Goal: Task Accomplishment & Management: Use online tool/utility

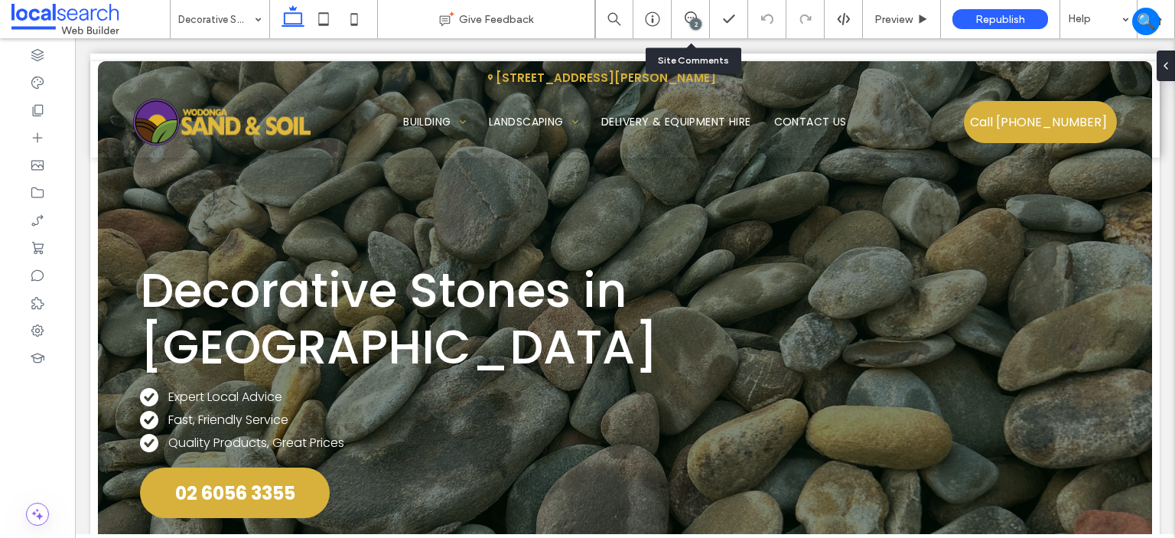
click at [705, 27] on div "2" at bounding box center [690, 19] width 38 height 38
click at [688, 18] on use at bounding box center [690, 17] width 12 height 12
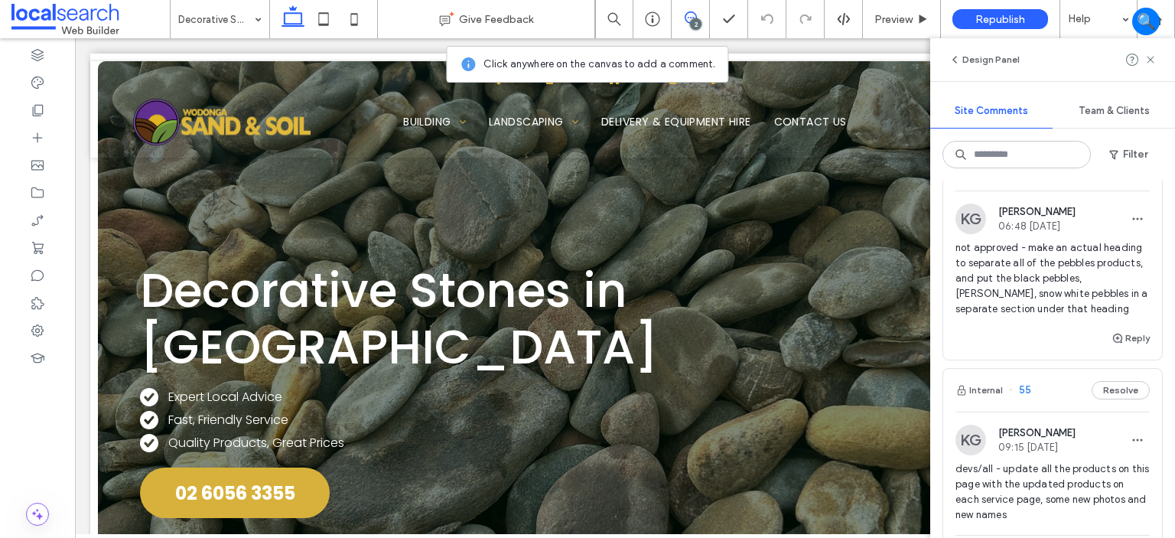
scroll to position [153, 0]
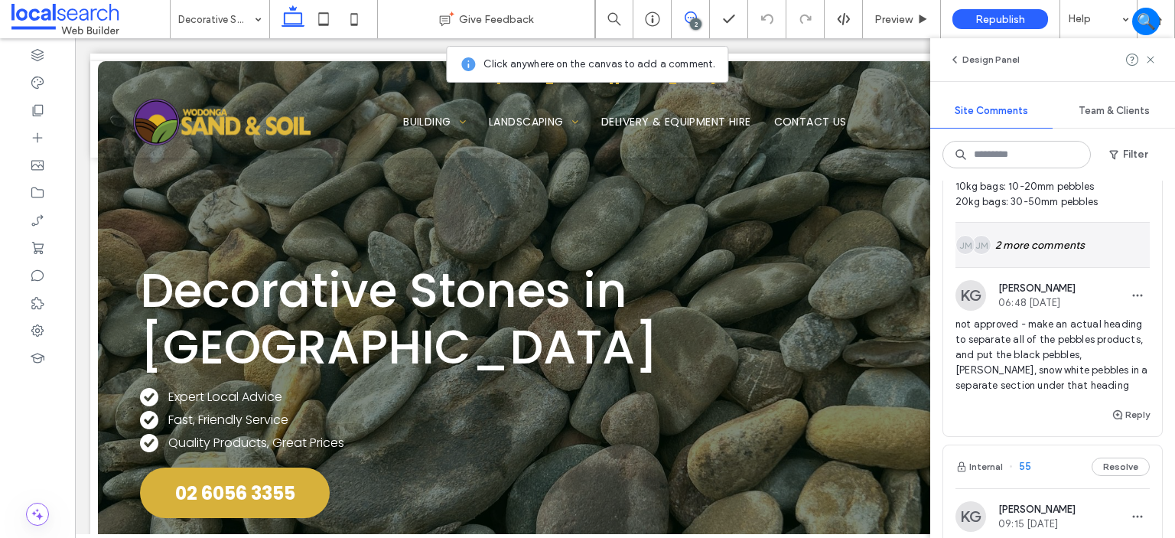
click at [1044, 248] on div "JM JM 2 more comments" at bounding box center [1052, 245] width 194 height 44
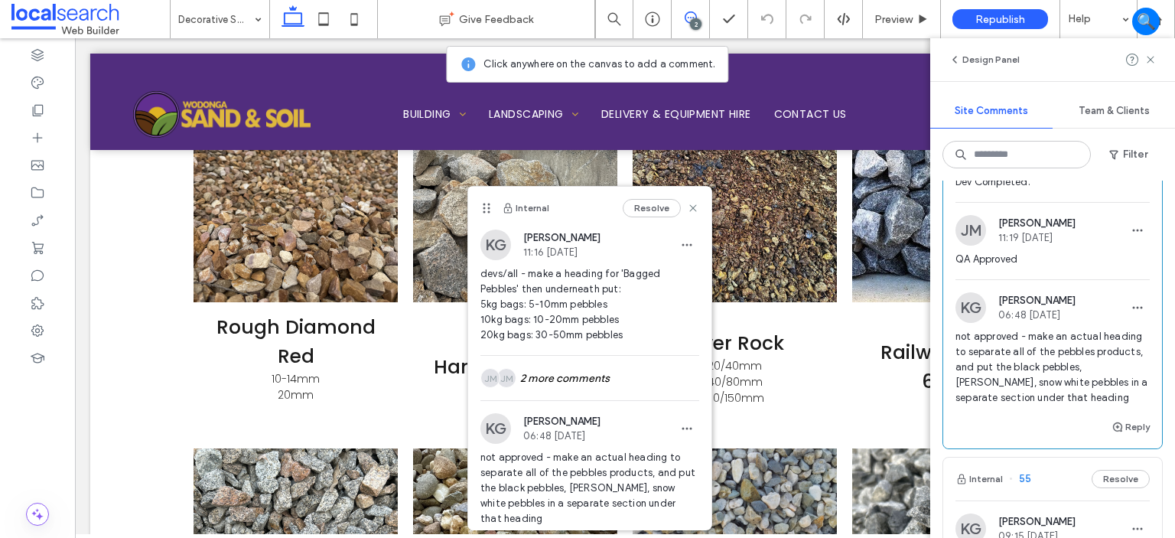
scroll to position [229, 0]
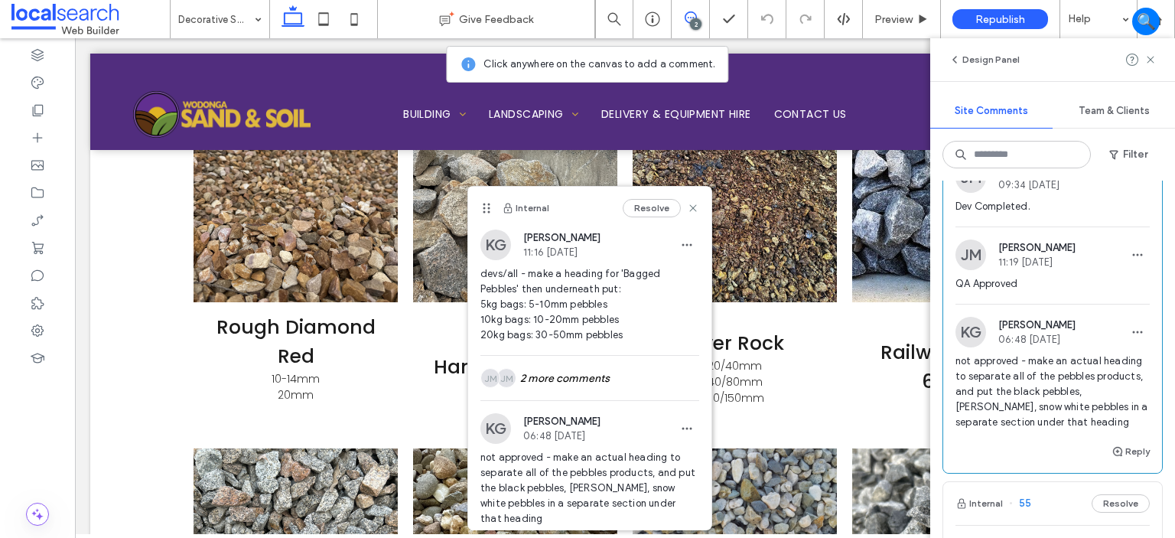
click at [1075, 328] on span "Katie Gibson" at bounding box center [1036, 324] width 77 height 11
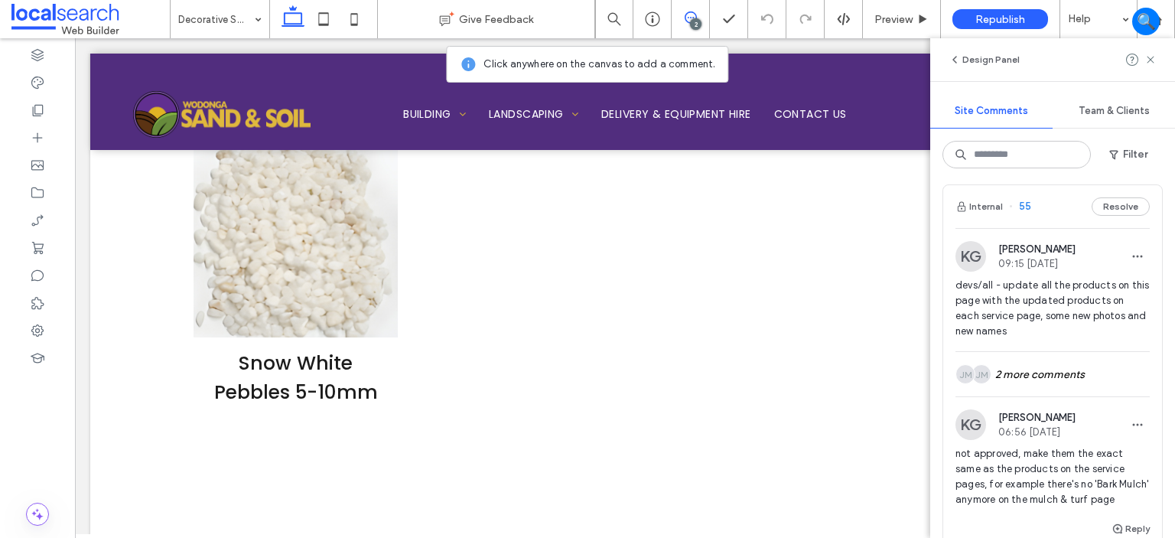
scroll to position [535, 0]
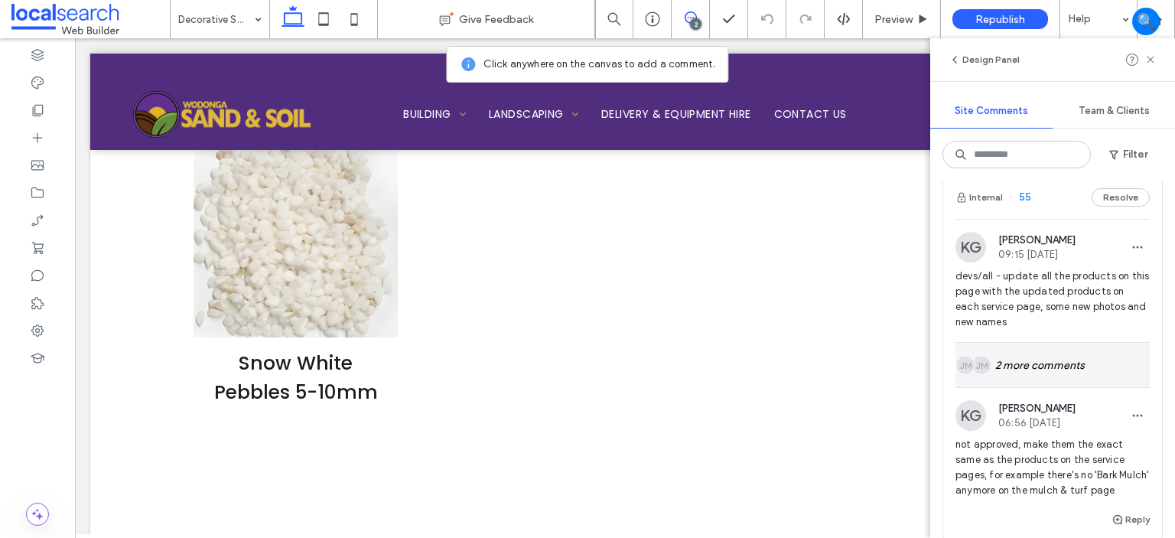
click at [1055, 369] on div "JM JM 2 more comments" at bounding box center [1052, 365] width 194 height 44
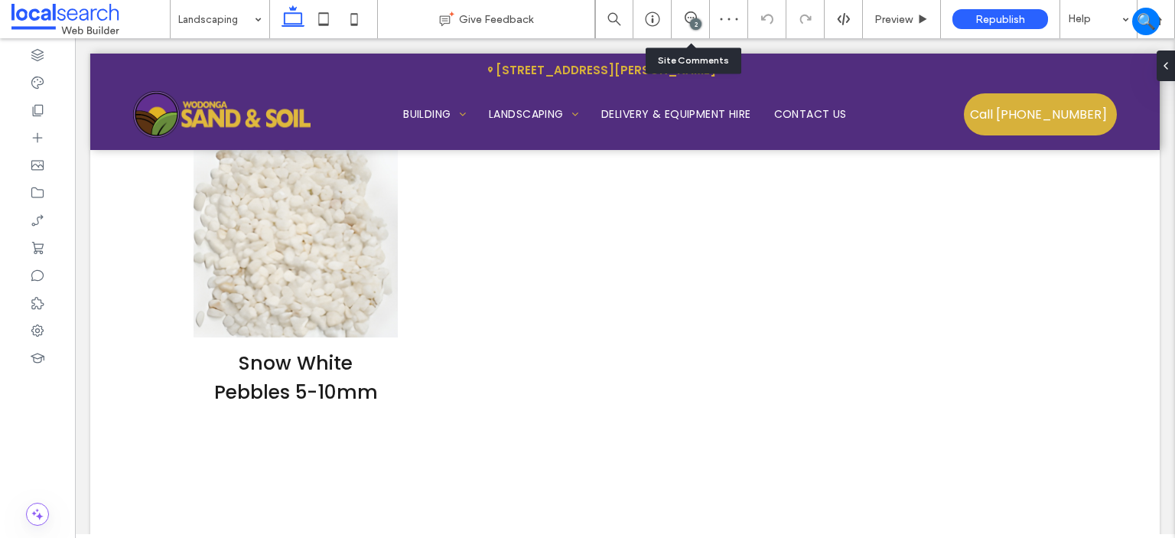
click at [679, 27] on div "2" at bounding box center [690, 19] width 38 height 38
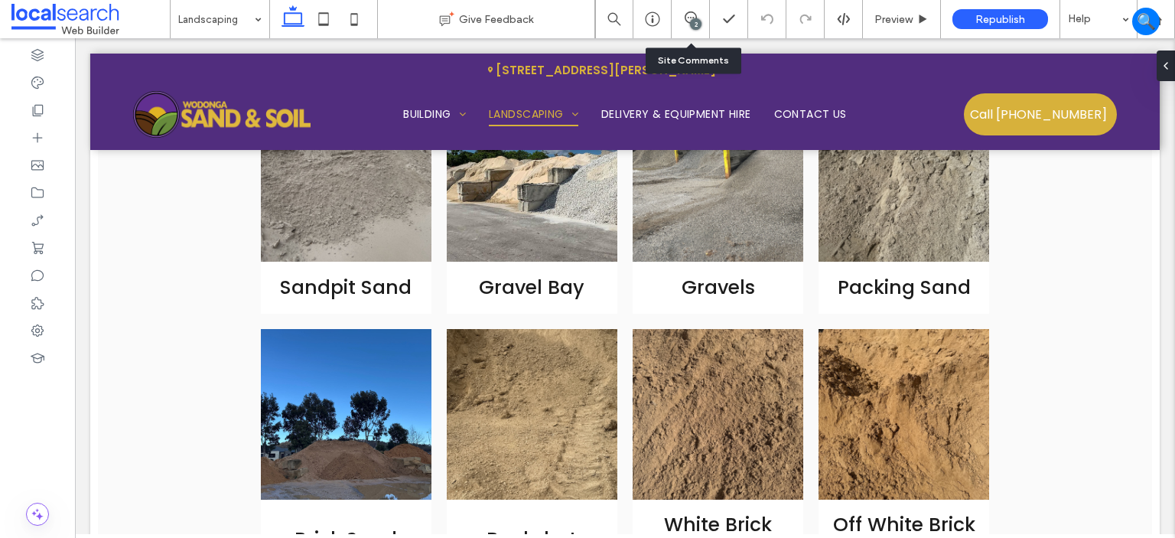
click at [693, 35] on div "2" at bounding box center [690, 19] width 38 height 38
click at [681, 21] on span at bounding box center [689, 17] width 37 height 12
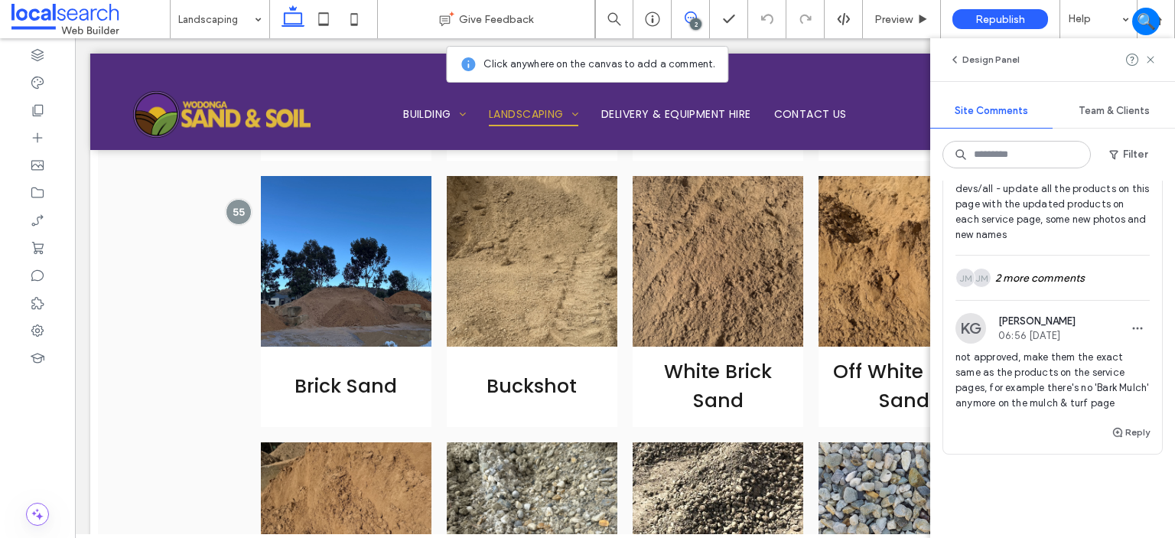
scroll to position [535, 0]
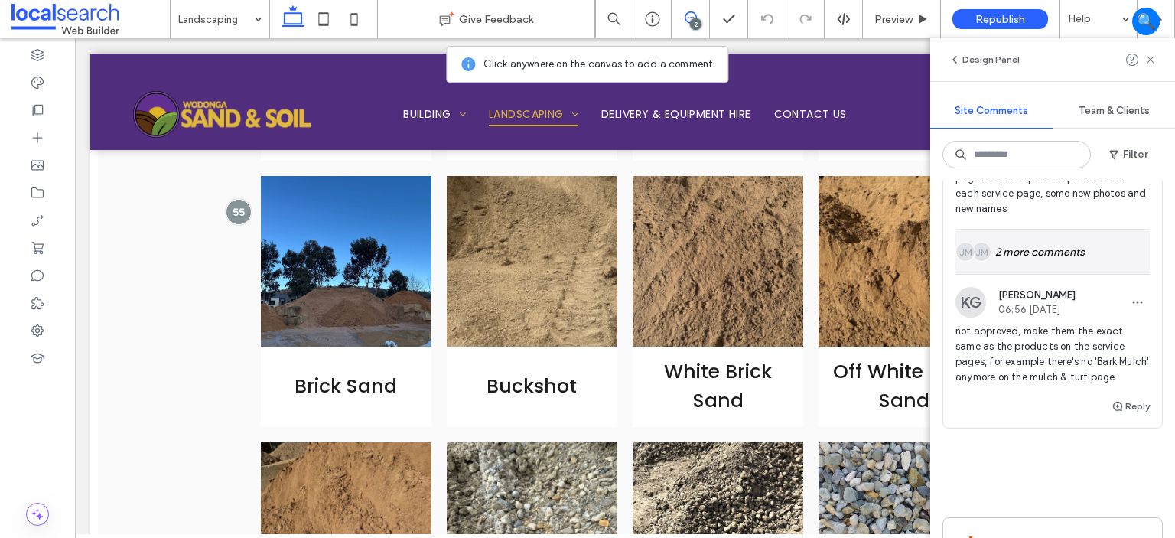
click at [1064, 250] on div "JM JM 2 more comments" at bounding box center [1052, 251] width 194 height 44
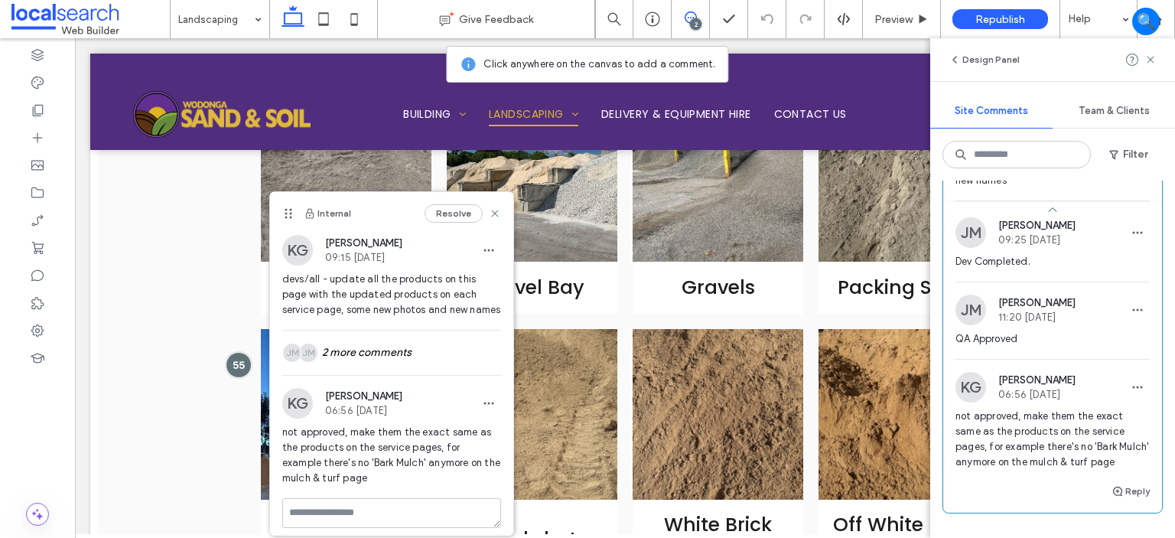
scroll to position [612, 0]
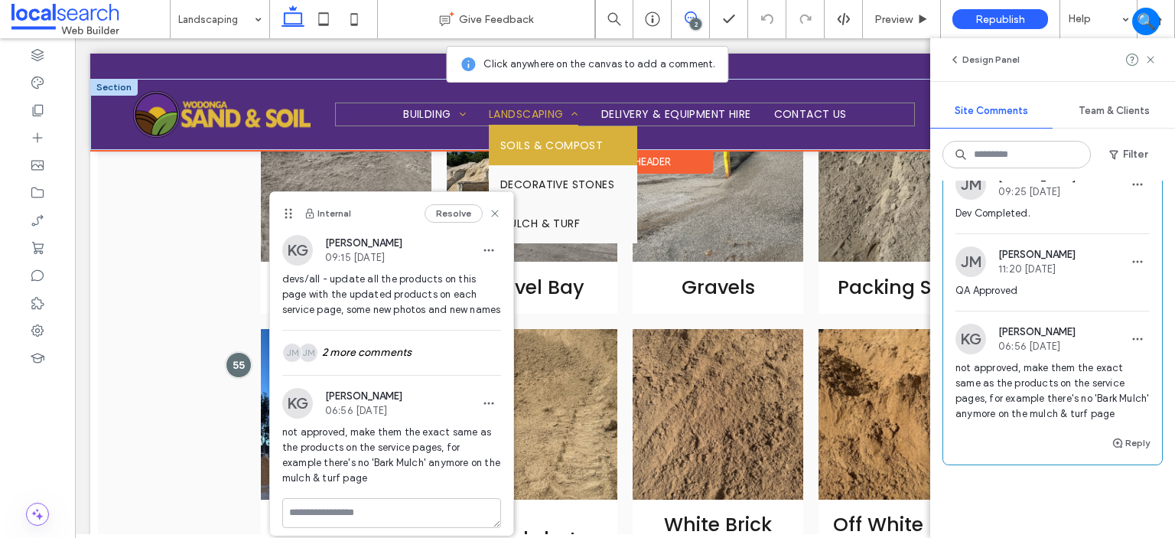
click at [577, 146] on span "Soils & Compost" at bounding box center [551, 146] width 102 height 16
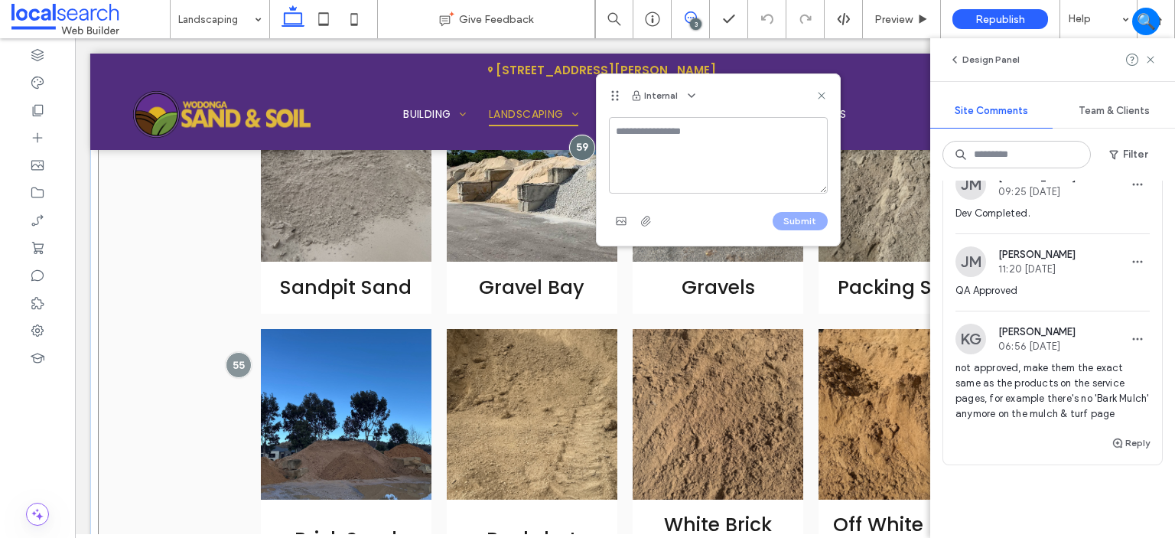
click at [164, 259] on div "Sandpit Sand Gravel Bay Gravels Packing Sand Brick Sand Buckshot White Brick Sa…" at bounding box center [625, 491] width 1054 height 831
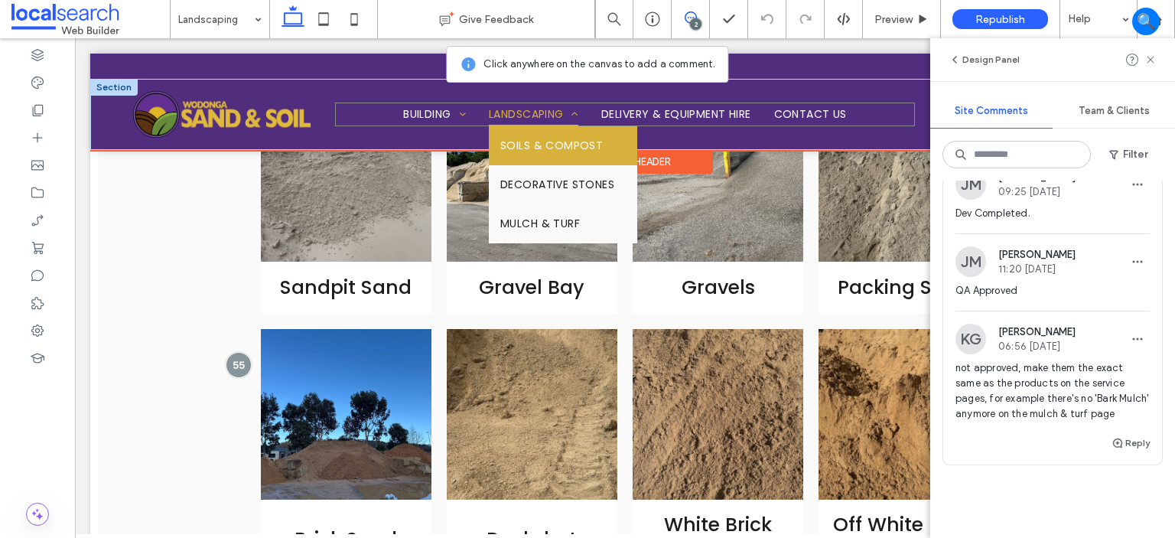
click at [528, 138] on span "Soils & Compost" at bounding box center [551, 146] width 102 height 16
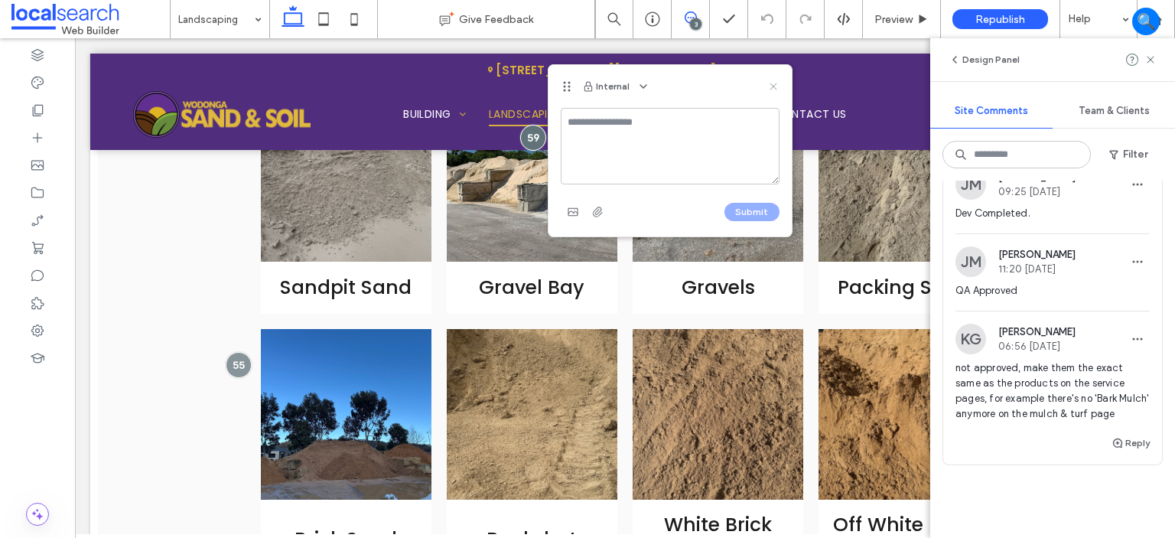
drag, startPoint x: 776, startPoint y: 88, endPoint x: 700, endPoint y: 48, distance: 86.2
click at [776, 88] on use at bounding box center [772, 86] width 7 height 7
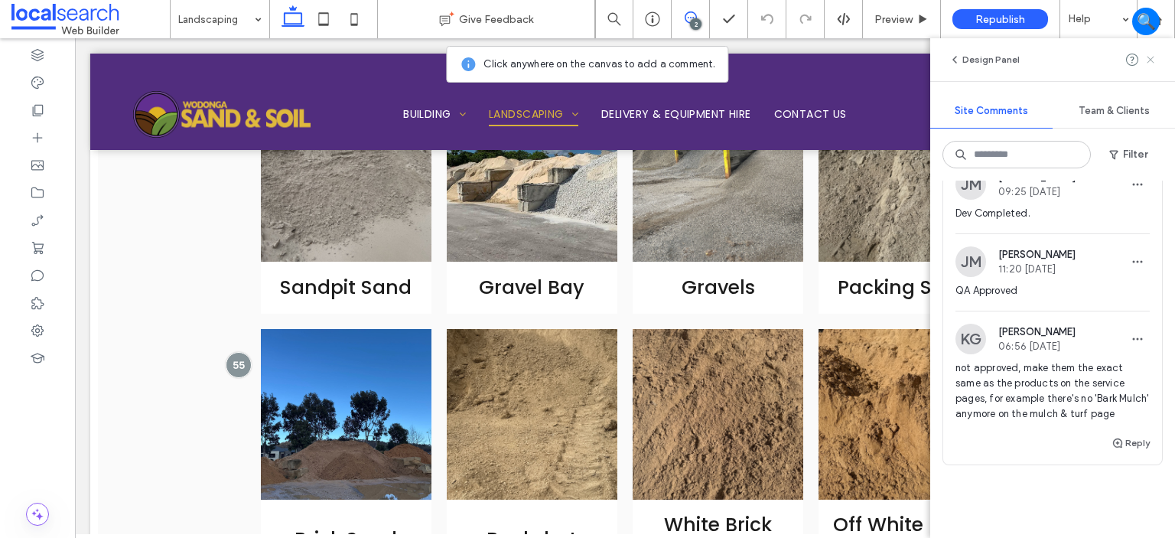
click at [1151, 64] on icon at bounding box center [1150, 60] width 12 height 12
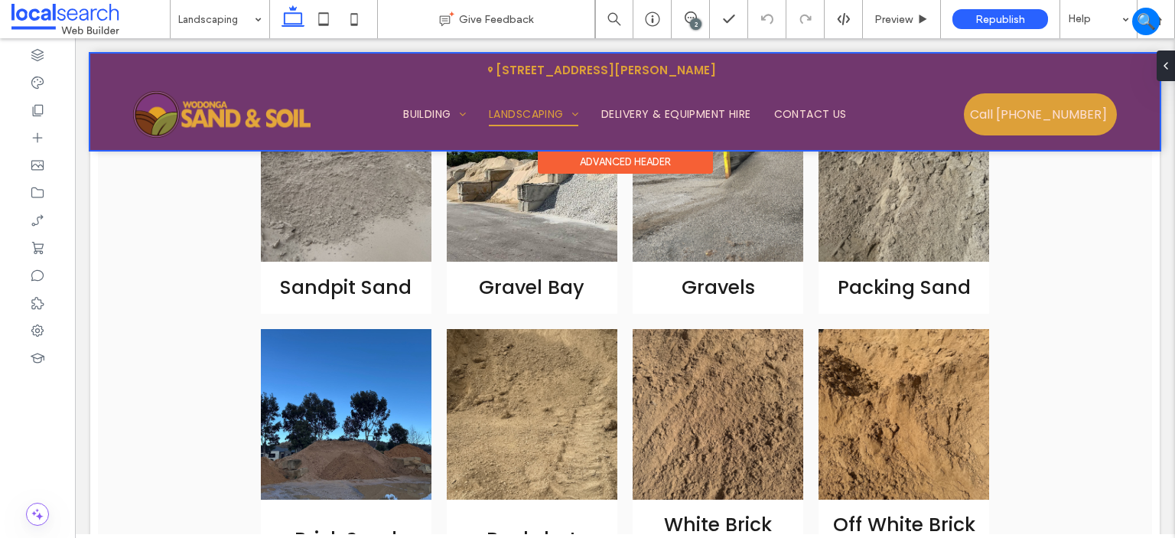
click at [557, 117] on div at bounding box center [624, 102] width 1069 height 96
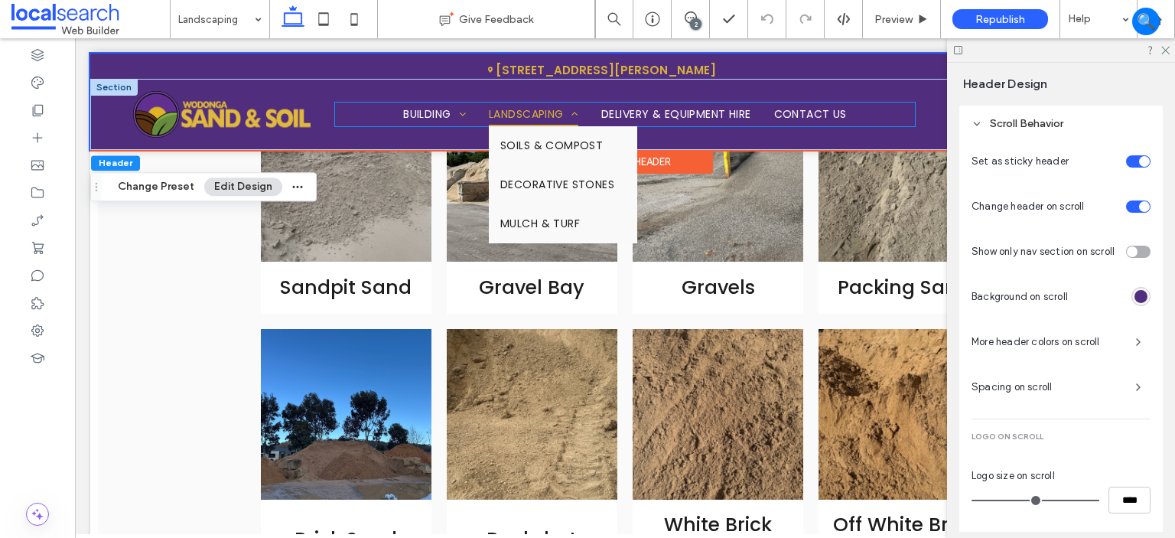
scroll to position [837, 0]
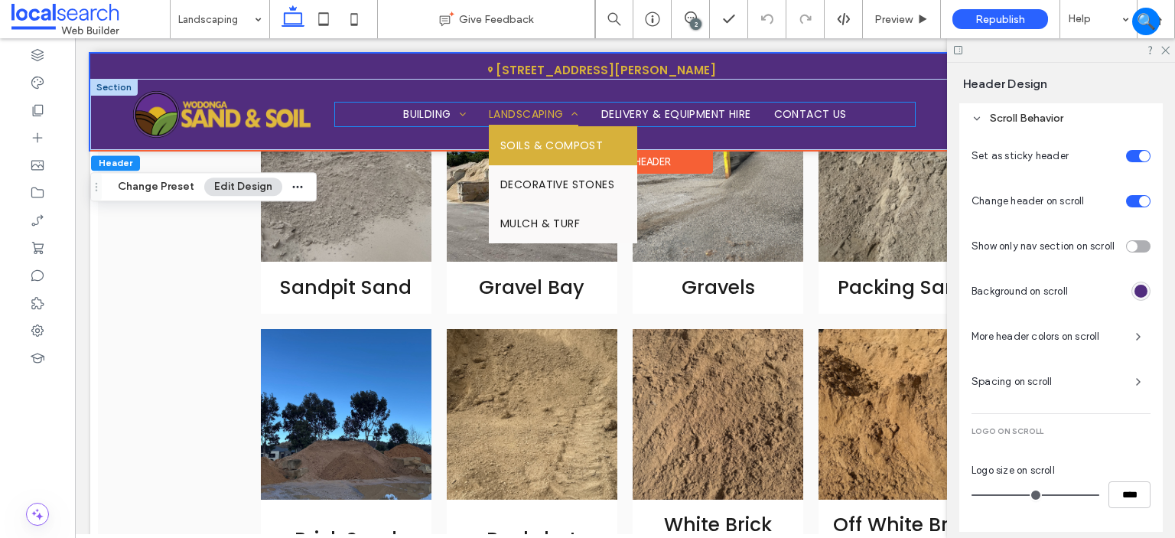
click at [535, 141] on span "Soils & Compost" at bounding box center [551, 146] width 102 height 16
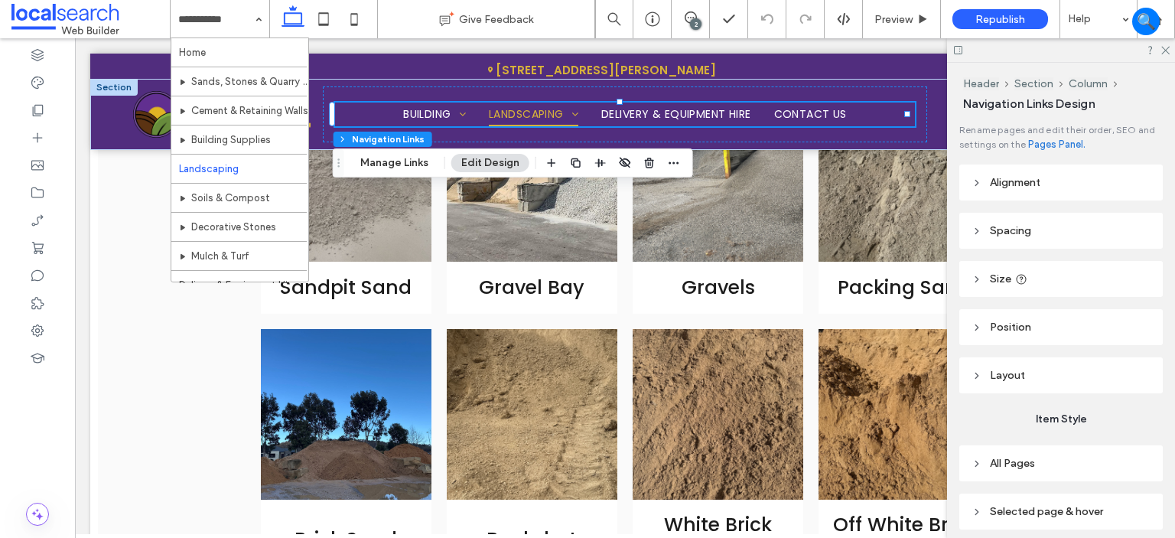
drag, startPoint x: 223, startPoint y: 210, endPoint x: 229, endPoint y: 194, distance: 17.2
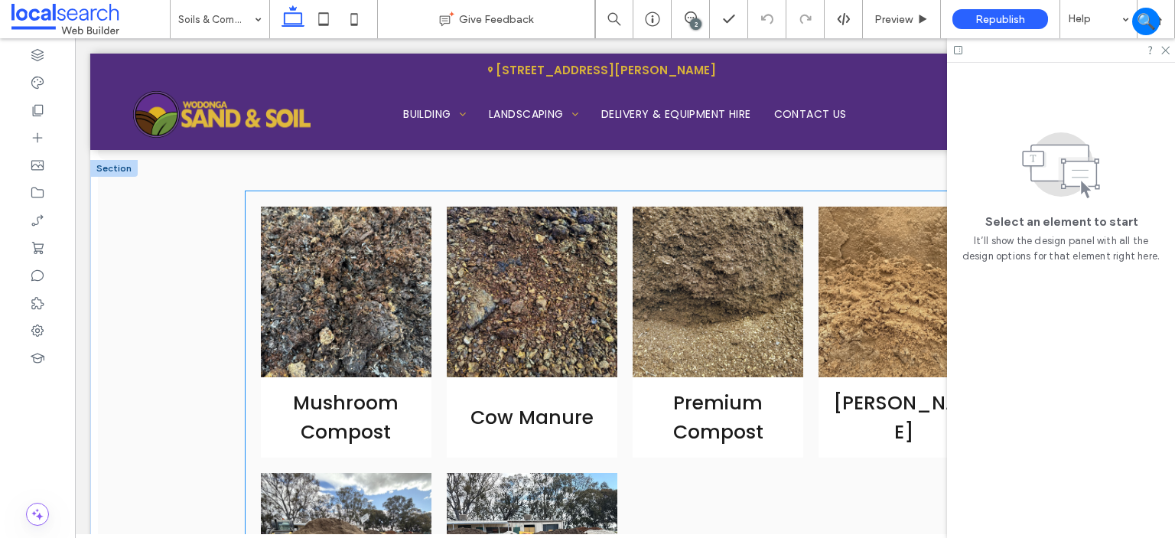
scroll to position [1835, 0]
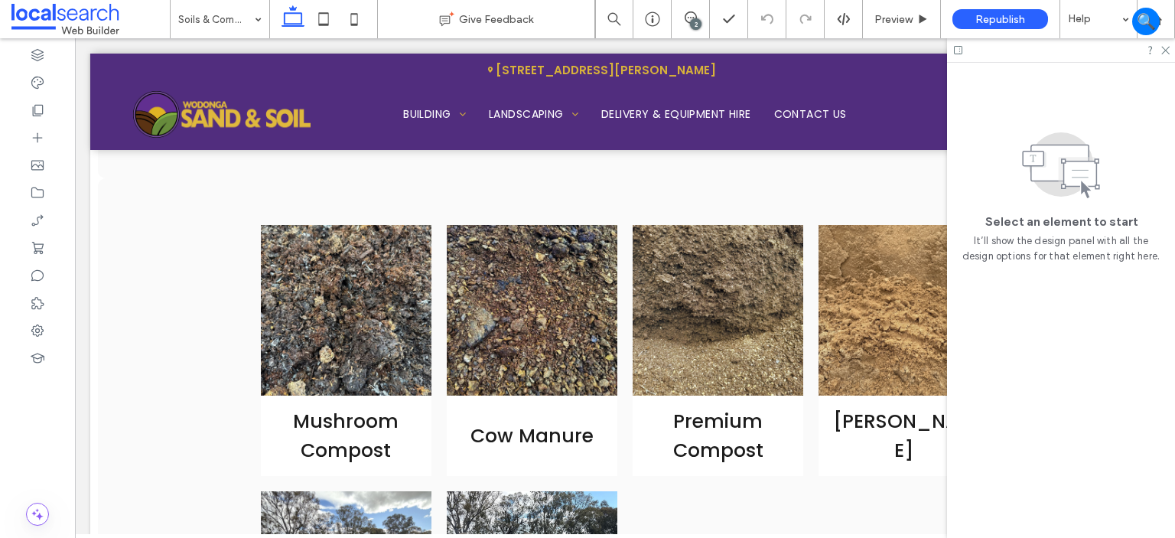
click at [226, 4] on input at bounding box center [216, 19] width 76 height 38
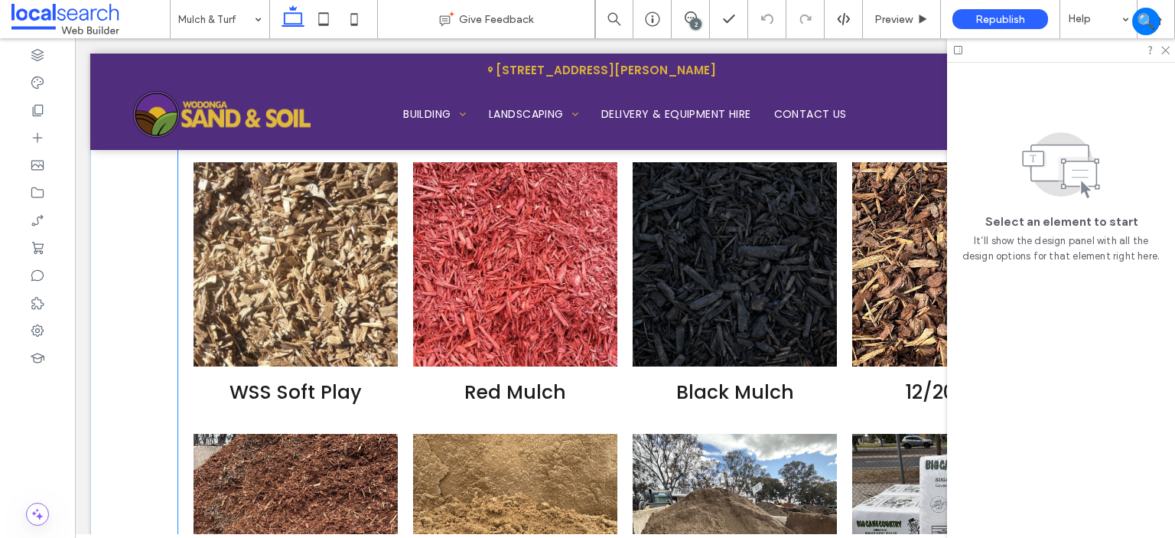
scroll to position [4818, 0]
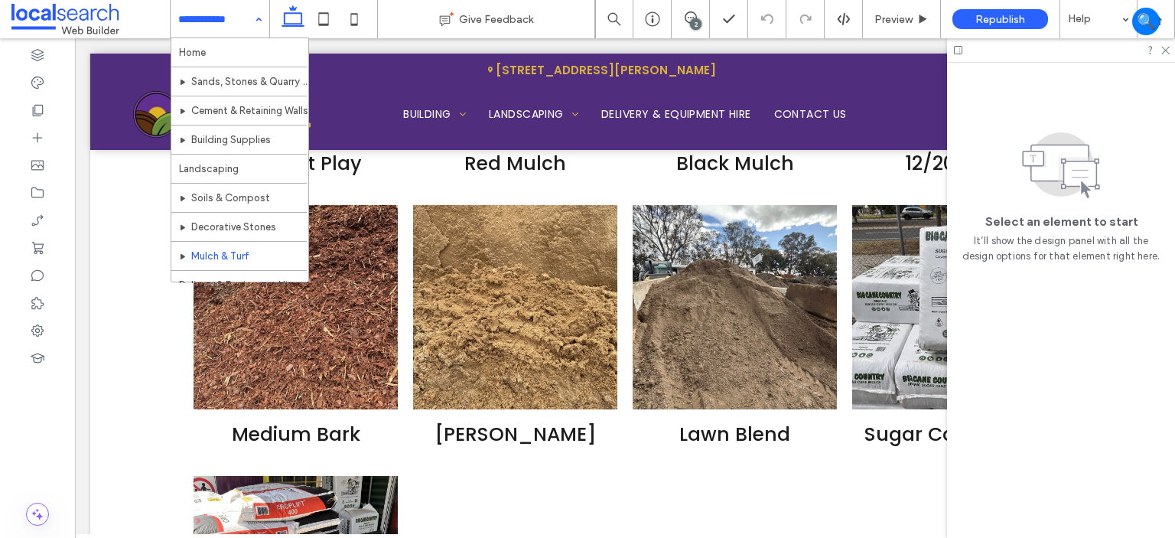
click at [226, 18] on input at bounding box center [216, 19] width 76 height 38
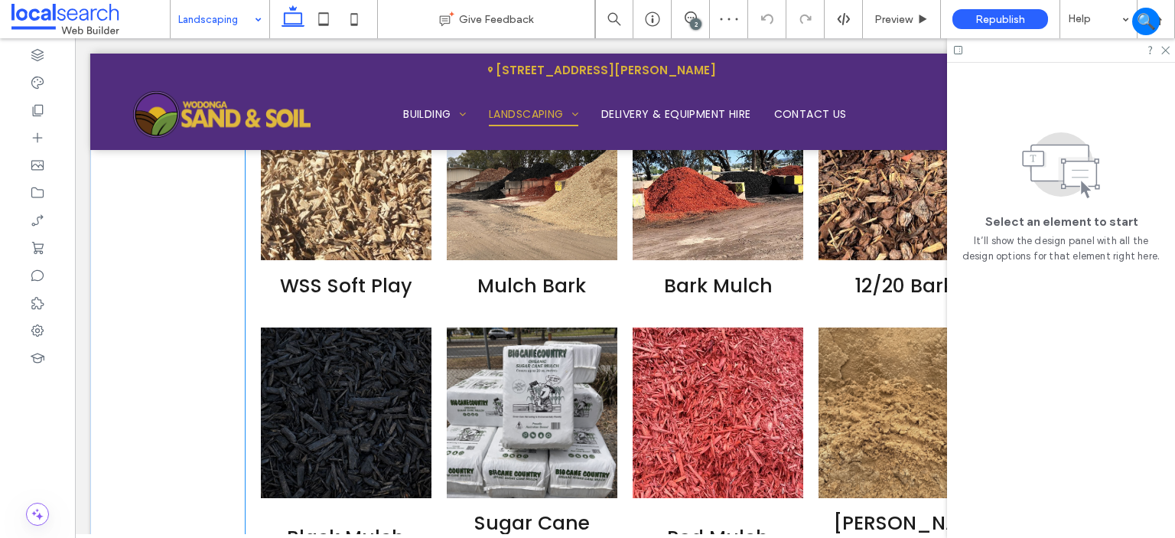
scroll to position [1988, 0]
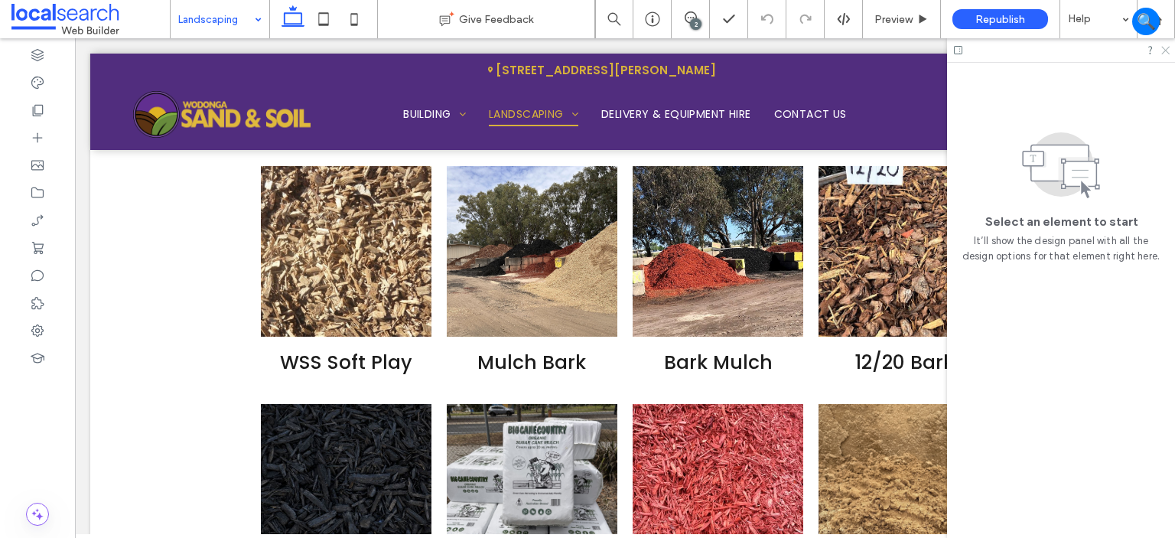
click at [1165, 45] on icon at bounding box center [1164, 49] width 10 height 10
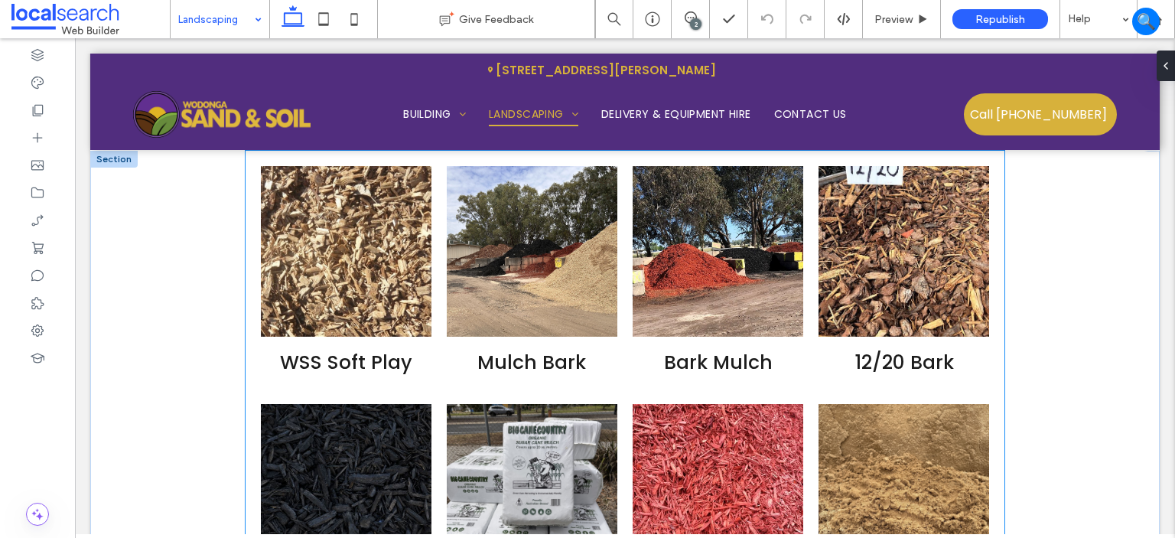
scroll to position [1912, 0]
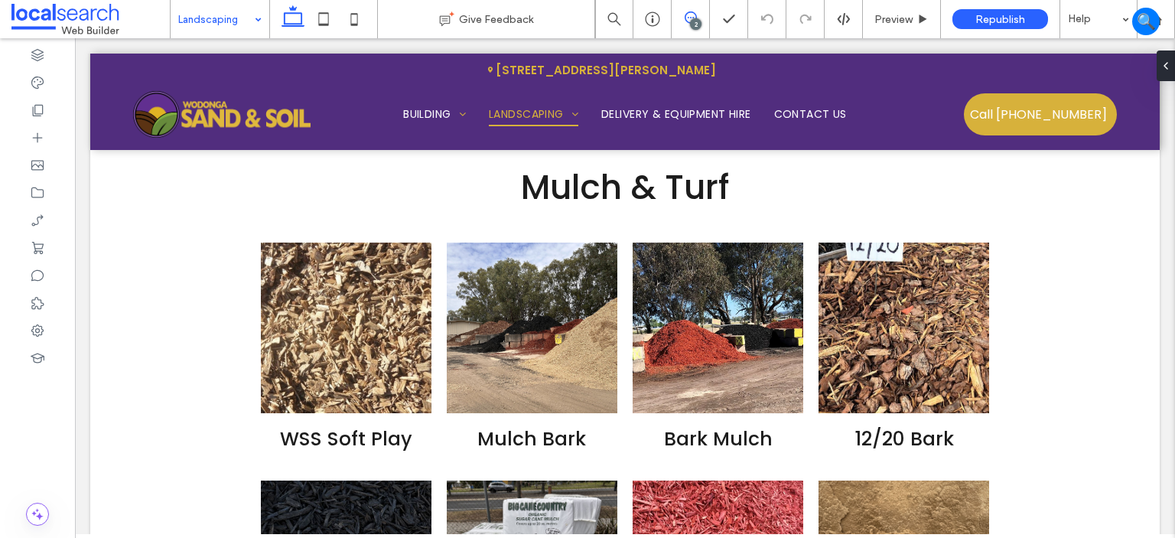
click at [693, 15] on icon at bounding box center [690, 17] width 12 height 12
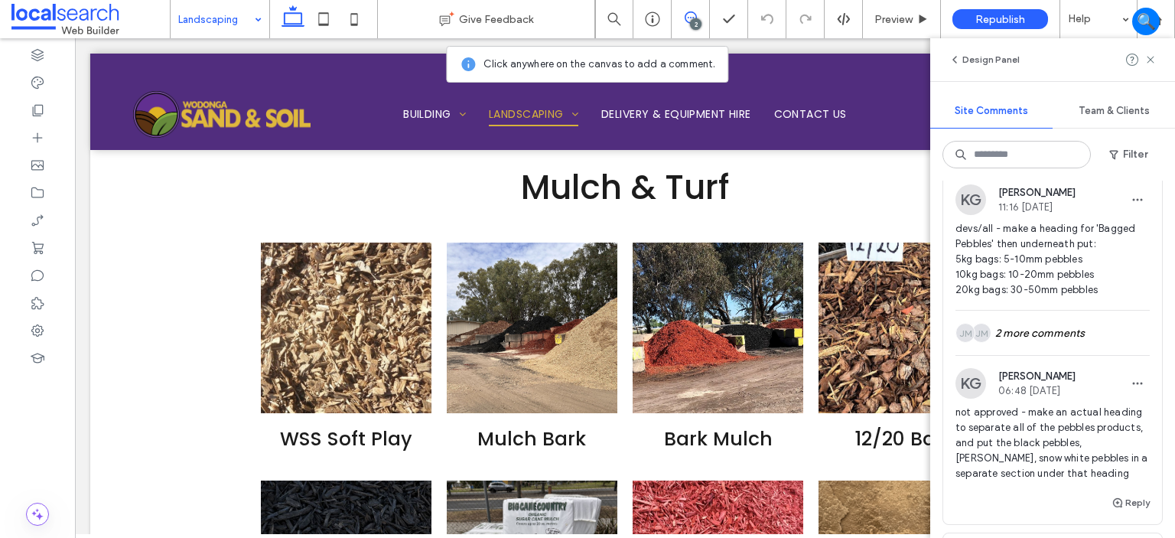
scroll to position [153, 0]
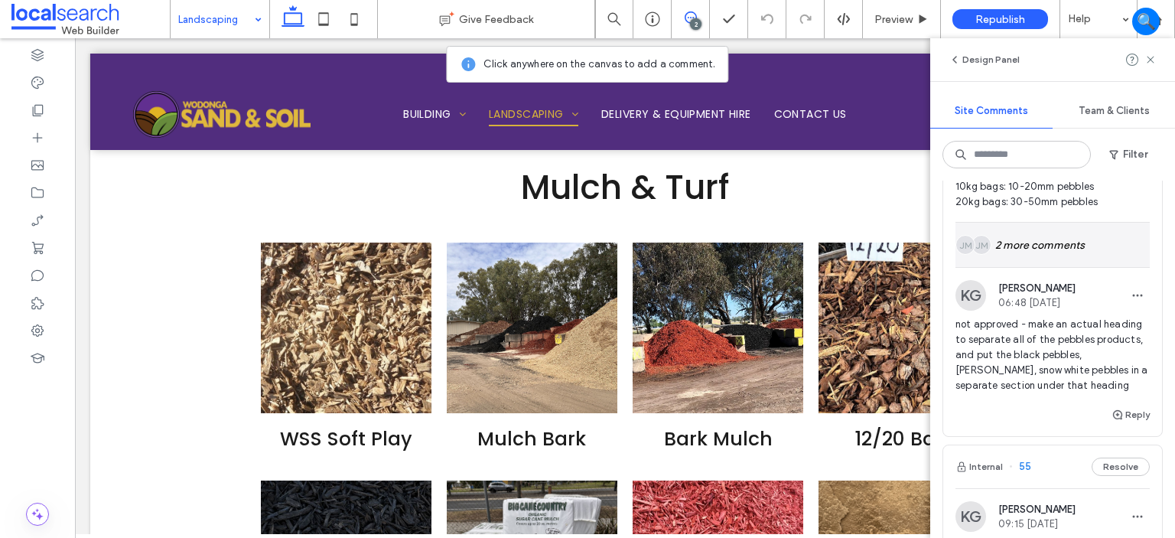
click at [1025, 247] on div "JM JM 2 more comments" at bounding box center [1052, 245] width 194 height 44
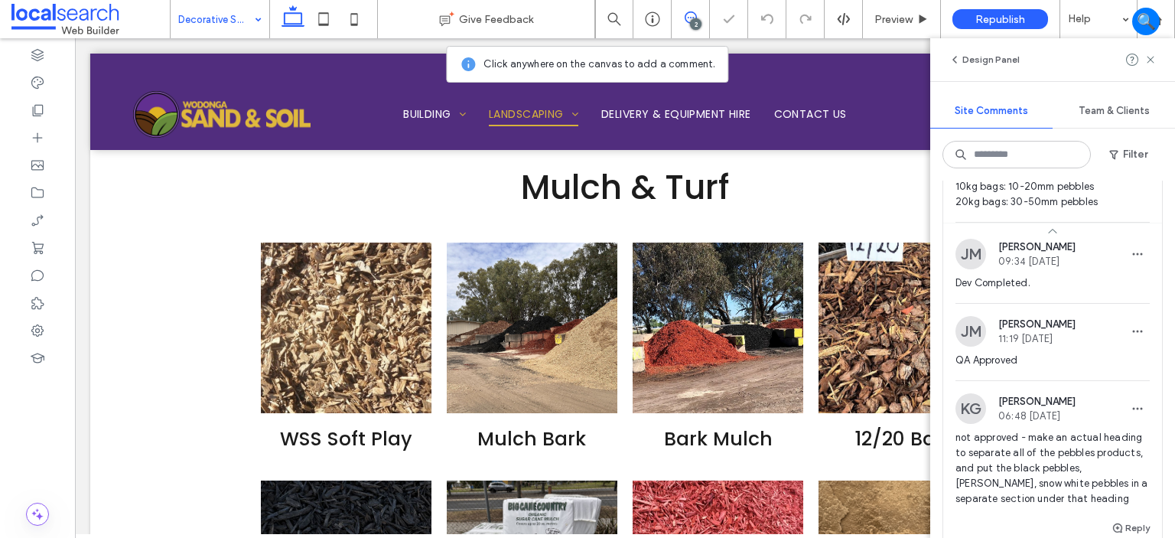
click at [1065, 207] on span "devs/all - make a heading for 'Bagged Pebbles' then underneath put: 5kg bags: 5…" at bounding box center [1052, 171] width 194 height 76
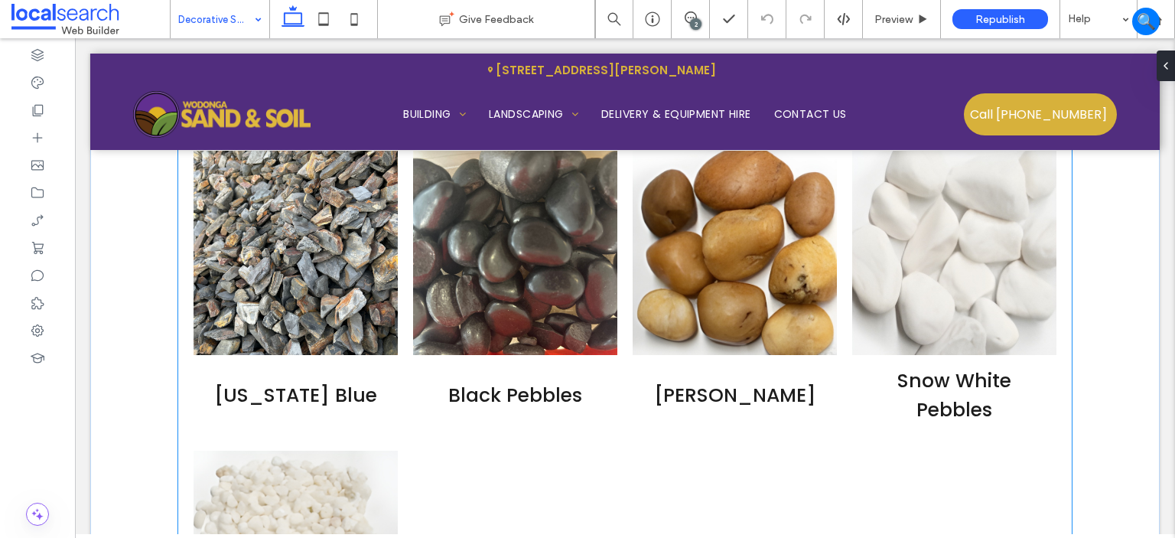
scroll to position [2648, 0]
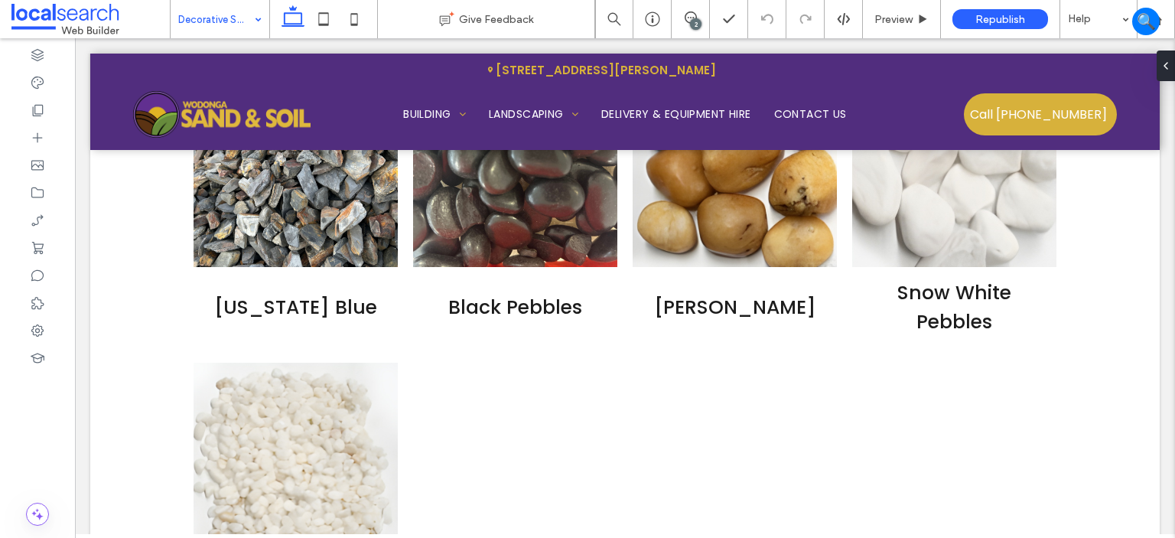
click at [687, 18] on icon at bounding box center [690, 17] width 12 height 12
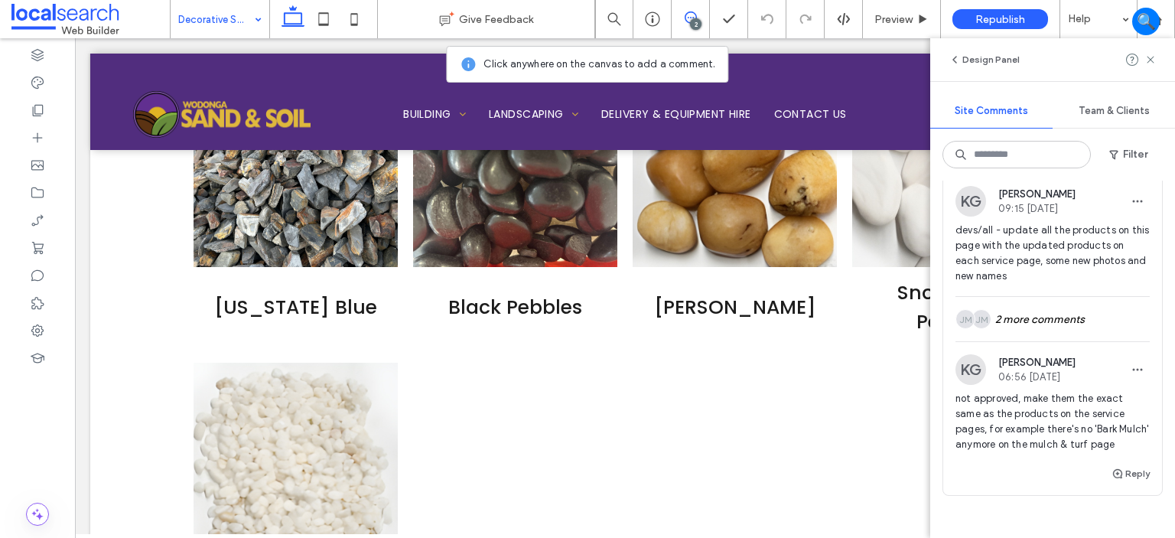
scroll to position [535, 0]
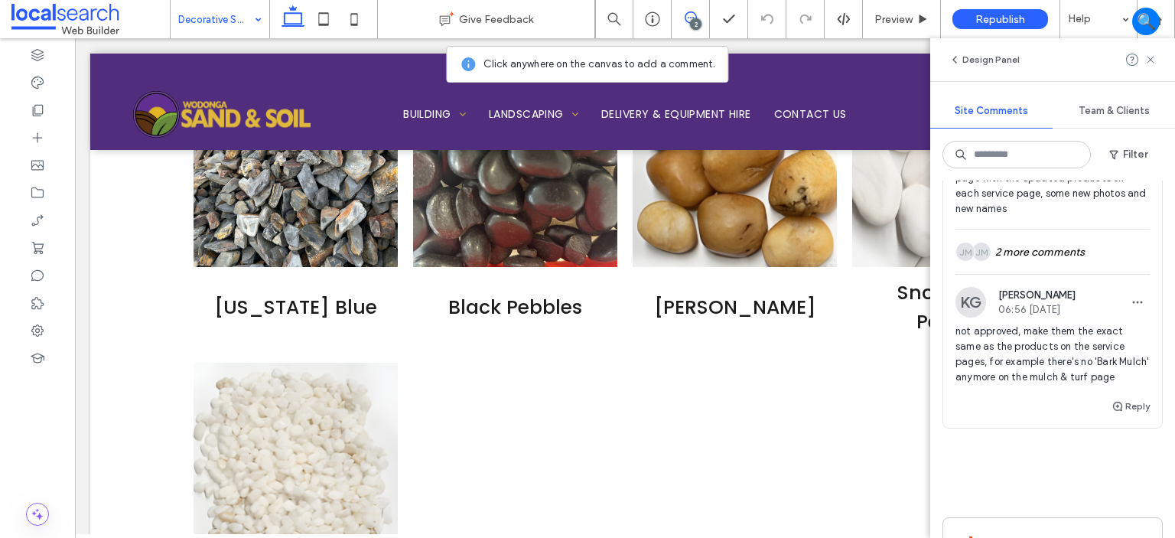
click at [1083, 284] on div "KG Katie Gibson 09:15 Aug 6 2025 devs/all - update all the products on this pag…" at bounding box center [1052, 258] width 219 height 278
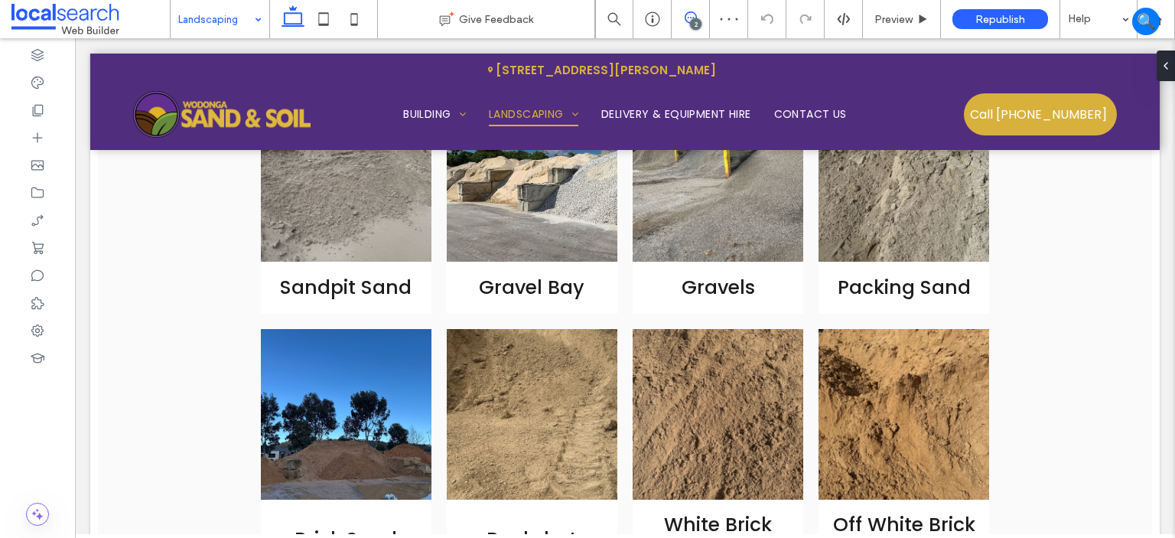
click at [688, 18] on icon at bounding box center [690, 17] width 12 height 12
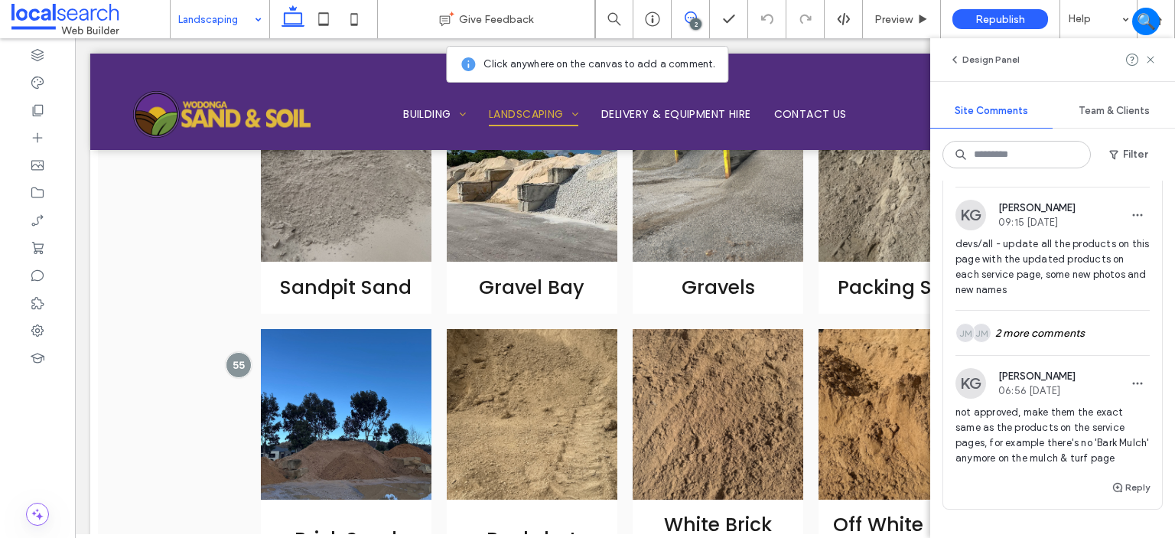
scroll to position [535, 0]
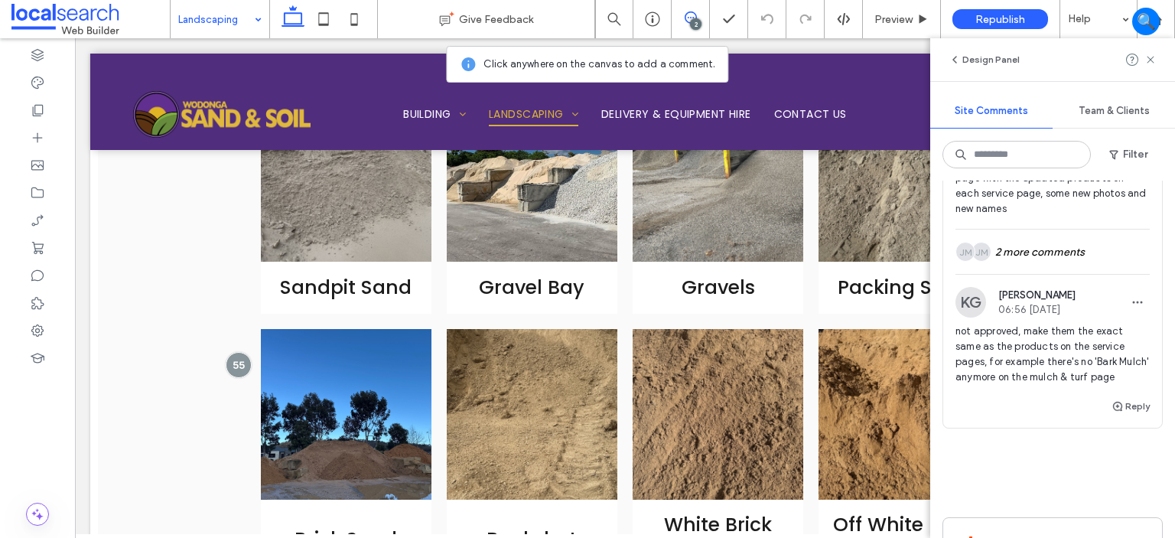
click at [1049, 397] on div "not approved, make them the exact same as the products on the service pages, fo…" at bounding box center [1052, 359] width 194 height 73
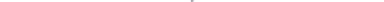
scroll to position [3025, 0]
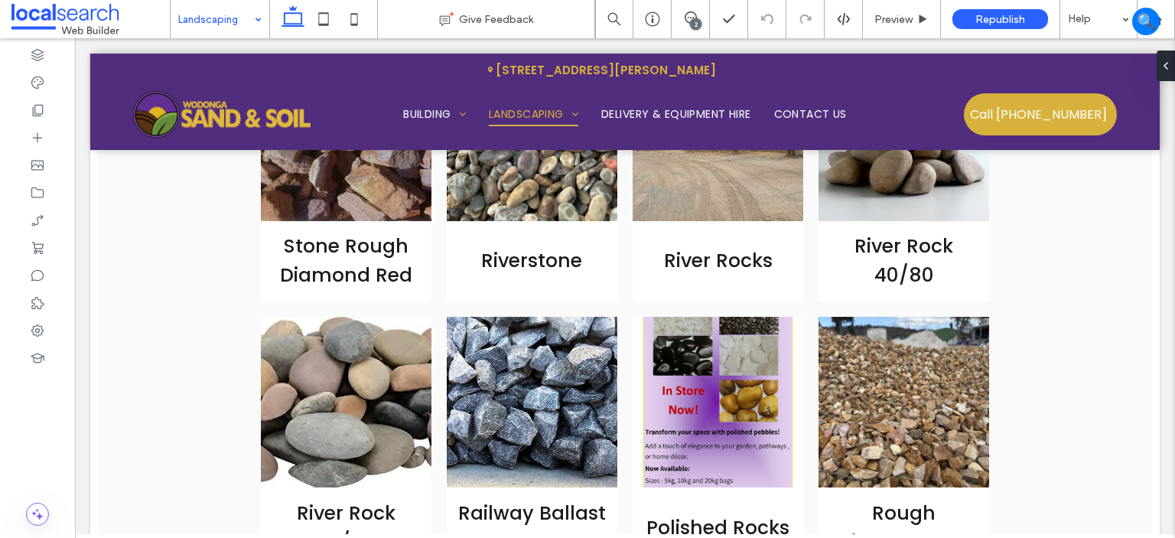
click at [254, 15] on div "Landscaping" at bounding box center [220, 19] width 99 height 38
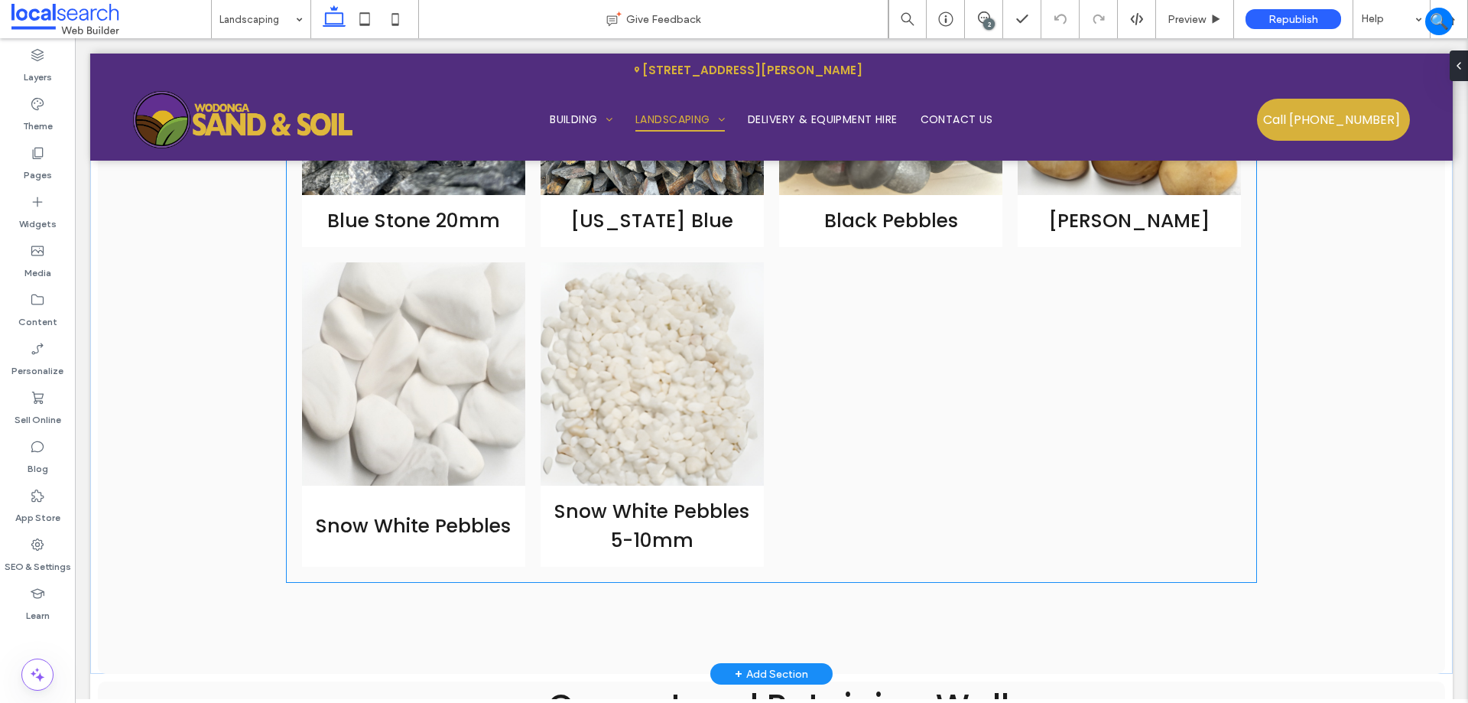
scroll to position [4175, 0]
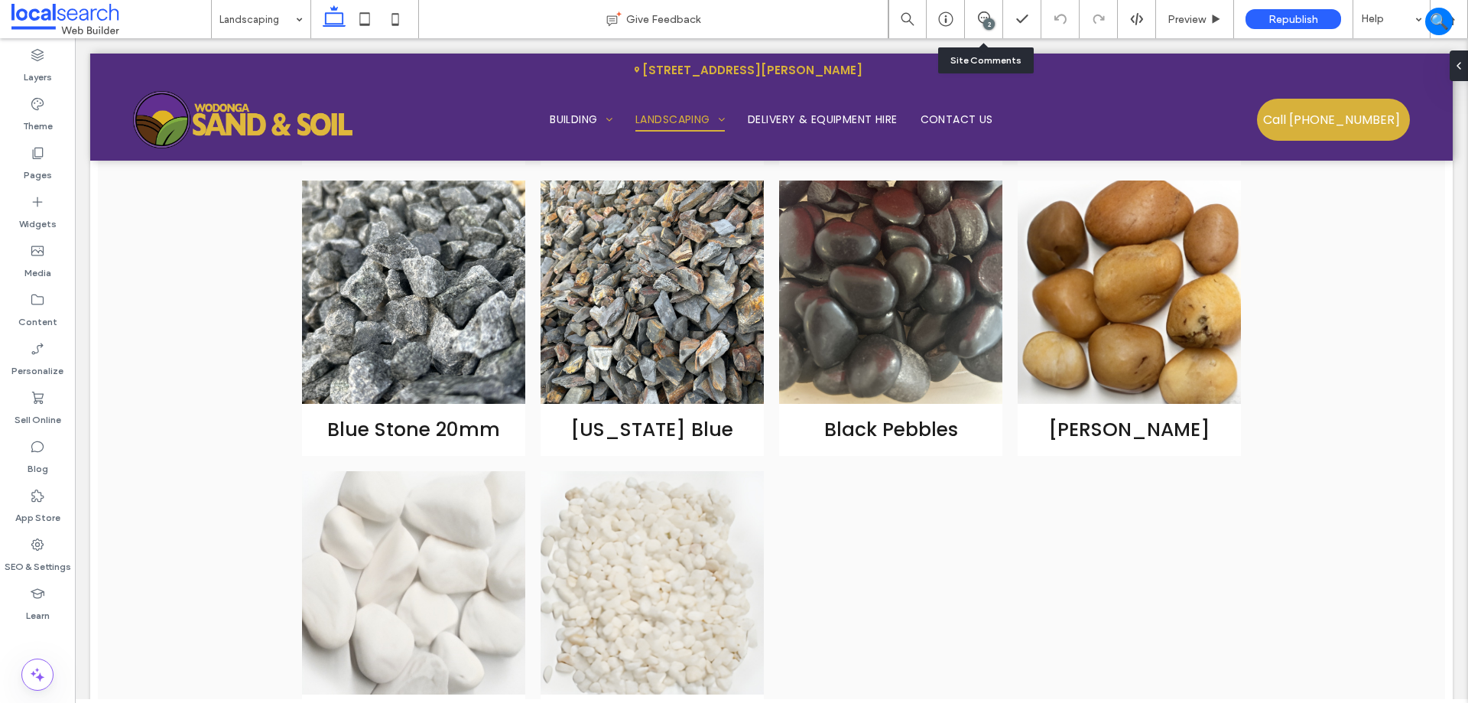
click at [979, 10] on div "2" at bounding box center [984, 19] width 38 height 38
click at [985, 27] on div "2" at bounding box center [988, 23] width 11 height 11
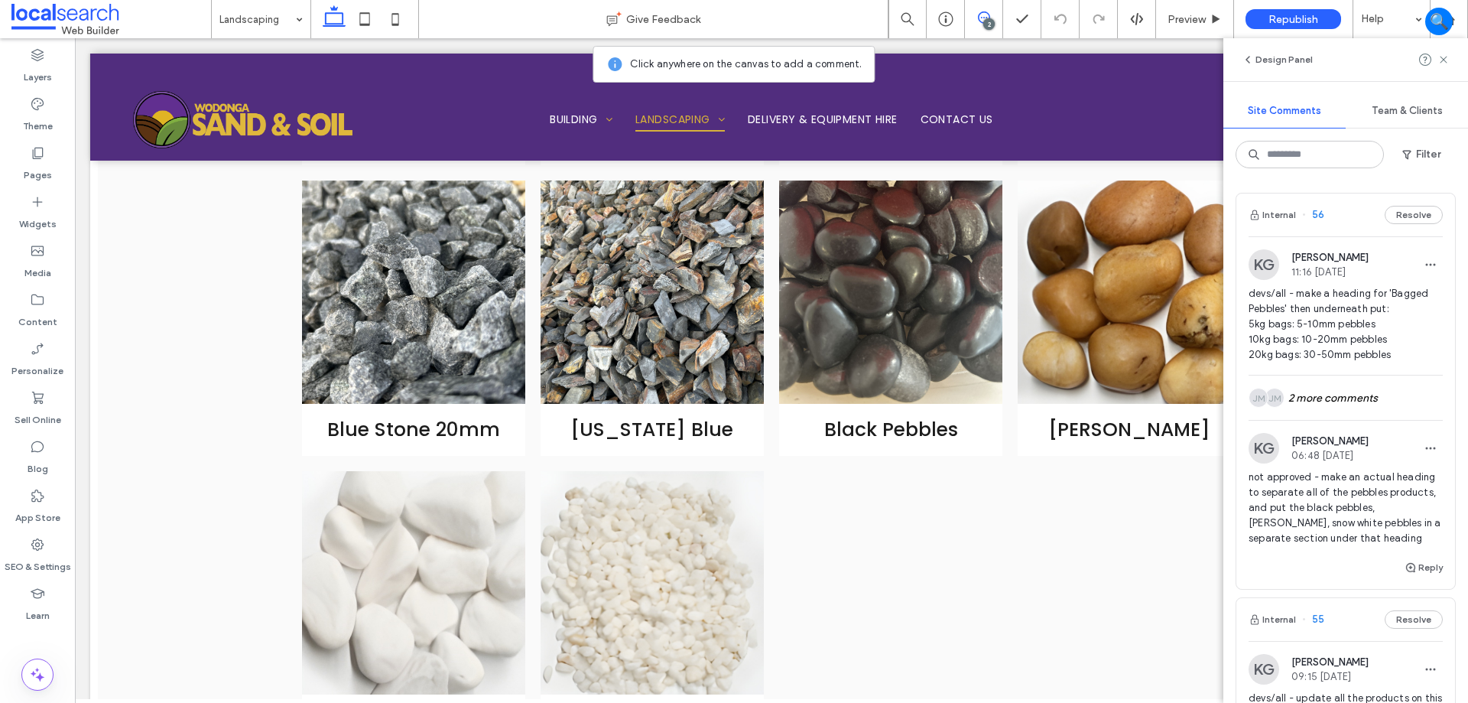
scroll to position [153, 0]
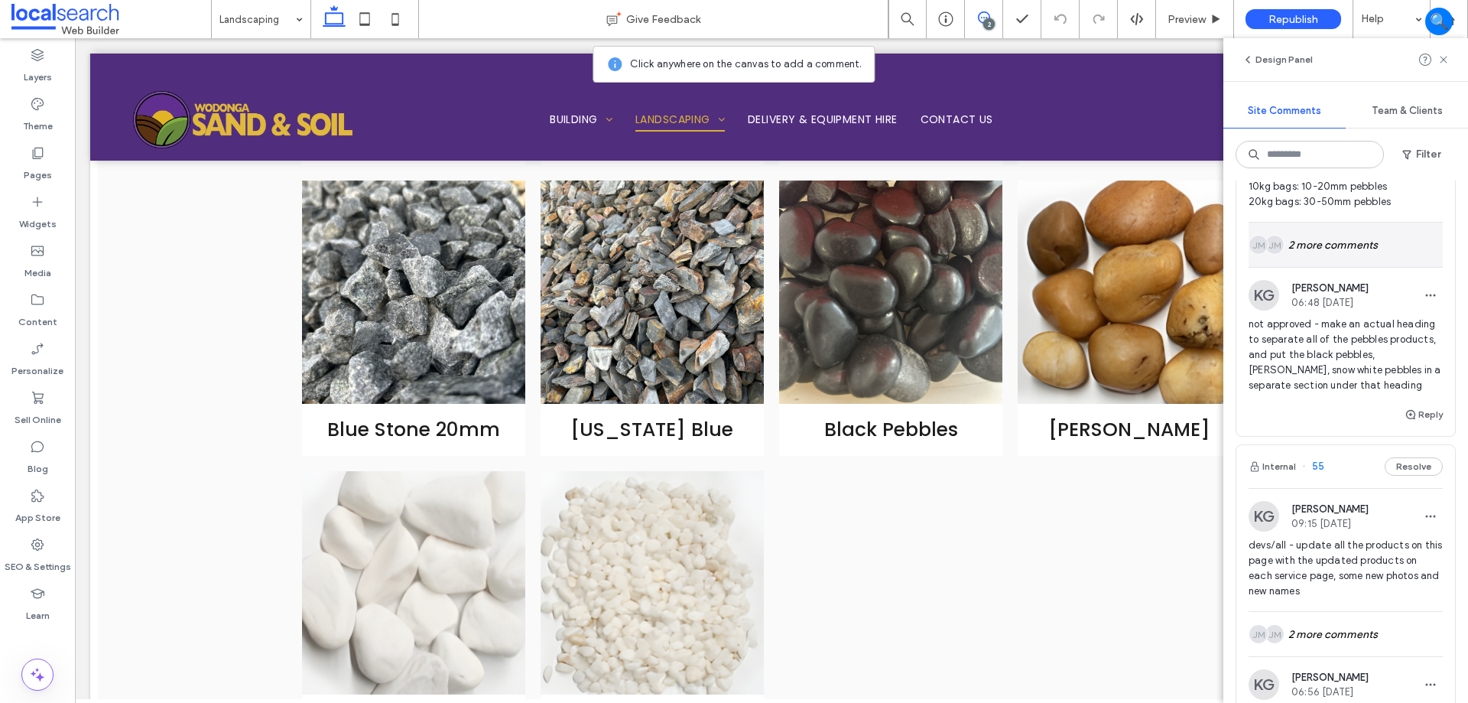
click at [1371, 257] on div "JM JM 2 more comments" at bounding box center [1346, 245] width 194 height 44
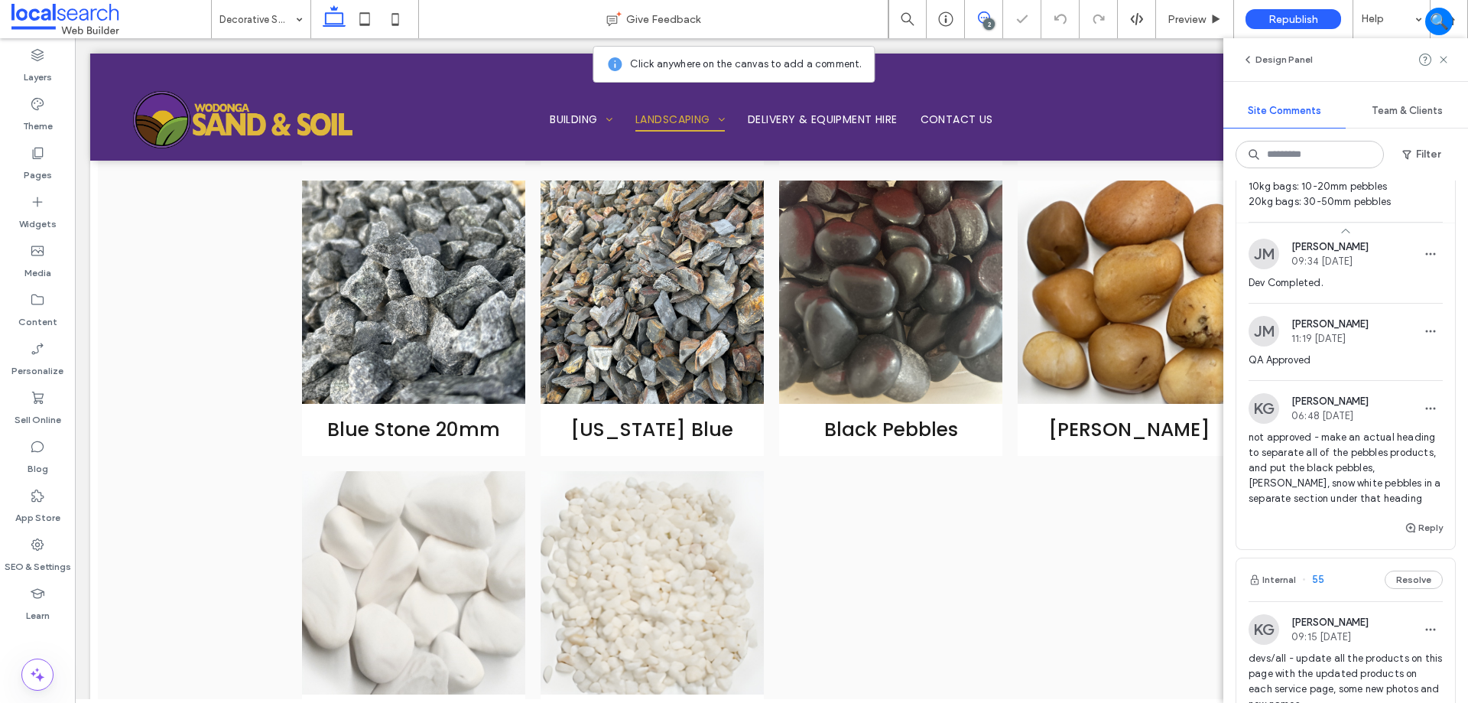
click at [1346, 527] on div "Reply" at bounding box center [1346, 533] width 219 height 31
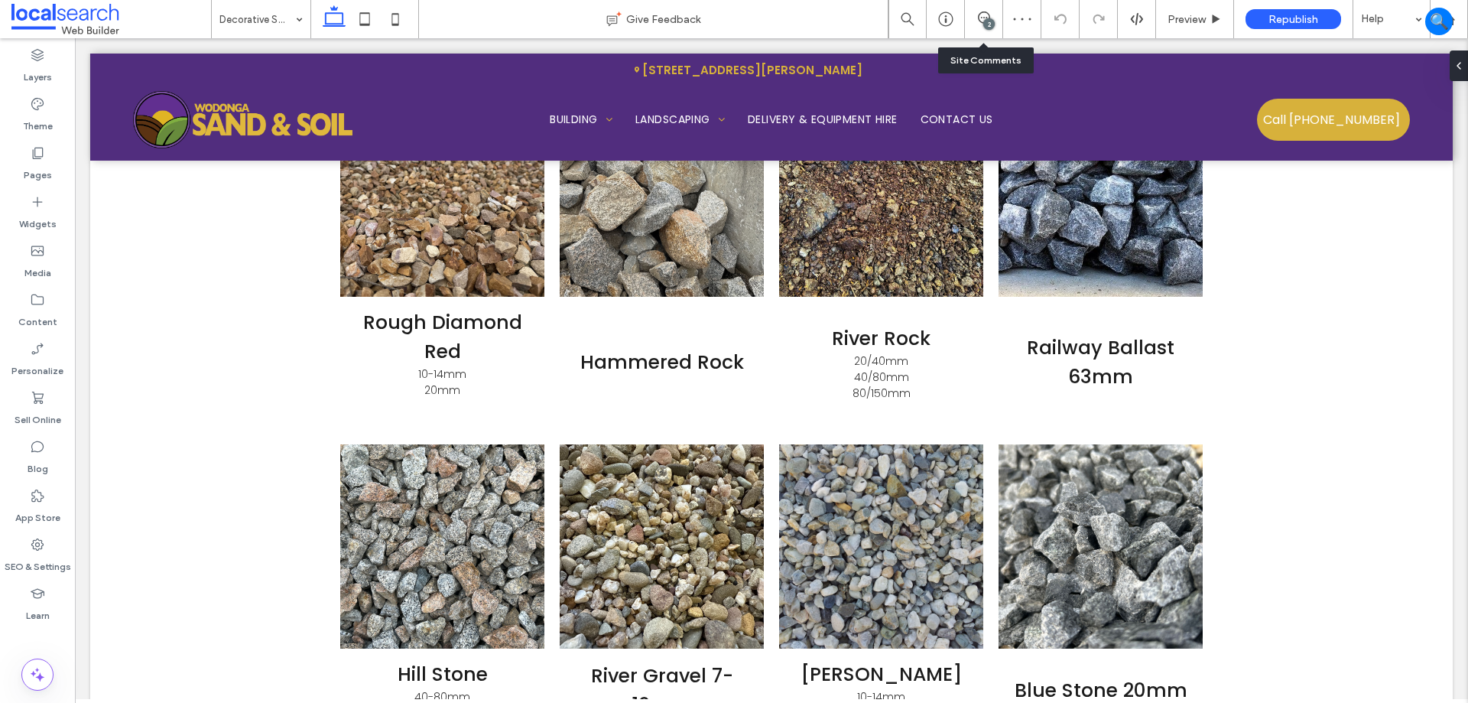
click at [984, 8] on div "2" at bounding box center [984, 19] width 38 height 38
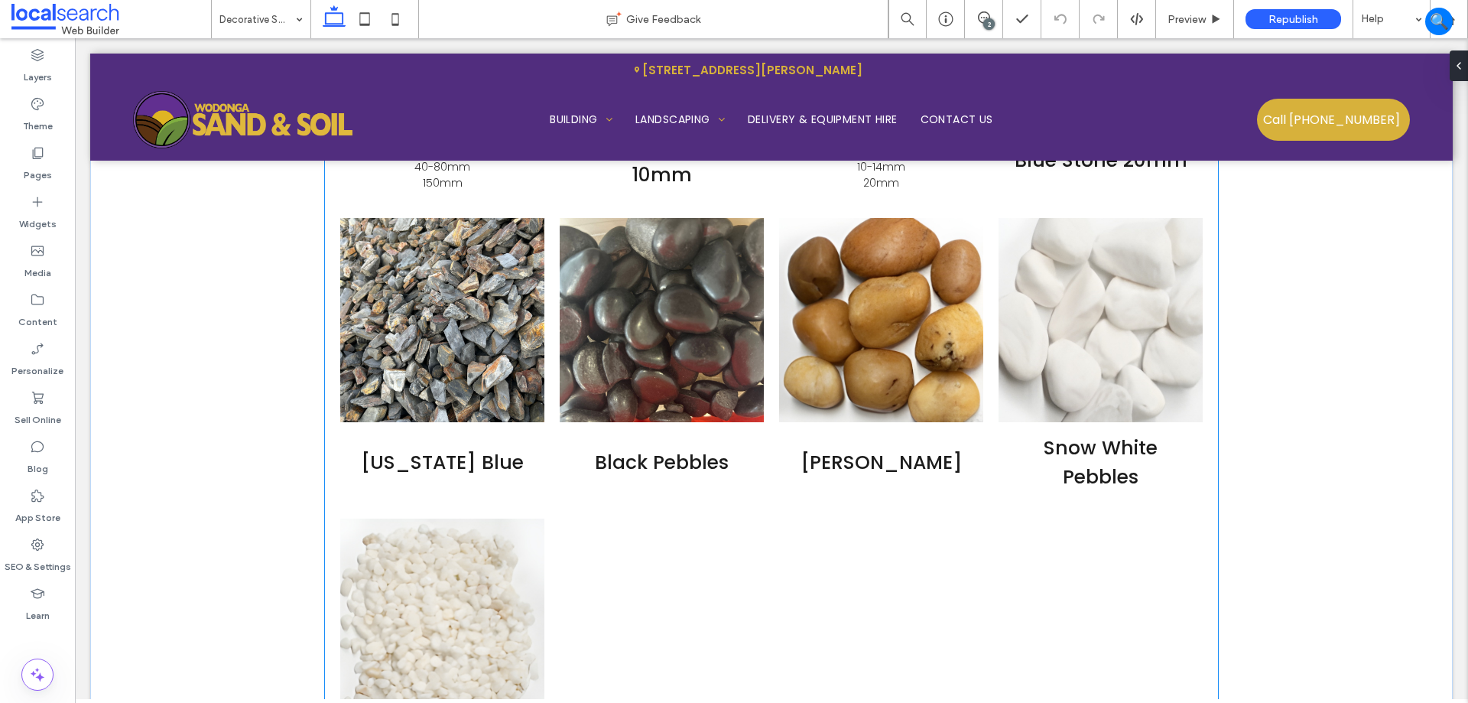
scroll to position [2670, 0]
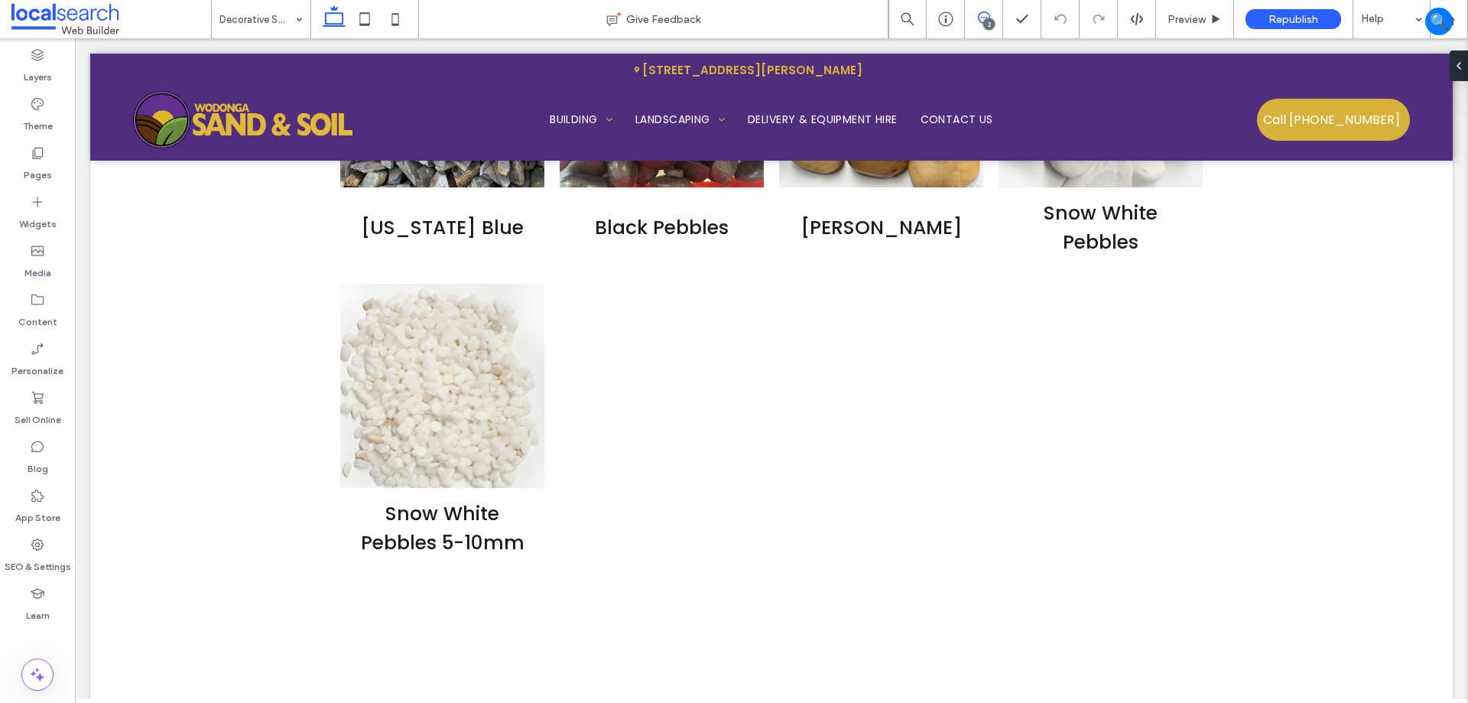
click at [990, 13] on span at bounding box center [983, 17] width 37 height 12
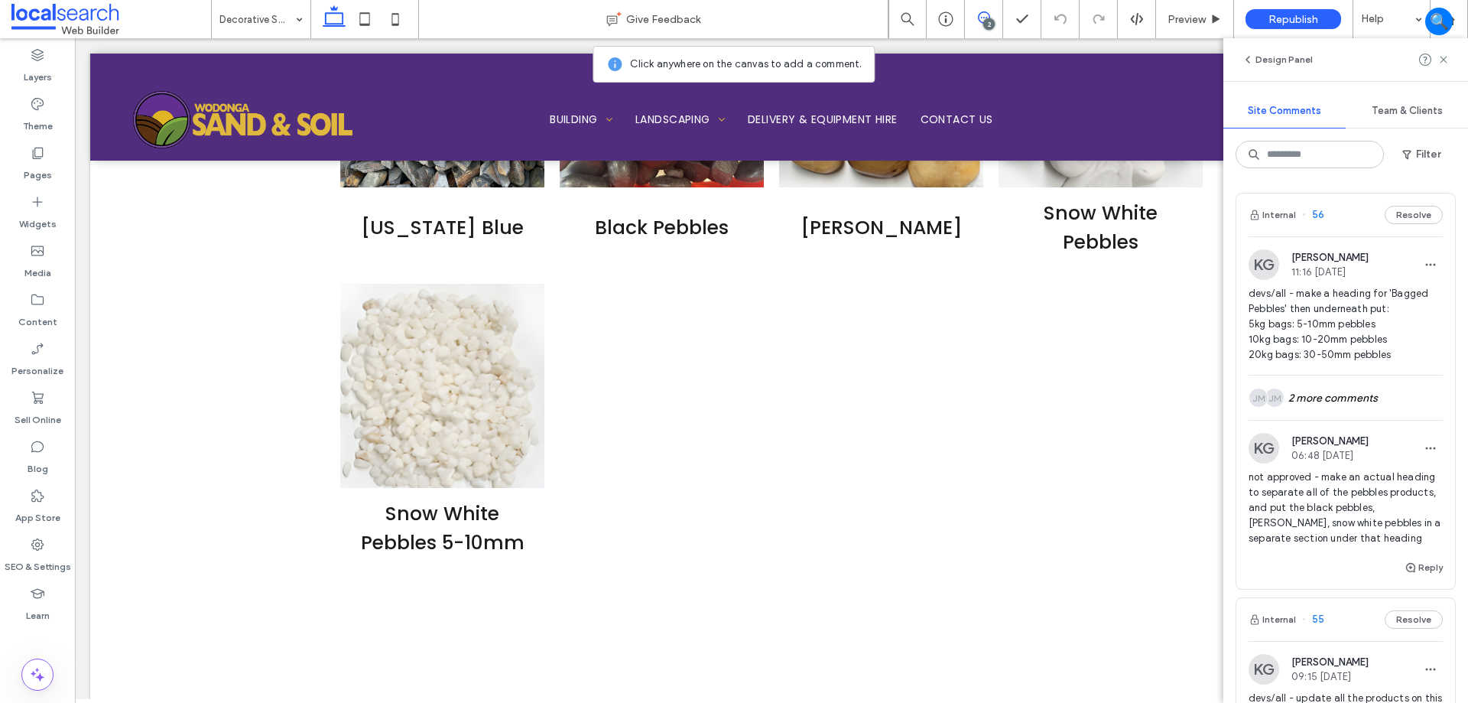
click at [1353, 565] on div "Reply" at bounding box center [1346, 573] width 219 height 31
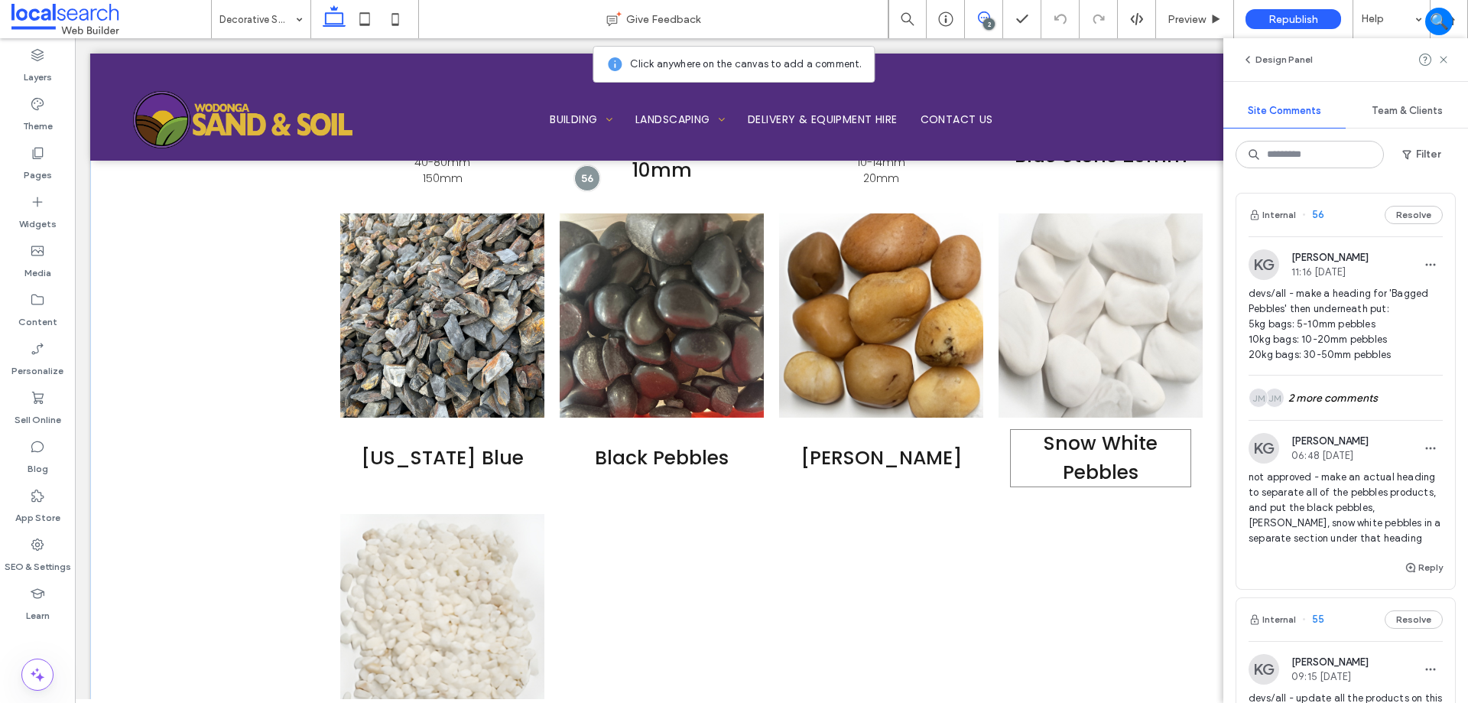
scroll to position [2440, 0]
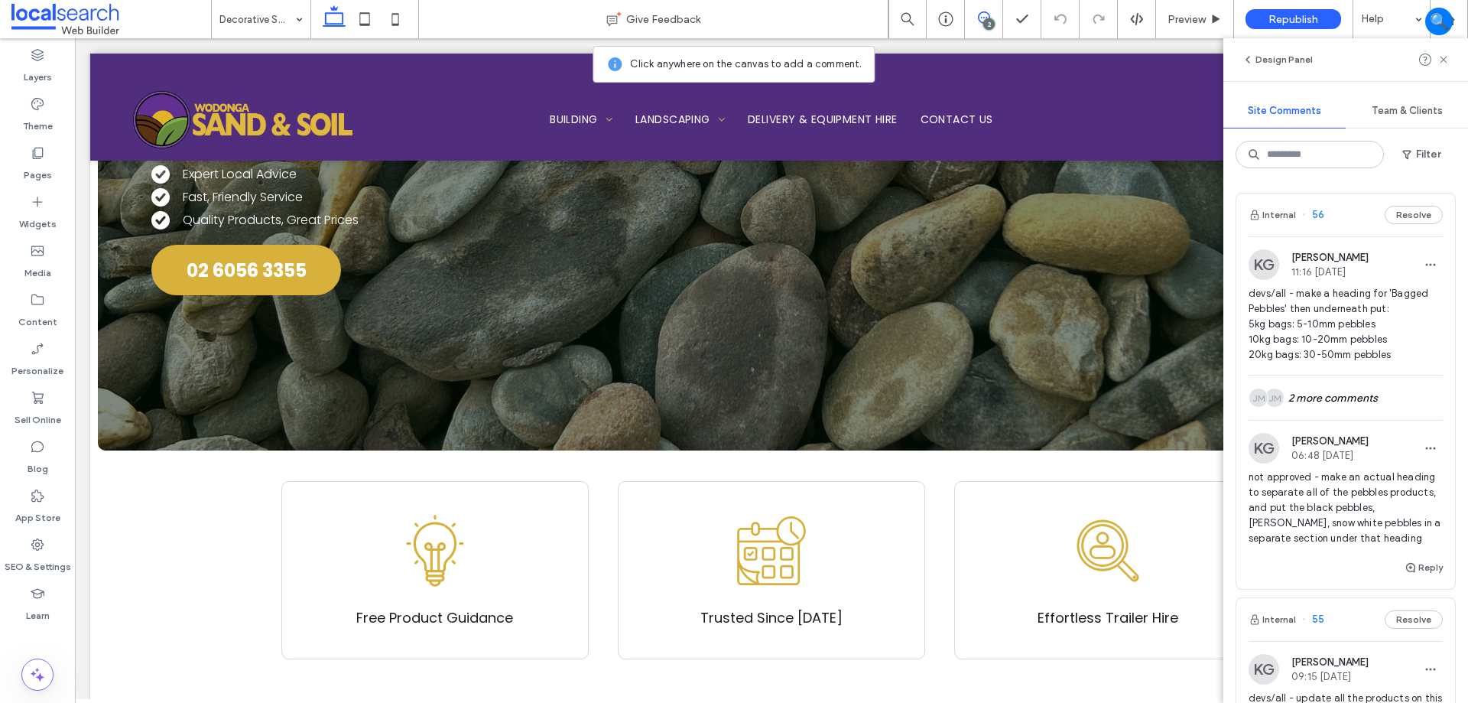
click at [1360, 222] on div "Internal 56 Resolve" at bounding box center [1346, 214] width 219 height 43
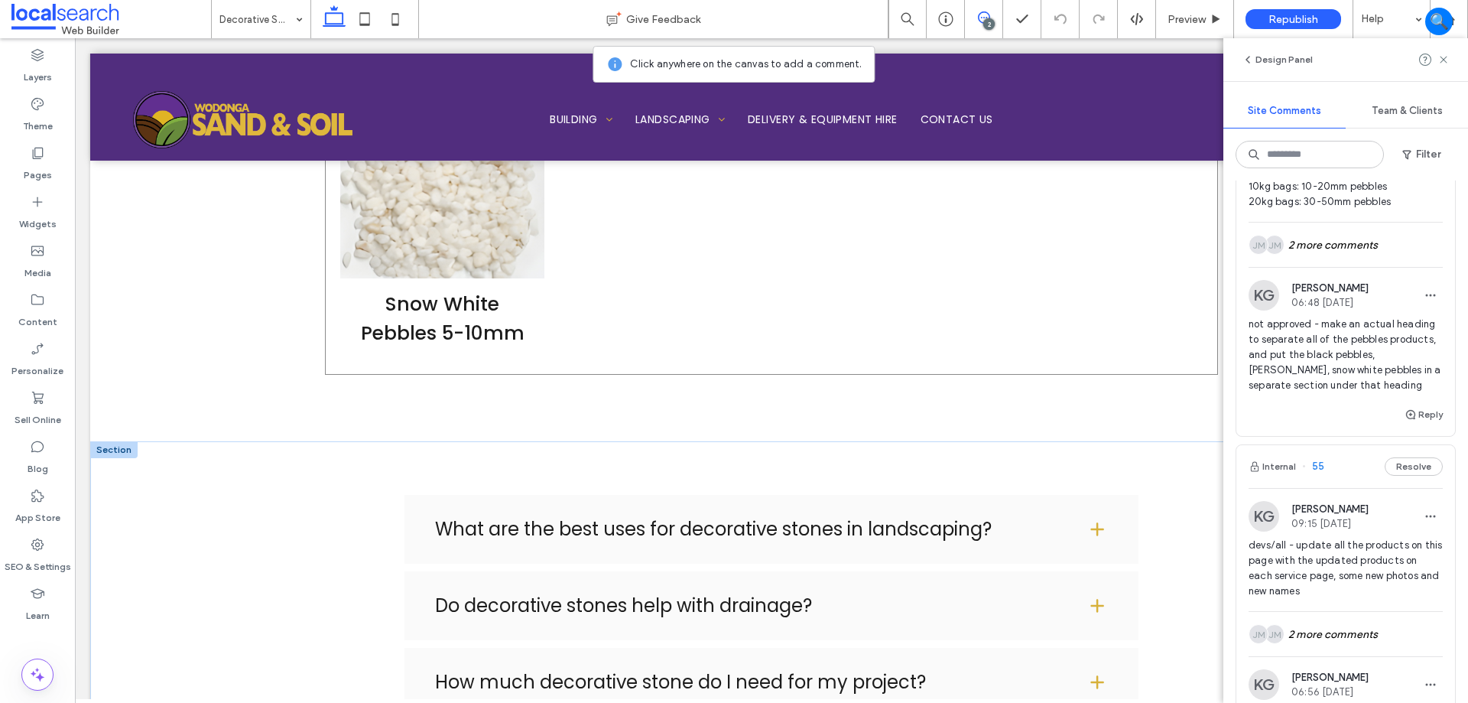
scroll to position [2899, 0]
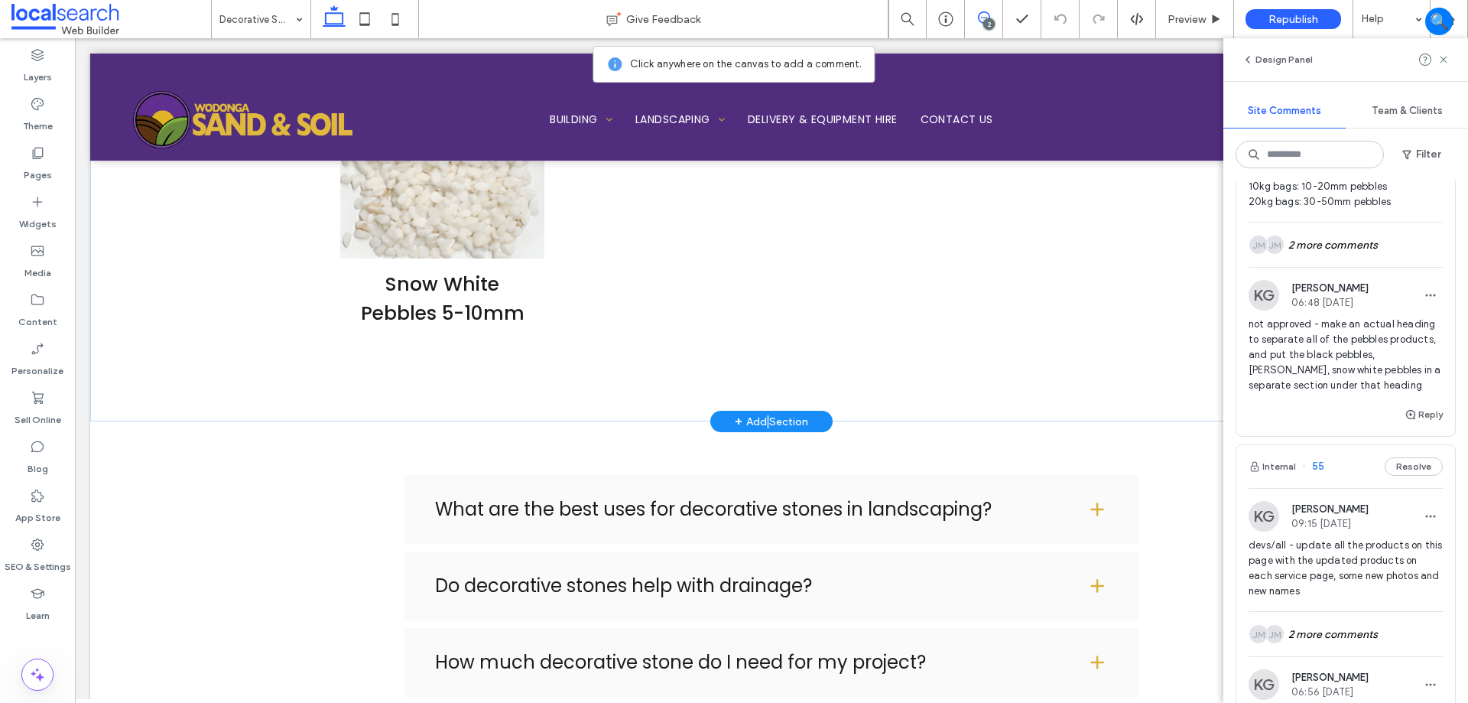
click at [760, 424] on div "+ Add Section" at bounding box center [771, 421] width 73 height 17
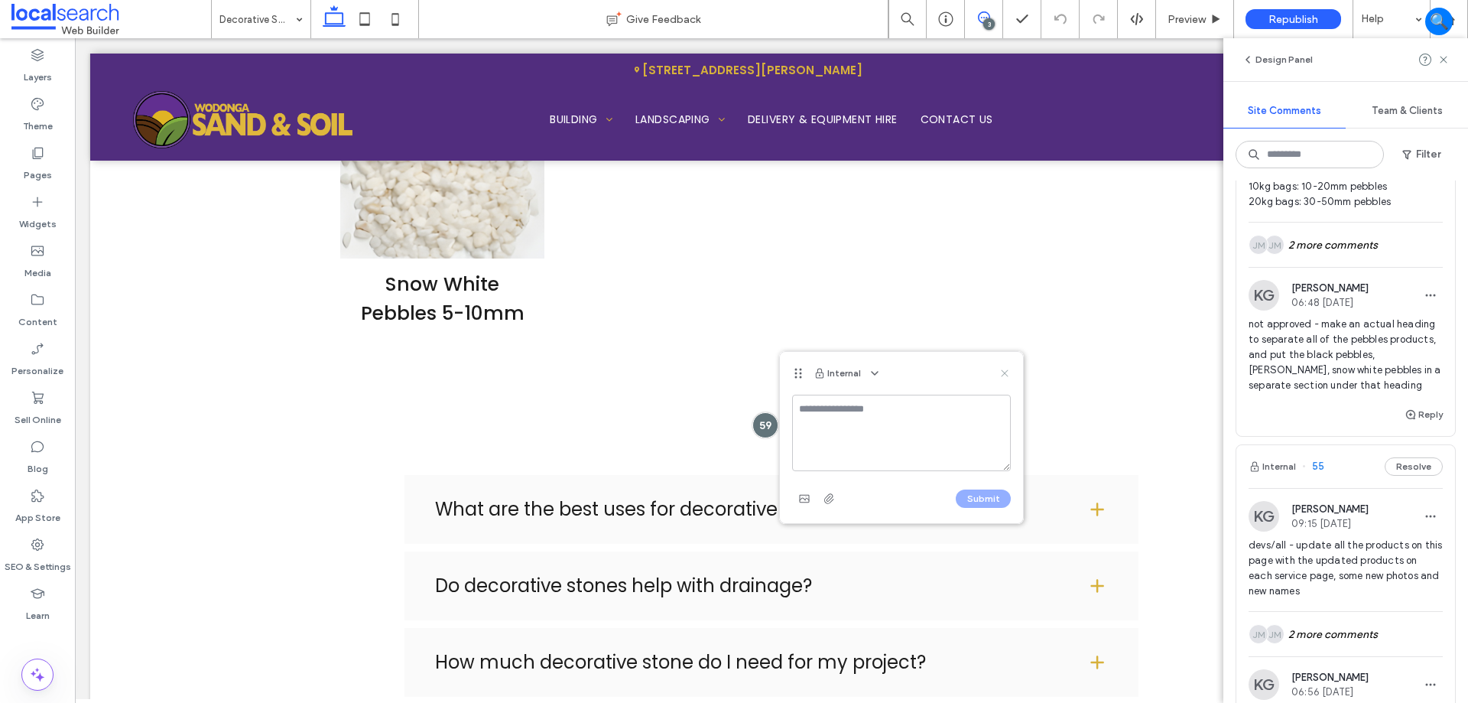
click at [1009, 370] on icon at bounding box center [1005, 373] width 12 height 12
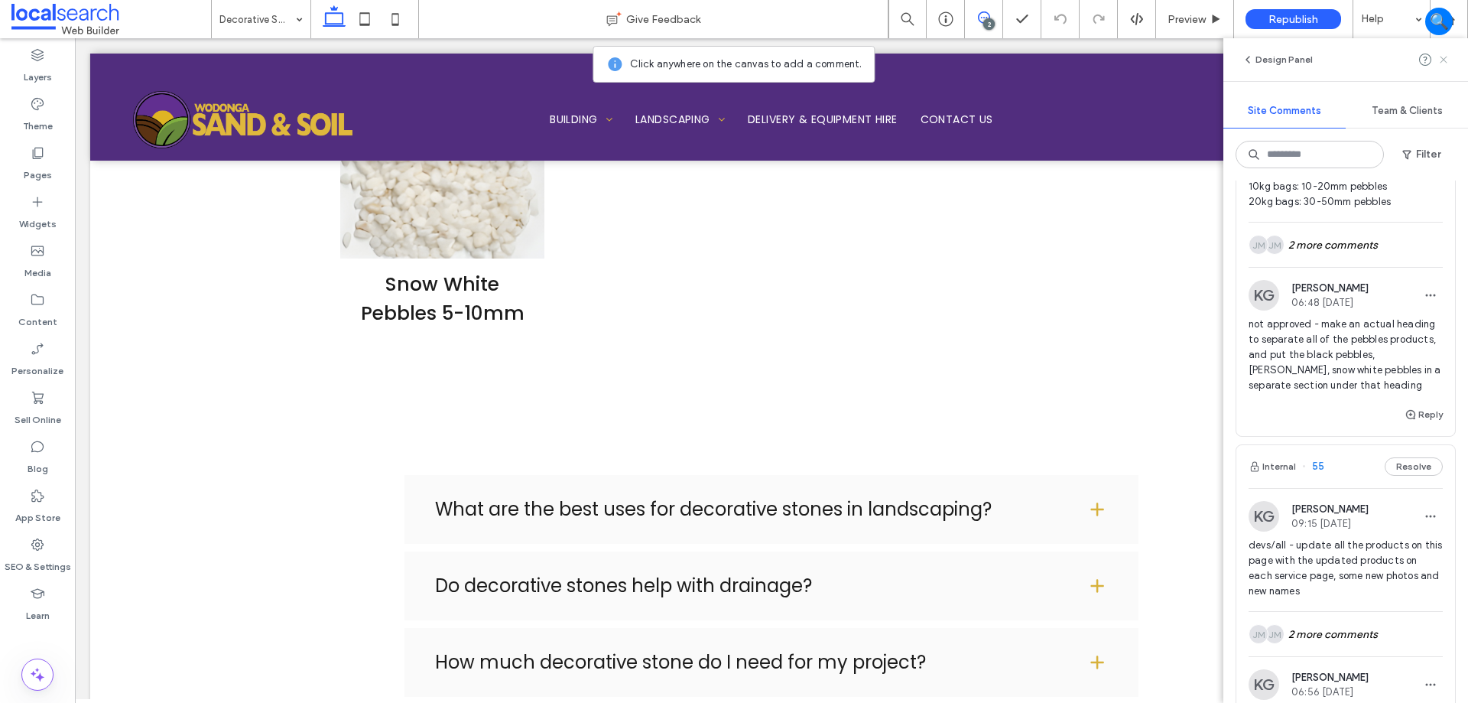
click at [1446, 62] on use at bounding box center [1443, 59] width 7 height 7
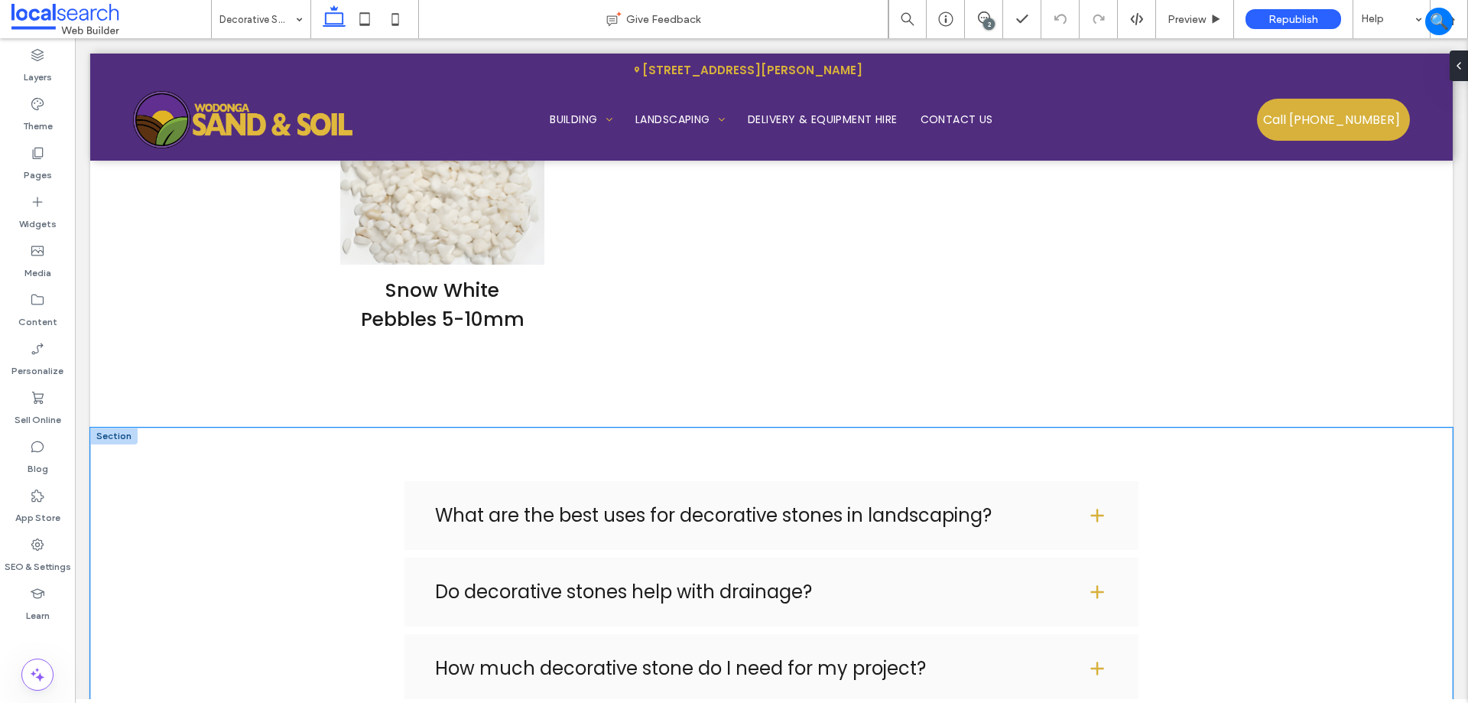
scroll to position [2976, 0]
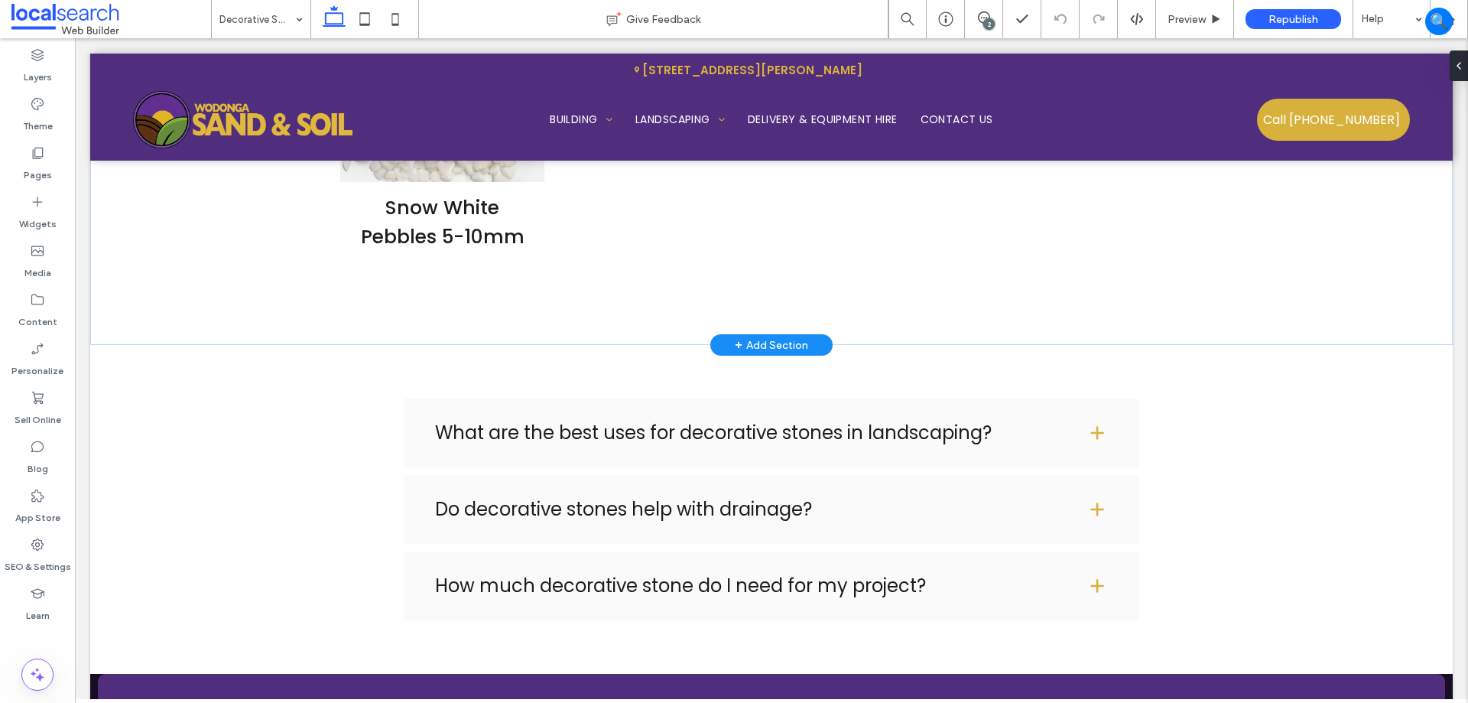
click at [779, 344] on div "+ Add Section" at bounding box center [771, 344] width 73 height 17
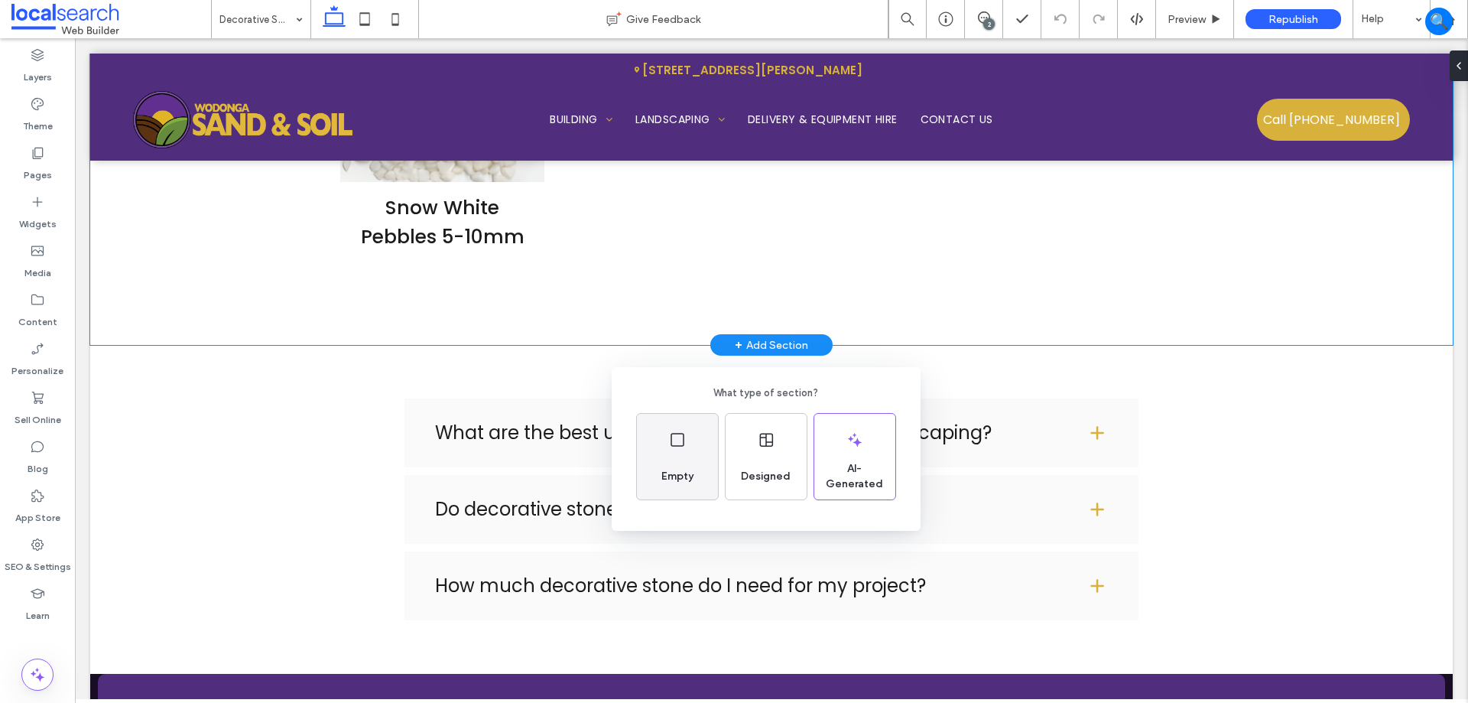
click at [668, 457] on div "Empty" at bounding box center [677, 457] width 81 height 86
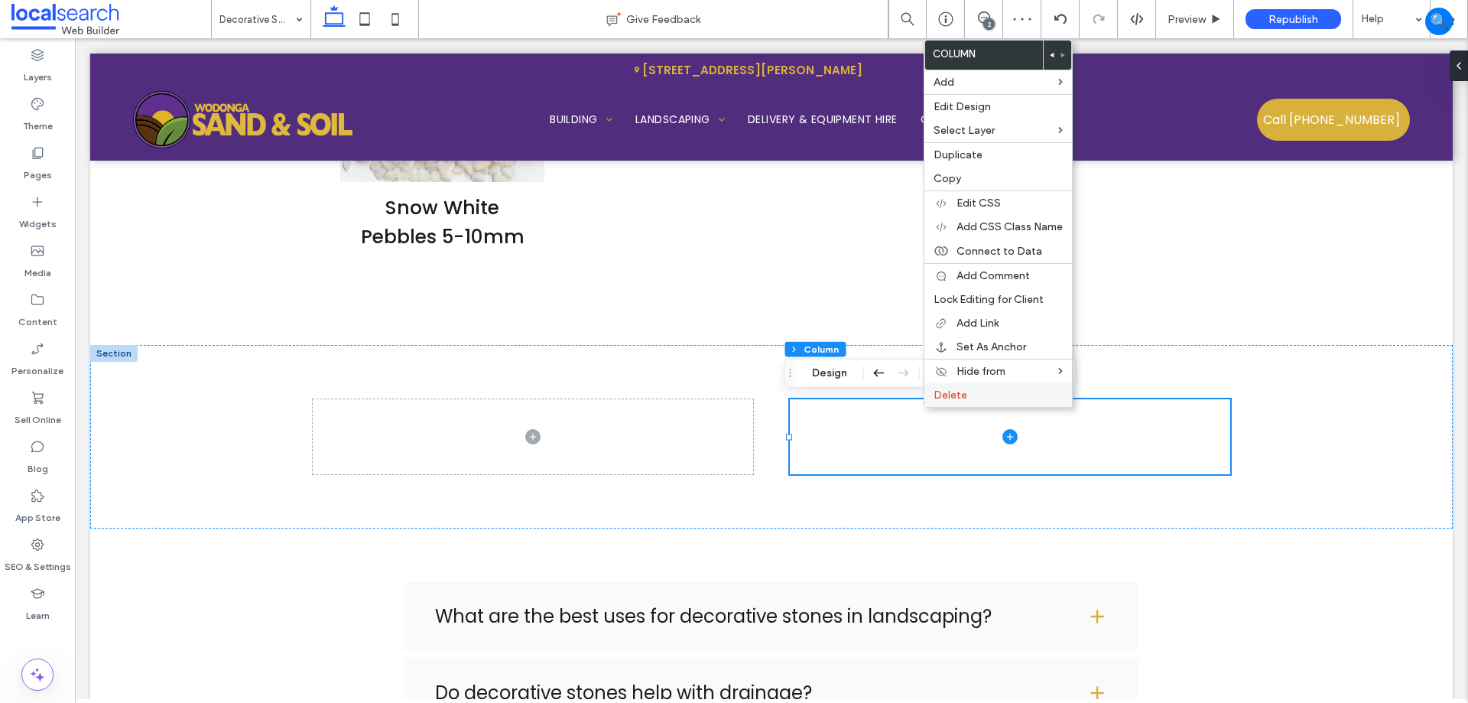
click at [986, 398] on label "Delete" at bounding box center [998, 394] width 129 height 13
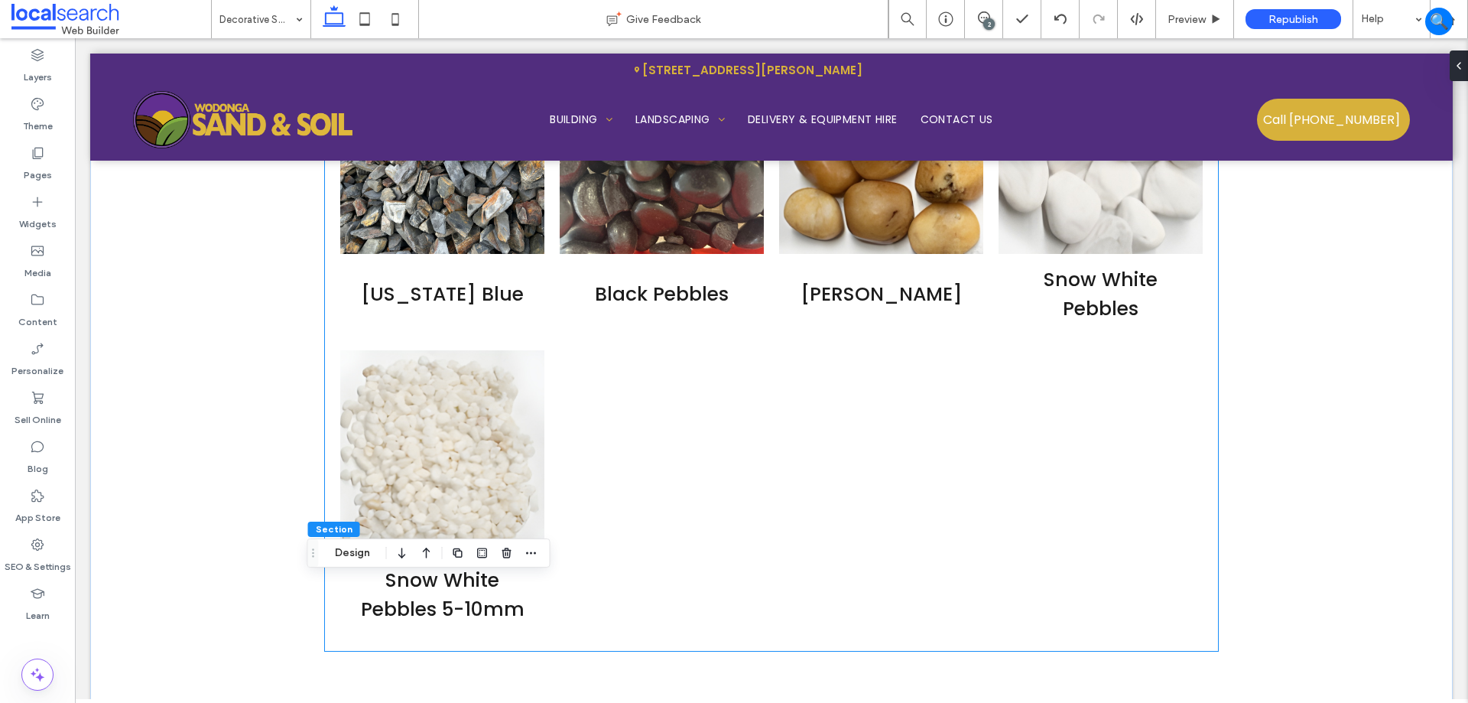
scroll to position [2517, 0]
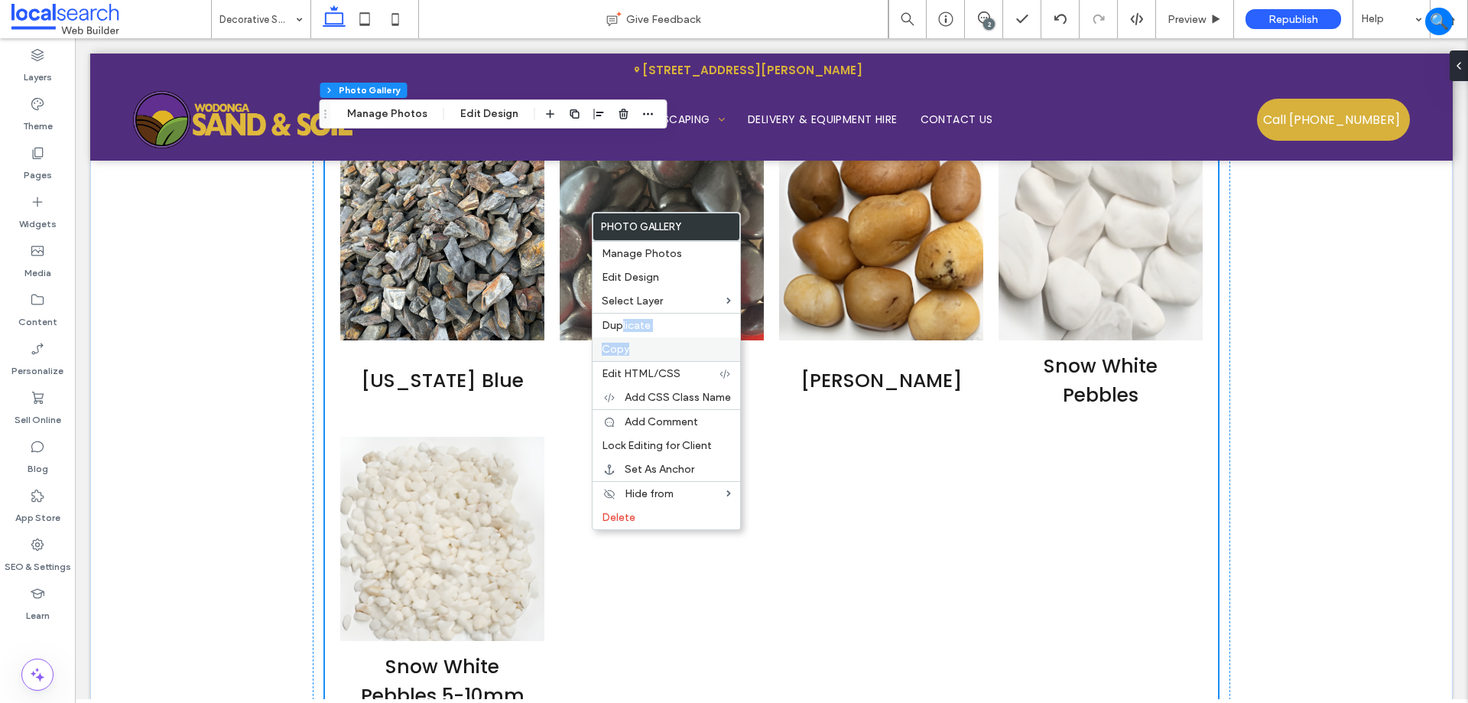
drag, startPoint x: 623, startPoint y: 324, endPoint x: 671, endPoint y: 349, distance: 54.4
click at [671, 349] on div "Photo Gallery Manage Photos Edit Design Select Layer Duplicate Copy Edit HTML/C…" at bounding box center [666, 371] width 149 height 318
click at [671, 349] on label "Copy" at bounding box center [666, 349] width 129 height 13
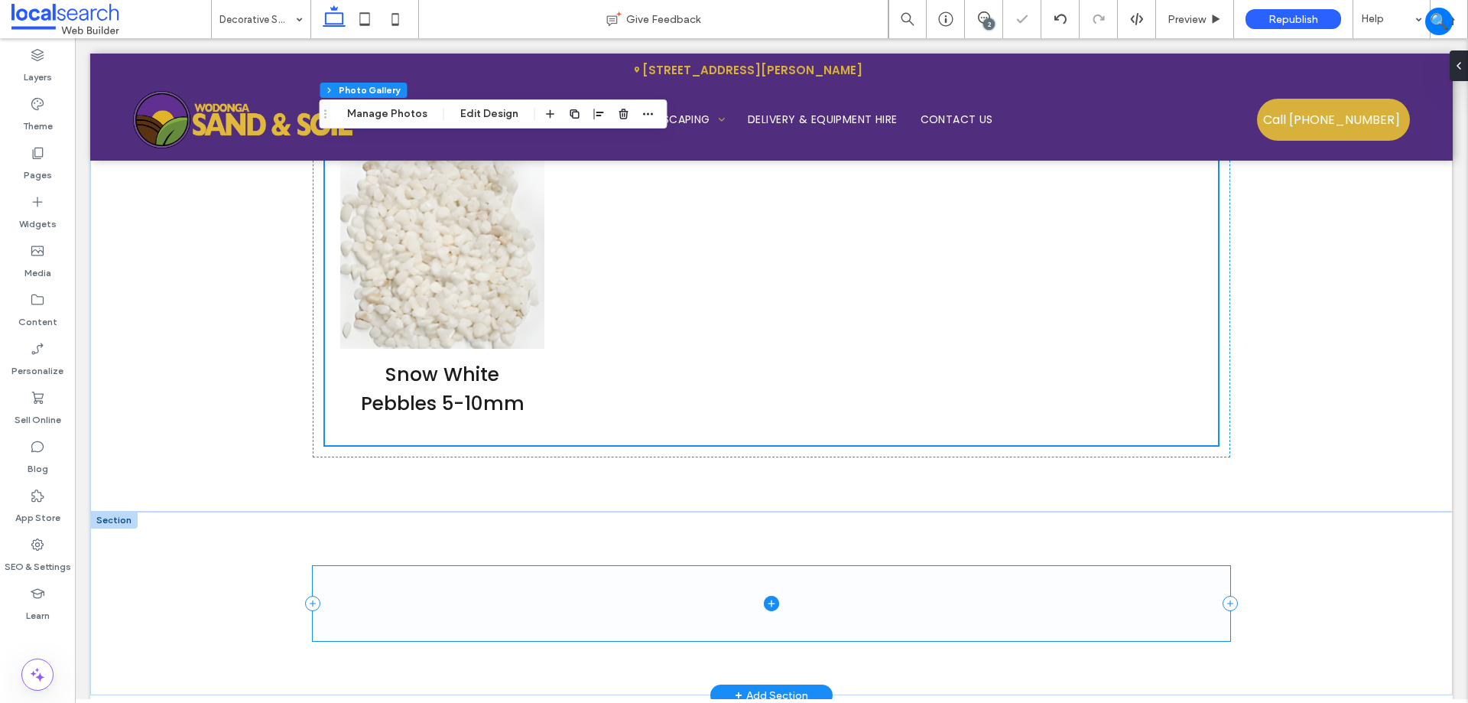
scroll to position [2976, 0]
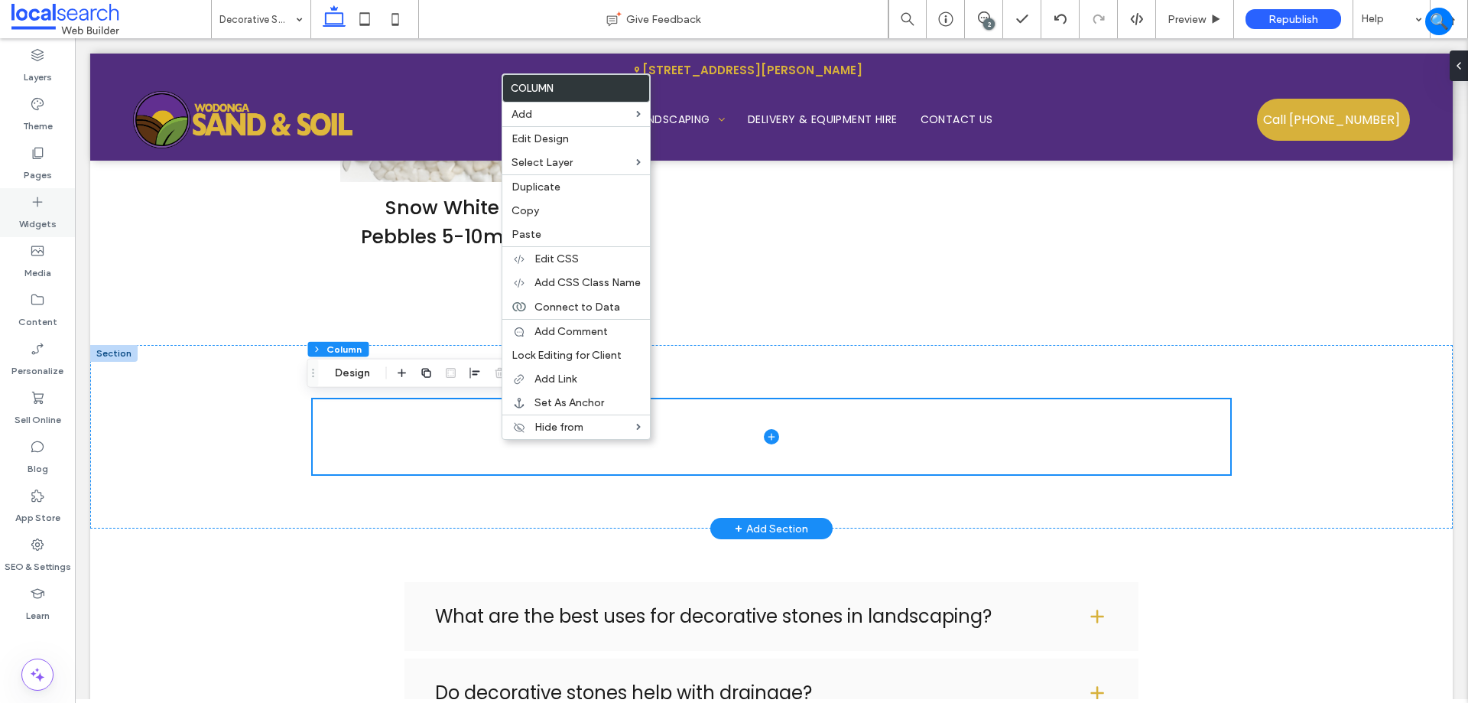
click at [43, 204] on icon at bounding box center [37, 201] width 15 height 15
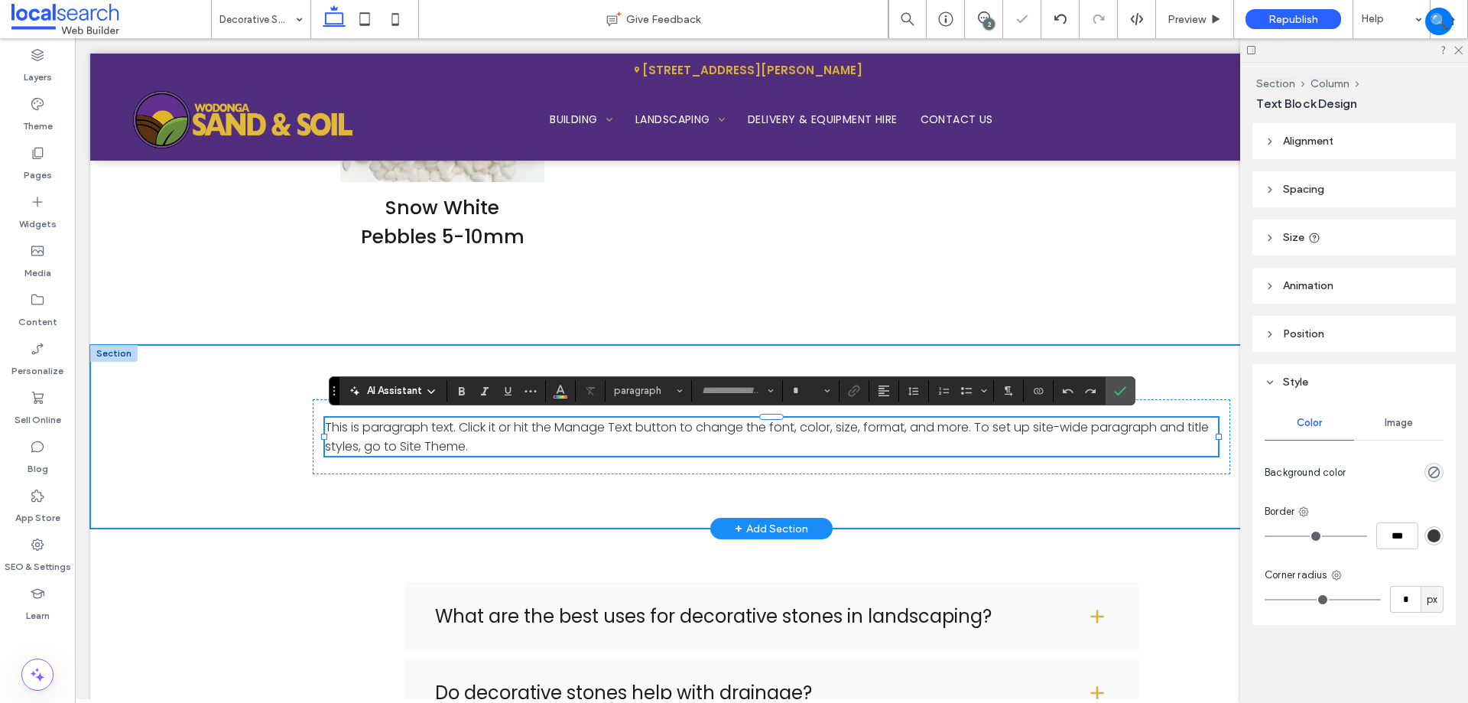
type input "*******"
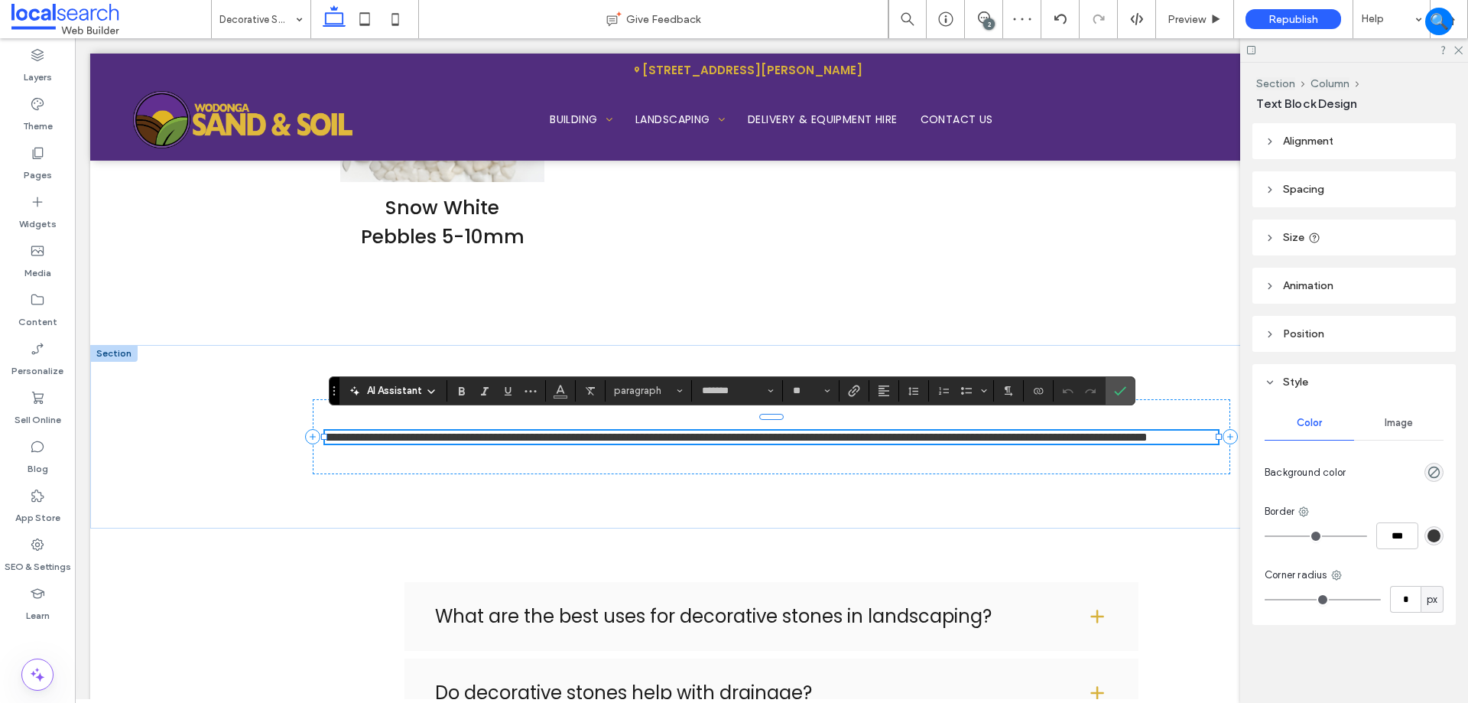
scroll to position [0, 0]
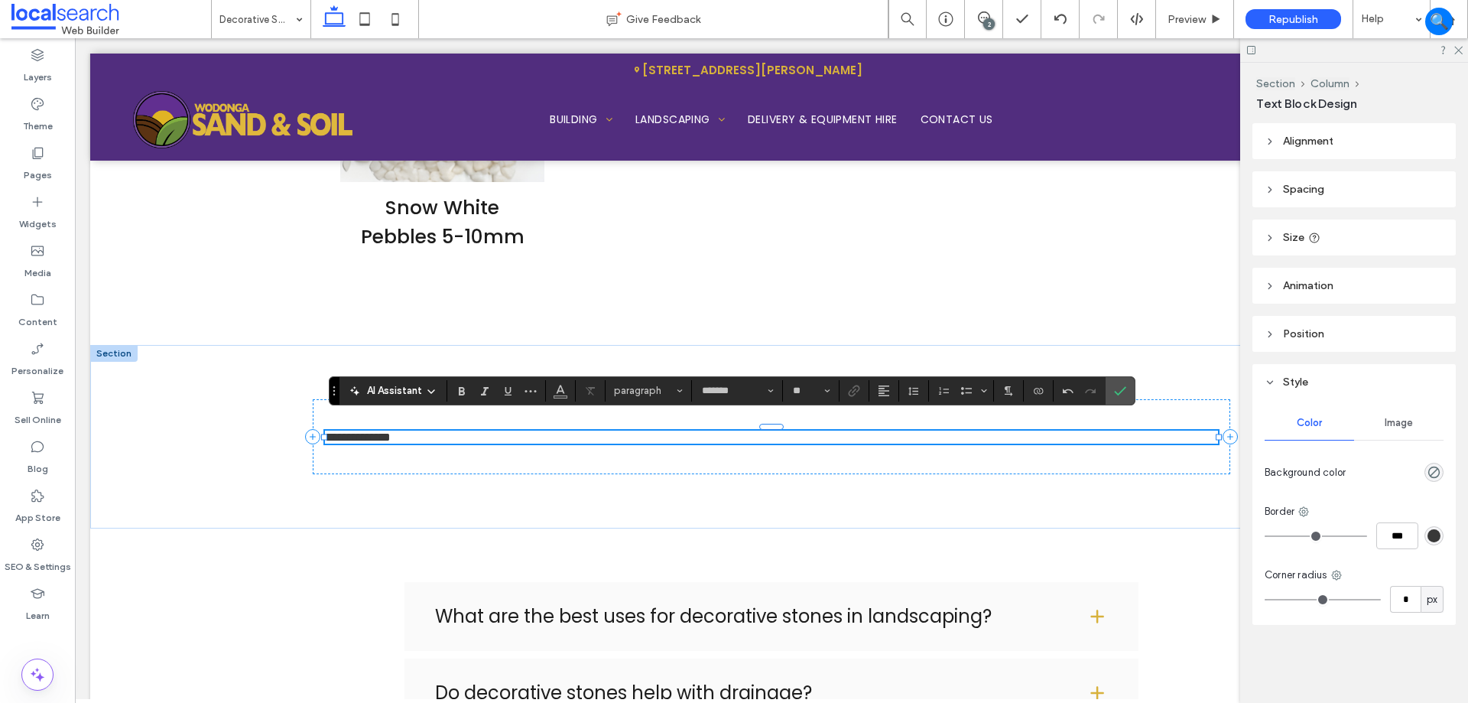
click at [391, 435] on span "**********" at bounding box center [358, 436] width 66 height 11
click at [681, 394] on span "Styles" at bounding box center [680, 391] width 6 height 20
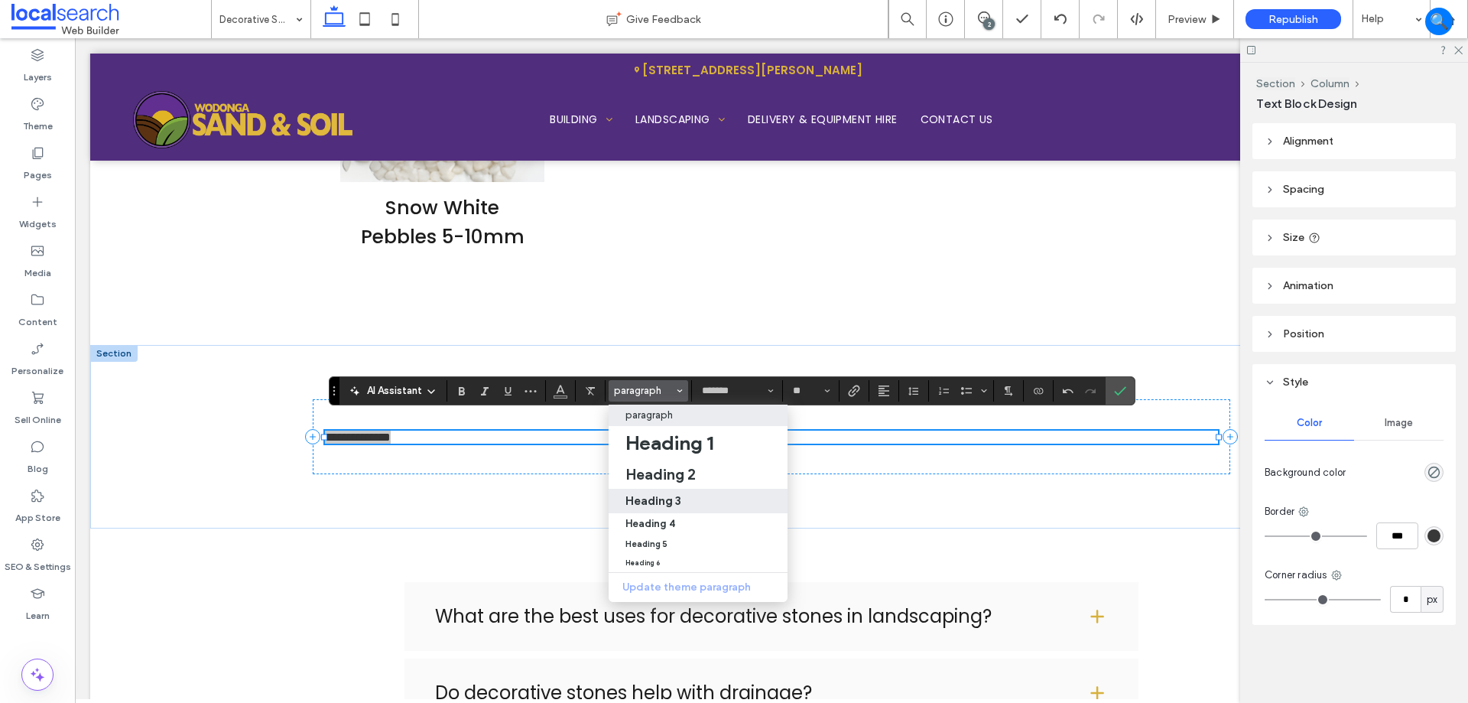
click at [679, 503] on h3 "Heading 3" at bounding box center [654, 500] width 56 height 15
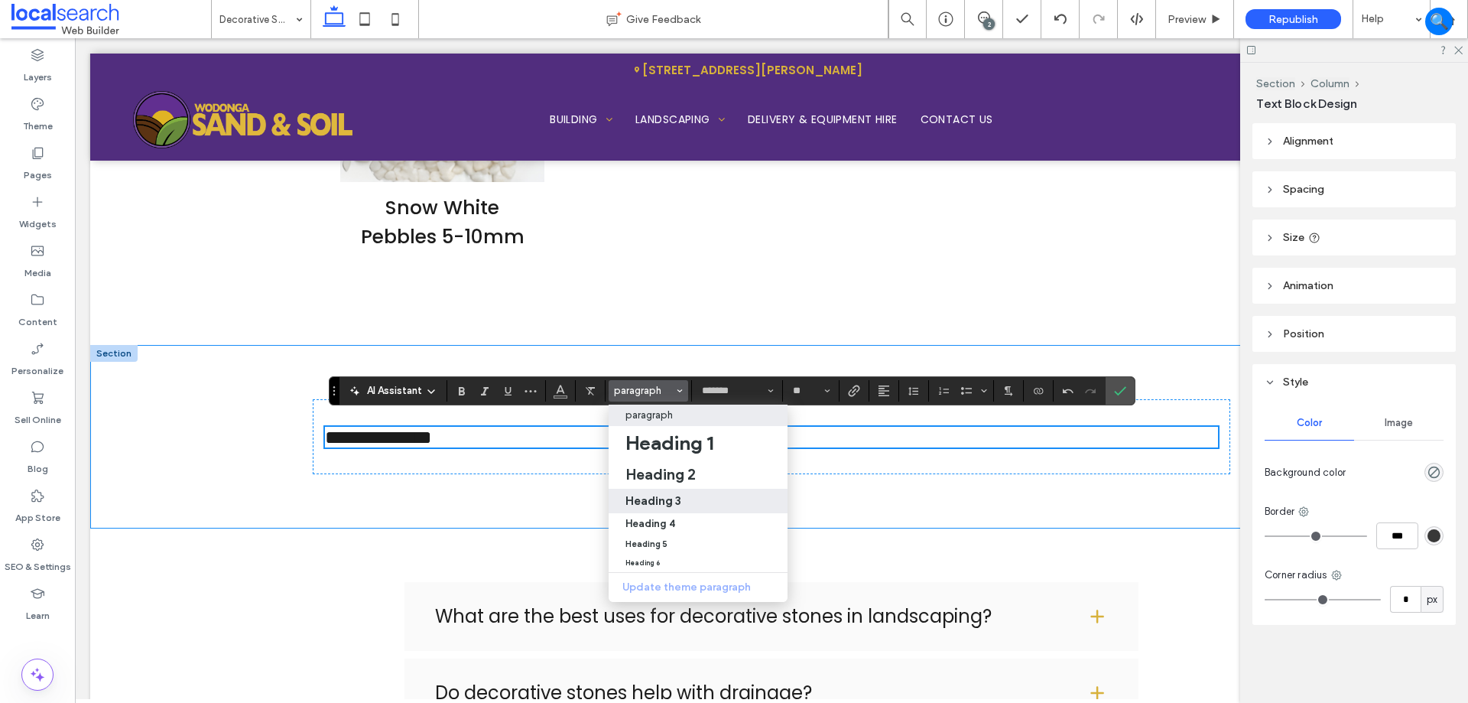
type input "**"
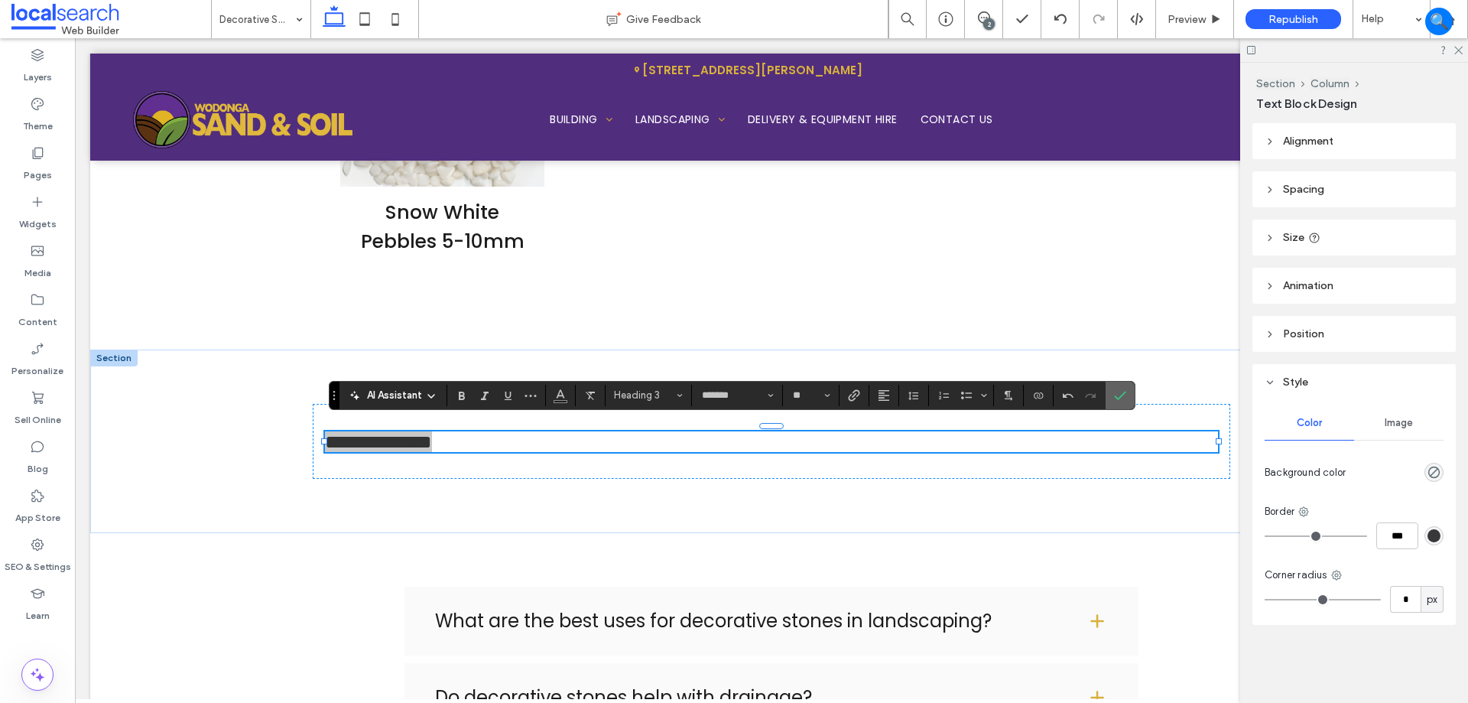
click at [1129, 397] on label "Confirm" at bounding box center [1120, 396] width 23 height 28
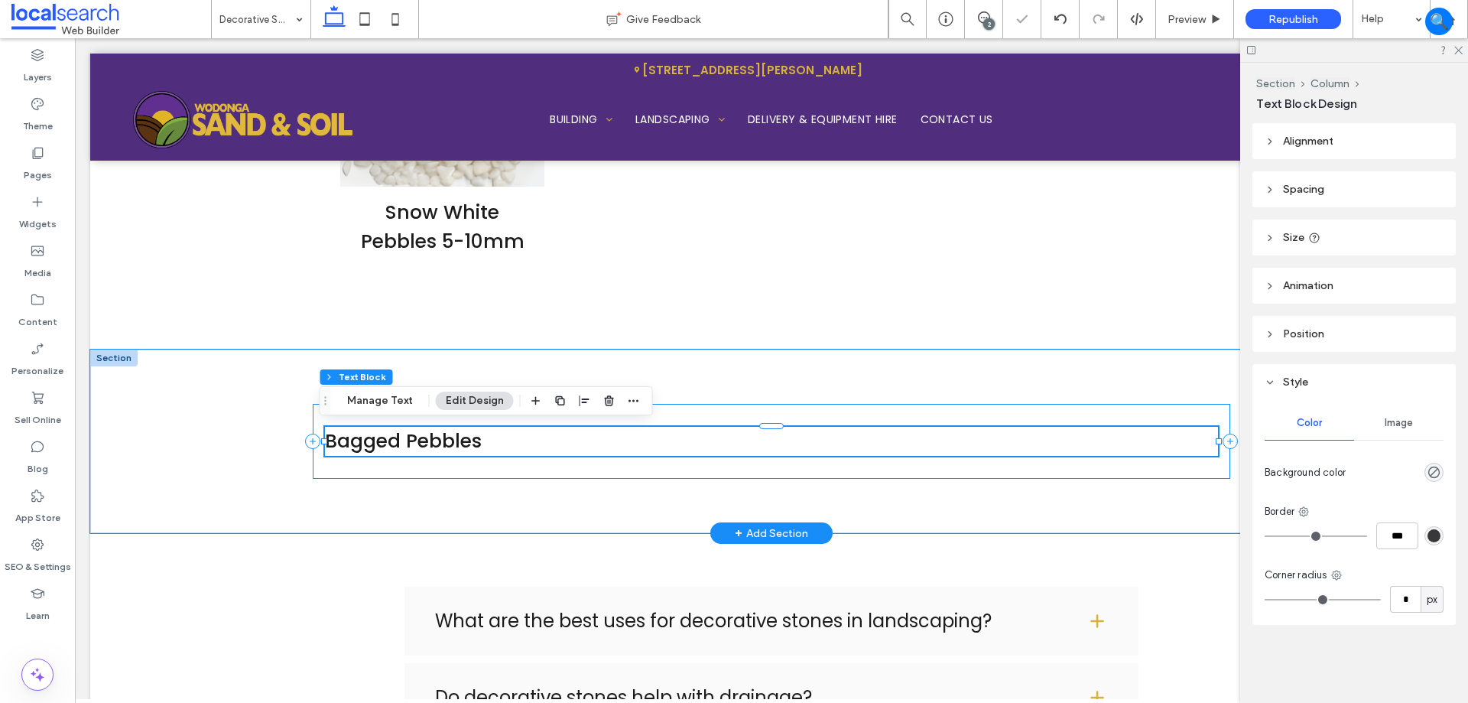
click at [518, 473] on div "Bagged Pebbles" at bounding box center [772, 441] width 918 height 74
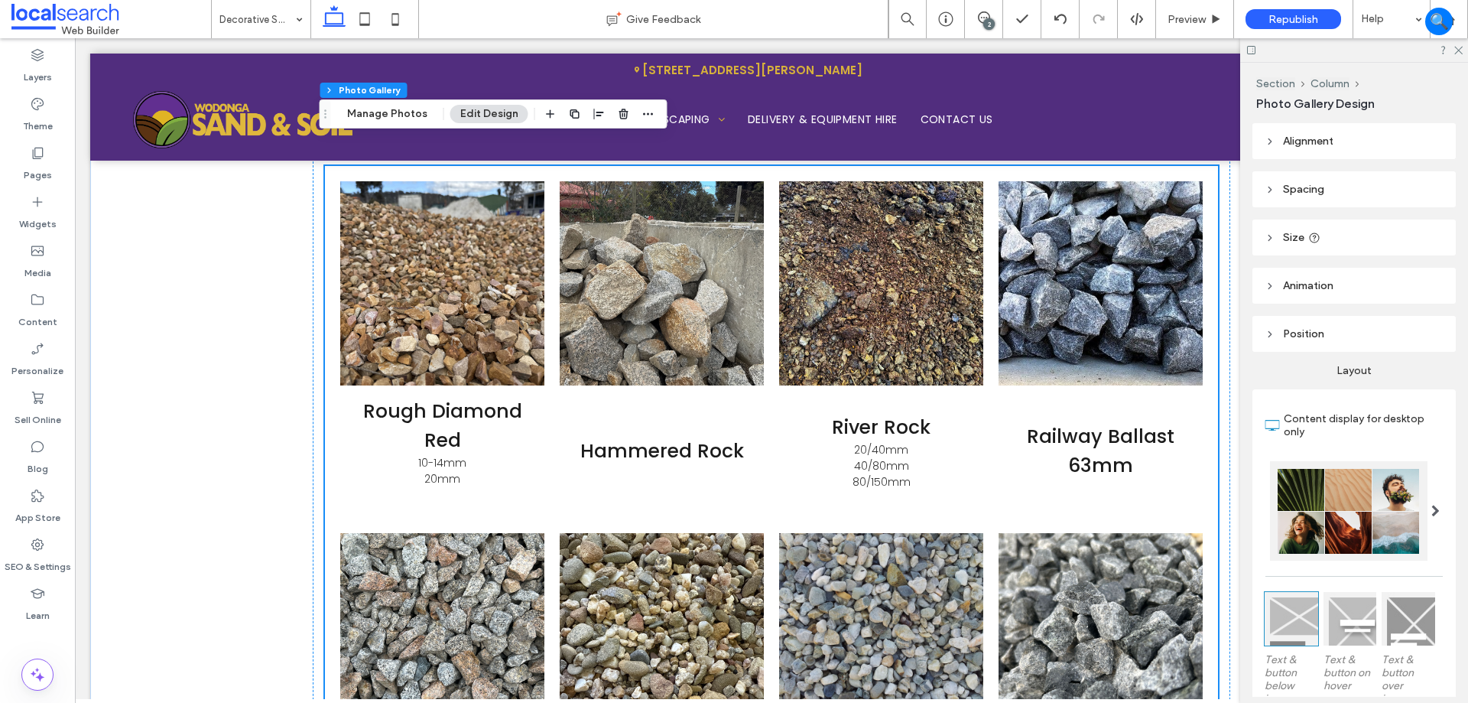
scroll to position [1671, 0]
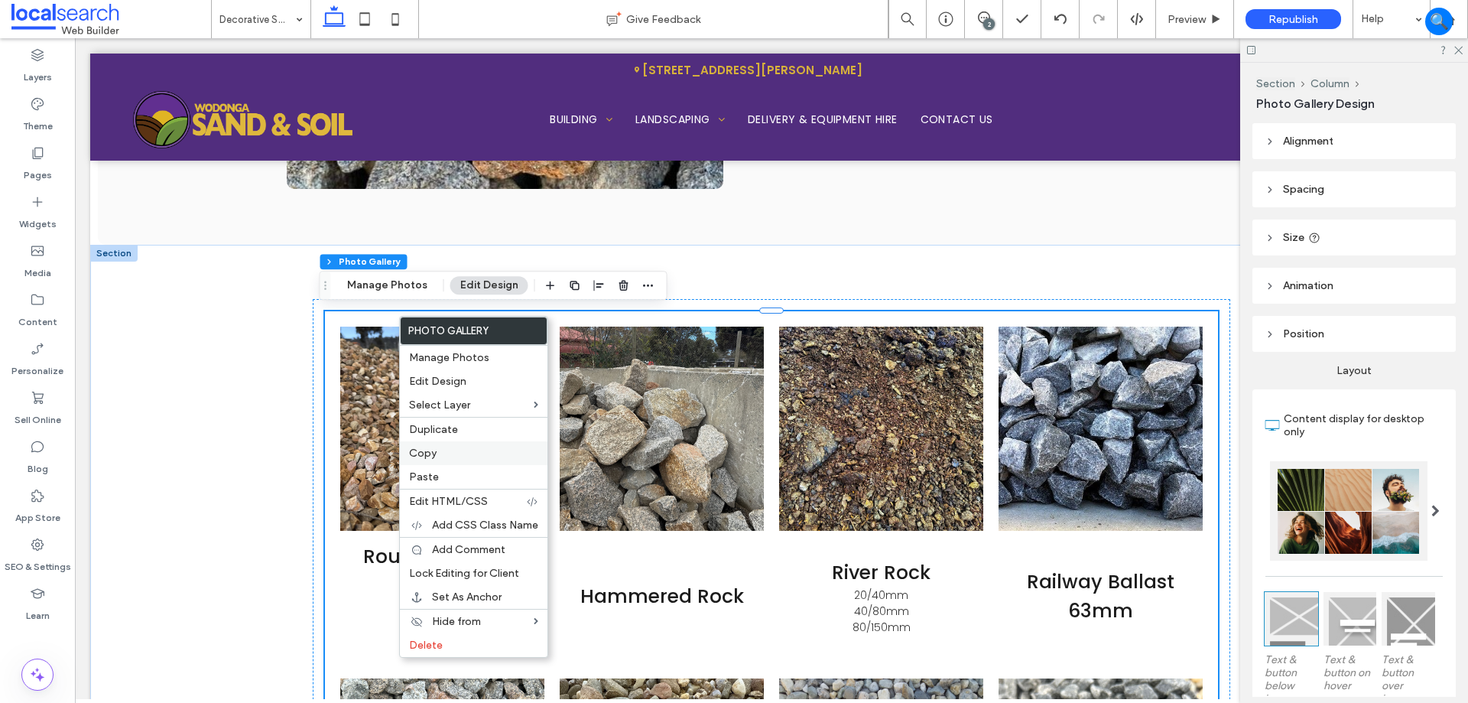
click at [475, 443] on div "Copy" at bounding box center [474, 453] width 148 height 24
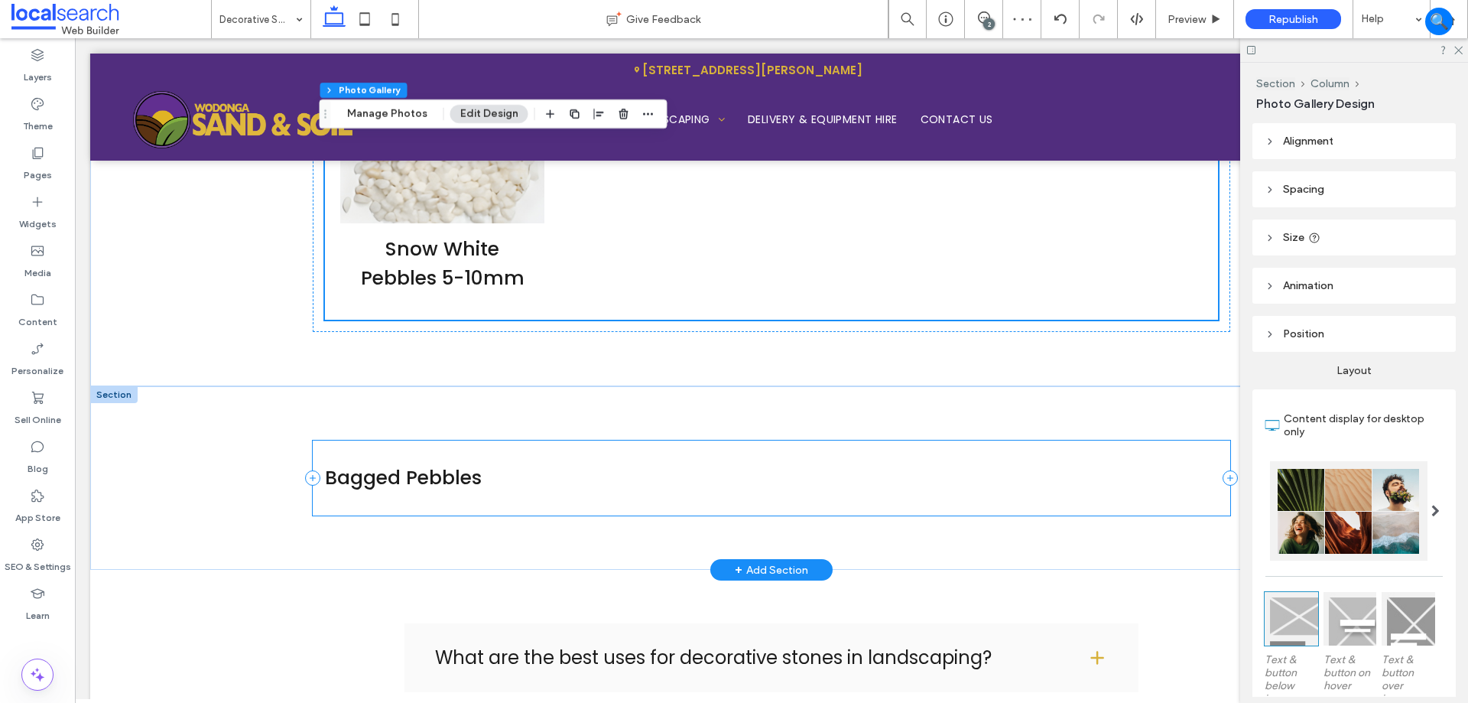
scroll to position [2971, 0]
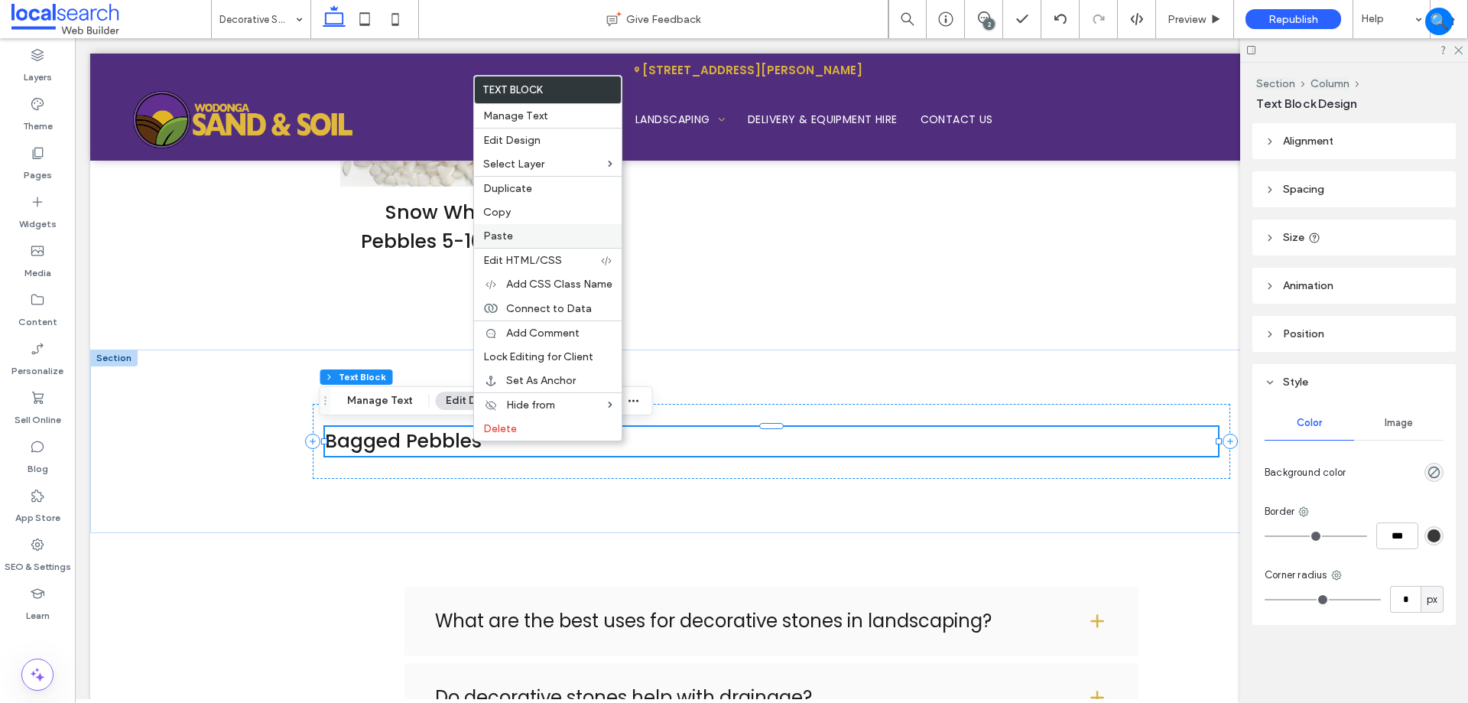
click at [543, 242] on label "Paste" at bounding box center [547, 235] width 129 height 13
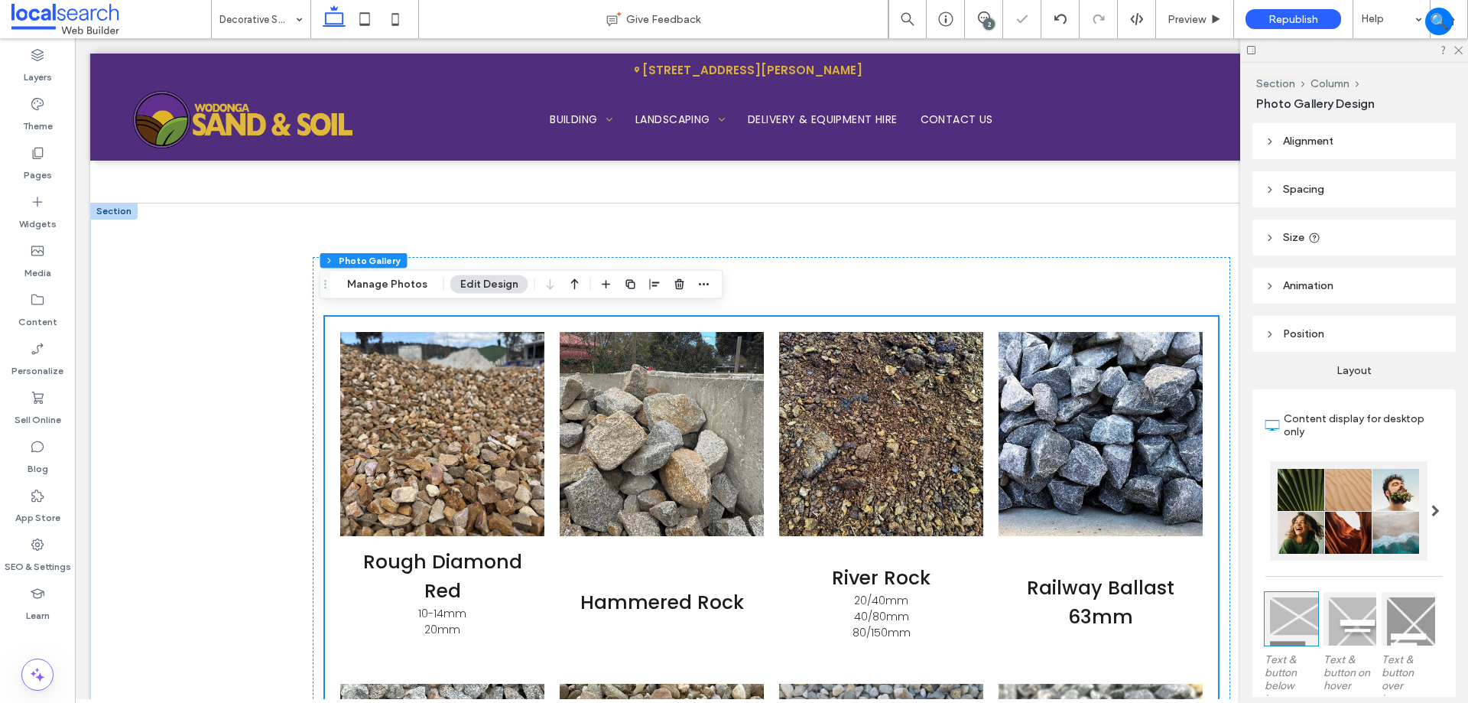
scroll to position [3124, 0]
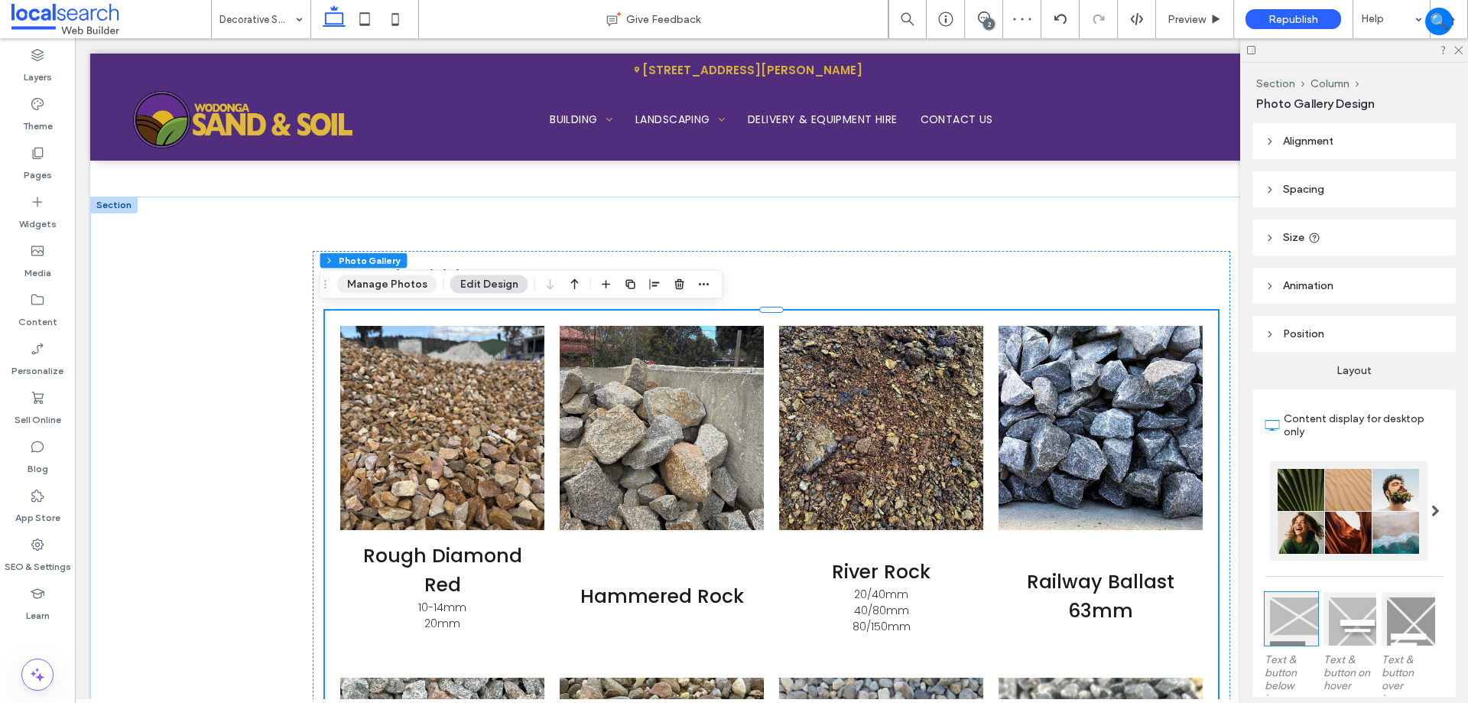
click at [398, 290] on button "Manage Photos" at bounding box center [387, 284] width 100 height 18
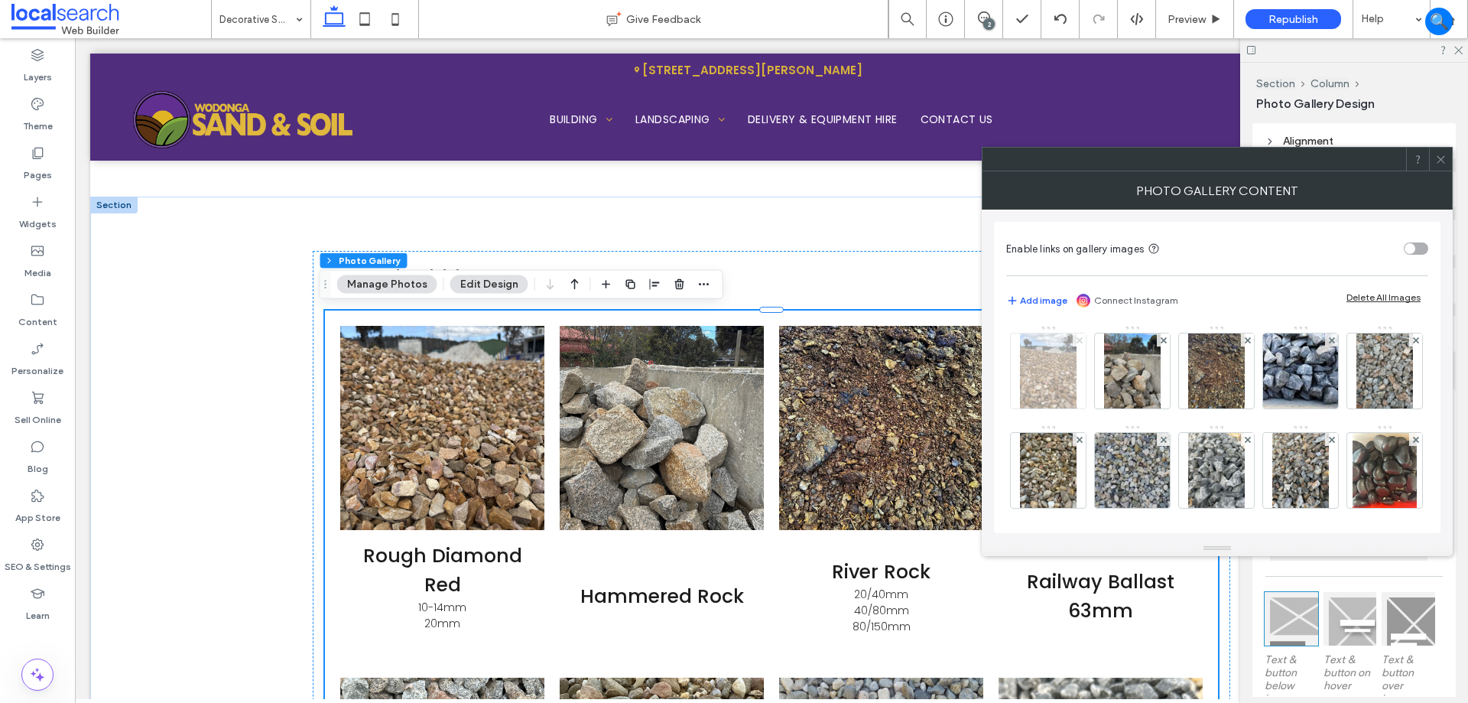
click at [1077, 340] on icon at bounding box center [1080, 340] width 6 height 6
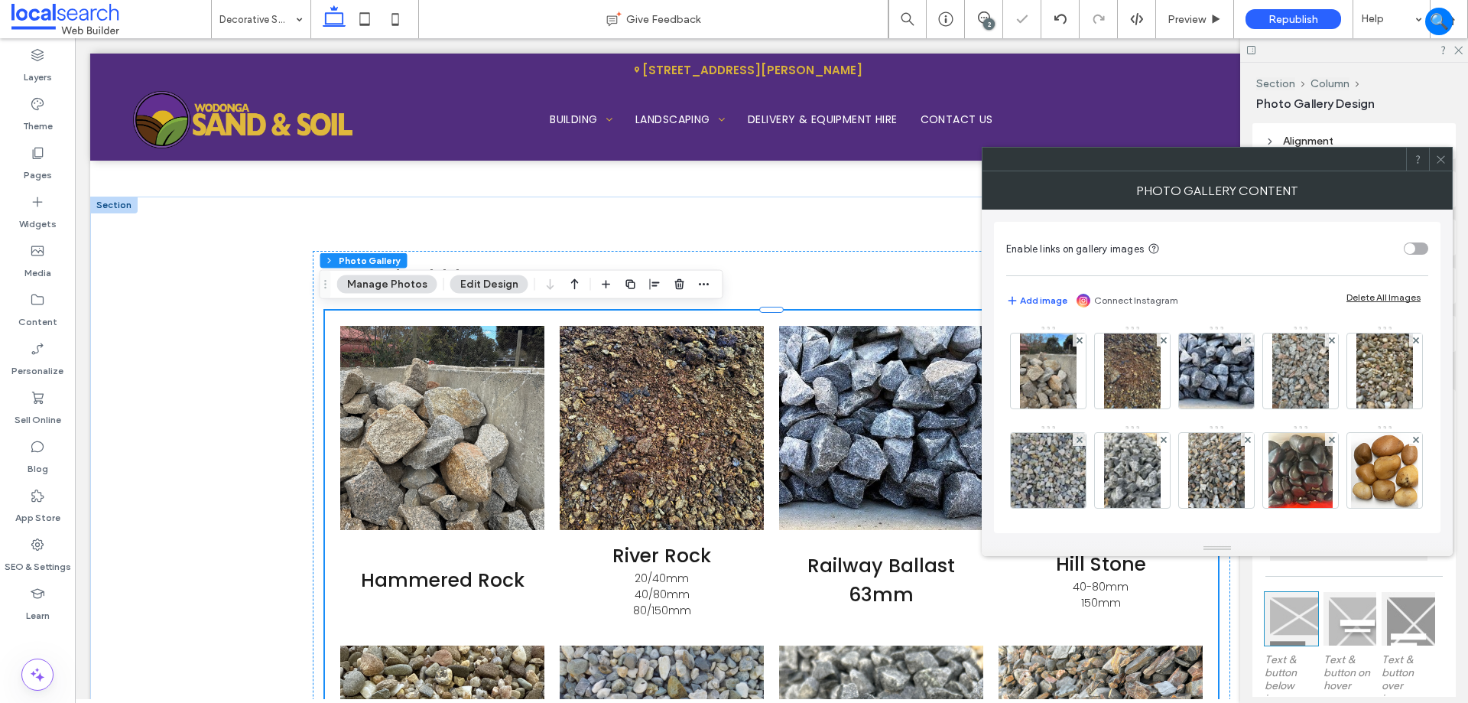
click at [1077, 340] on icon at bounding box center [1080, 340] width 6 height 6
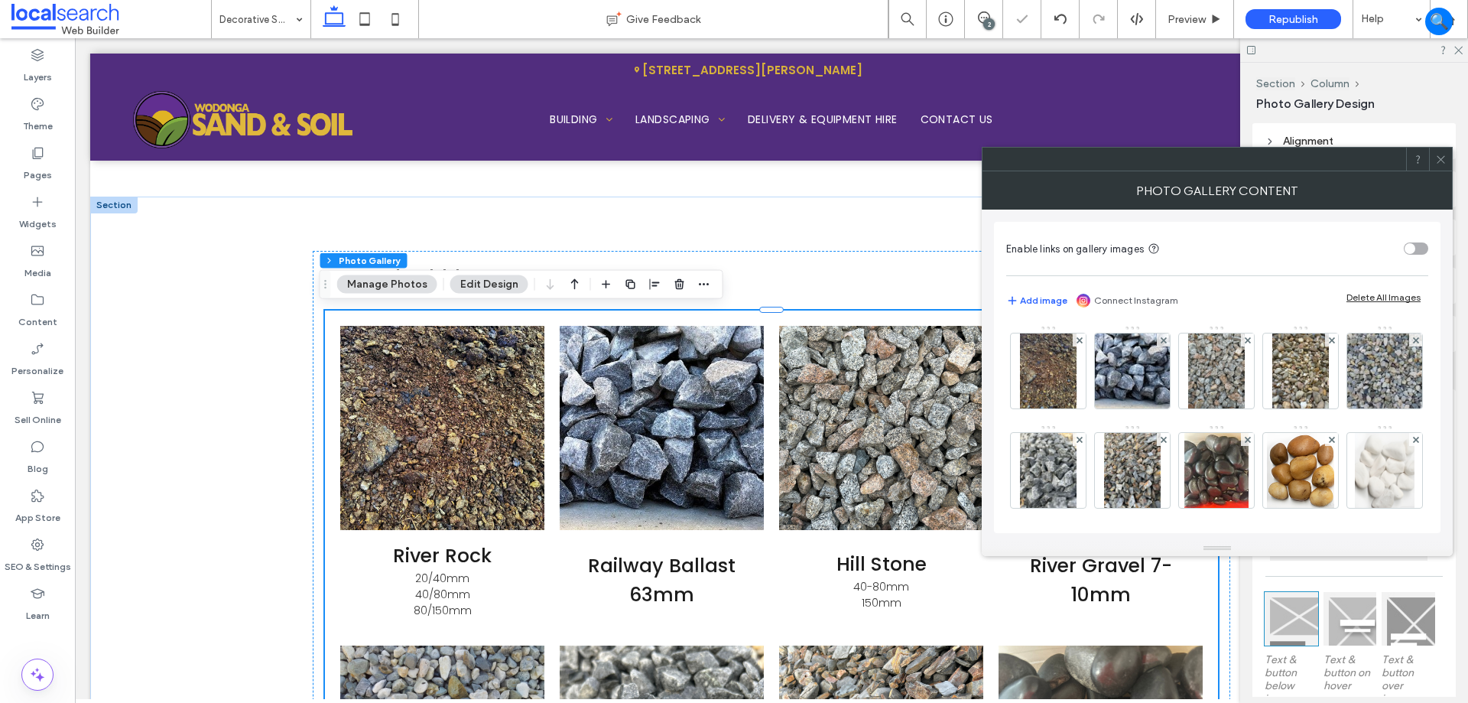
click at [1077, 340] on icon at bounding box center [1080, 340] width 6 height 6
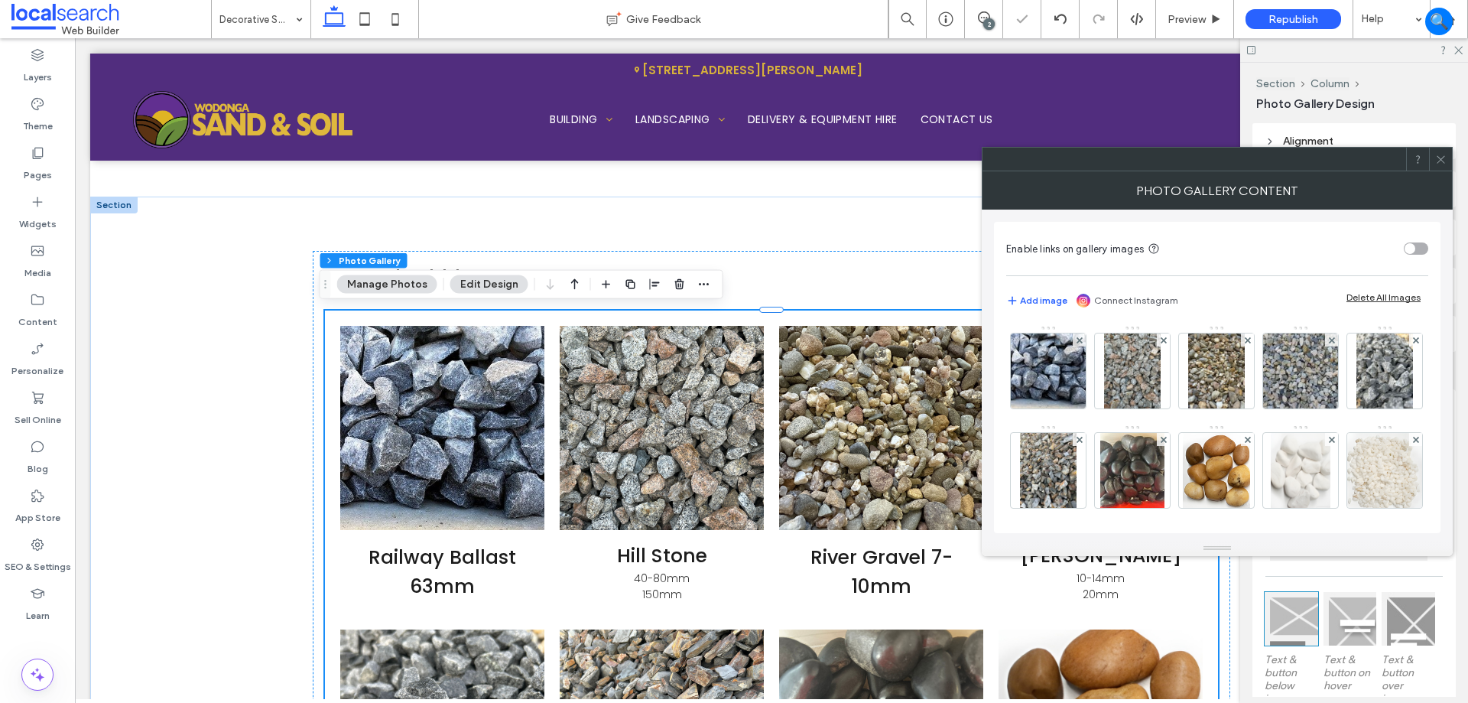
click at [1077, 340] on icon at bounding box center [1080, 340] width 6 height 6
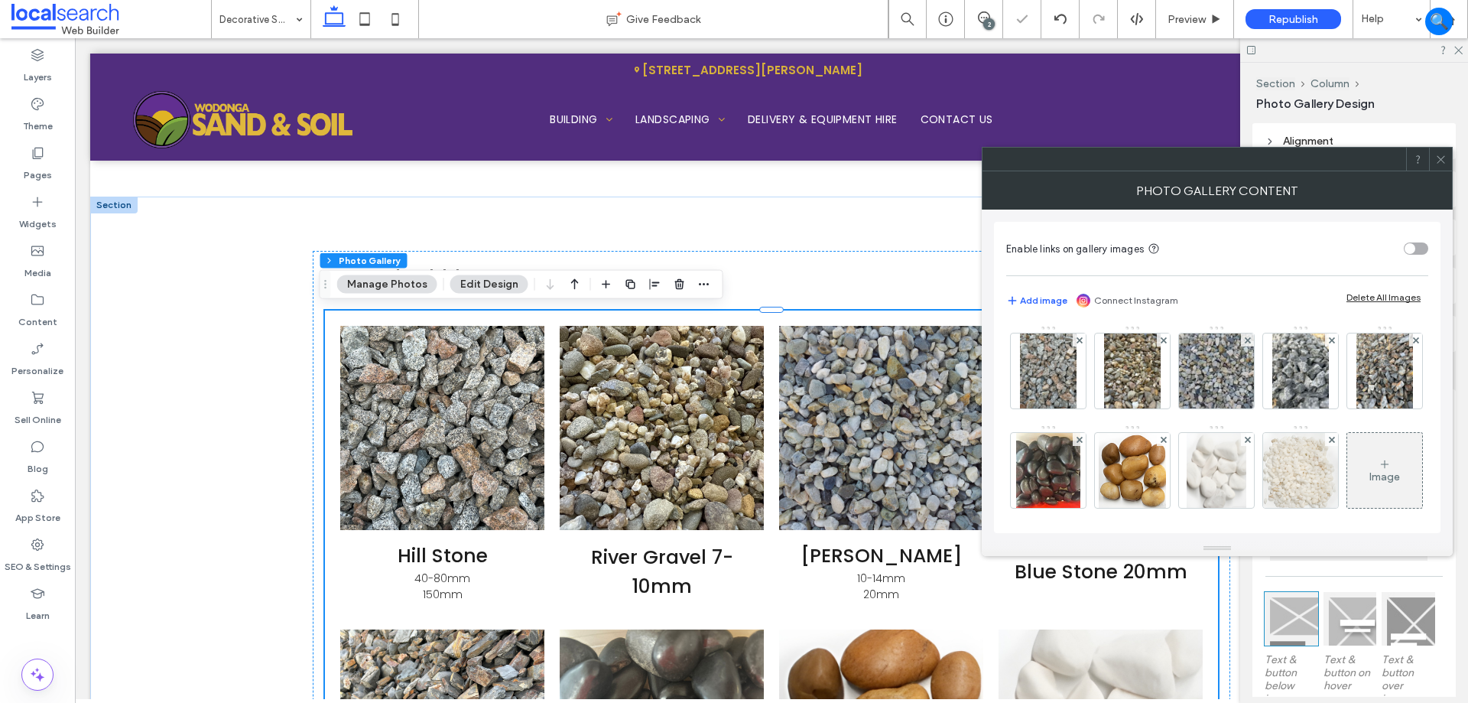
click at [1077, 340] on icon at bounding box center [1080, 340] width 6 height 6
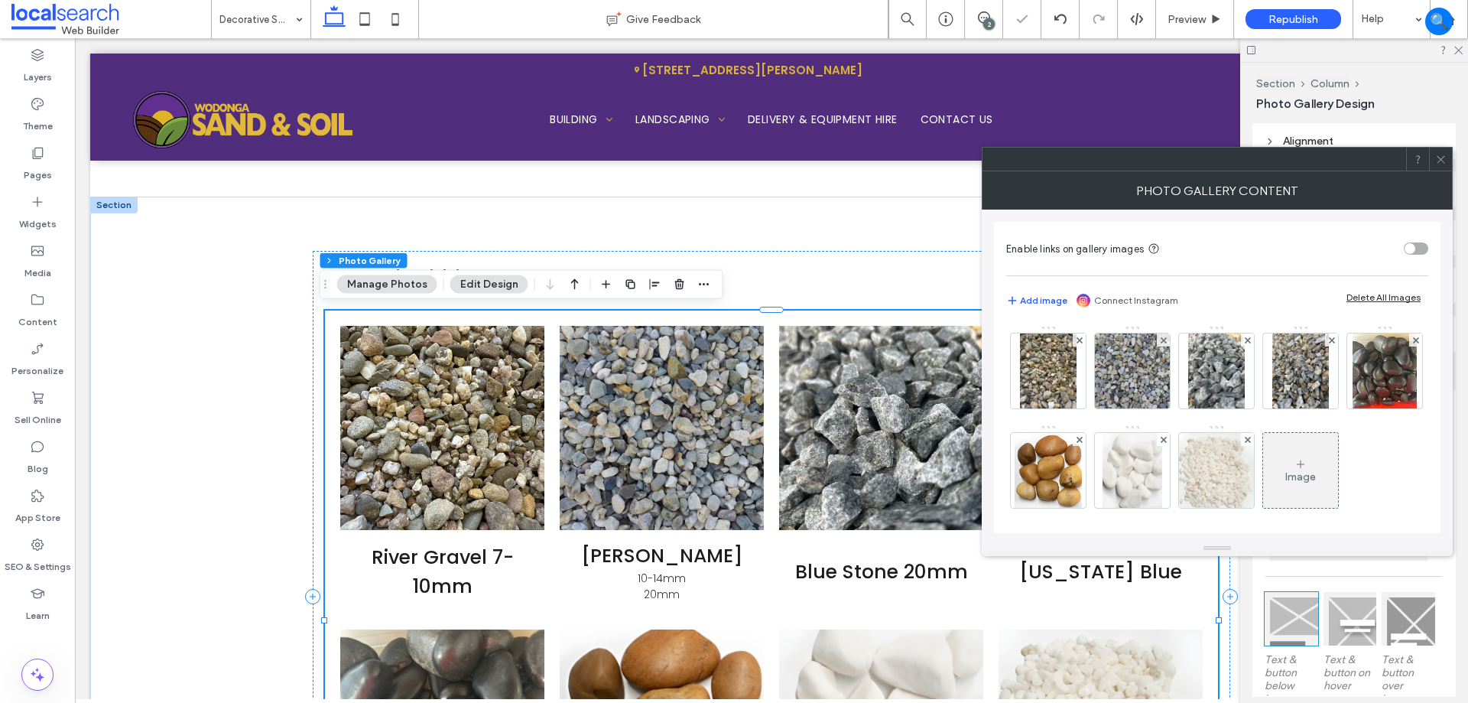
click at [1077, 340] on icon at bounding box center [1080, 340] width 6 height 6
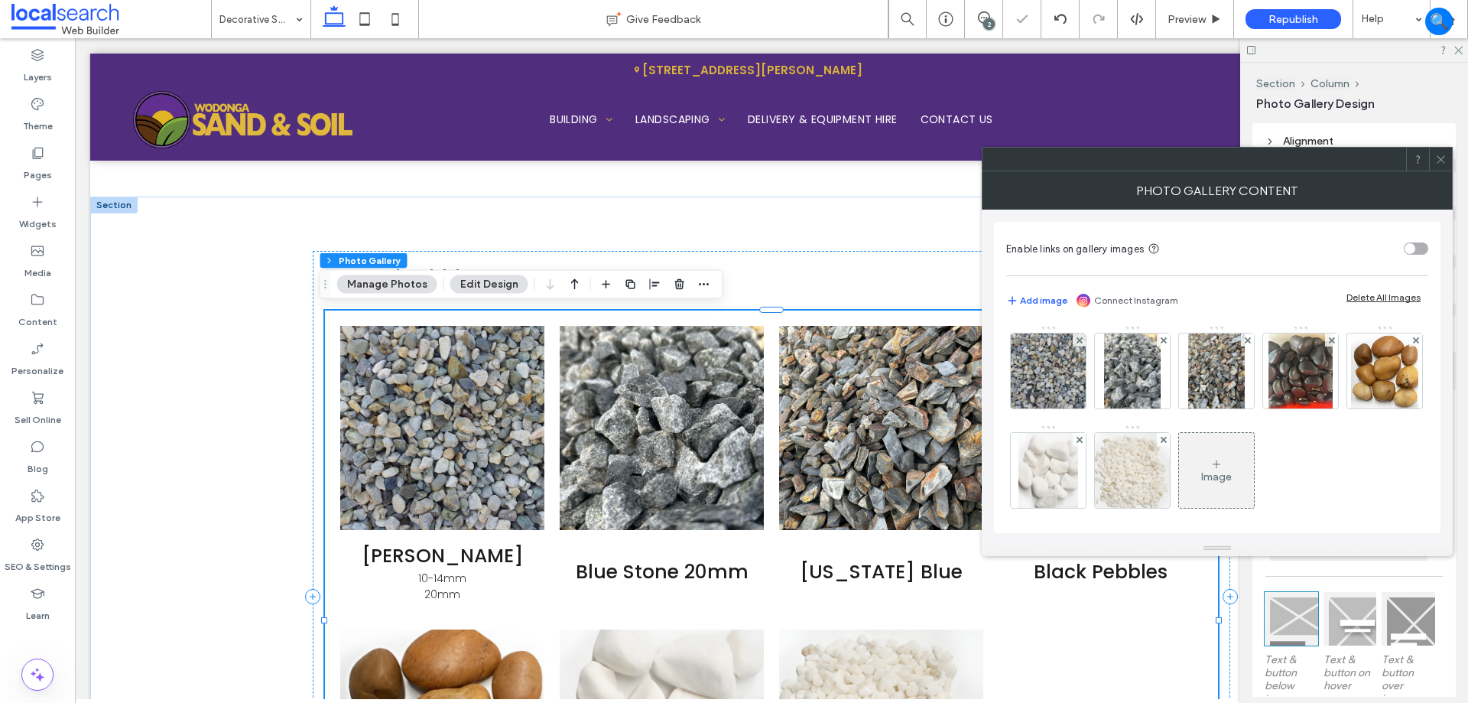
click at [1077, 340] on icon at bounding box center [1080, 340] width 6 height 6
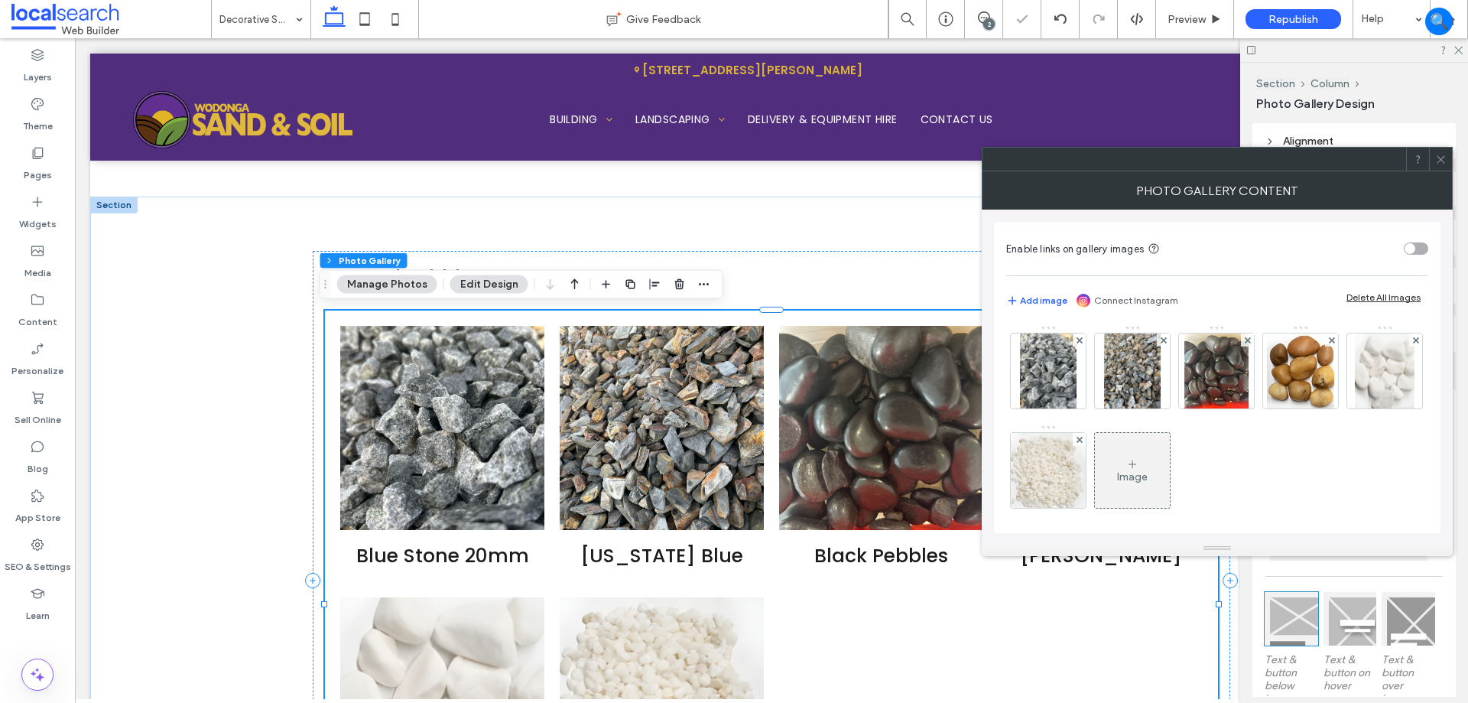
click at [1077, 340] on icon at bounding box center [1080, 340] width 6 height 6
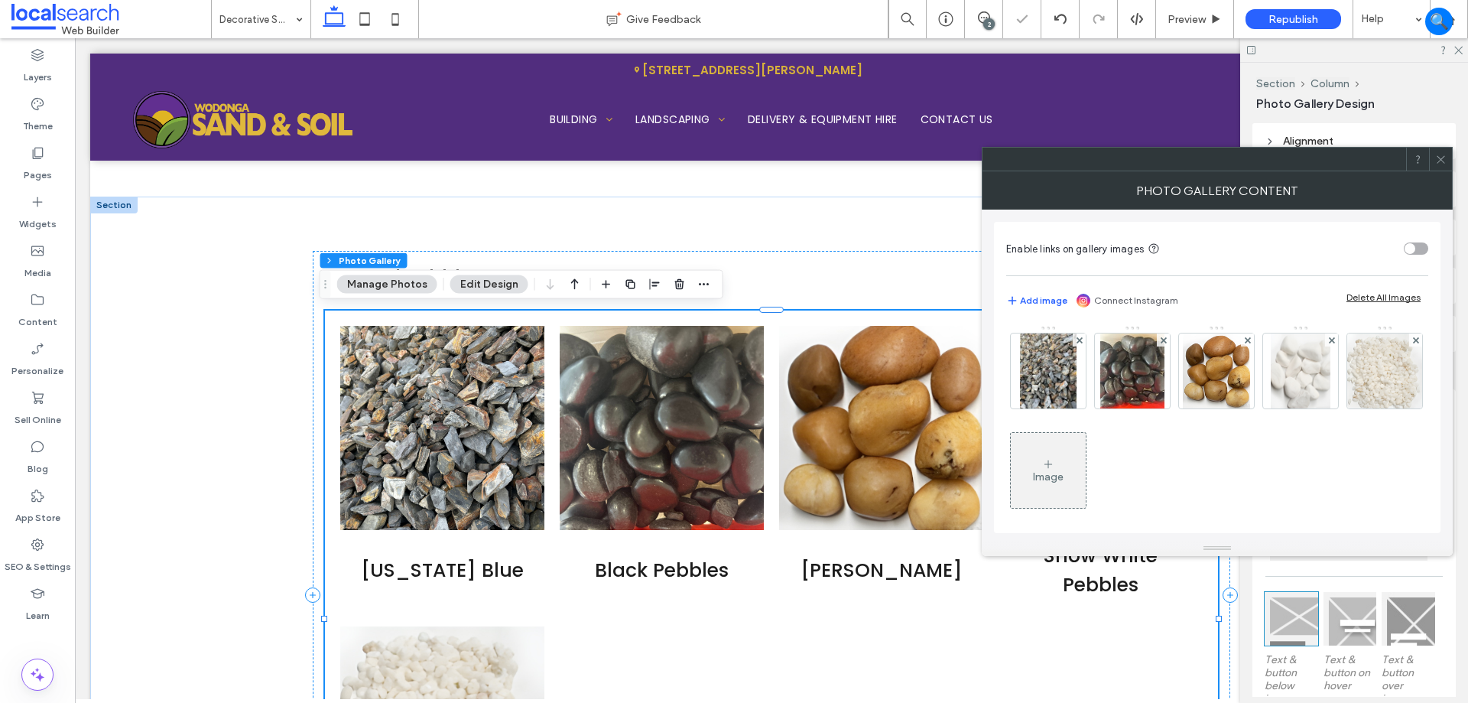
click at [1077, 340] on icon at bounding box center [1080, 340] width 6 height 6
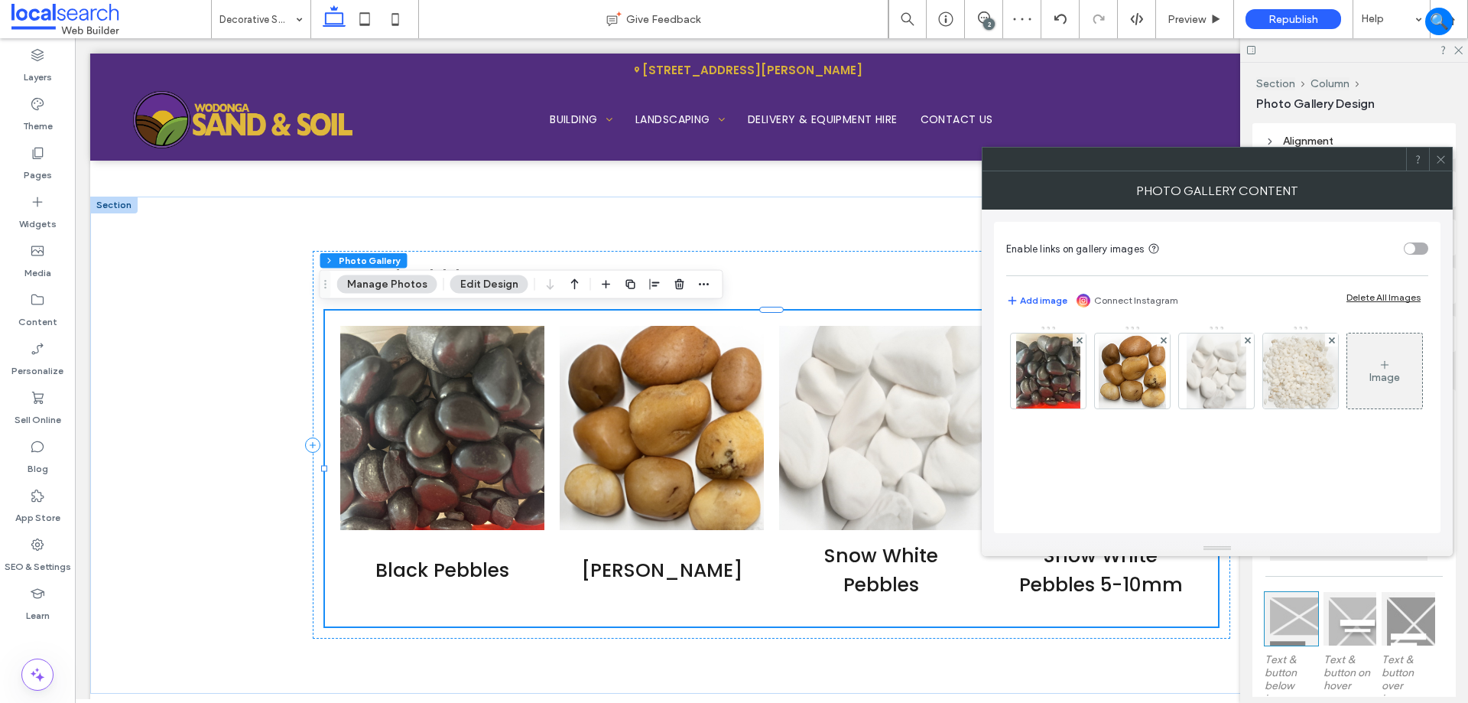
click at [1440, 161] on icon at bounding box center [1440, 159] width 11 height 11
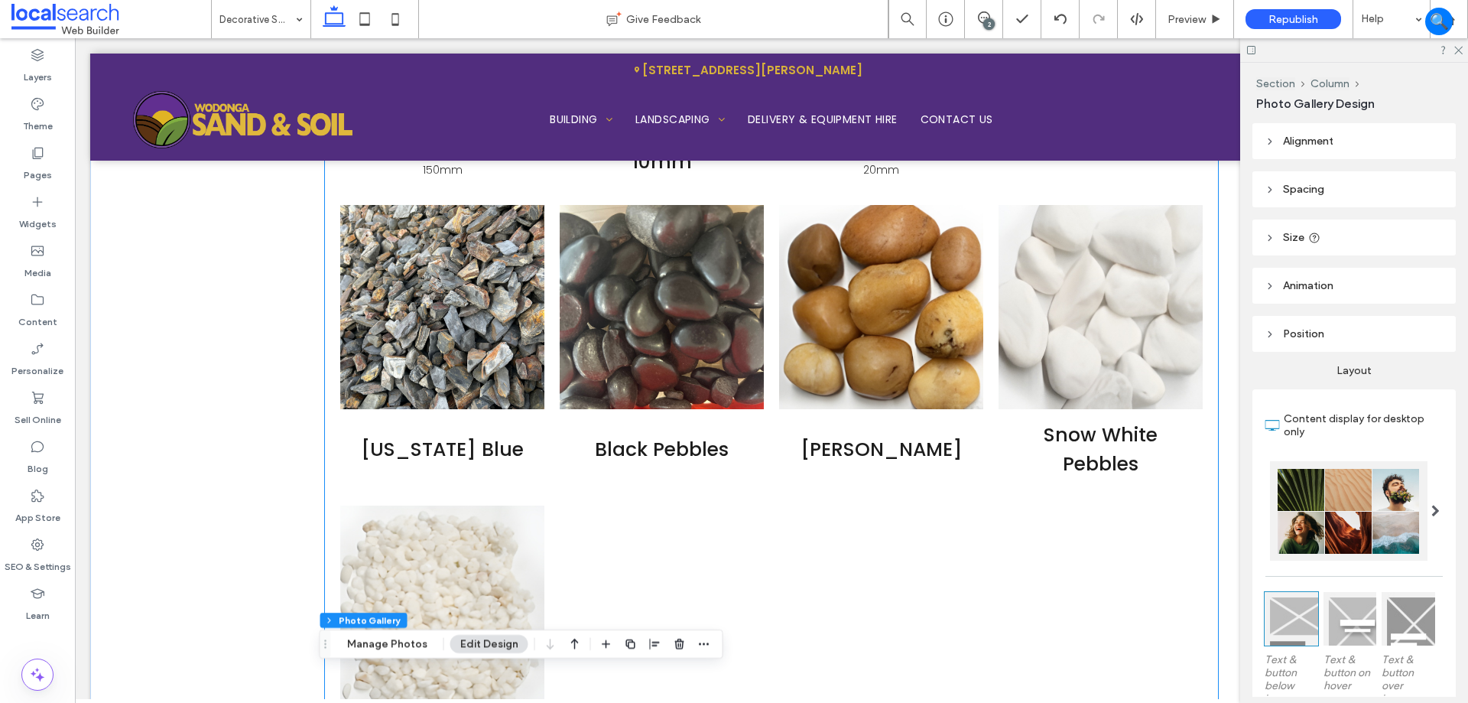
scroll to position [2359, 0]
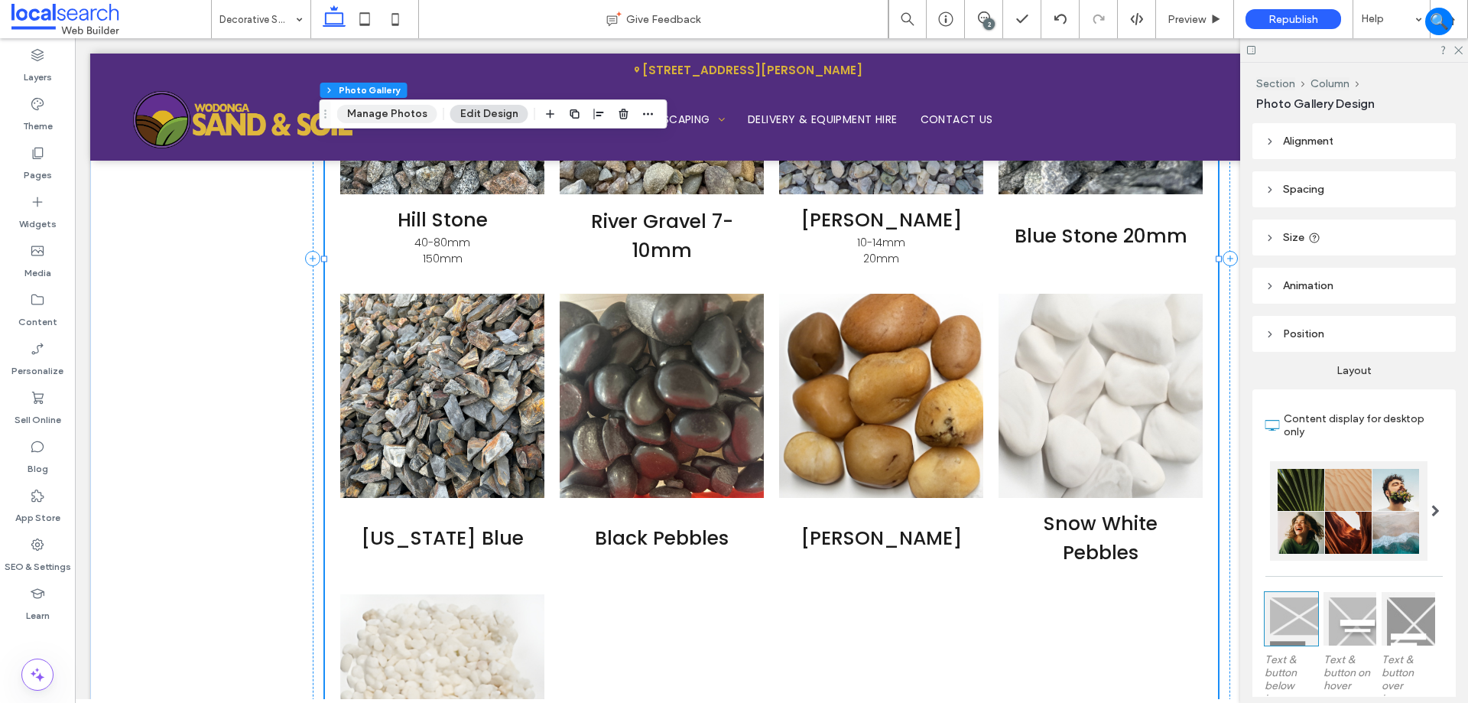
click at [399, 117] on button "Manage Photos" at bounding box center [387, 114] width 100 height 18
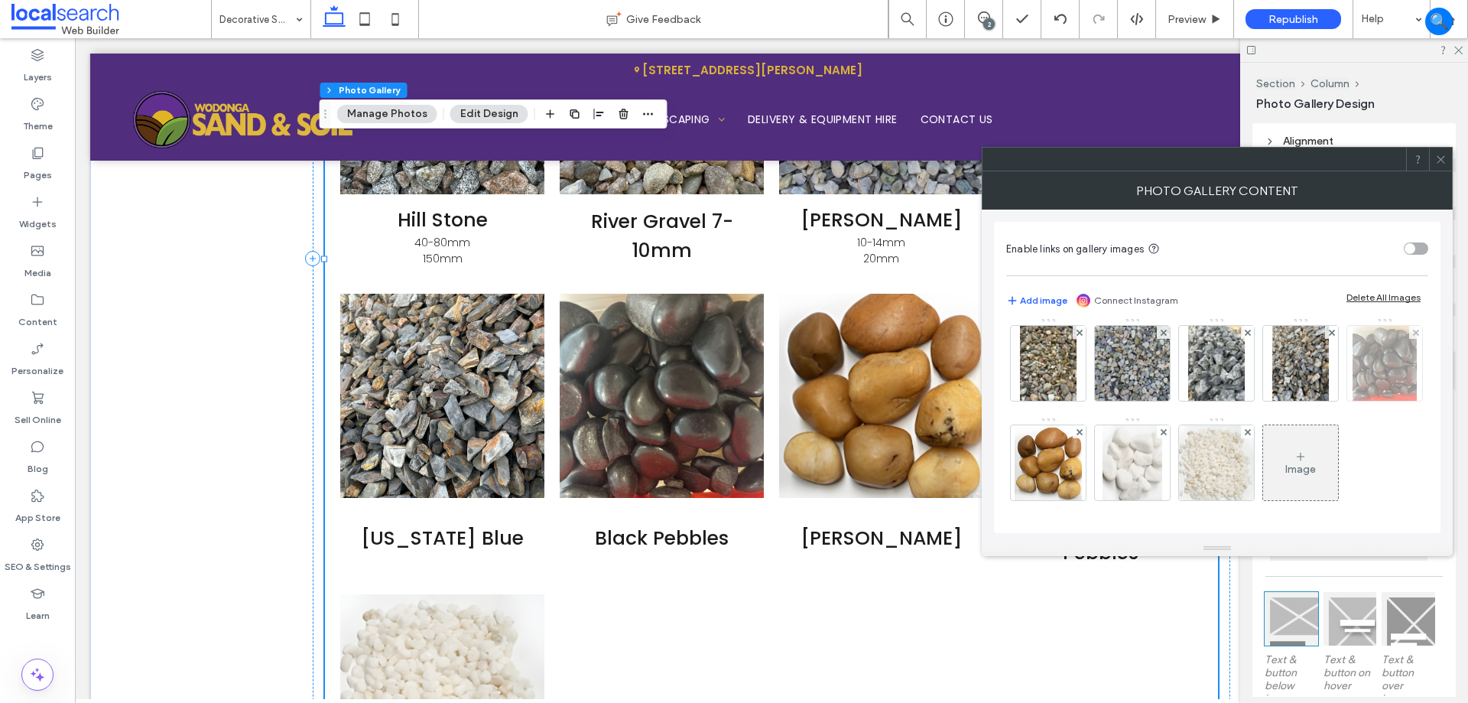
scroll to position [206, 0]
click at [1409, 333] on div at bounding box center [1415, 332] width 13 height 13
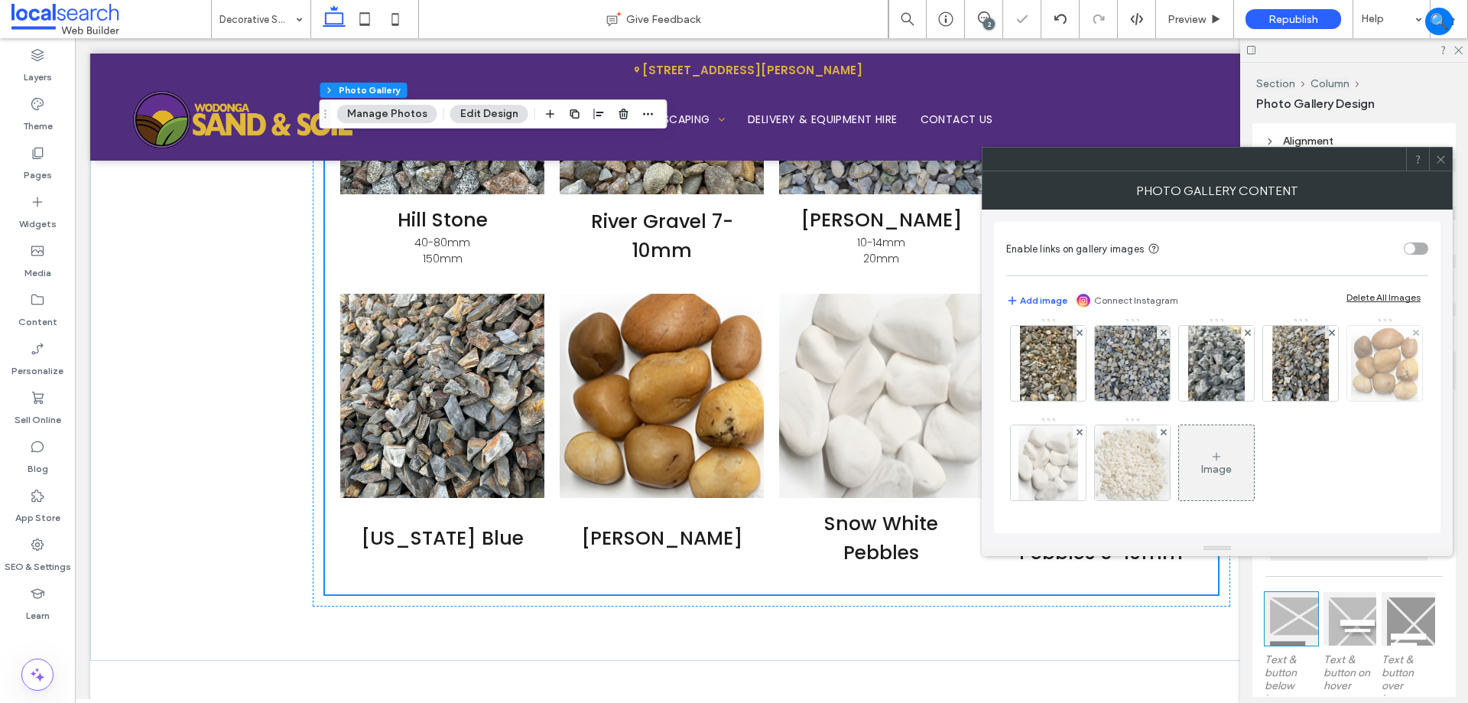
click at [1409, 332] on div at bounding box center [1415, 332] width 13 height 13
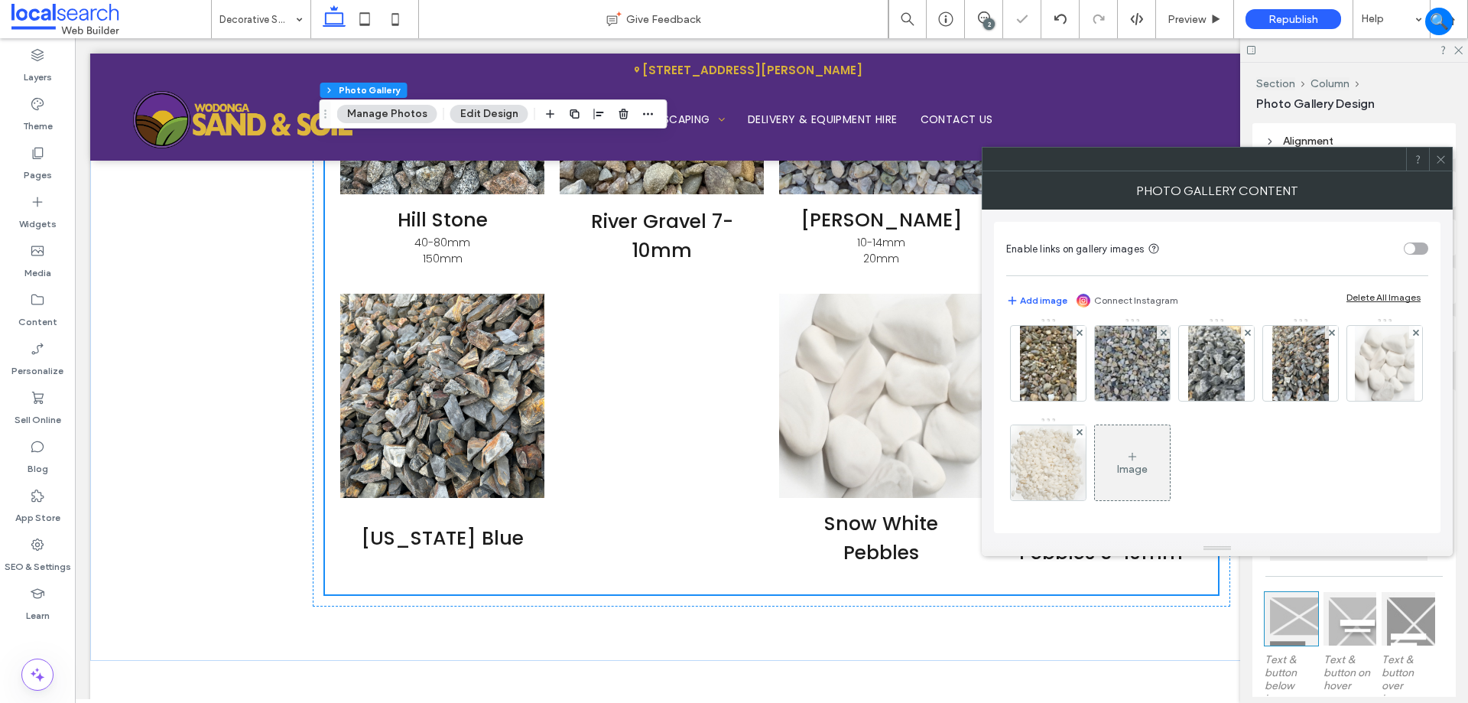
scroll to position [107, 0]
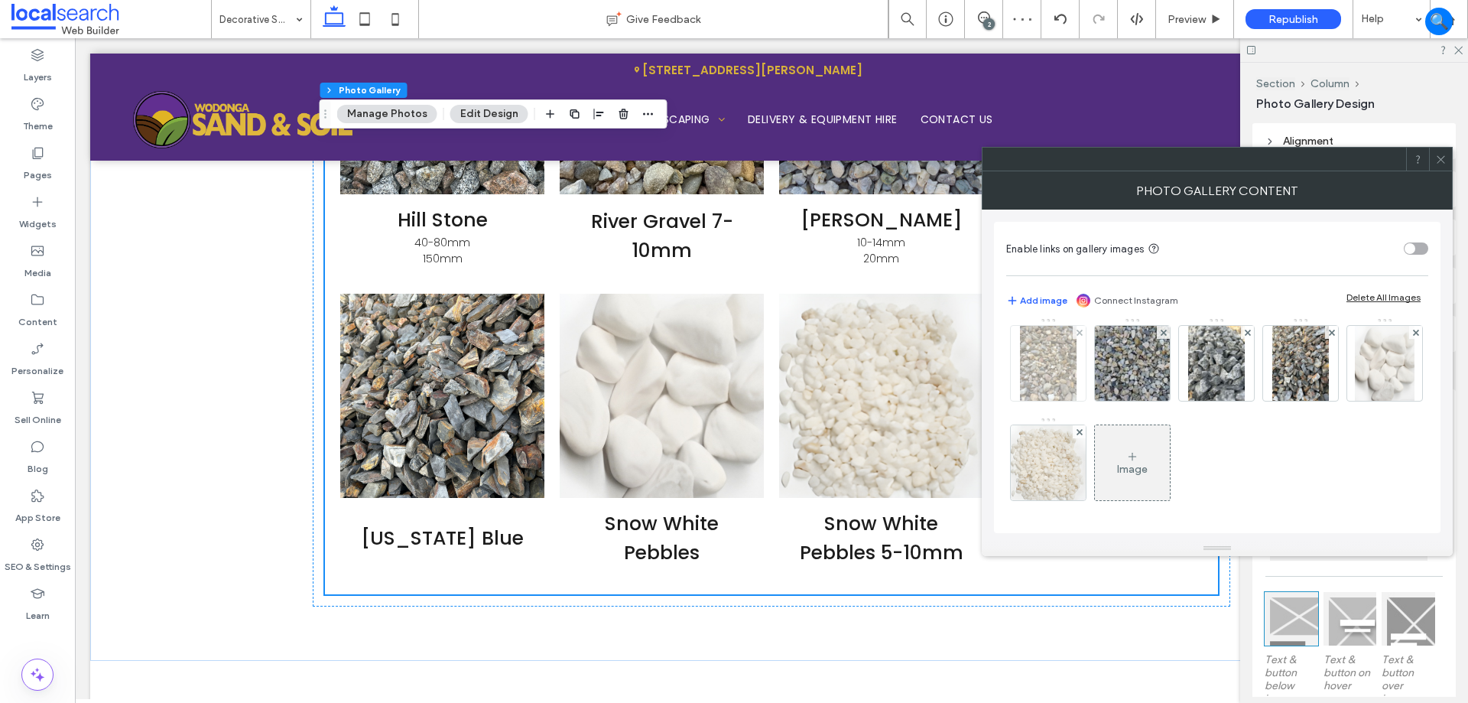
drag, startPoint x: 1159, startPoint y: 332, endPoint x: 1107, endPoint y: 373, distance: 66.4
click at [1087, 373] on div at bounding box center [1048, 363] width 76 height 76
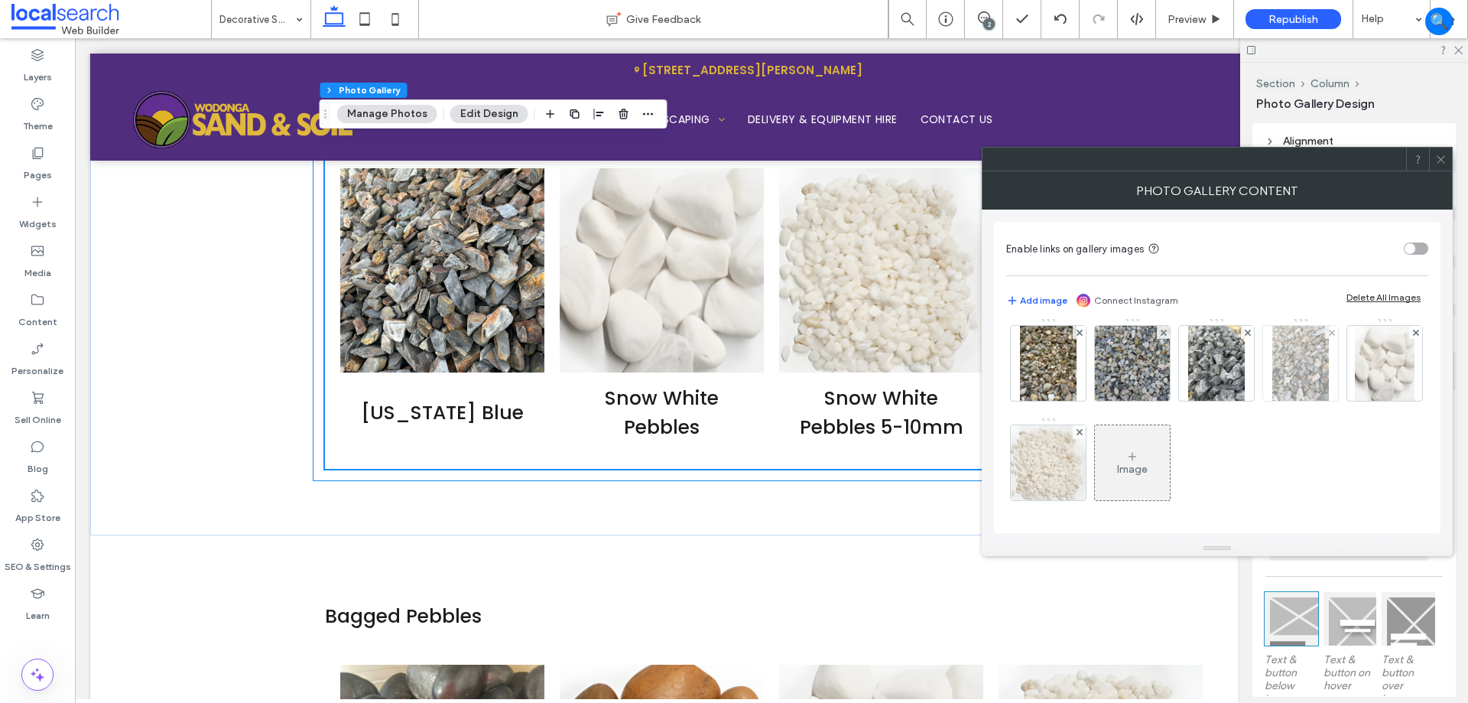
scroll to position [2512, 0]
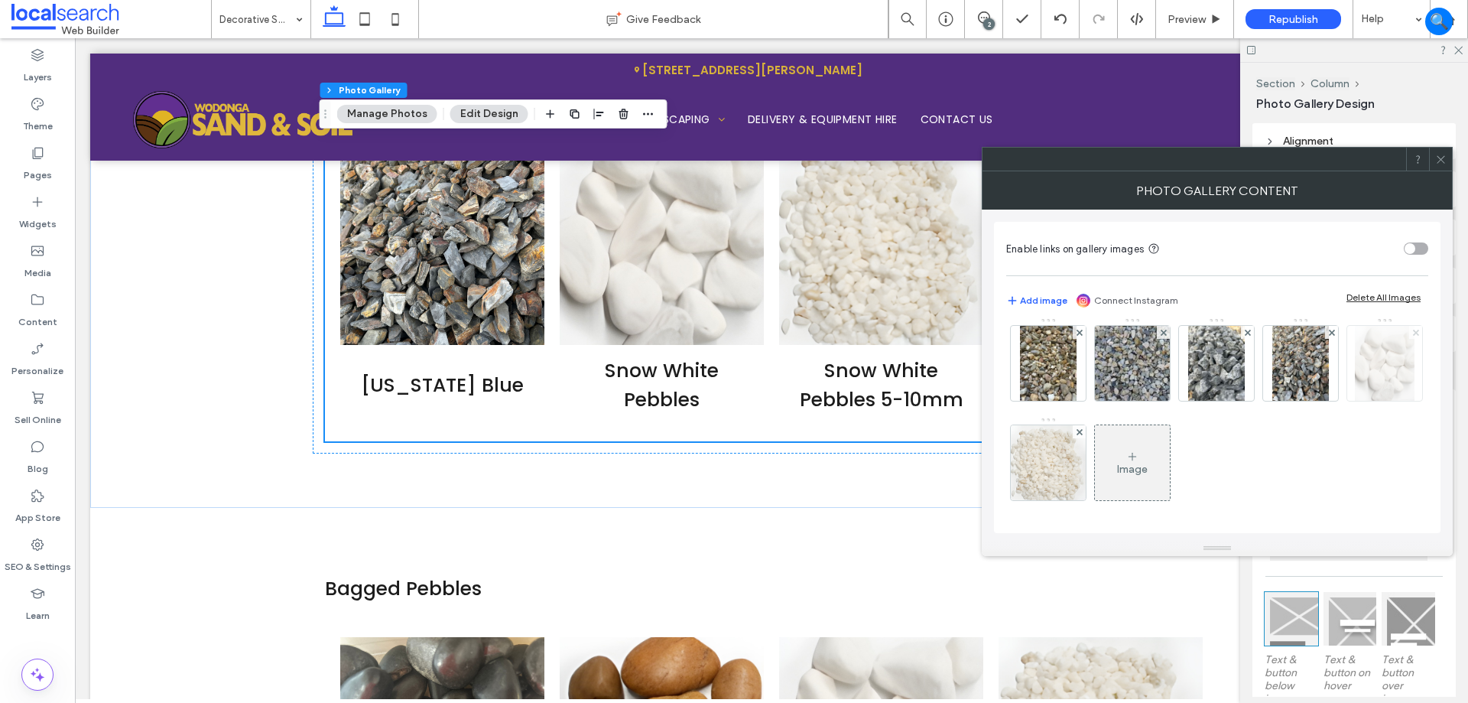
click at [1412, 335] on use at bounding box center [1415, 332] width 6 height 6
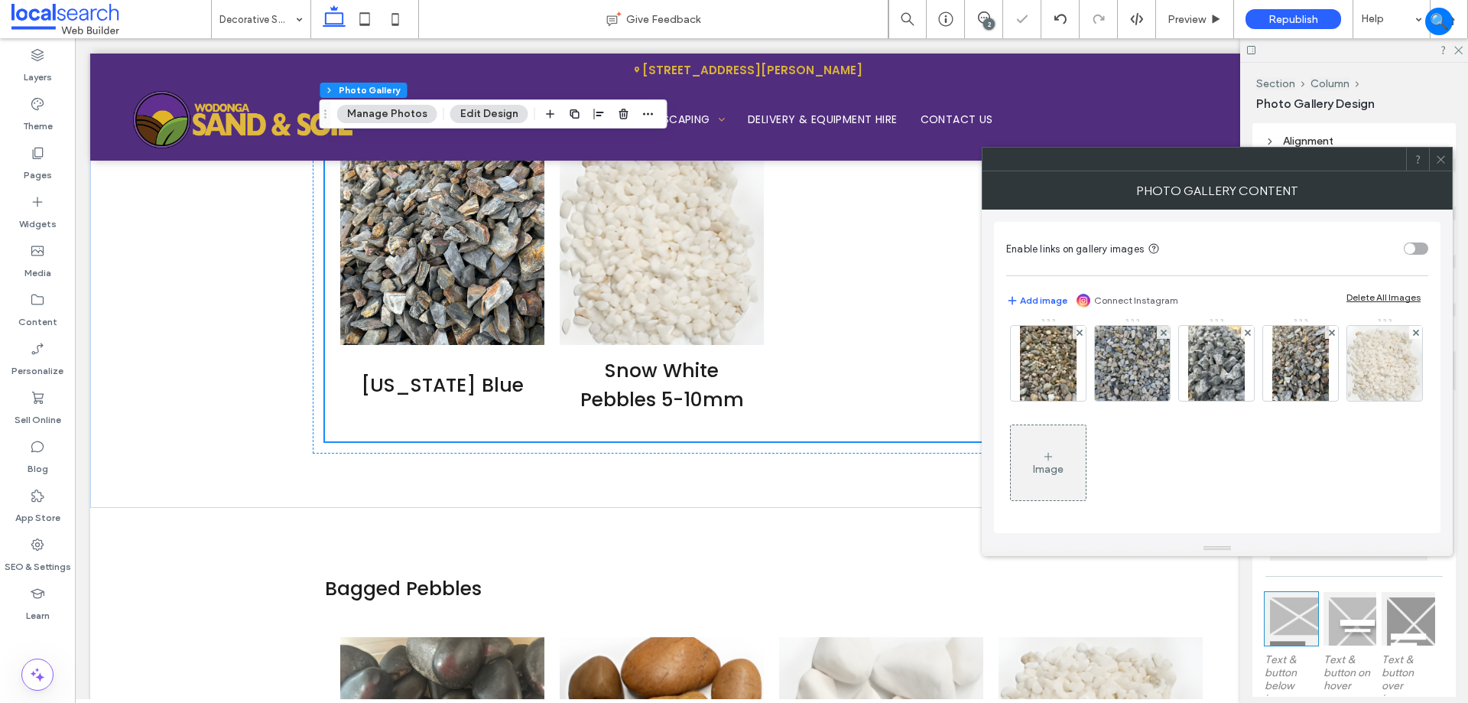
click at [1412, 335] on use at bounding box center [1415, 332] width 6 height 6
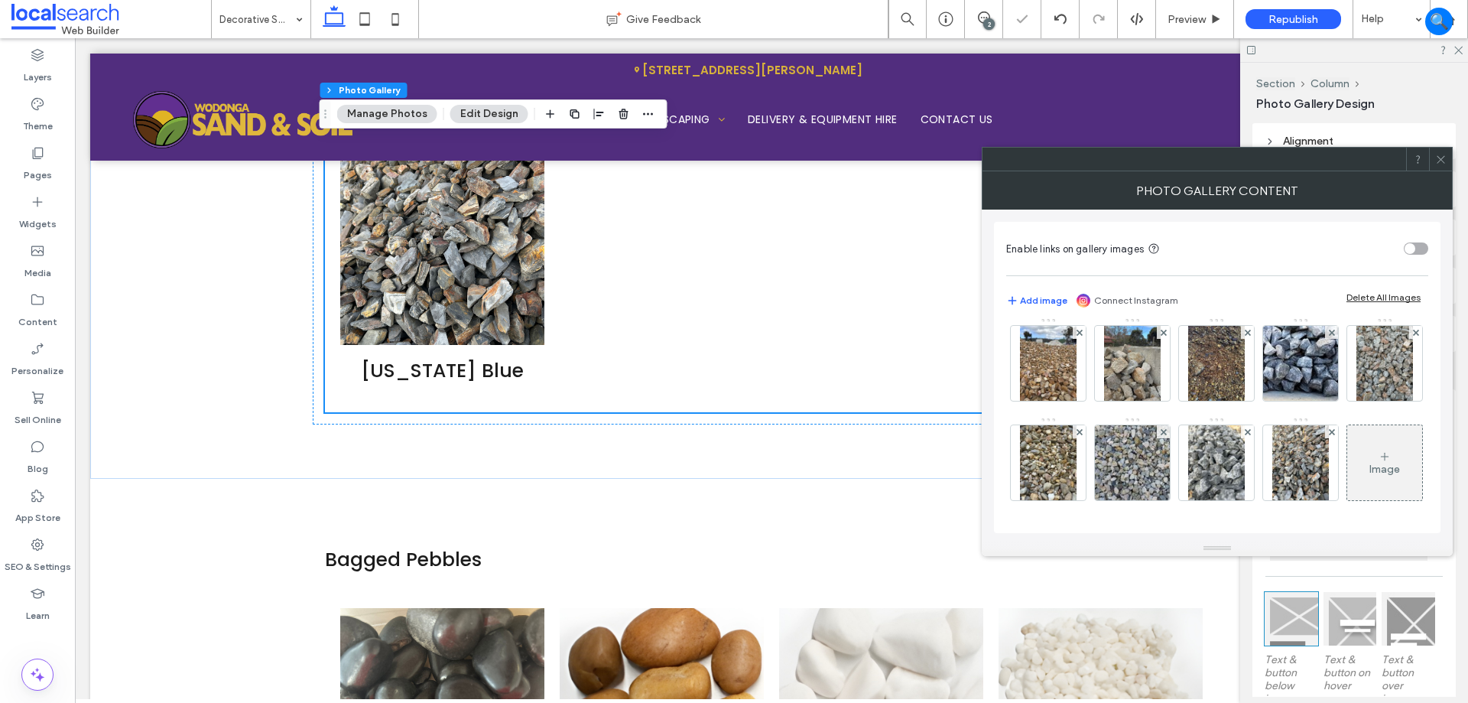
click at [1441, 160] on use at bounding box center [1441, 159] width 8 height 8
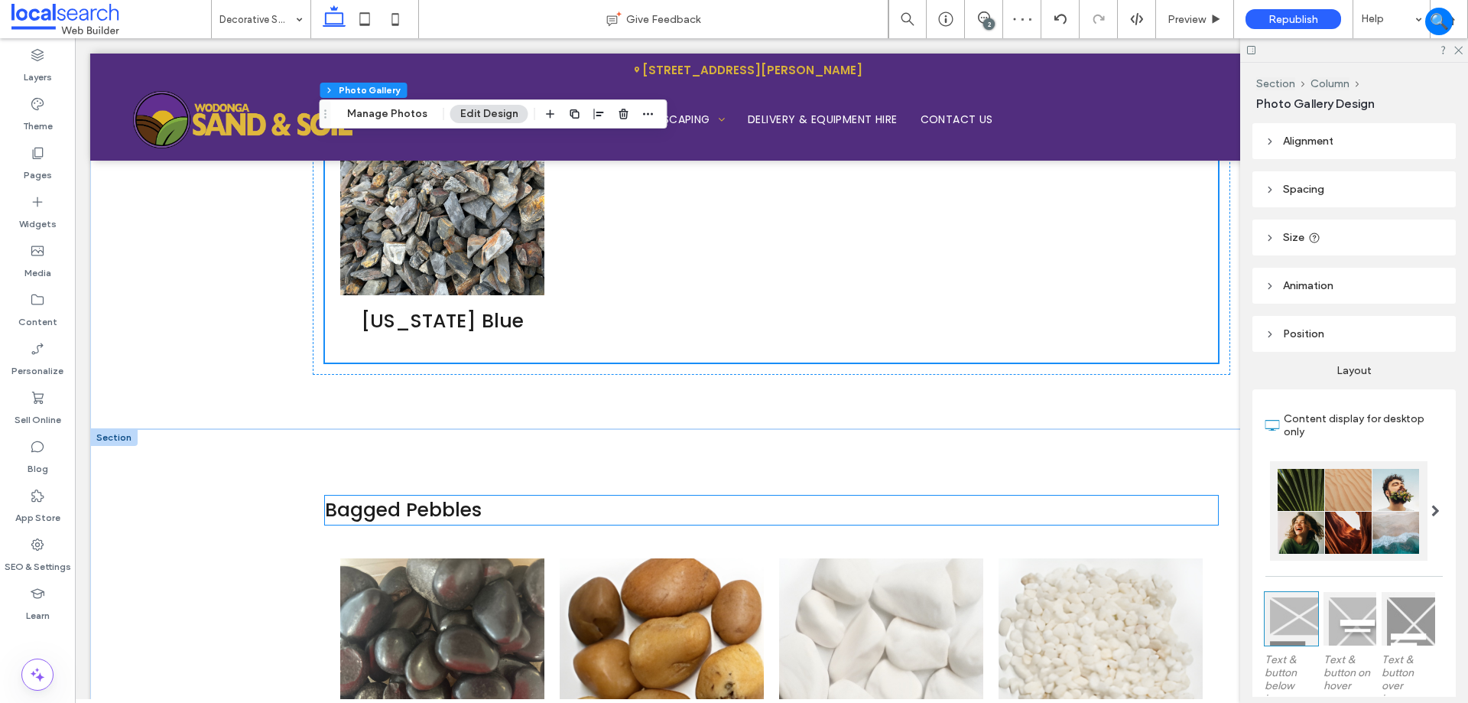
scroll to position [2665, 0]
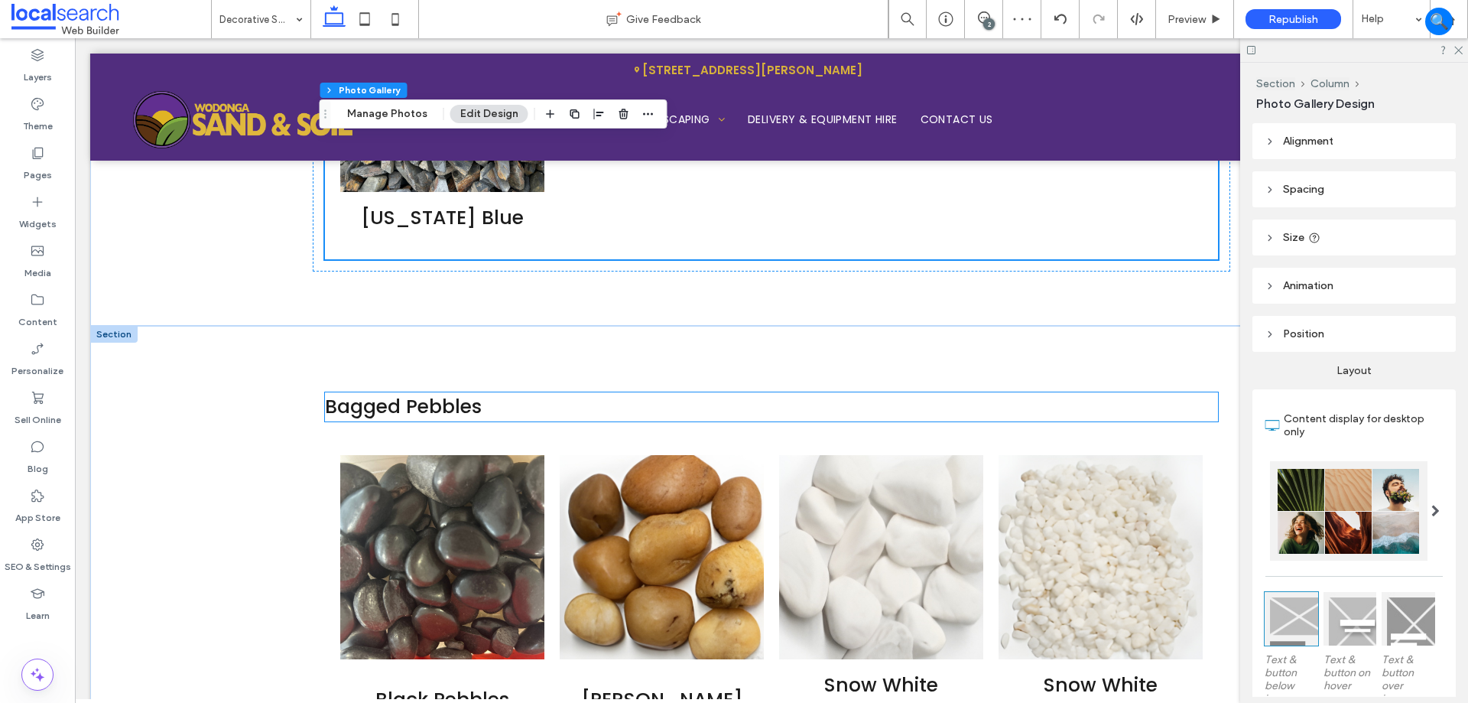
click at [453, 405] on span "Bagged Pebbles" at bounding box center [403, 406] width 157 height 27
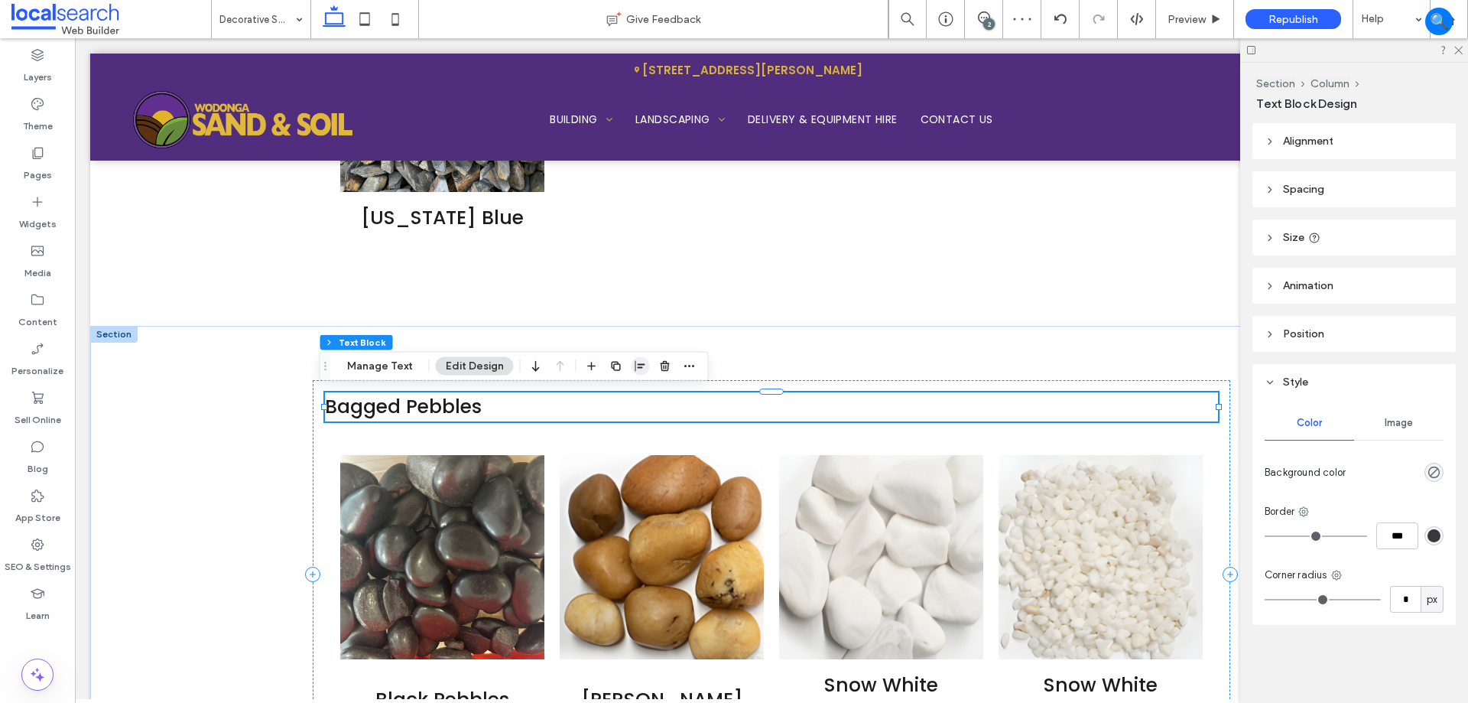
click at [635, 362] on icon "button" at bounding box center [641, 366] width 12 height 12
click at [627, 398] on icon "center" at bounding box center [625, 396] width 12 height 12
click at [370, 7] on icon at bounding box center [364, 19] width 31 height 31
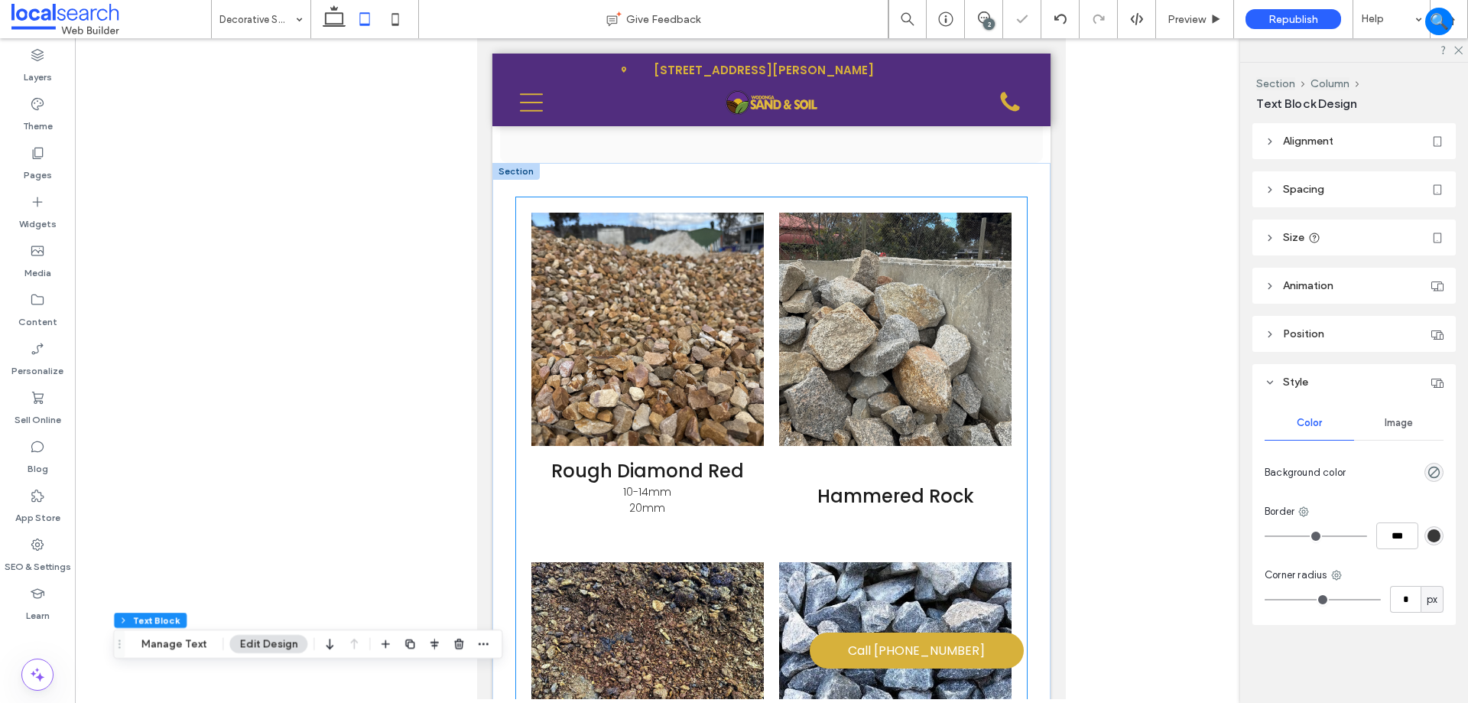
scroll to position [2326, 0]
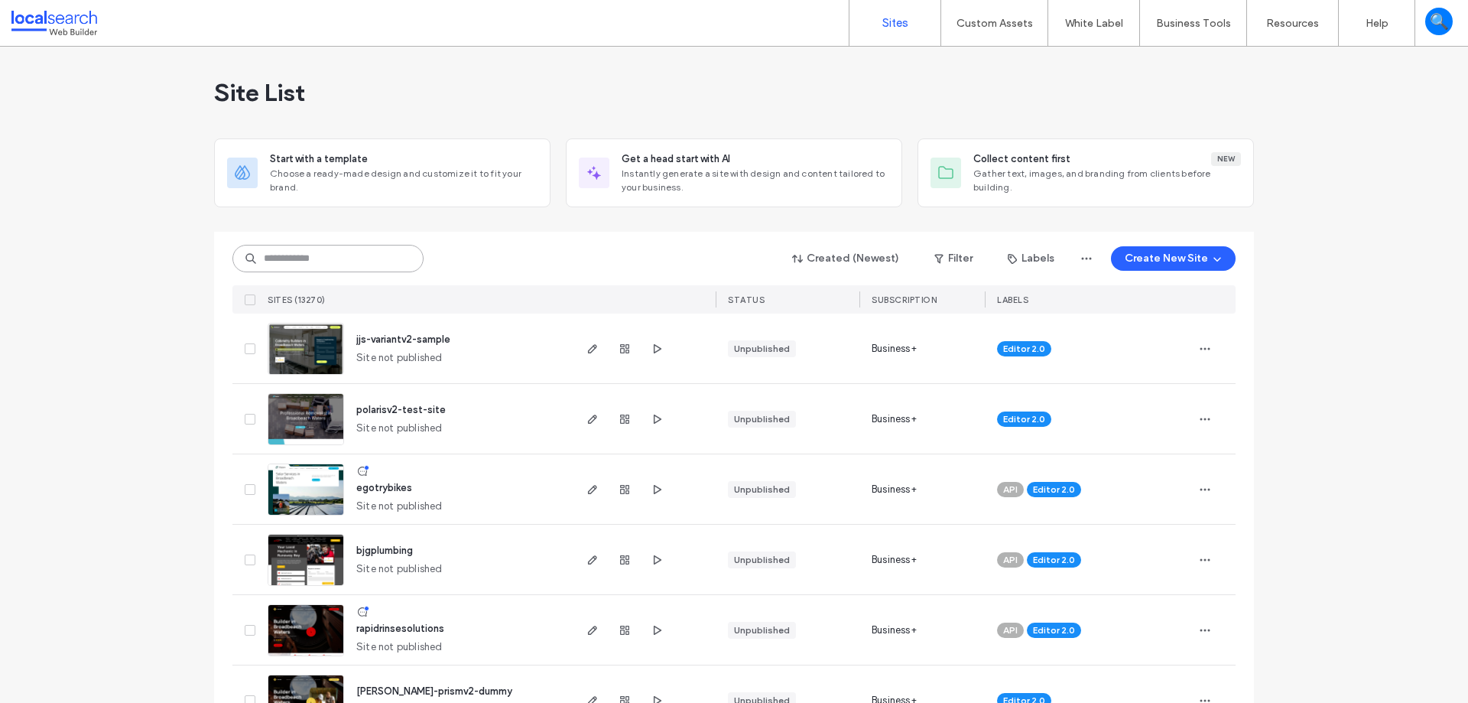
click at [281, 261] on input at bounding box center [327, 259] width 191 height 28
paste input "********"
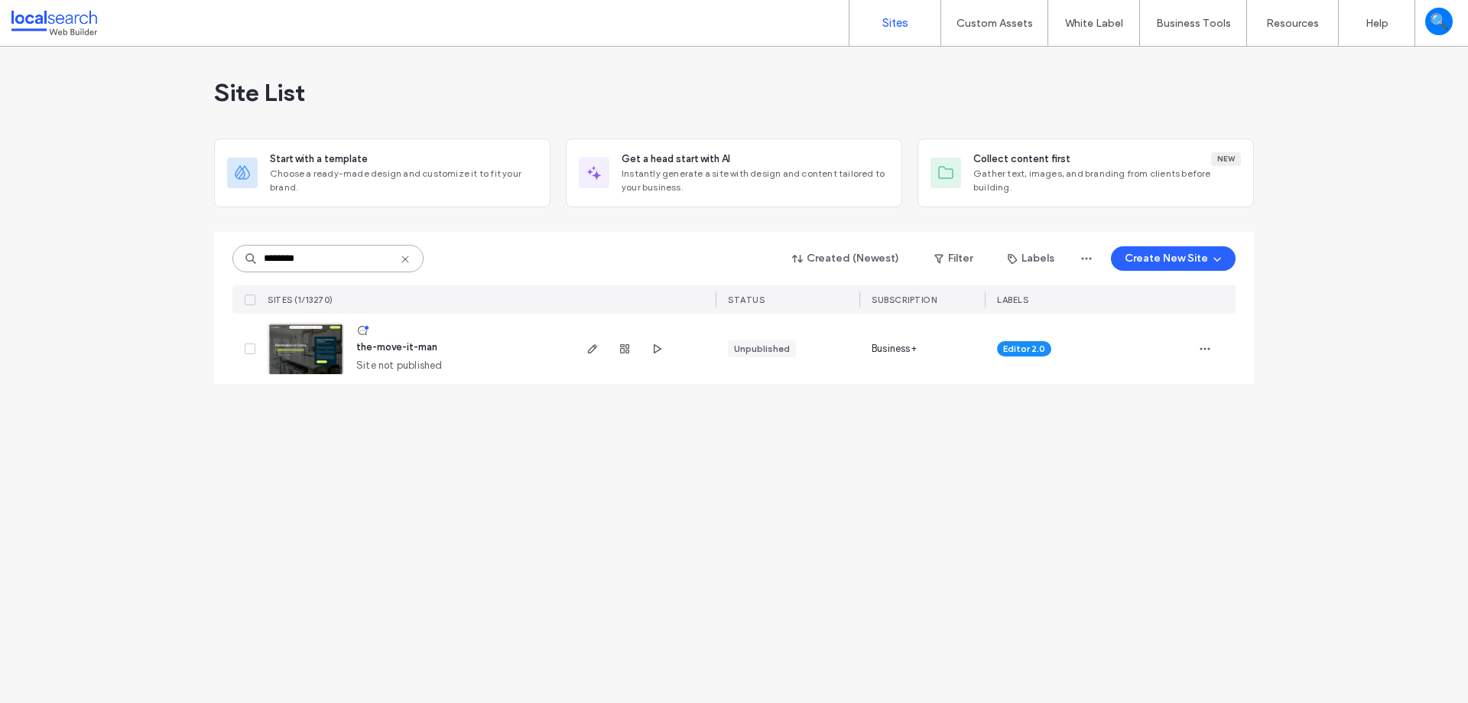
type input "********"
click at [288, 344] on img at bounding box center [305, 375] width 75 height 104
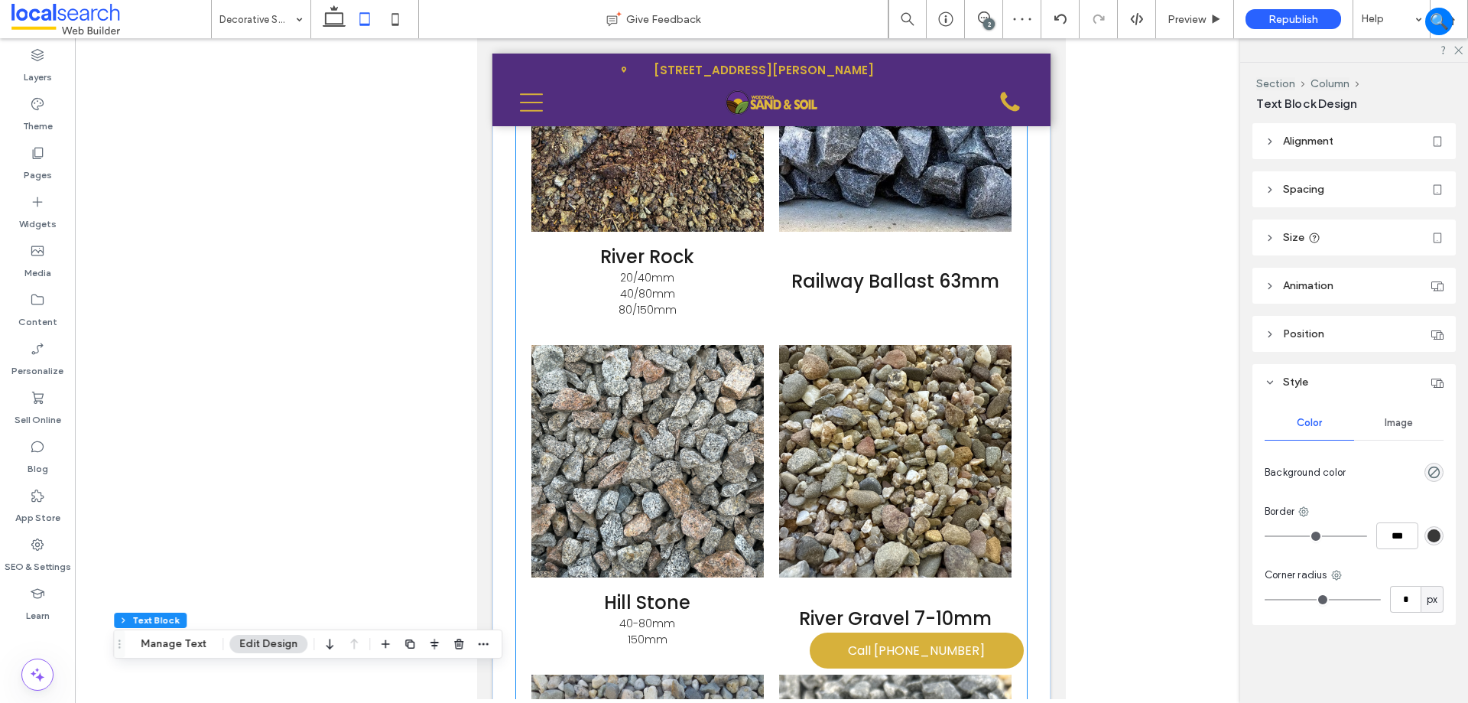
scroll to position [0, 8]
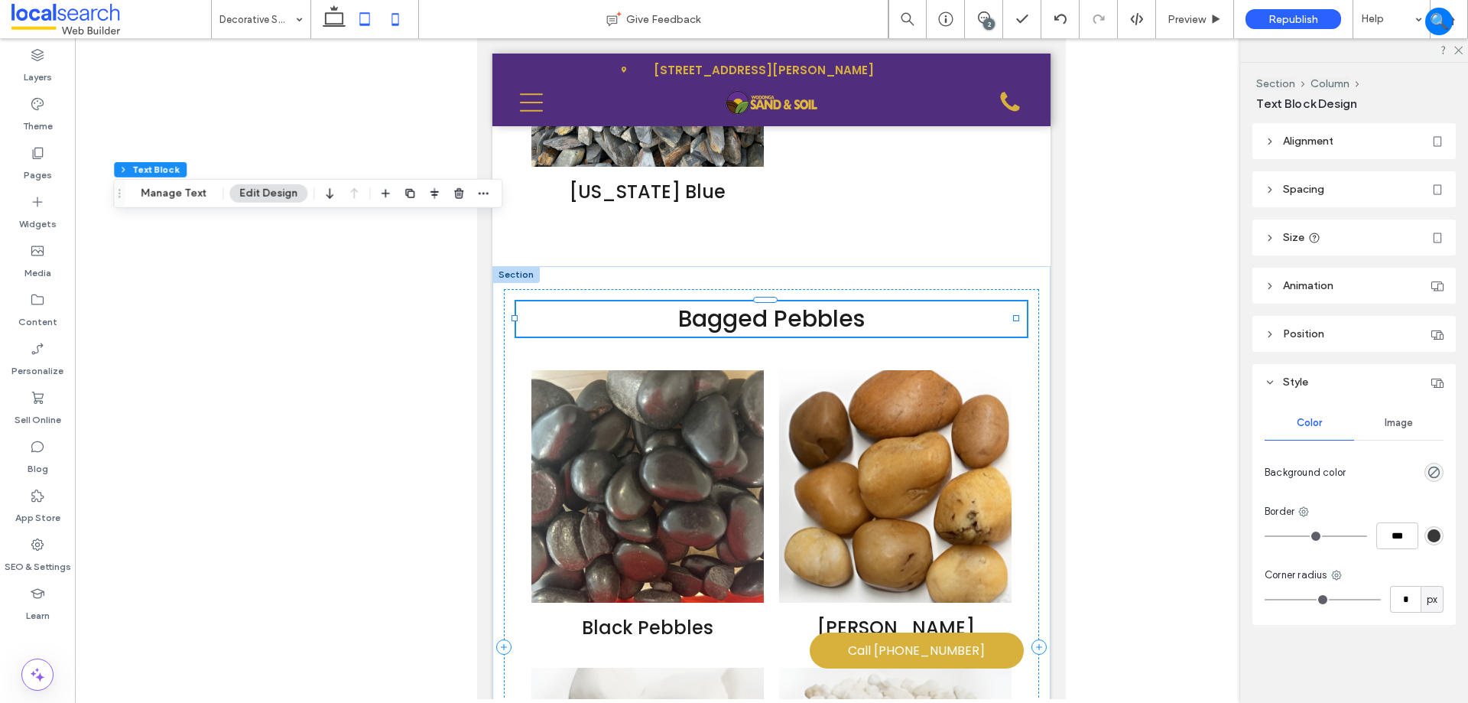
click at [388, 11] on icon at bounding box center [395, 19] width 31 height 31
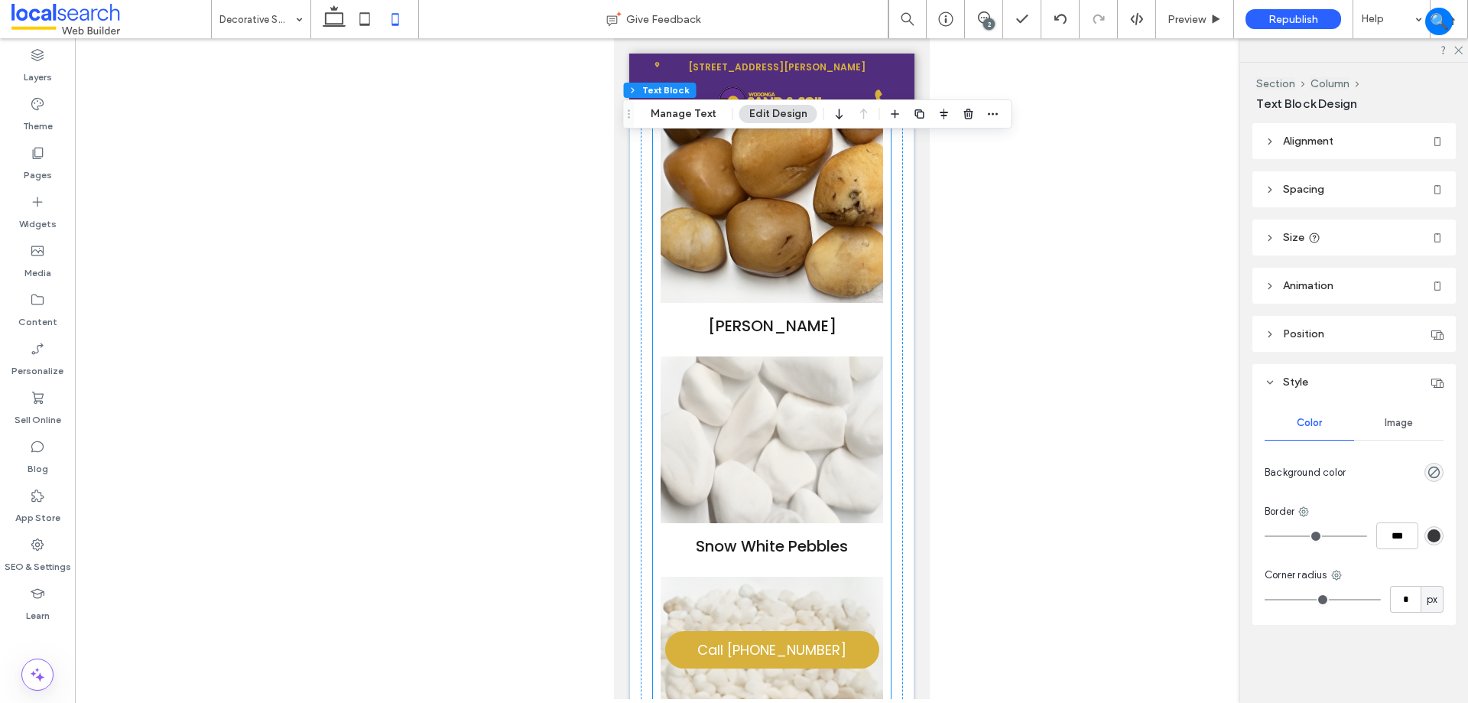
scroll to position [5419, 0]
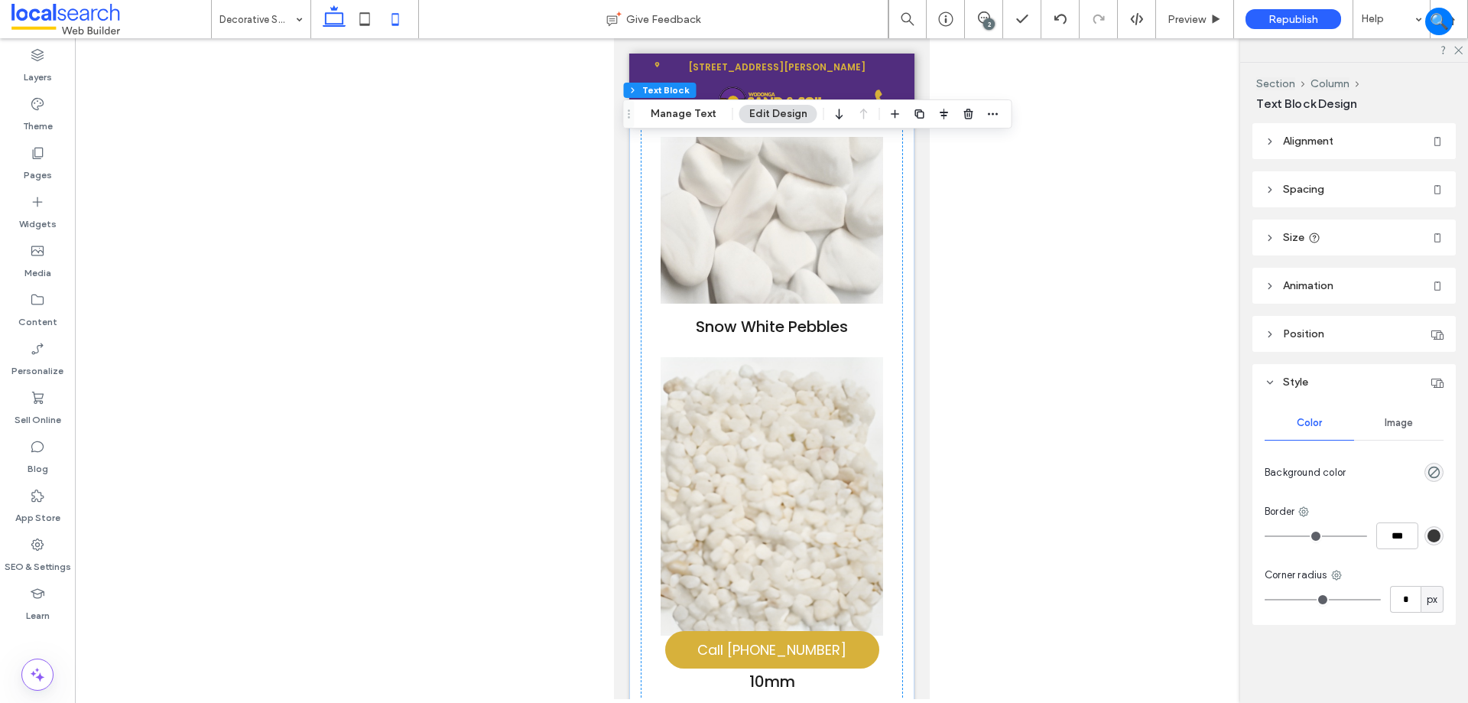
click at [327, 3] on span at bounding box center [334, 19] width 31 height 38
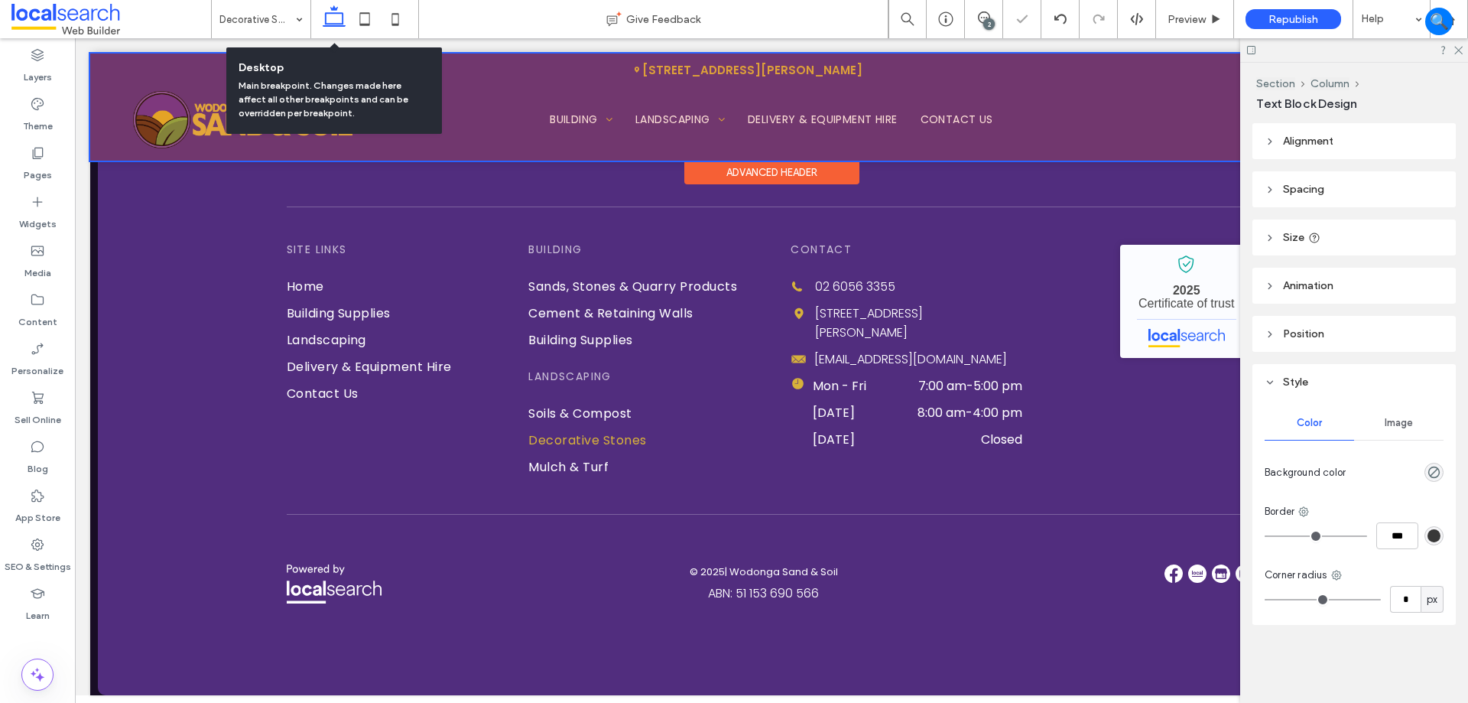
scroll to position [3830, 0]
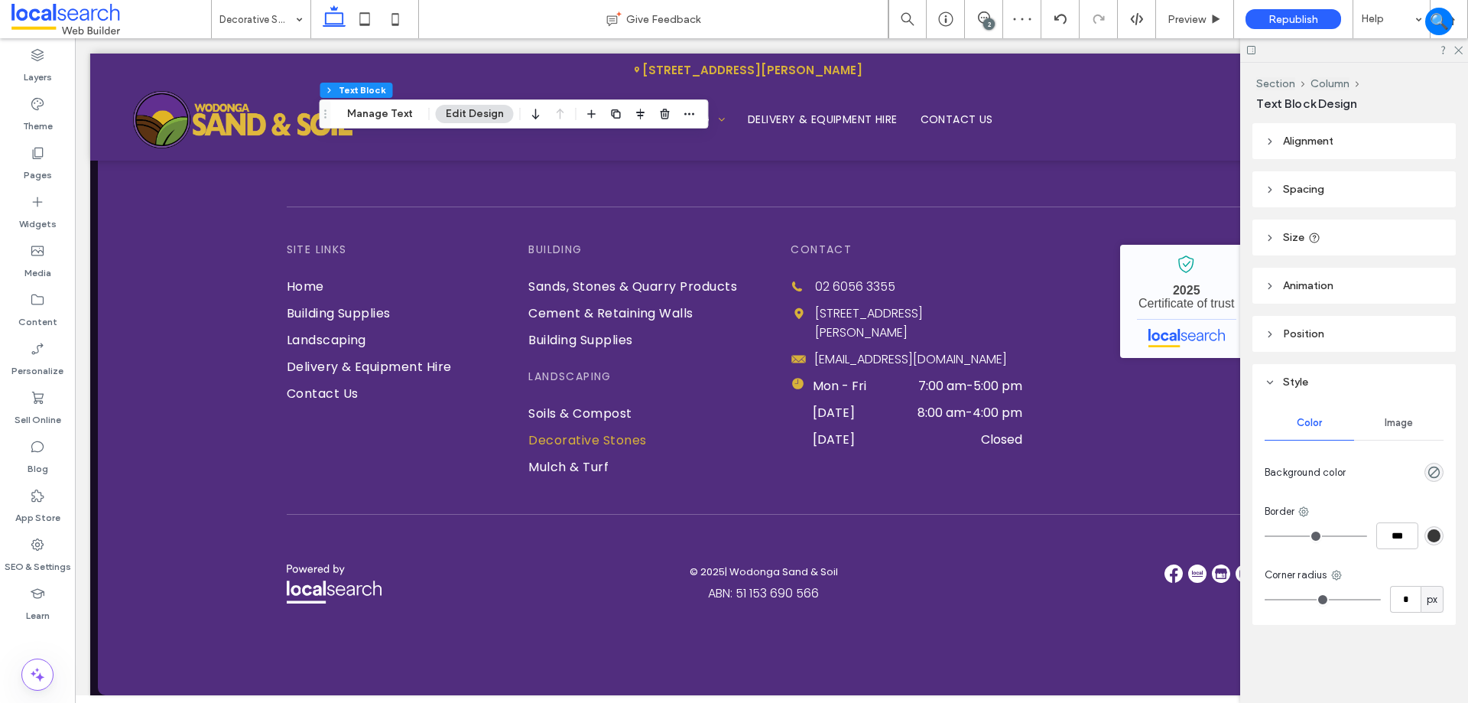
click at [986, 20] on div "2" at bounding box center [988, 23] width 11 height 11
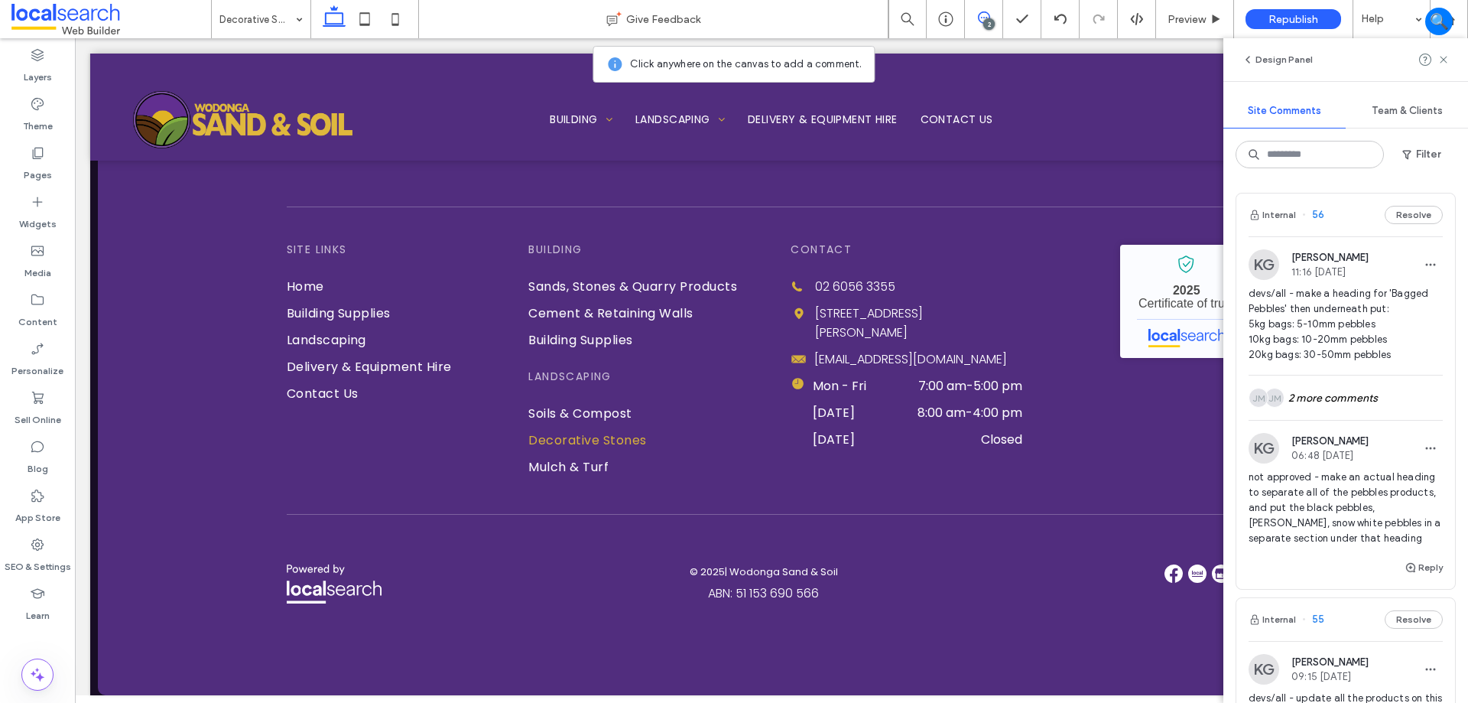
click at [1369, 549] on div "not approved - make an actual heading to separate all of the pebbles products, …" at bounding box center [1346, 514] width 194 height 89
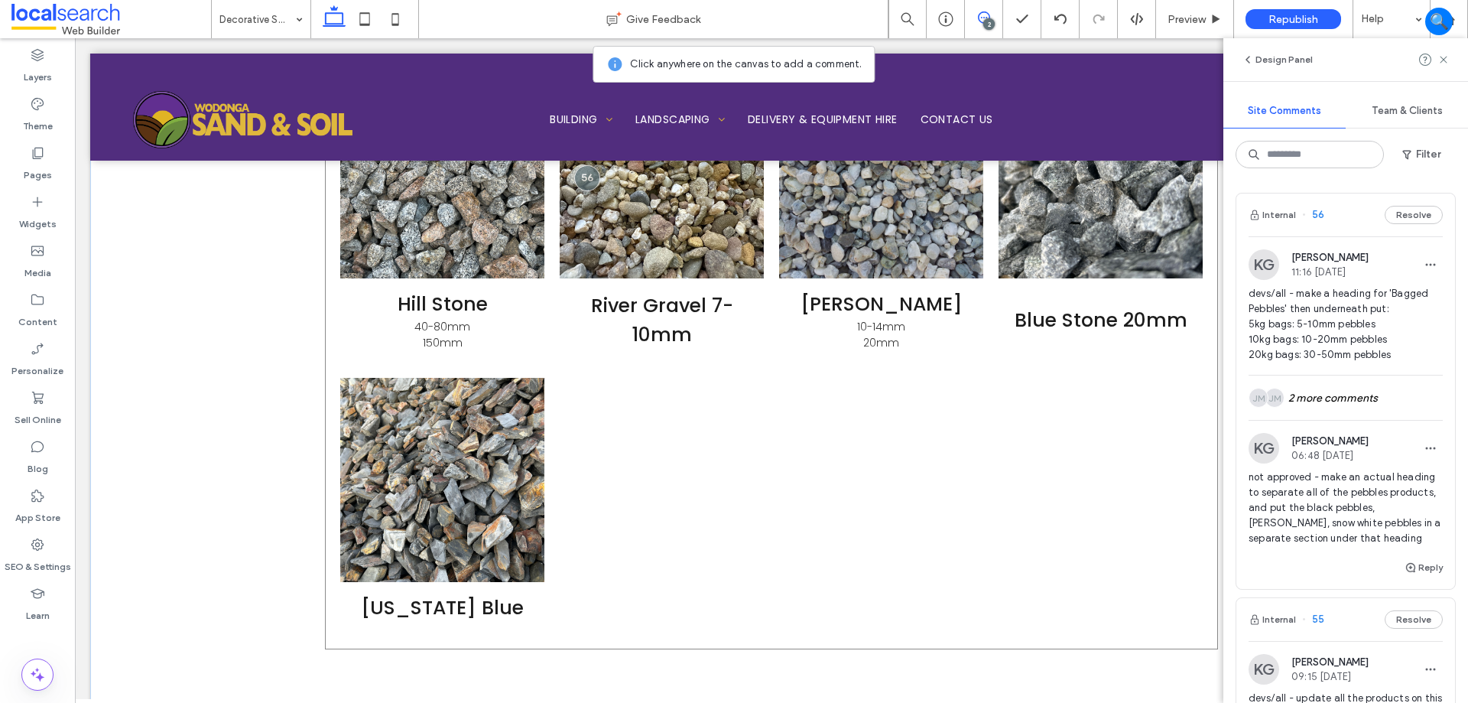
scroll to position [2287, 0]
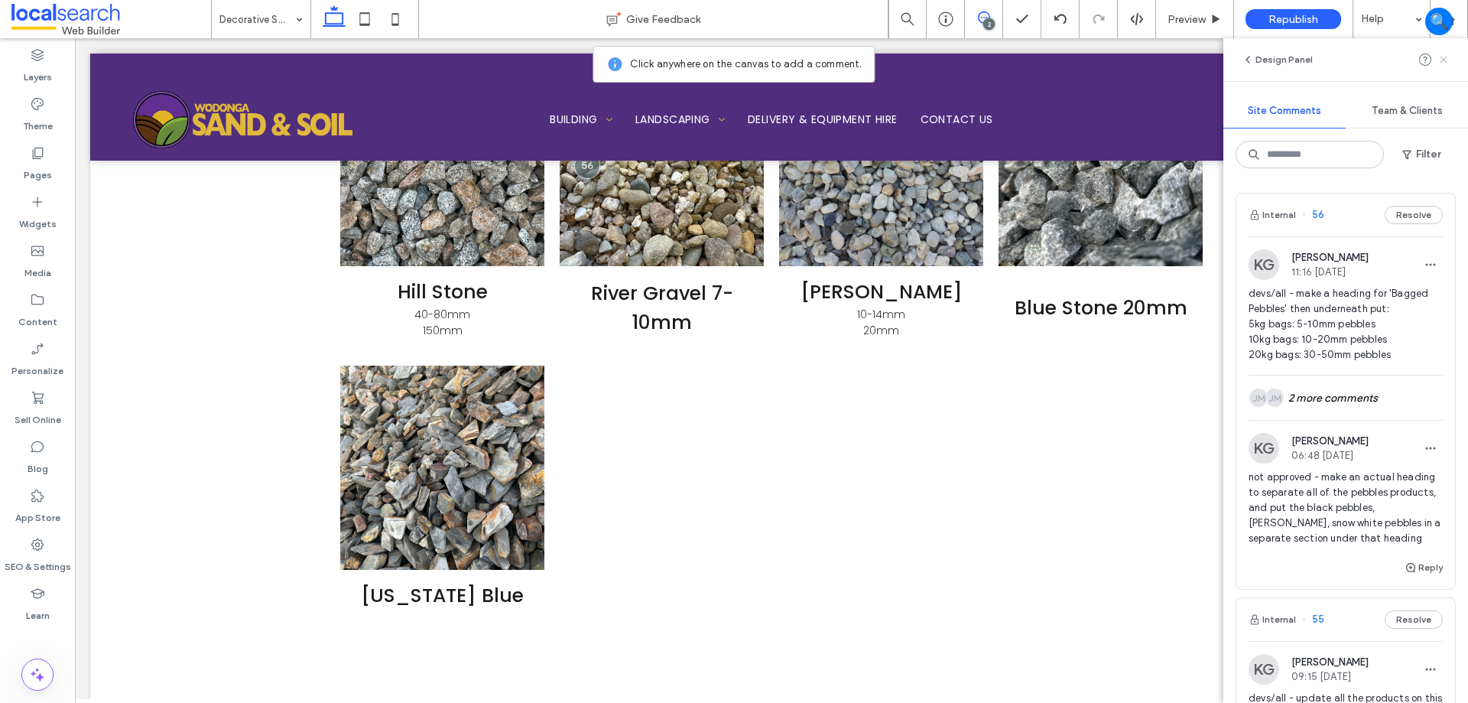
click at [1447, 57] on use at bounding box center [1443, 59] width 7 height 7
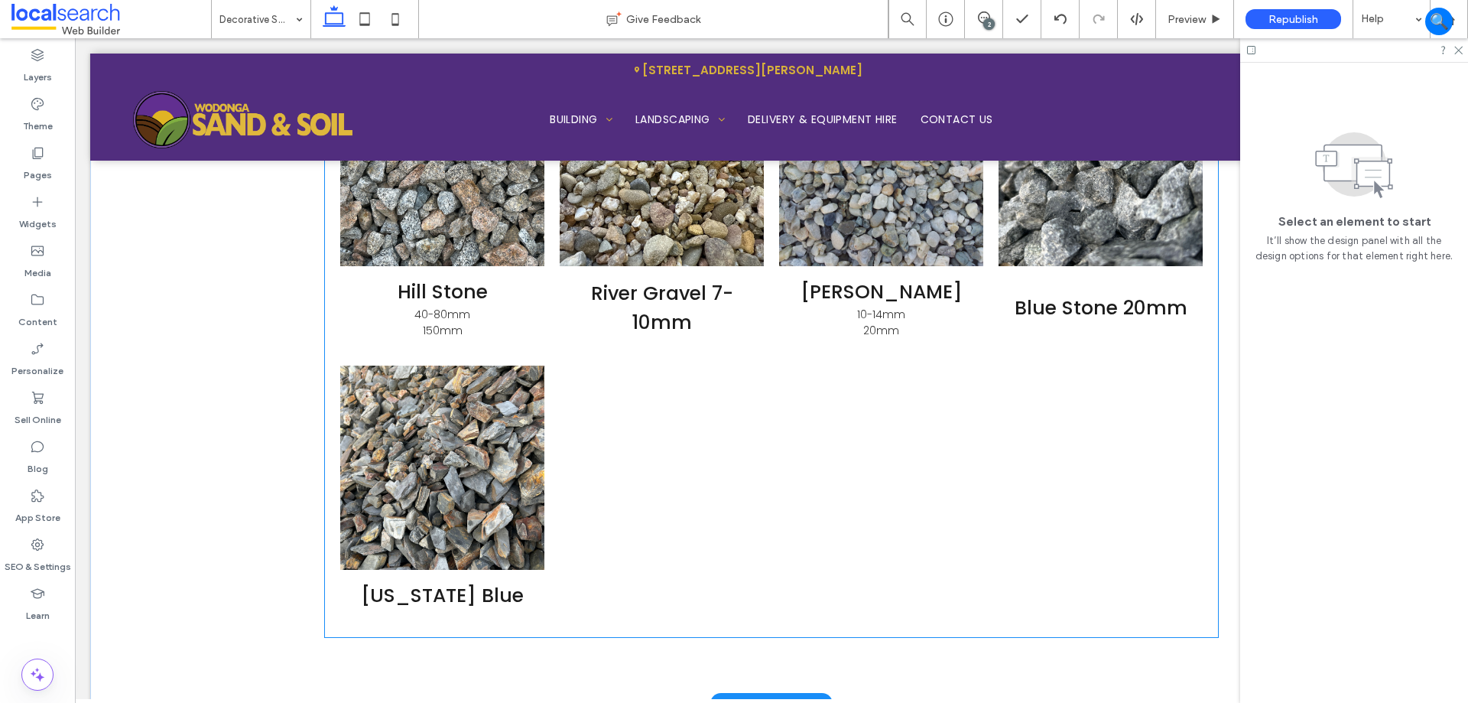
click at [1122, 322] on h3 "Blue Stone 20mm" at bounding box center [1101, 308] width 173 height 29
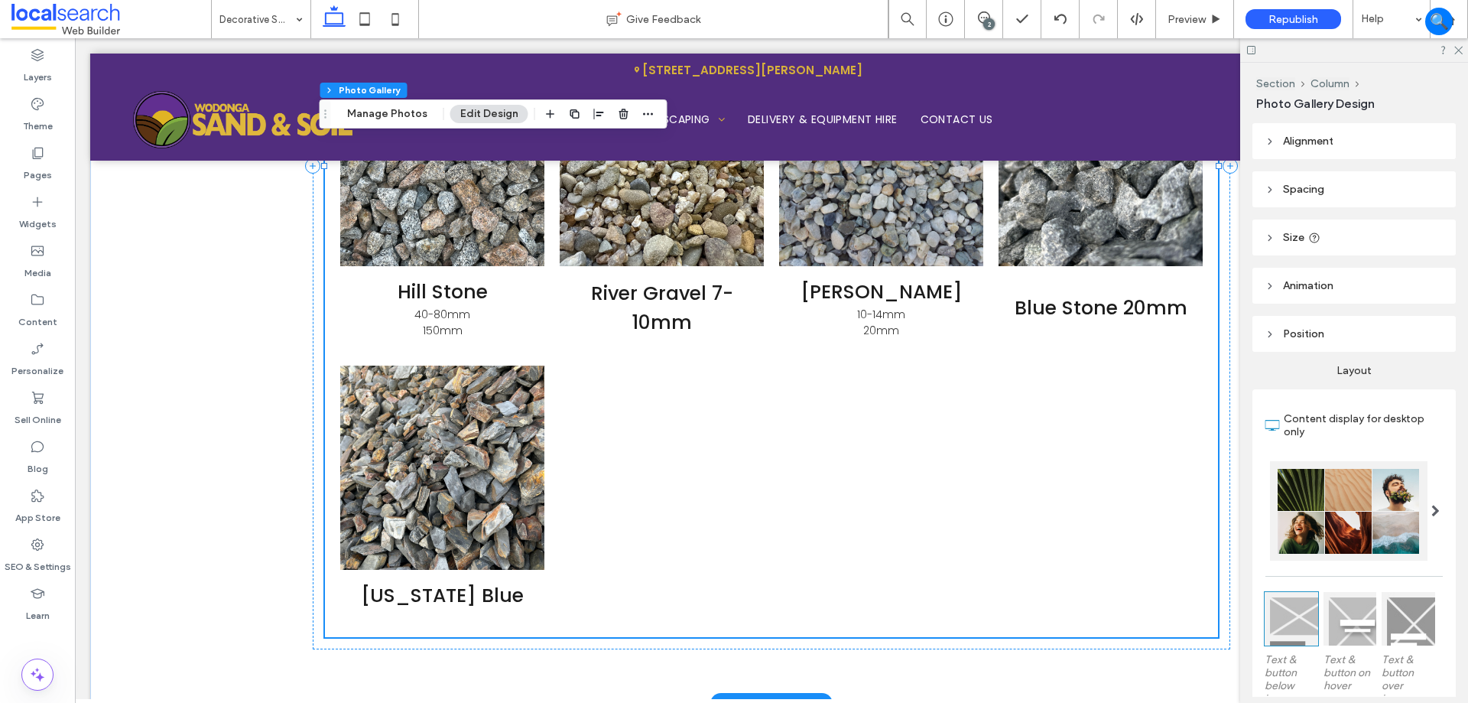
click at [1152, 317] on h3 "Blue Stone 20mm" at bounding box center [1101, 308] width 173 height 29
click at [1152, 311] on h3 "Blue Stone 20mm" at bounding box center [1101, 308] width 173 height 29
click at [1120, 313] on h3 "Blue Stone 20mm" at bounding box center [1101, 308] width 173 height 29
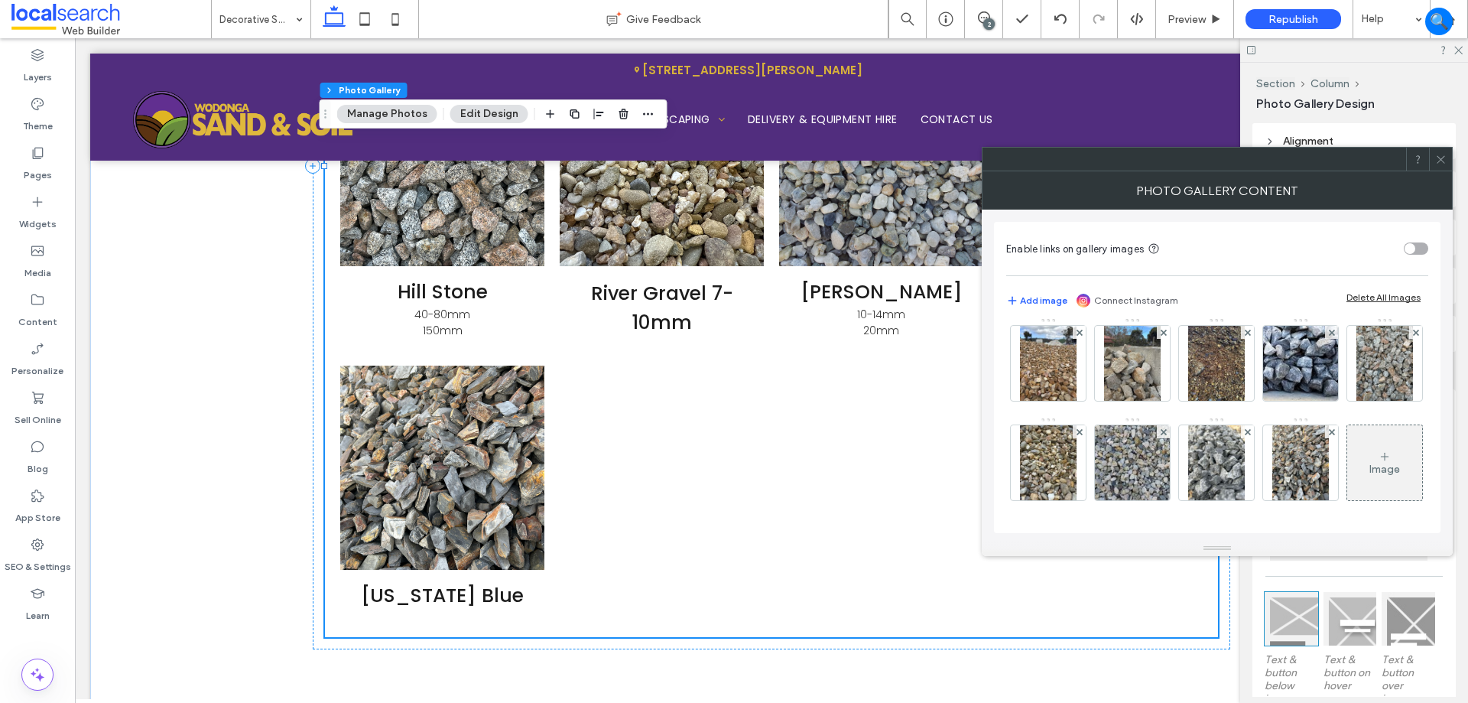
scroll to position [31, 0]
click at [1445, 158] on icon at bounding box center [1440, 159] width 11 height 11
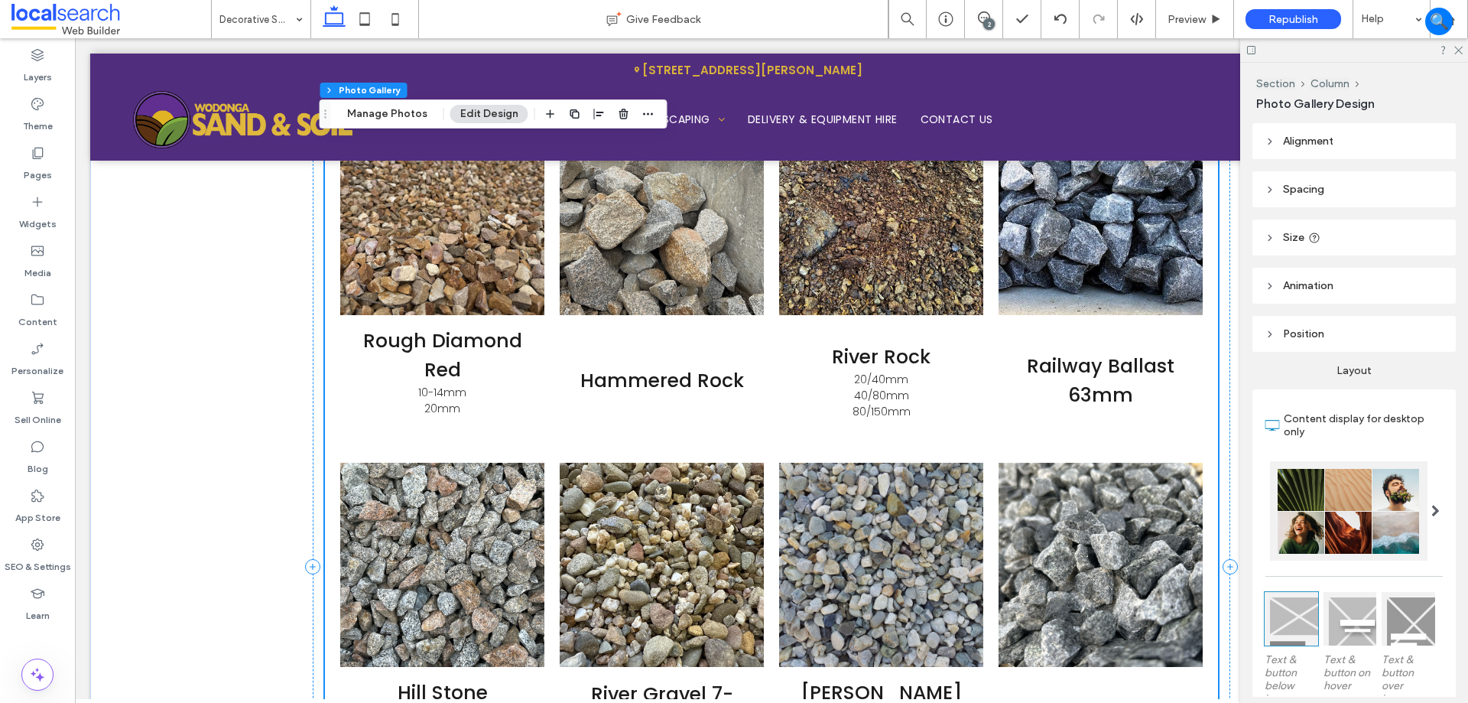
scroll to position [1981, 0]
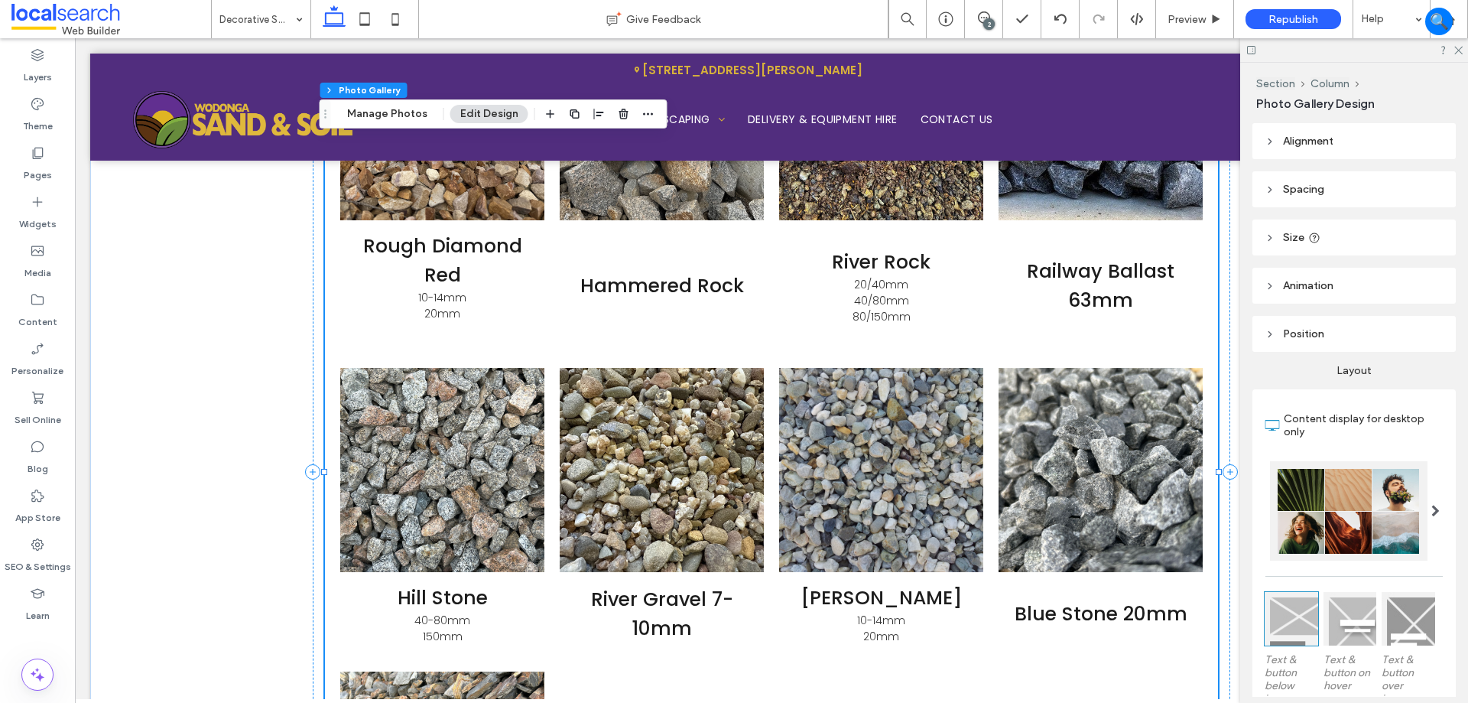
click at [443, 278] on h3 "Rough Diamond Red" at bounding box center [442, 261] width 181 height 58
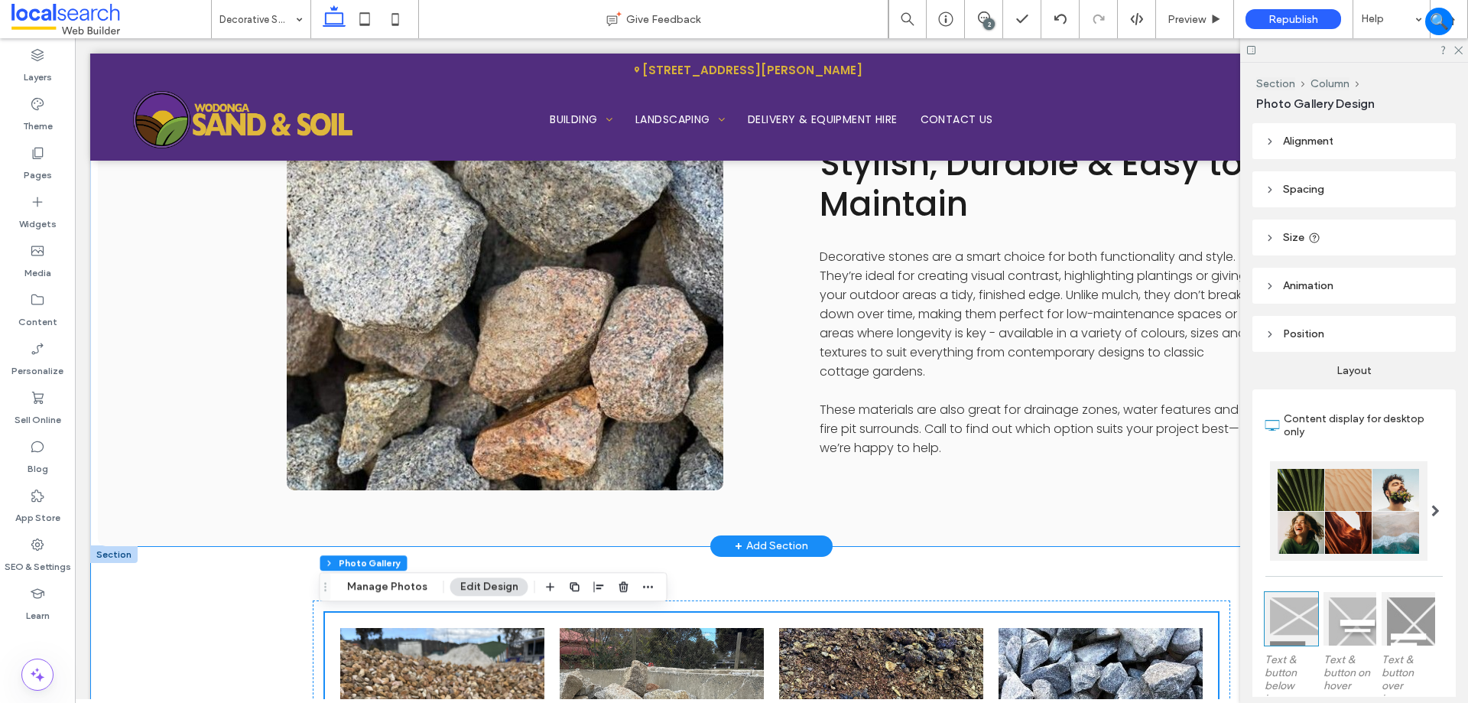
scroll to position [1064, 0]
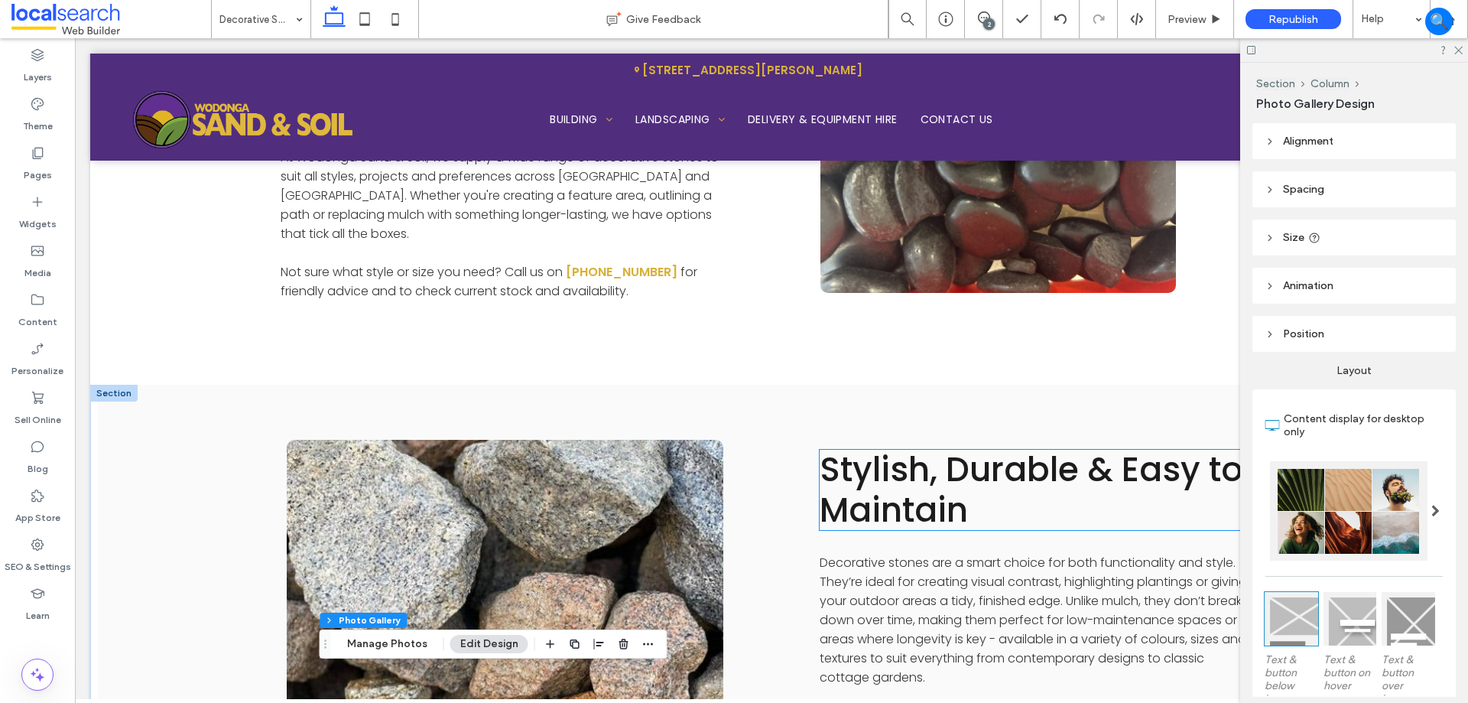
click at [913, 517] on span "Stylish, Durable & Easy to Maintain" at bounding box center [1032, 489] width 424 height 87
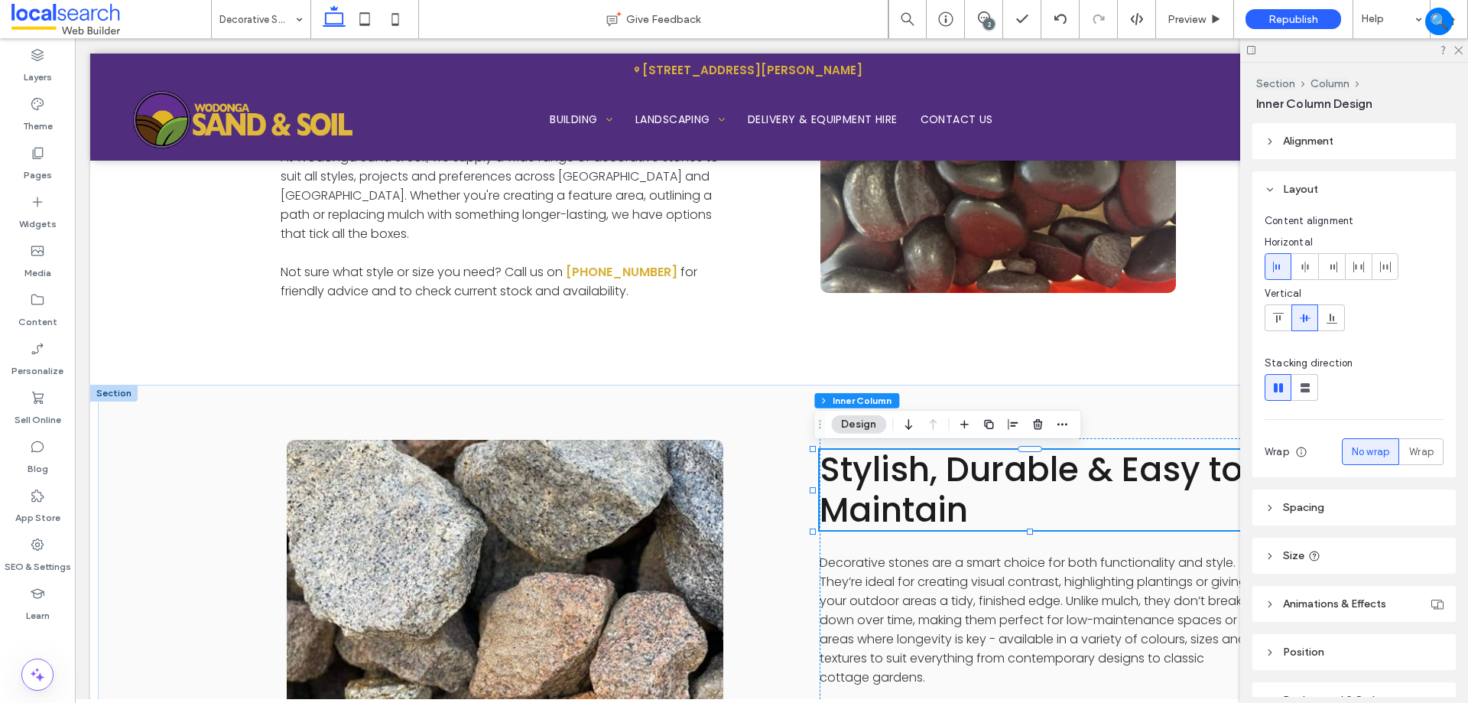
click at [928, 497] on span "Stylish, Durable & Easy to Maintain" at bounding box center [1032, 489] width 424 height 87
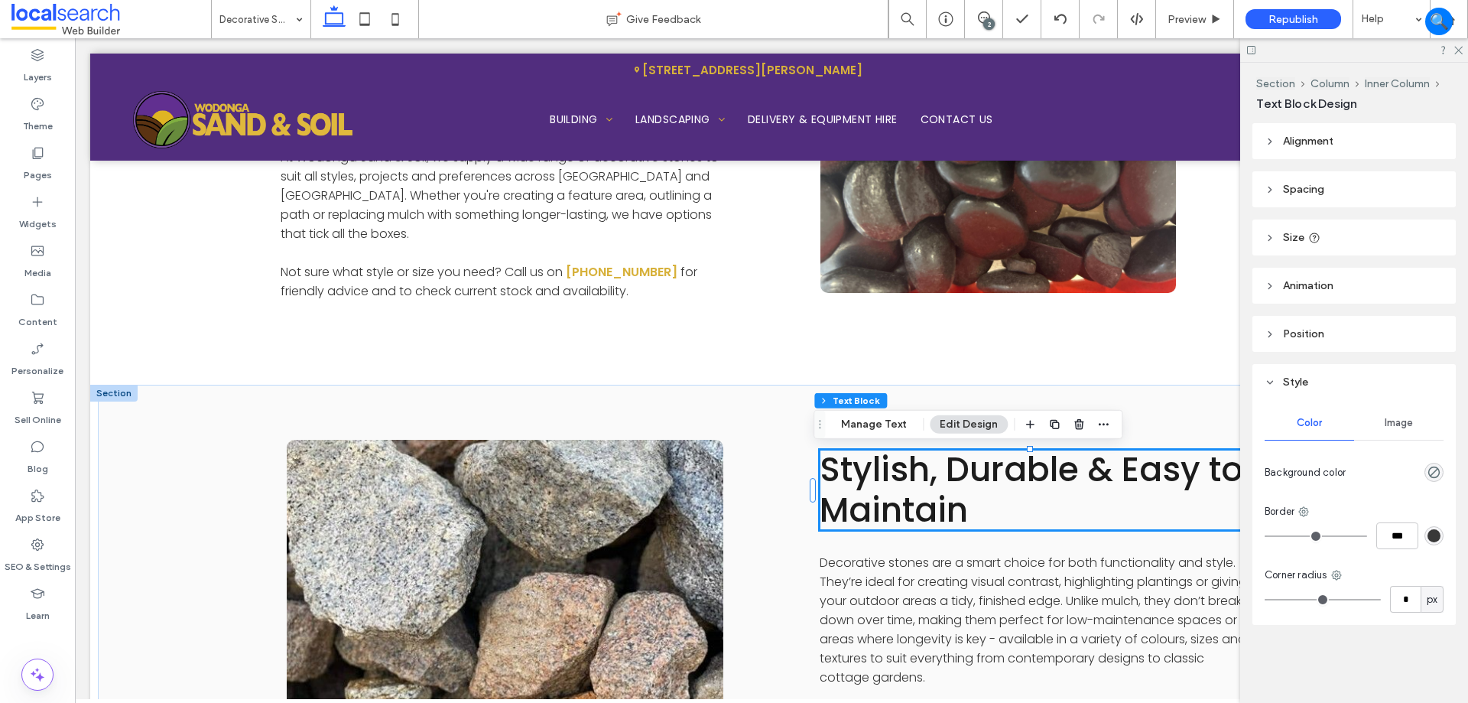
click at [928, 497] on span "Stylish, Durable & Easy to Maintain" at bounding box center [1032, 489] width 424 height 87
type input "*******"
type input "**"
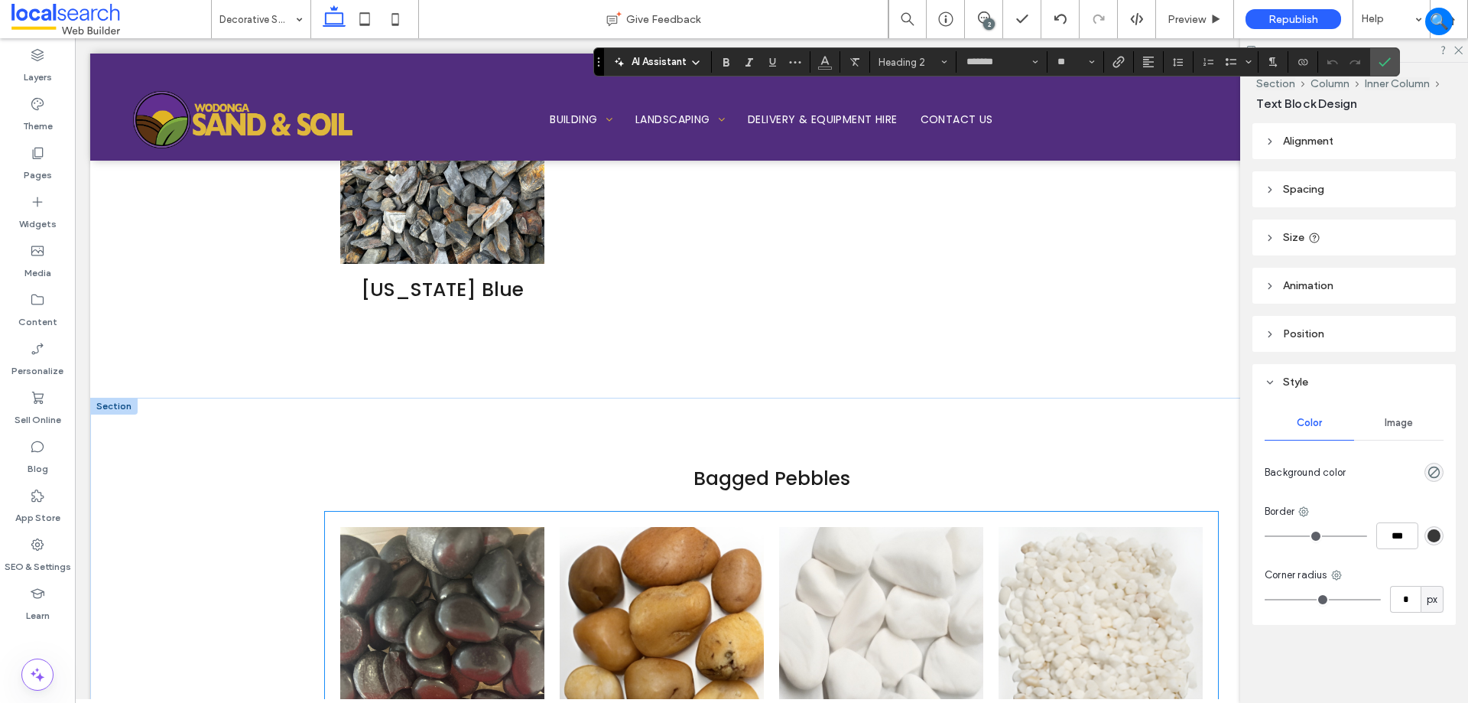
scroll to position [2670, 0]
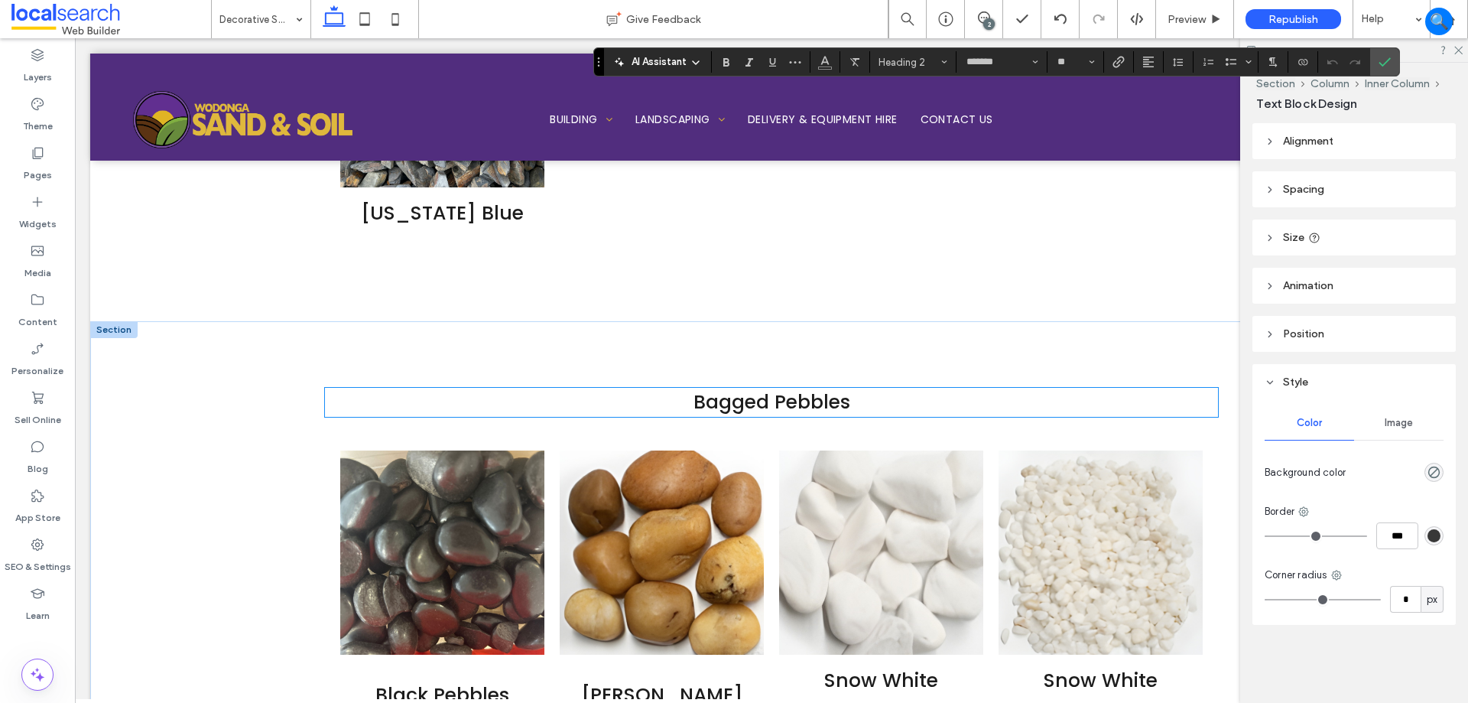
click at [769, 400] on span "Bagged Pebbles" at bounding box center [772, 401] width 157 height 27
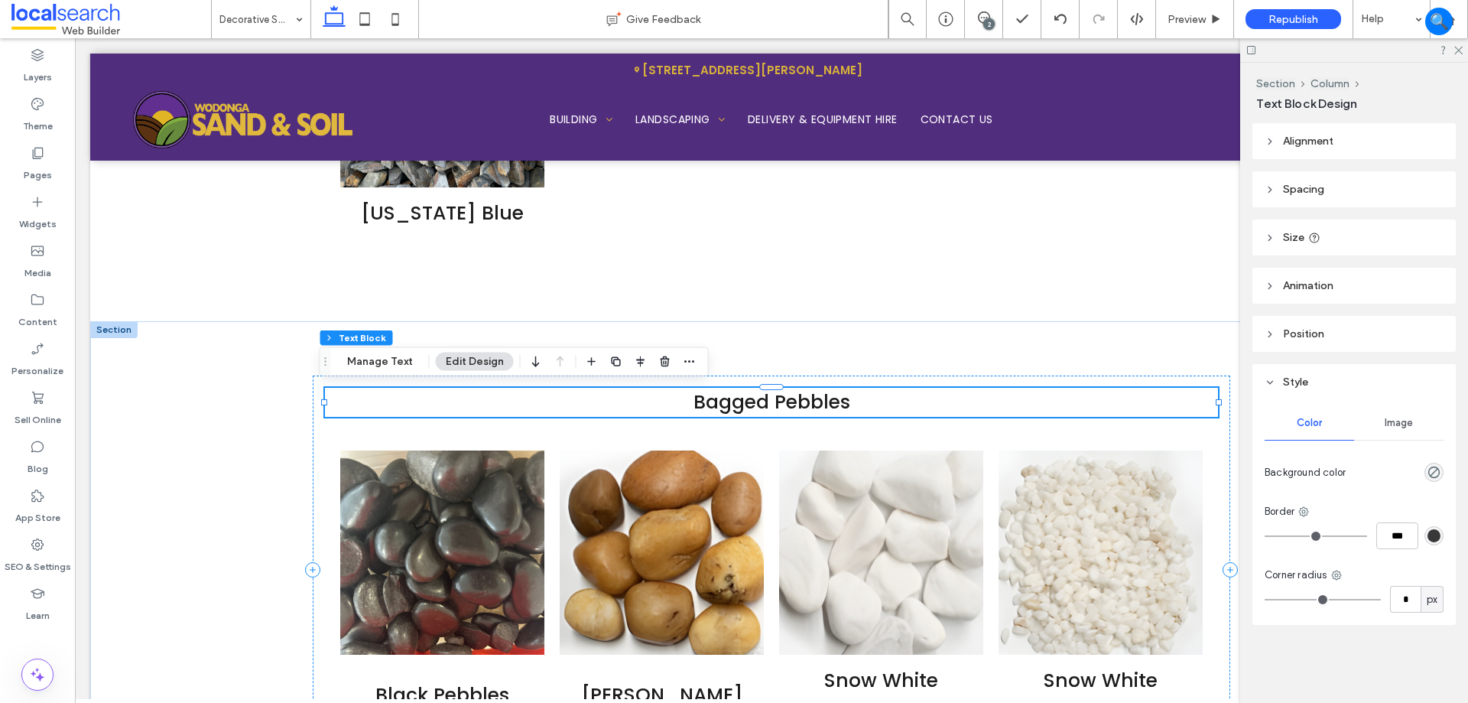
click at [769, 400] on span "Bagged Pebbles" at bounding box center [772, 401] width 157 height 27
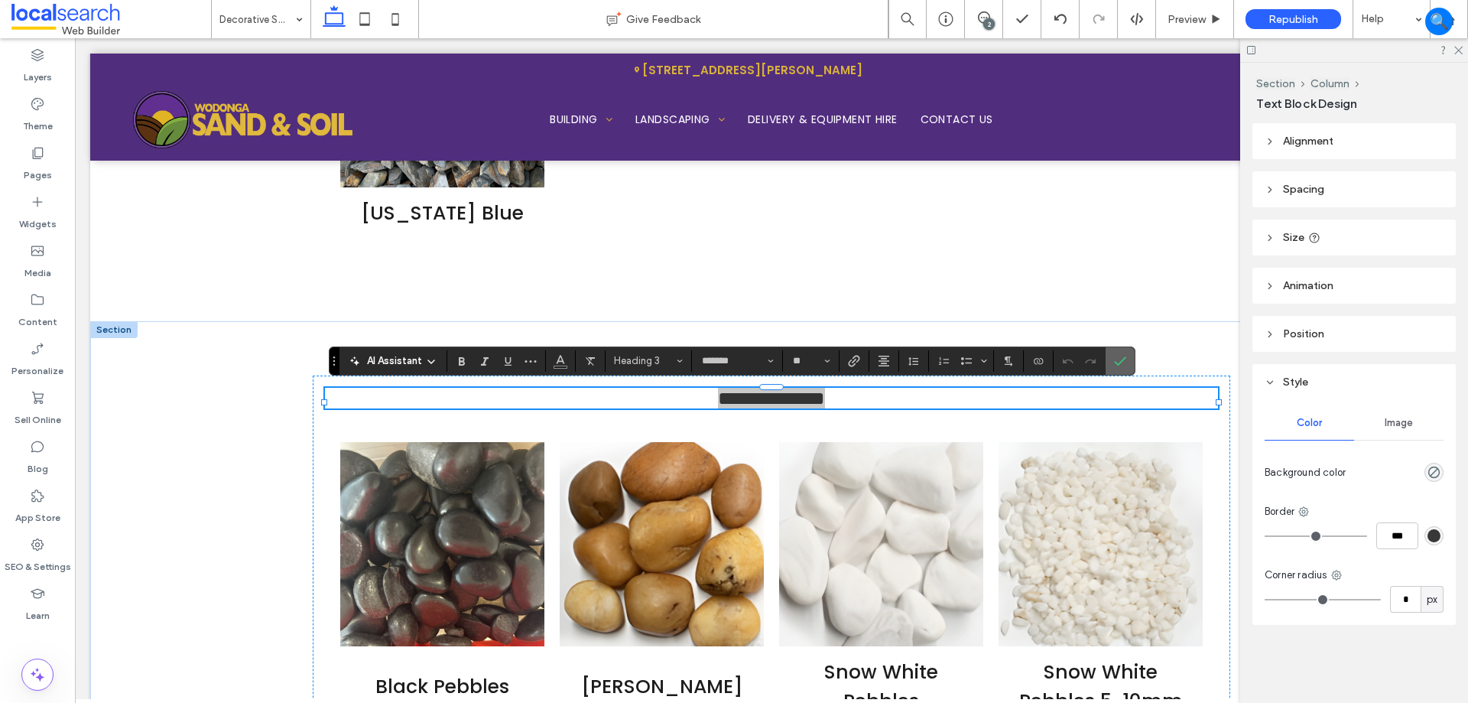
drag, startPoint x: 1124, startPoint y: 356, endPoint x: 973, endPoint y: 357, distance: 150.7
click at [1124, 356] on icon "Confirm" at bounding box center [1120, 361] width 12 height 12
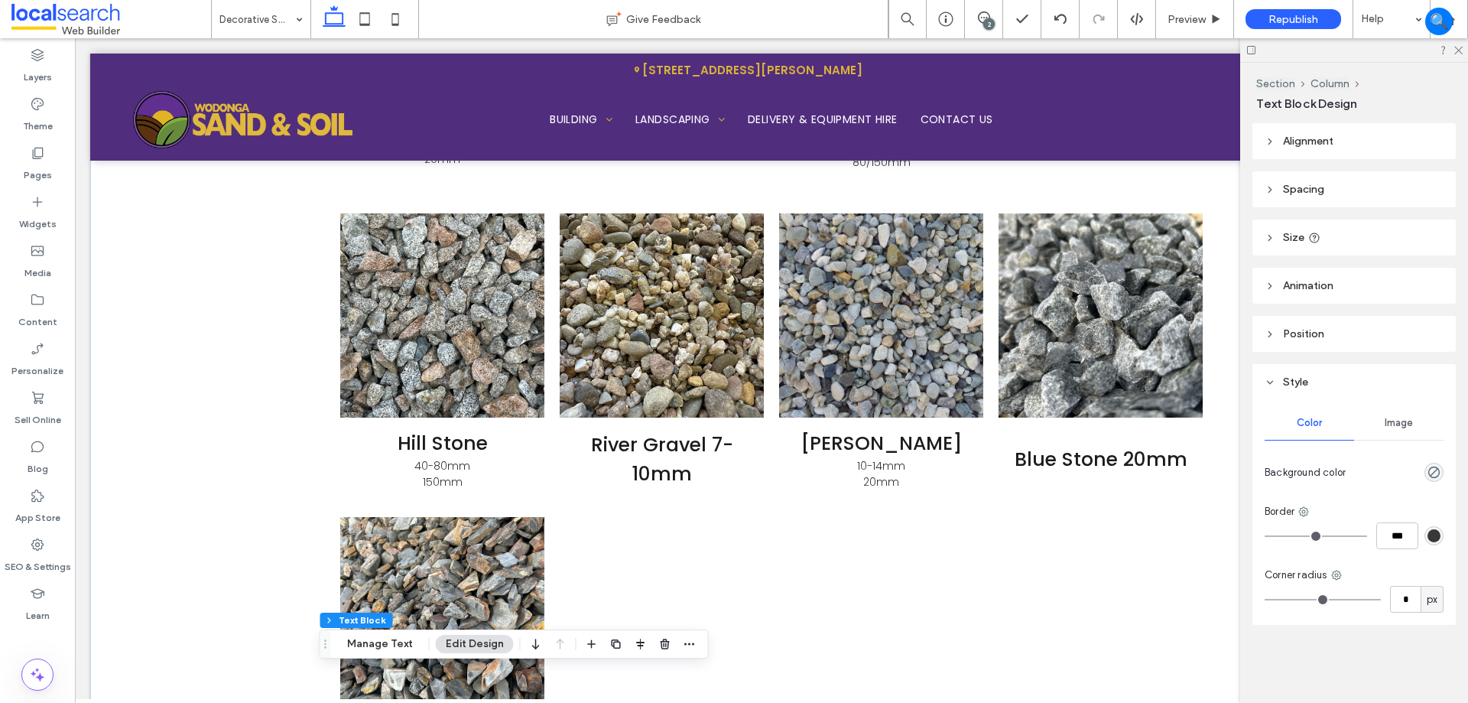
scroll to position [1905, 0]
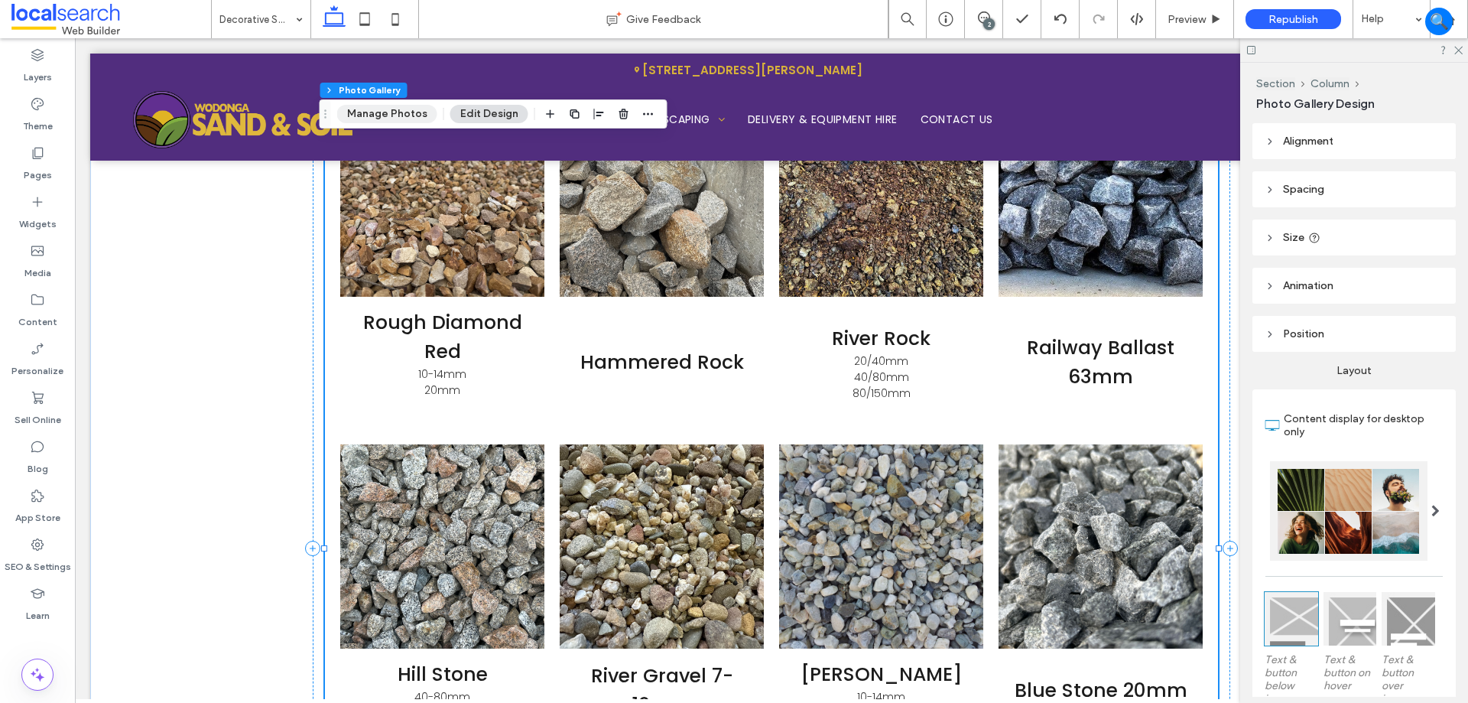
click at [369, 108] on button "Manage Photos" at bounding box center [387, 114] width 100 height 18
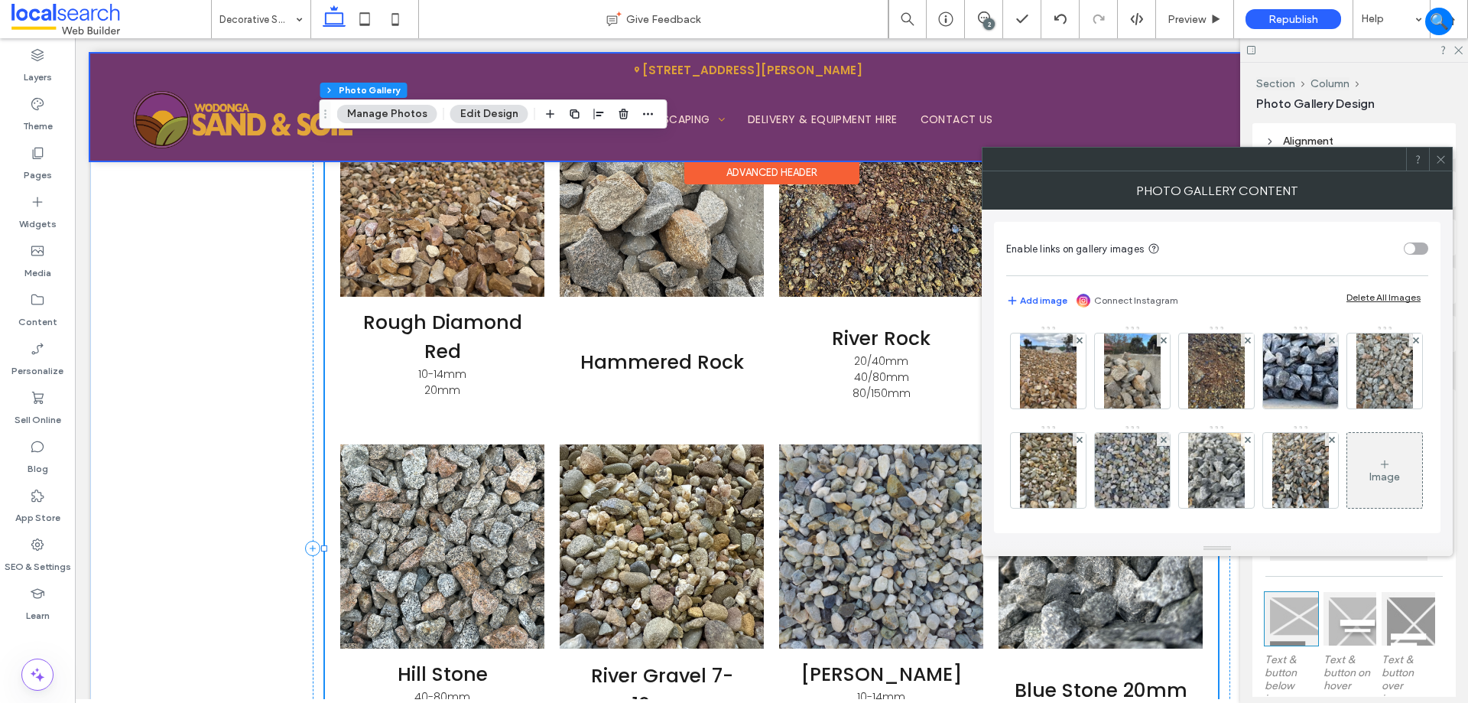
drag, startPoint x: 1333, startPoint y: 209, endPoint x: 462, endPoint y: 54, distance: 884.7
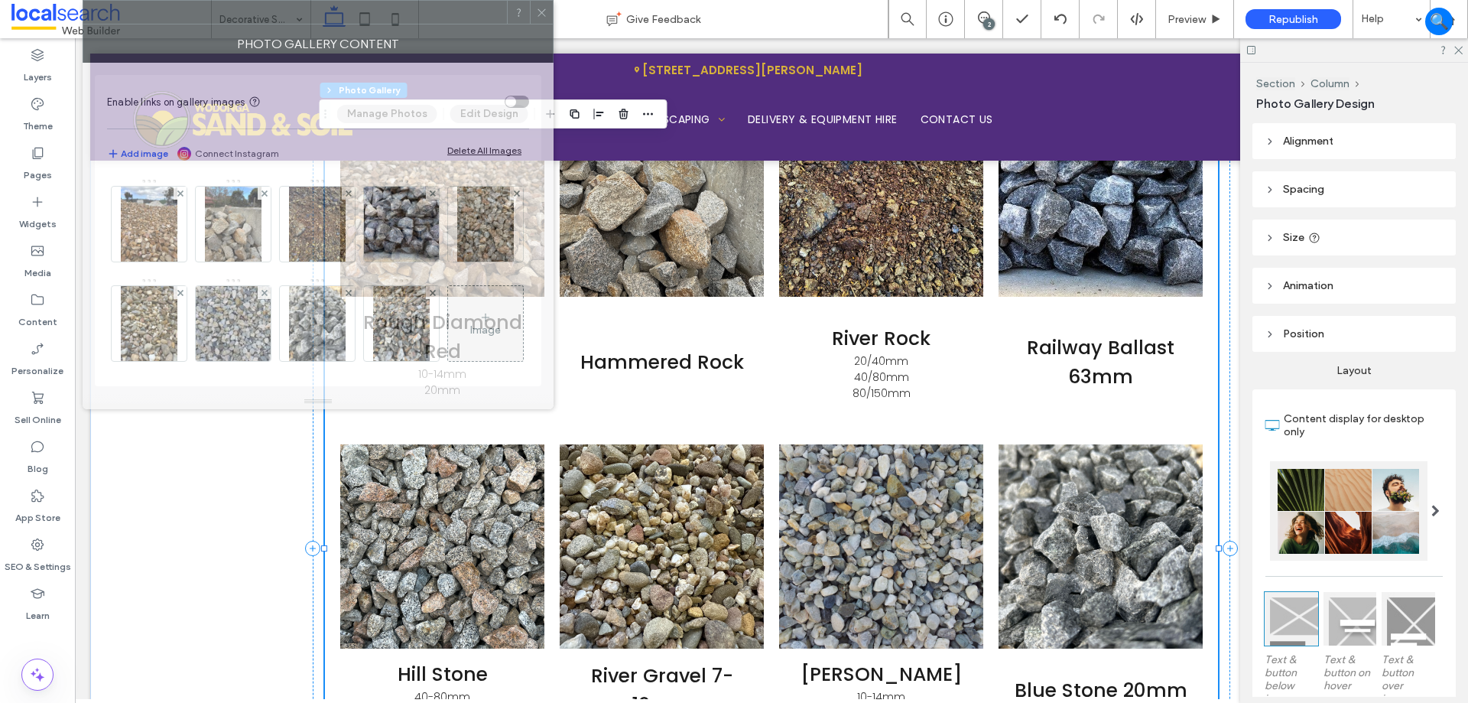
drag, startPoint x: 1169, startPoint y: 184, endPoint x: 255, endPoint y: -21, distance: 937.1
click at [255, 0] on html ".wqwq-1{fill:#231f20;} .cls-1q, .cls-2q { fill-rule: evenodd; } .cls-2q { fill:…" at bounding box center [734, 351] width 1468 height 703
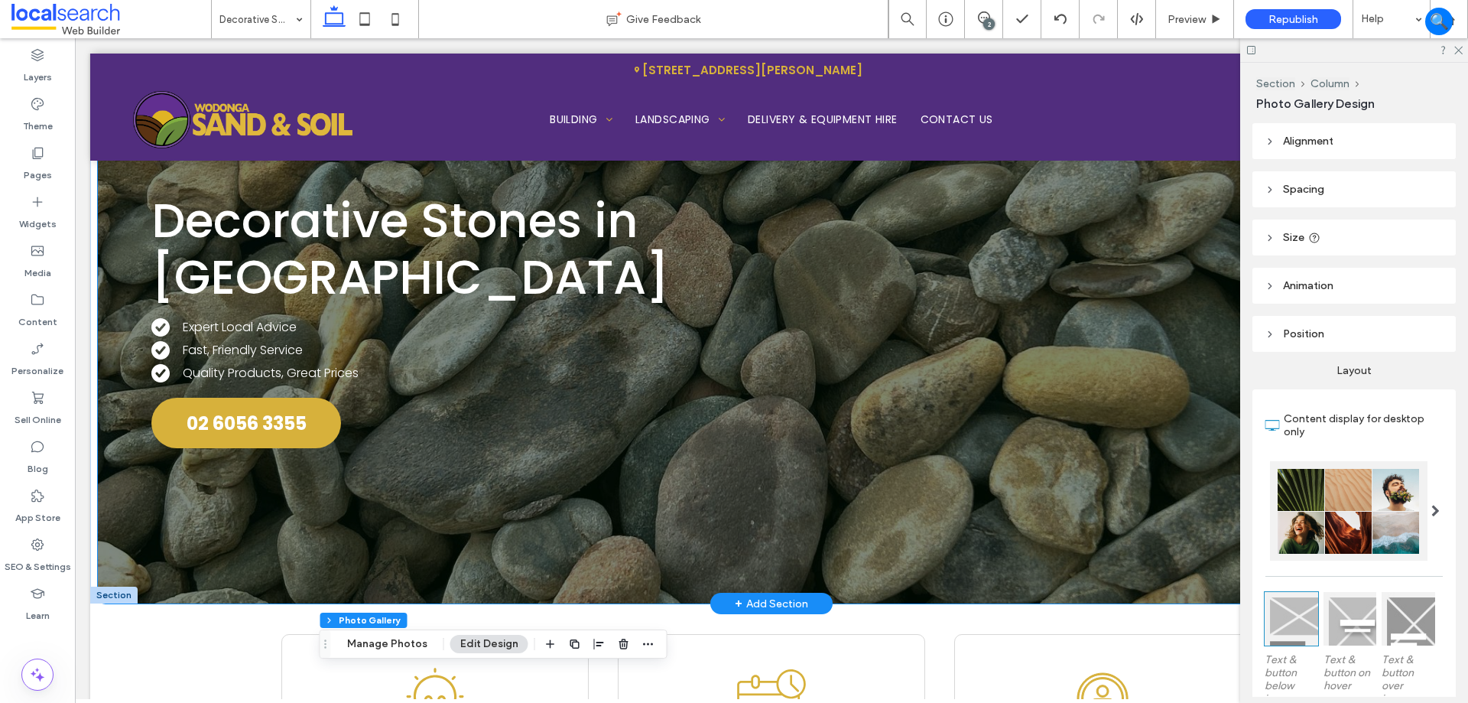
scroll to position [299, 0]
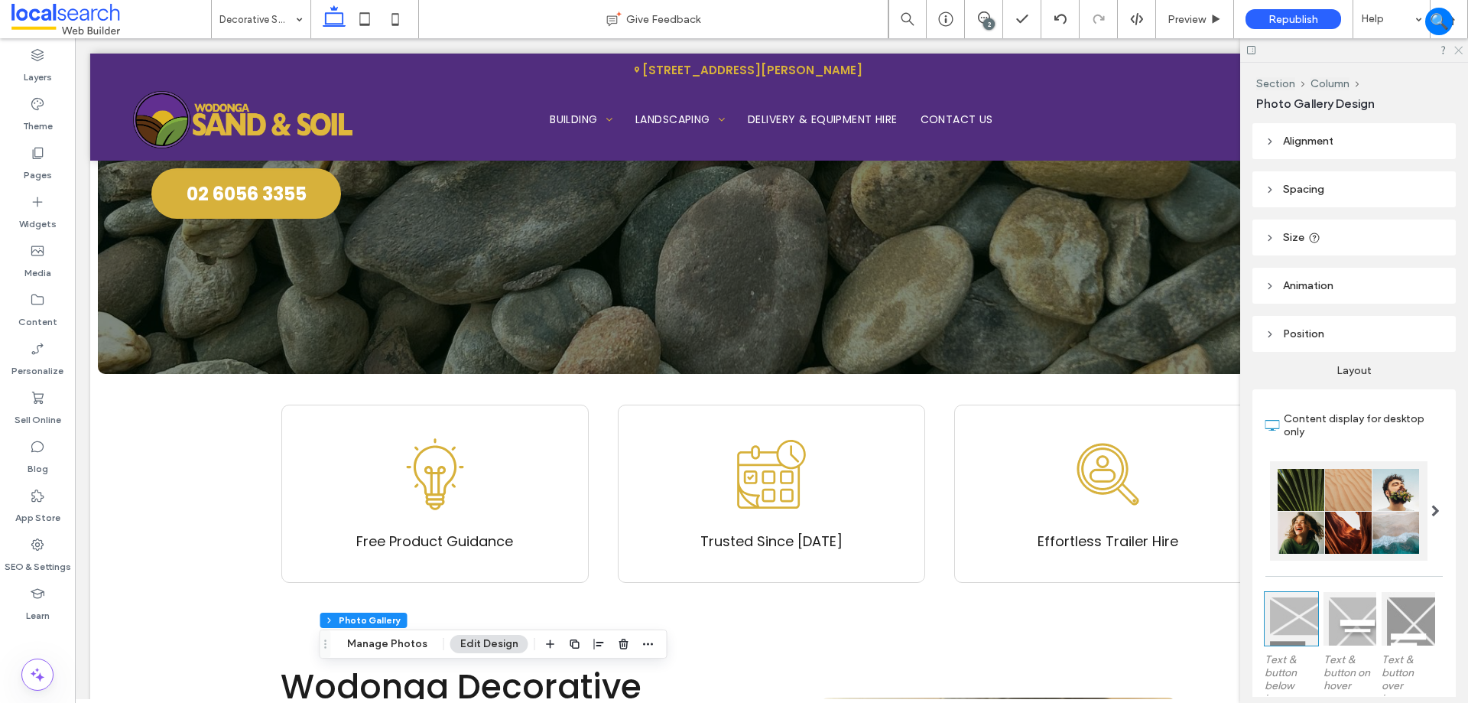
click at [1462, 50] on icon at bounding box center [1458, 49] width 10 height 10
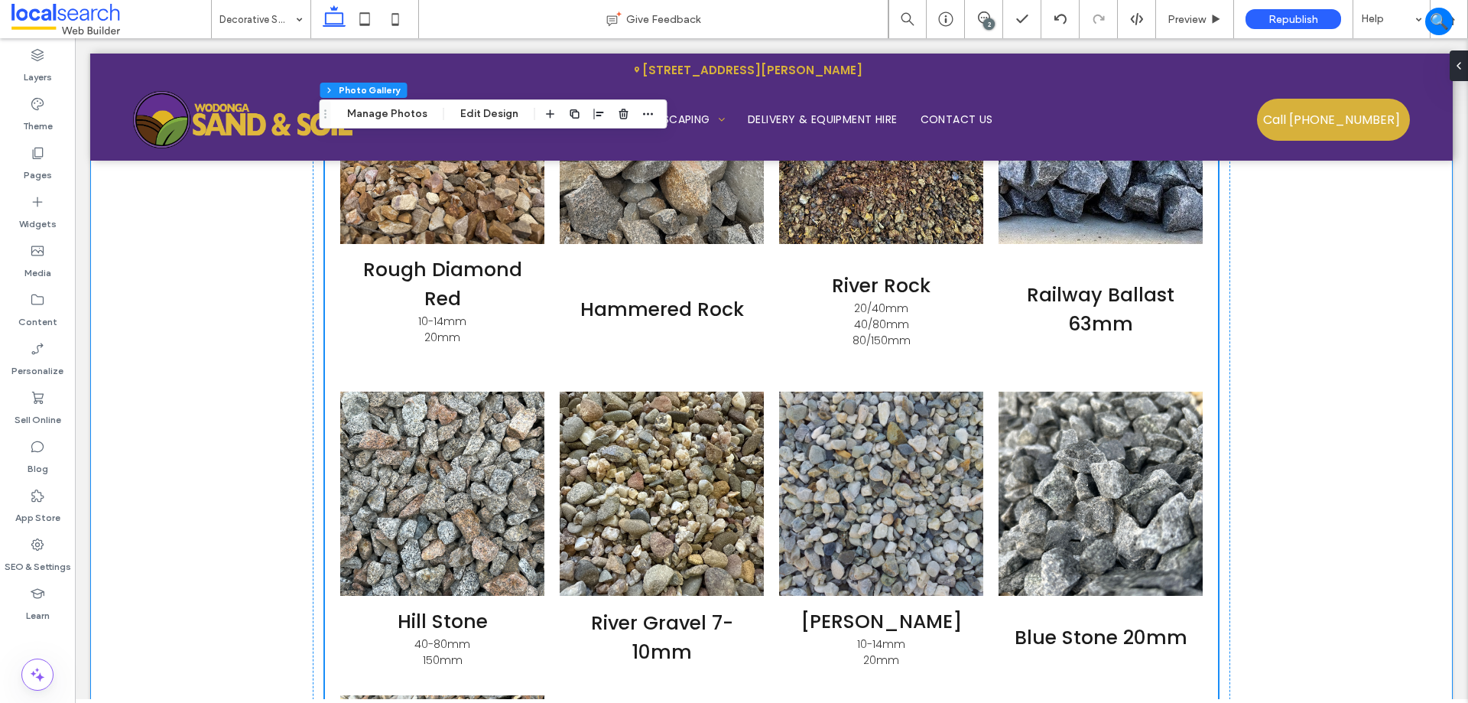
scroll to position [1981, 0]
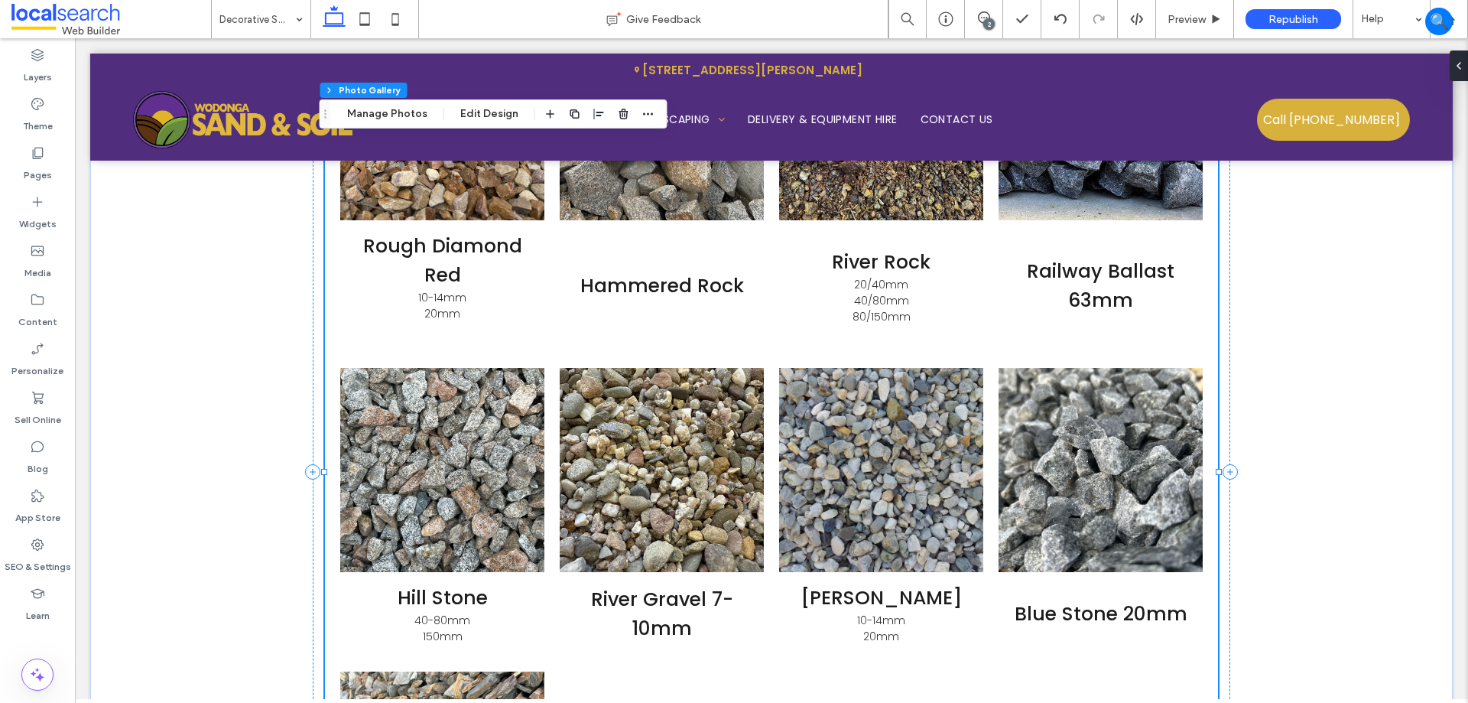
click at [1051, 279] on h3 "Railway Ballast 63mm" at bounding box center [1100, 286] width 181 height 58
click at [388, 107] on button "Manage Photos" at bounding box center [387, 114] width 100 height 18
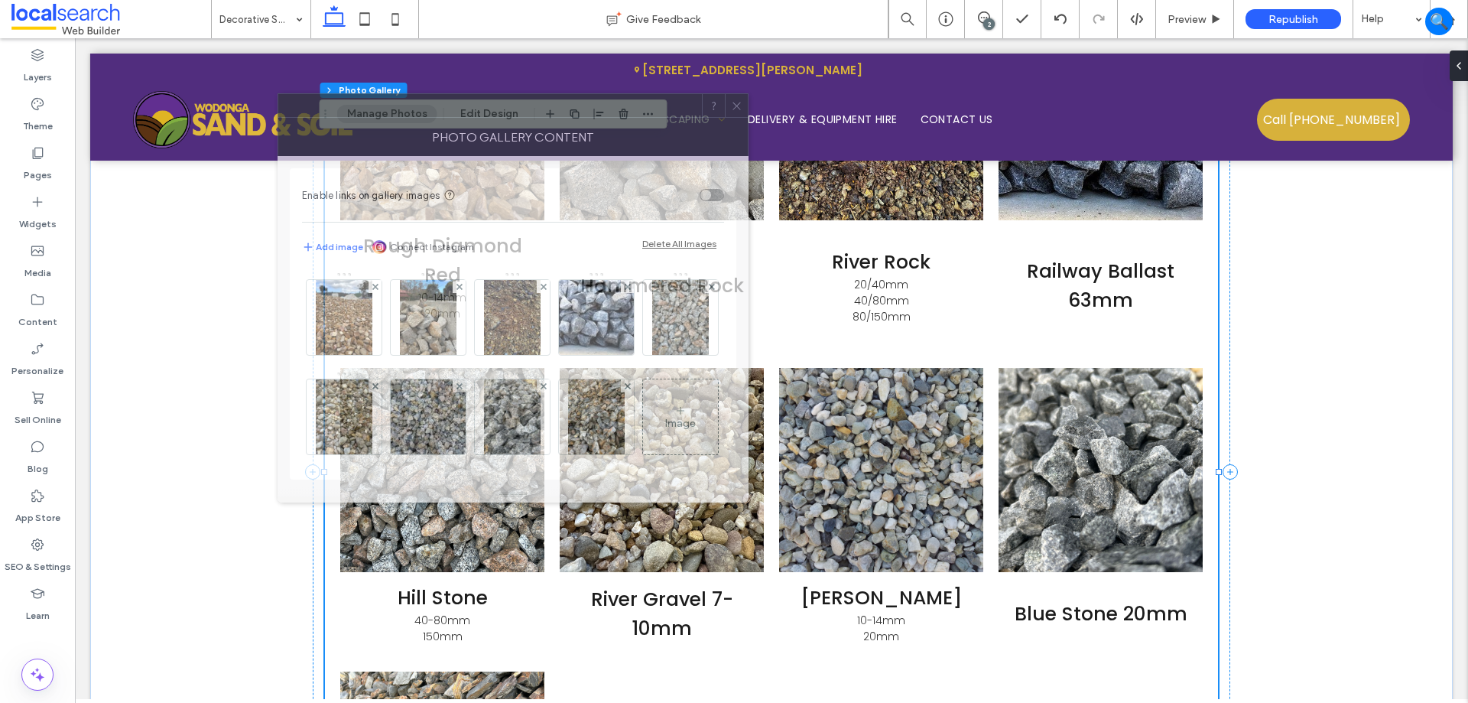
drag, startPoint x: 1110, startPoint y: 202, endPoint x: 395, endPoint y: 147, distance: 716.4
click at [395, 147] on div "Photo Gallery Content" at bounding box center [513, 137] width 471 height 38
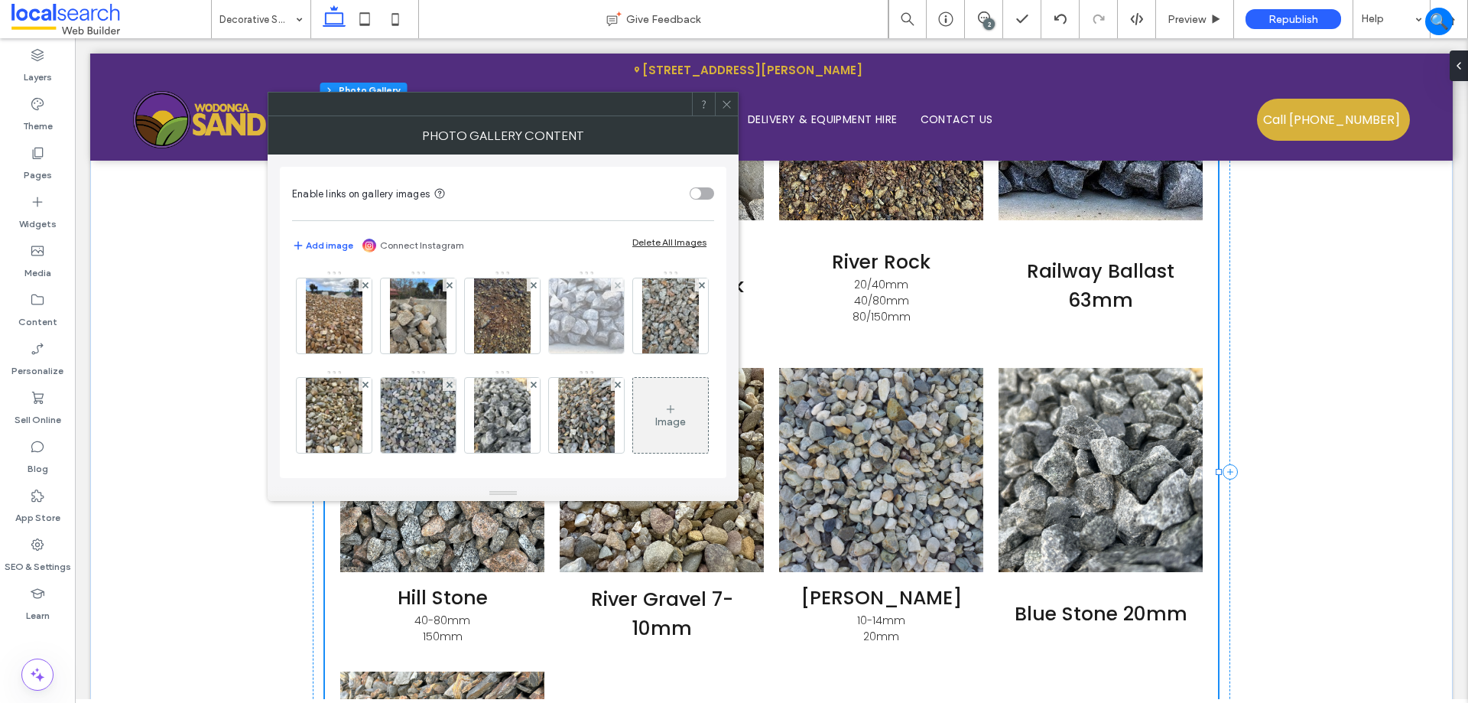
click at [615, 332] on img at bounding box center [586, 315] width 109 height 75
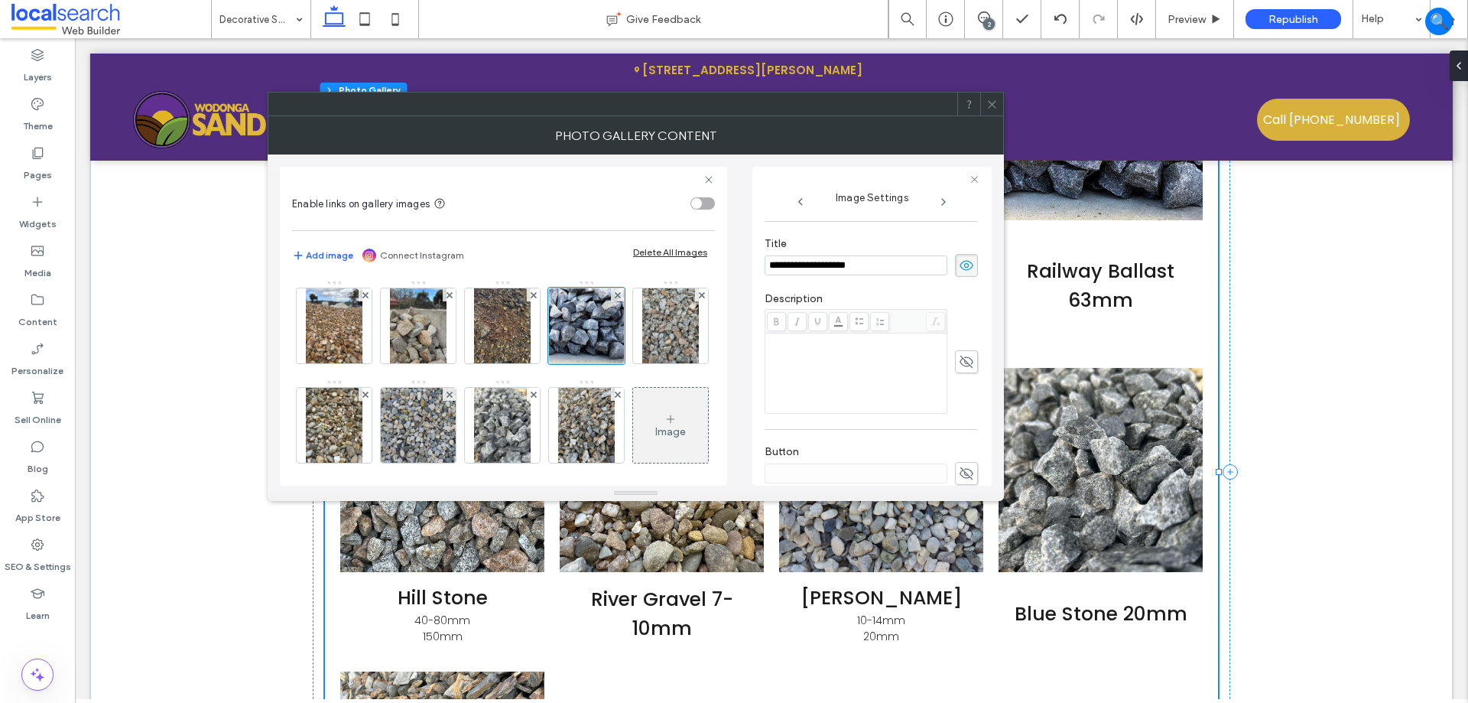
scroll to position [180, 0]
drag, startPoint x: 881, startPoint y: 350, endPoint x: 841, endPoint y: 340, distance: 41.0
click at [843, 349] on input "**********" at bounding box center [856, 352] width 183 height 20
click at [890, 349] on input "**********" at bounding box center [856, 352] width 183 height 20
click at [885, 353] on input "**********" at bounding box center [856, 352] width 183 height 20
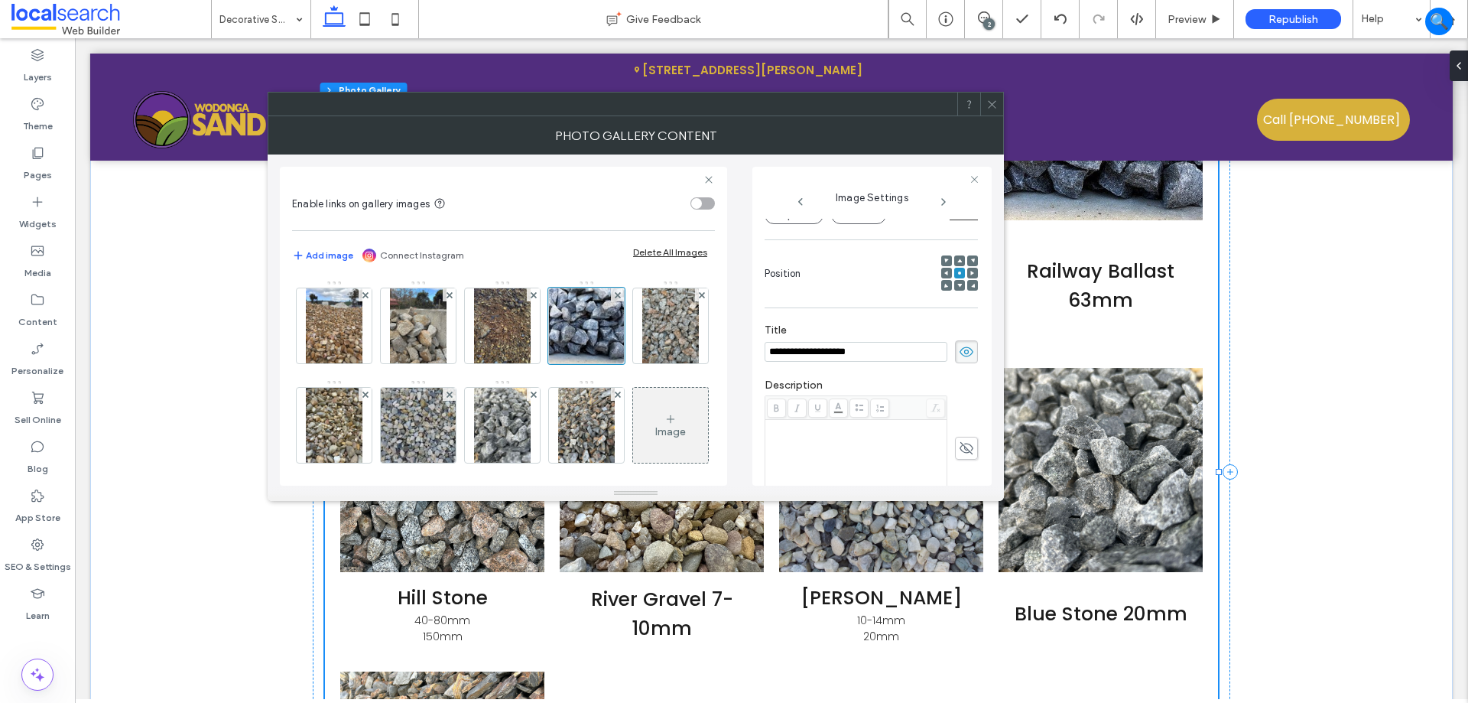
drag, startPoint x: 882, startPoint y: 354, endPoint x: 836, endPoint y: 358, distance: 46.0
click at [836, 358] on input "**********" at bounding box center [856, 352] width 183 height 20
type input "**********"
click at [955, 437] on span at bounding box center [966, 448] width 23 height 23
click at [809, 454] on div "Rich Text Editor" at bounding box center [856, 459] width 177 height 76
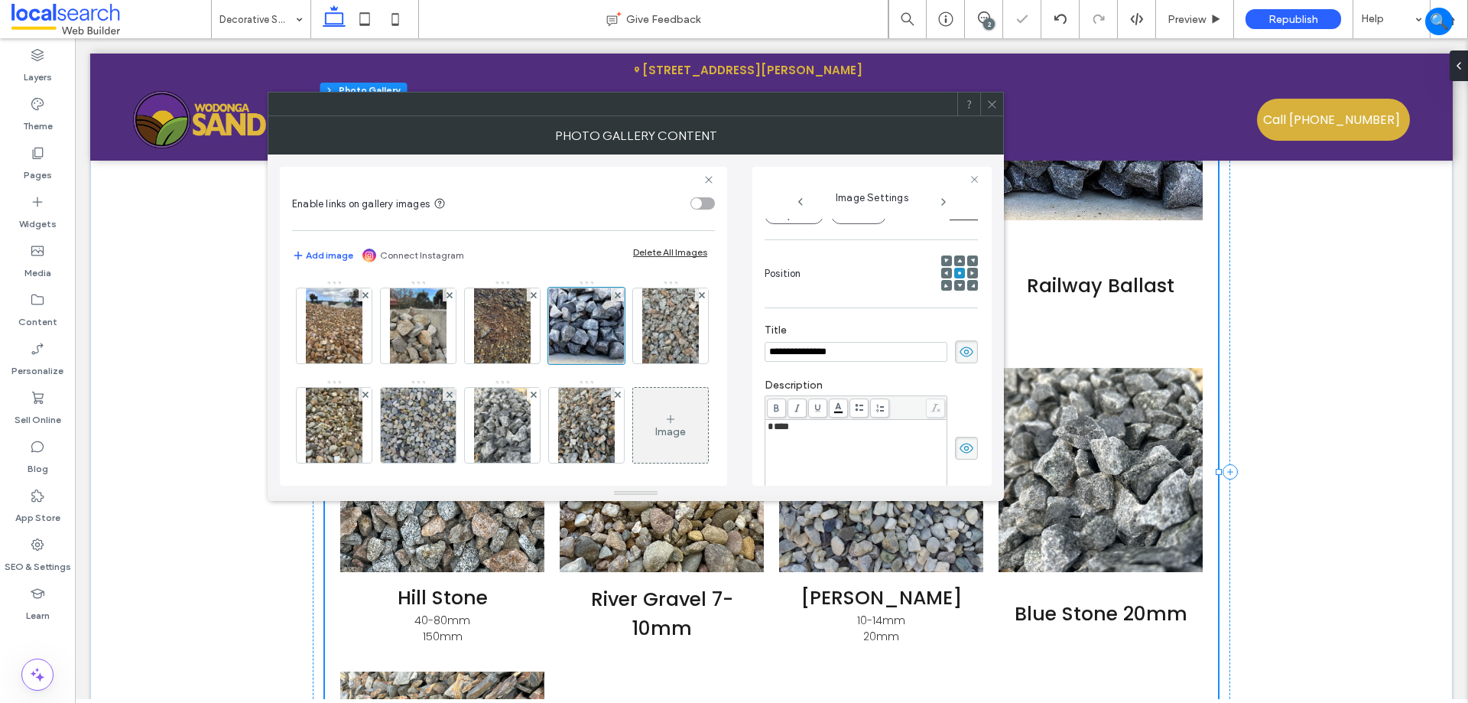
click at [843, 440] on div "****" at bounding box center [856, 459] width 177 height 76
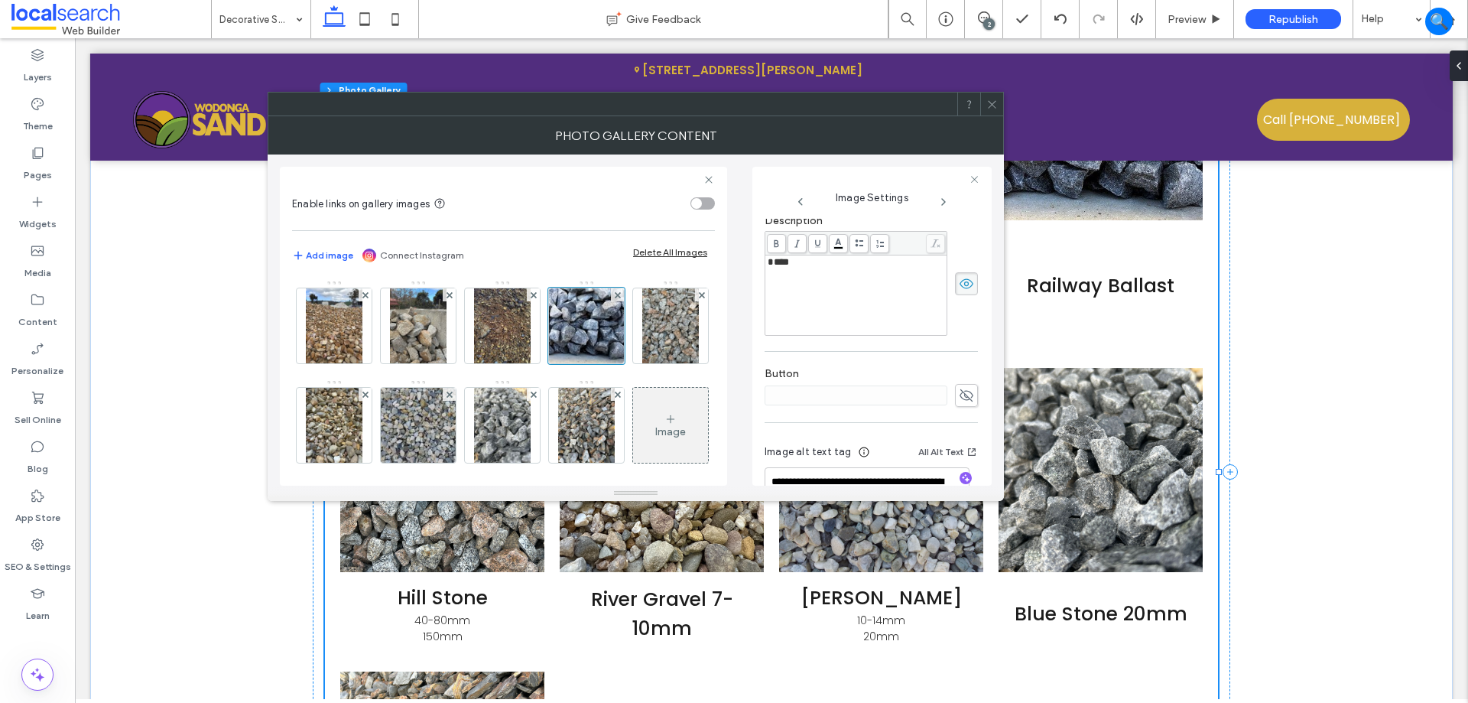
scroll to position [190, 0]
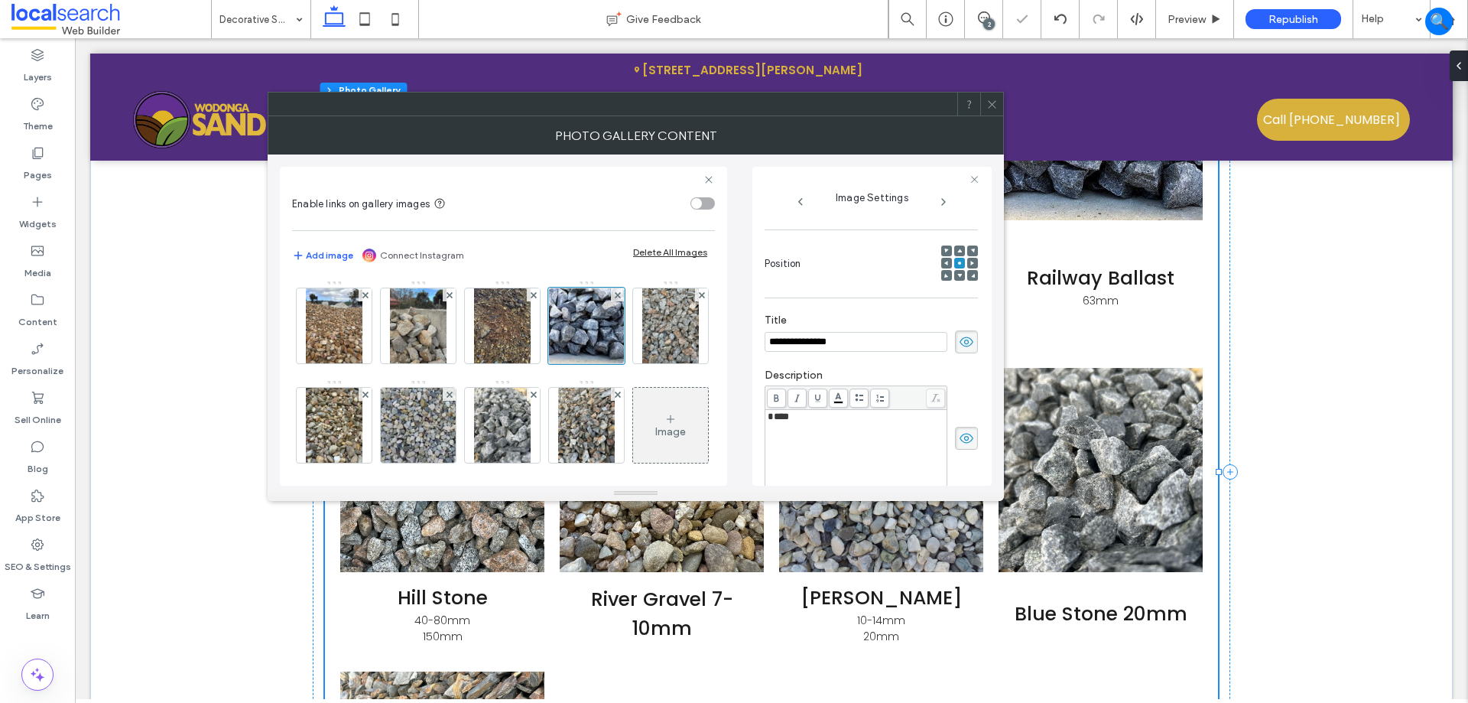
click at [984, 103] on div at bounding box center [991, 104] width 23 height 23
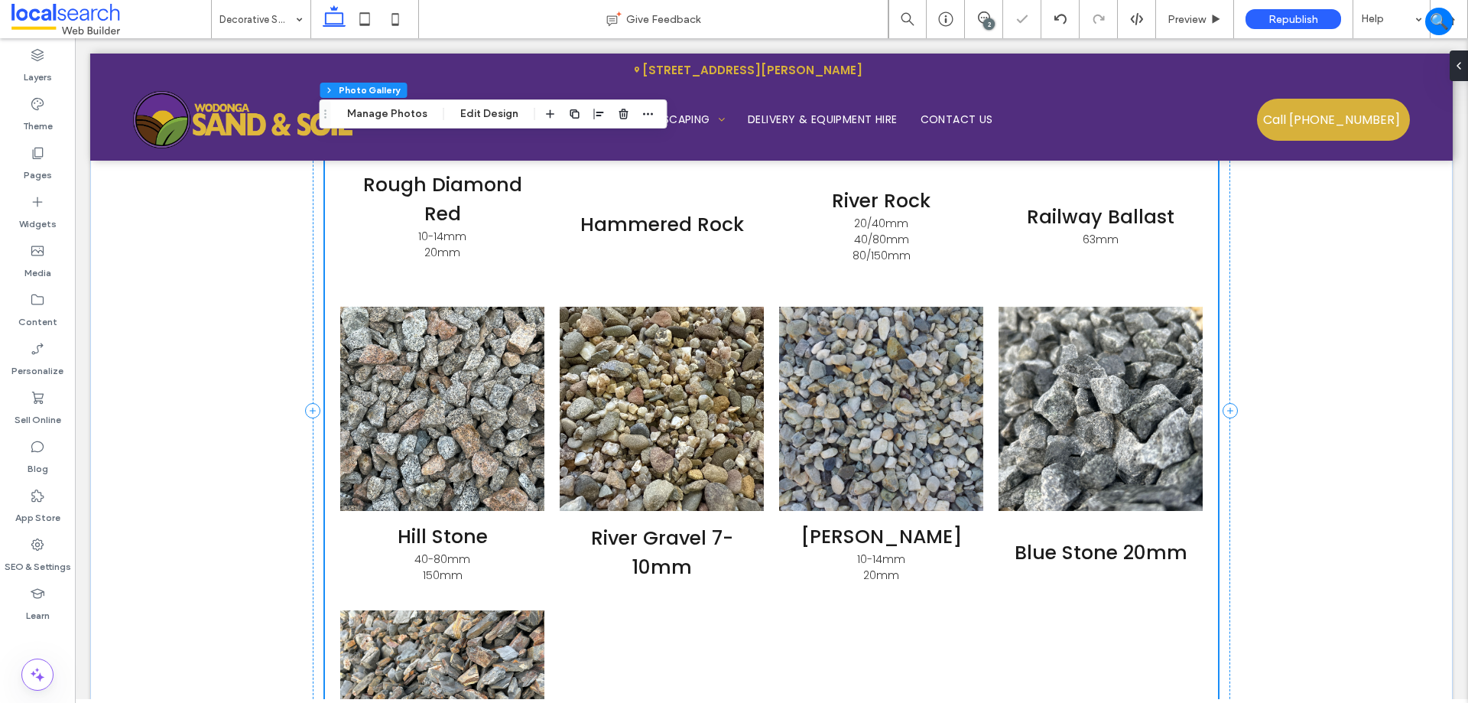
scroll to position [2134, 0]
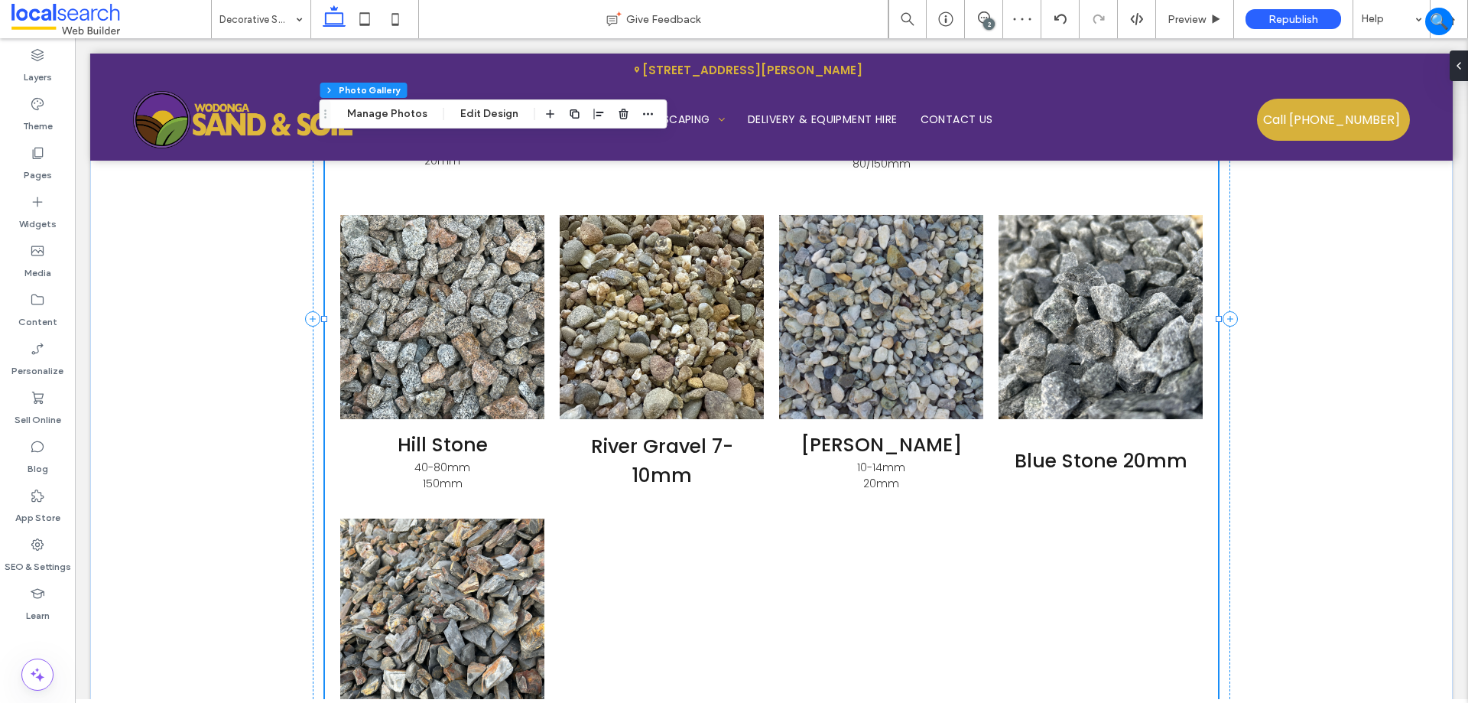
click at [685, 459] on h3 "River Gravel 7-10mm" at bounding box center [661, 461] width 181 height 58
click at [398, 113] on button "Manage Photos" at bounding box center [387, 114] width 100 height 18
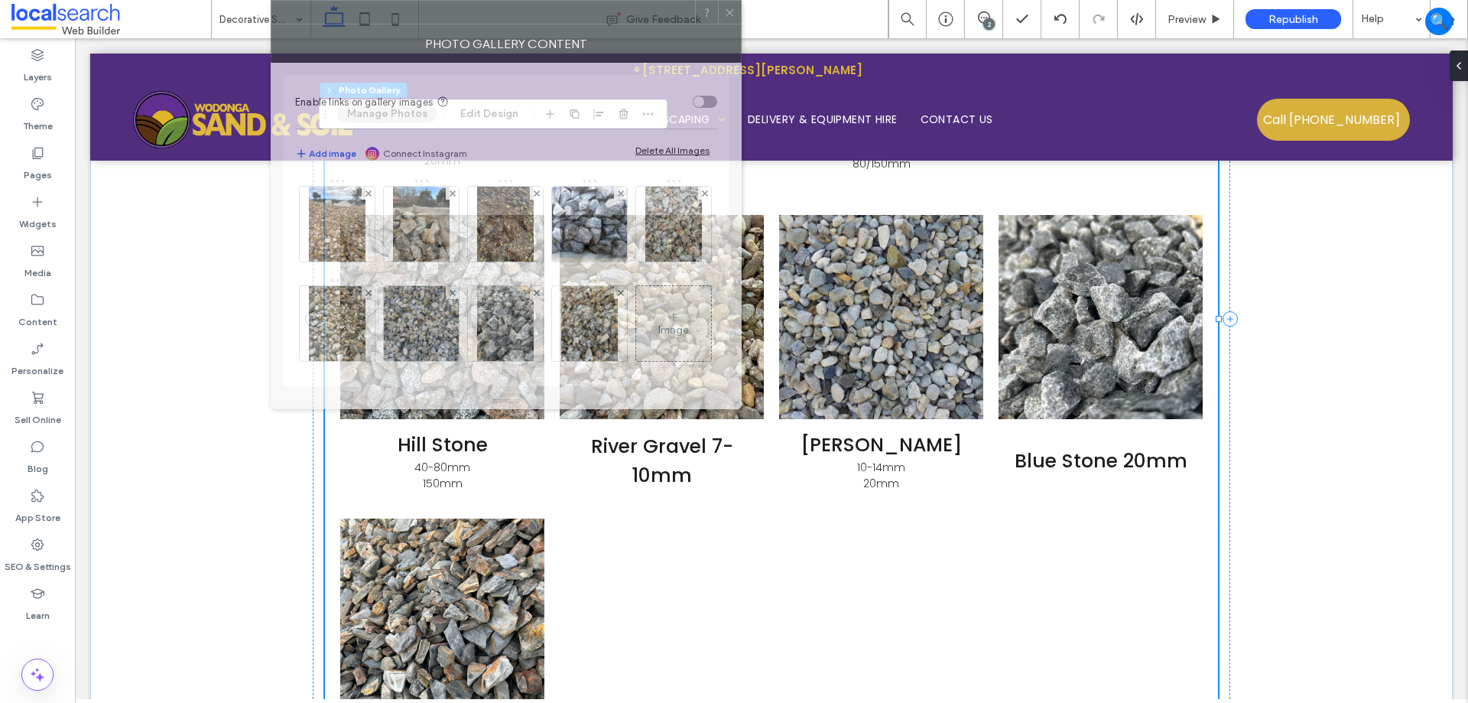
drag, startPoint x: 1160, startPoint y: 174, endPoint x: 449, endPoint y: -89, distance: 758.0
click at [449, 0] on html ".wqwq-1{fill:#231f20;} .cls-1q, .cls-2q { fill-rule: evenodd; } .cls-2q { fill:…" at bounding box center [734, 351] width 1468 height 703
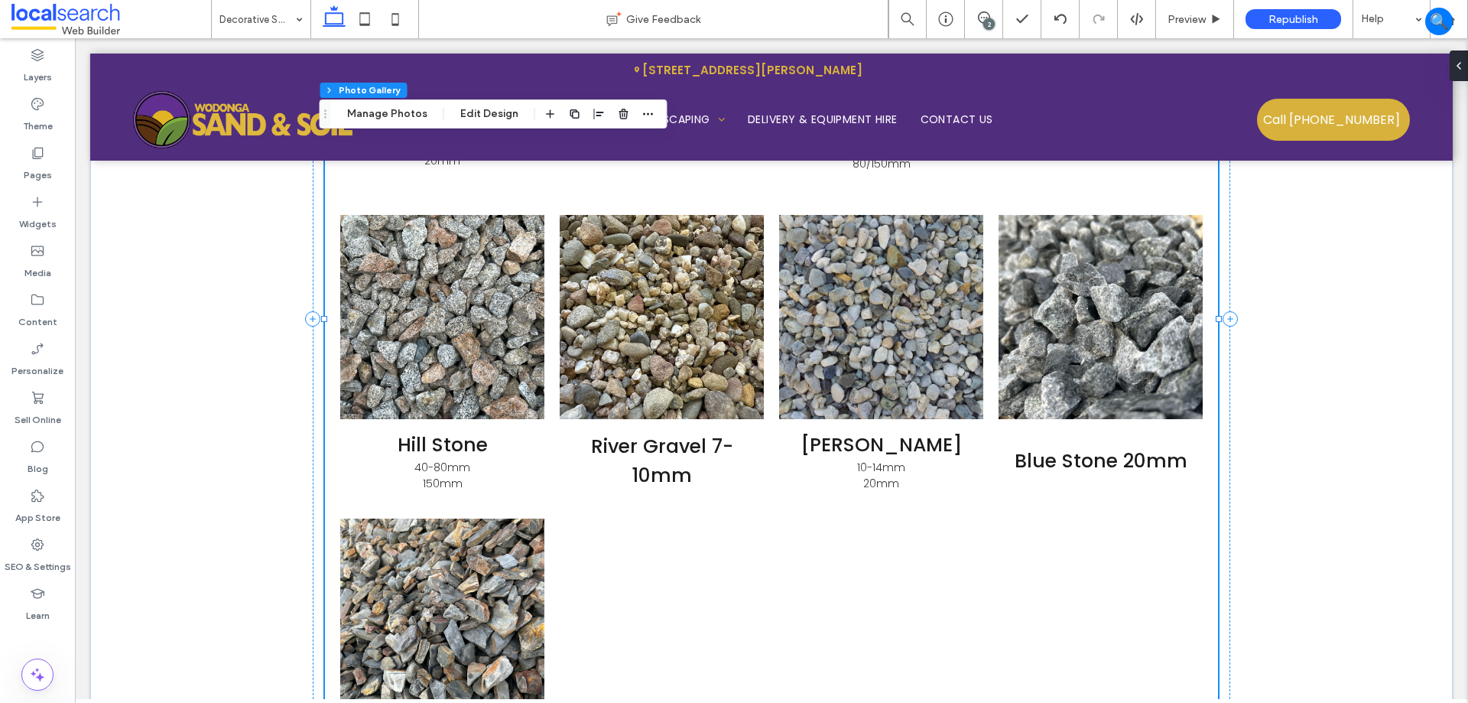
click at [354, 101] on div "Section Column Photo Gallery Manage Photos Edit Design" at bounding box center [494, 113] width 348 height 29
click at [360, 109] on button "Manage Photos" at bounding box center [387, 114] width 100 height 18
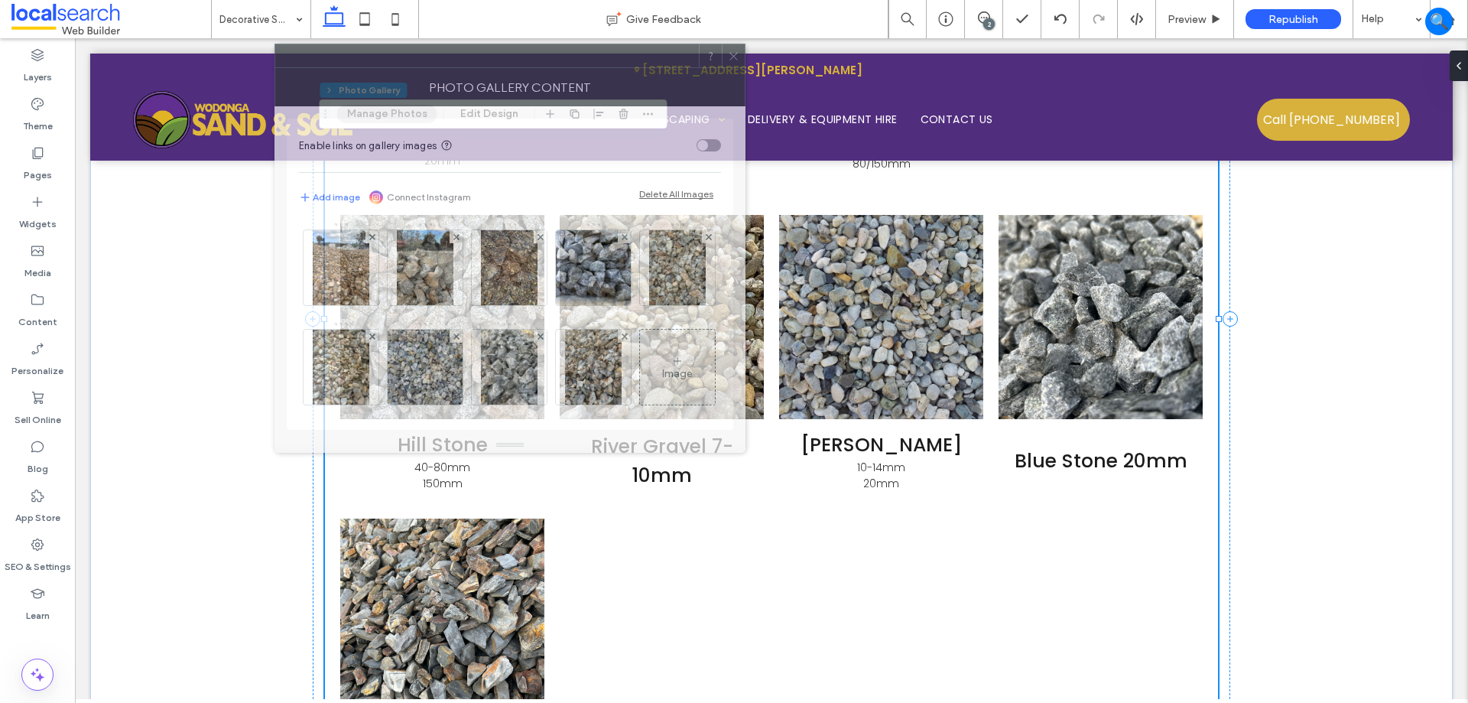
drag, startPoint x: 1136, startPoint y: 170, endPoint x: 421, endPoint y: 83, distance: 720.3
click at [426, 67] on div at bounding box center [487, 55] width 424 height 23
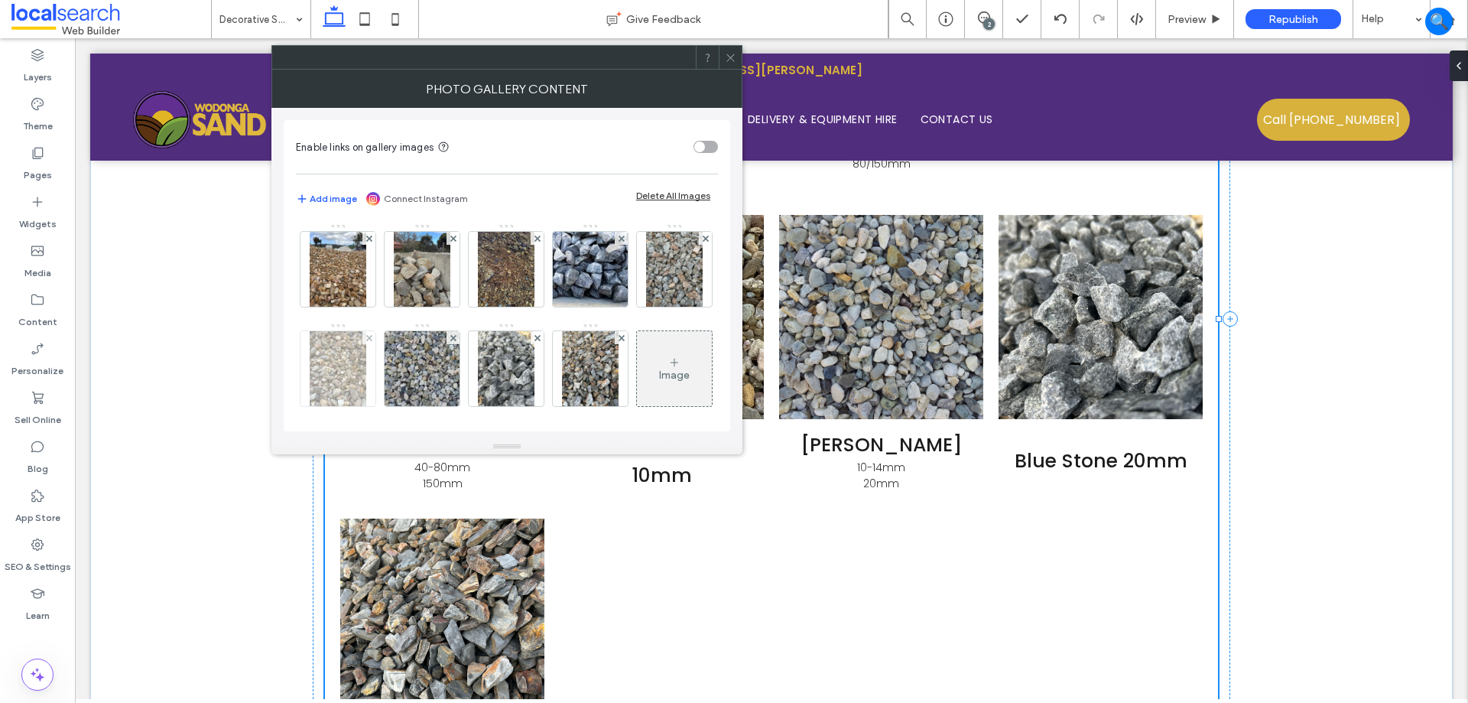
click at [366, 373] on img at bounding box center [338, 368] width 57 height 75
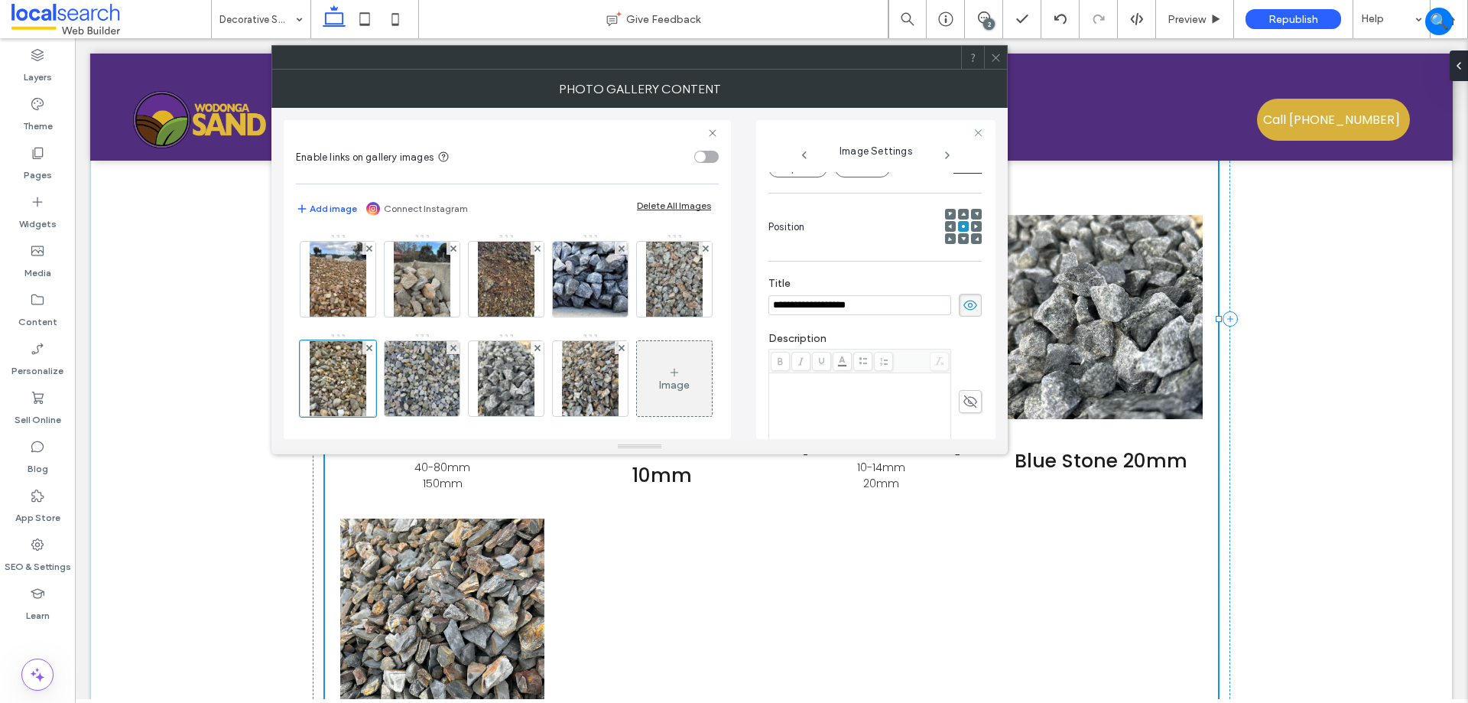
scroll to position [0, 0]
drag, startPoint x: 879, startPoint y: 306, endPoint x: 827, endPoint y: 300, distance: 52.4
click at [827, 300] on input "**********" at bounding box center [860, 305] width 183 height 20
type input "**********"
click at [964, 305] on use at bounding box center [971, 306] width 14 height 10
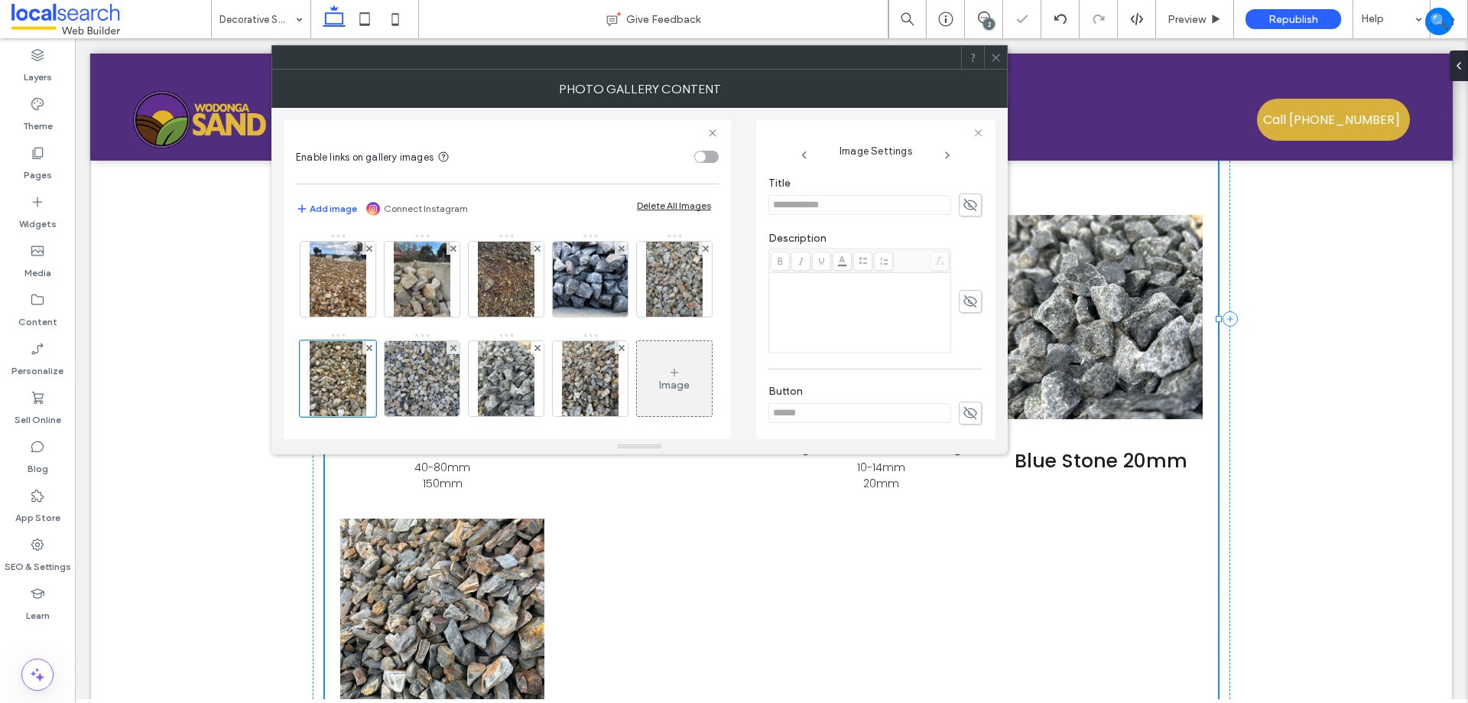
scroll to position [260, 0]
click at [960, 424] on span at bounding box center [970, 432] width 23 height 23
click at [888, 435] on input "******" at bounding box center [860, 433] width 183 height 20
click at [971, 430] on span at bounding box center [970, 432] width 23 height 23
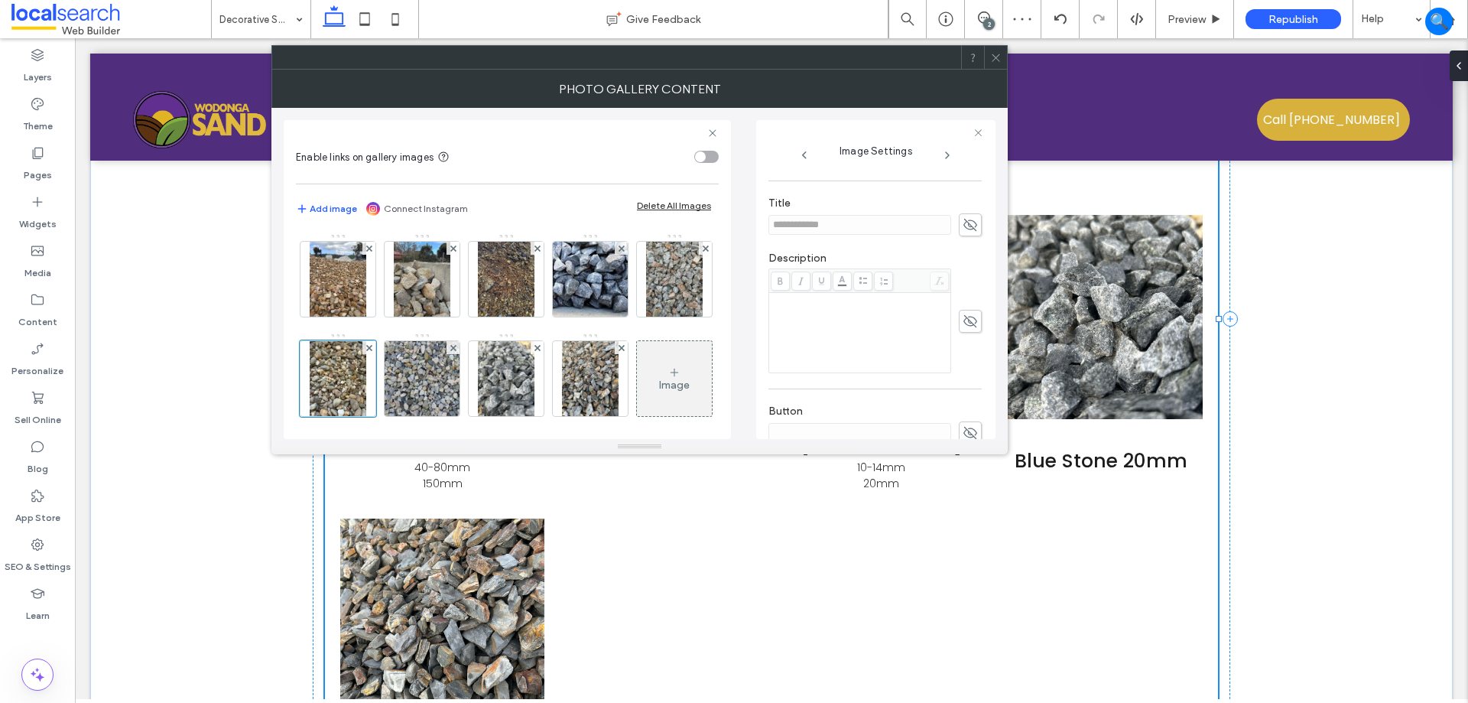
click at [964, 318] on use at bounding box center [971, 321] width 14 height 12
click at [892, 323] on div "Rich Text Editor" at bounding box center [860, 332] width 177 height 76
click at [963, 230] on icon at bounding box center [970, 224] width 15 height 17
click at [580, 281] on img at bounding box center [590, 279] width 109 height 75
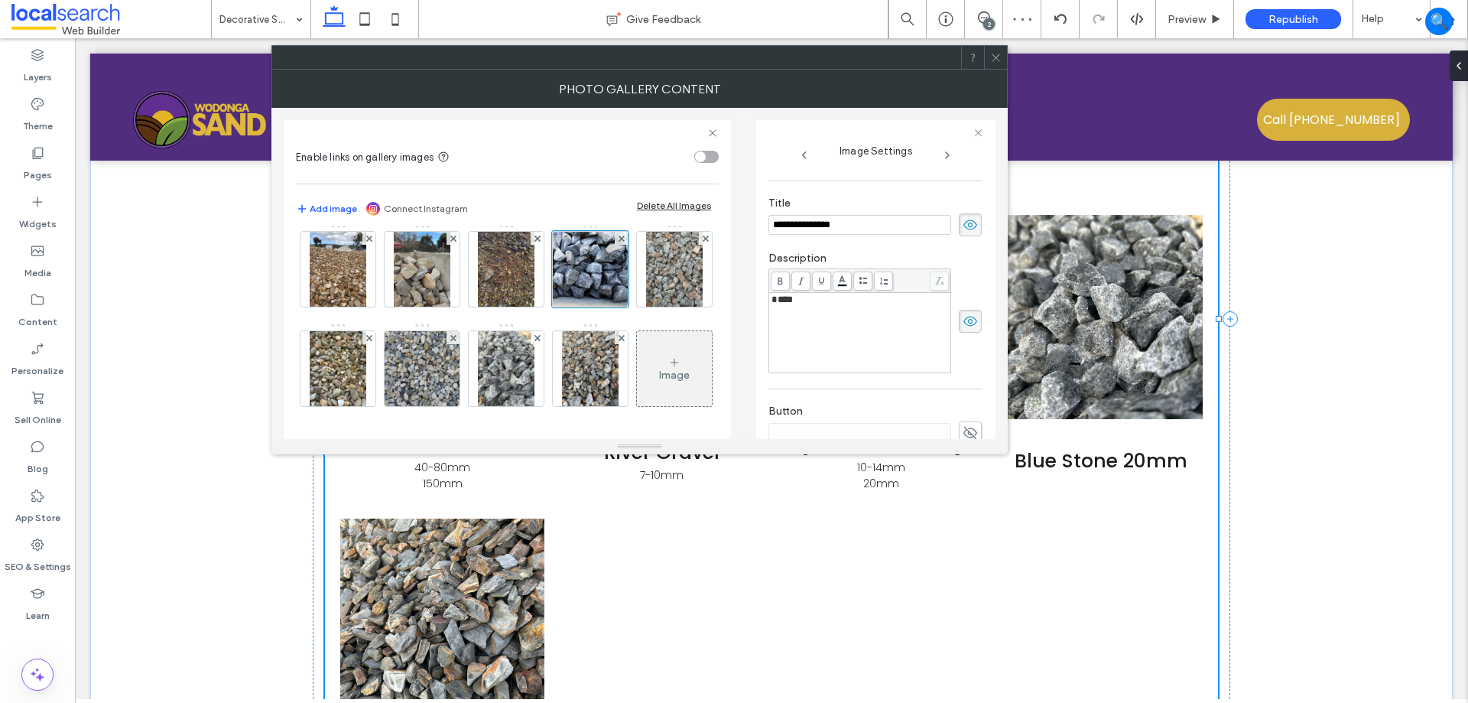
scroll to position [109, 0]
click at [646, 277] on img at bounding box center [674, 269] width 57 height 75
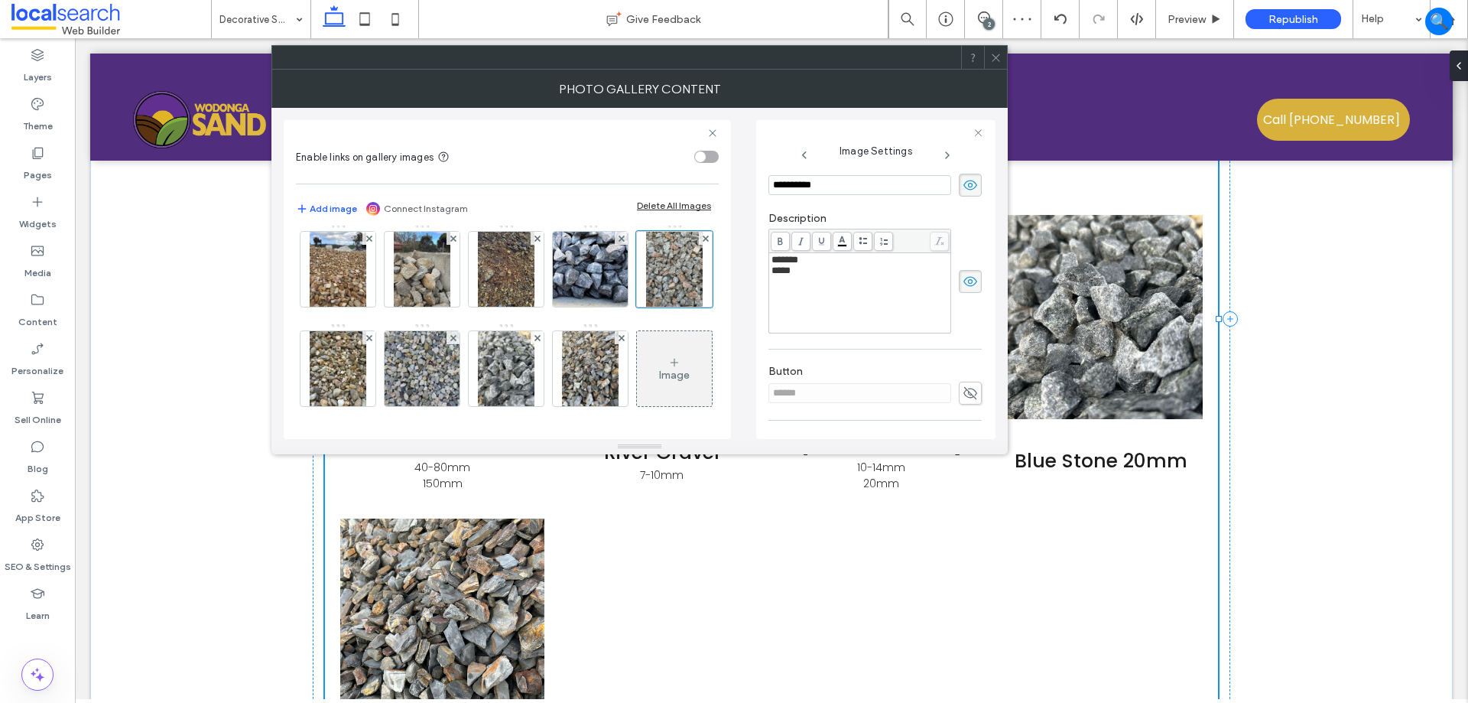
scroll to position [336, 0]
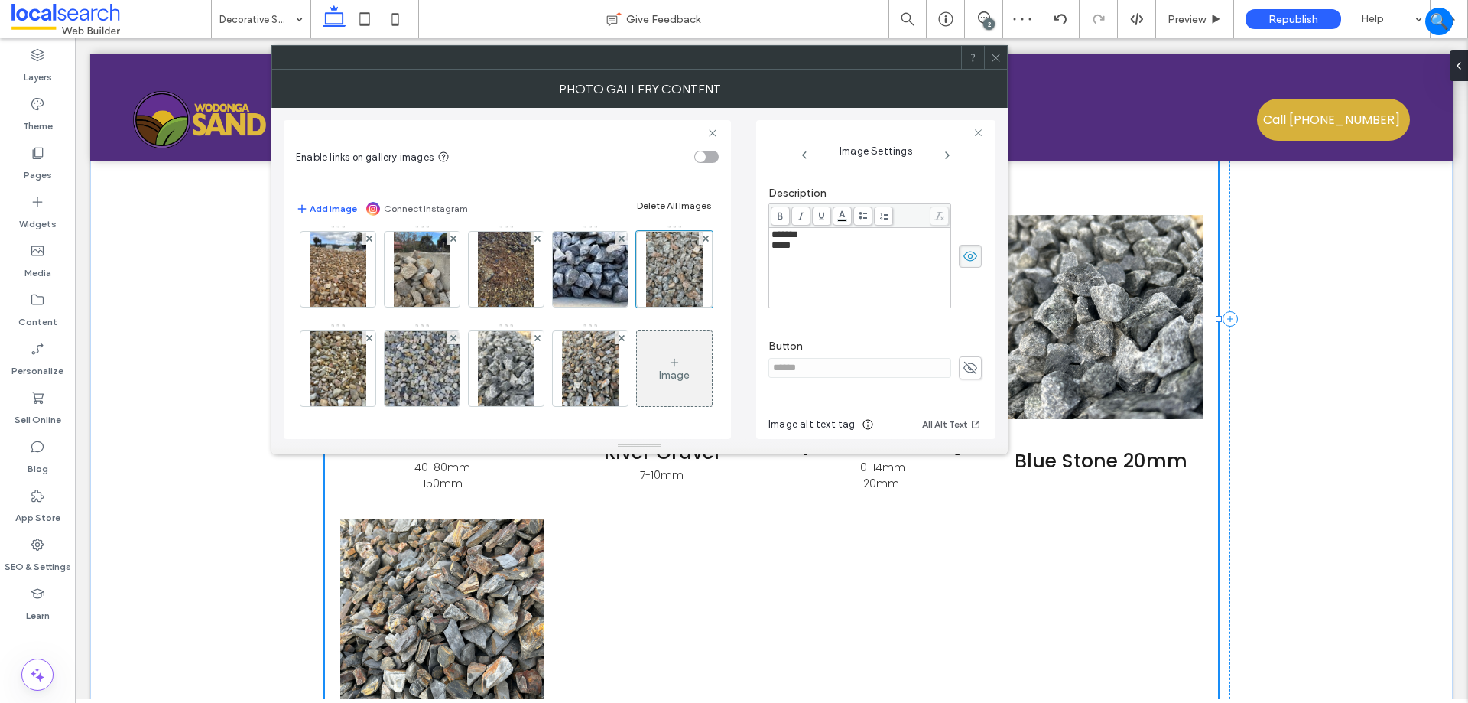
click at [964, 364] on icon at bounding box center [970, 367] width 15 height 17
click at [906, 358] on input "******" at bounding box center [860, 368] width 183 height 20
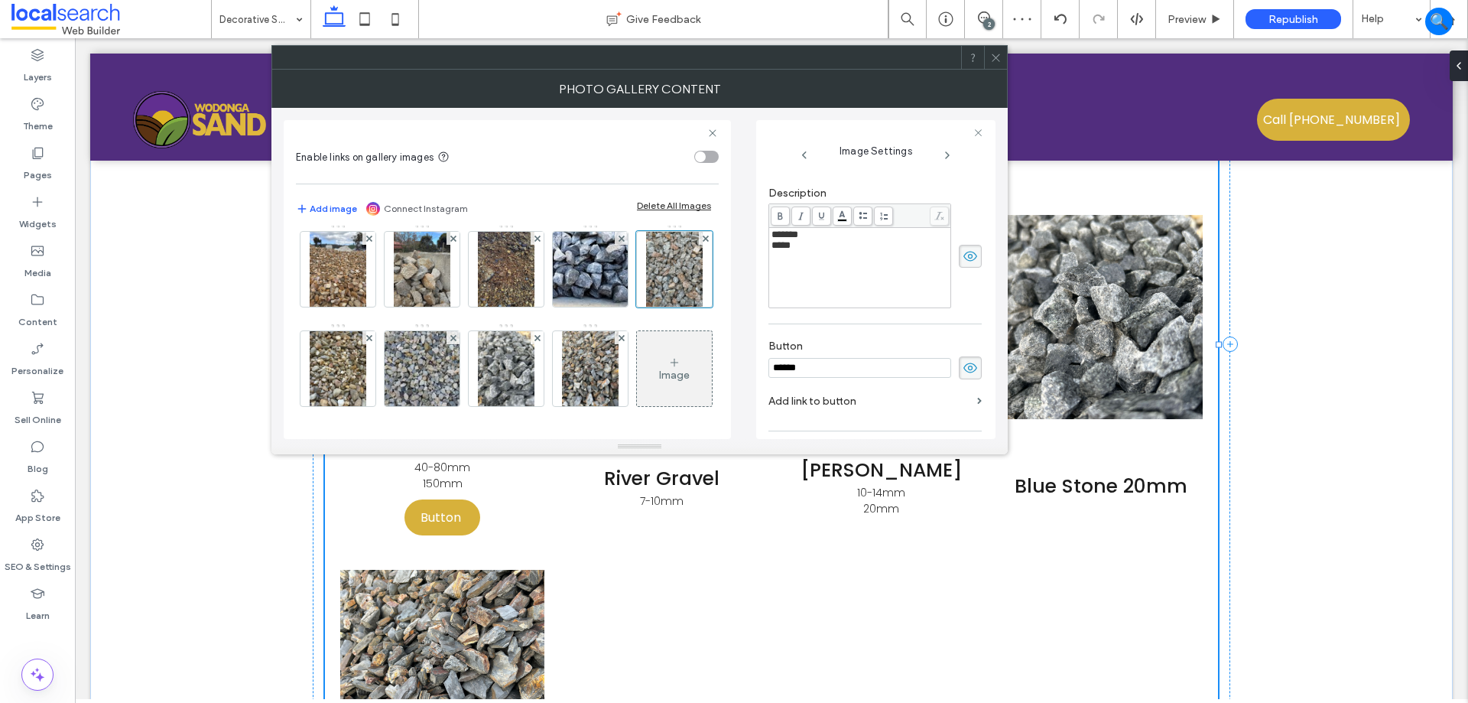
click at [906, 358] on input "******" at bounding box center [860, 368] width 183 height 20
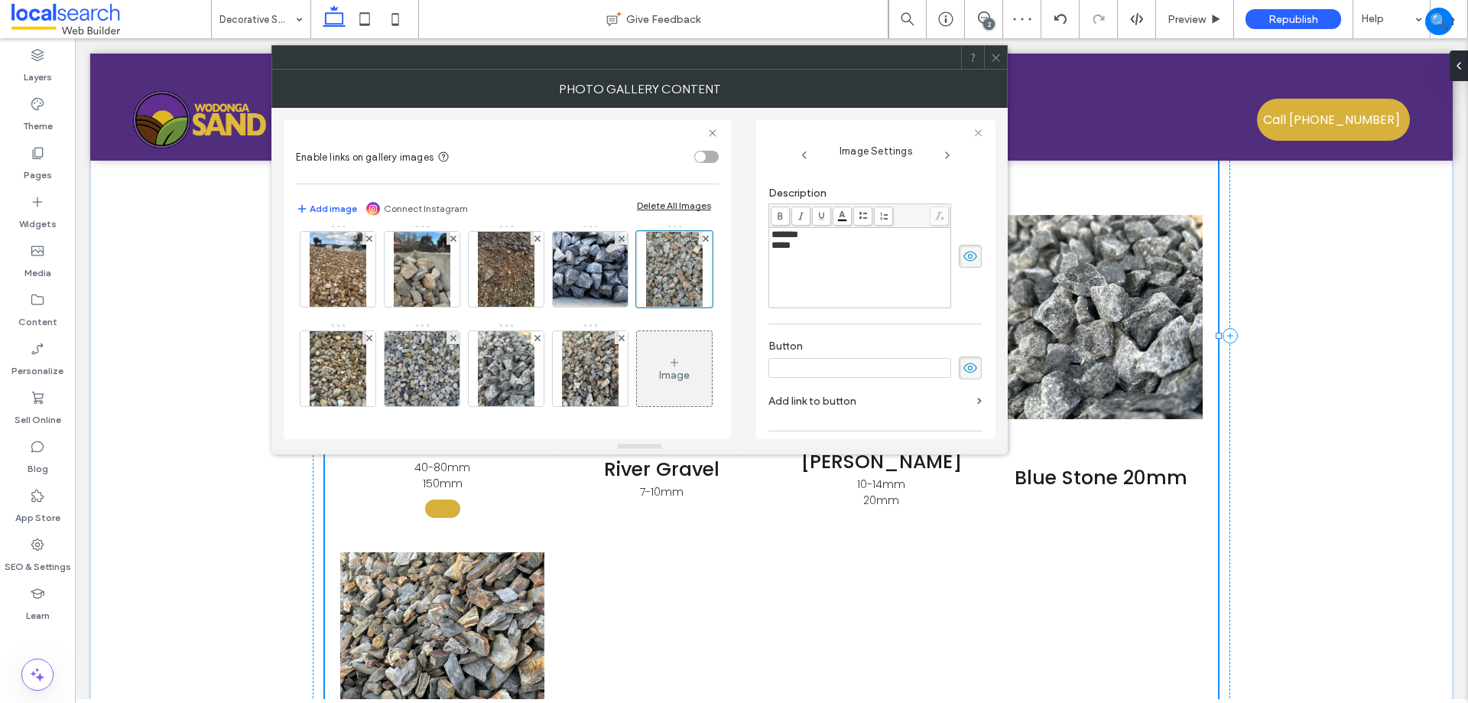
click at [966, 363] on use at bounding box center [971, 368] width 14 height 10
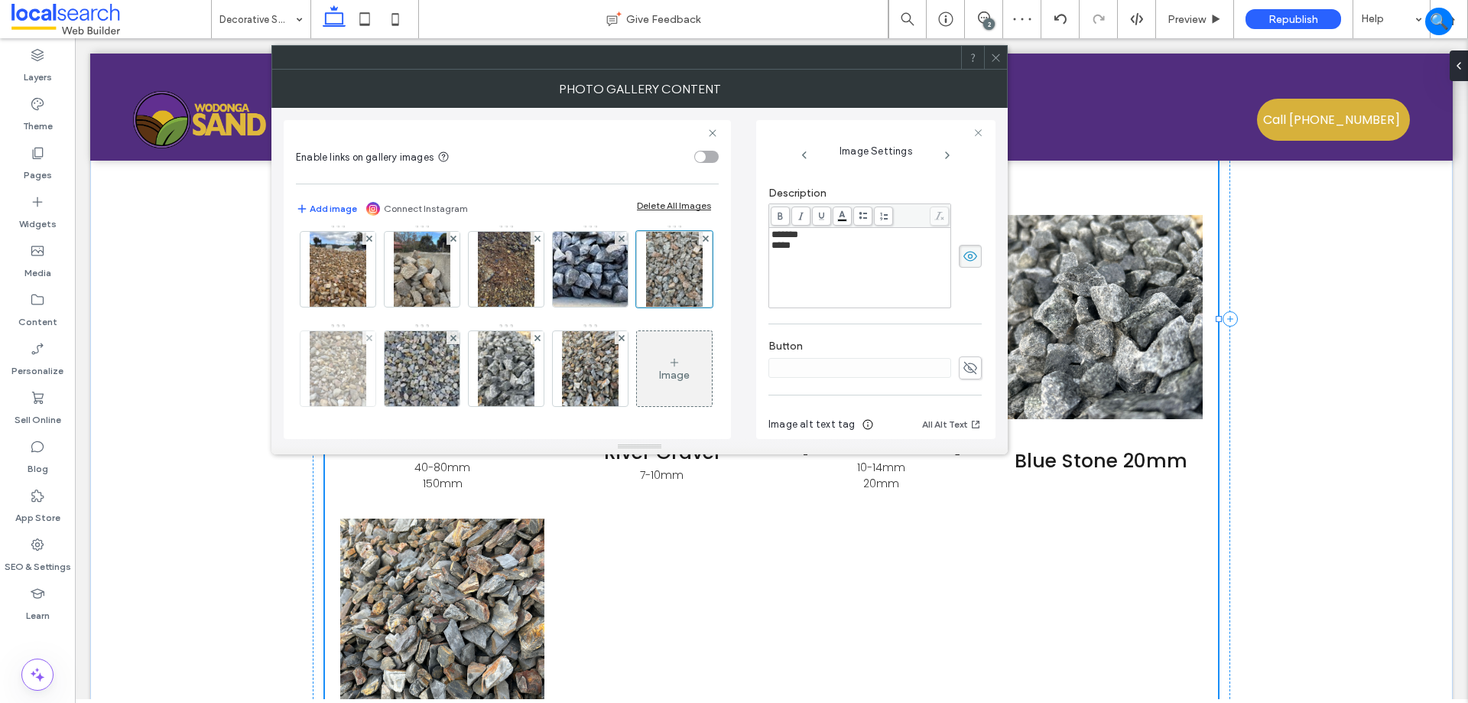
click at [366, 331] on img at bounding box center [338, 368] width 57 height 75
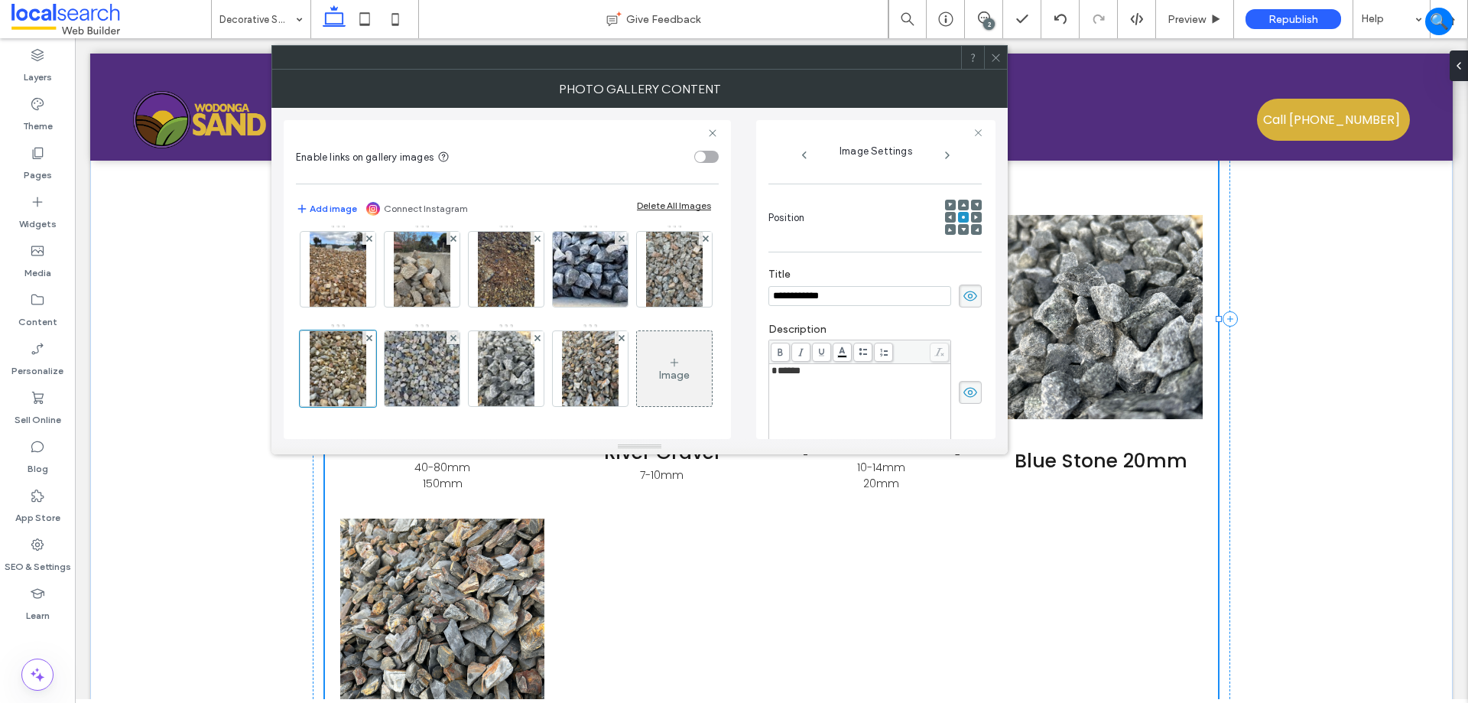
scroll to position [180, 0]
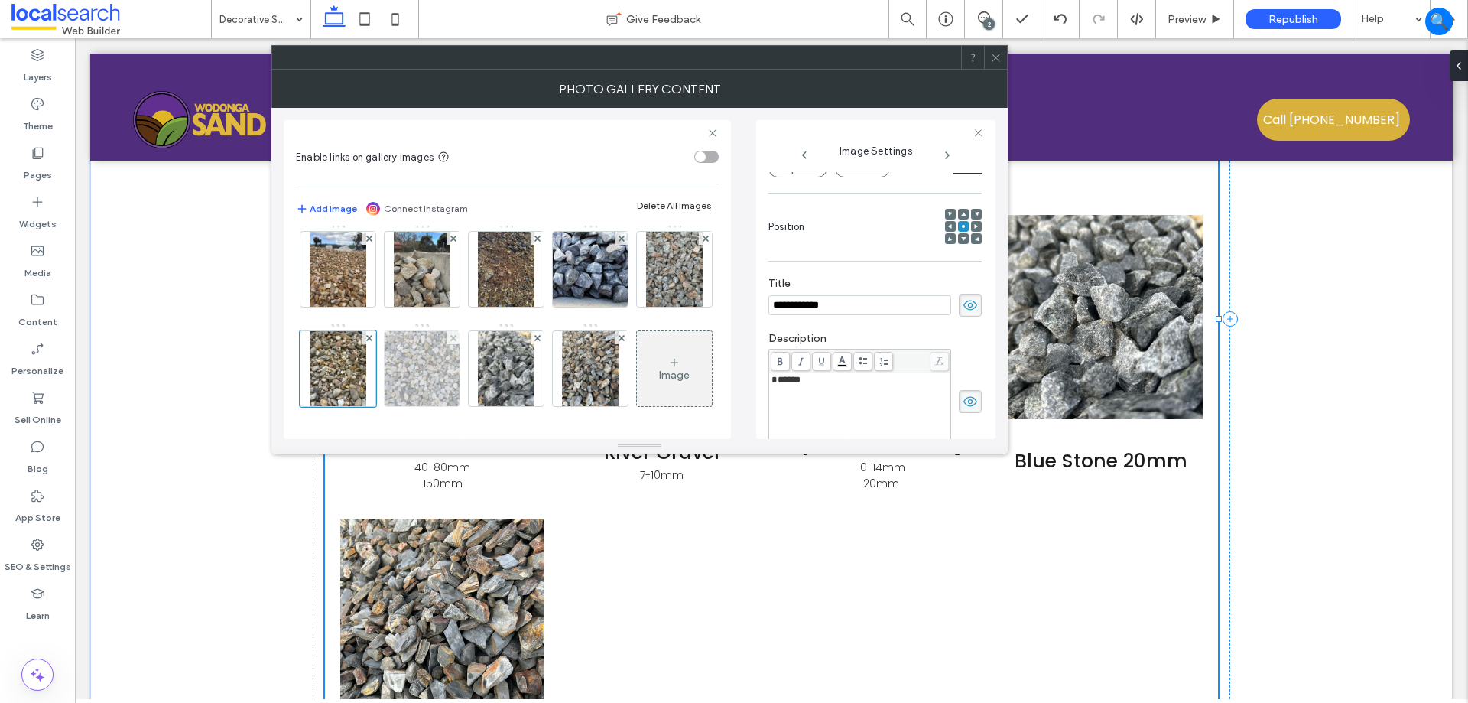
click at [473, 331] on img at bounding box center [422, 368] width 100 height 75
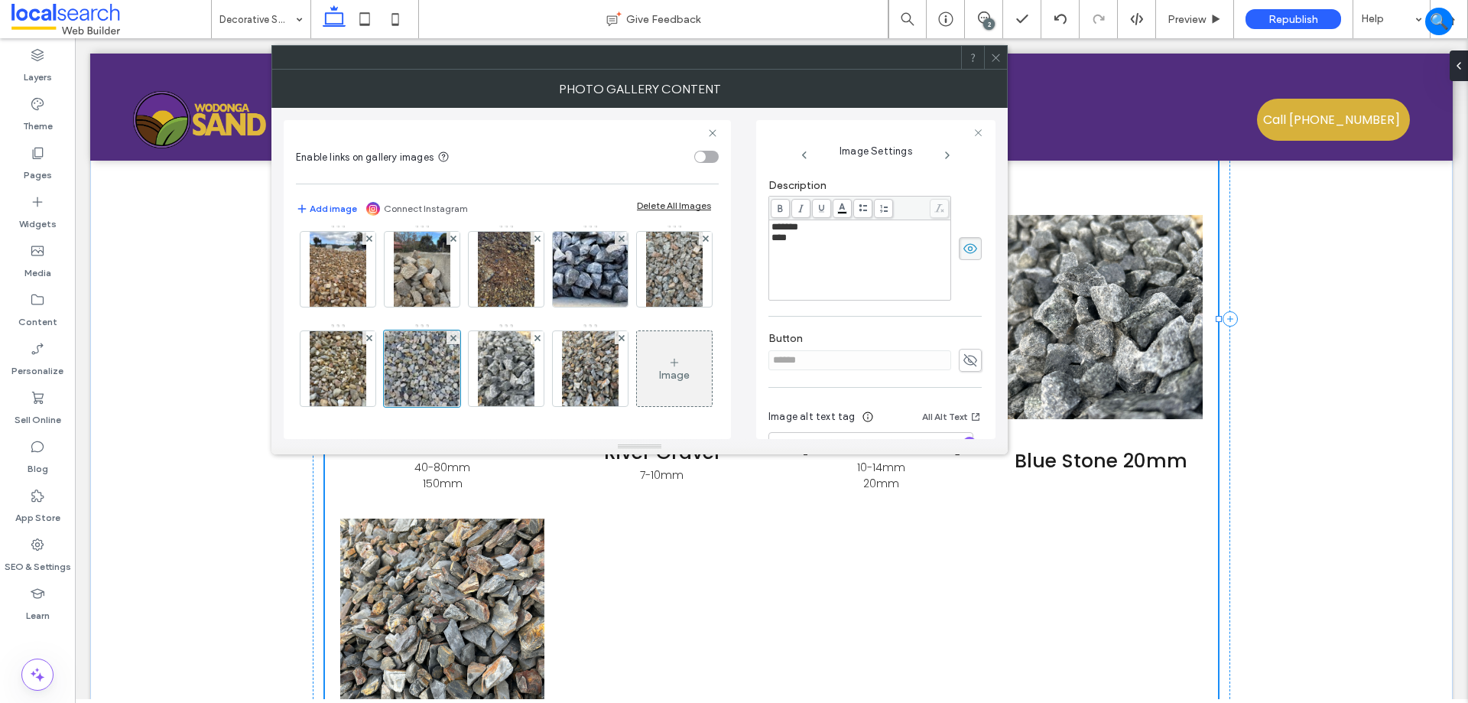
scroll to position [409, 0]
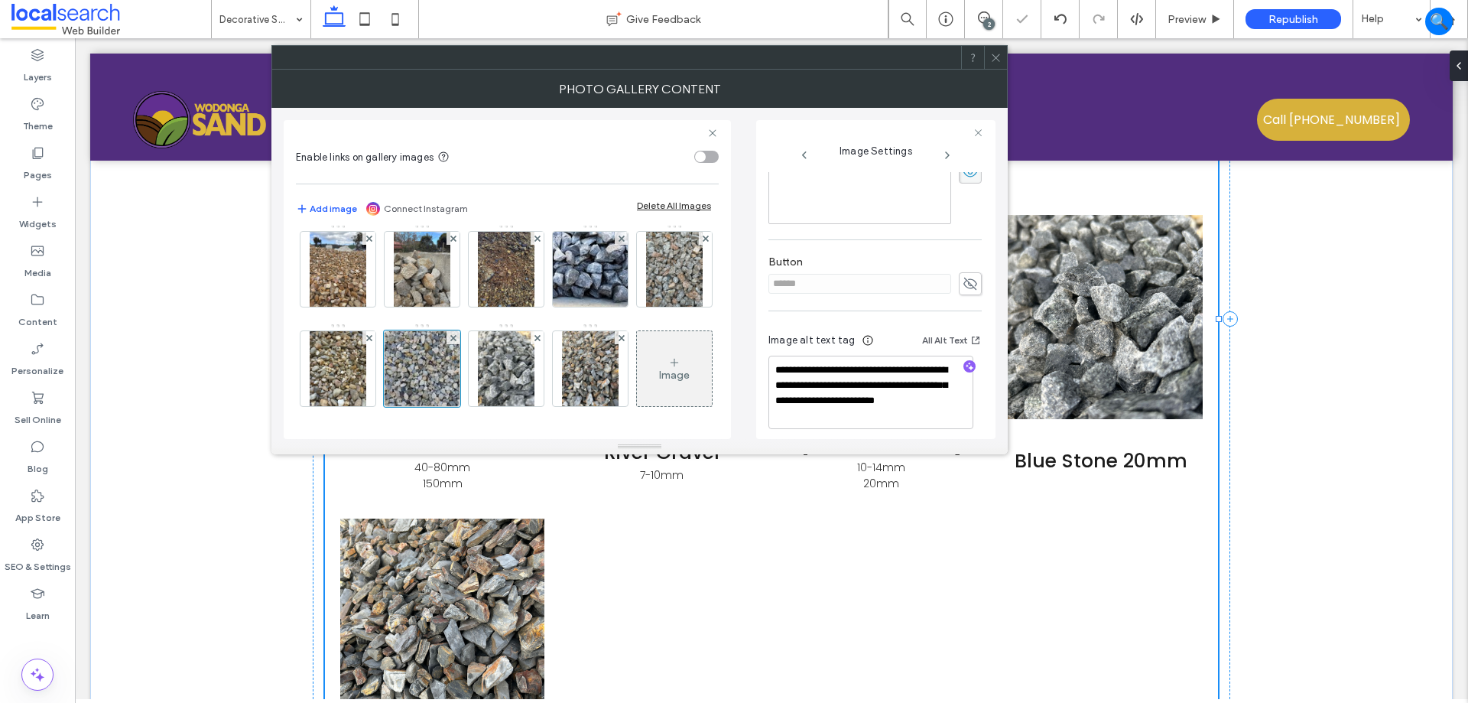
click at [972, 275] on span at bounding box center [970, 283] width 23 height 23
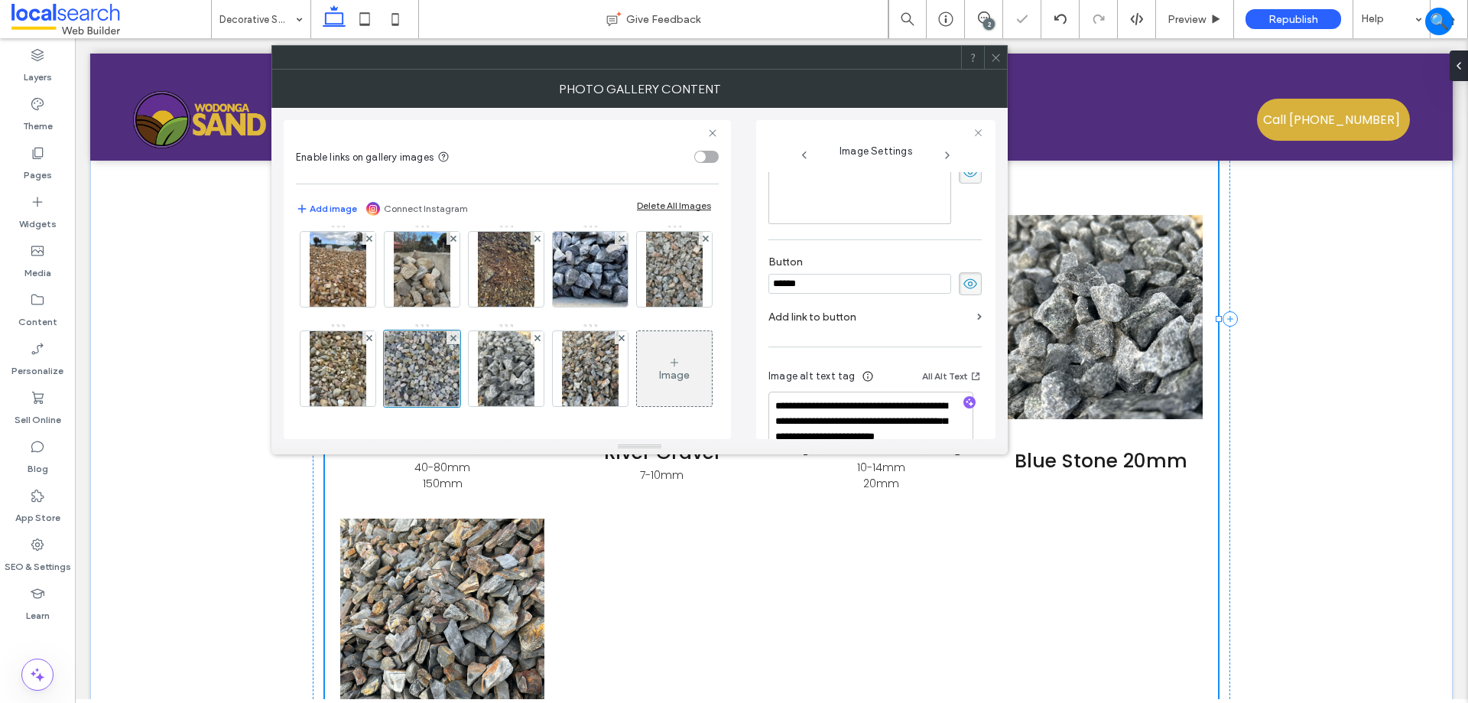
click at [869, 284] on input "******" at bounding box center [860, 284] width 183 height 20
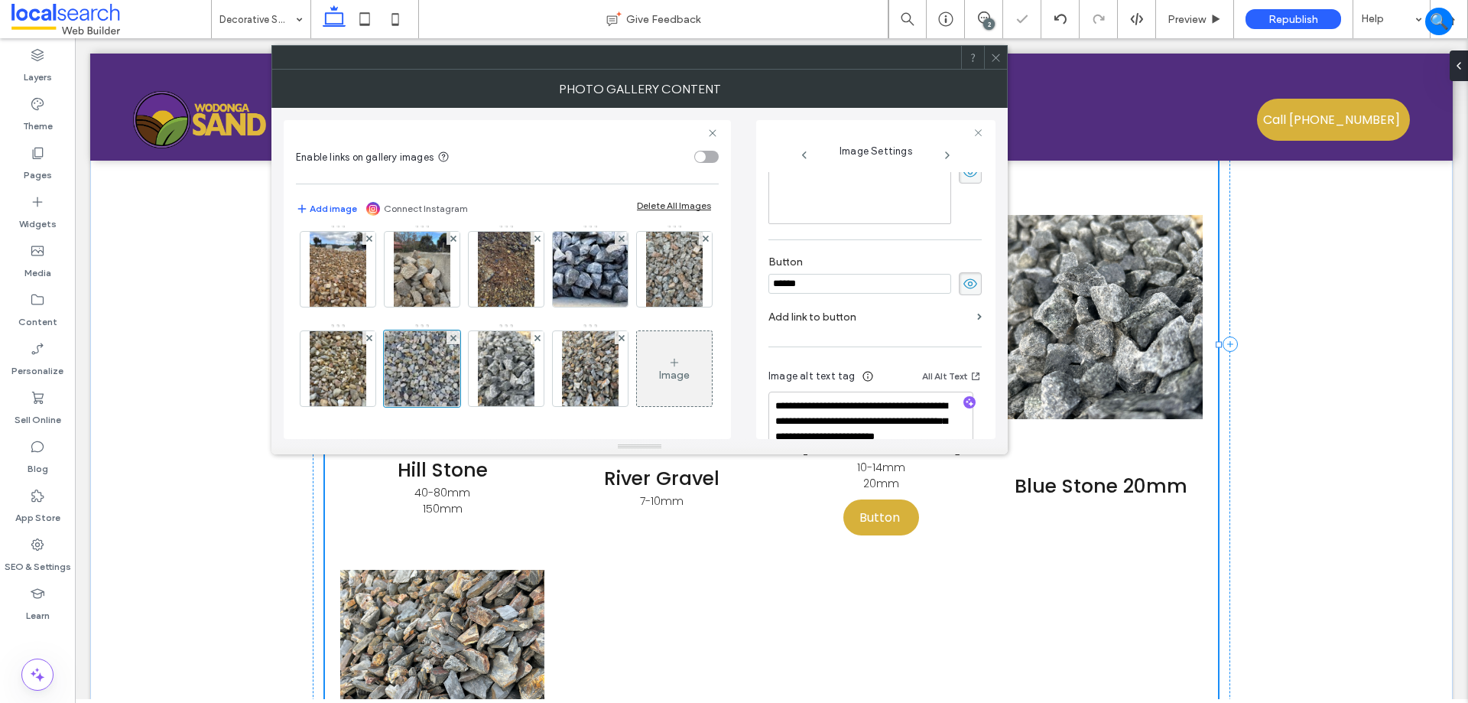
click at [869, 284] on input "******" at bounding box center [860, 284] width 183 height 20
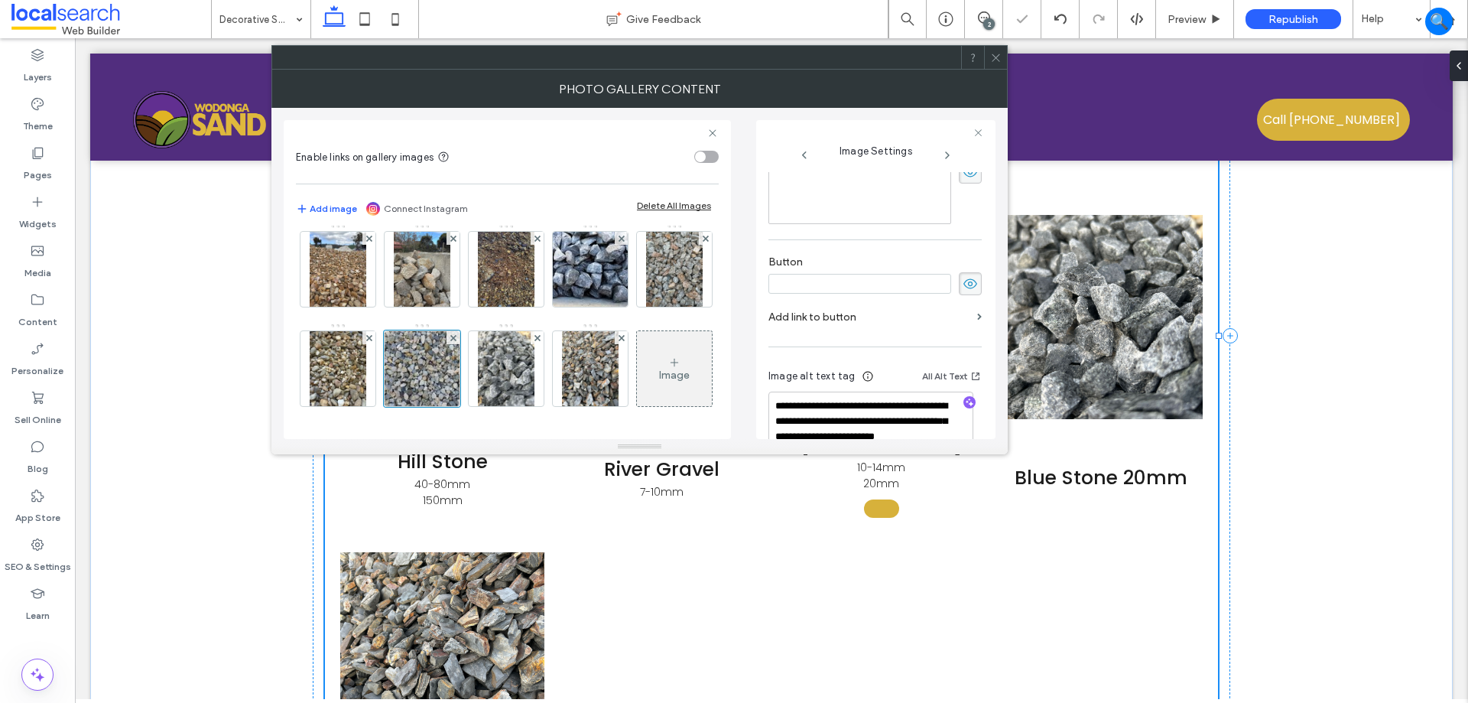
click at [964, 283] on use at bounding box center [971, 284] width 14 height 10
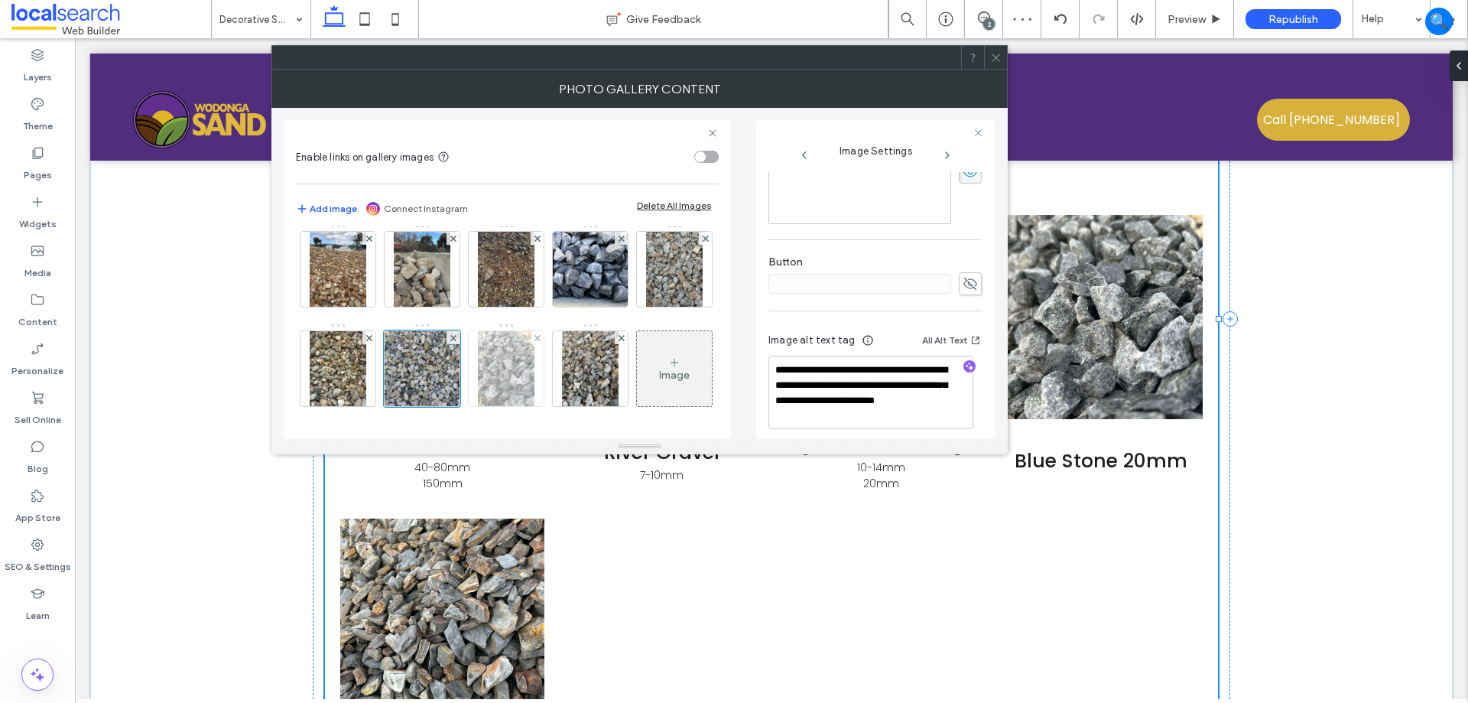
click at [535, 331] on img at bounding box center [506, 368] width 57 height 75
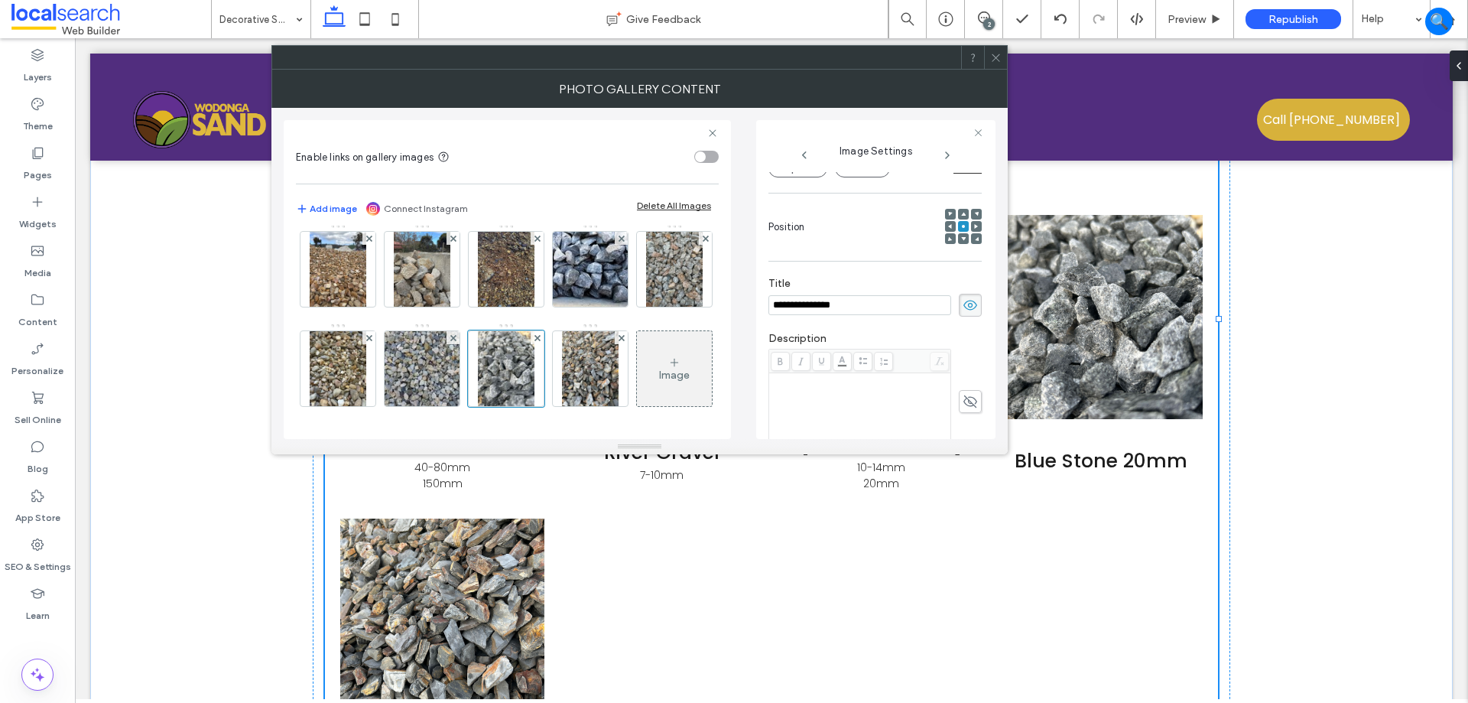
drag, startPoint x: 884, startPoint y: 314, endPoint x: 821, endPoint y: 294, distance: 66.5
click at [821, 295] on input "**********" at bounding box center [860, 305] width 183 height 20
type input "**********"
click at [963, 395] on icon at bounding box center [970, 401] width 15 height 17
click at [869, 413] on div "Rich Text Editor" at bounding box center [860, 413] width 177 height 76
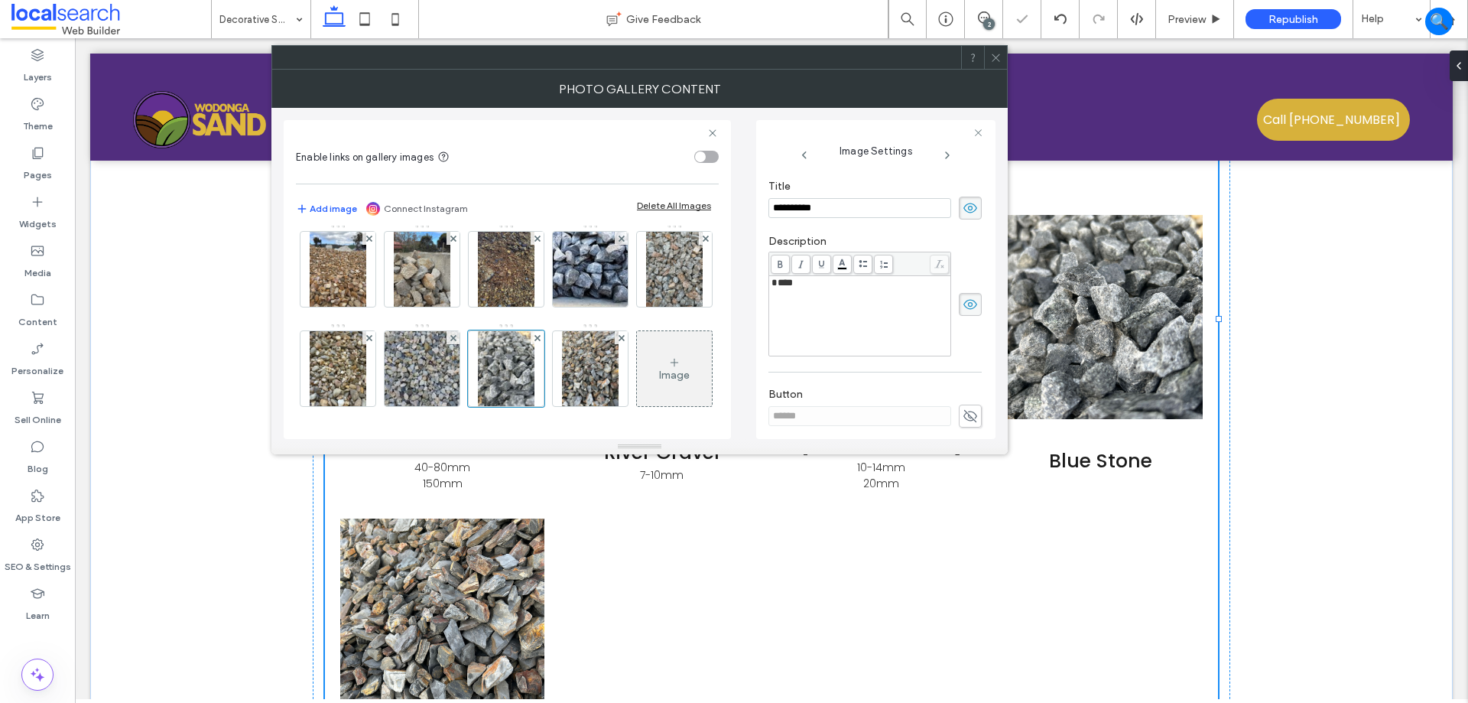
scroll to position [404, 0]
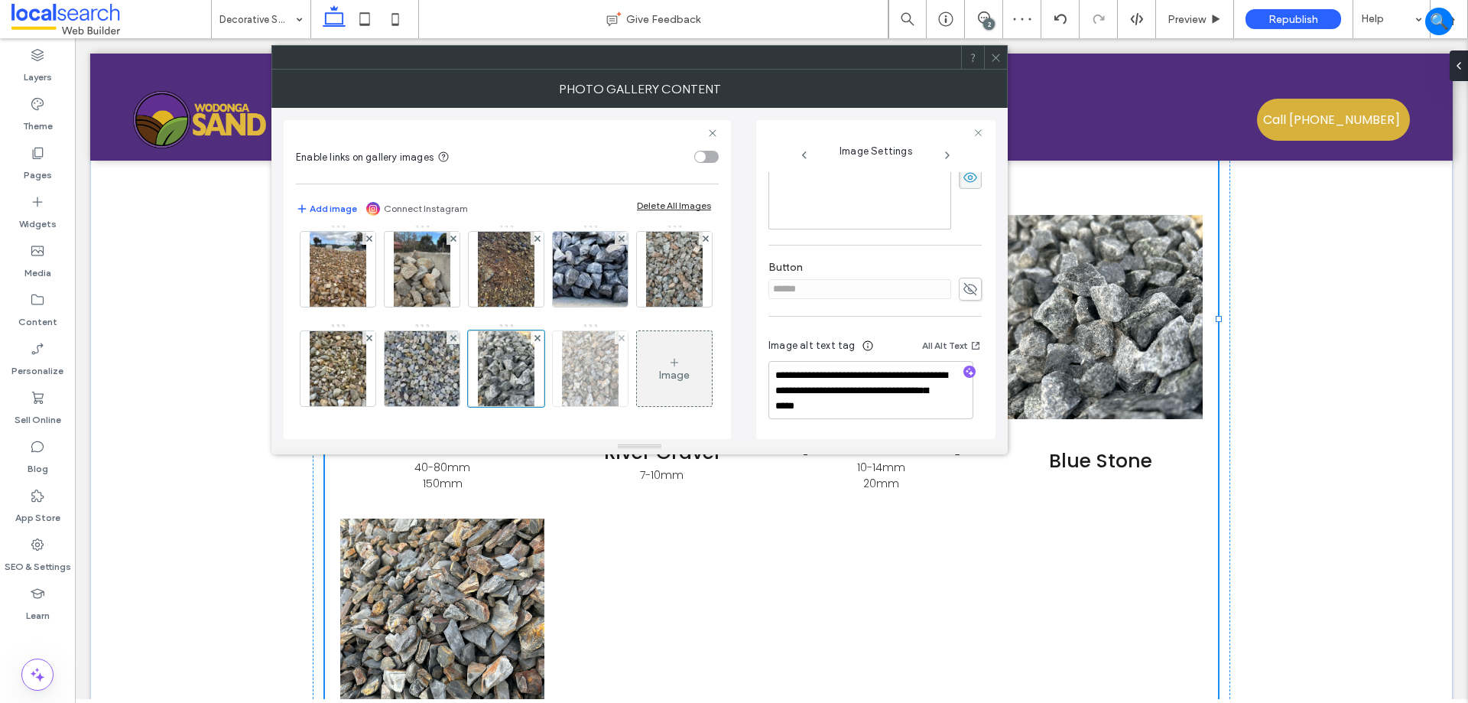
click at [562, 372] on img at bounding box center [590, 368] width 57 height 75
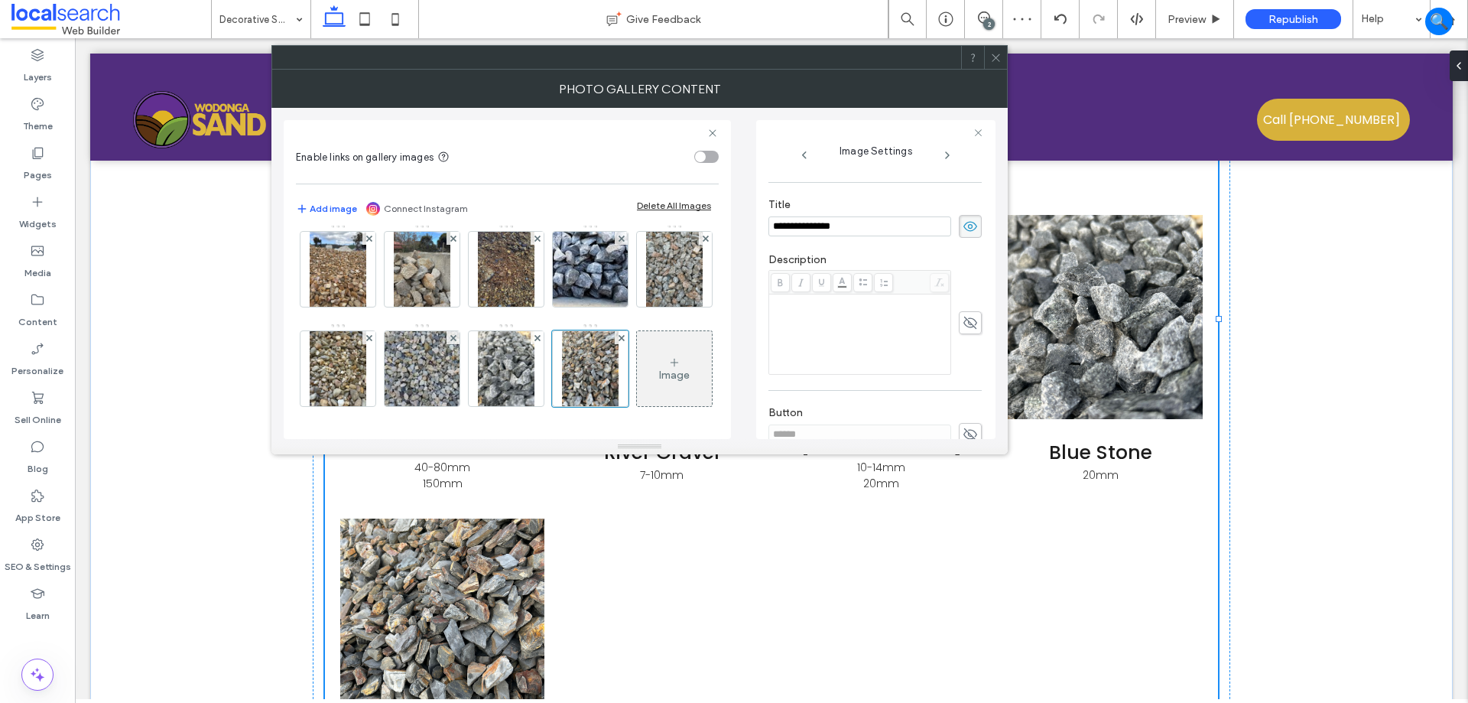
scroll to position [333, 0]
click at [963, 363] on icon at bounding box center [970, 360] width 15 height 17
click at [904, 364] on input "******" at bounding box center [860, 360] width 183 height 20
drag, startPoint x: 903, startPoint y: 364, endPoint x: 895, endPoint y: 372, distance: 11.9
click at [895, 372] on div "Button ******" at bounding box center [875, 351] width 213 height 55
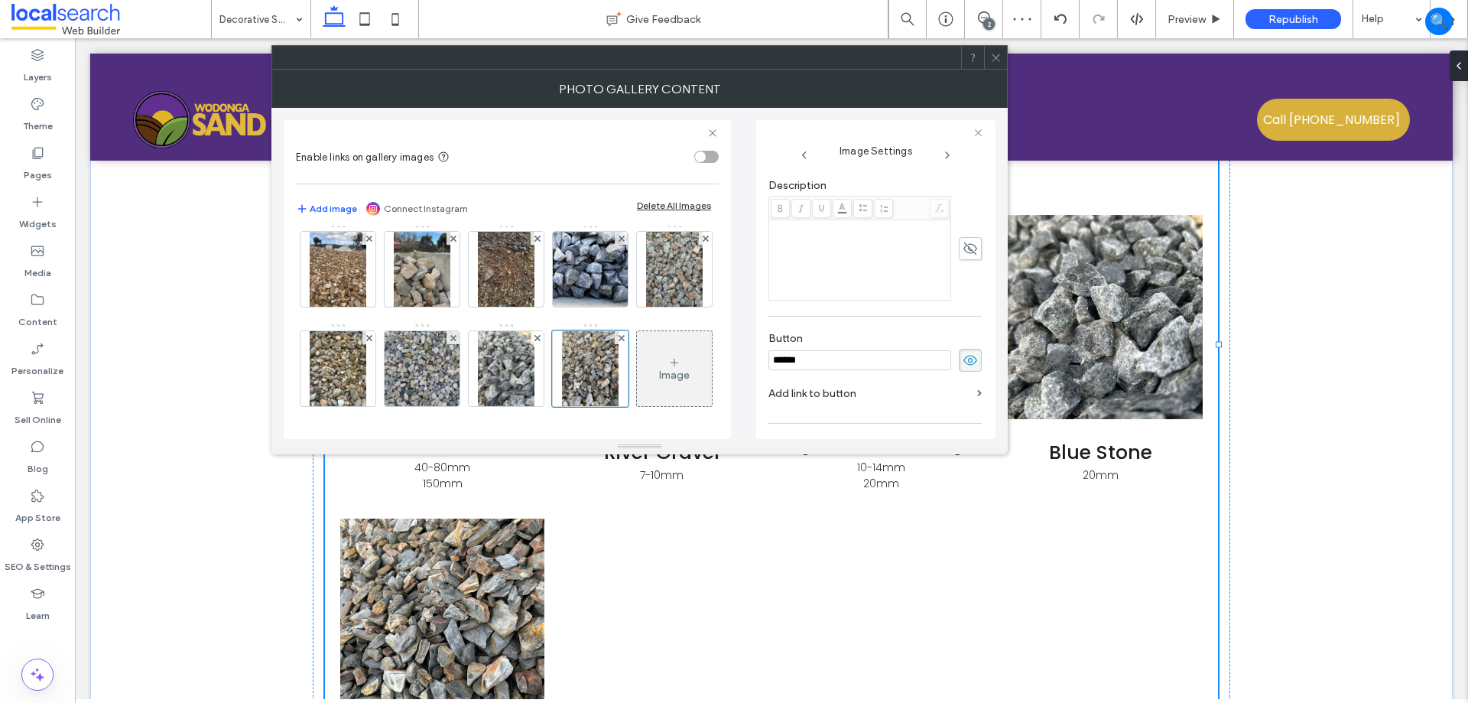
click at [892, 356] on input "******" at bounding box center [860, 360] width 183 height 20
click at [968, 360] on use at bounding box center [971, 361] width 14 height 10
click at [535, 331] on img at bounding box center [506, 368] width 57 height 75
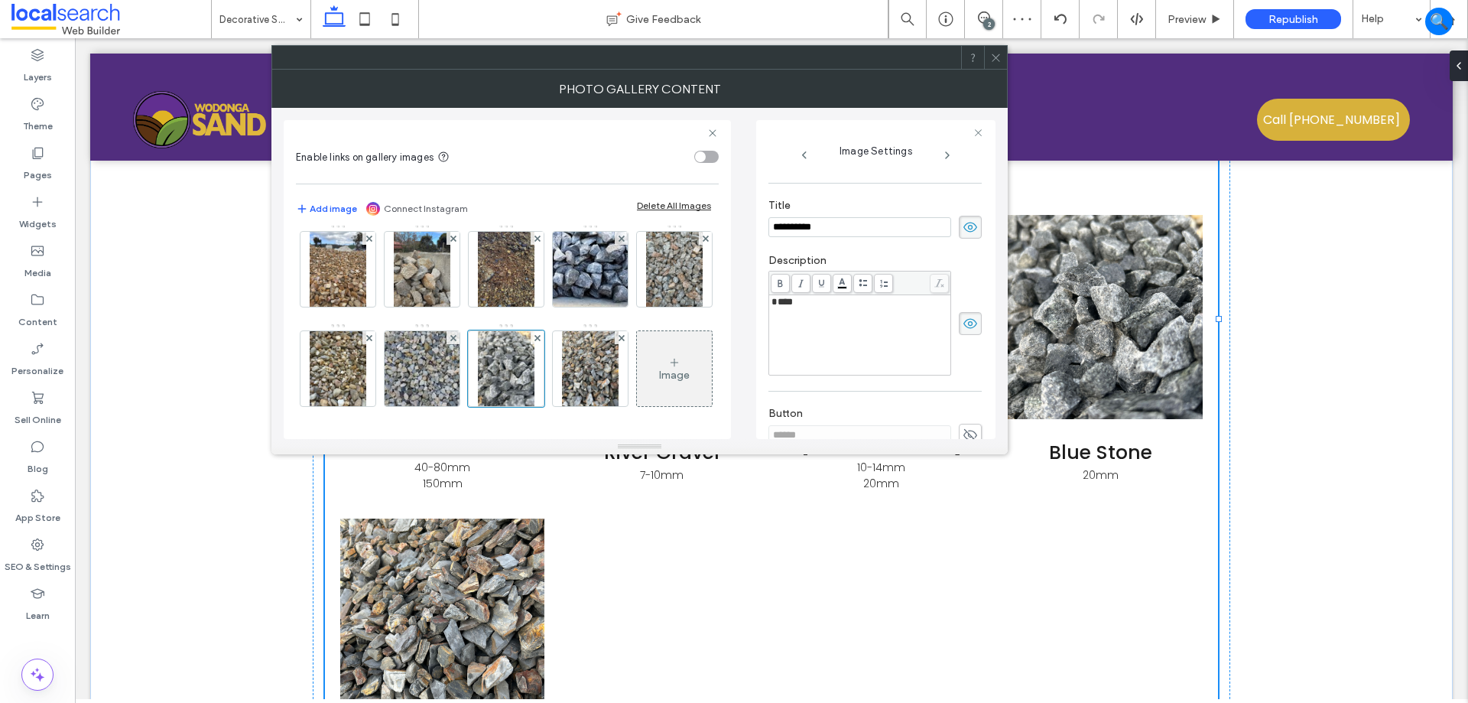
scroll to position [404, 0]
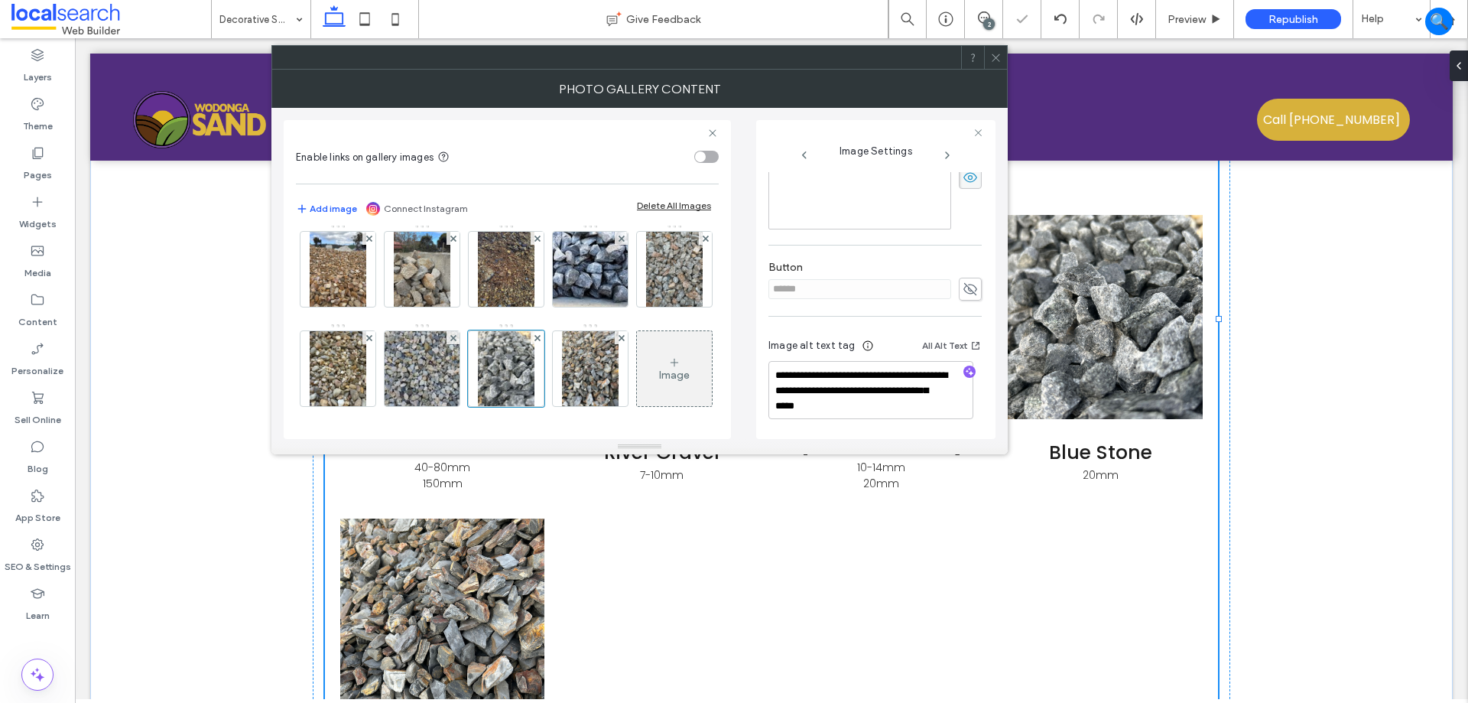
click at [967, 288] on use at bounding box center [971, 289] width 14 height 12
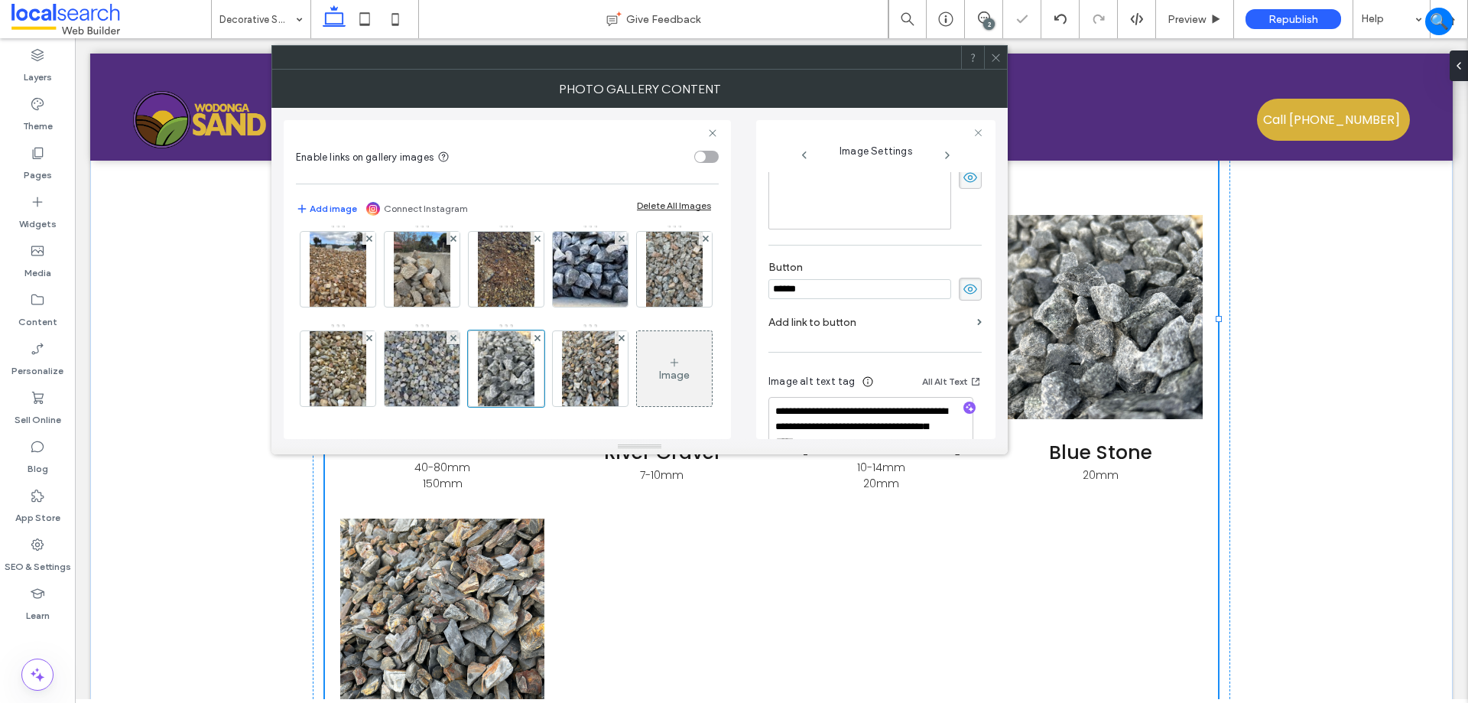
click at [904, 287] on input "******" at bounding box center [860, 289] width 183 height 20
click at [903, 287] on input "******" at bounding box center [860, 289] width 183 height 20
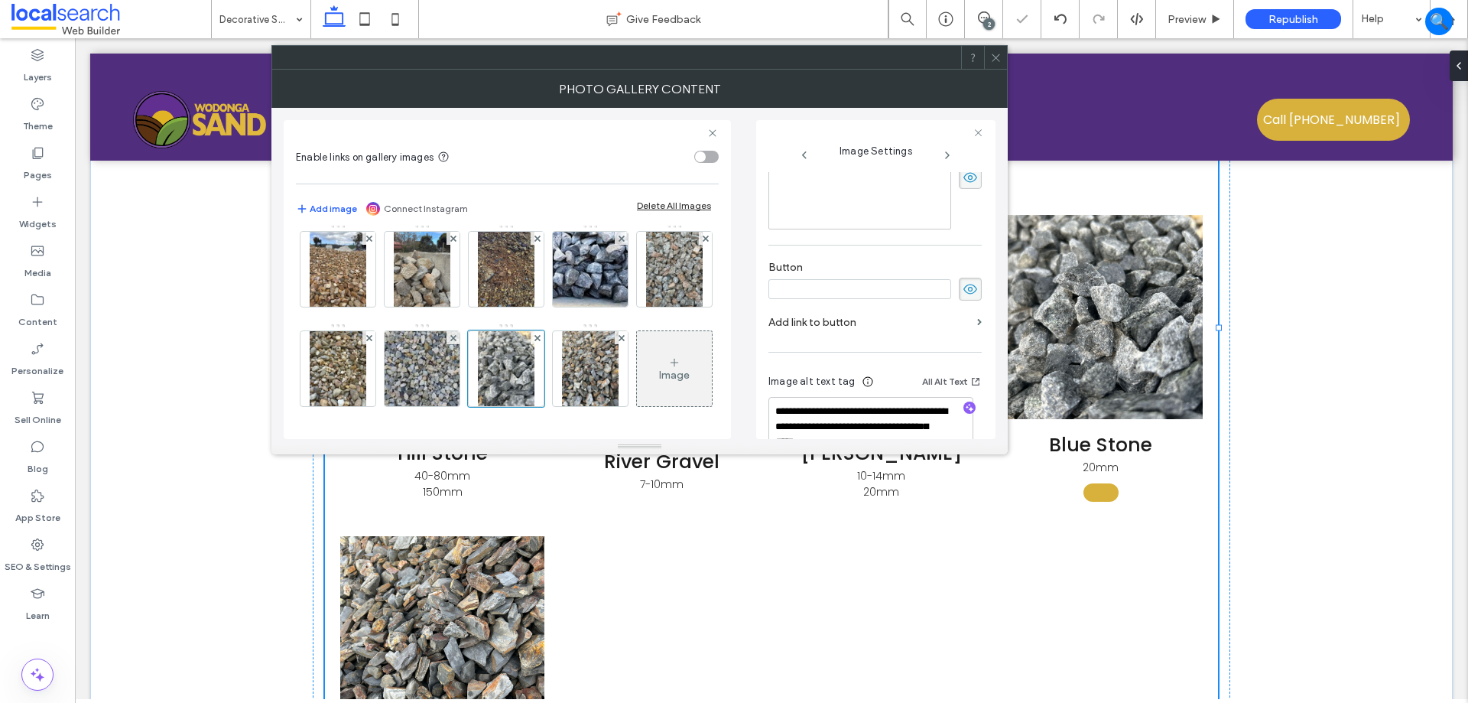
click at [959, 278] on span at bounding box center [970, 289] width 23 height 23
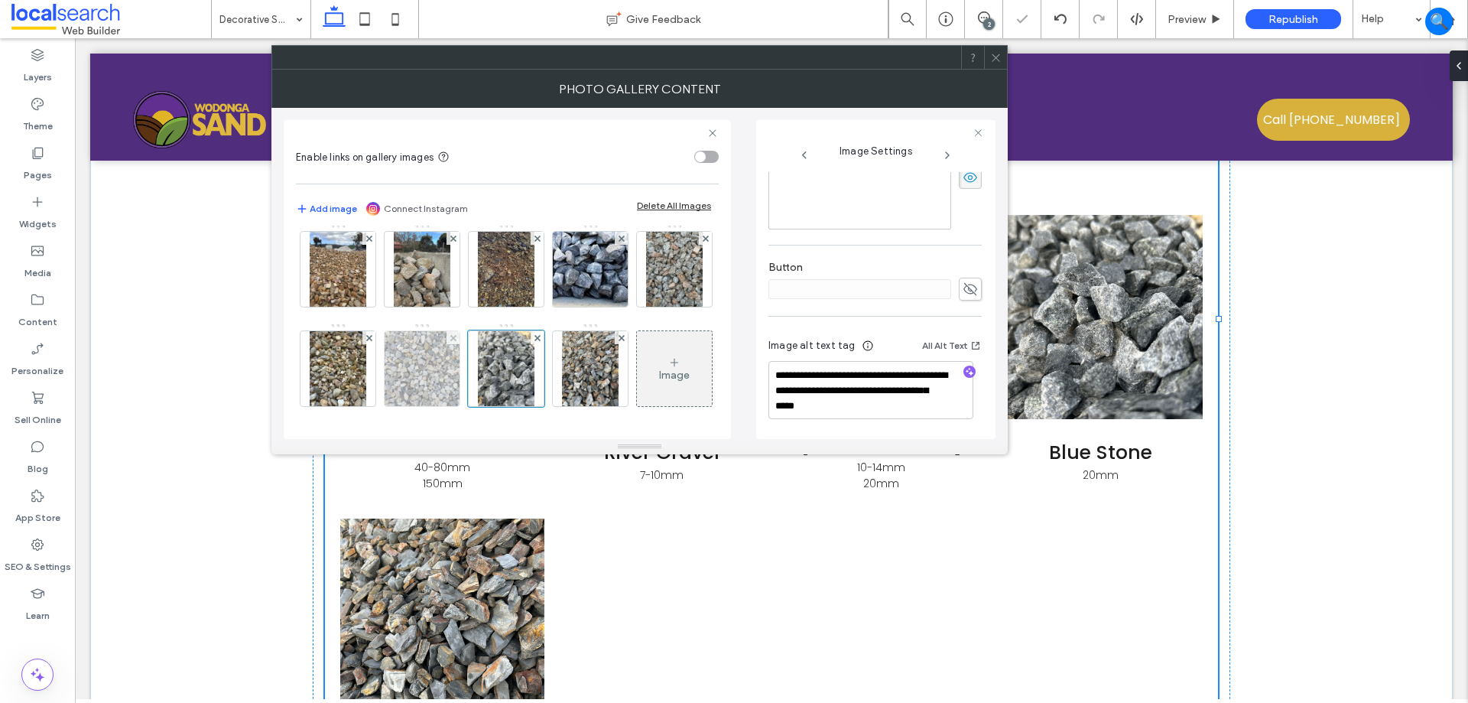
click at [473, 331] on img at bounding box center [422, 368] width 100 height 75
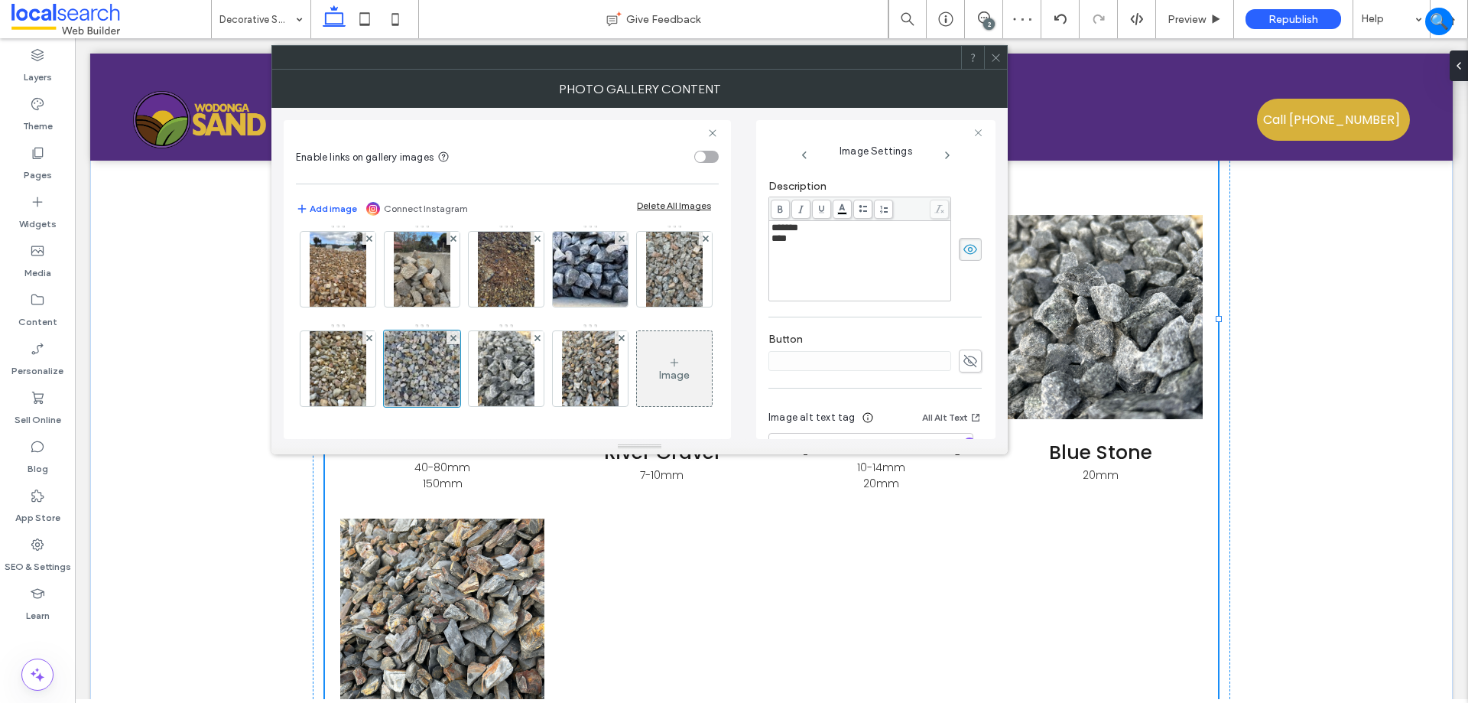
scroll to position [333, 0]
click at [366, 331] on img at bounding box center [338, 368] width 57 height 75
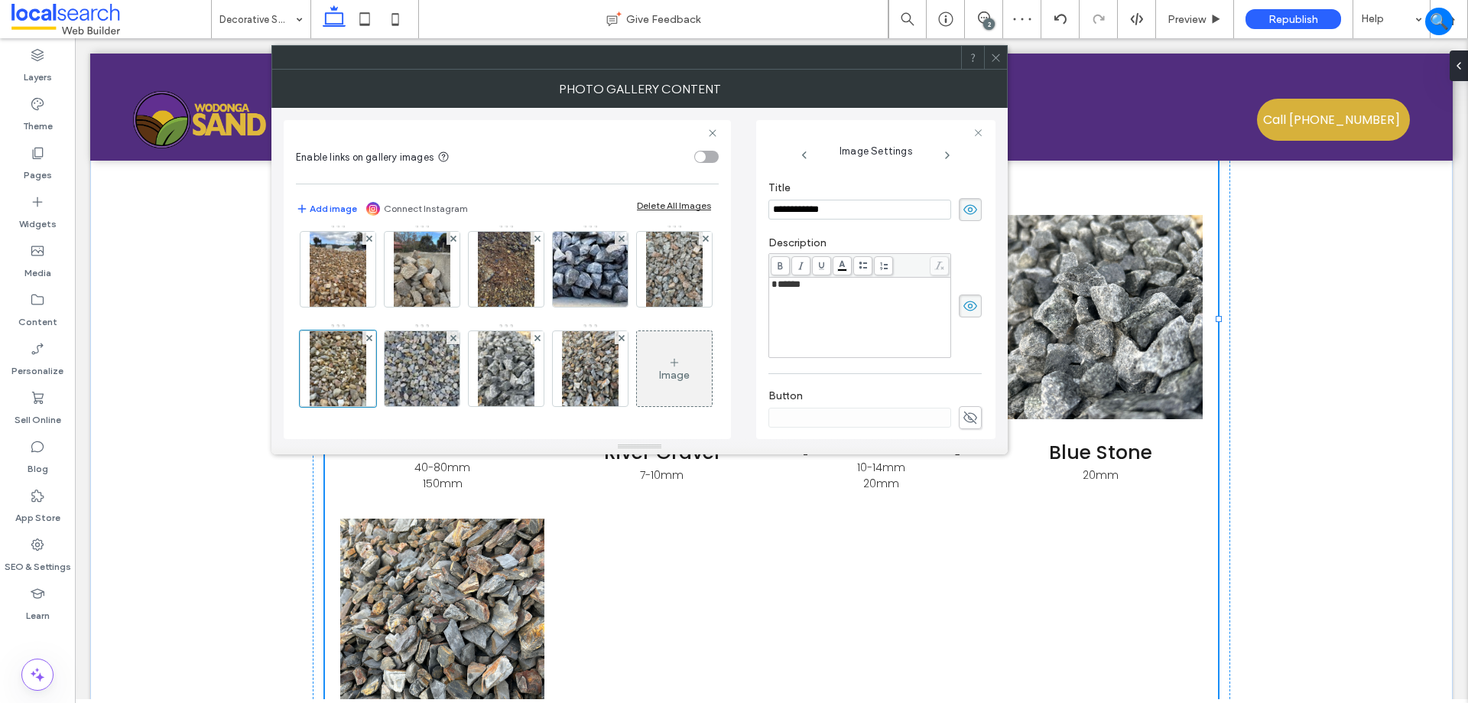
scroll to position [409, 0]
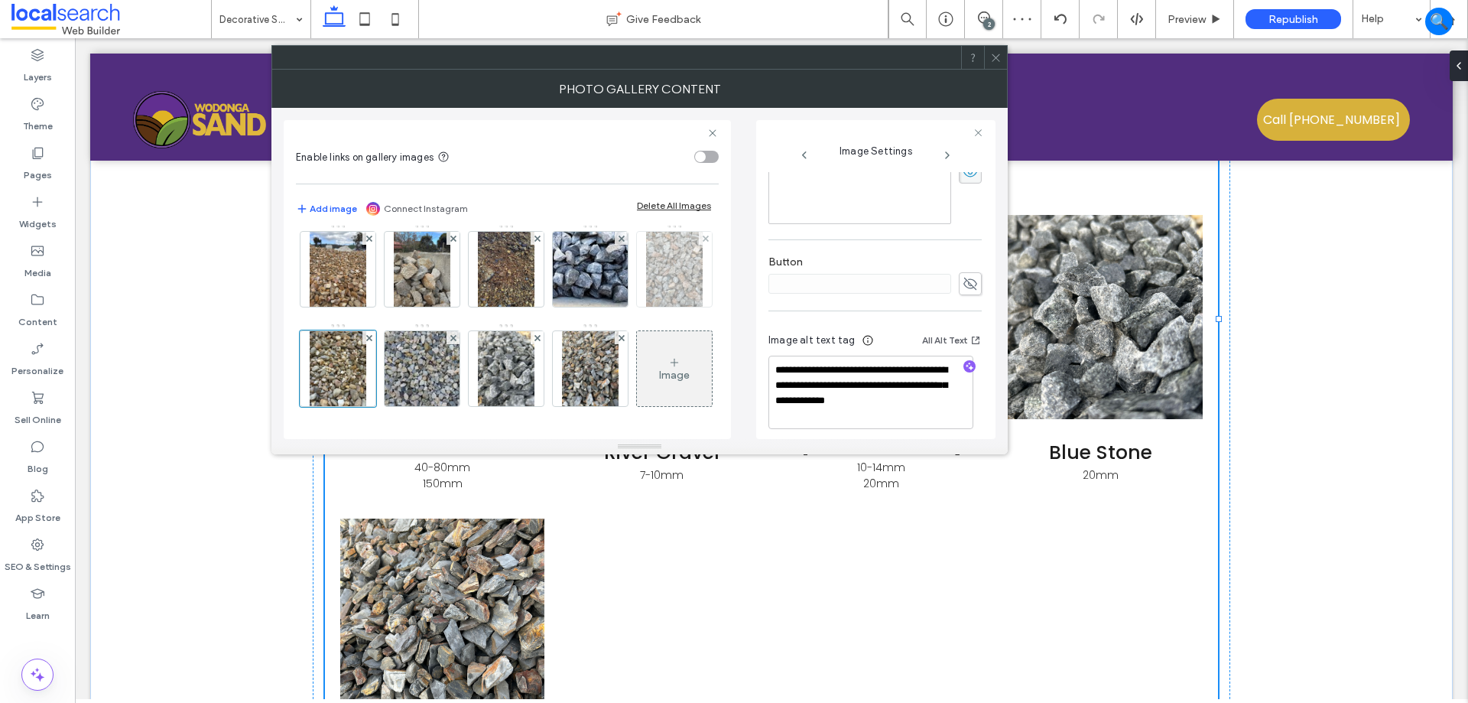
click at [646, 261] on img at bounding box center [674, 269] width 57 height 75
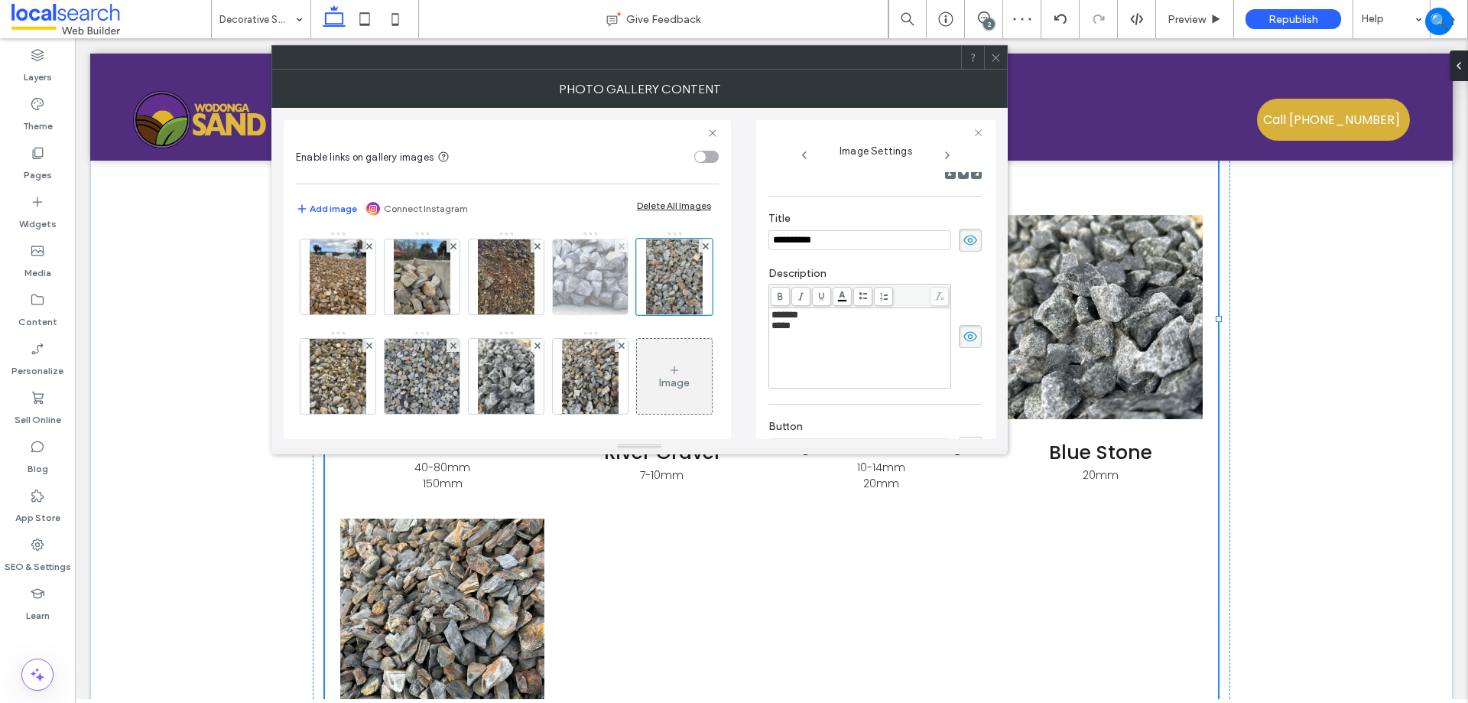
scroll to position [0, 0]
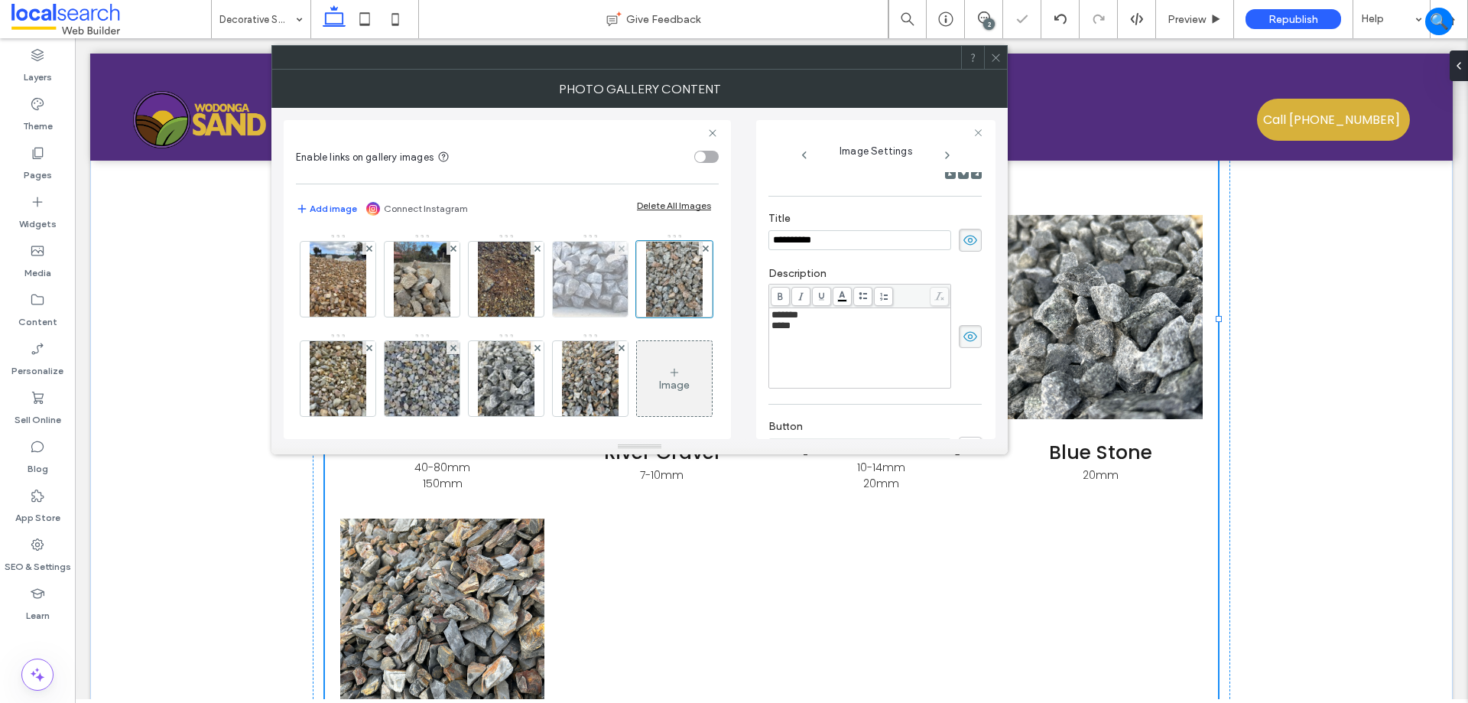
click at [600, 297] on img at bounding box center [590, 279] width 109 height 75
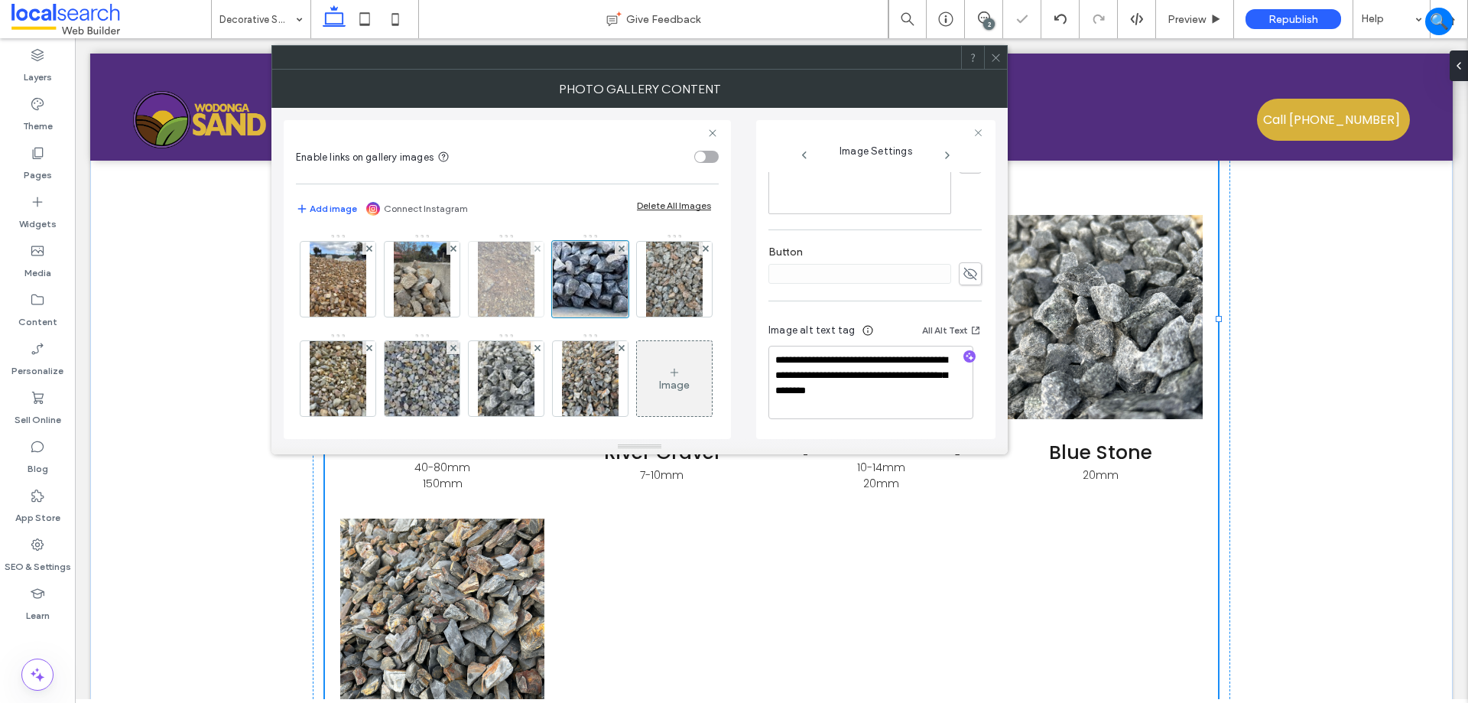
click at [518, 294] on img at bounding box center [506, 279] width 57 height 75
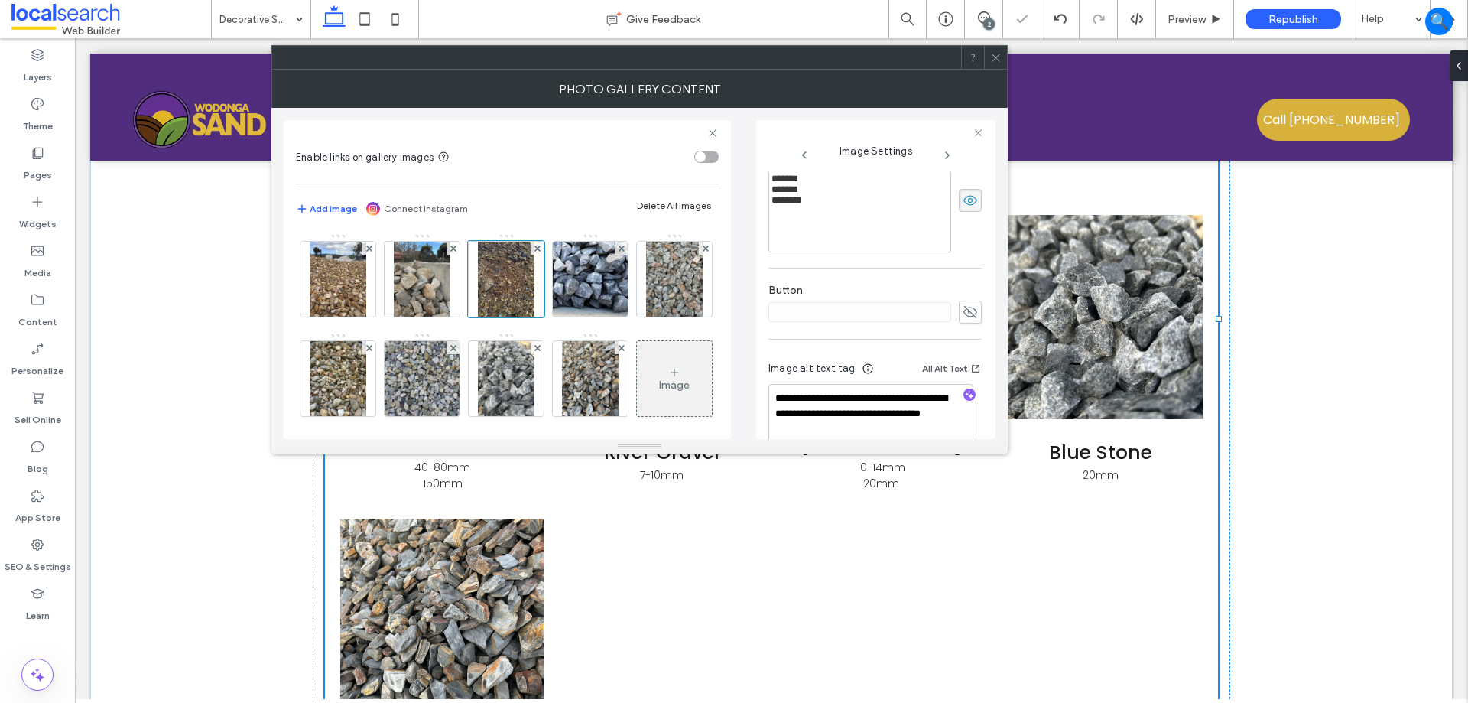
scroll to position [404, 0]
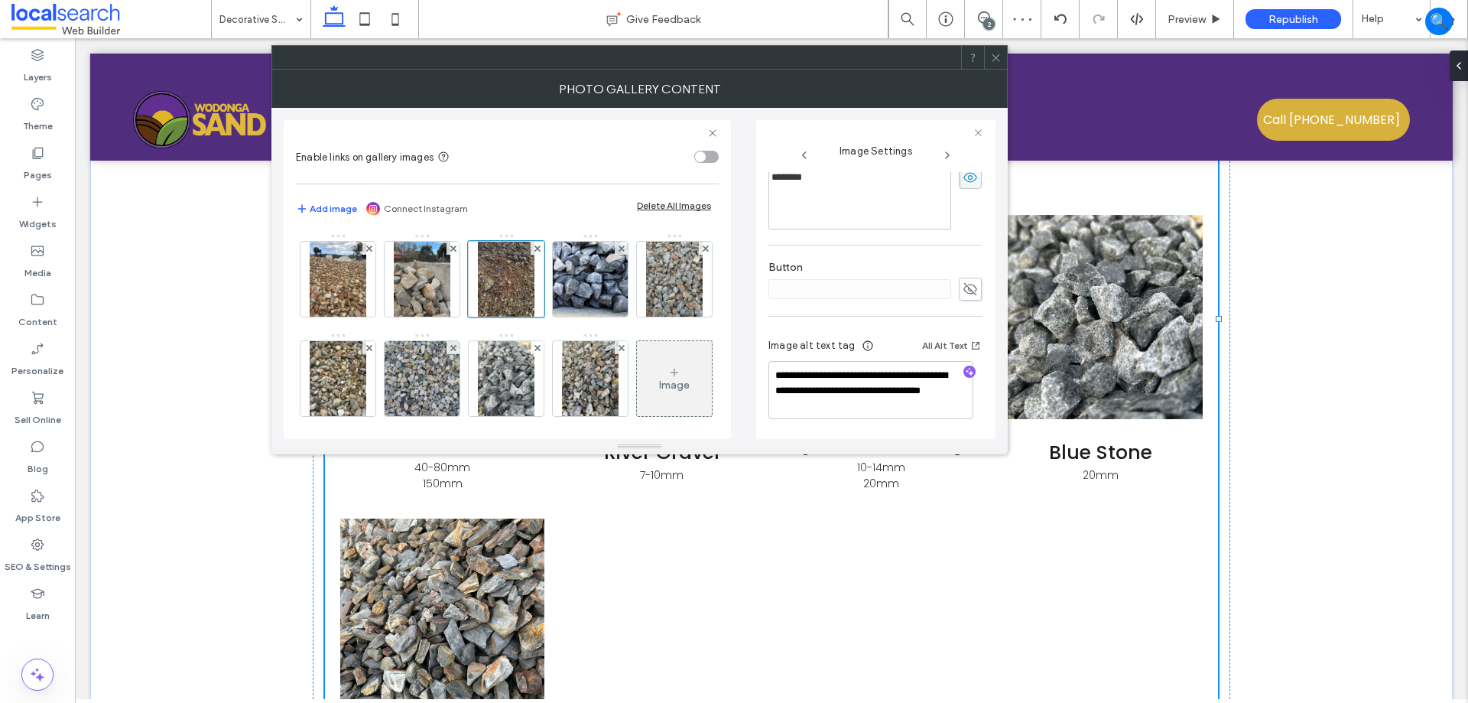
click at [996, 52] on icon at bounding box center [995, 57] width 11 height 11
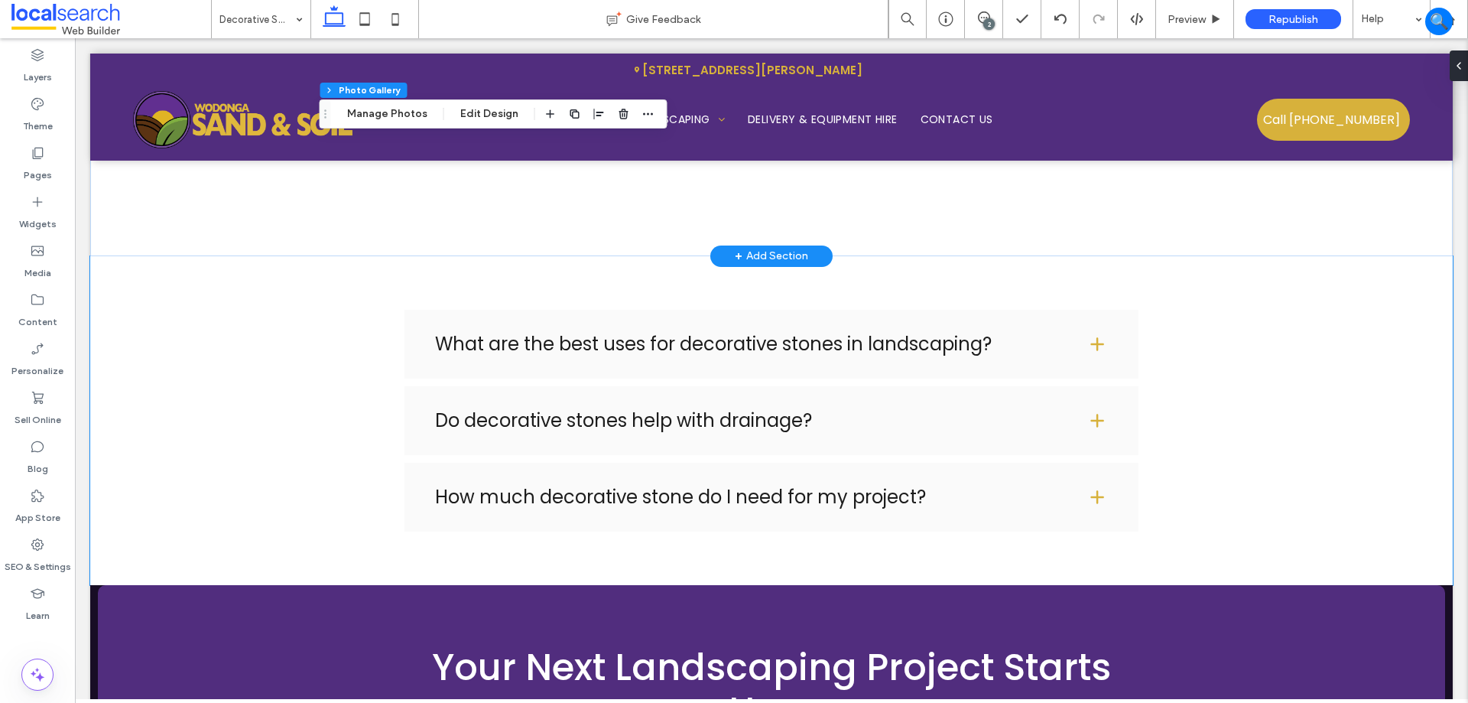
scroll to position [3205, 0]
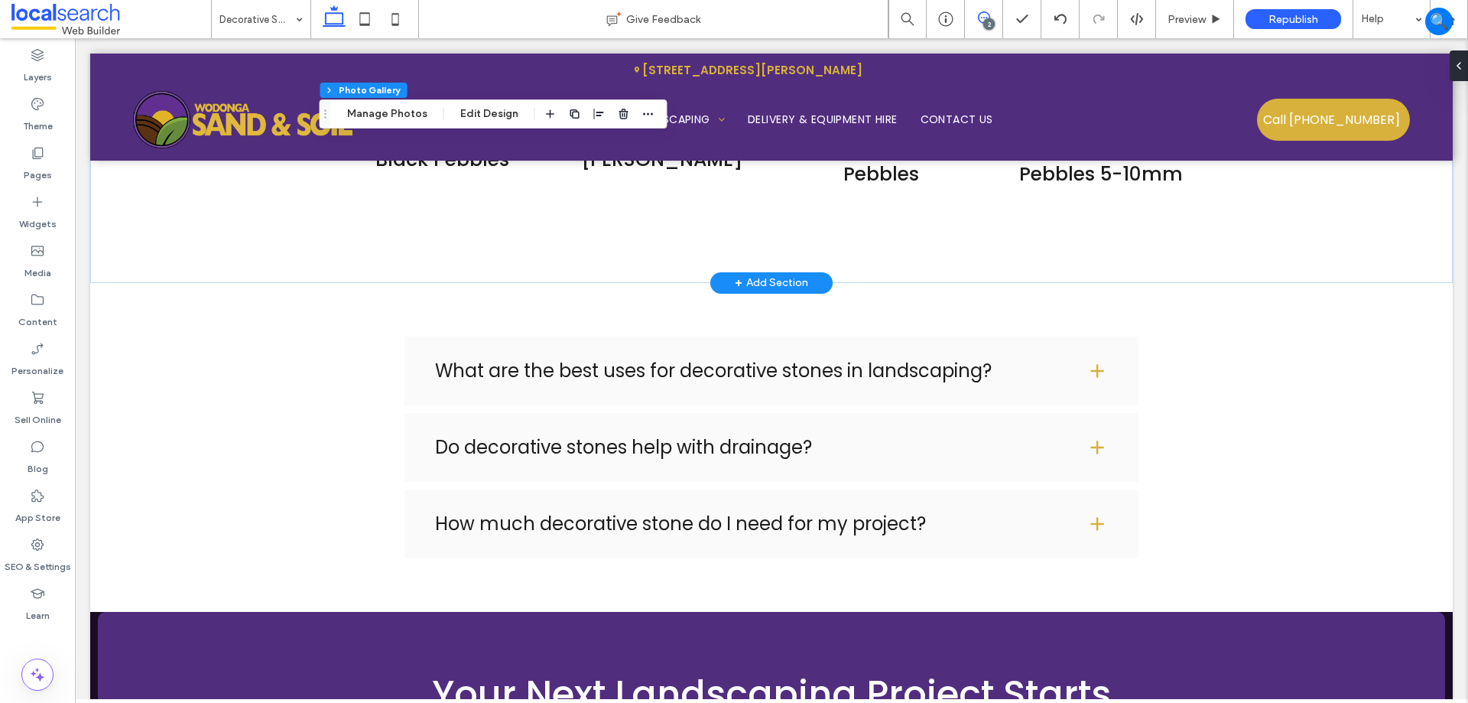
click at [972, 18] on span at bounding box center [983, 17] width 37 height 12
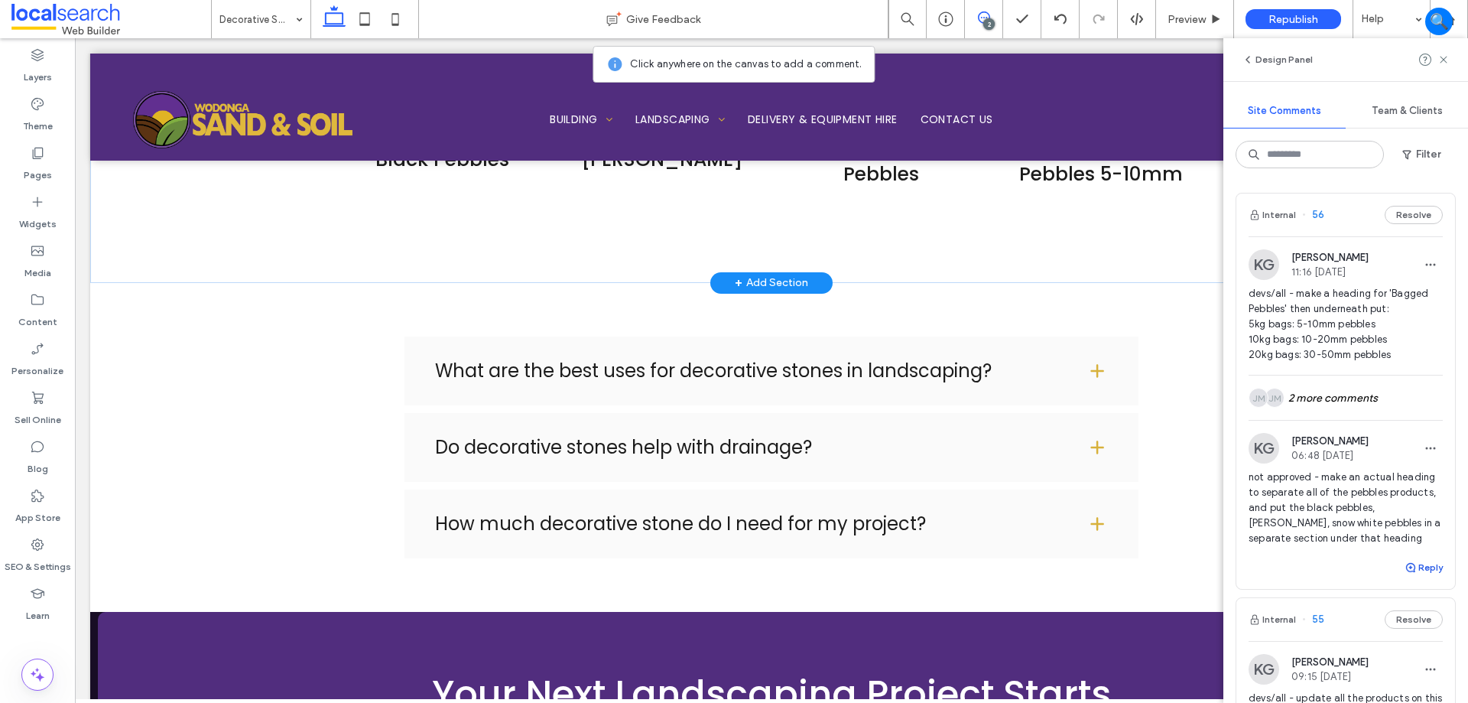
click at [1405, 567] on icon "button" at bounding box center [1411, 567] width 12 height 12
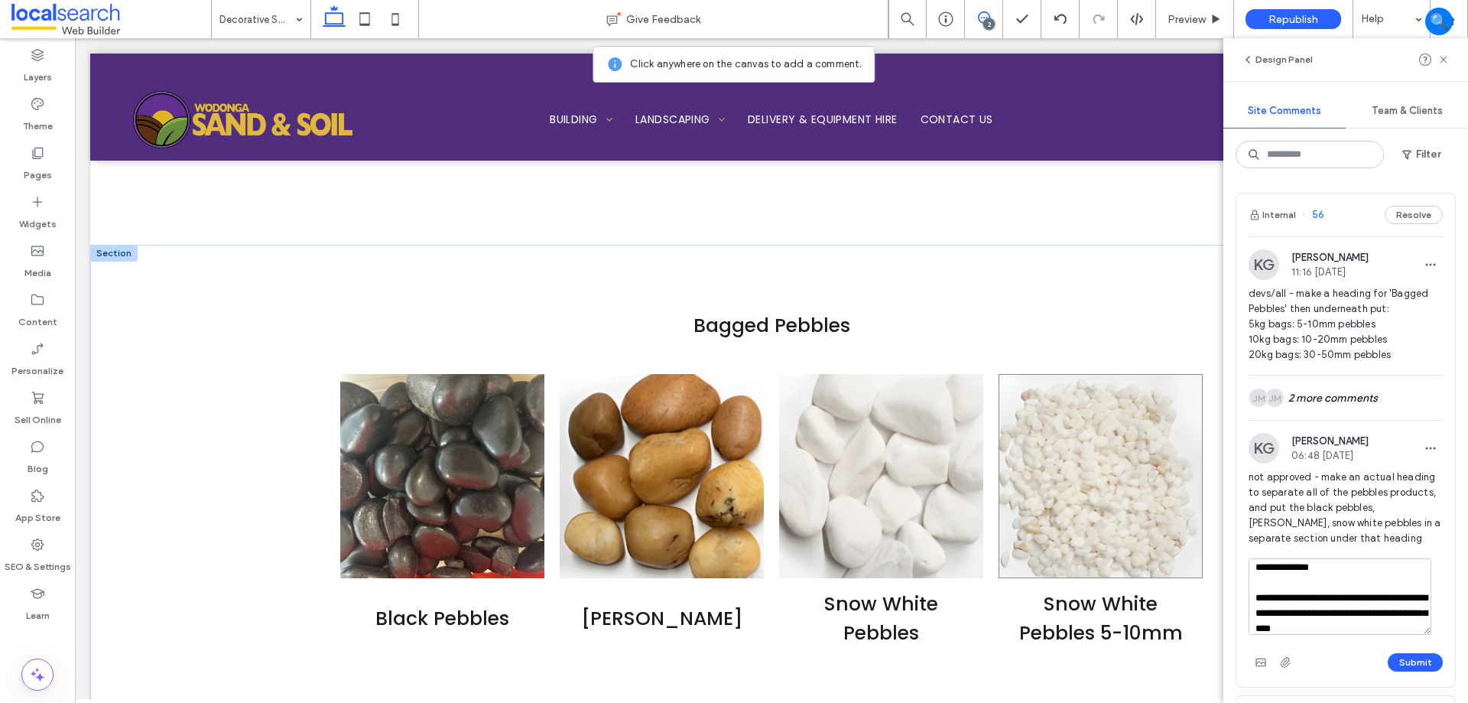
scroll to position [21, 0]
click at [1343, 626] on textarea "**********" at bounding box center [1340, 596] width 183 height 76
click at [1325, 634] on textarea "**********" at bounding box center [1340, 596] width 183 height 76
type textarea "**********"
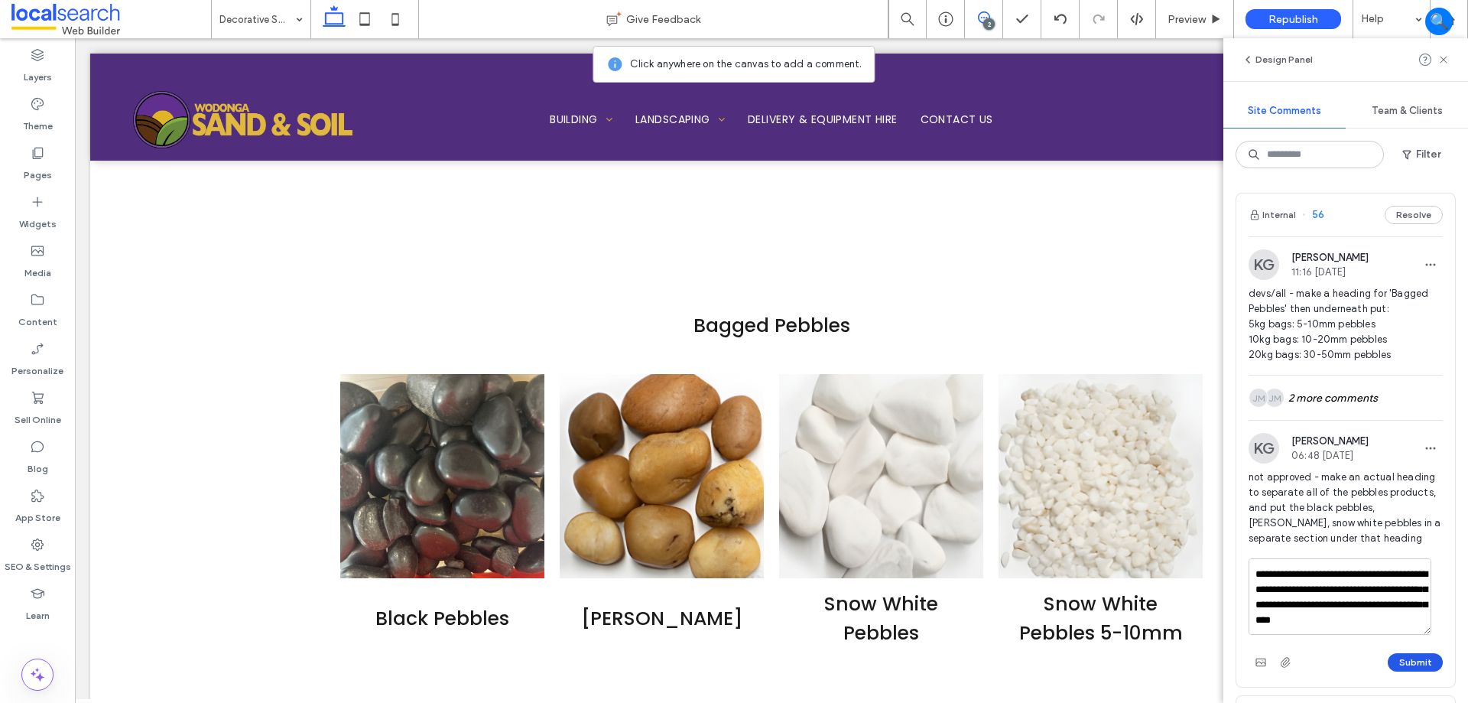
click at [1399, 655] on button "Submit" at bounding box center [1415, 662] width 55 height 18
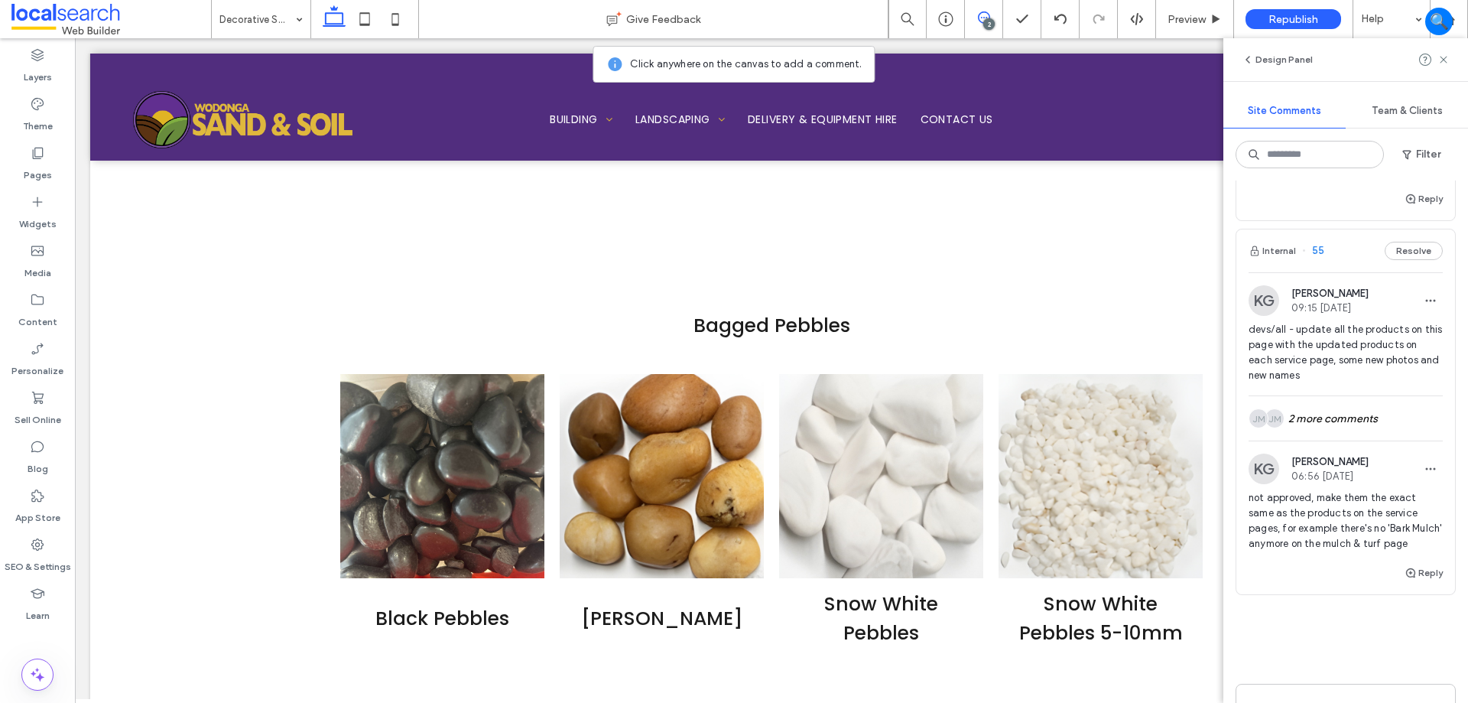
scroll to position [459, 0]
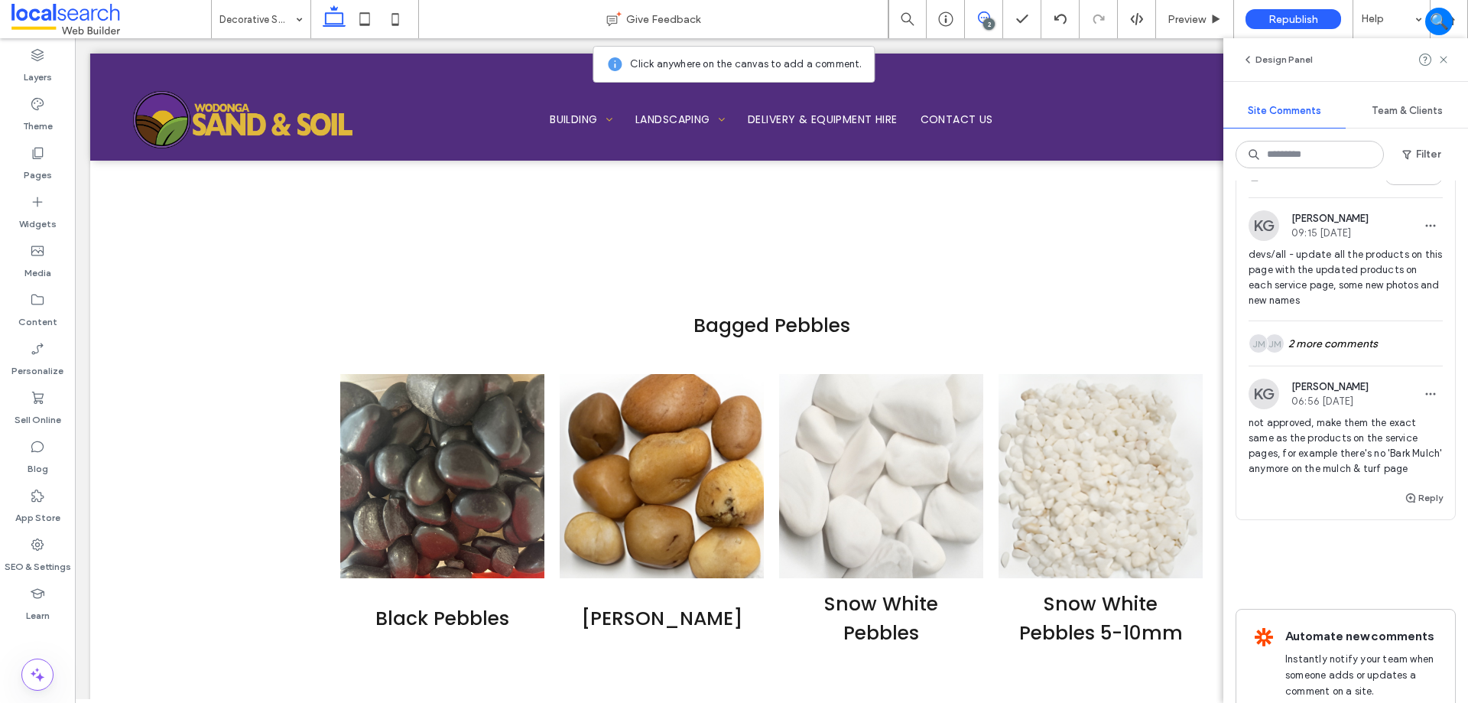
click at [1383, 385] on div "KG Katie Gibson 06:56 Aug 13 2025" at bounding box center [1346, 394] width 194 height 31
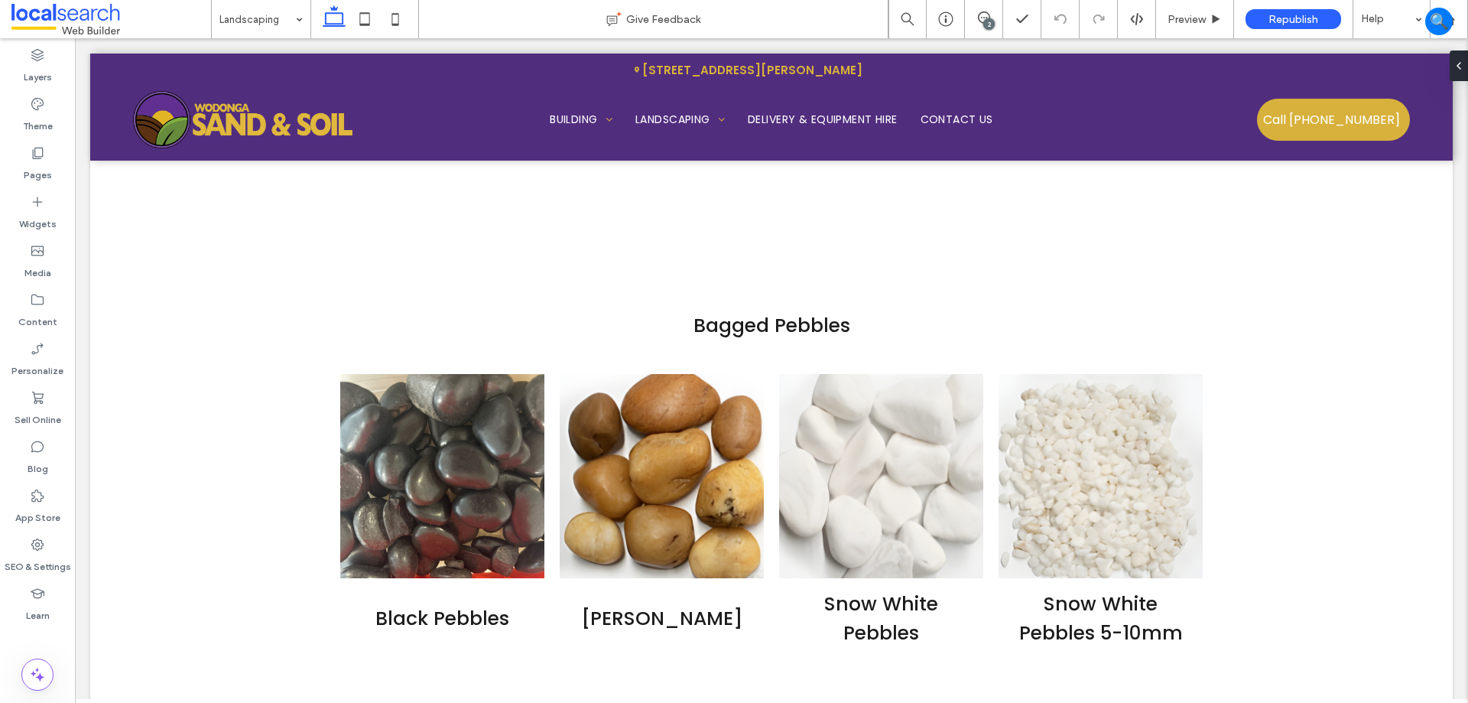
click at [986, 27] on div "2" at bounding box center [988, 23] width 11 height 11
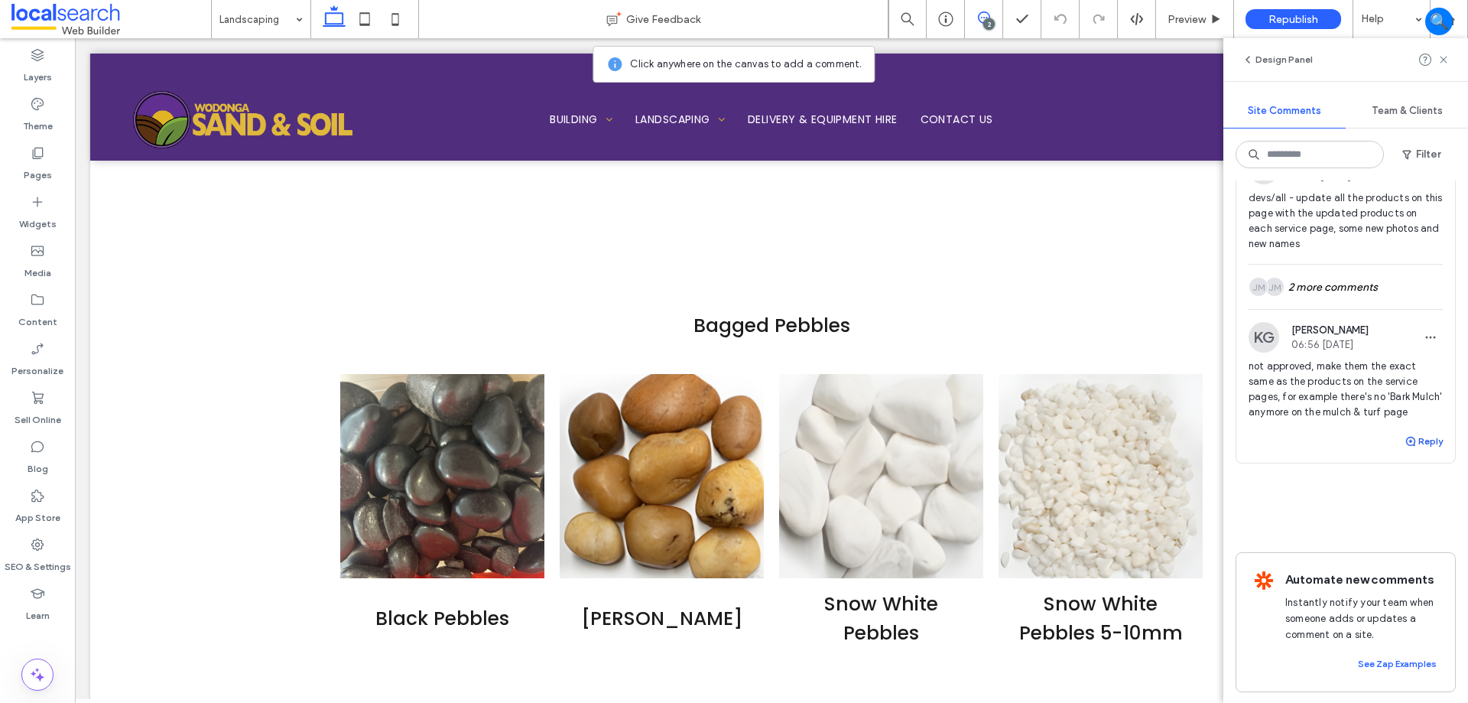
scroll to position [535, 0]
click at [1347, 433] on div "Reply" at bounding box center [1346, 446] width 219 height 31
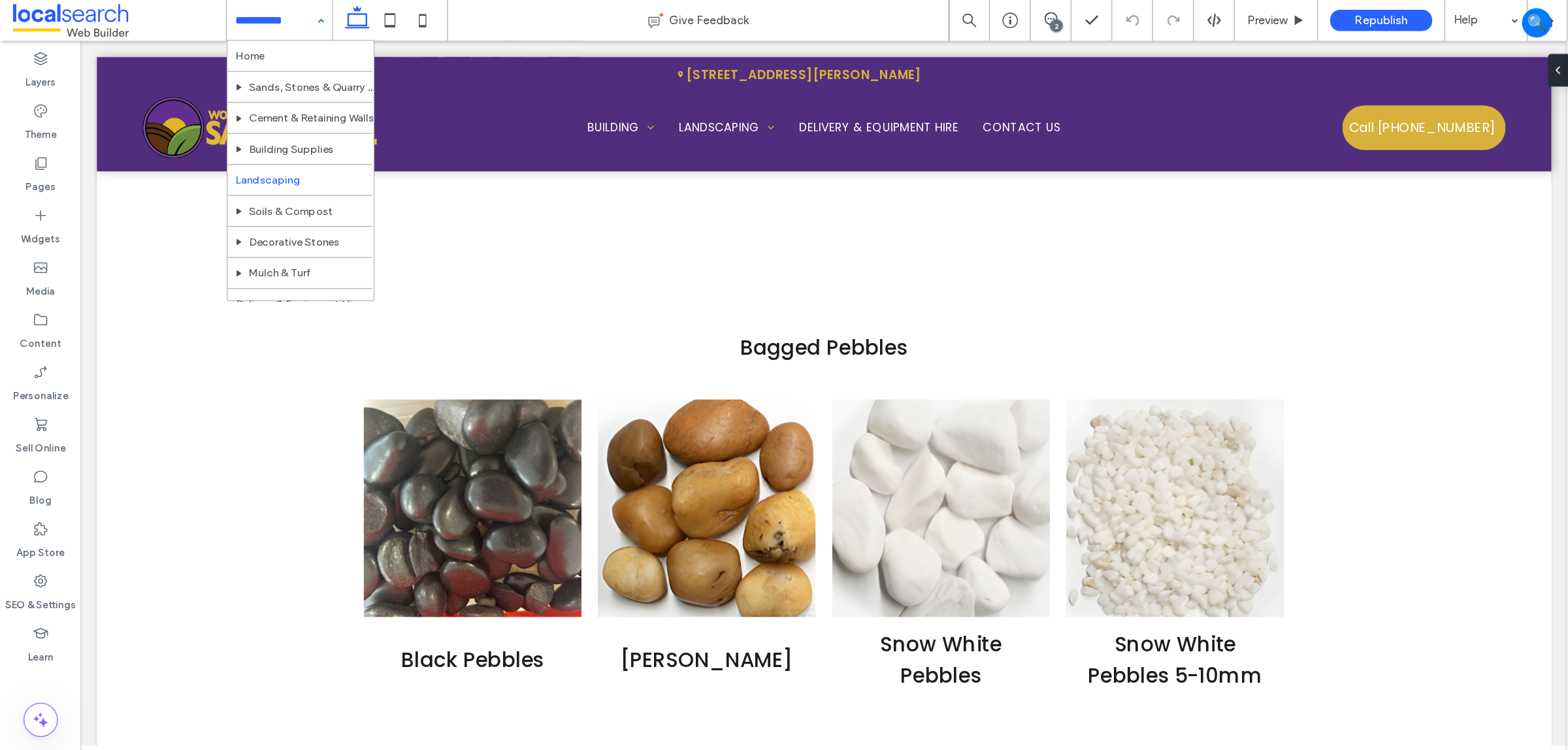
scroll to position [0, 0]
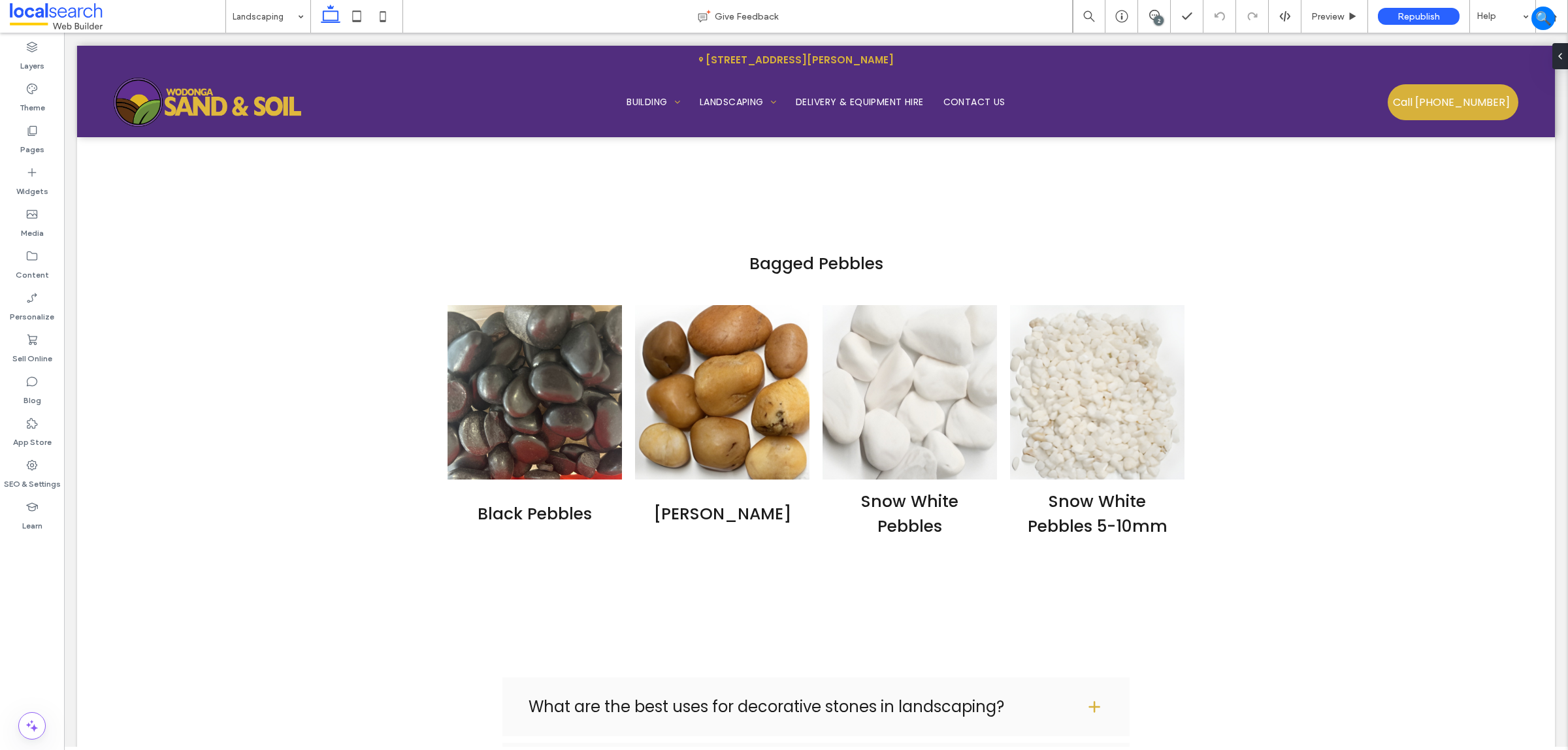
drag, startPoint x: 1159, startPoint y: 9, endPoint x: 1152, endPoint y: 21, distance: 13.9
click at [1159, 9] on icon at bounding box center [1154, 15] width 10 height 10
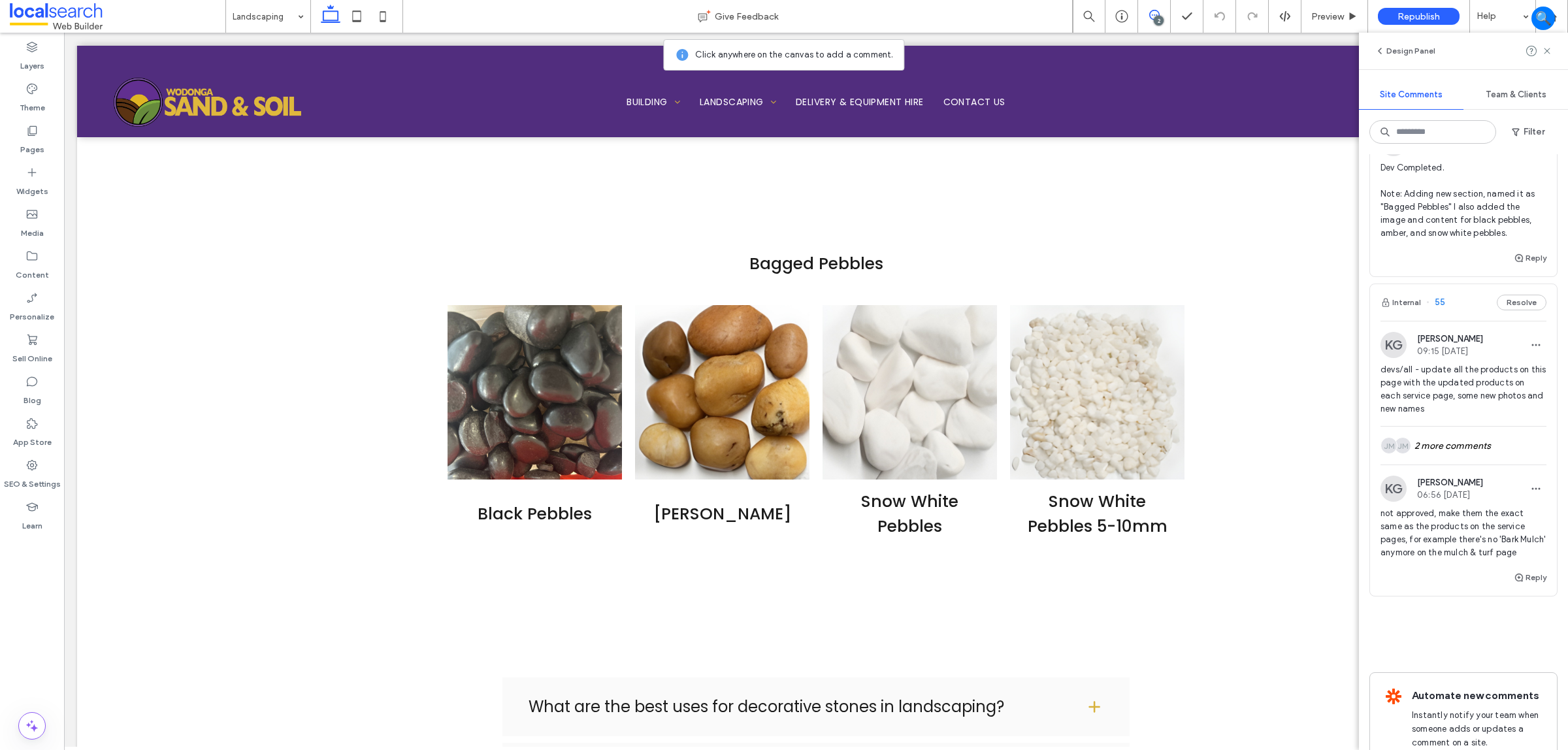
scroll to position [245, 0]
click at [1254, 540] on span "not approved, make them the exact same as the products on the service pages, fo…" at bounding box center [1464, 527] width 166 height 52
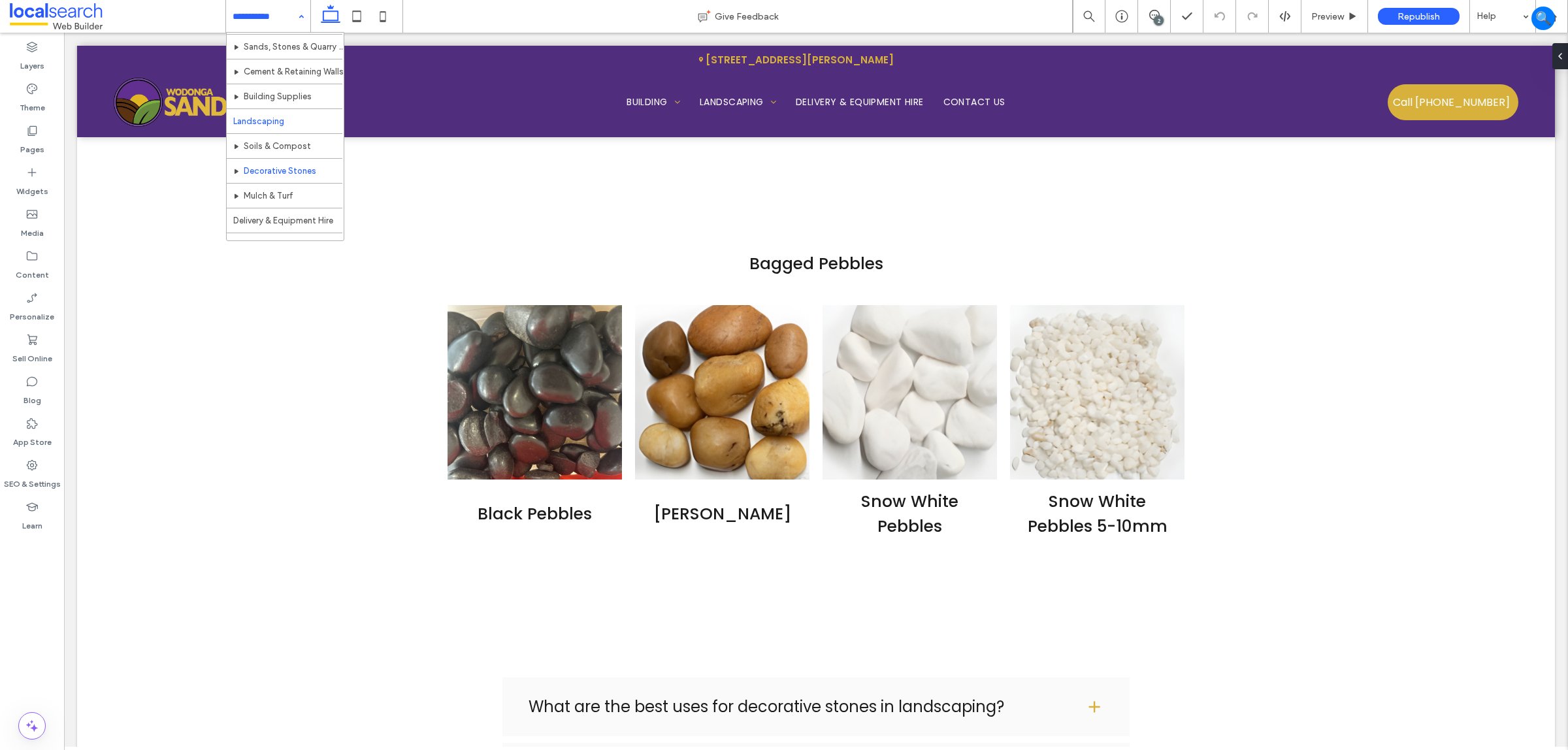
scroll to position [0, 0]
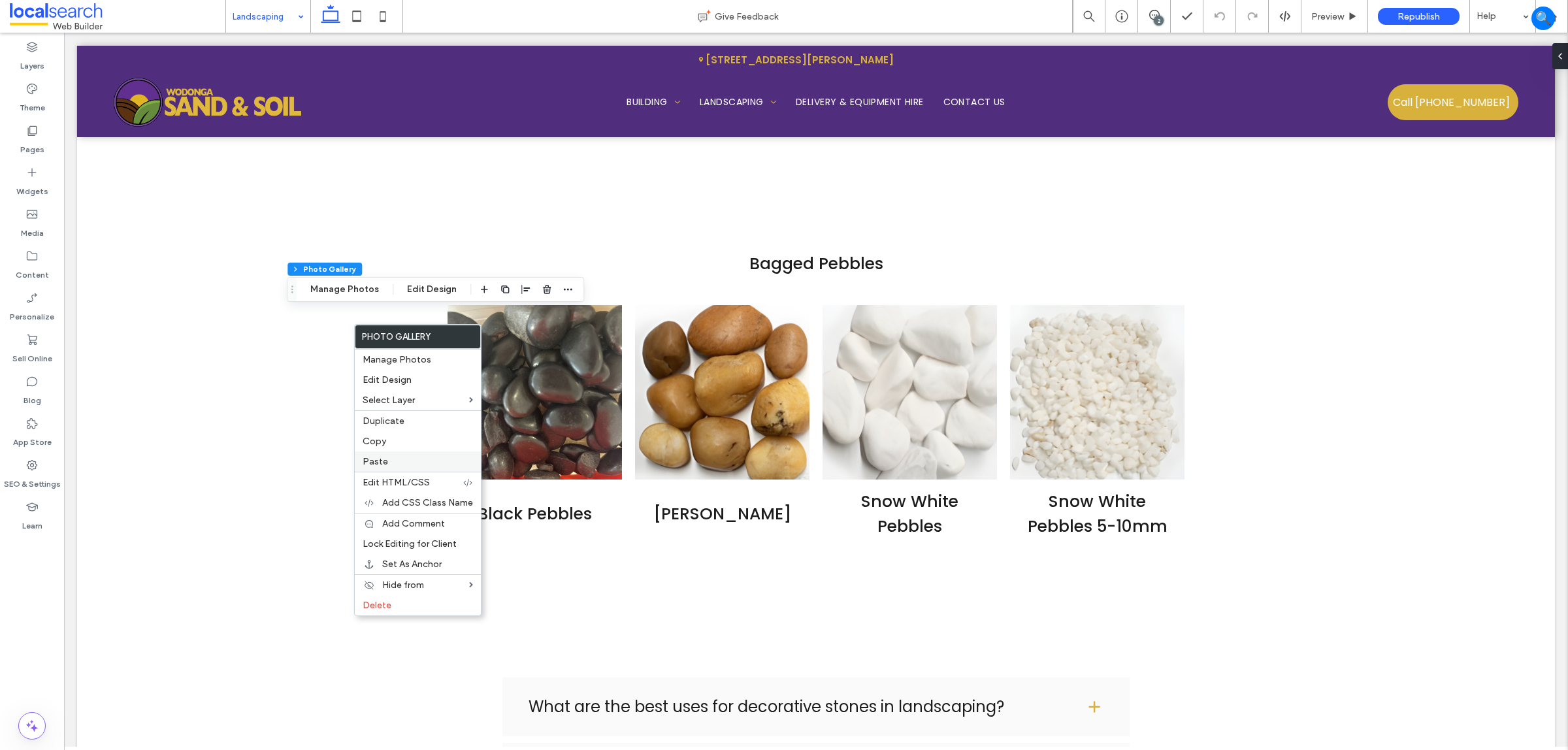
click at [407, 462] on label "Paste" at bounding box center [417, 461] width 110 height 11
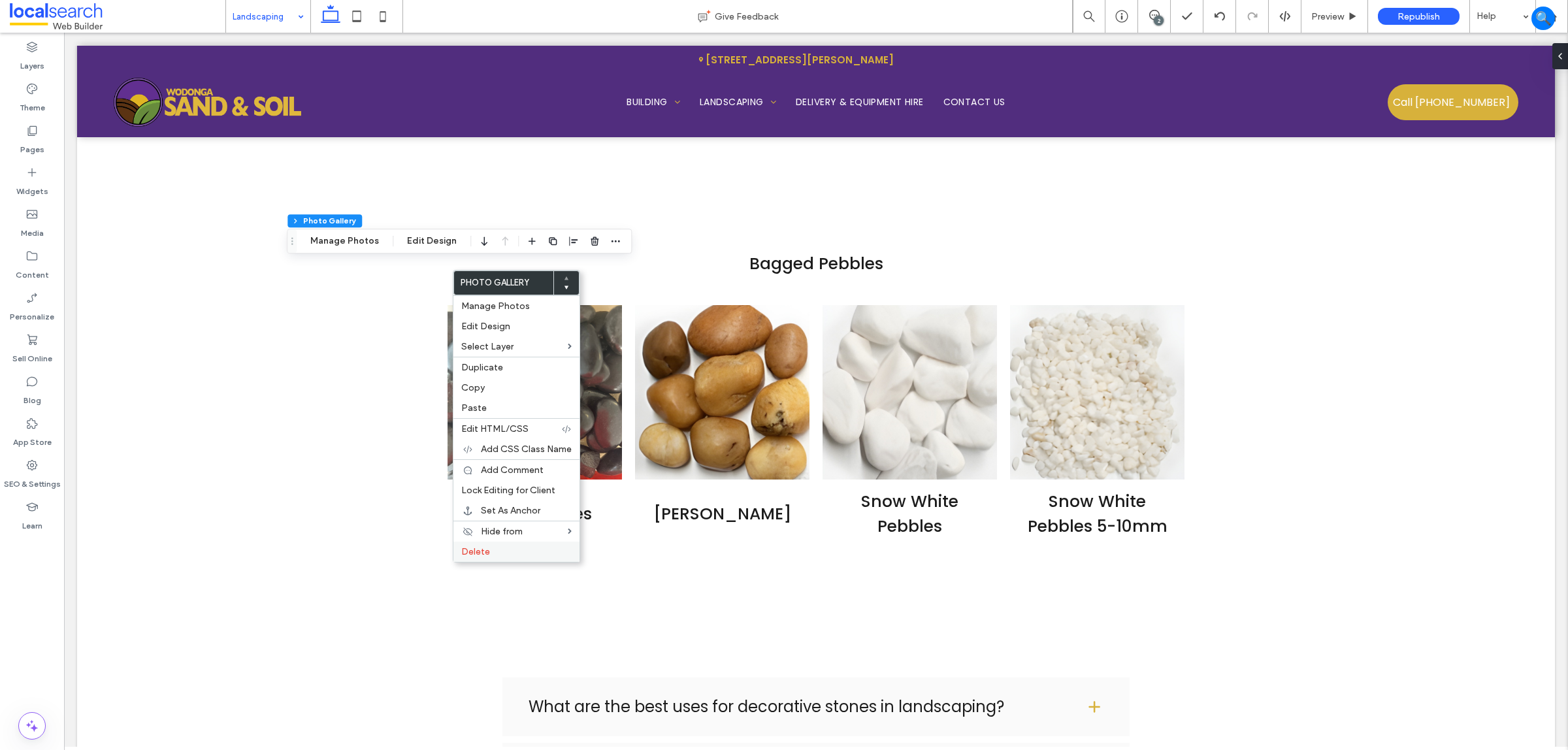
click at [498, 549] on div "Delete" at bounding box center [517, 552] width 126 height 21
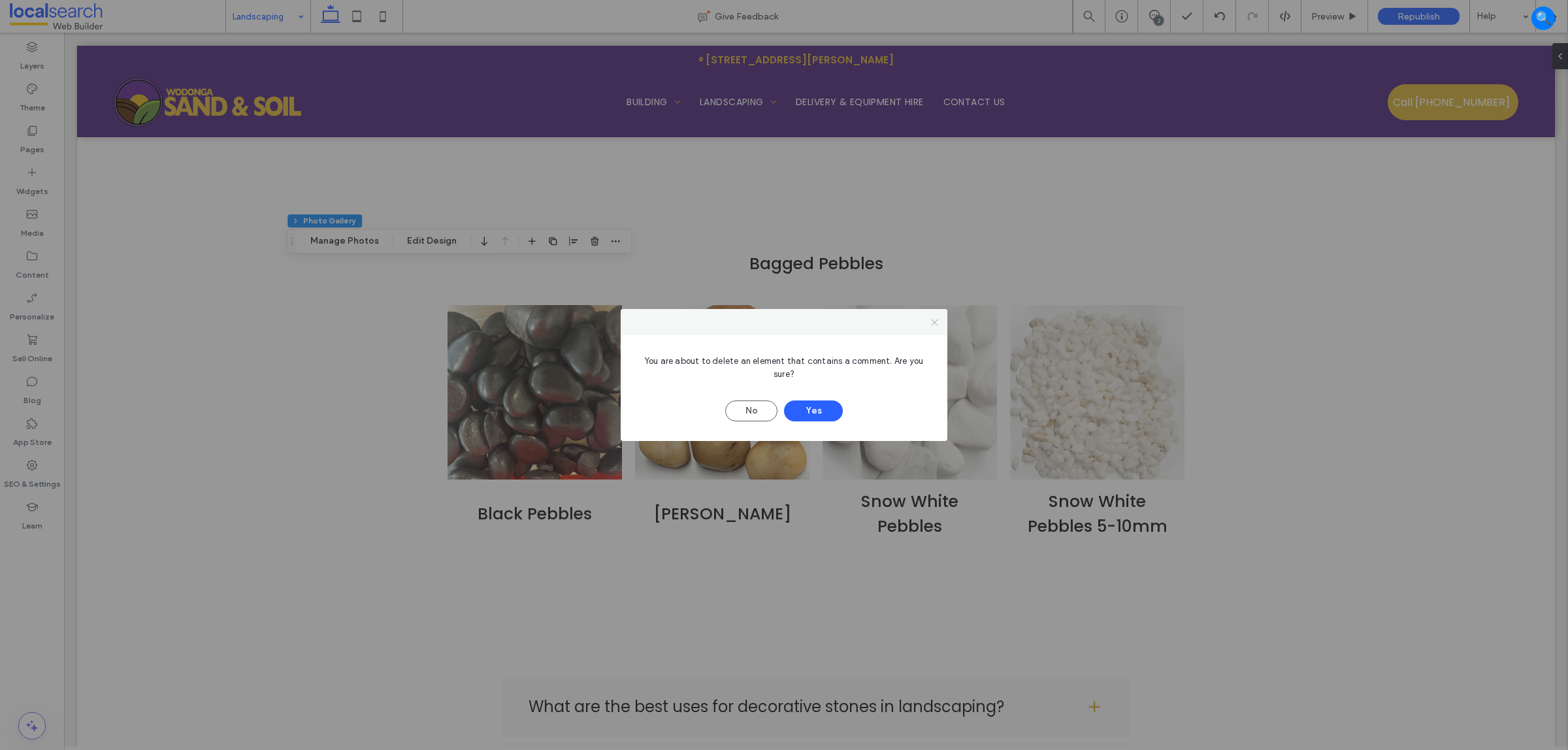
click at [938, 320] on icon at bounding box center [934, 322] width 9 height 9
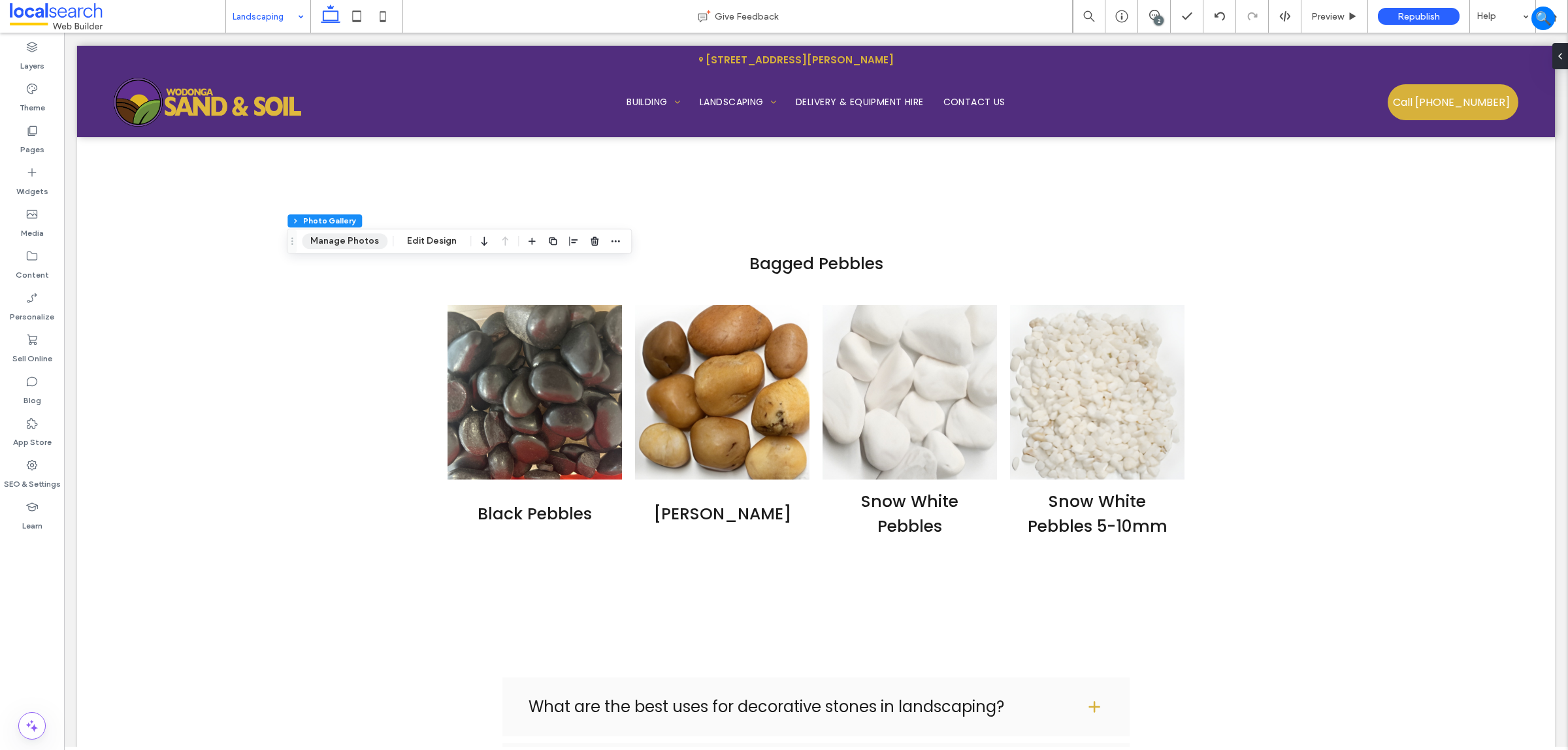
click at [360, 234] on button "Manage Photos" at bounding box center [344, 241] width 85 height 15
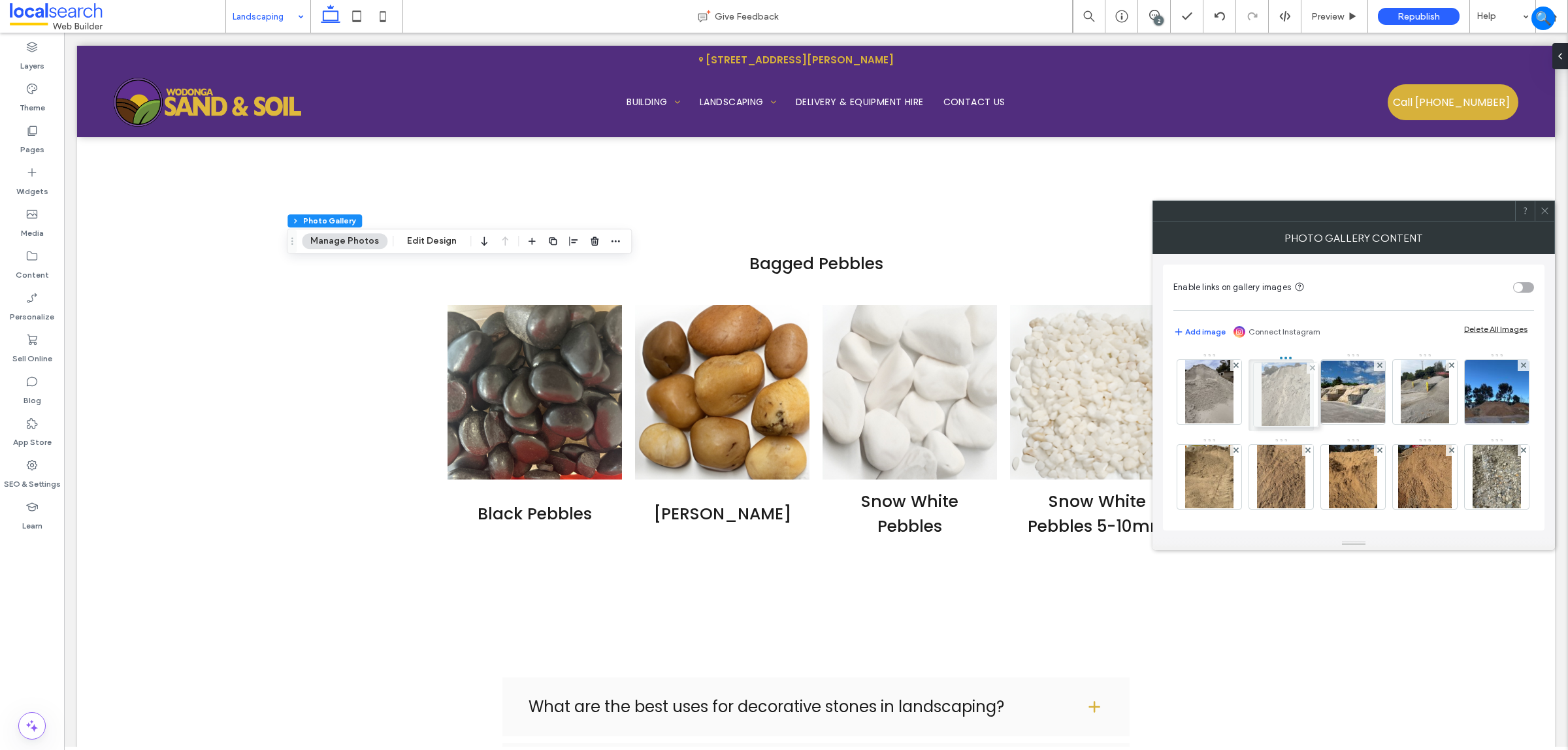
drag, startPoint x: 1425, startPoint y: 394, endPoint x: 1282, endPoint y: 396, distance: 143.0
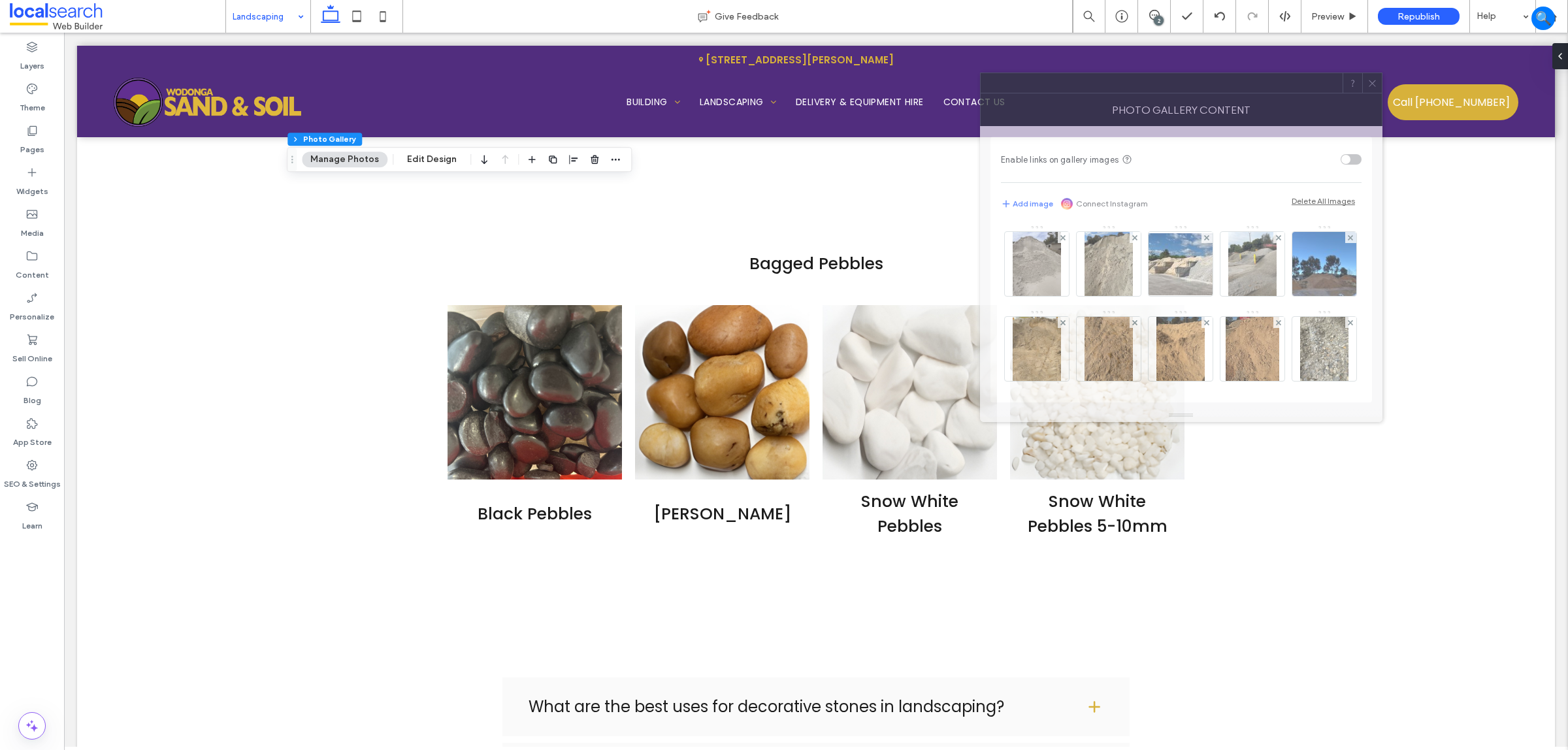
drag, startPoint x: 1431, startPoint y: 219, endPoint x: 1259, endPoint y: 91, distance: 214.4
click at [1254, 91] on div at bounding box center [1162, 83] width 362 height 20
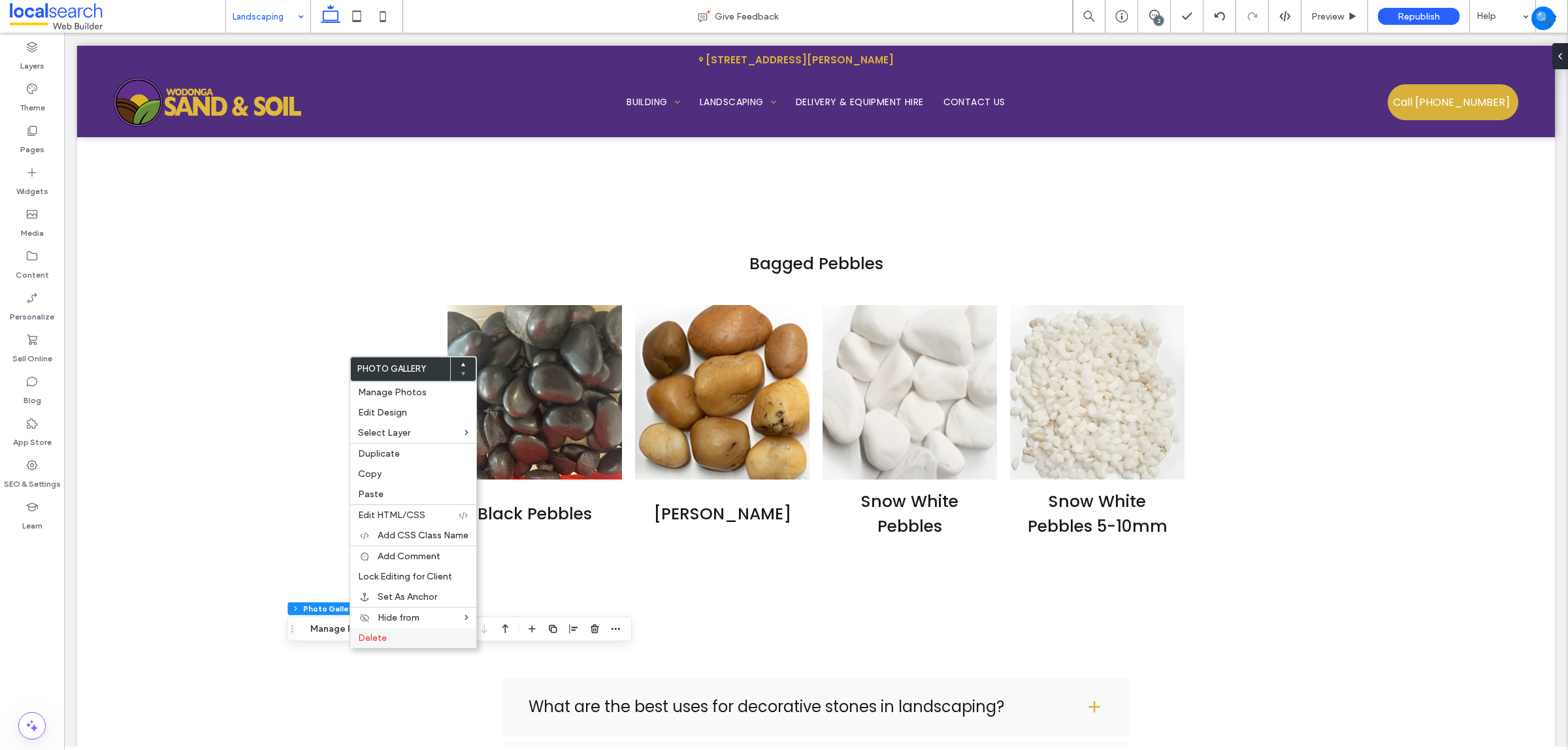
click at [373, 600] on span "Delete" at bounding box center [373, 637] width 29 height 11
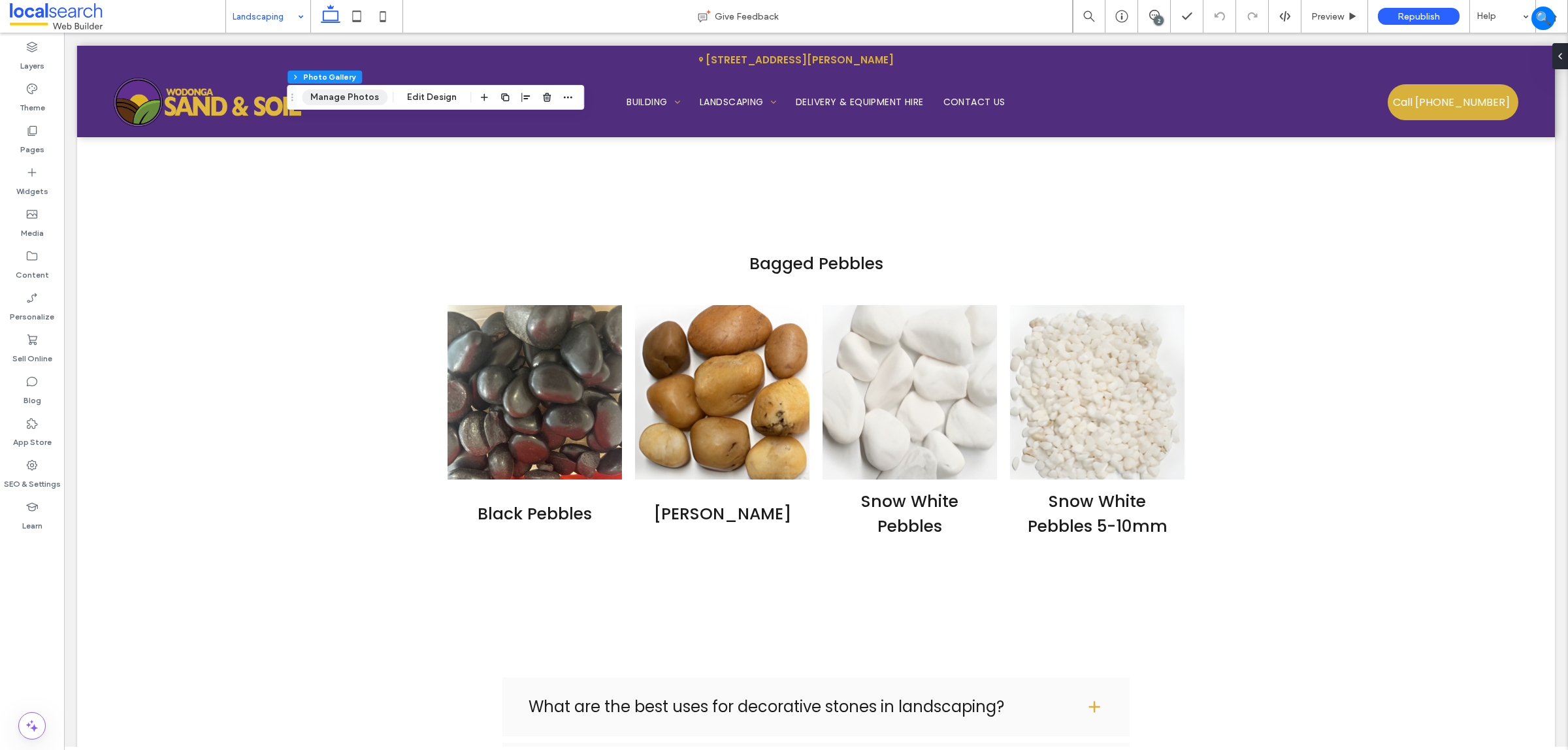
click at [357, 98] on button "Manage Photos" at bounding box center [344, 97] width 85 height 15
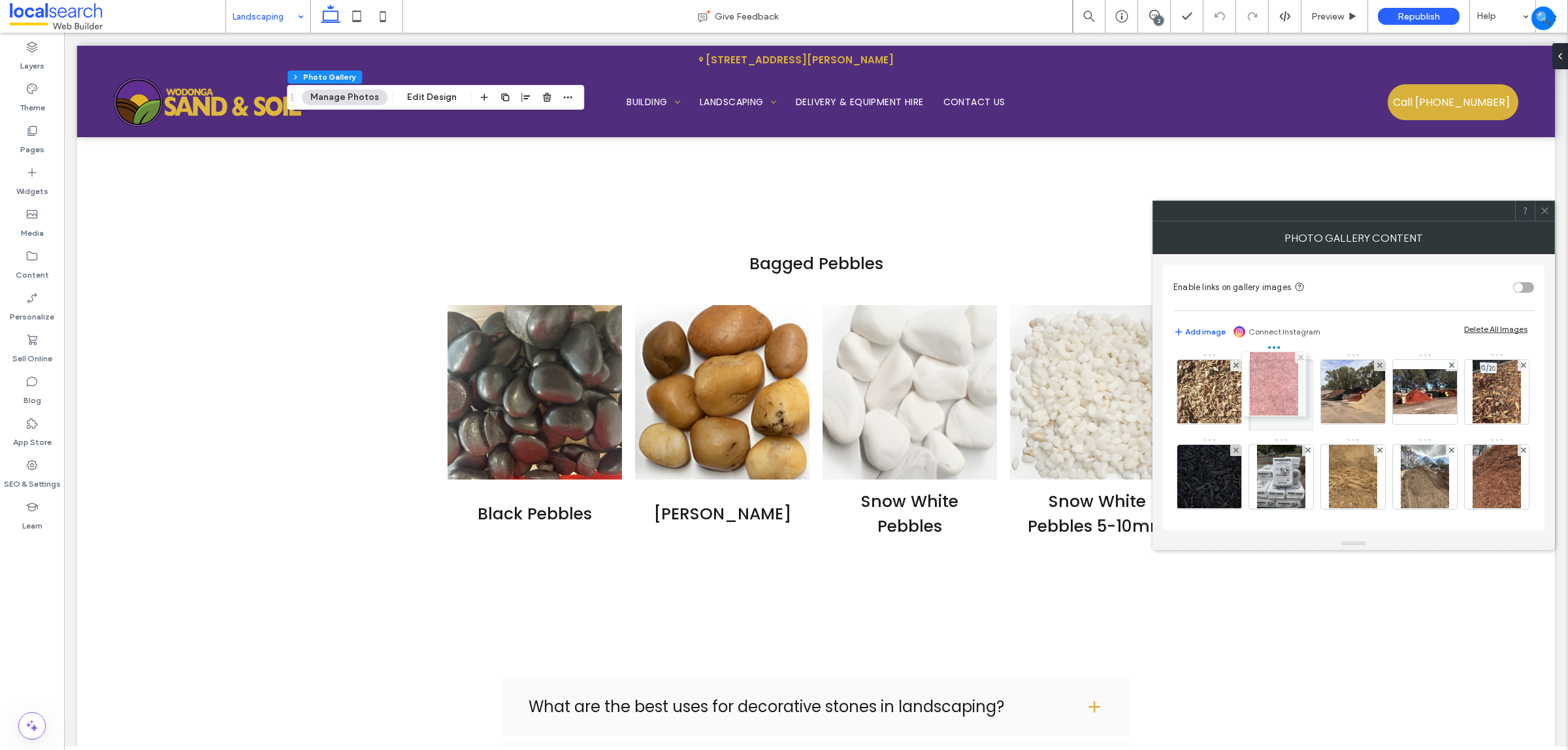
drag, startPoint x: 1344, startPoint y: 465, endPoint x: 1261, endPoint y: 372, distance: 124.7
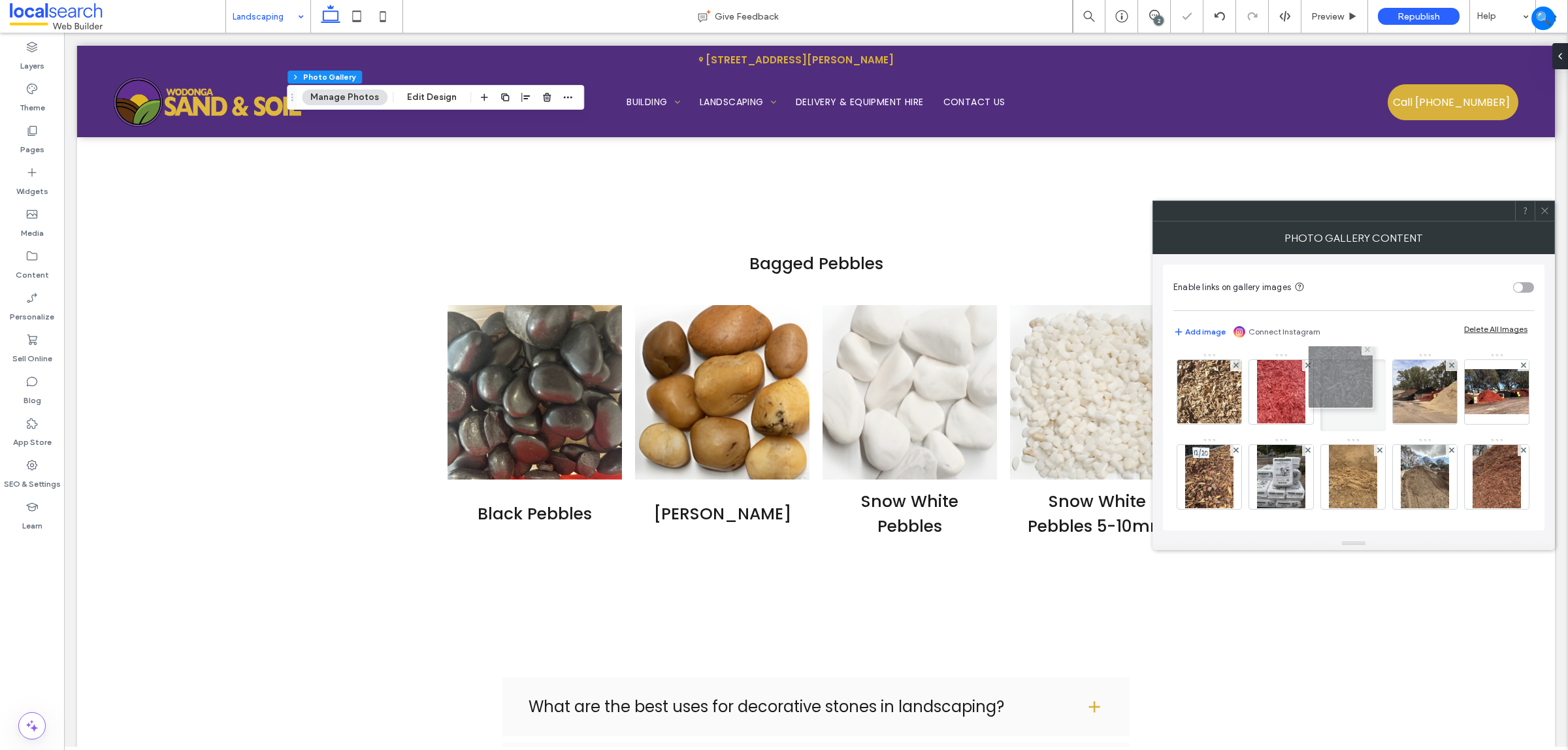
drag, startPoint x: 1281, startPoint y: 494, endPoint x: 1337, endPoint y: 393, distance: 115.5
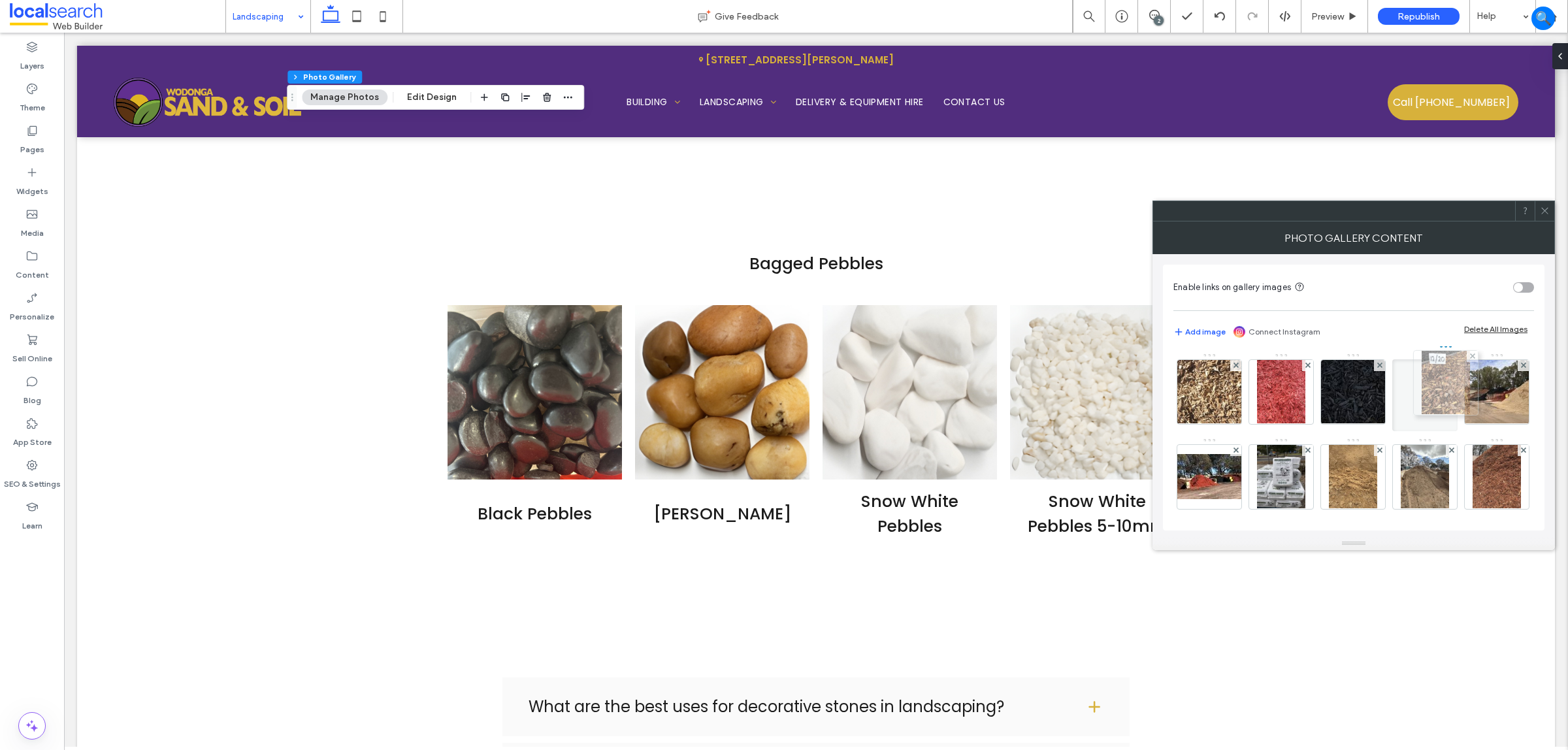
drag, startPoint x: 1270, startPoint y: 477, endPoint x: 1431, endPoint y: 383, distance: 186.4
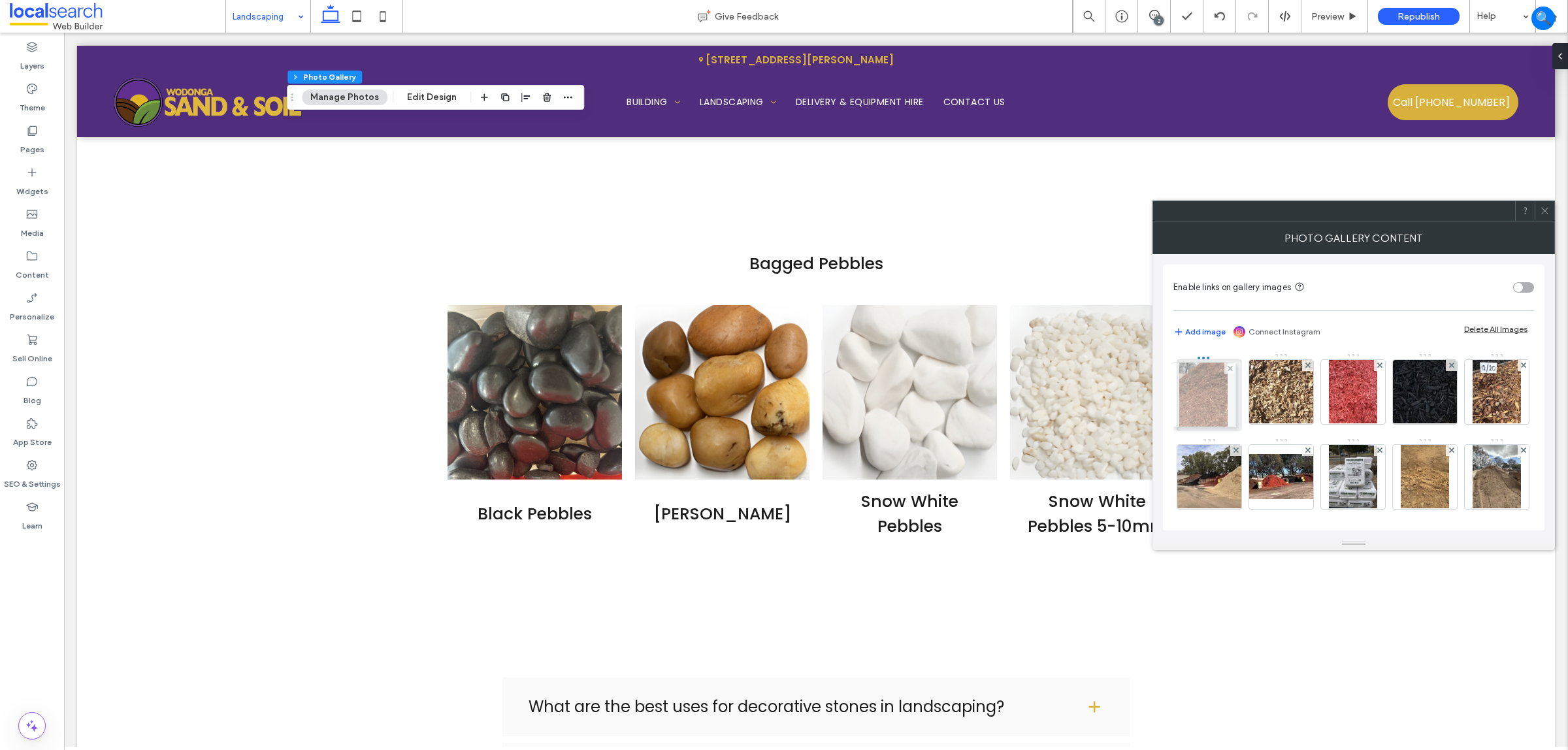
drag, startPoint x: 1284, startPoint y: 471, endPoint x: 1203, endPoint y: 396, distance: 110.4
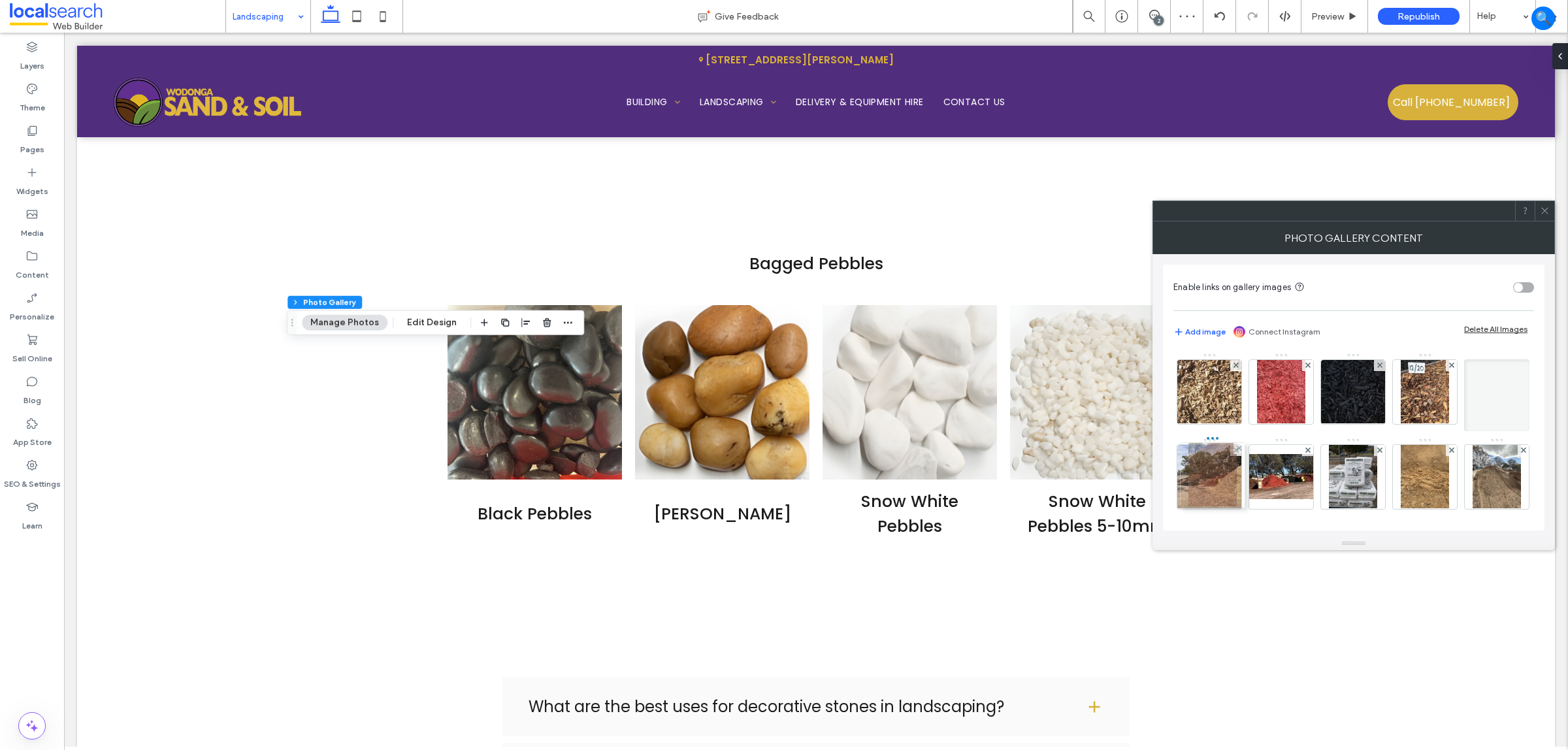
drag, startPoint x: 1204, startPoint y: 379, endPoint x: 1204, endPoint y: 462, distance: 83.0
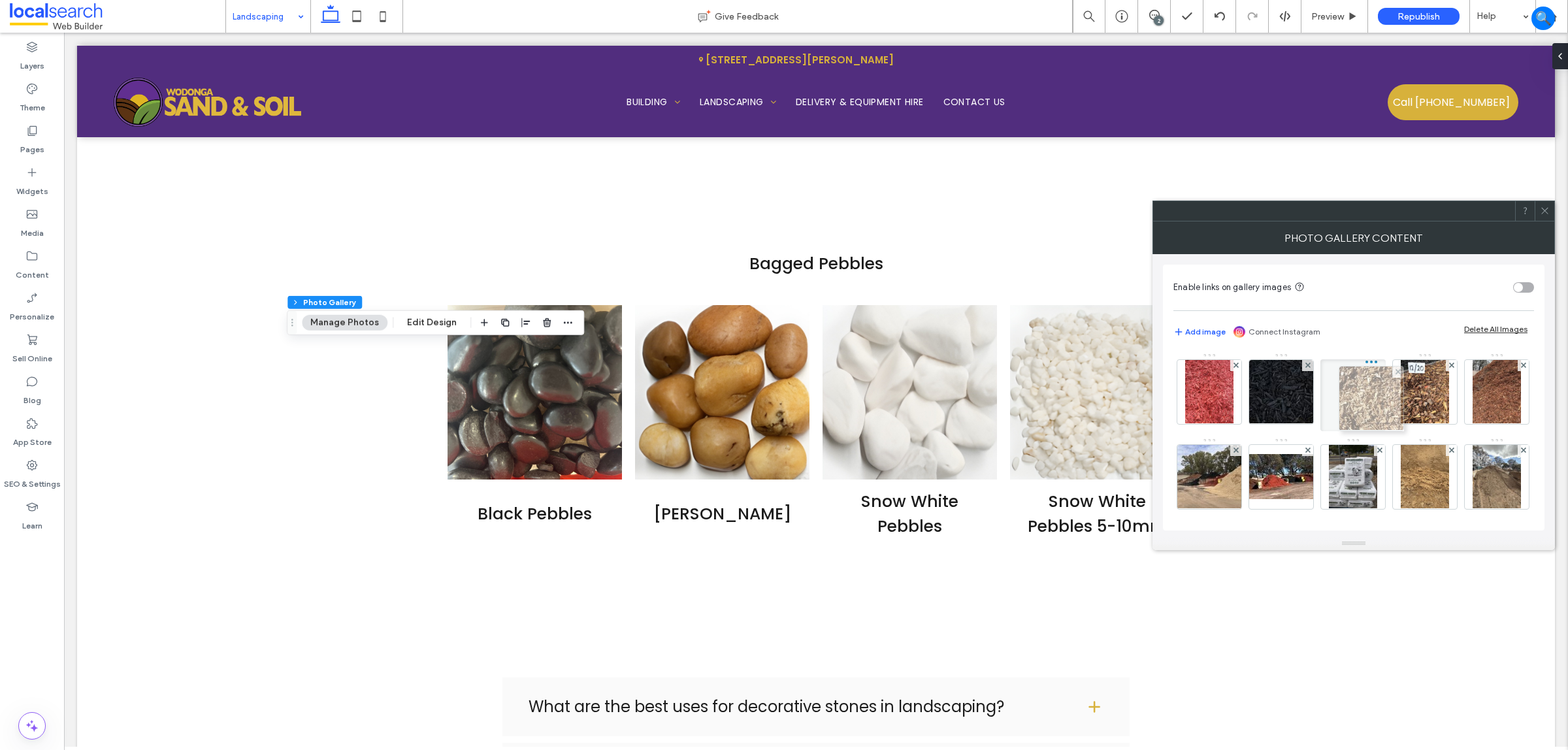
drag, startPoint x: 1201, startPoint y: 389, endPoint x: 1360, endPoint y: 396, distance: 159.2
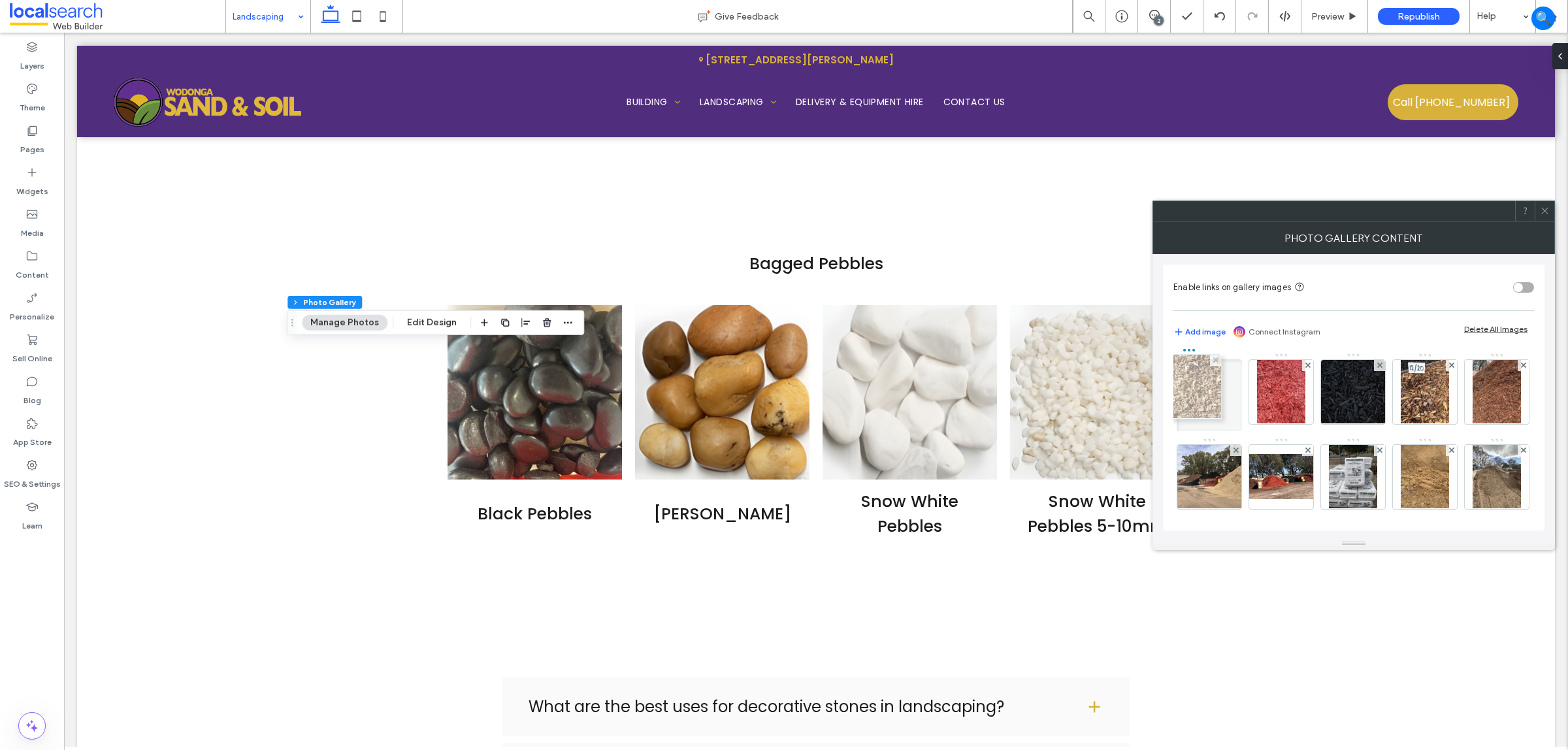
drag, startPoint x: 1356, startPoint y: 379, endPoint x: 1188, endPoint y: 373, distance: 168.1
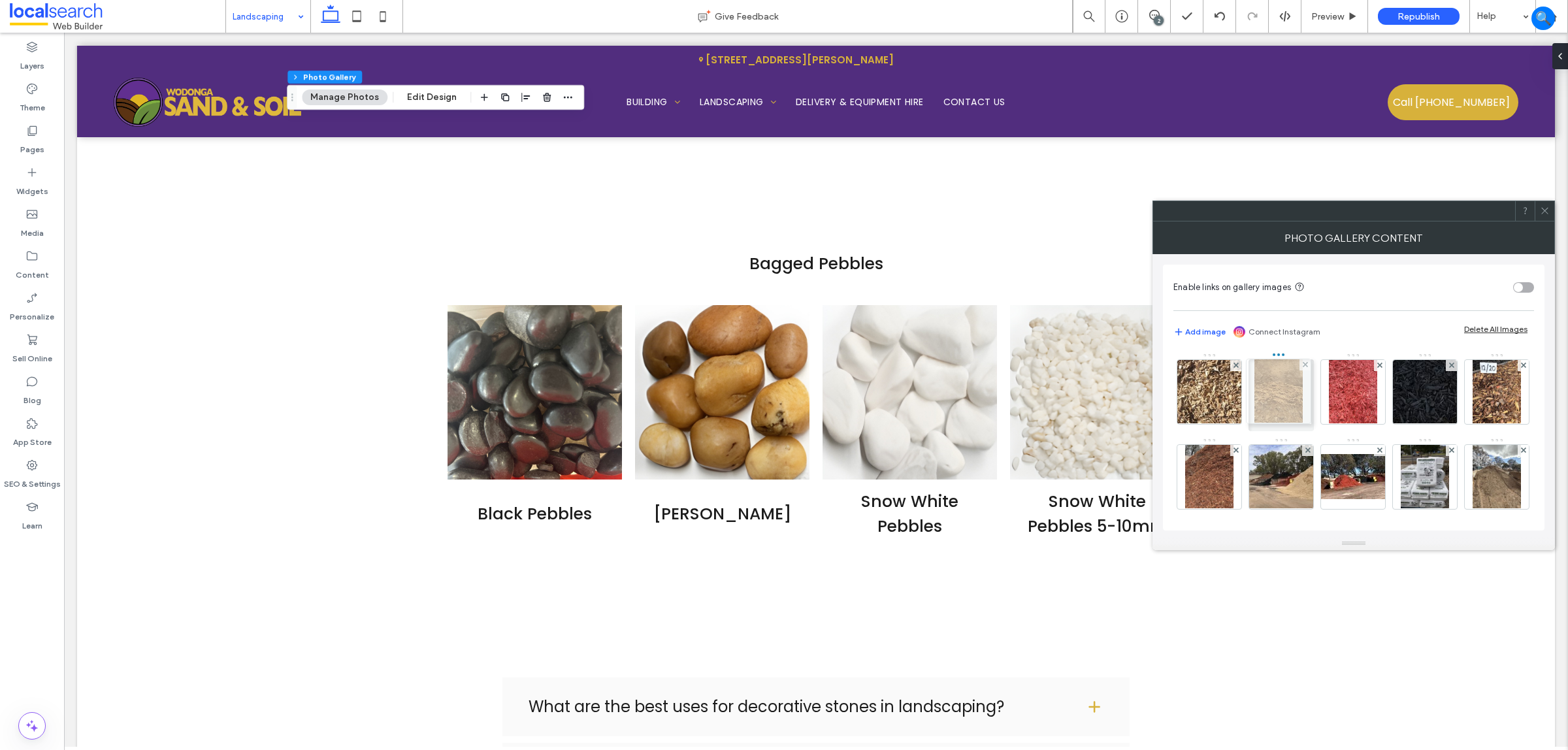
drag, startPoint x: 1202, startPoint y: 482, endPoint x: 1268, endPoint y: 393, distance: 110.8
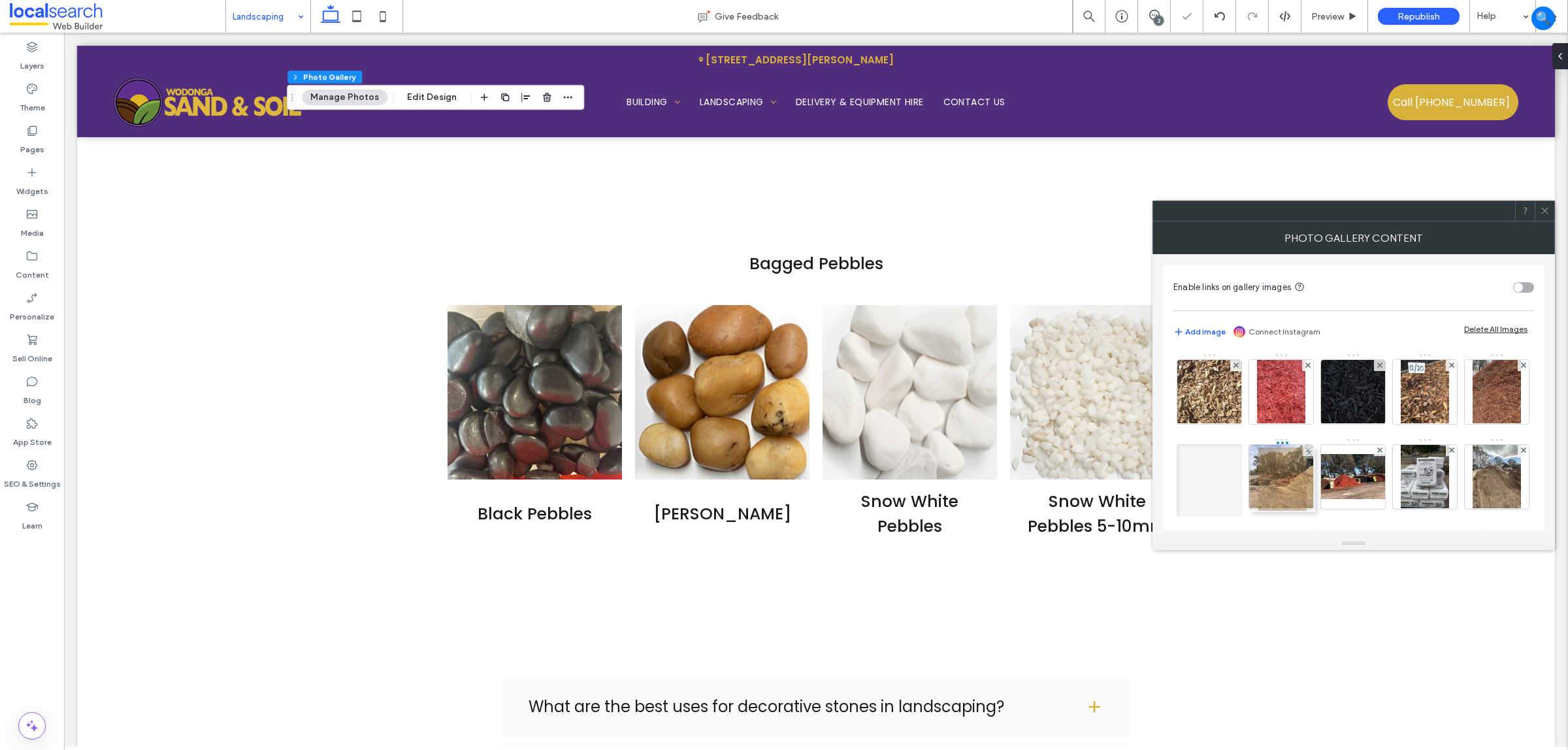
drag, startPoint x: 1268, startPoint y: 394, endPoint x: 1266, endPoint y: 482, distance: 88.0
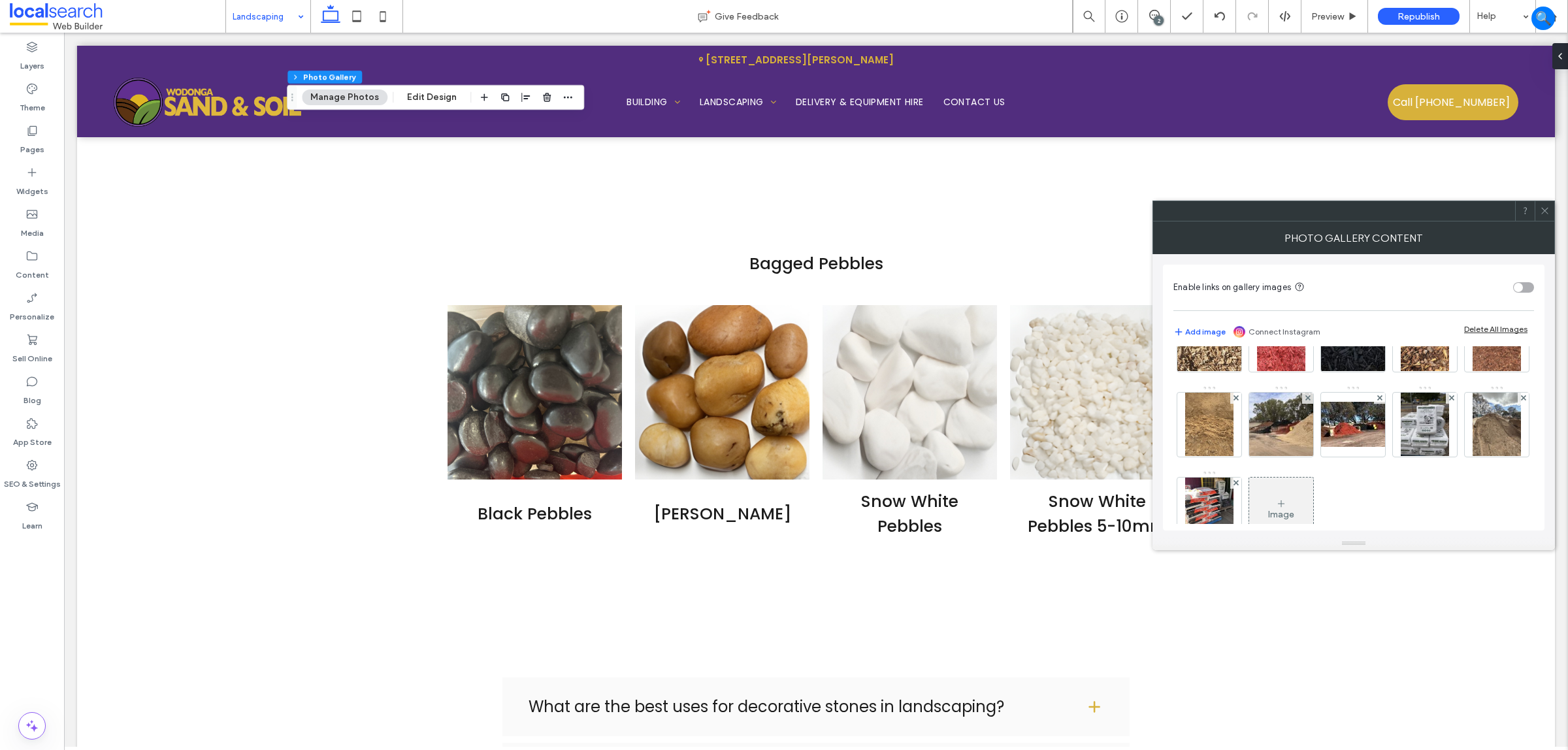
scroll to position [82, 0]
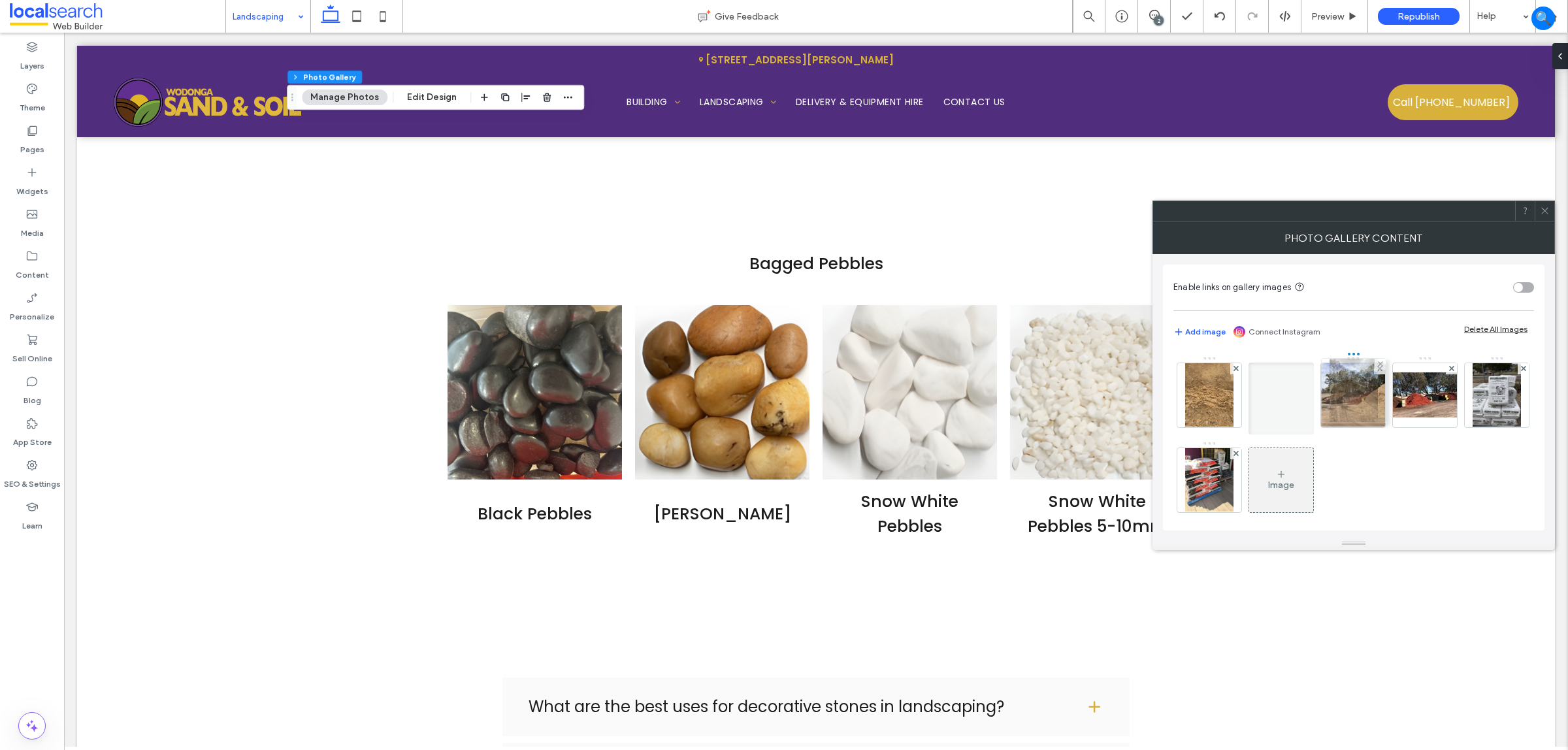
drag, startPoint x: 1304, startPoint y: 490, endPoint x: 1373, endPoint y: 401, distance: 112.6
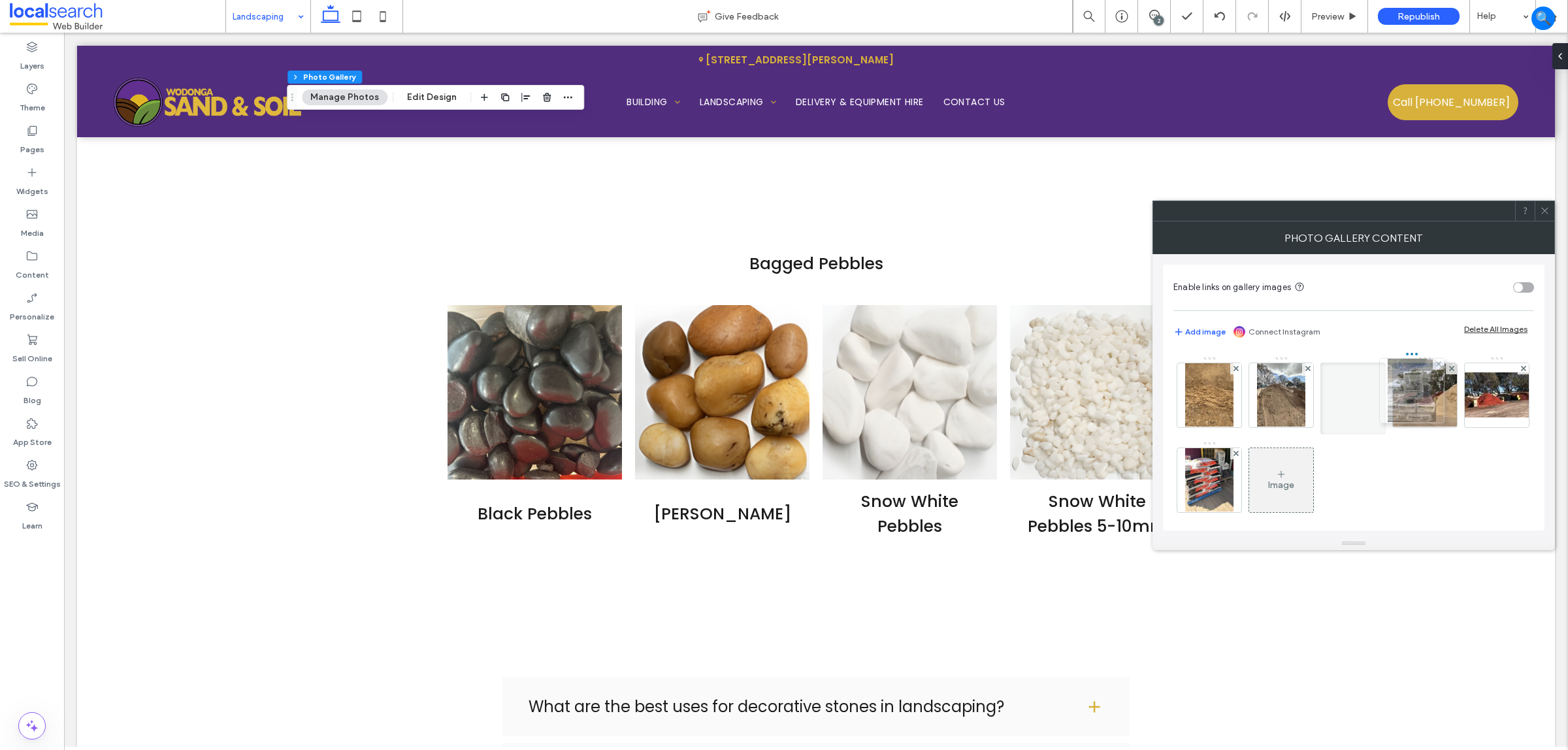
drag, startPoint x: 1284, startPoint y: 490, endPoint x: 1412, endPoint y: 401, distance: 155.9
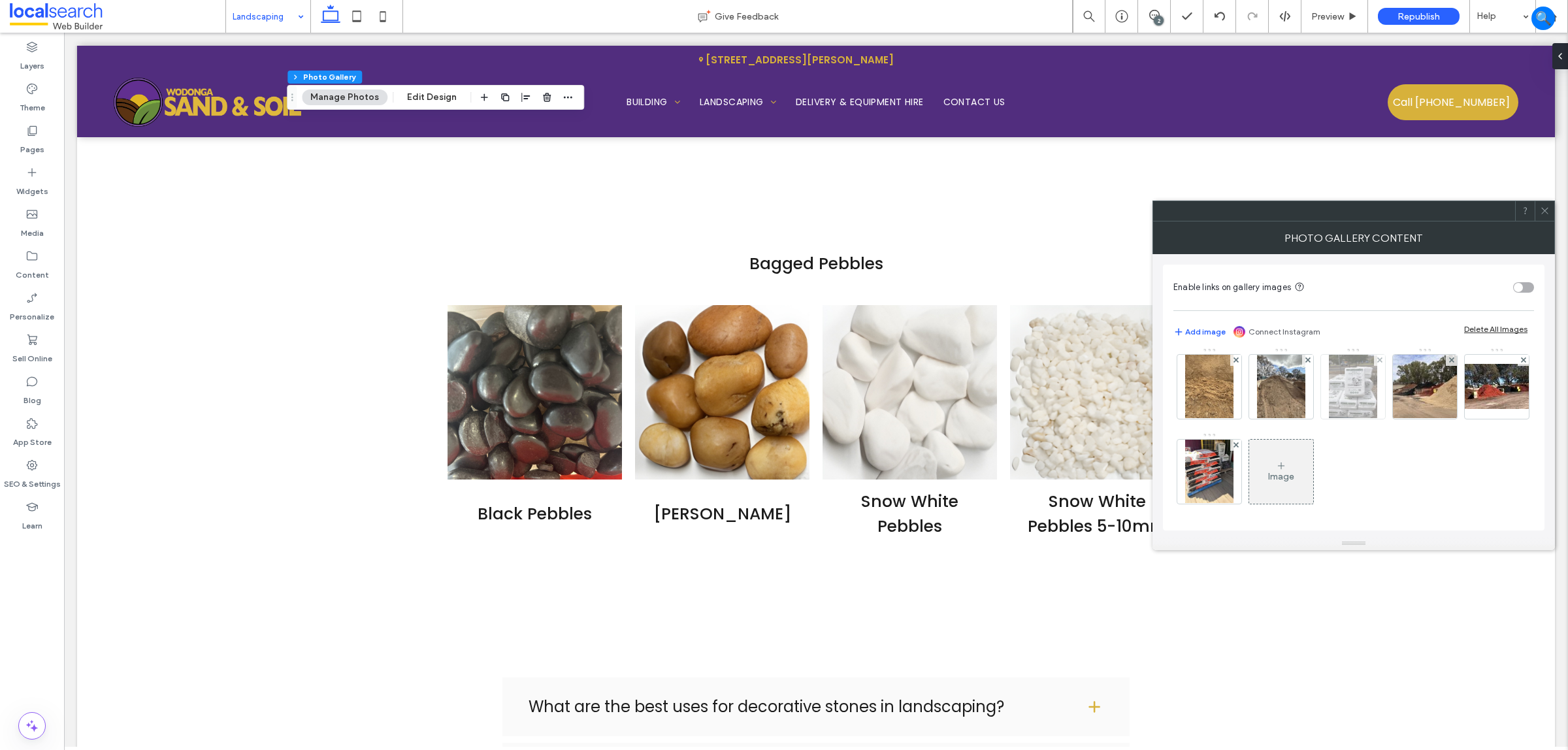
scroll to position [93, 0]
click at [1254, 361] on icon at bounding box center [1452, 359] width 5 height 5
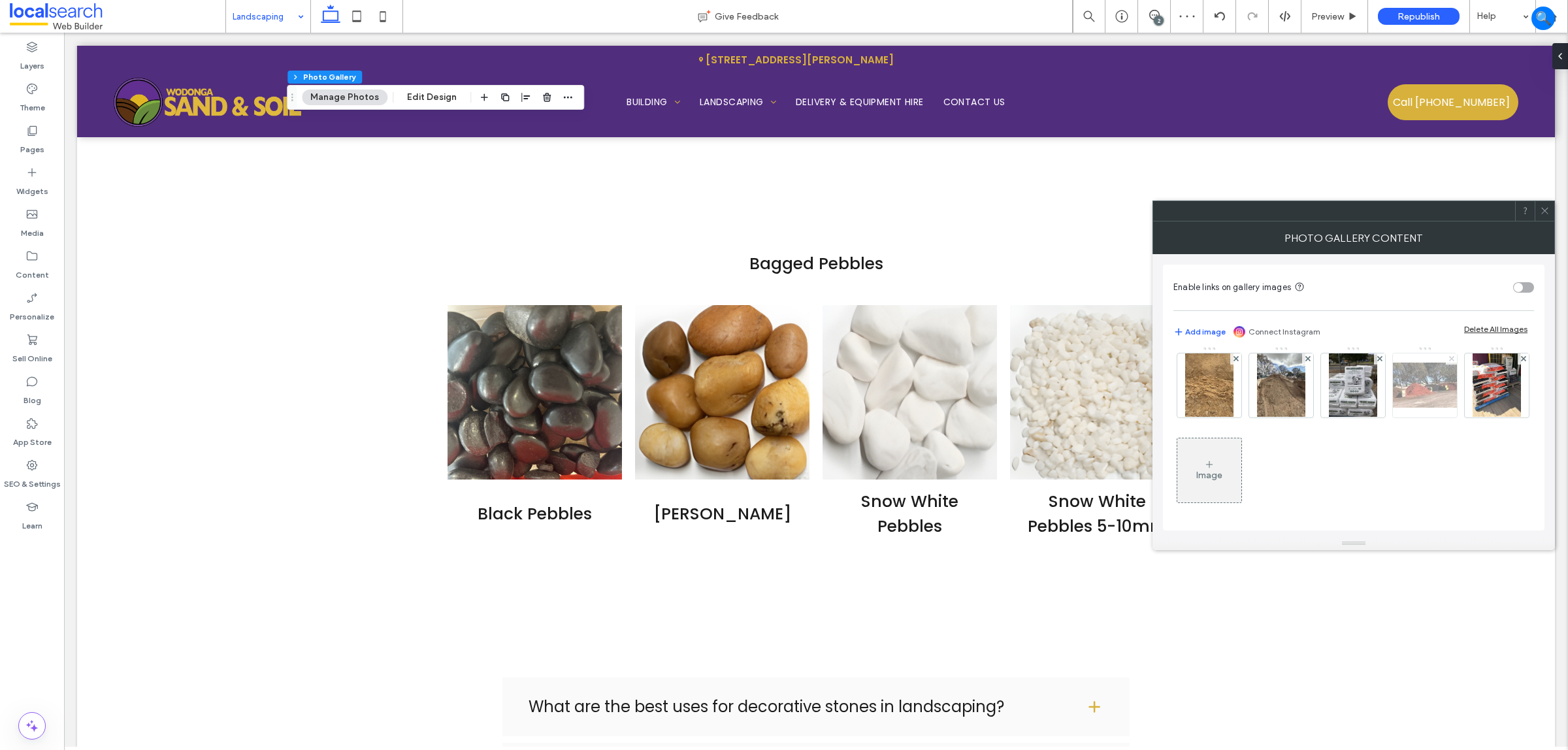
click at [1254, 361] on icon at bounding box center [1452, 359] width 5 height 5
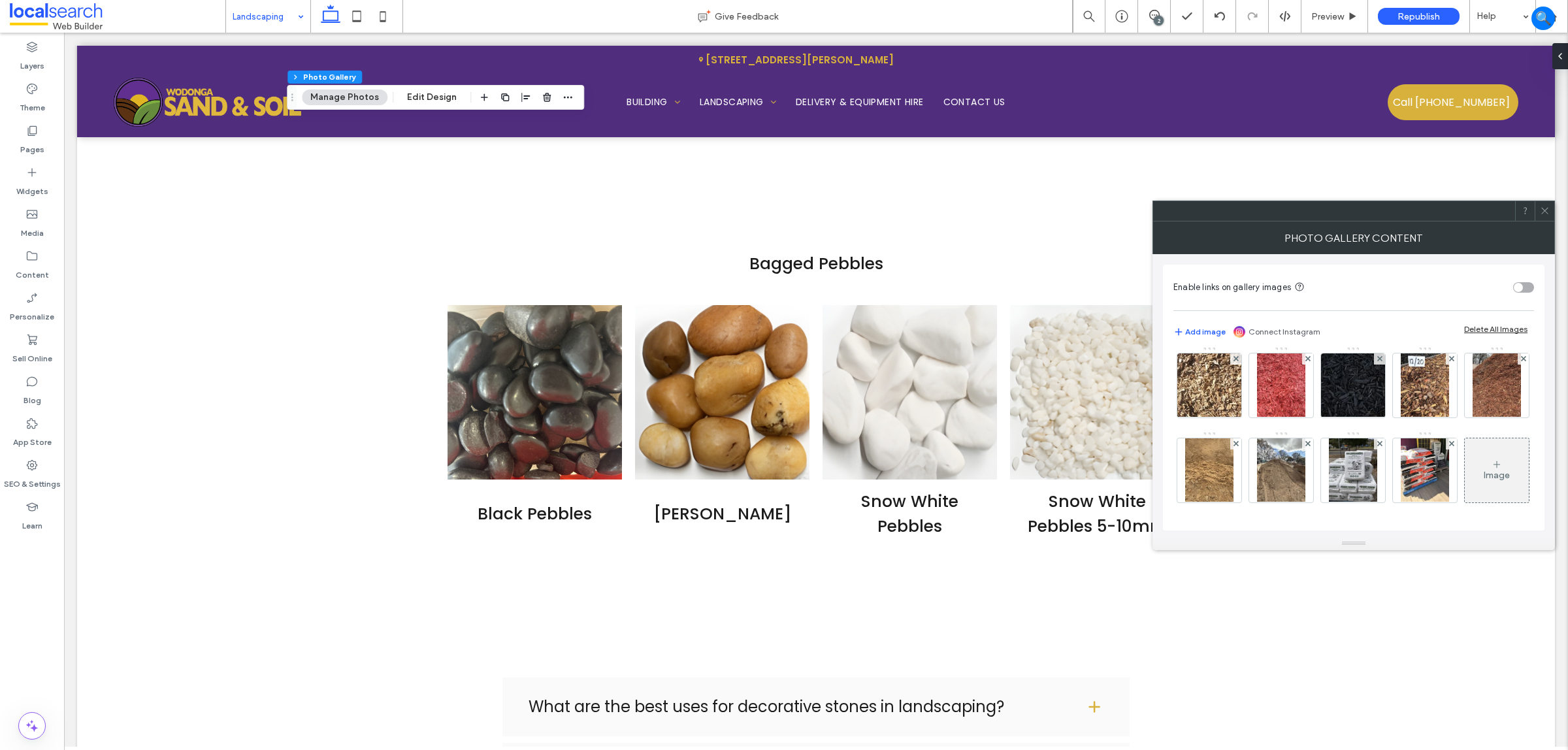
click at [1254, 204] on span at bounding box center [1544, 211] width 9 height 20
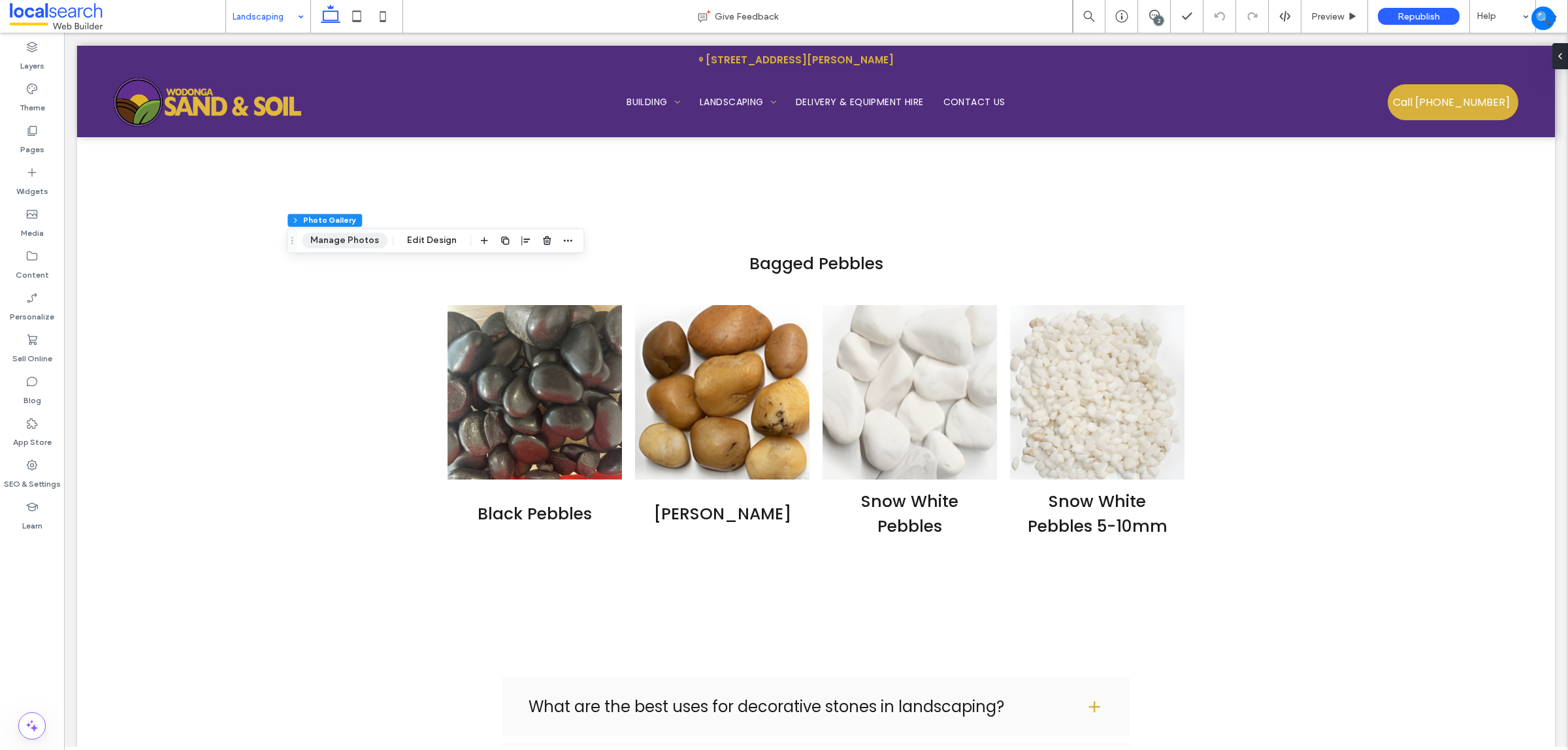
click at [357, 238] on button "Manage Photos" at bounding box center [344, 240] width 85 height 15
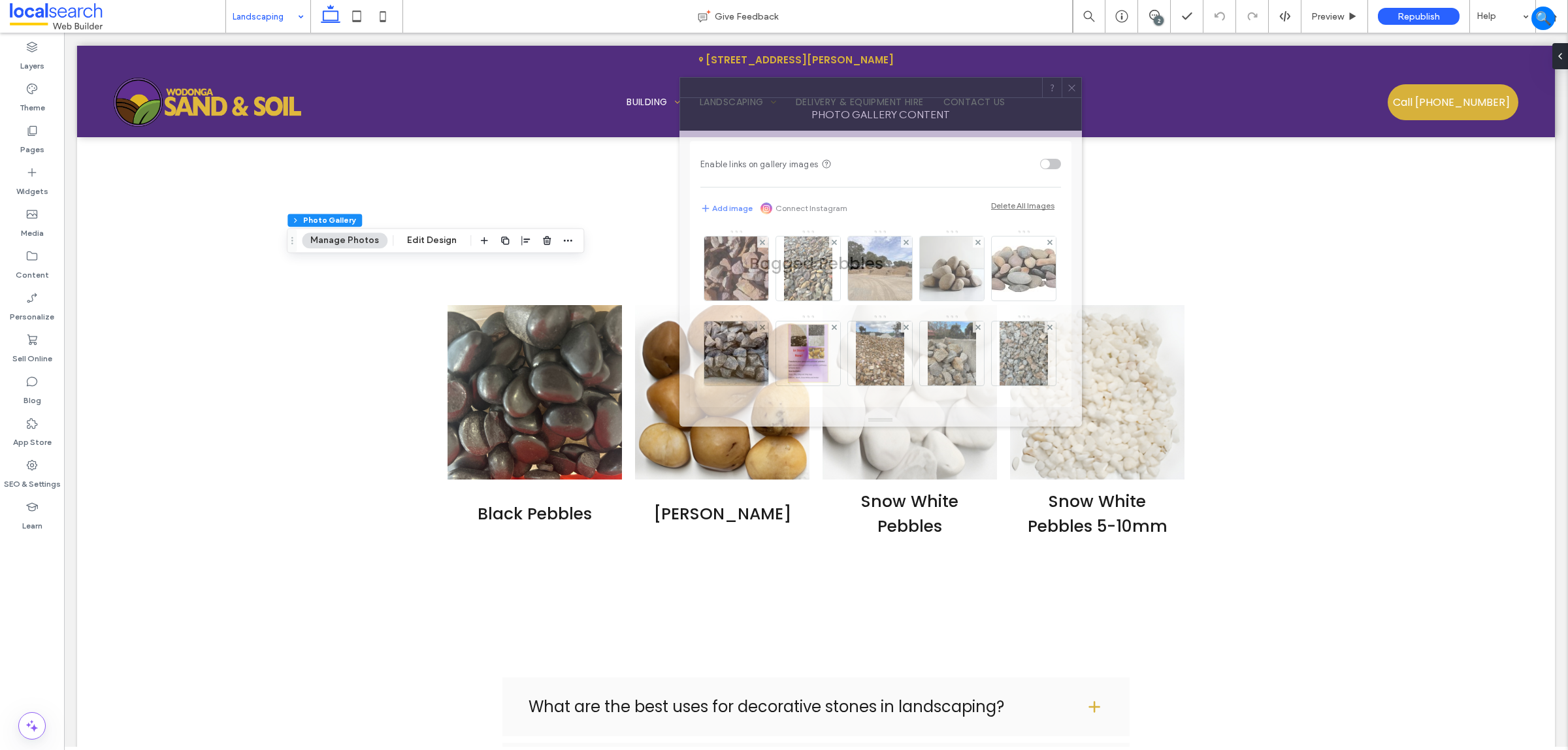
drag, startPoint x: 1248, startPoint y: 216, endPoint x: 779, endPoint y: 98, distance: 483.6
click at [779, 98] on div "Photo Gallery Content" at bounding box center [880, 114] width 402 height 32
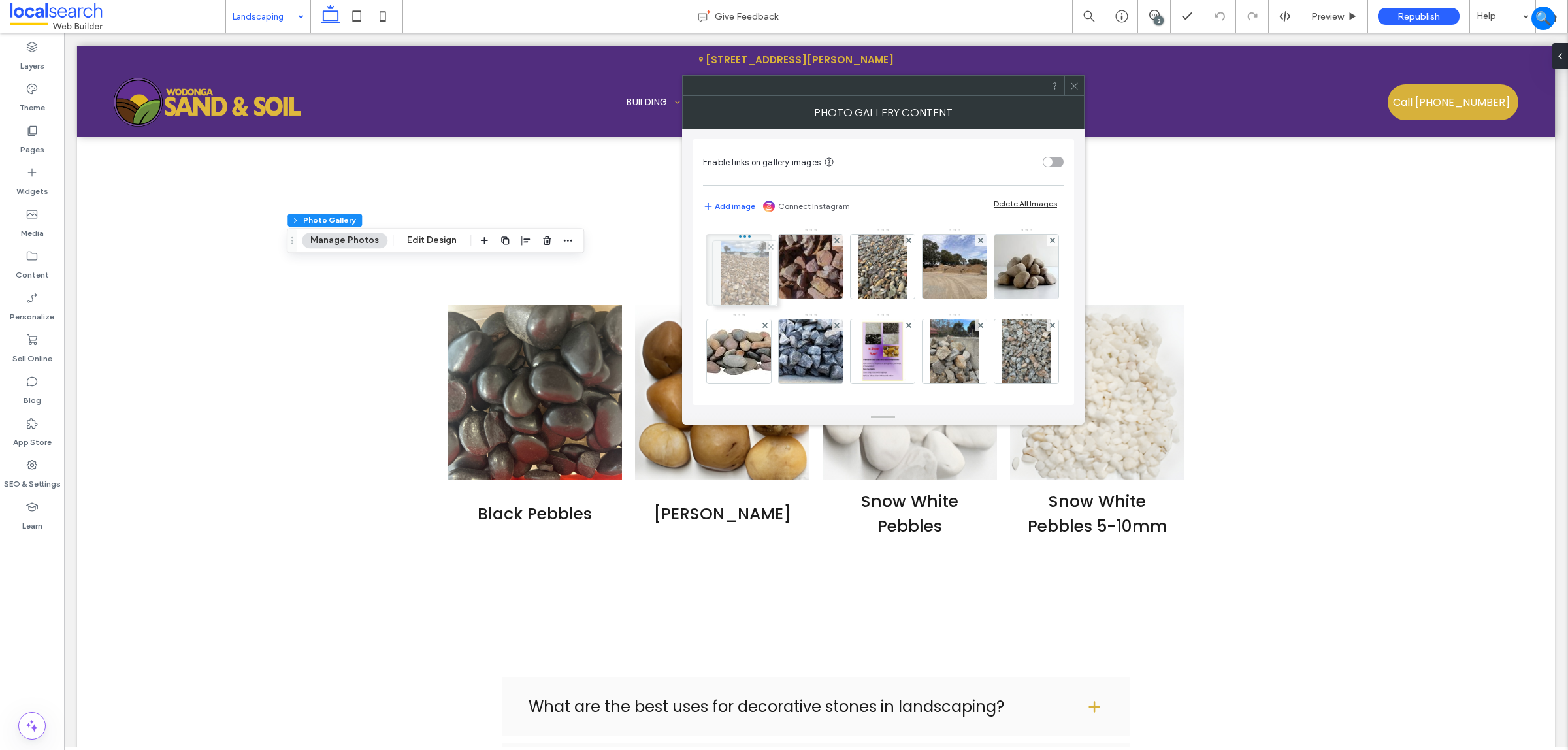
drag, startPoint x: 955, startPoint y: 347, endPoint x: 742, endPoint y: 268, distance: 227.2
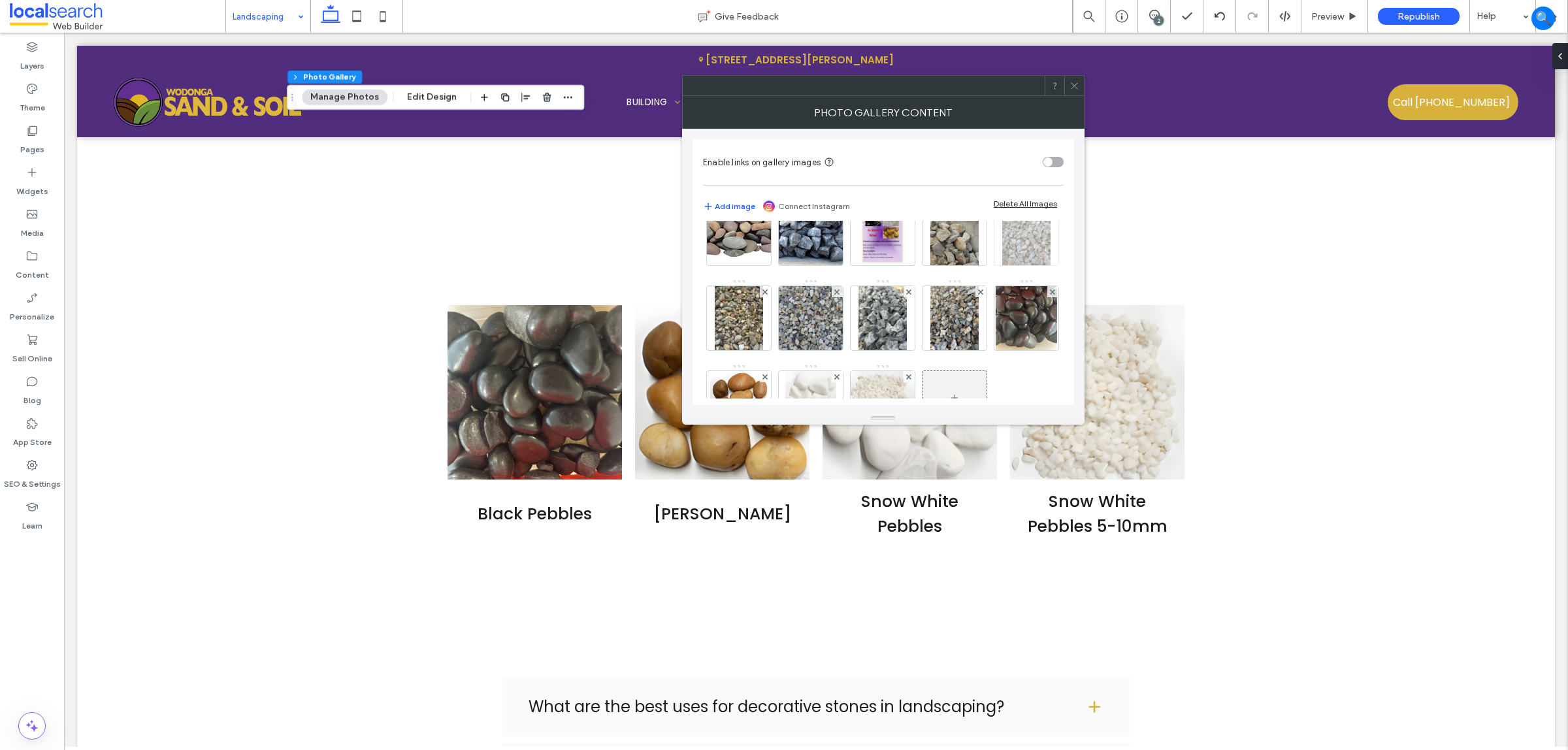
scroll to position [82, 0]
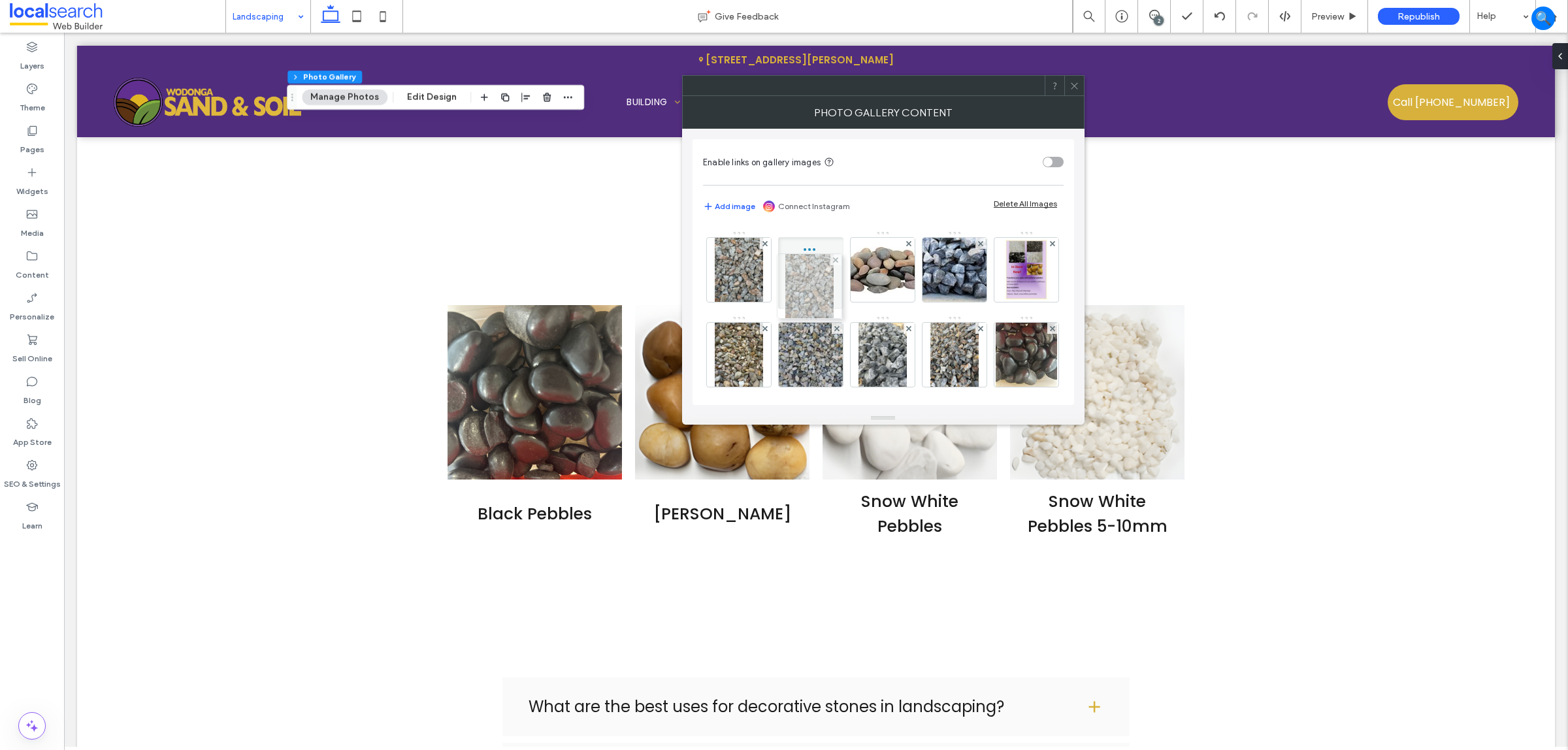
drag, startPoint x: 746, startPoint y: 353, endPoint x: 838, endPoint y: 262, distance: 129.4
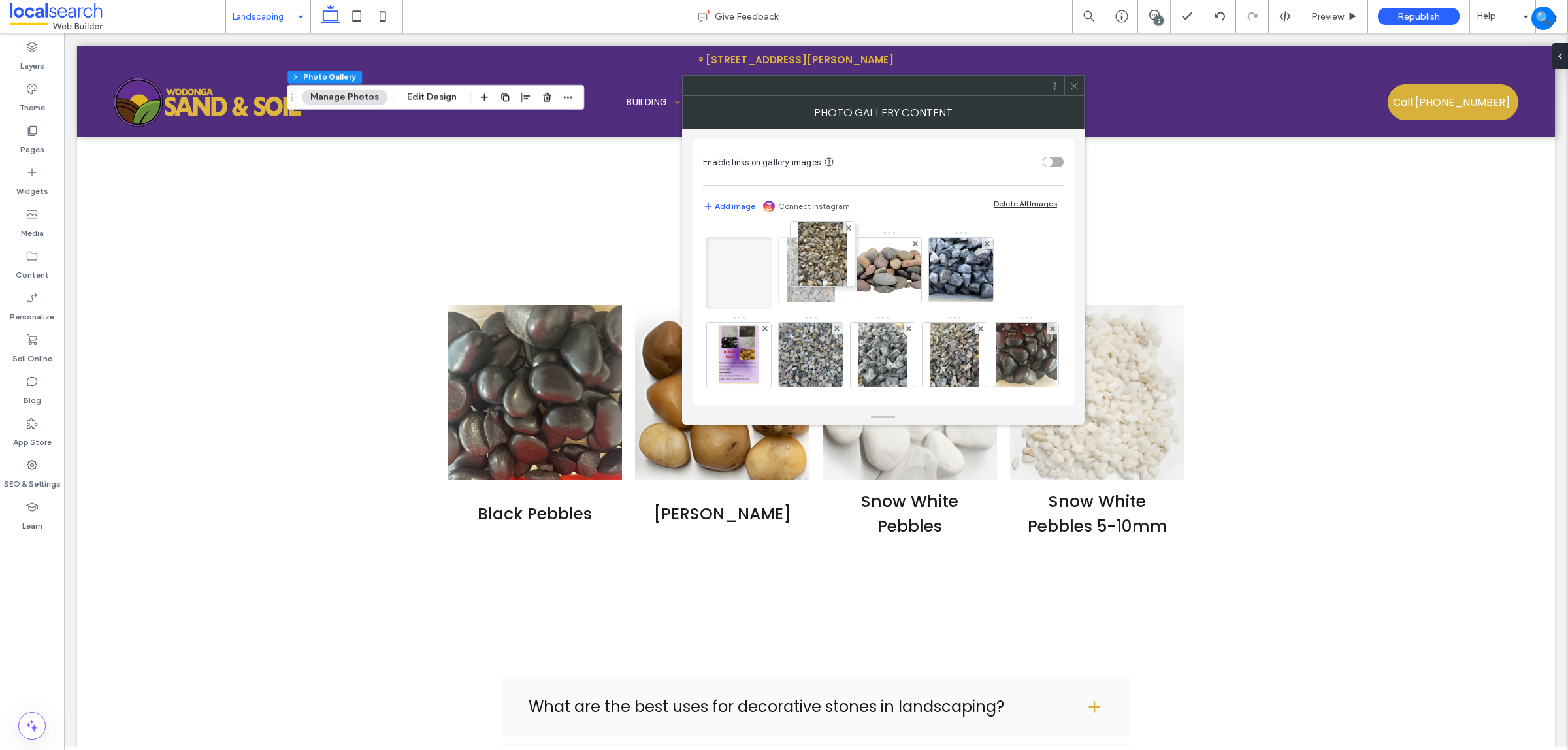
drag, startPoint x: 808, startPoint y: 358, endPoint x: 879, endPoint y: 302, distance: 90.4
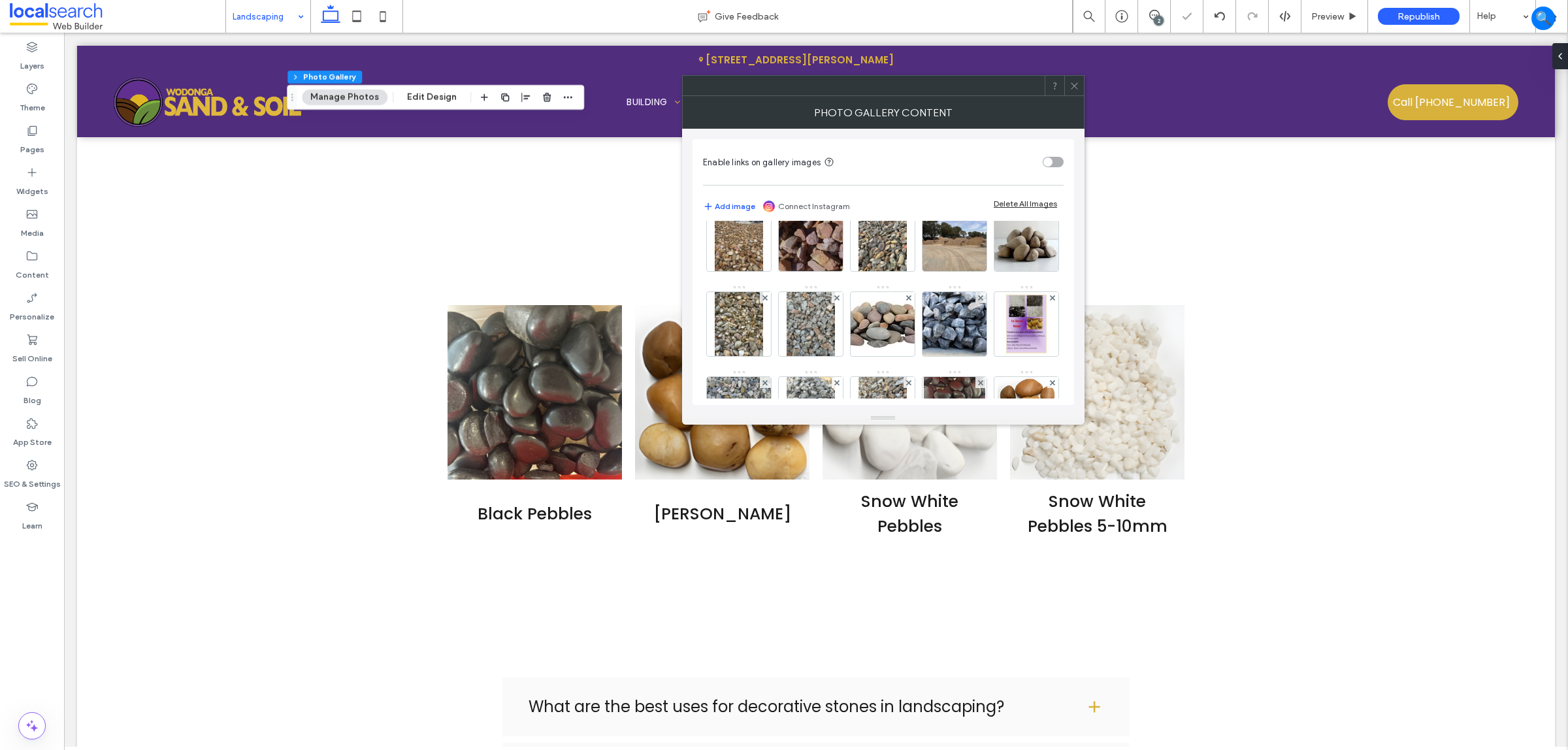
scroll to position [0, 0]
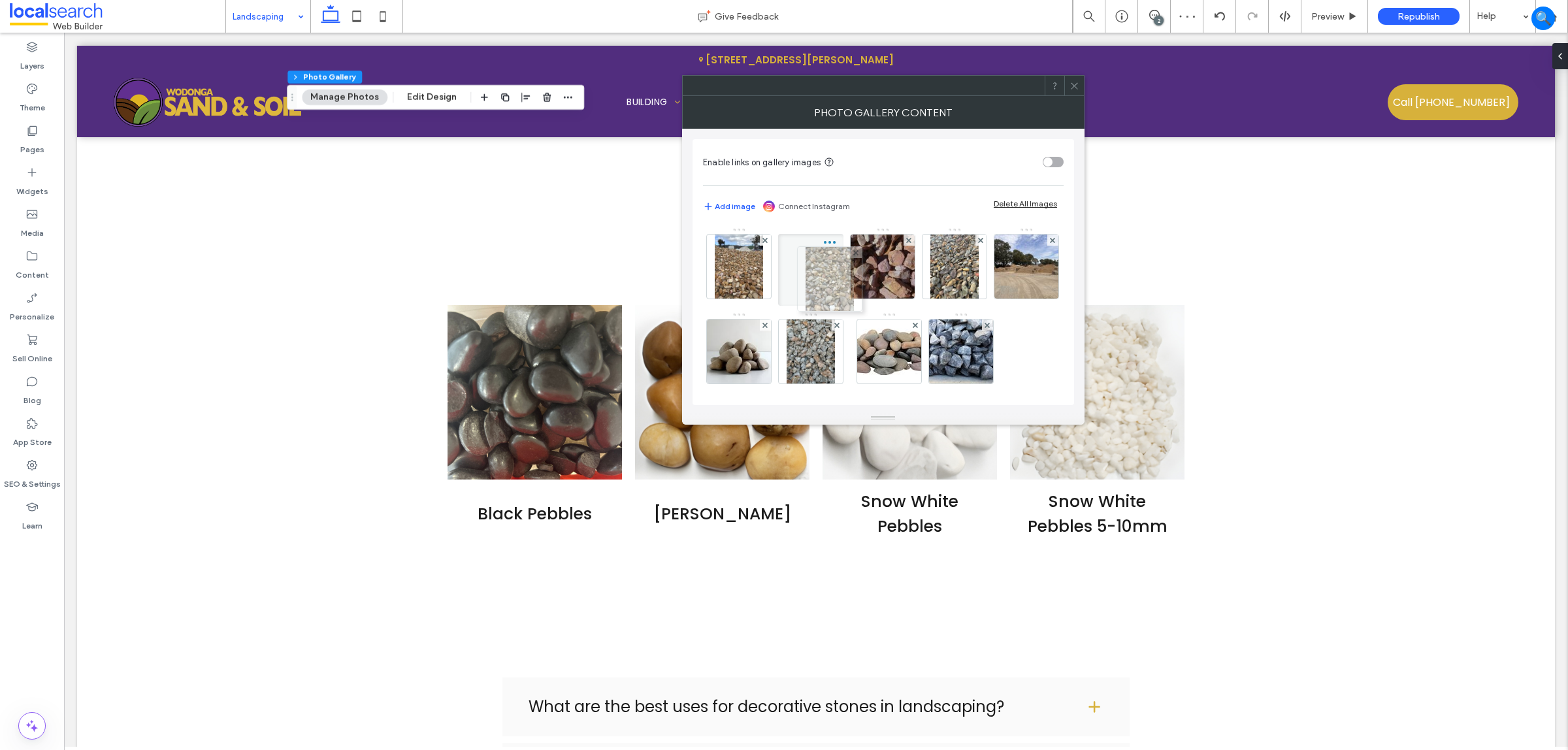
drag, startPoint x: 825, startPoint y: 349, endPoint x: 841, endPoint y: 276, distance: 74.7
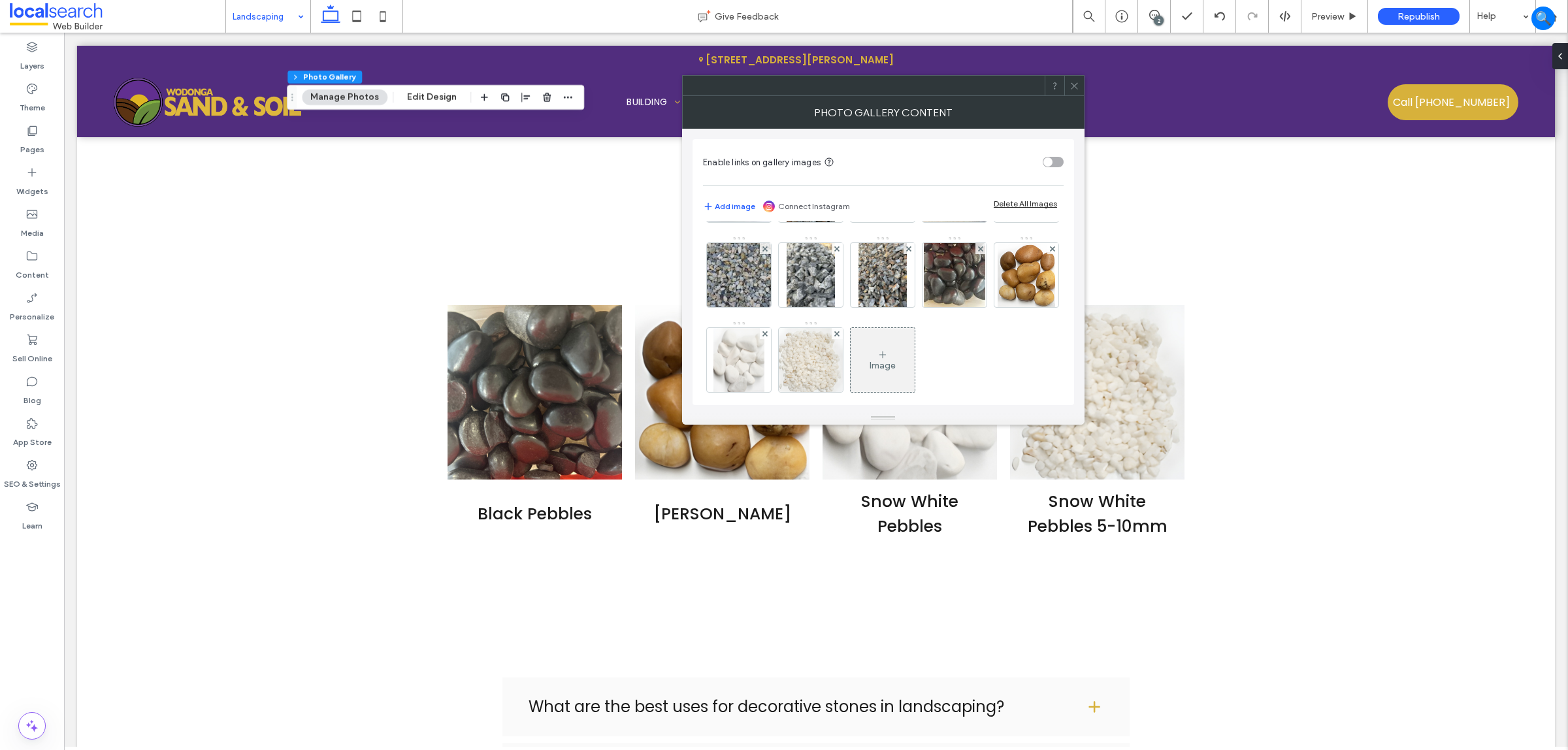
scroll to position [163, 0]
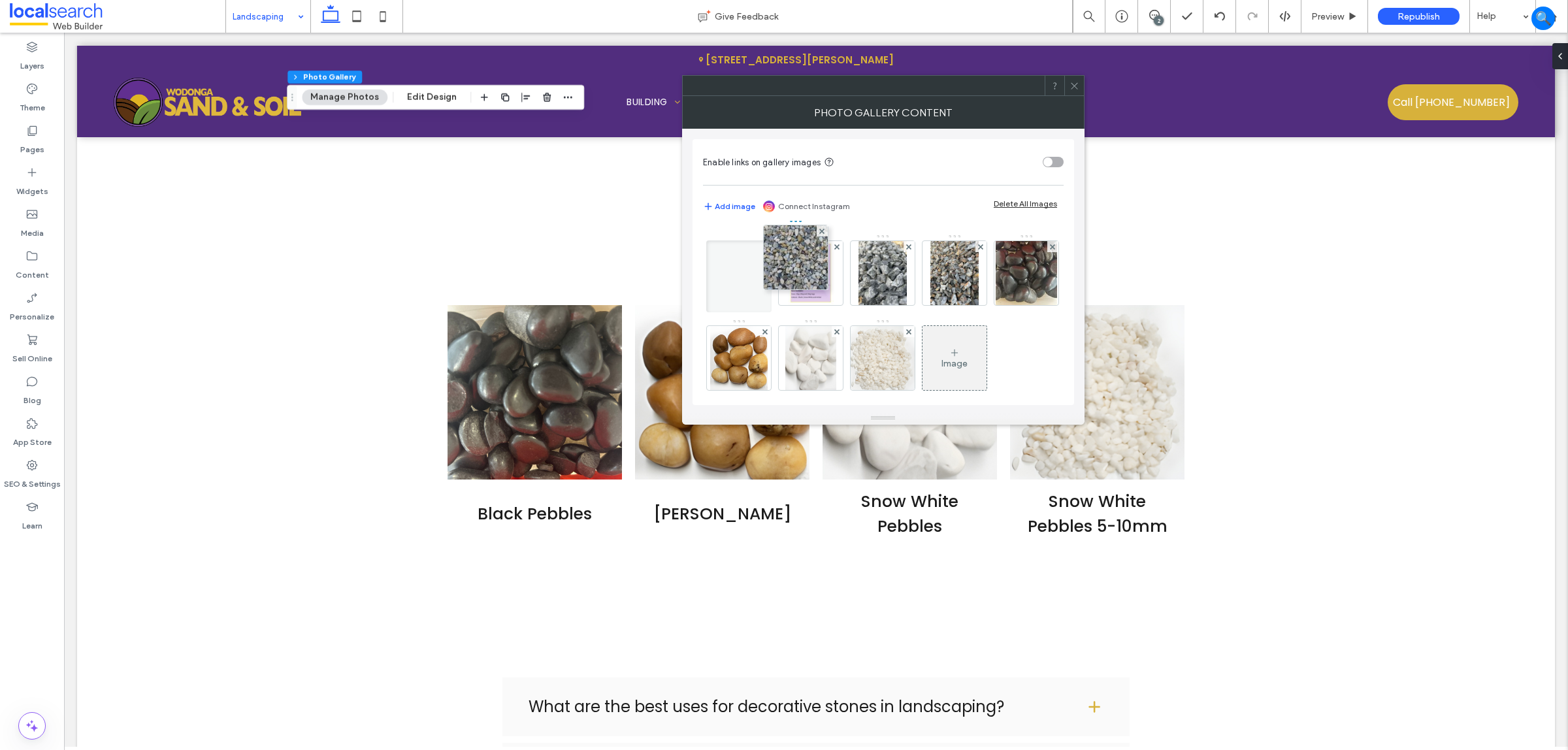
drag, startPoint x: 896, startPoint y: 273, endPoint x: 820, endPoint y: 266, distance: 76.3
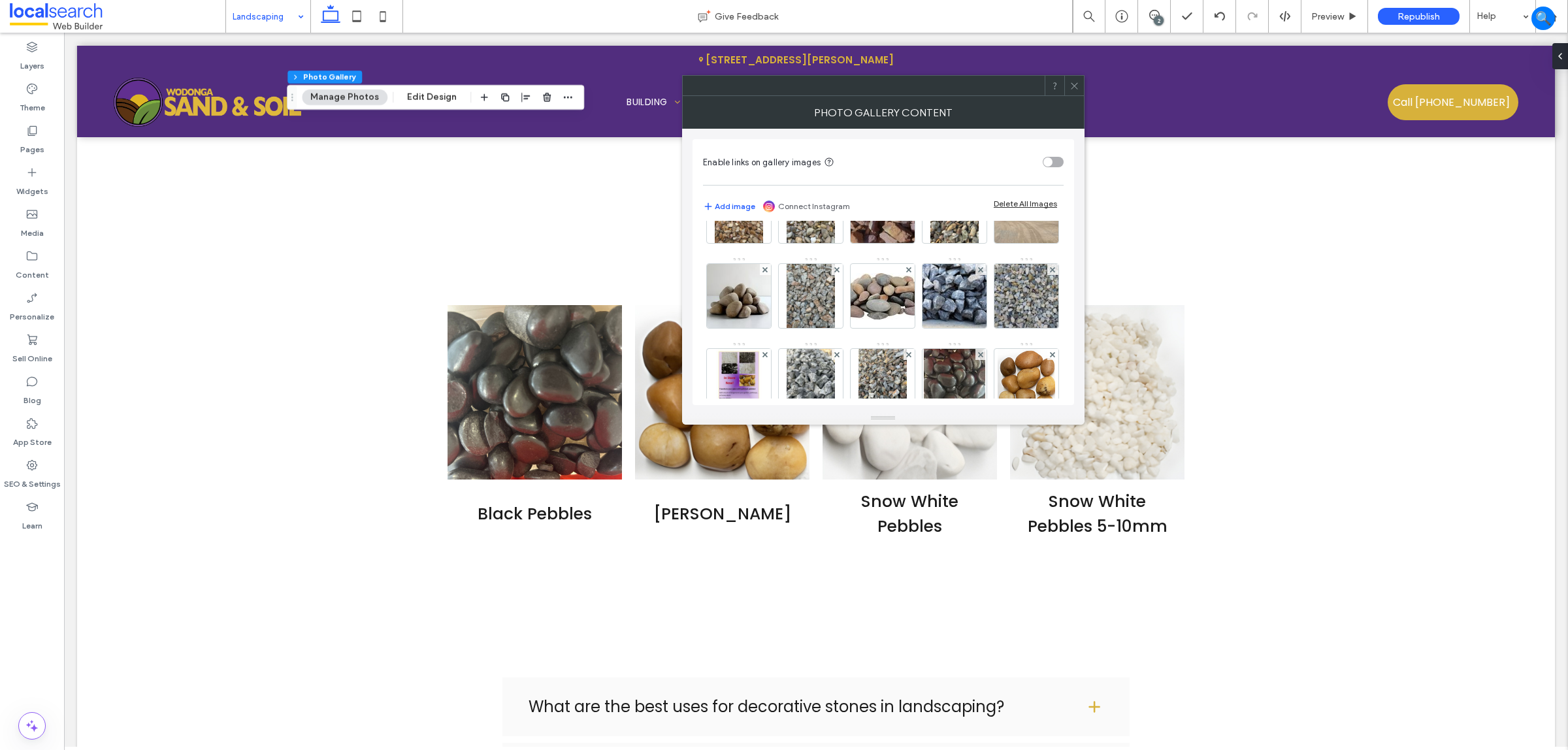
scroll to position [82, 0]
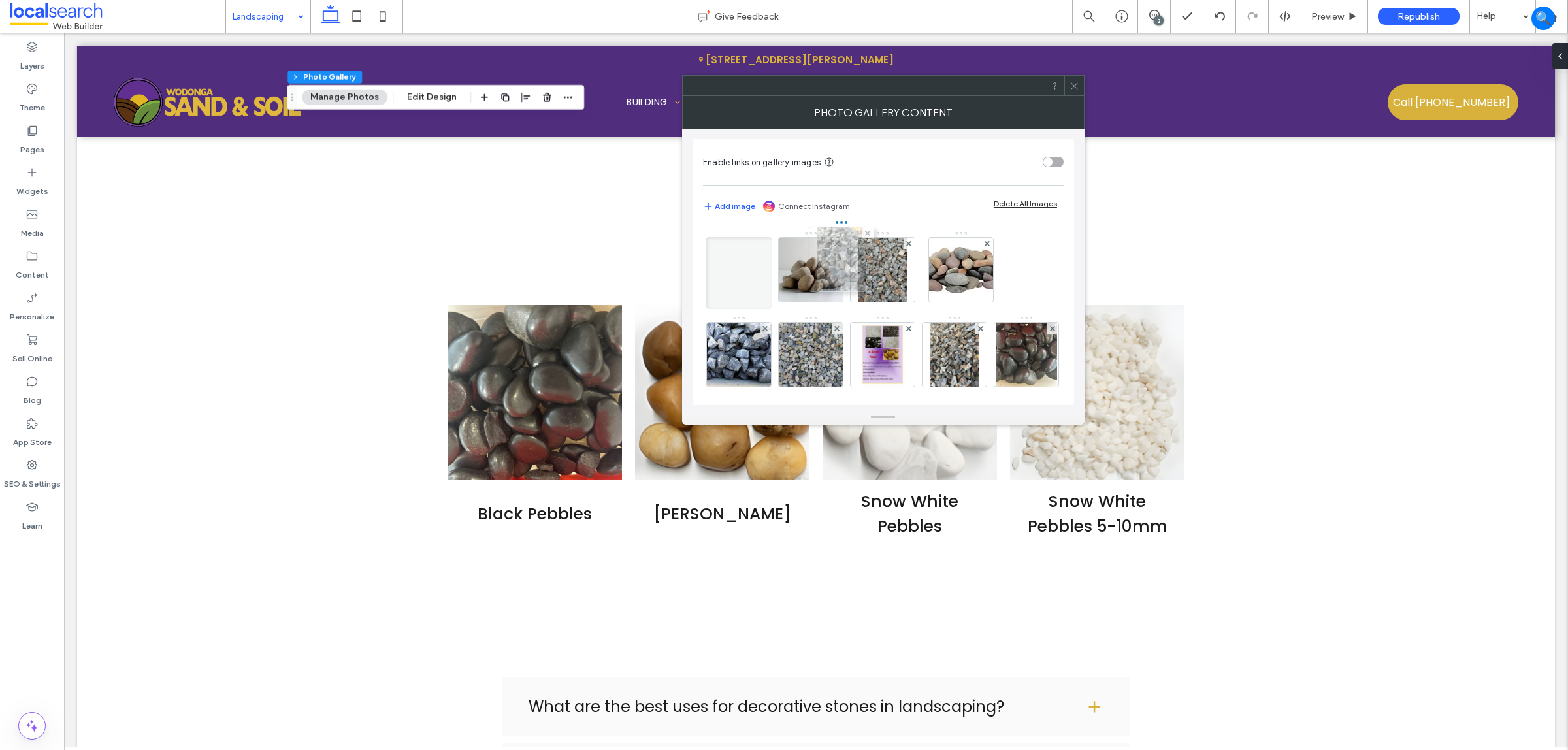
drag, startPoint x: 955, startPoint y: 351, endPoint x: 837, endPoint y: 255, distance: 152.1
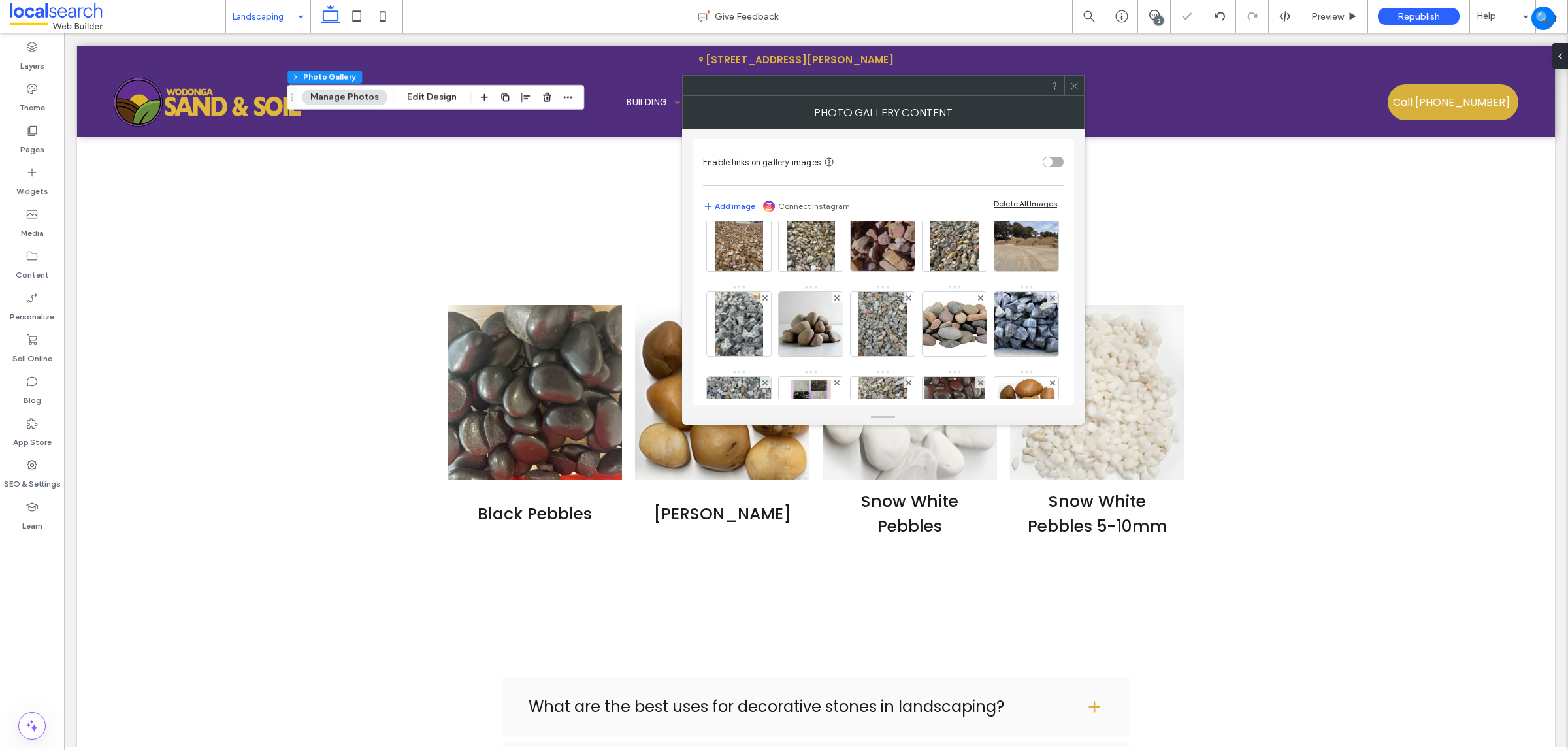
scroll to position [0, 0]
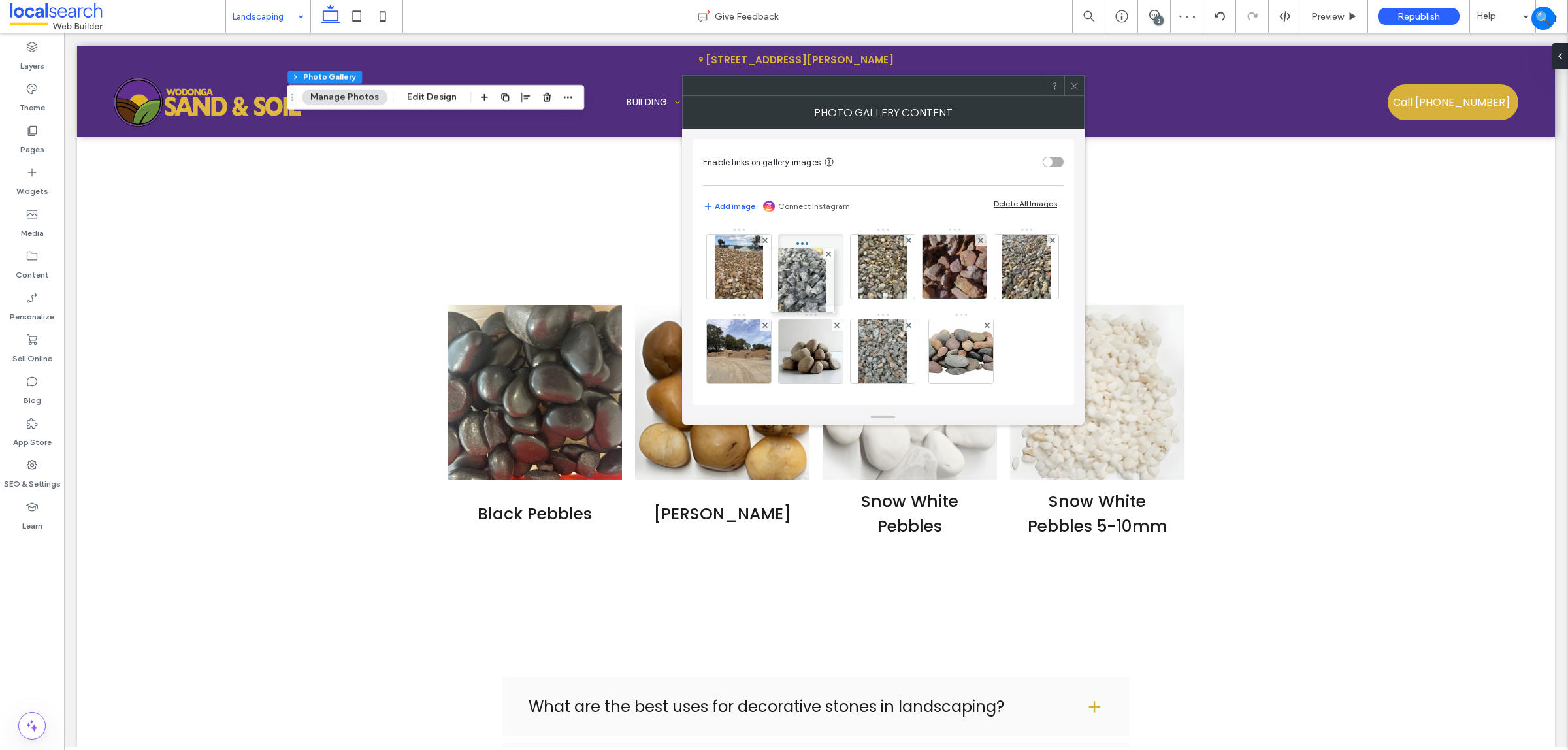
drag, startPoint x: 813, startPoint y: 351, endPoint x: 801, endPoint y: 279, distance: 73.0
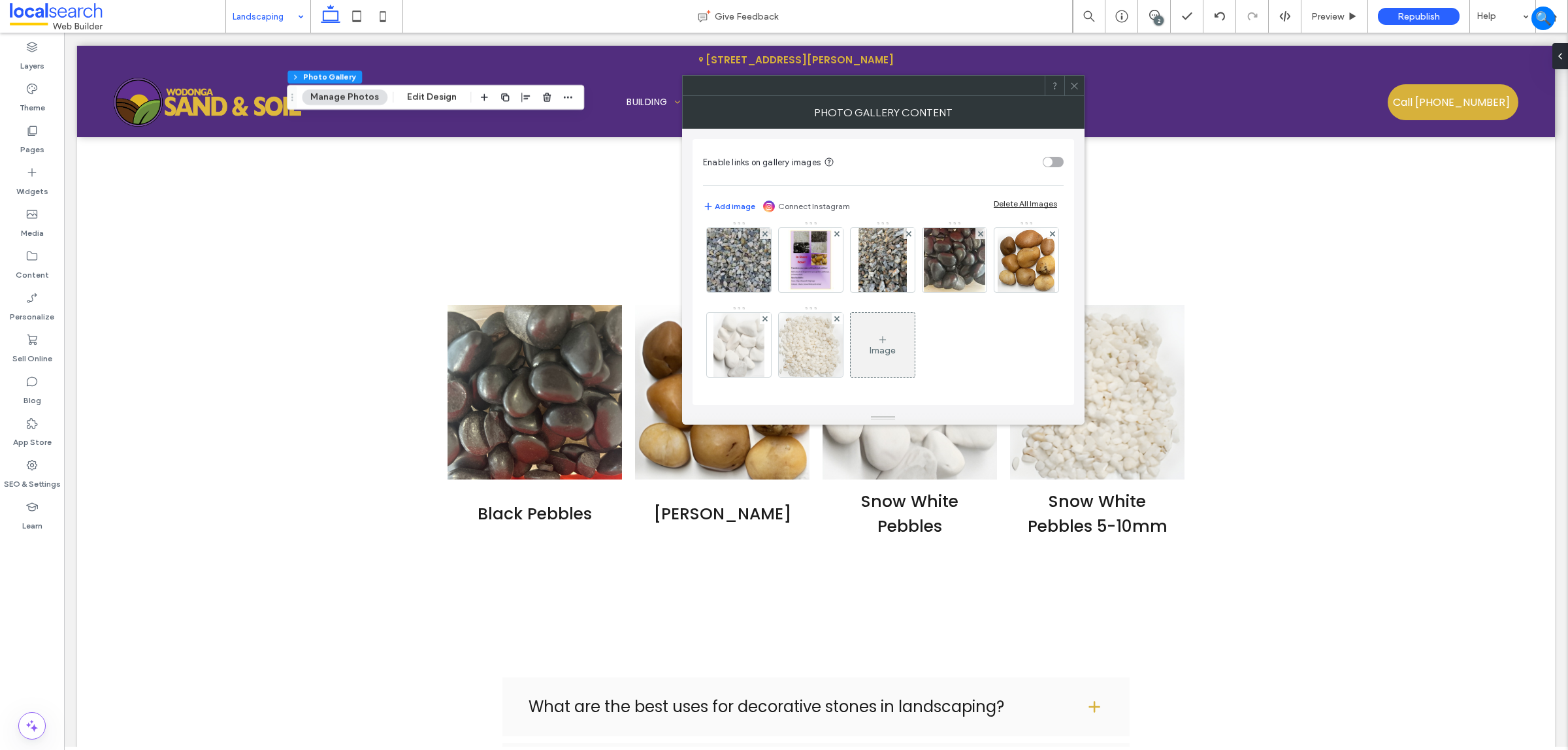
scroll to position [182, 0]
click at [859, 292] on img at bounding box center [883, 260] width 49 height 64
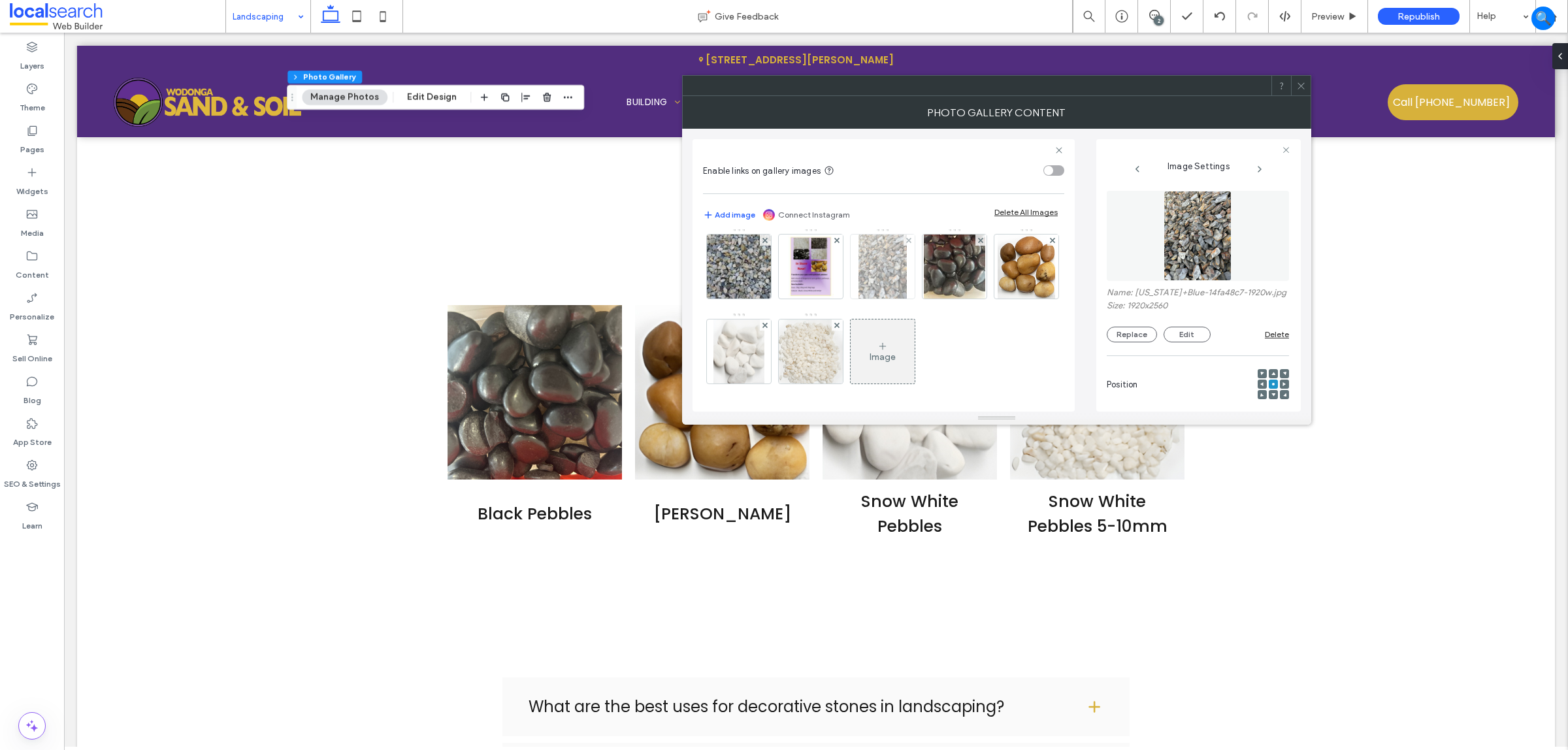
scroll to position [0, 0]
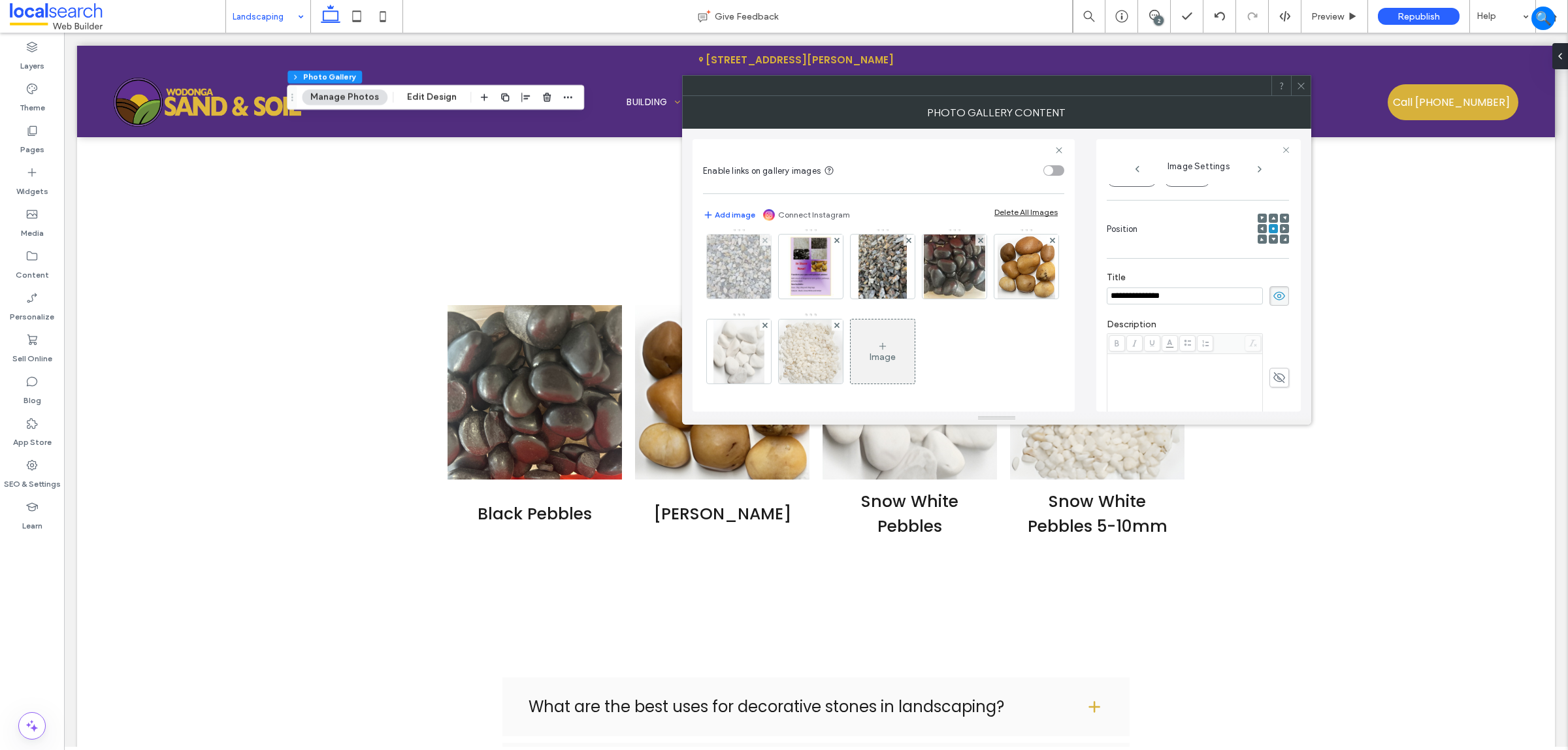
click at [782, 273] on img at bounding box center [739, 267] width 85 height 64
click at [859, 265] on img at bounding box center [883, 267] width 49 height 64
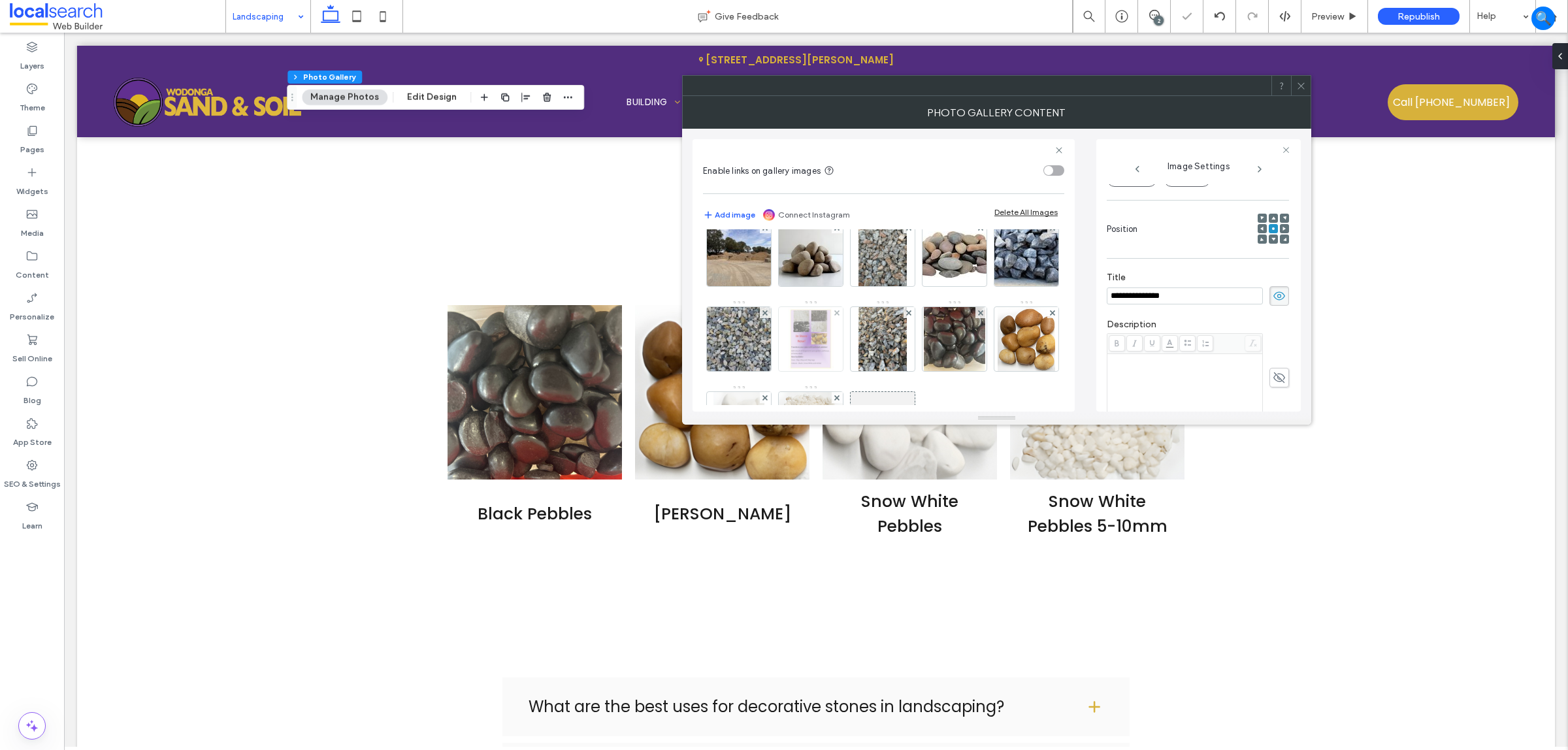
scroll to position [102, 0]
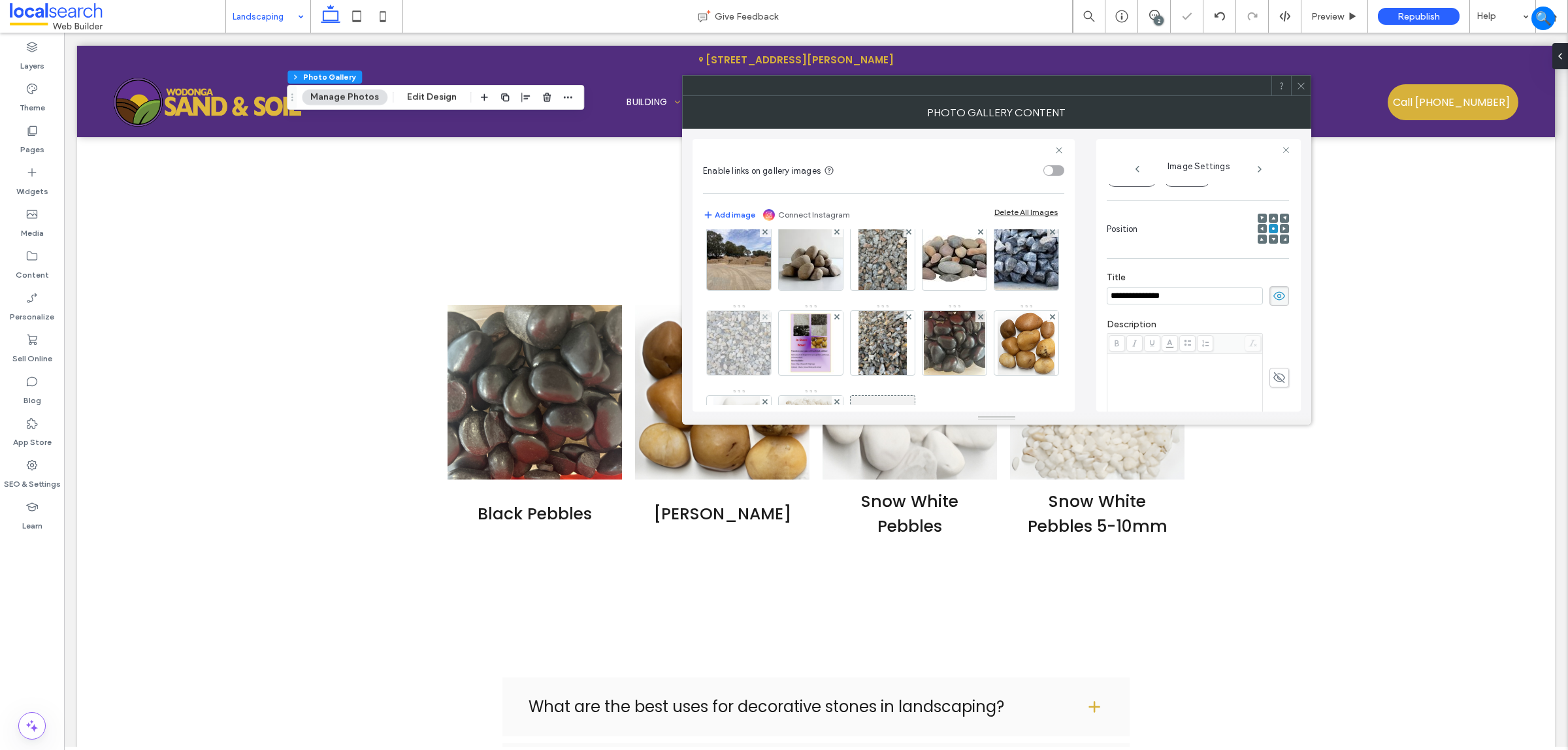
click at [782, 335] on img at bounding box center [739, 343] width 85 height 64
click at [980, 290] on img at bounding box center [1026, 258] width 93 height 64
click at [902, 282] on img at bounding box center [954, 258] width 104 height 46
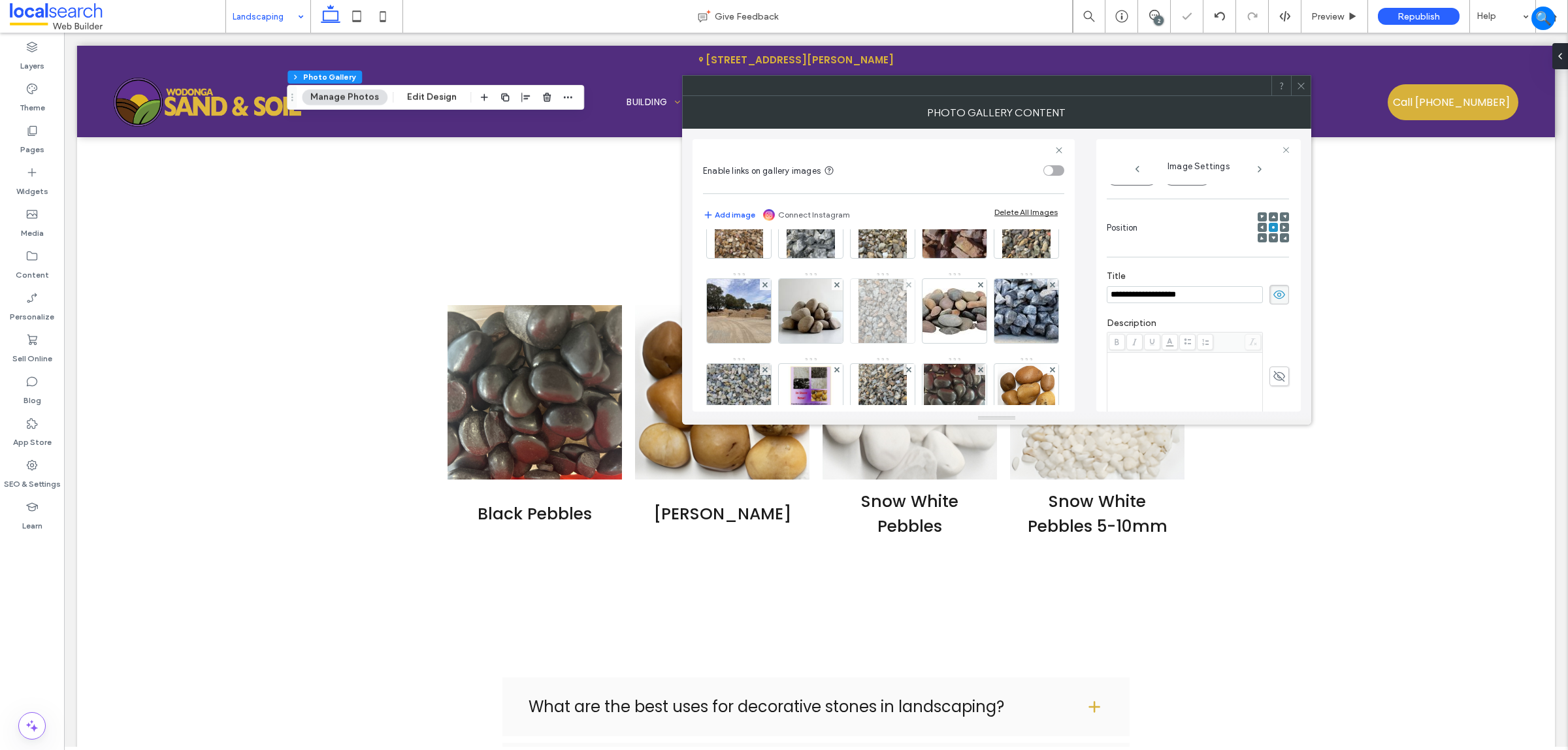
scroll to position [21, 0]
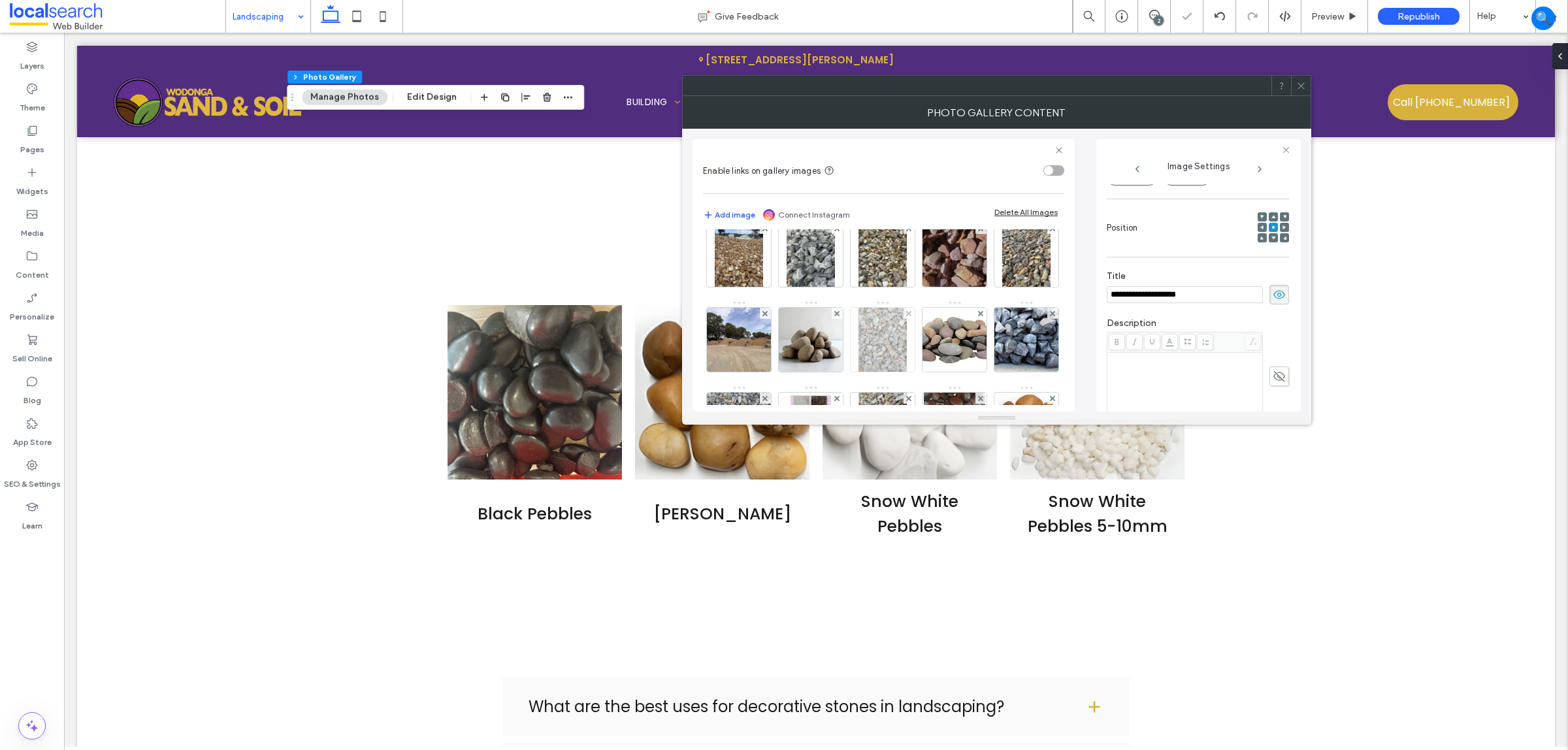
click at [907, 337] on img at bounding box center [883, 339] width 49 height 64
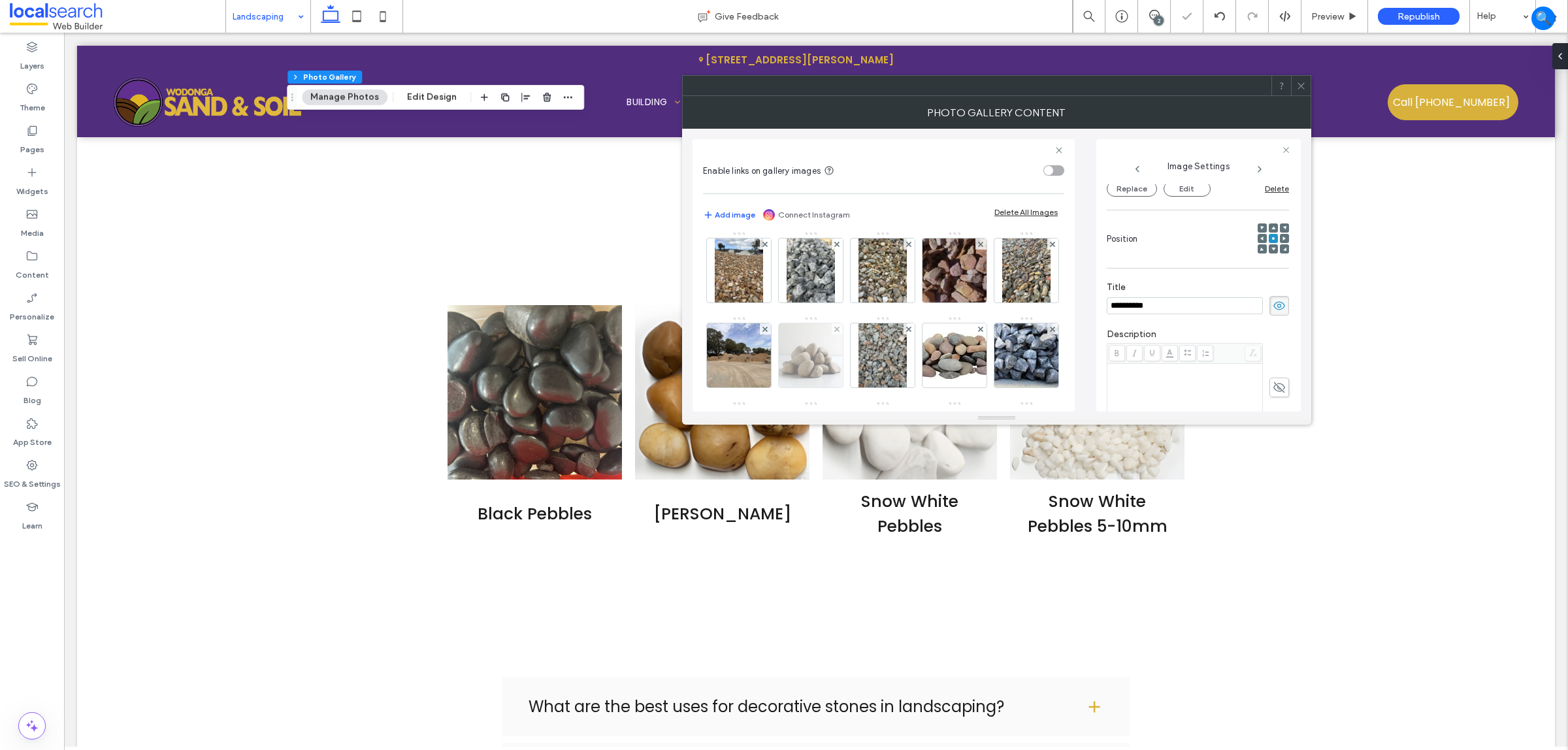
scroll to position [0, 0]
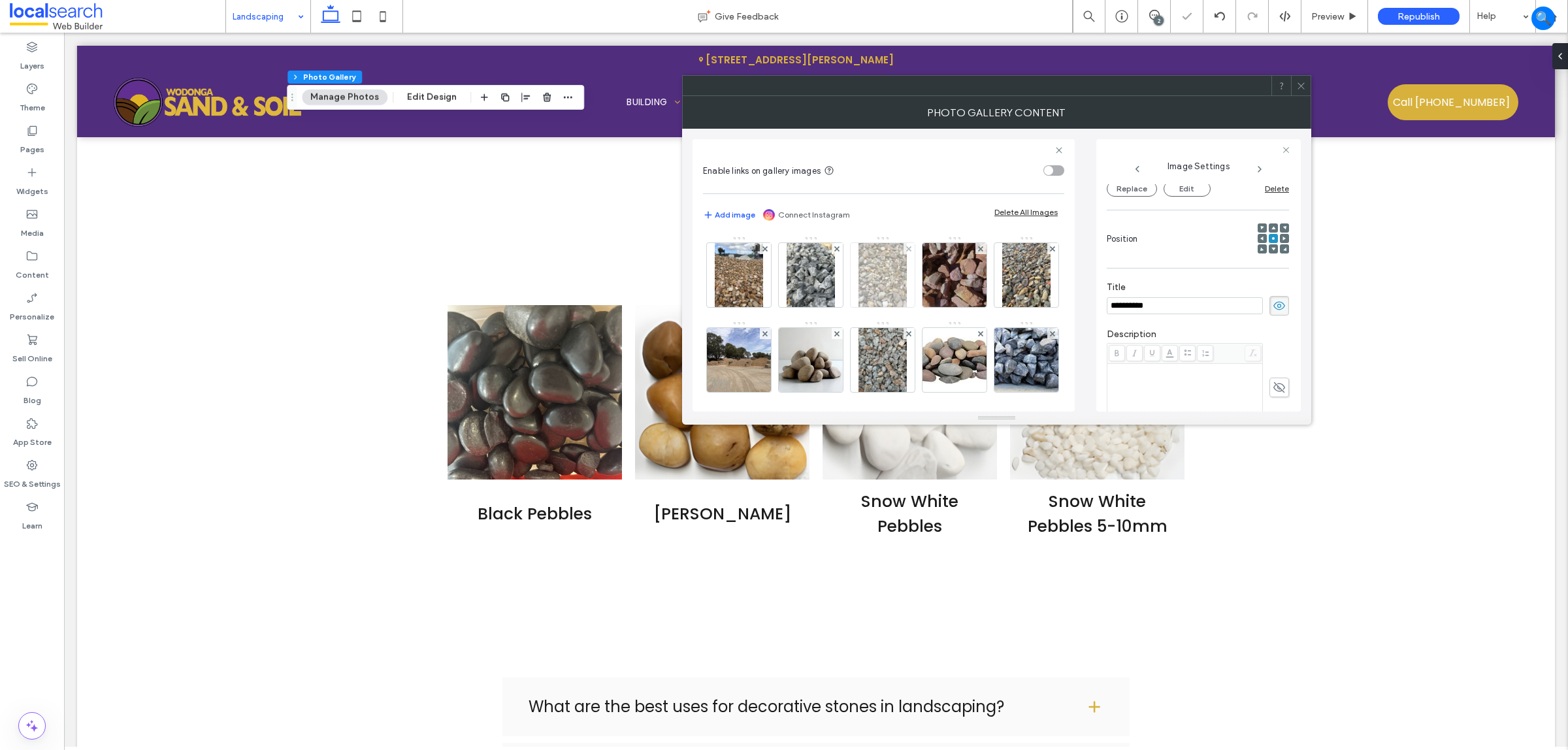
click at [890, 304] on img at bounding box center [883, 274] width 49 height 64
click at [957, 282] on img at bounding box center [955, 274] width 87 height 64
click at [1002, 307] on img at bounding box center [1026, 274] width 49 height 64
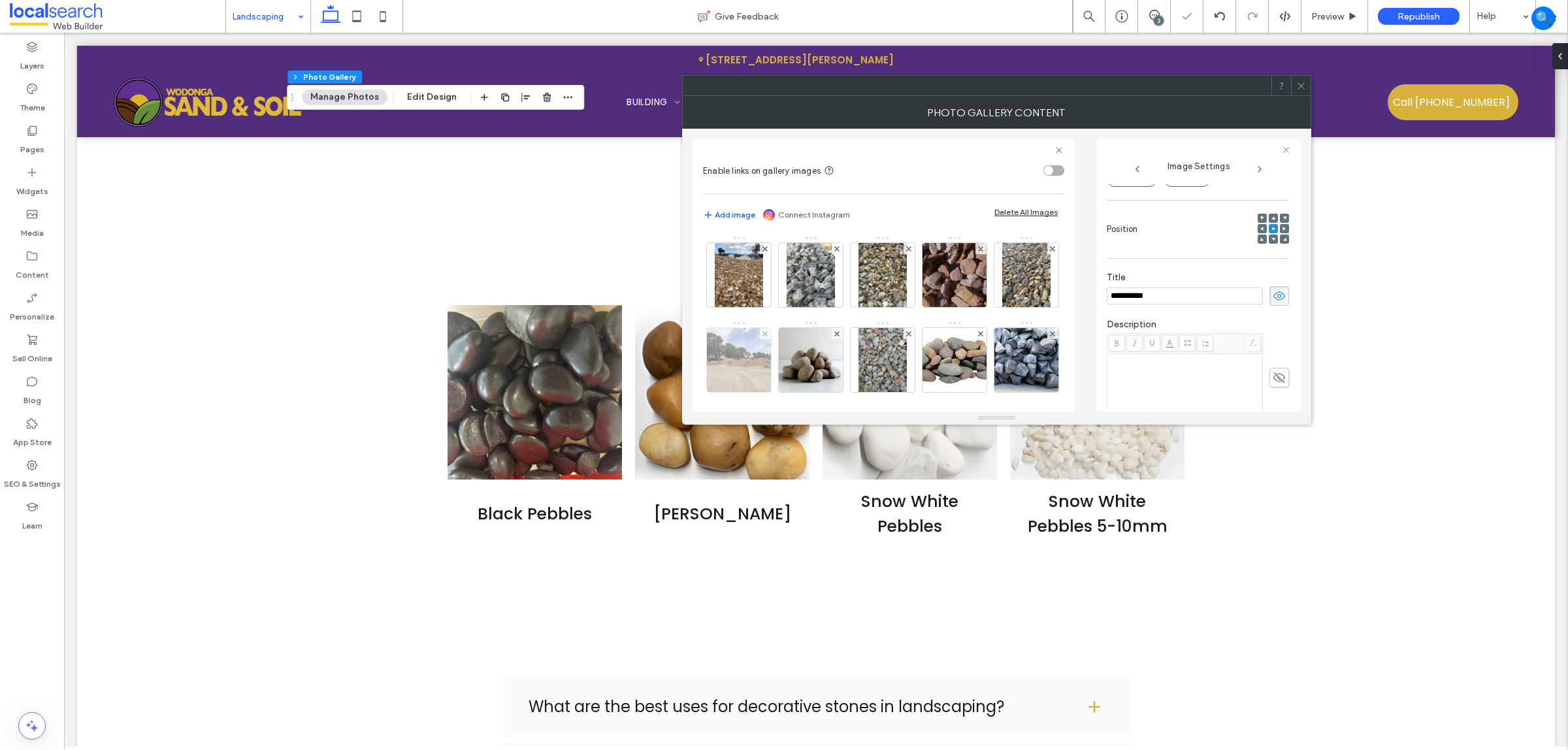
click at [782, 356] on img at bounding box center [739, 360] width 85 height 64
click at [755, 295] on img at bounding box center [739, 274] width 49 height 64
click at [810, 272] on img at bounding box center [811, 274] width 49 height 64
drag, startPoint x: 874, startPoint y: 273, endPoint x: 907, endPoint y: 279, distance: 33.5
click at [876, 273] on img at bounding box center [883, 274] width 49 height 64
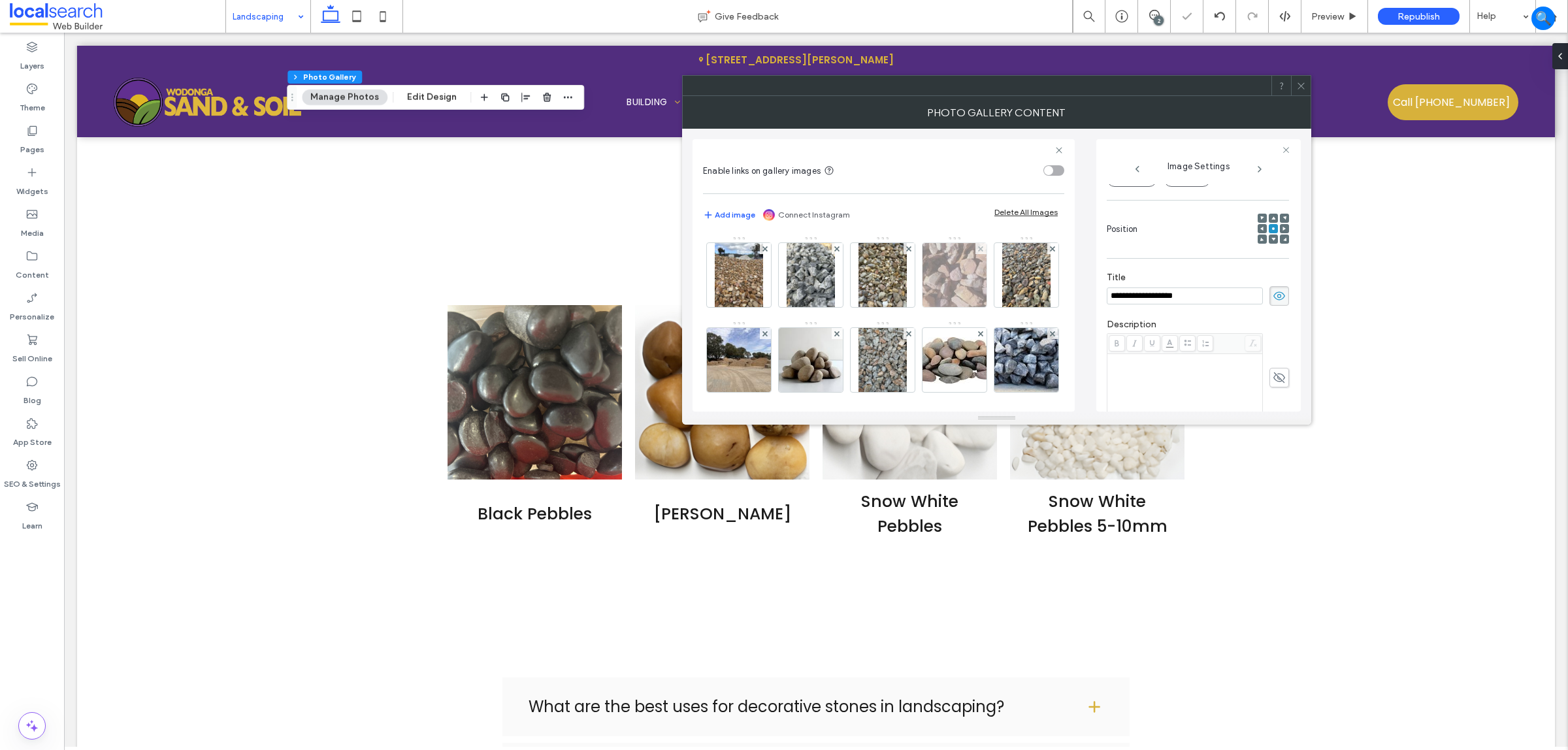
click at [973, 290] on img at bounding box center [955, 274] width 87 height 64
click at [907, 362] on img at bounding box center [883, 360] width 49 height 64
click at [843, 364] on img at bounding box center [811, 360] width 64 height 64
click at [995, 307] on div at bounding box center [1026, 274] width 64 height 64
click at [782, 354] on img at bounding box center [739, 360] width 85 height 64
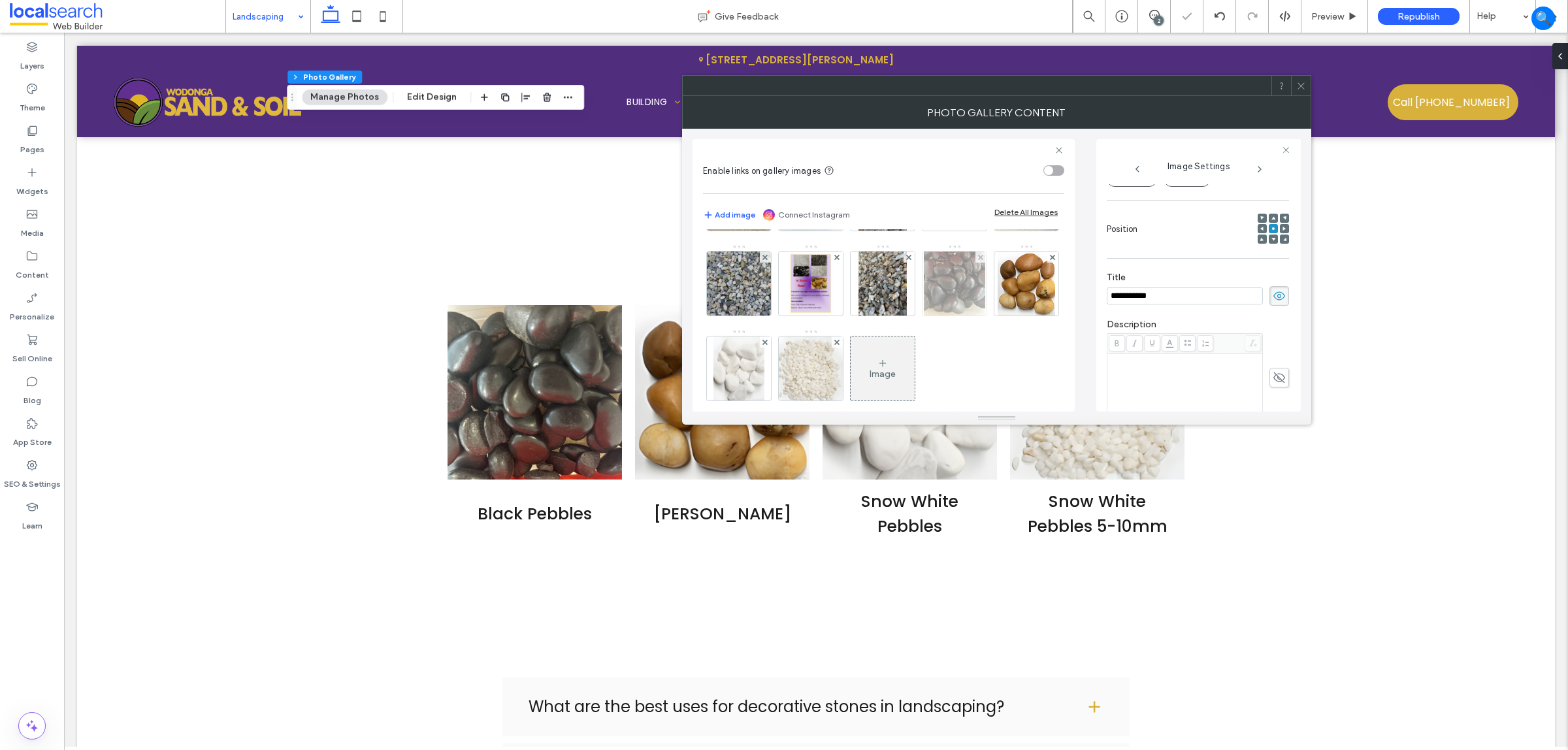
scroll to position [163, 0]
click at [902, 220] on img at bounding box center [954, 196] width 104 height 46
click at [980, 229] on img at bounding box center [1026, 196] width 93 height 64
click at [782, 279] on img at bounding box center [739, 281] width 85 height 64
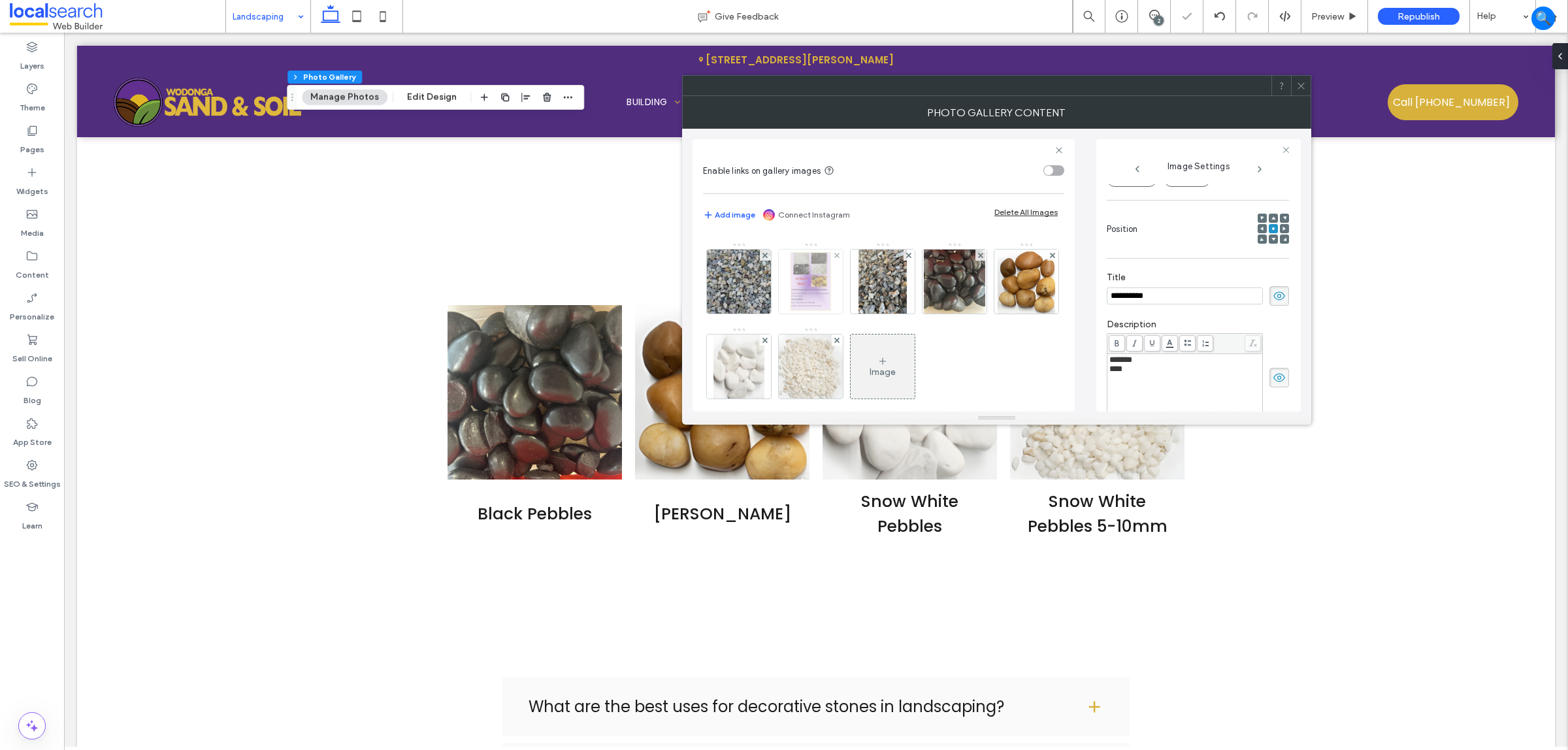
click at [833, 296] on img at bounding box center [810, 281] width 45 height 64
click at [765, 364] on img at bounding box center [739, 366] width 51 height 64
click at [998, 313] on img at bounding box center [1026, 281] width 57 height 64
click at [924, 313] on img at bounding box center [954, 281] width 62 height 64
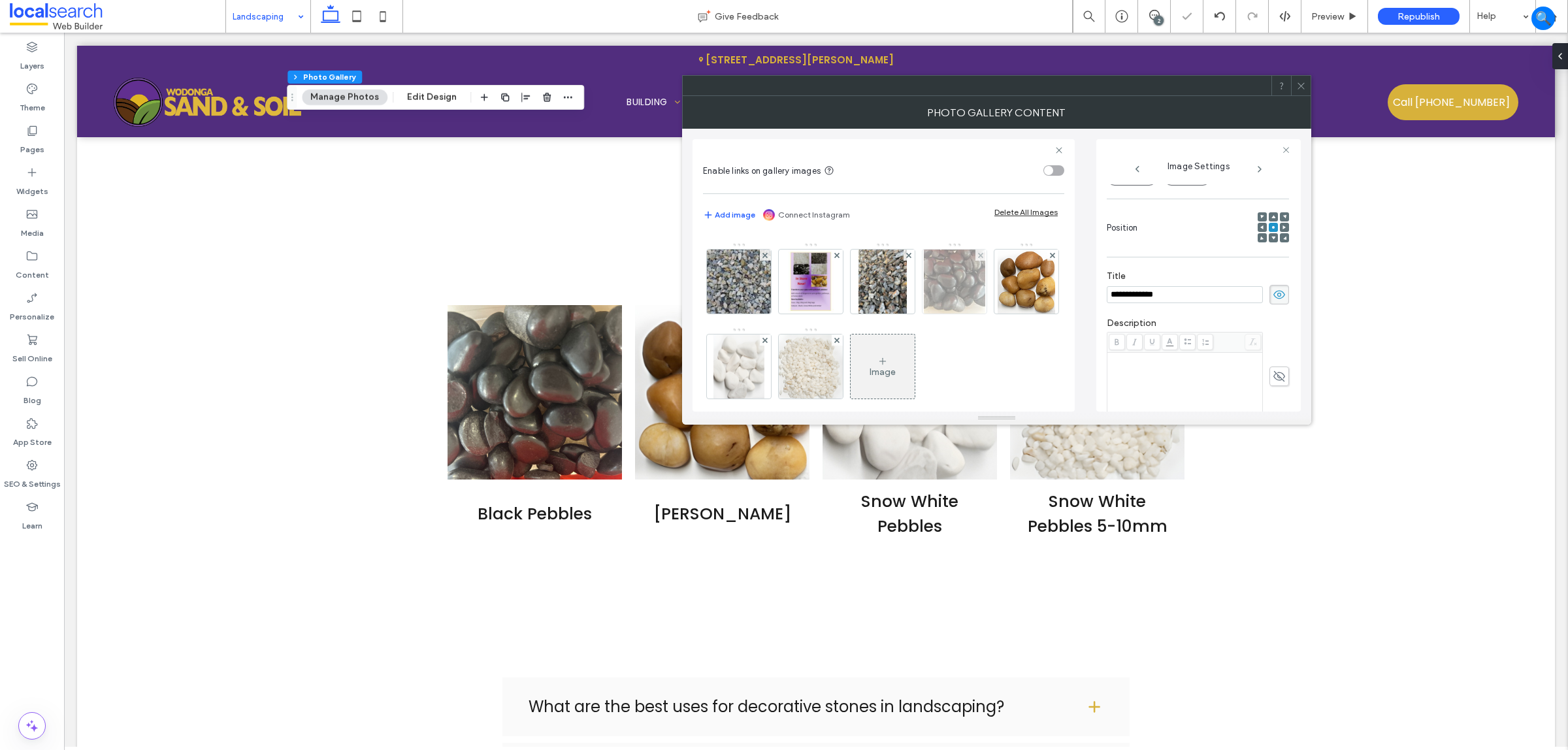
scroll to position [155, 0]
click at [859, 313] on img at bounding box center [883, 281] width 49 height 64
click at [924, 313] on img at bounding box center [954, 281] width 62 height 64
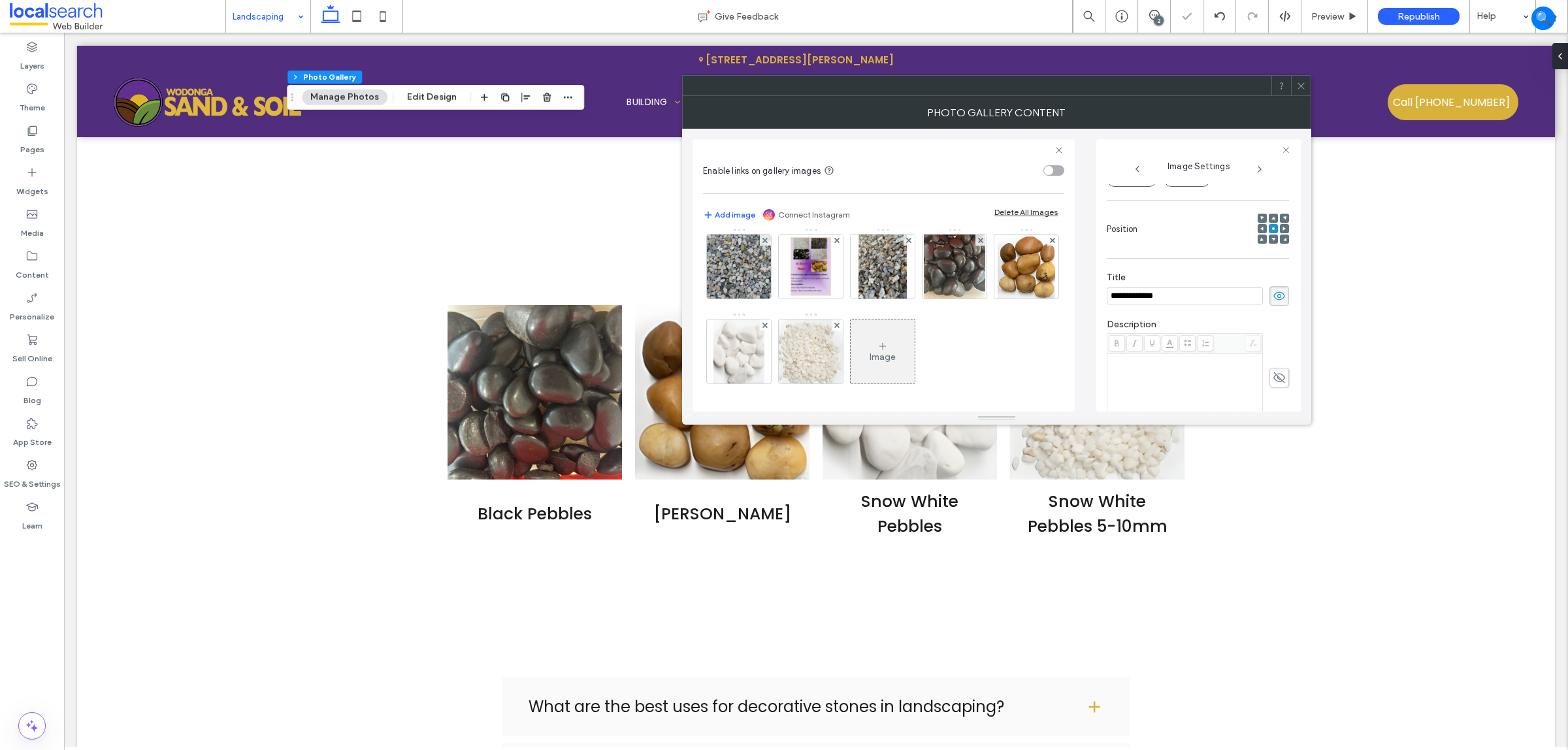
scroll to position [265, 0]
click at [777, 340] on img at bounding box center [811, 351] width 68 height 64
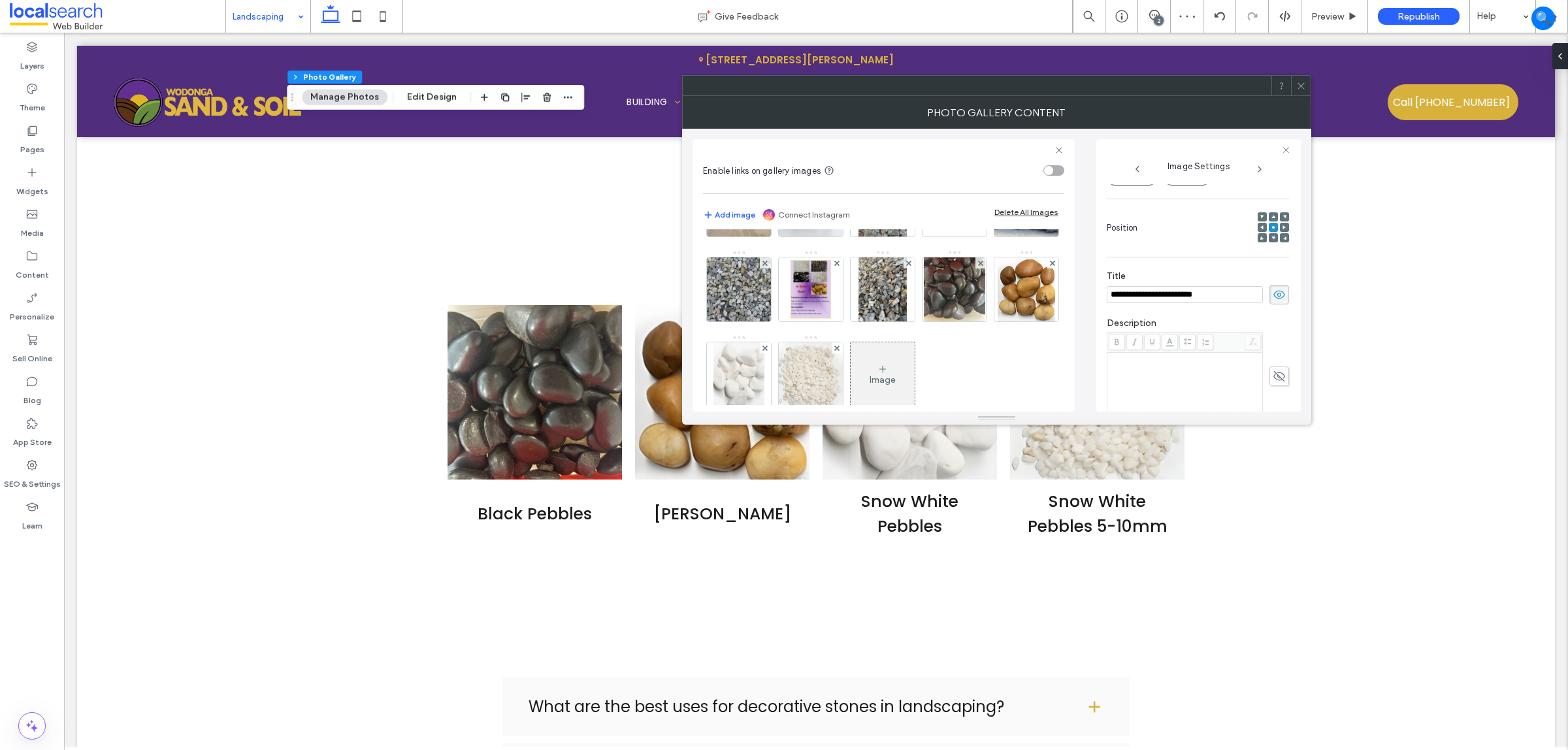
scroll to position [184, 0]
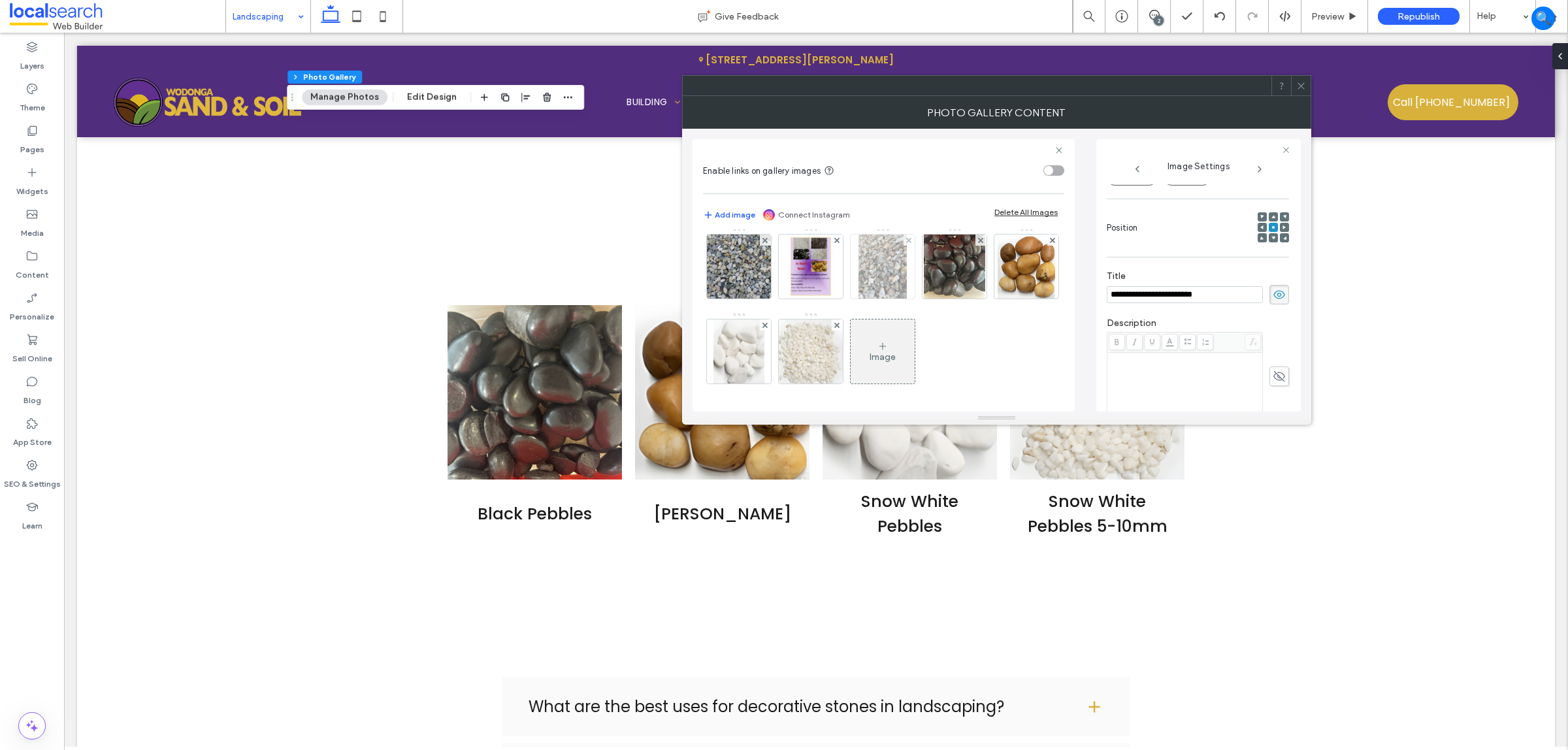
click at [859, 298] on img at bounding box center [883, 267] width 49 height 64
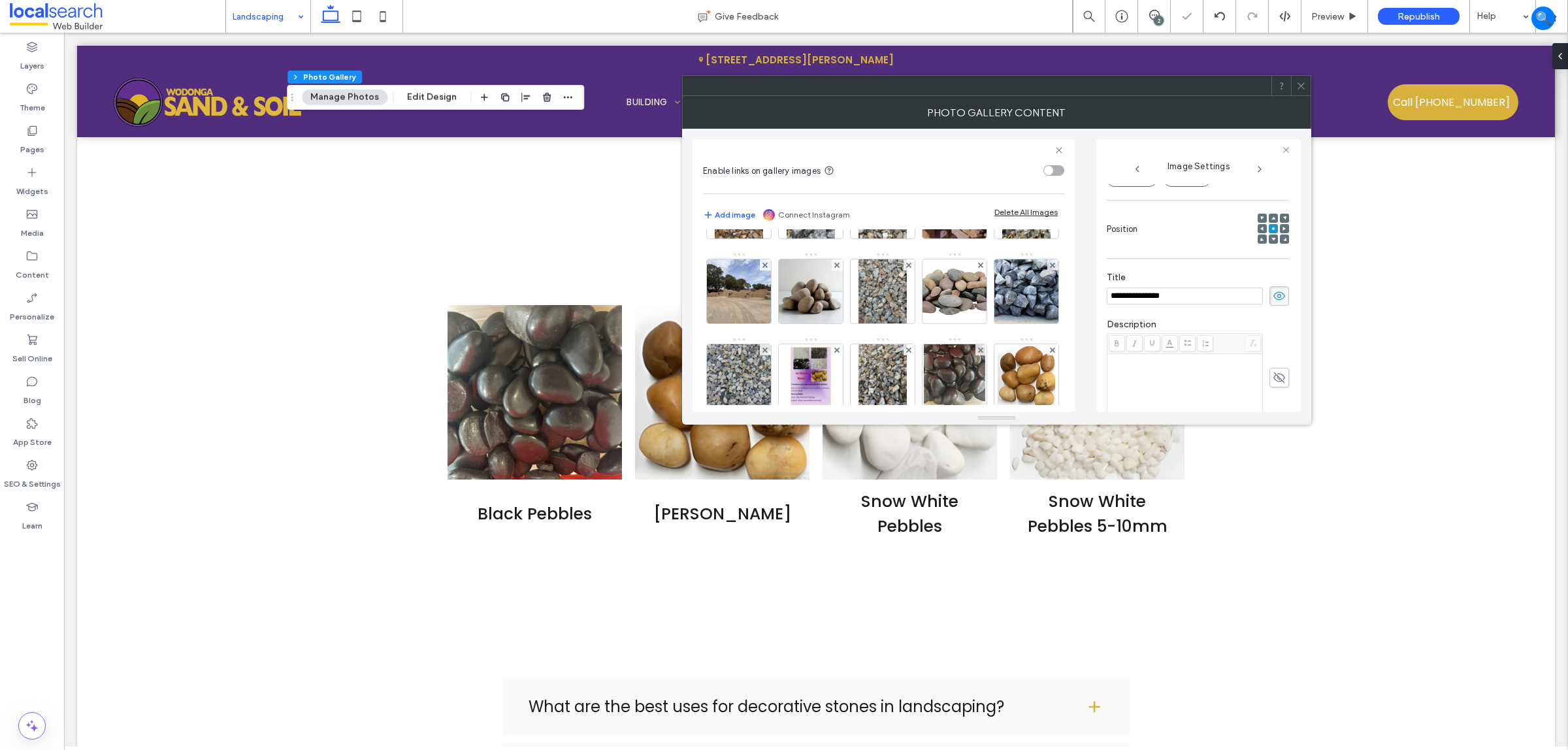
scroll to position [21, 0]
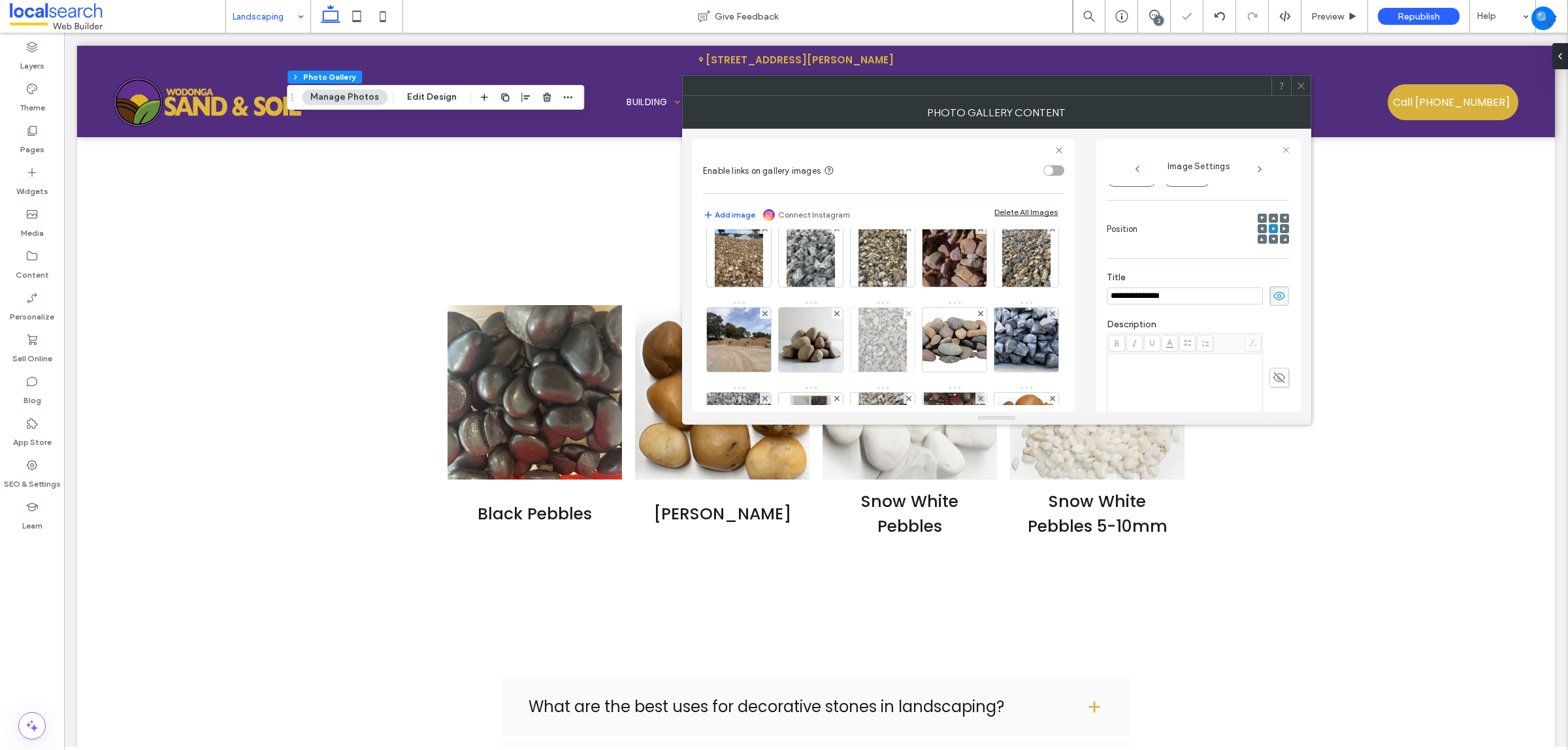
click at [907, 349] on img at bounding box center [883, 339] width 49 height 64
click at [955, 265] on img at bounding box center [955, 255] width 87 height 64
click at [860, 250] on img at bounding box center [883, 255] width 49 height 64
click at [825, 263] on img at bounding box center [811, 255] width 49 height 64
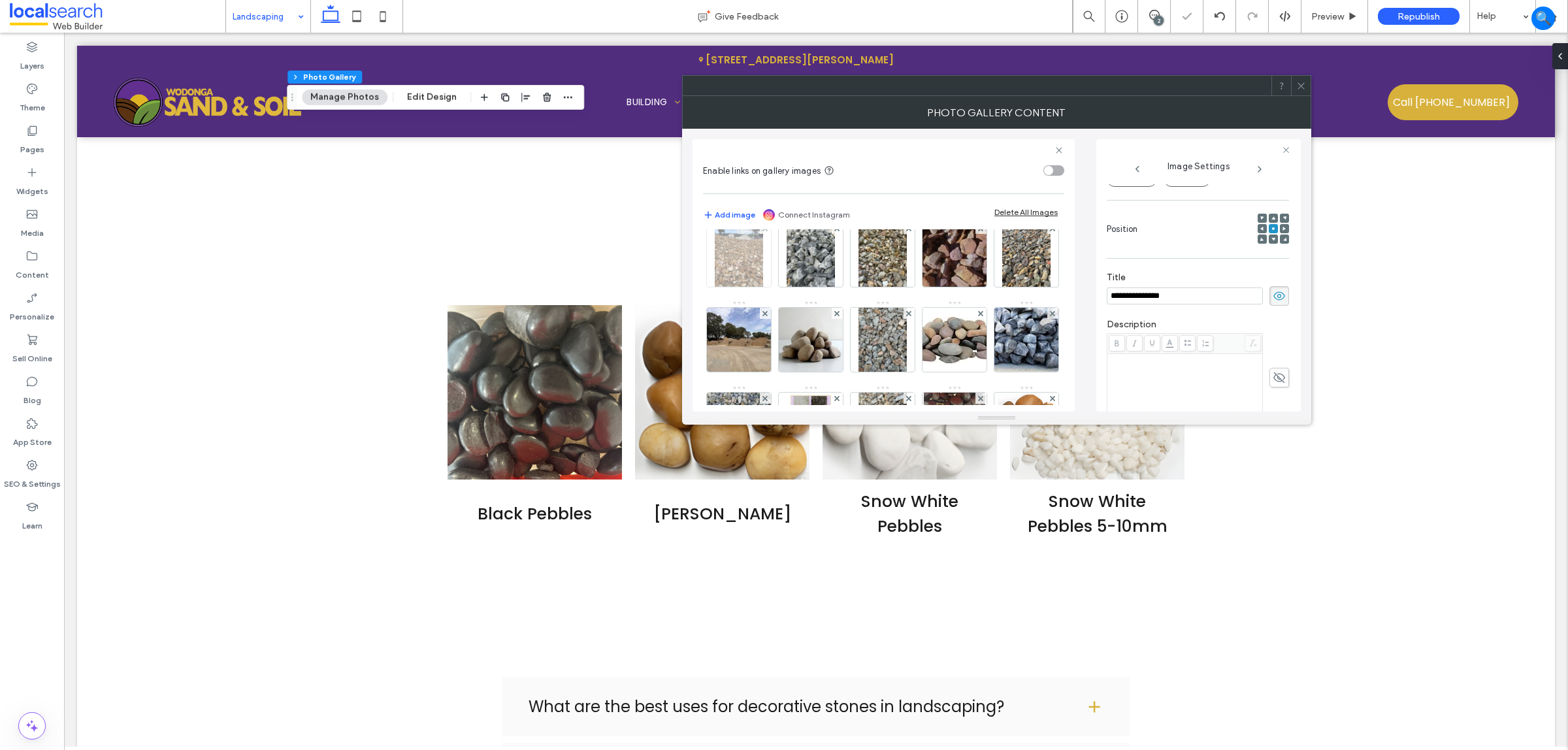
click at [753, 274] on img at bounding box center [739, 255] width 49 height 64
click at [1002, 287] on img at bounding box center [1026, 255] width 49 height 64
click at [782, 351] on img at bounding box center [739, 339] width 85 height 64
click at [843, 337] on img at bounding box center [811, 339] width 64 height 64
click at [782, 334] on img at bounding box center [739, 339] width 85 height 64
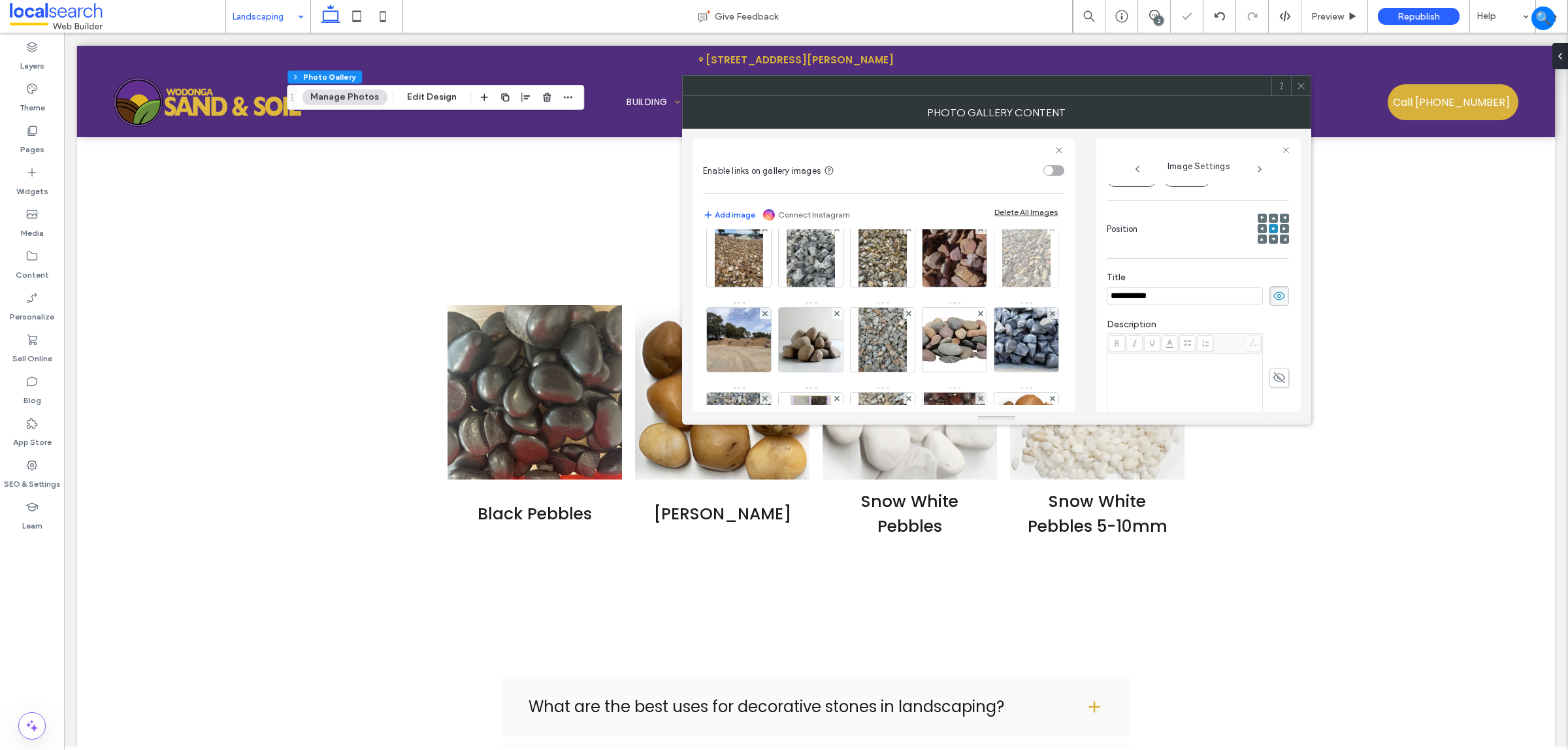
click at [1002, 287] on img at bounding box center [1026, 255] width 49 height 64
click at [843, 357] on img at bounding box center [811, 339] width 64 height 64
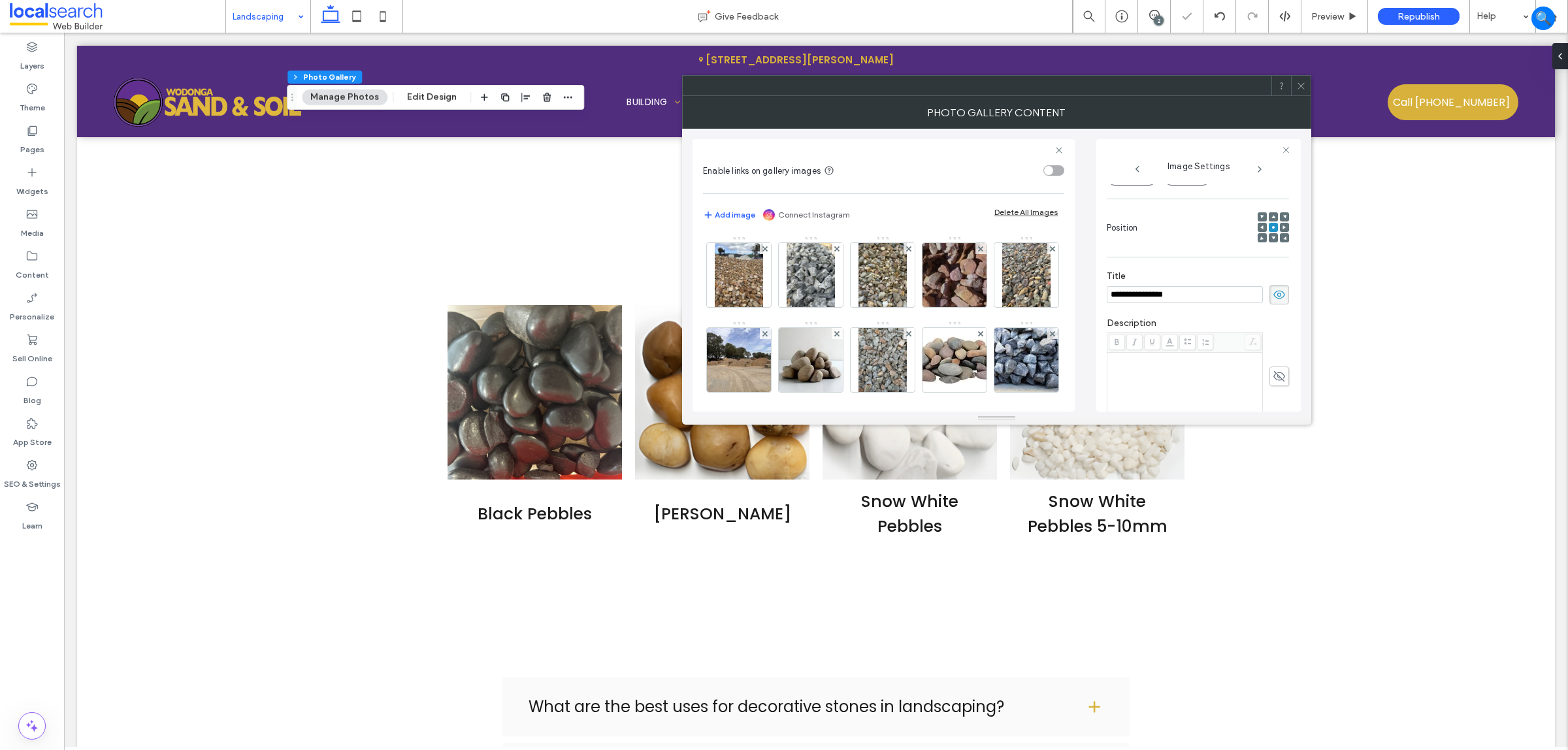
click at [1254, 80] on div at bounding box center [1301, 85] width 20 height 20
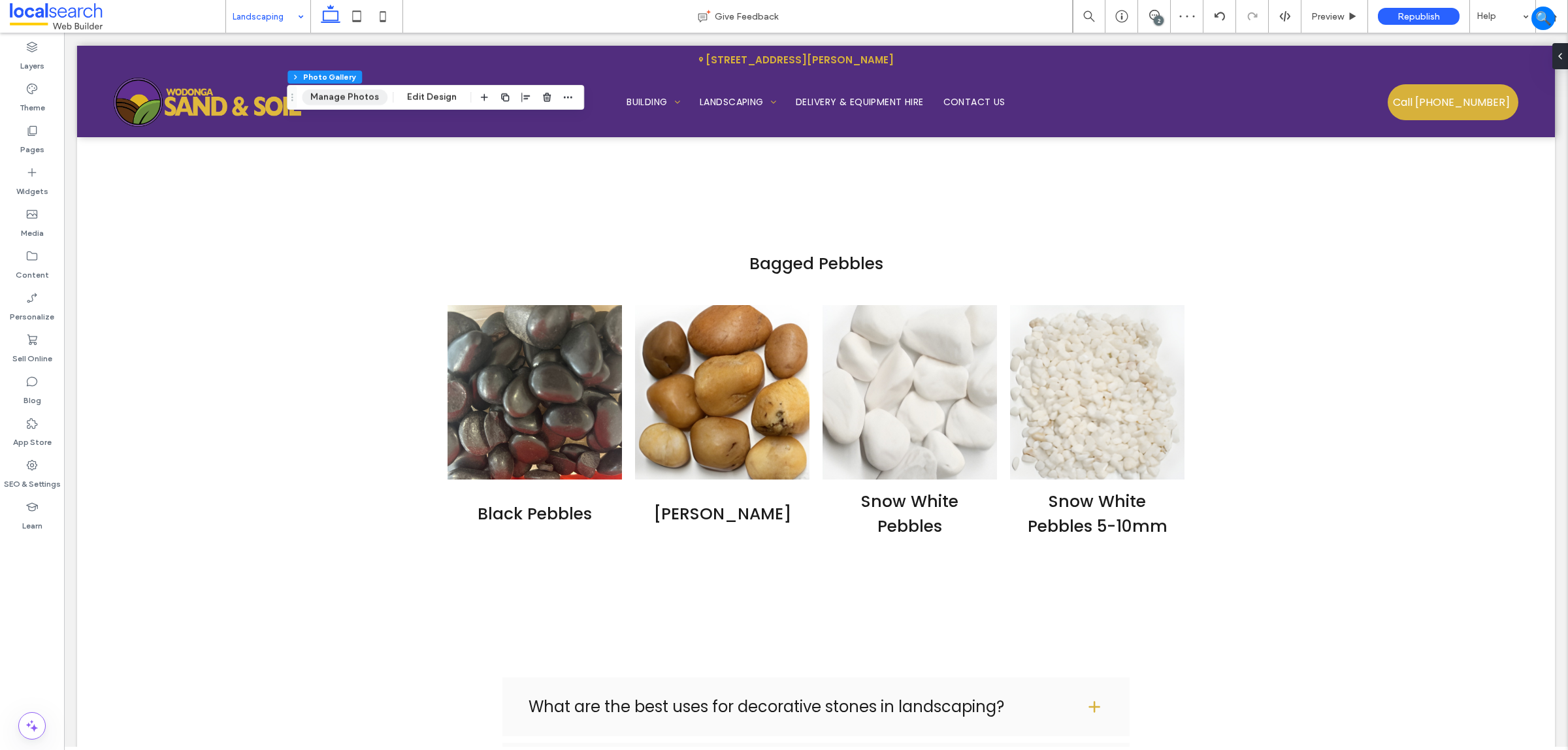
click at [358, 93] on button "Manage Photos" at bounding box center [344, 97] width 85 height 15
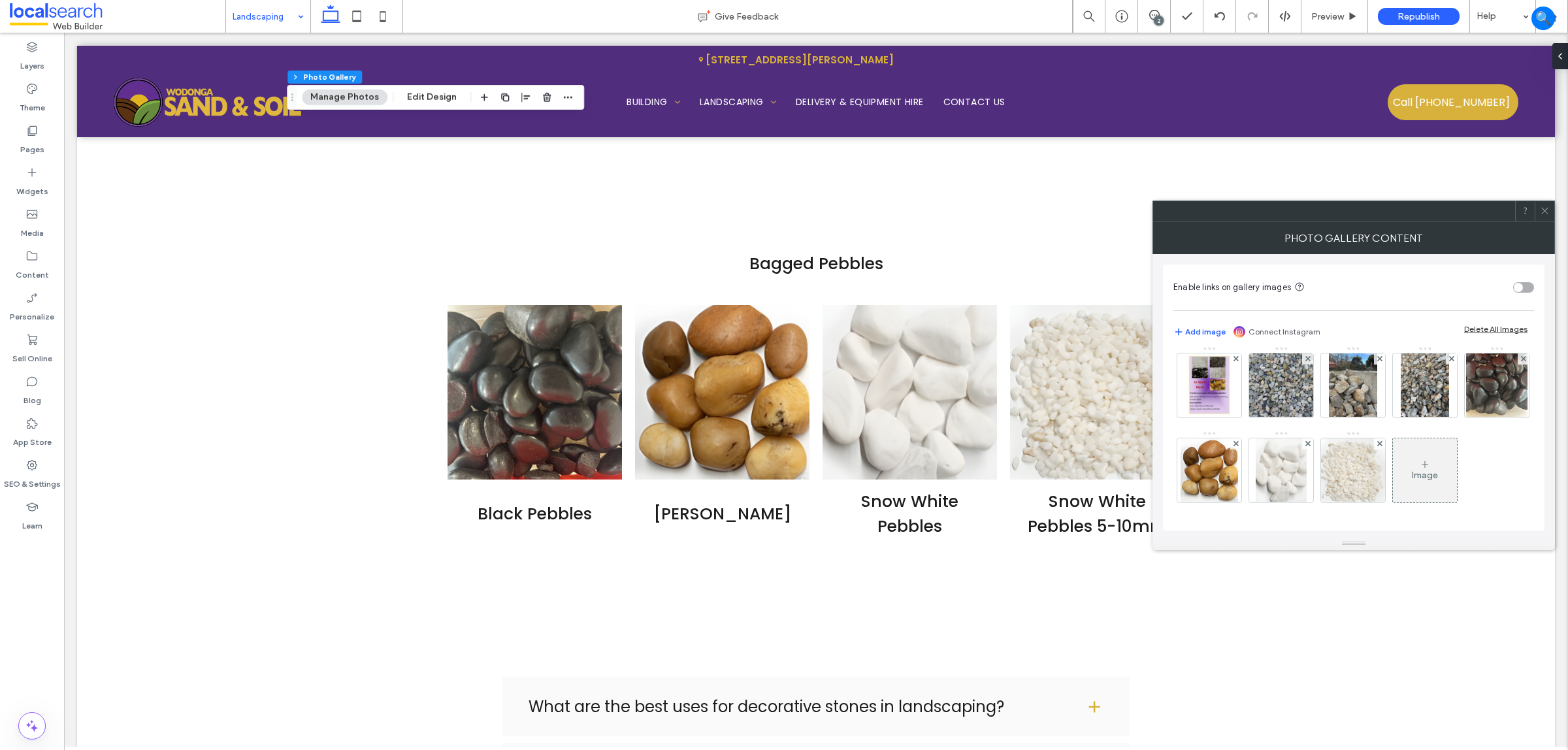
scroll to position [263, 0]
click at [1254, 383] on img at bounding box center [1353, 385] width 49 height 64
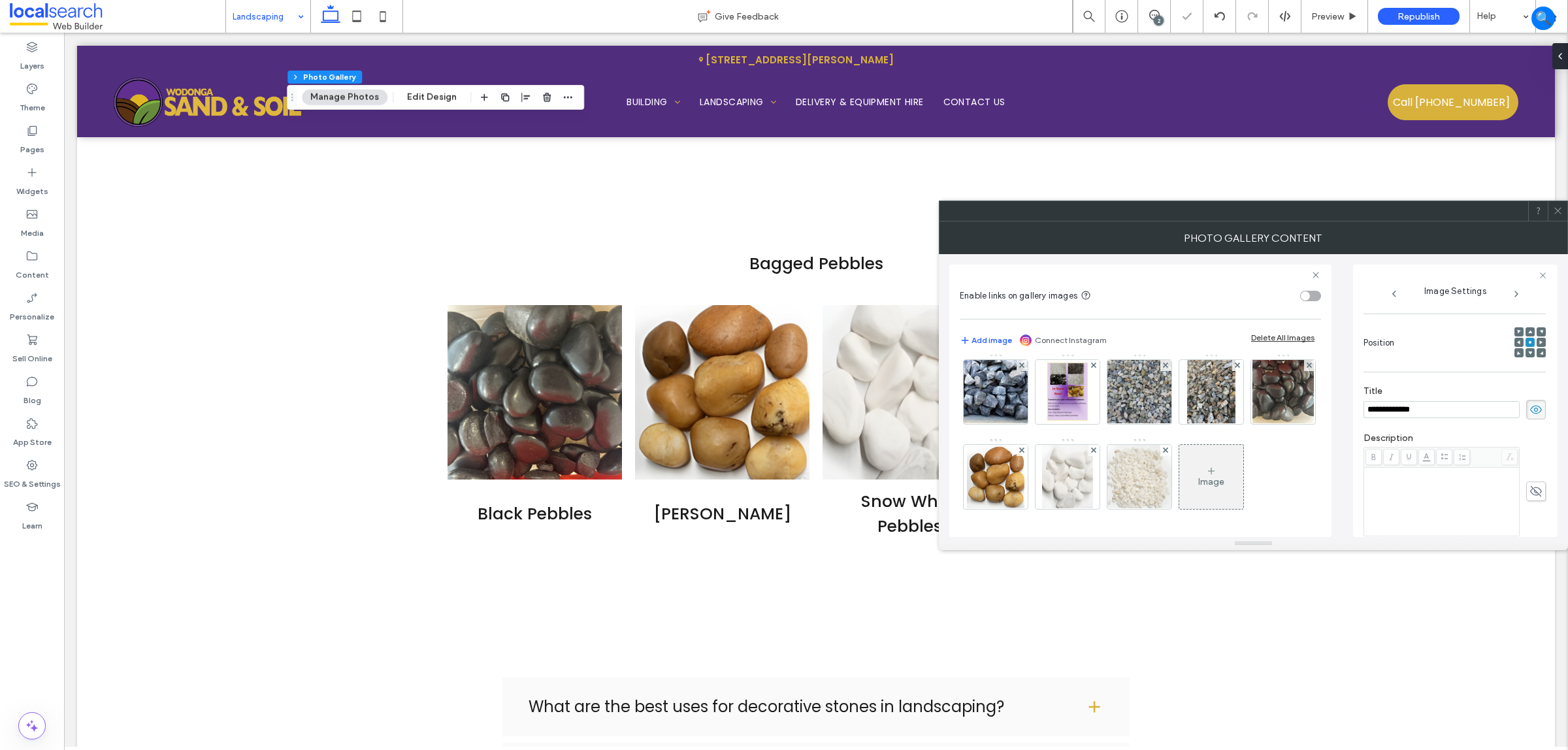
scroll to position [0, 0]
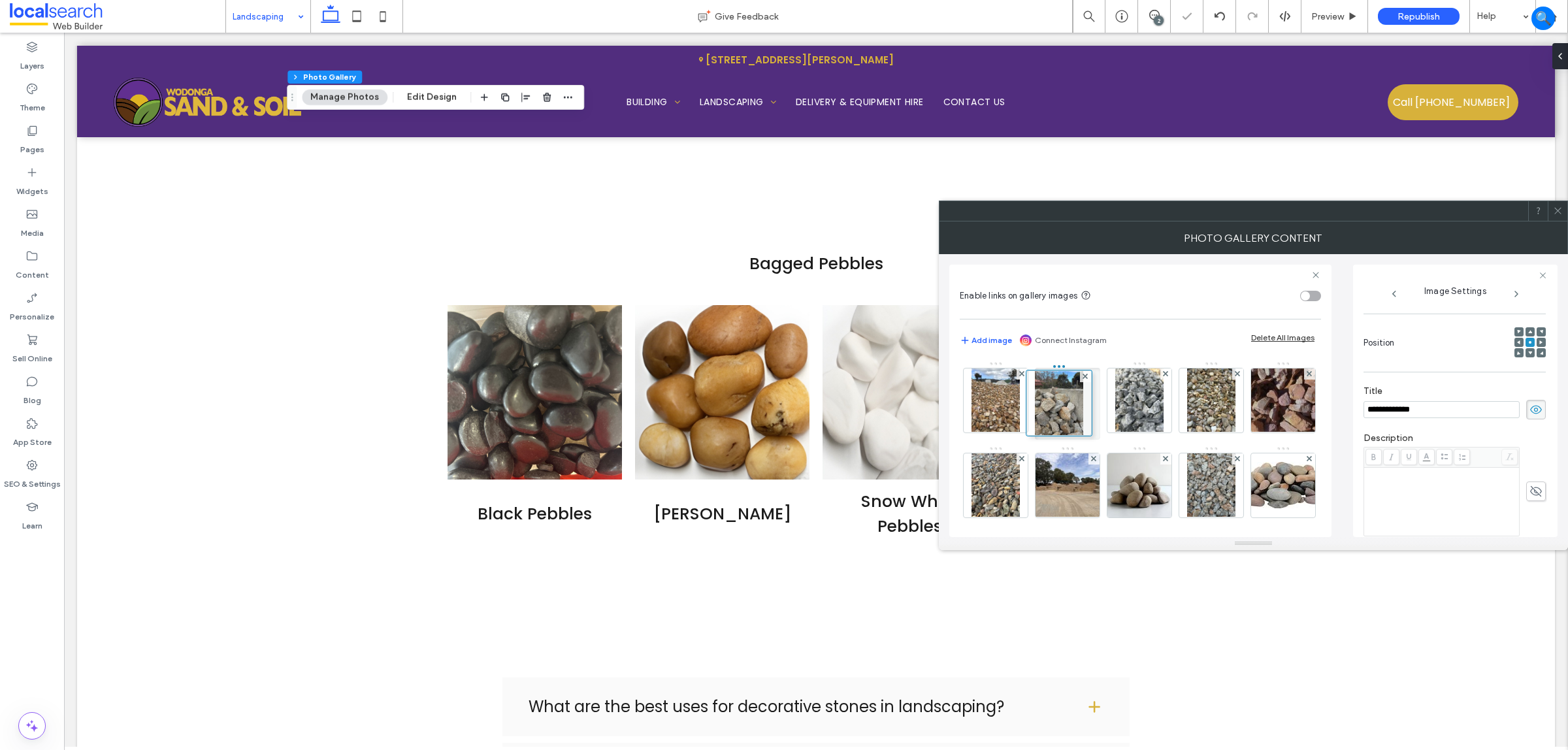
drag, startPoint x: 1028, startPoint y: 409, endPoint x: 1070, endPoint y: 386, distance: 47.9
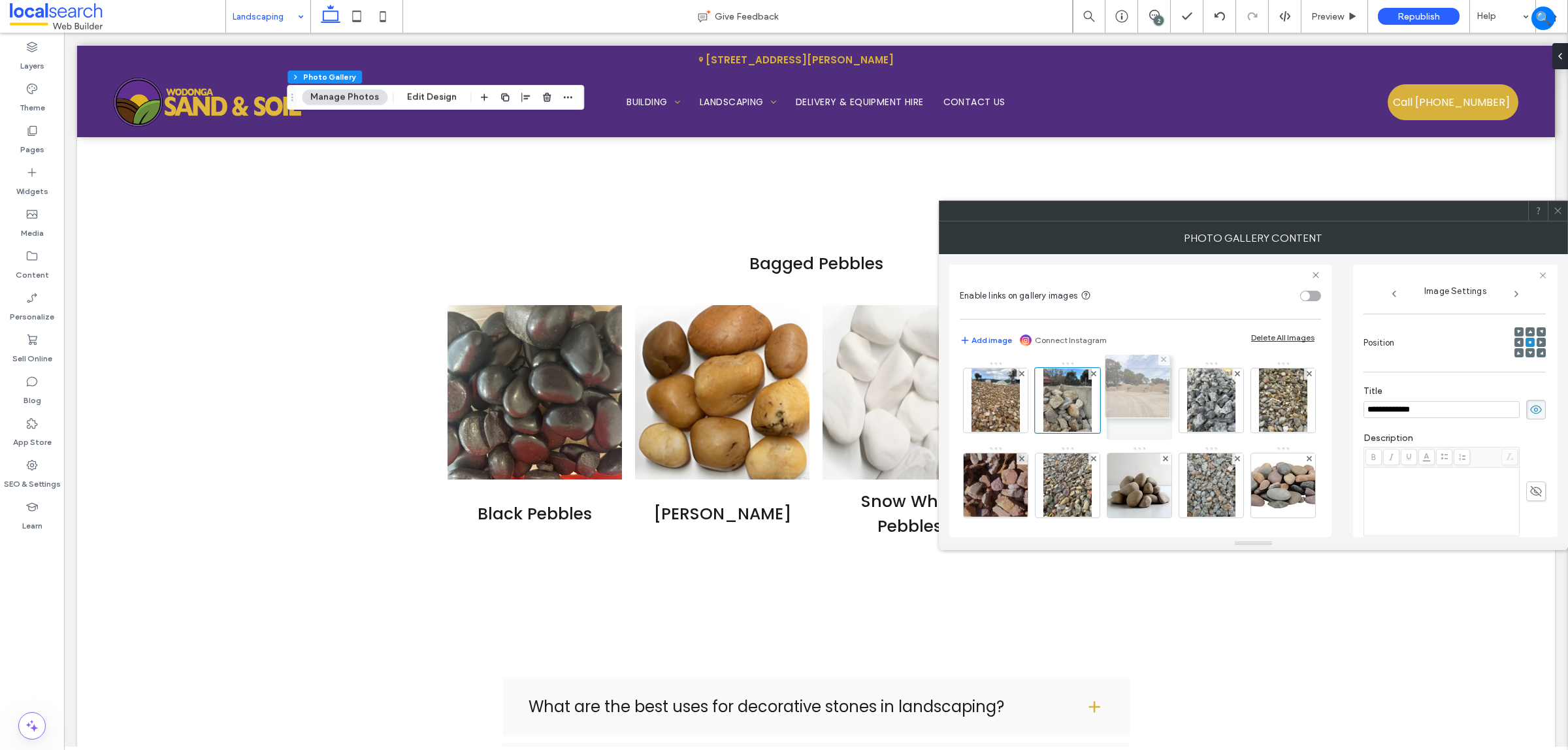
drag, startPoint x: 1141, startPoint y: 476, endPoint x: 1135, endPoint y: 376, distance: 100.2
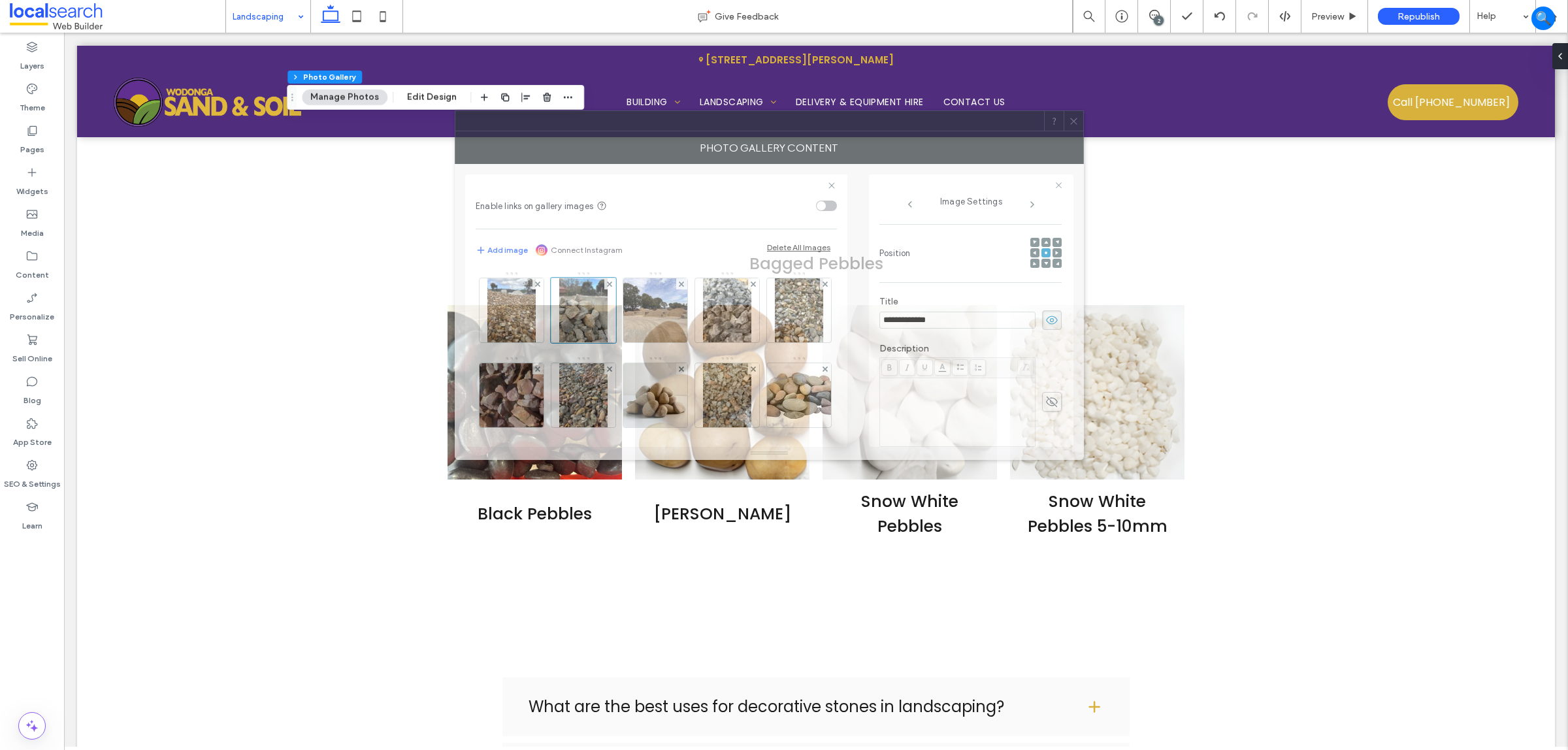
drag, startPoint x: 1196, startPoint y: 215, endPoint x: 696, endPoint y: 161, distance: 502.9
click at [709, 129] on div at bounding box center [749, 120] width 589 height 20
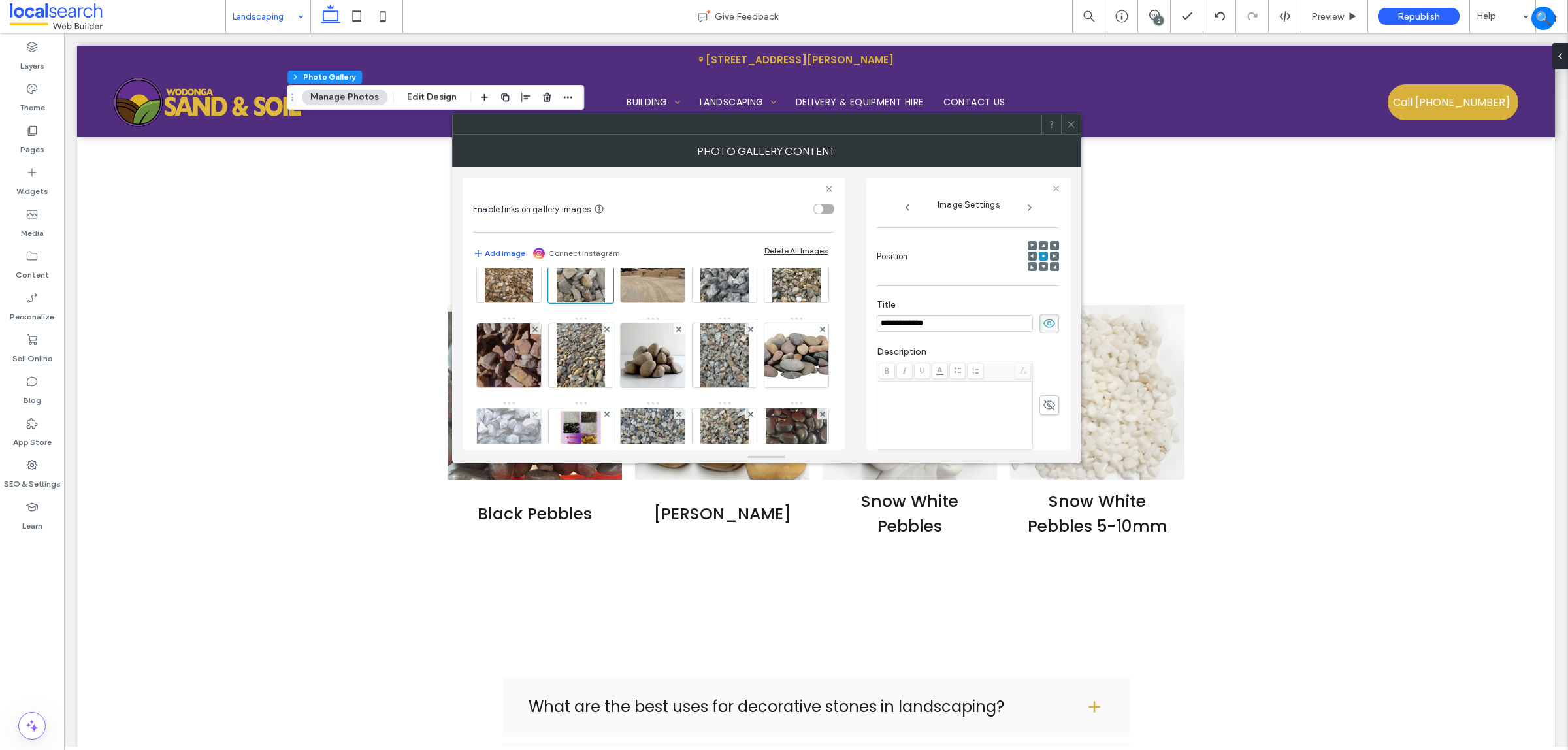
scroll to position [82, 0]
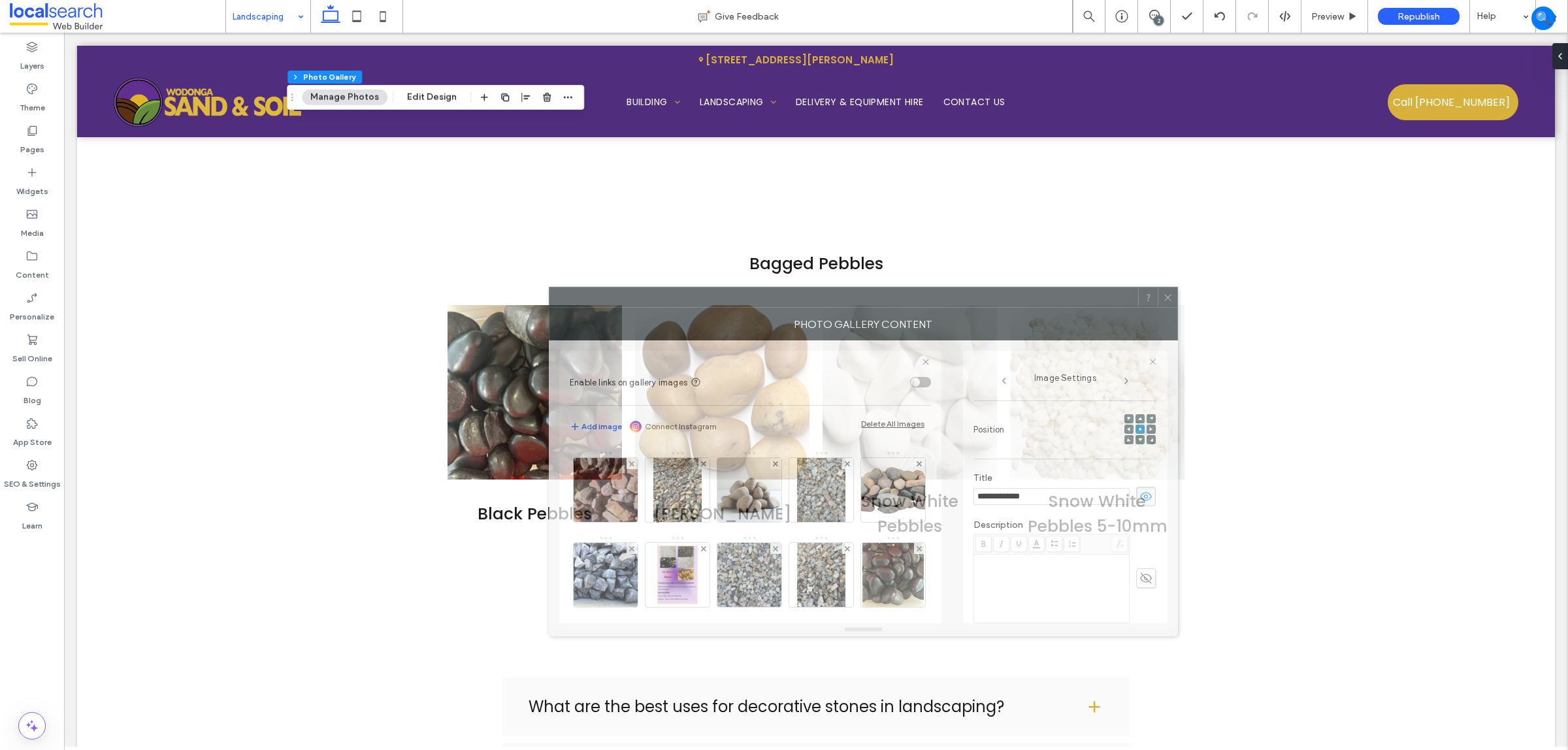
drag, startPoint x: 880, startPoint y: 124, endPoint x: 977, endPoint y: 297, distance: 198.3
click at [977, 297] on div at bounding box center [843, 296] width 589 height 20
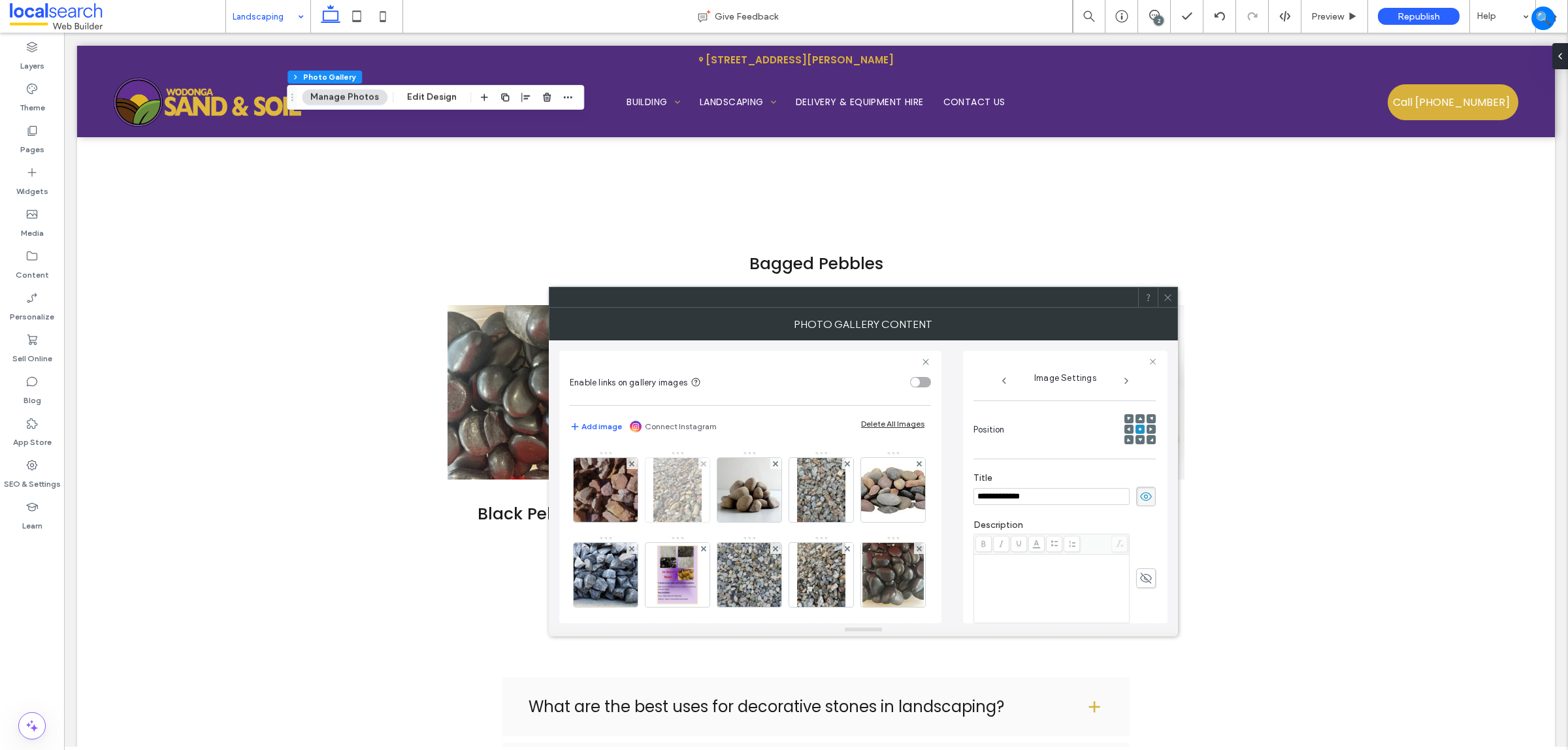
click at [702, 494] on img at bounding box center [678, 489] width 49 height 64
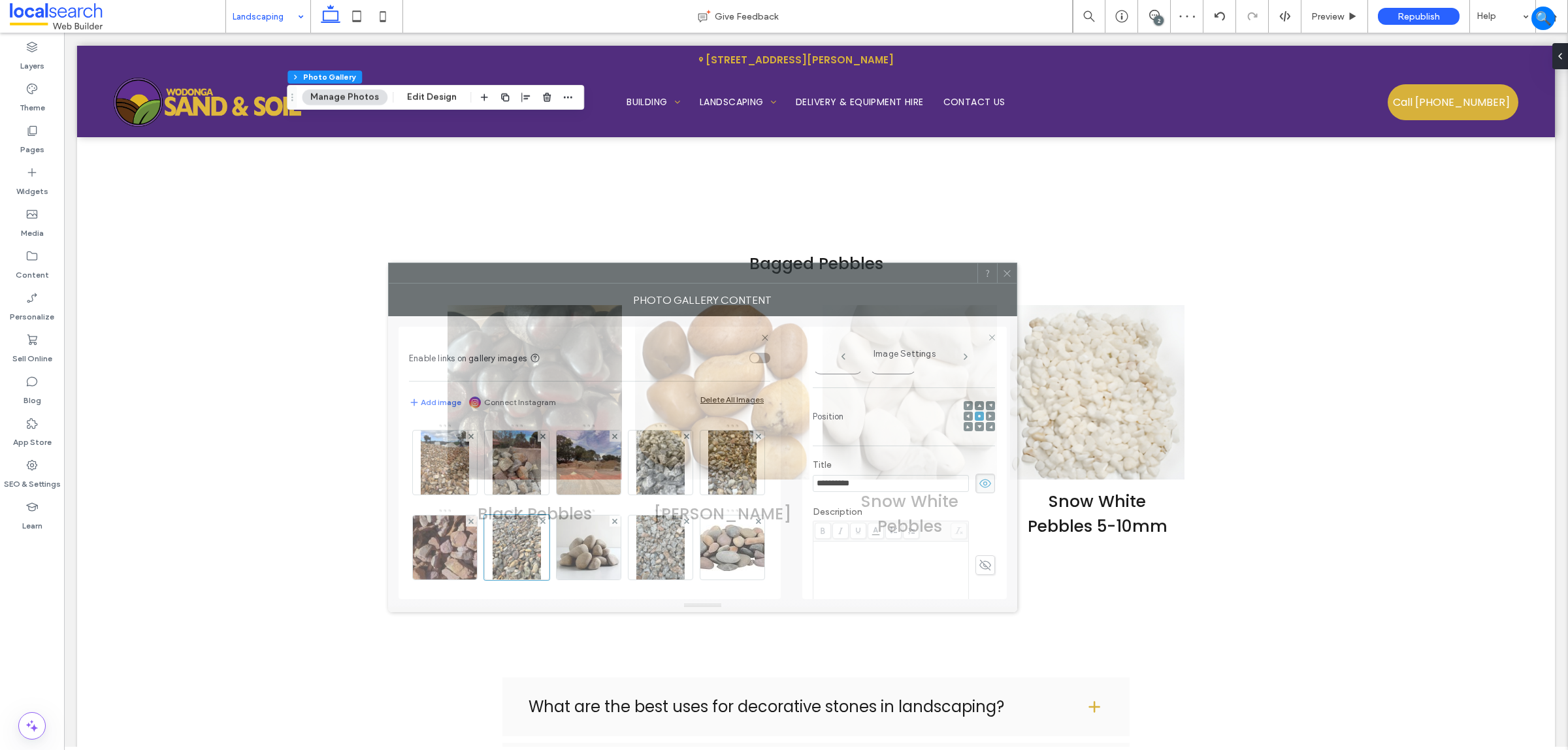
drag, startPoint x: 968, startPoint y: 297, endPoint x: 807, endPoint y: 273, distance: 162.8
click at [807, 273] on div at bounding box center [683, 272] width 589 height 20
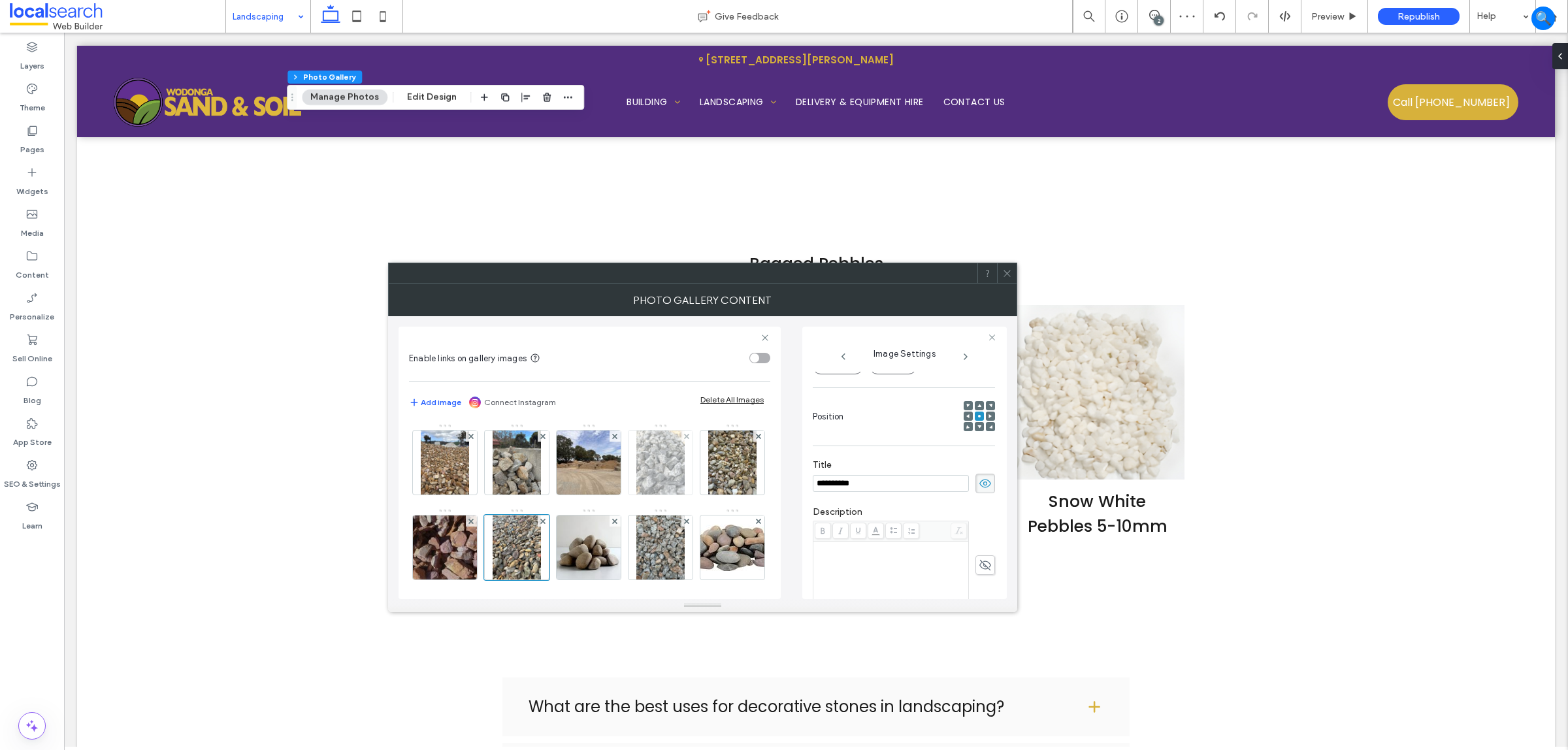
click at [652, 465] on img at bounding box center [661, 462] width 49 height 64
click at [708, 495] on img at bounding box center [732, 462] width 49 height 64
click at [489, 547] on img at bounding box center [445, 547] width 87 height 64
click at [541, 555] on img at bounding box center [517, 547] width 49 height 64
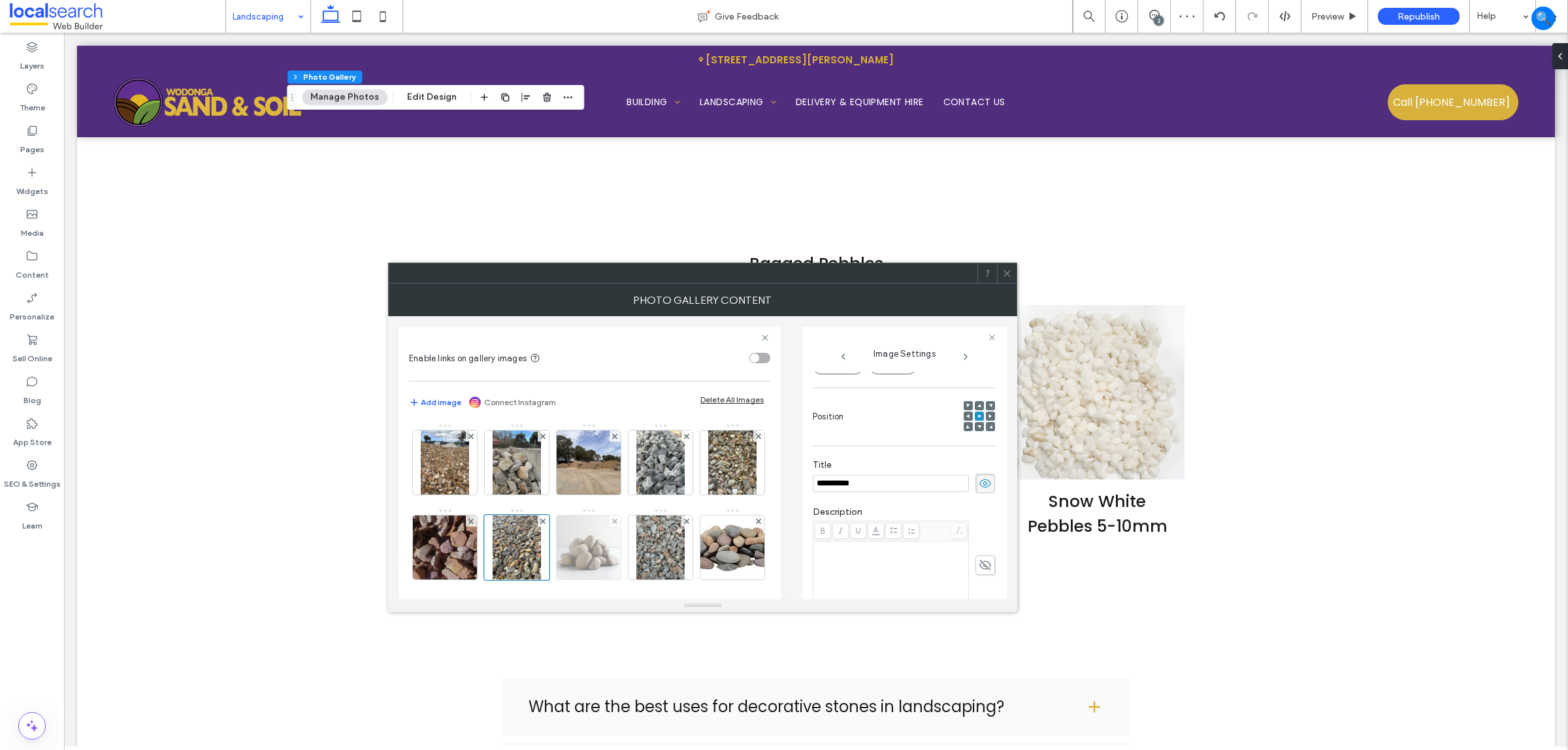
drag, startPoint x: 647, startPoint y: 542, endPoint x: 629, endPoint y: 541, distance: 18.0
click at [620, 541] on img at bounding box center [589, 547] width 64 height 64
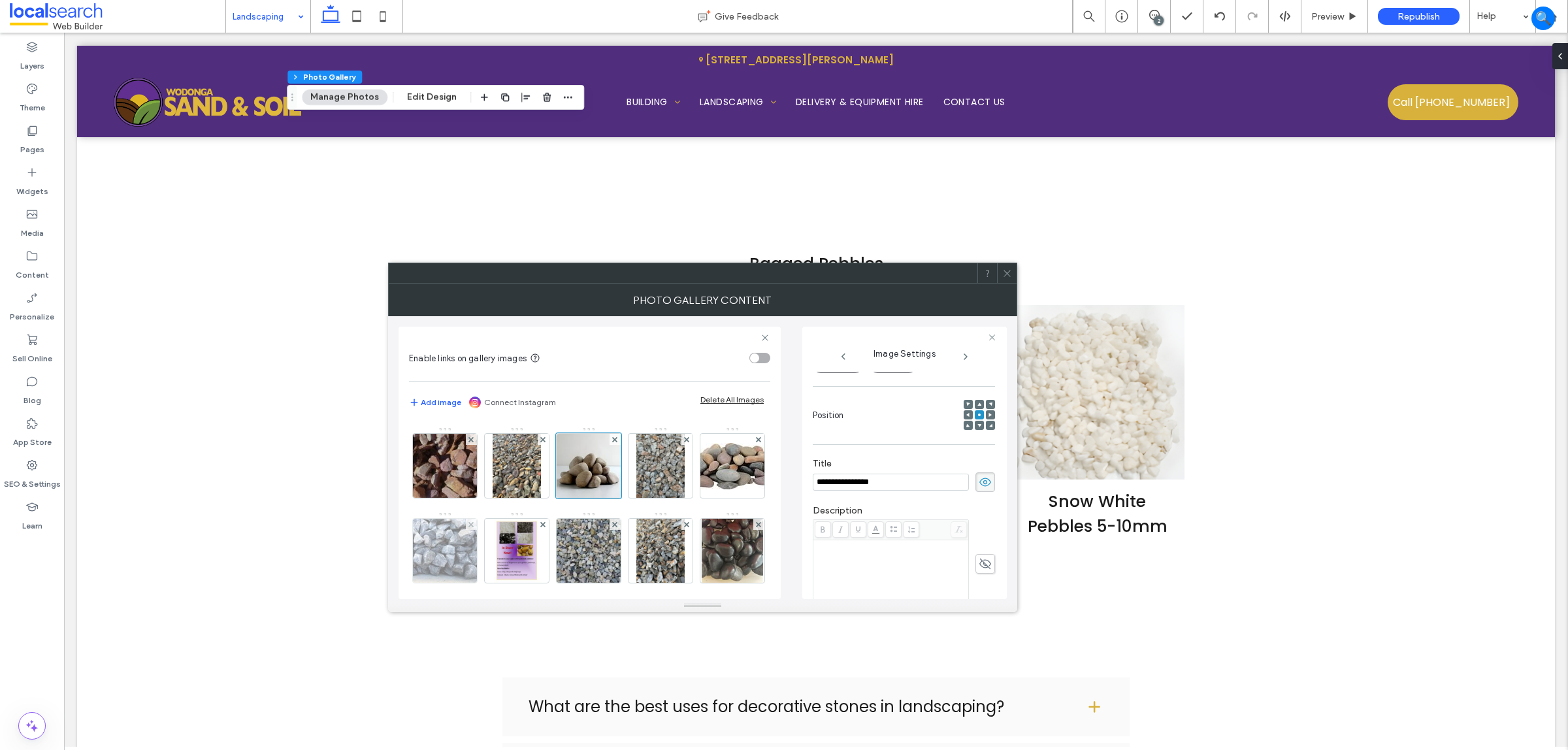
scroll to position [163, 0]
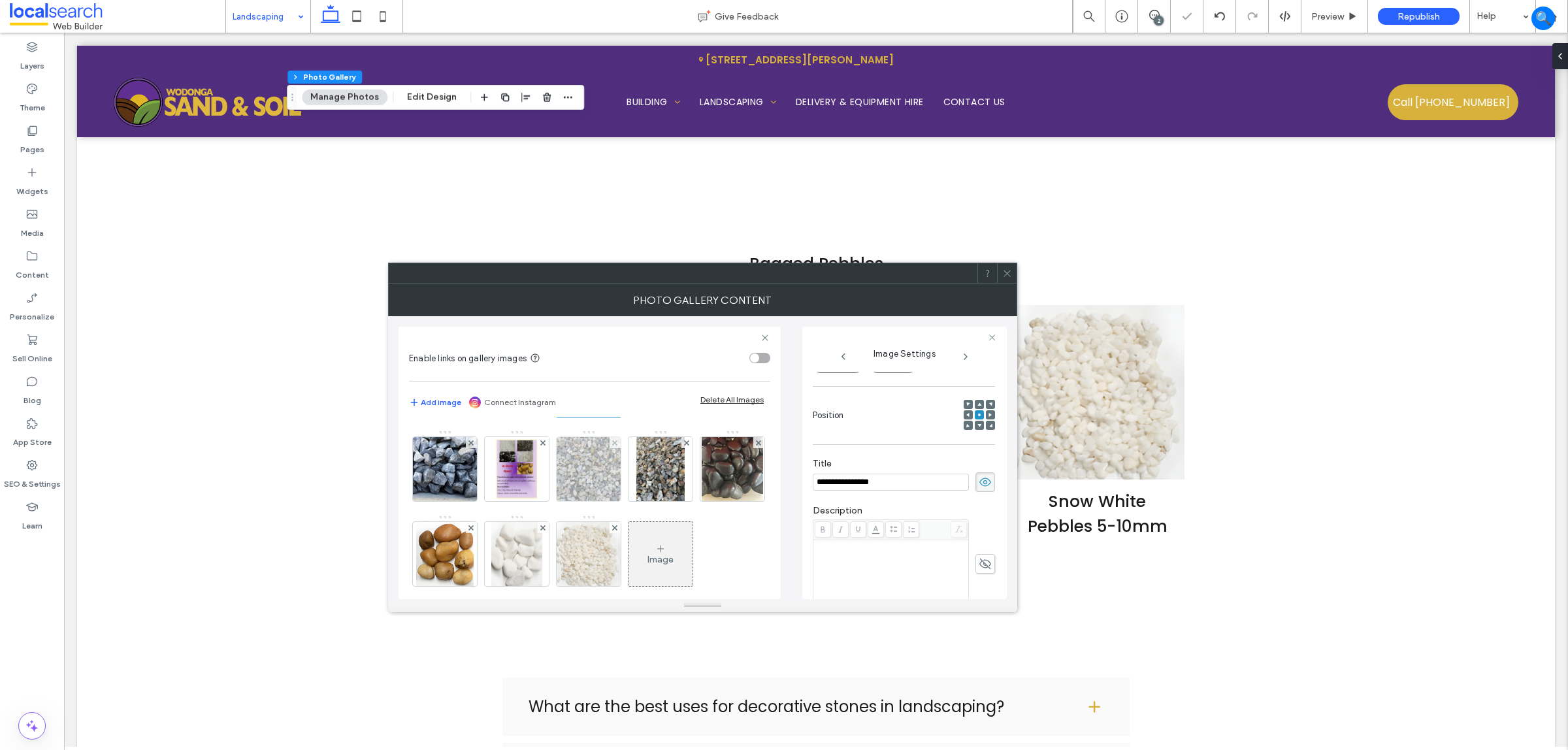
click at [546, 501] on img at bounding box center [589, 469] width 85 height 64
click at [637, 501] on img at bounding box center [661, 469] width 49 height 64
click at [702, 501] on img at bounding box center [732, 469] width 62 height 64
click at [473, 566] on img at bounding box center [444, 554] width 57 height 64
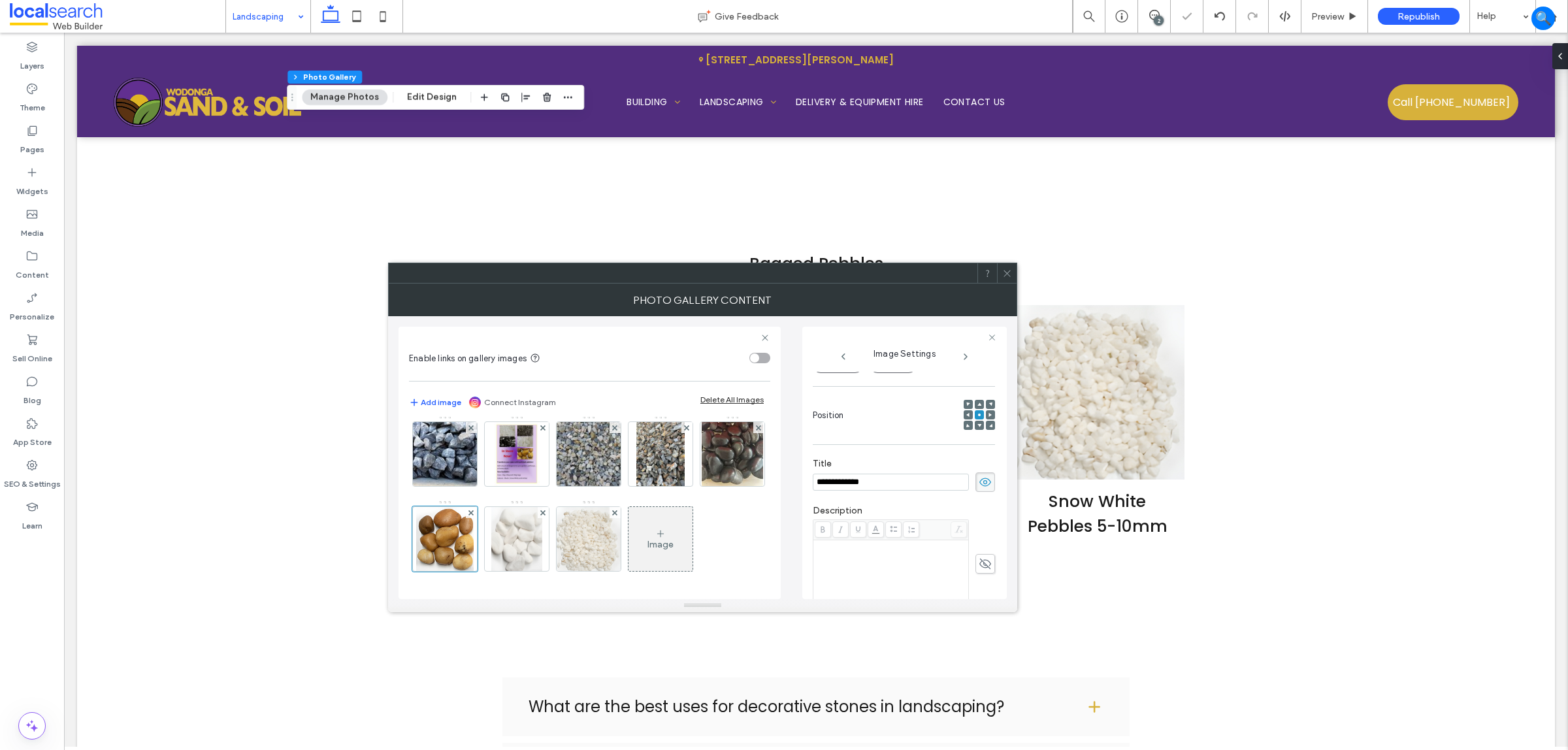
scroll to position [265, 0]
click at [491, 530] on img at bounding box center [517, 538] width 51 height 64
click at [555, 529] on img at bounding box center [589, 538] width 68 height 64
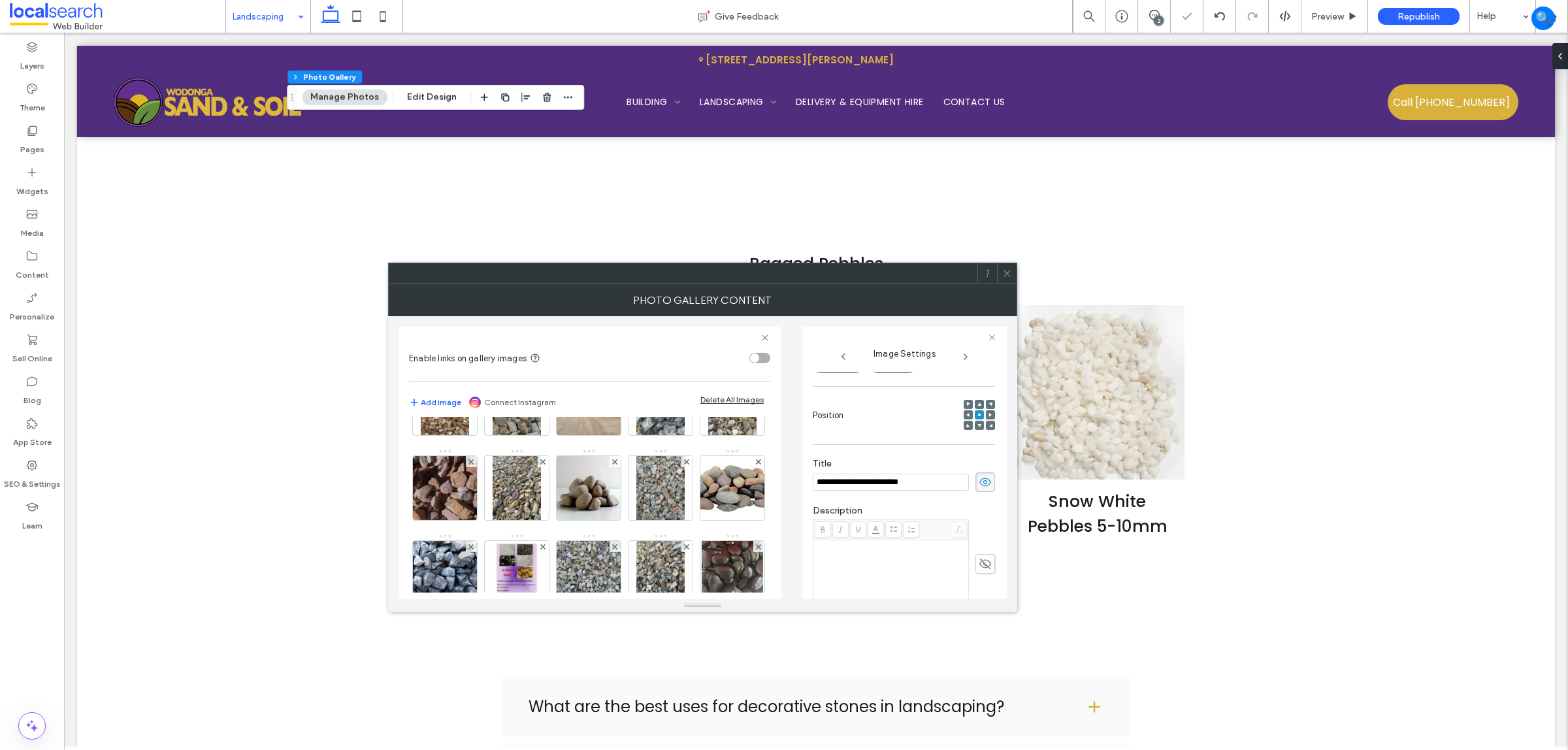
scroll to position [0, 0]
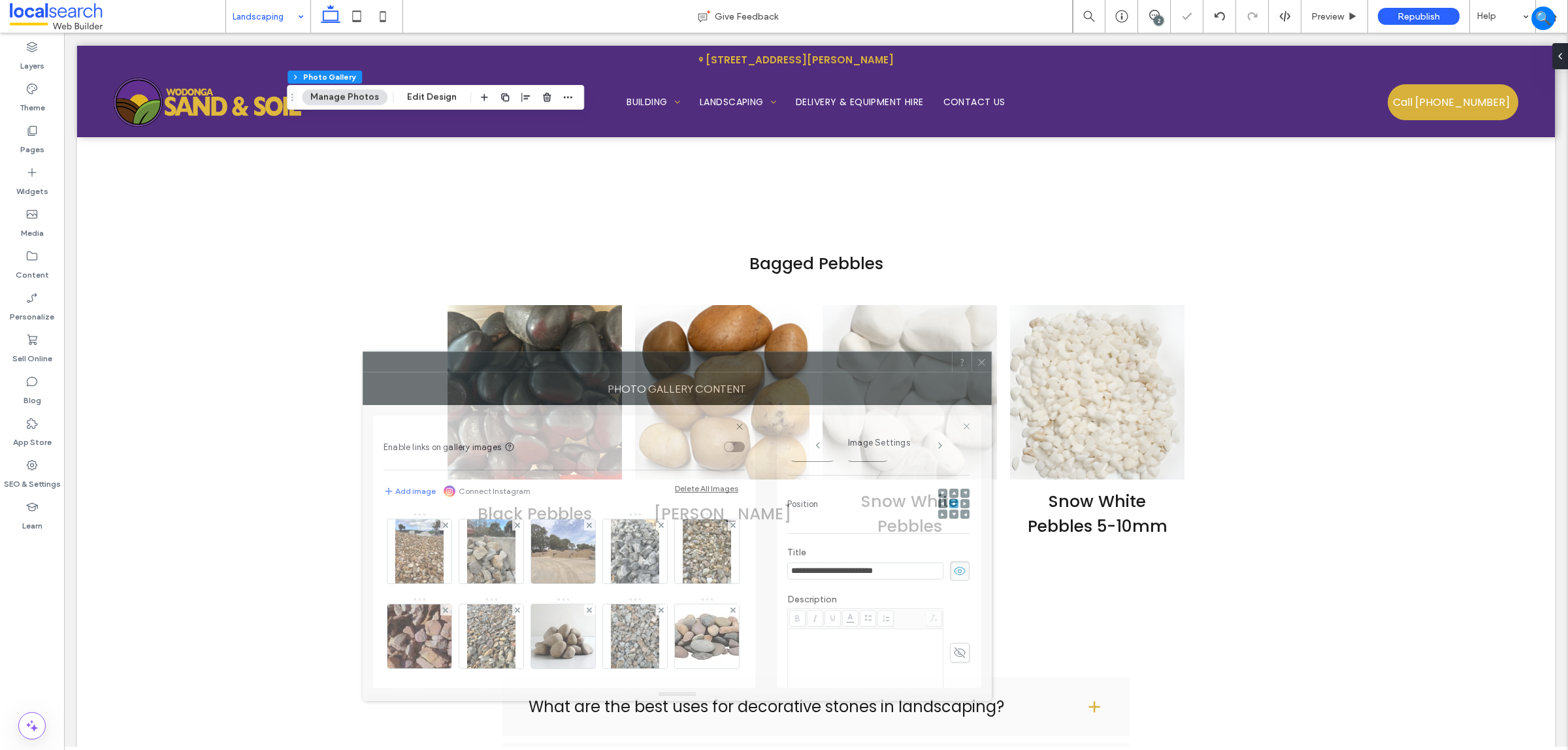
drag, startPoint x: 884, startPoint y: 278, endPoint x: 849, endPoint y: 349, distance: 79.2
click at [860, 362] on div at bounding box center [657, 361] width 589 height 20
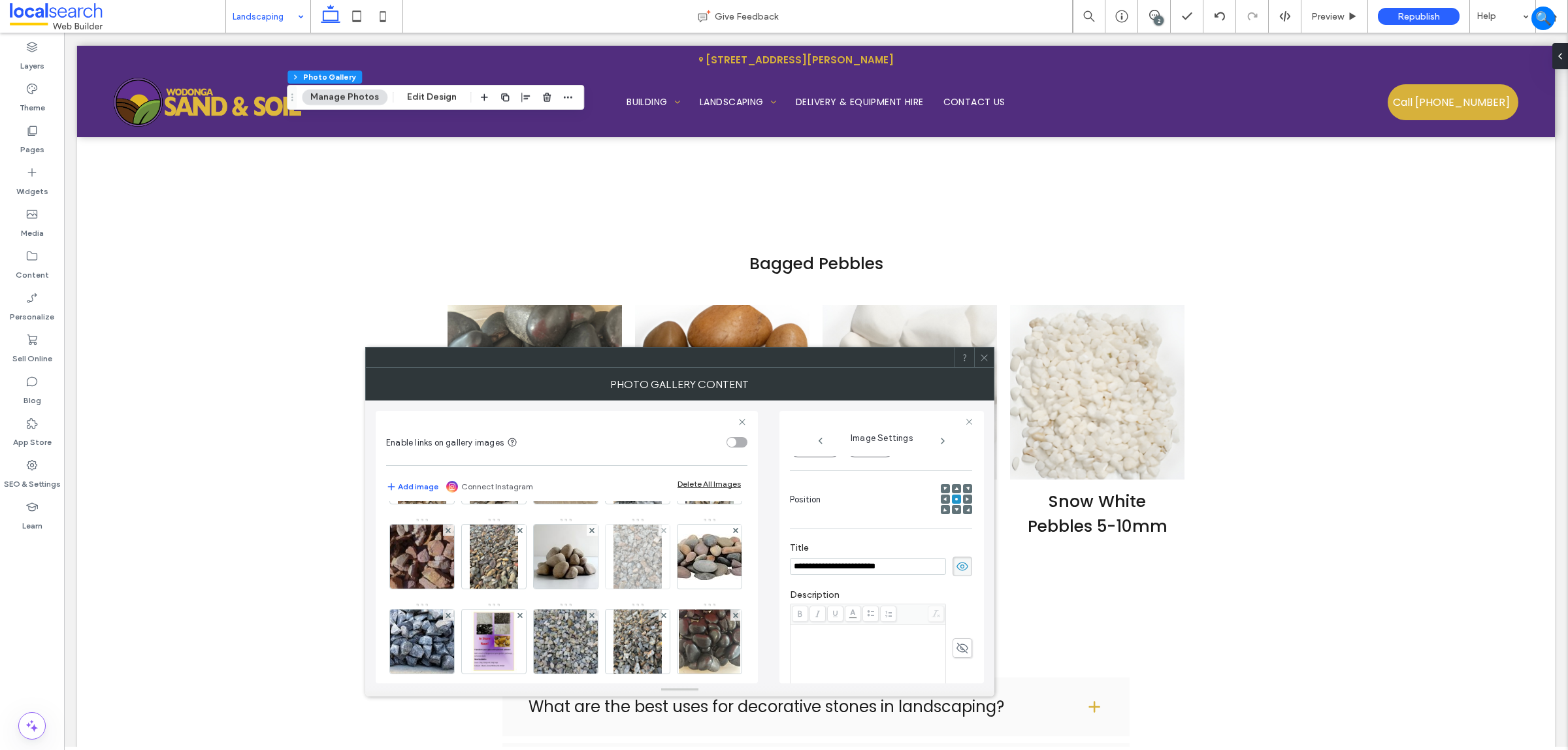
scroll to position [163, 0]
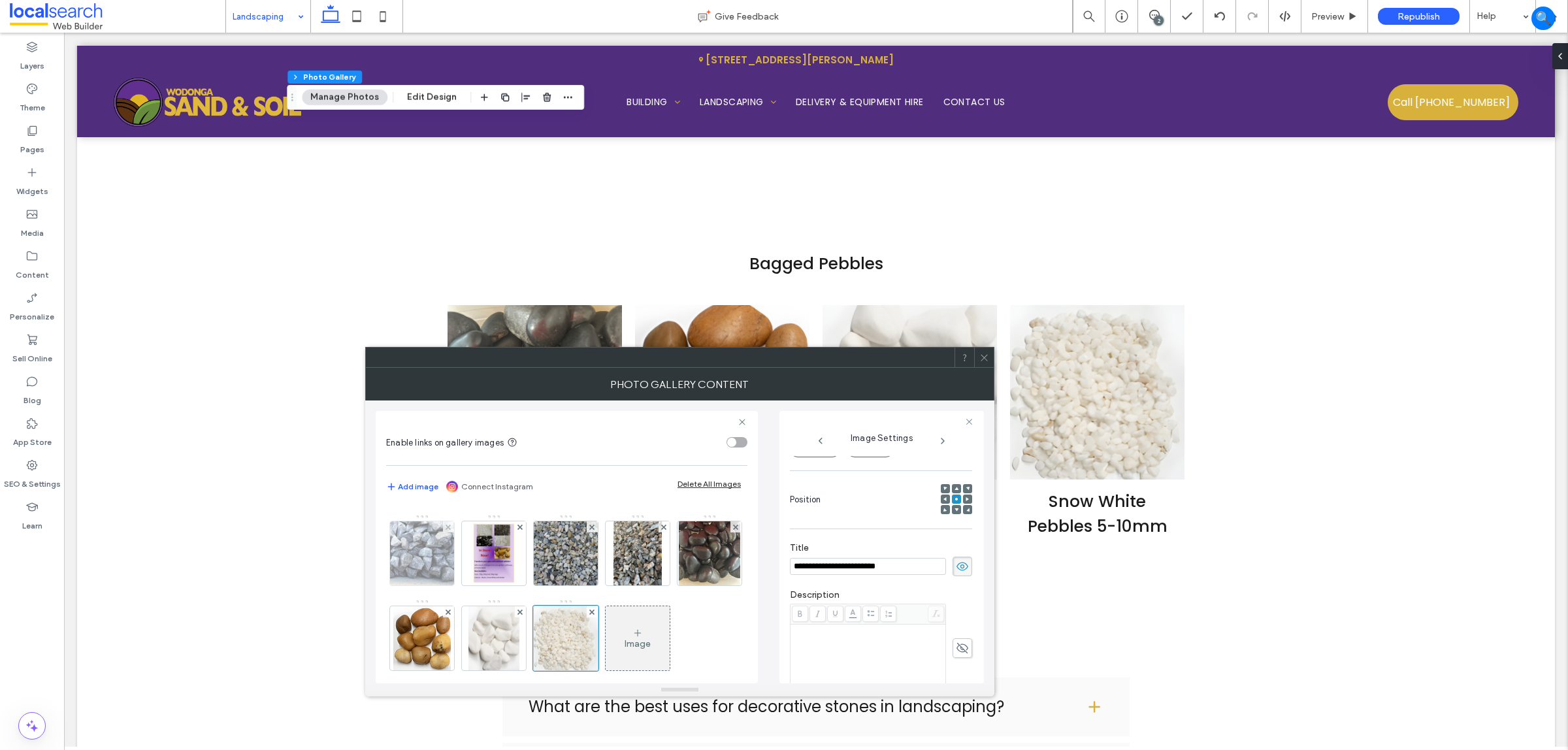
click at [469, 548] on img at bounding box center [422, 553] width 93 height 64
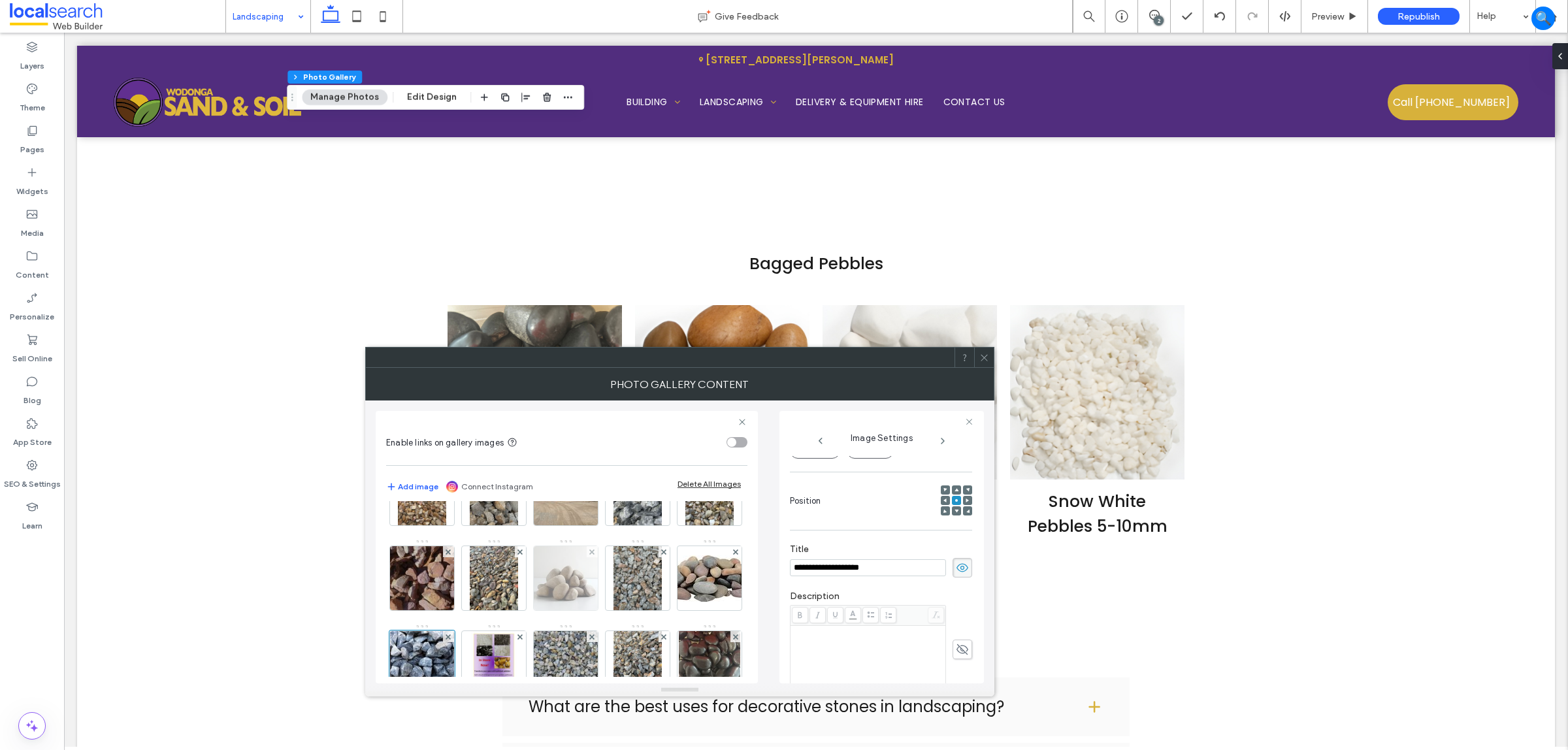
scroll to position [82, 0]
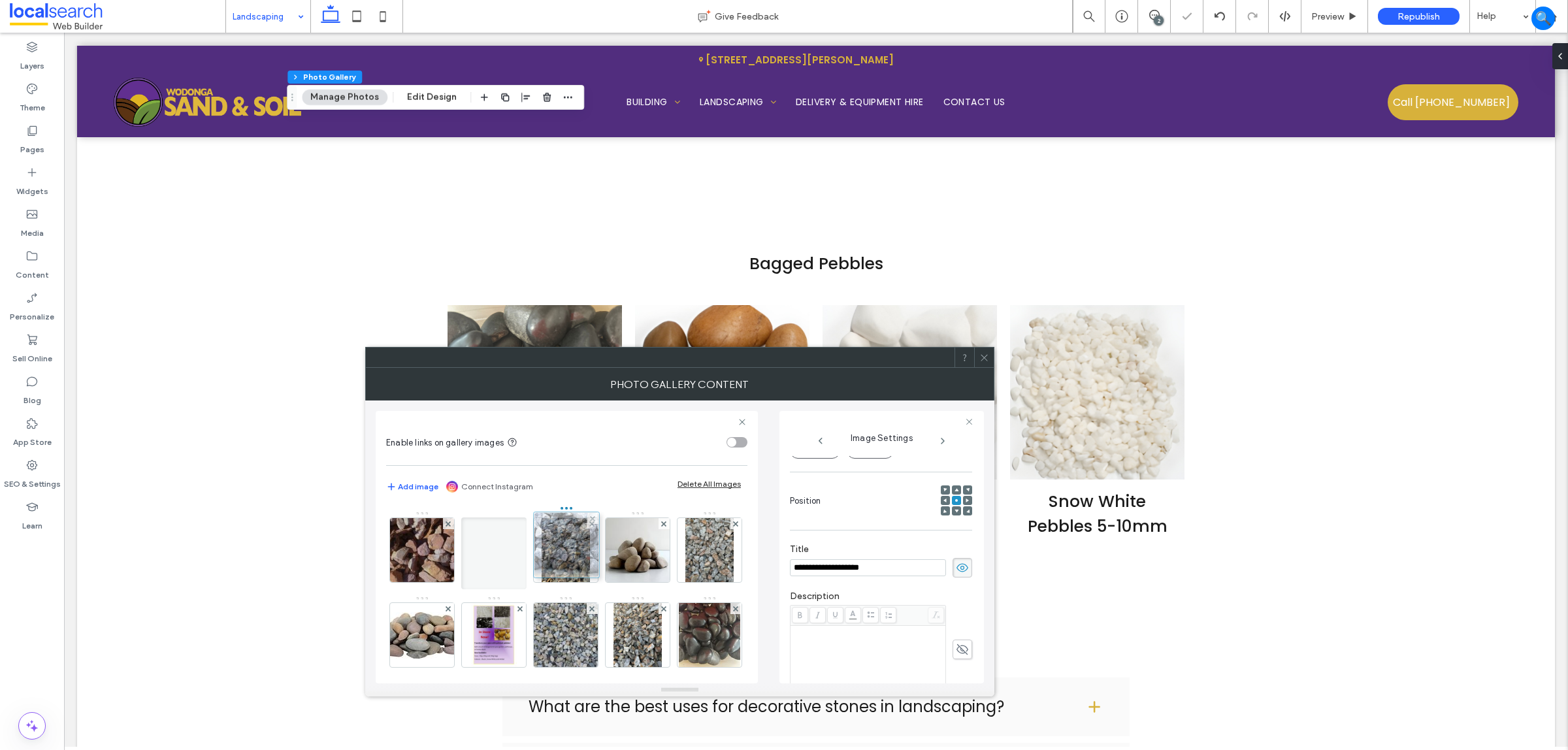
drag, startPoint x: 567, startPoint y: 631, endPoint x: 563, endPoint y: 540, distance: 91.1
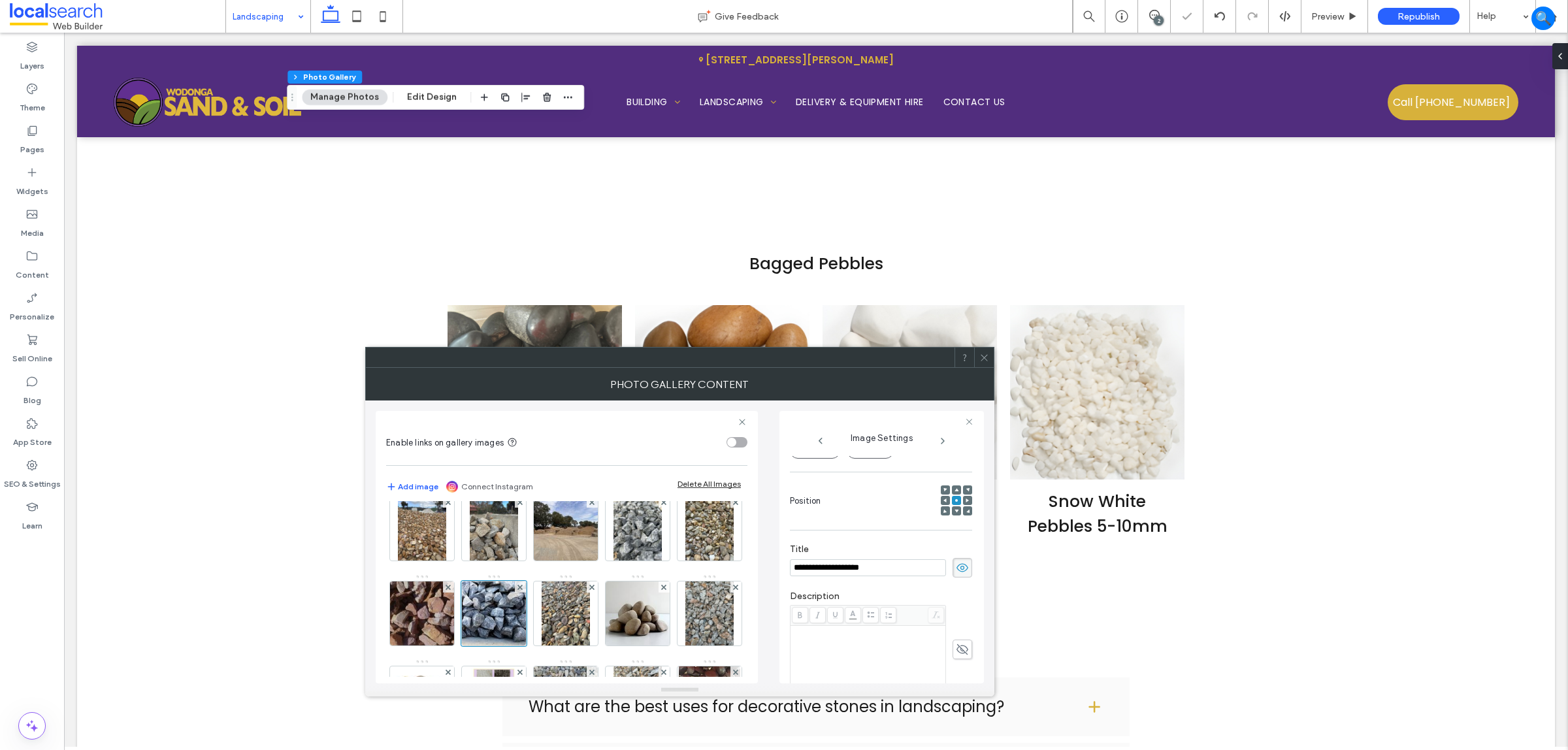
scroll to position [0, 0]
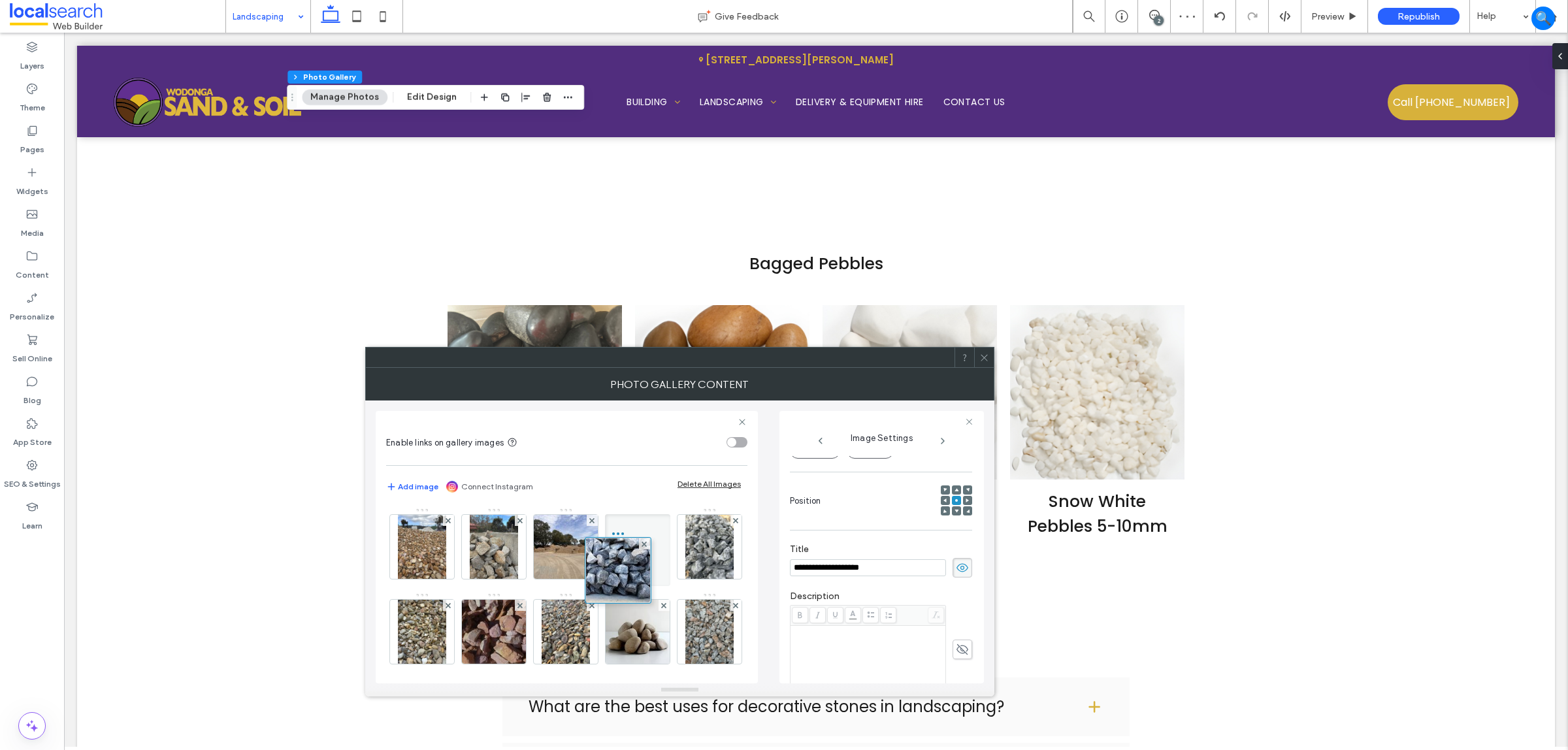
drag, startPoint x: 559, startPoint y: 618, endPoint x: 660, endPoint y: 504, distance: 152.3
click at [685, 579] on img at bounding box center [709, 547] width 49 height 64
click at [454, 600] on div at bounding box center [422, 631] width 64 height 64
click at [590, 600] on img at bounding box center [566, 631] width 49 height 64
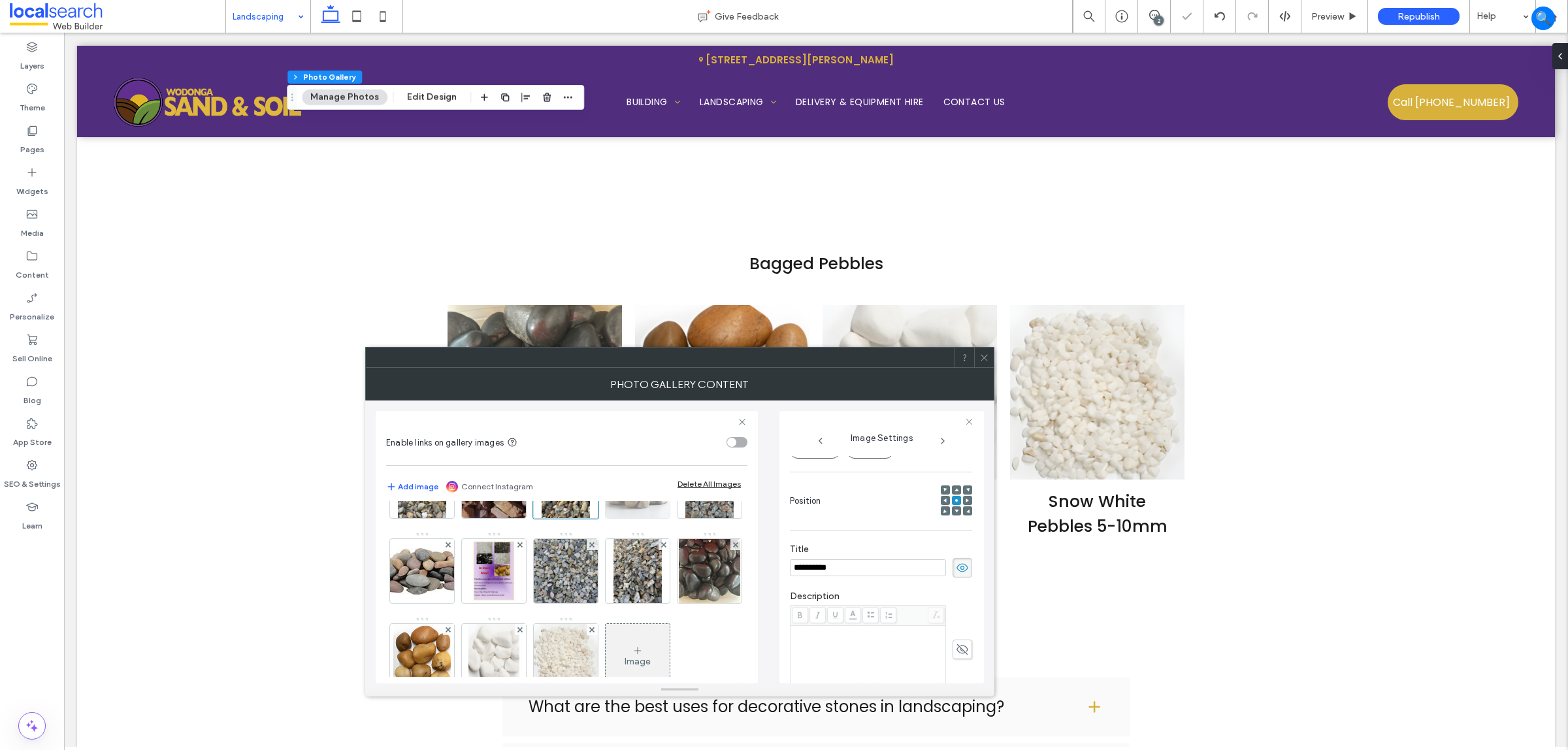
scroll to position [163, 0]
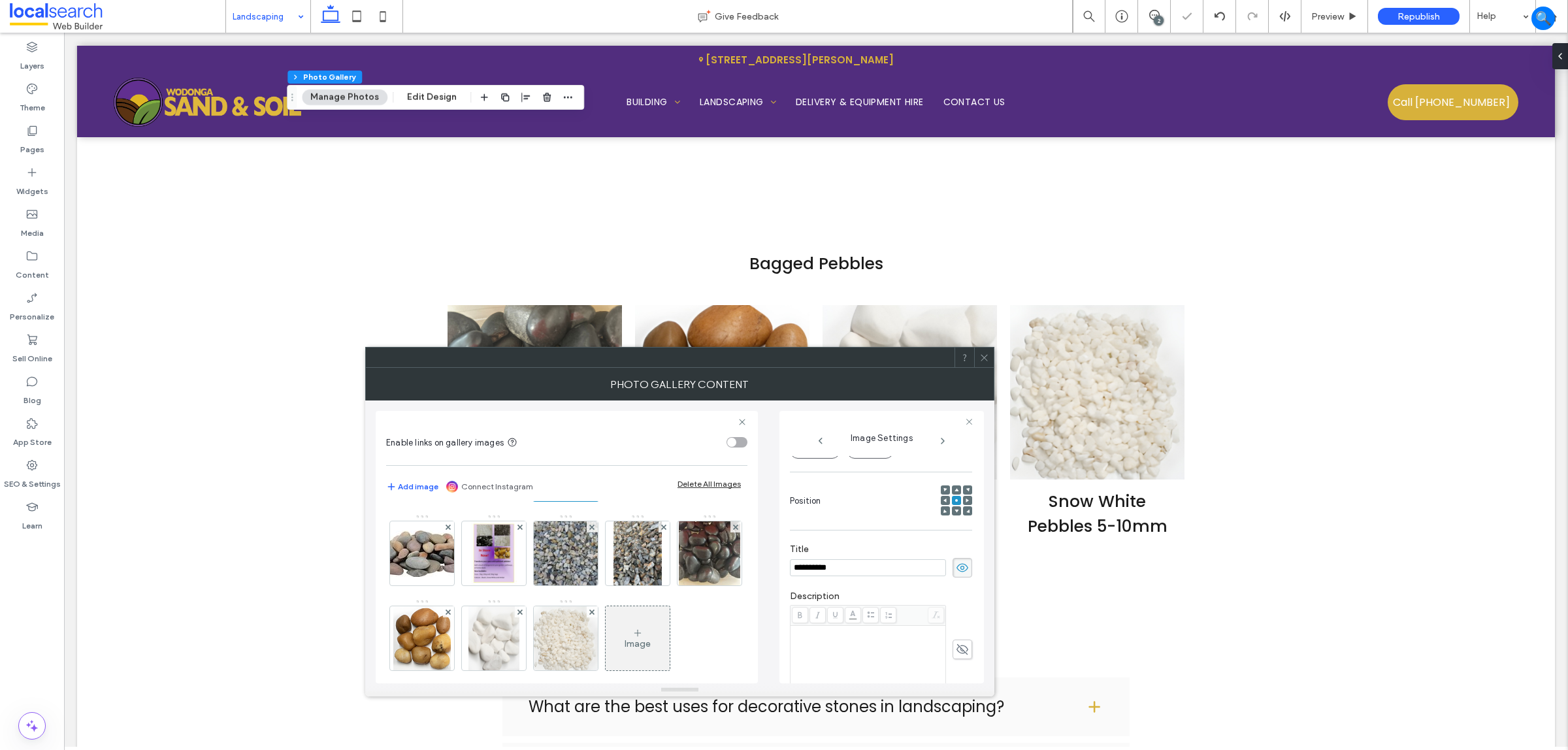
click at [606, 501] on img at bounding box center [637, 468] width 64 height 64
click at [685, 501] on img at bounding box center [709, 468] width 49 height 64
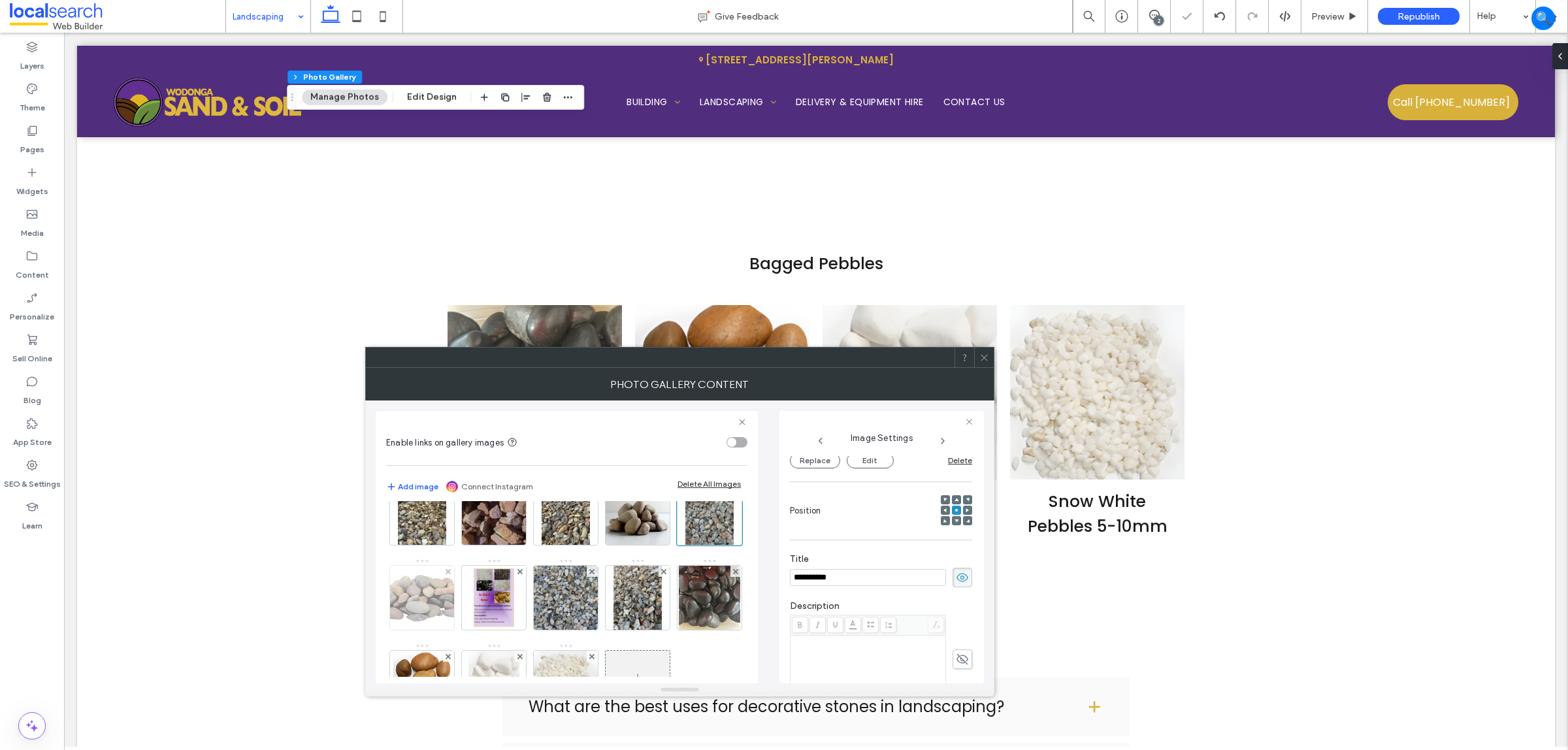
scroll to position [82, 0]
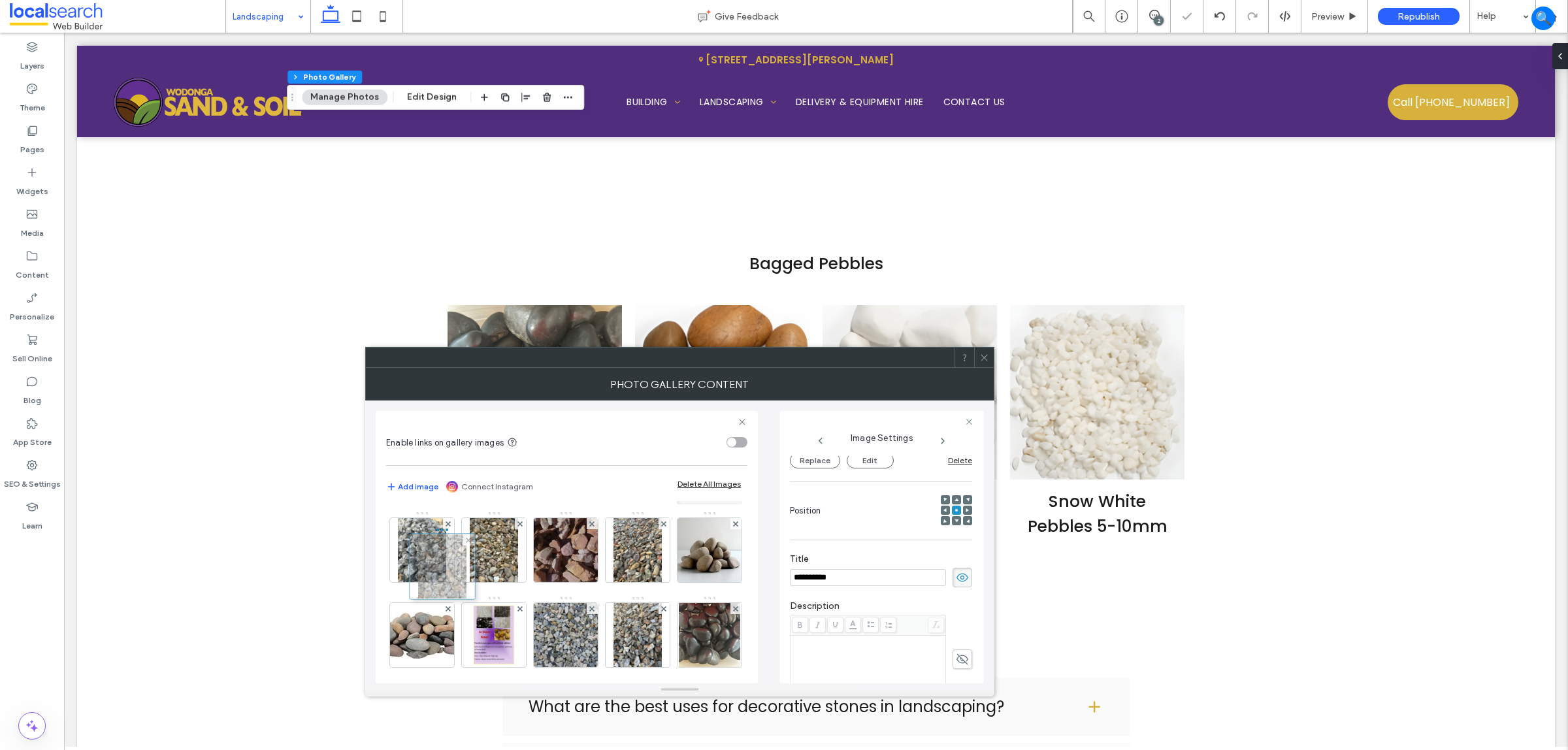
drag, startPoint x: 493, startPoint y: 623, endPoint x: 438, endPoint y: 554, distance: 88.2
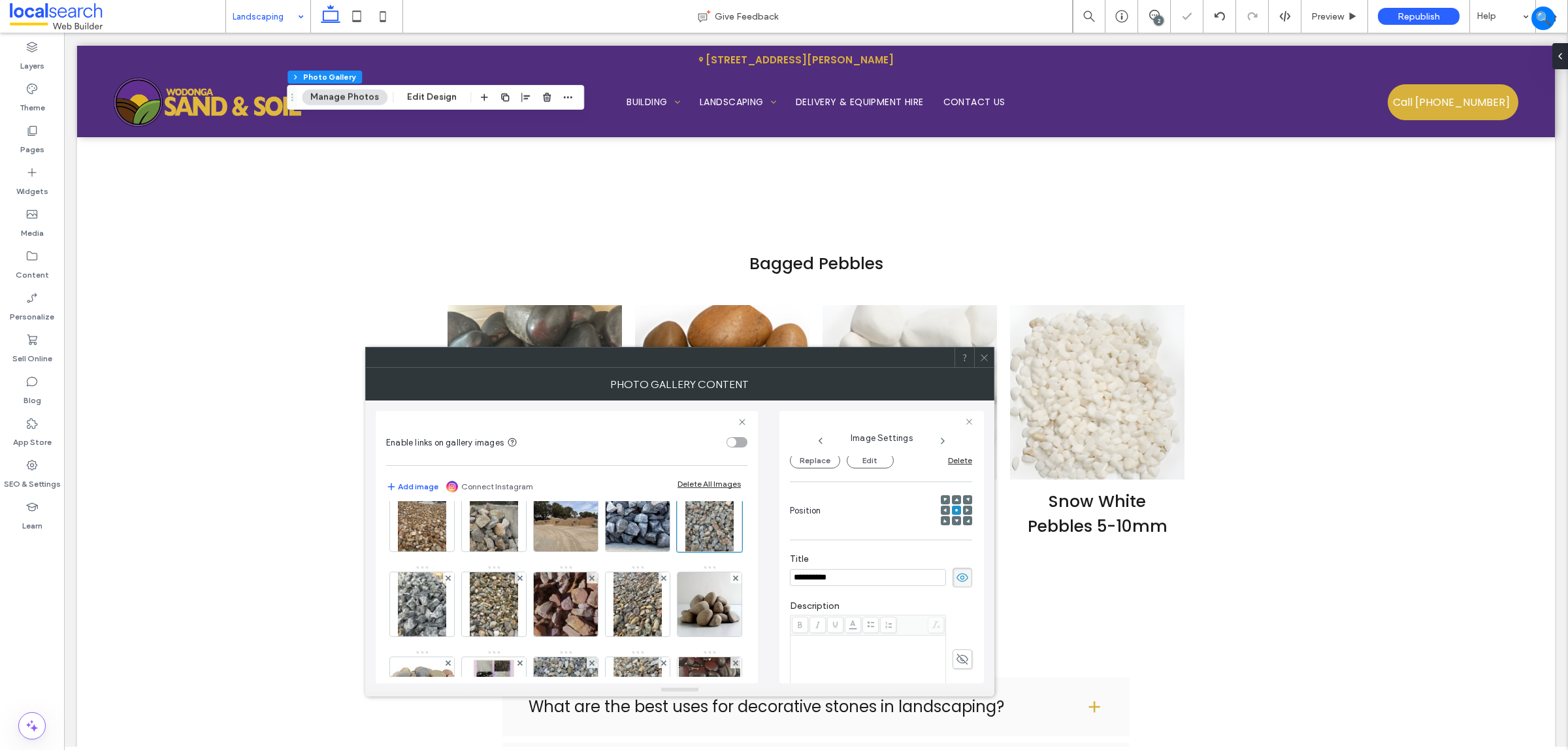
scroll to position [0, 0]
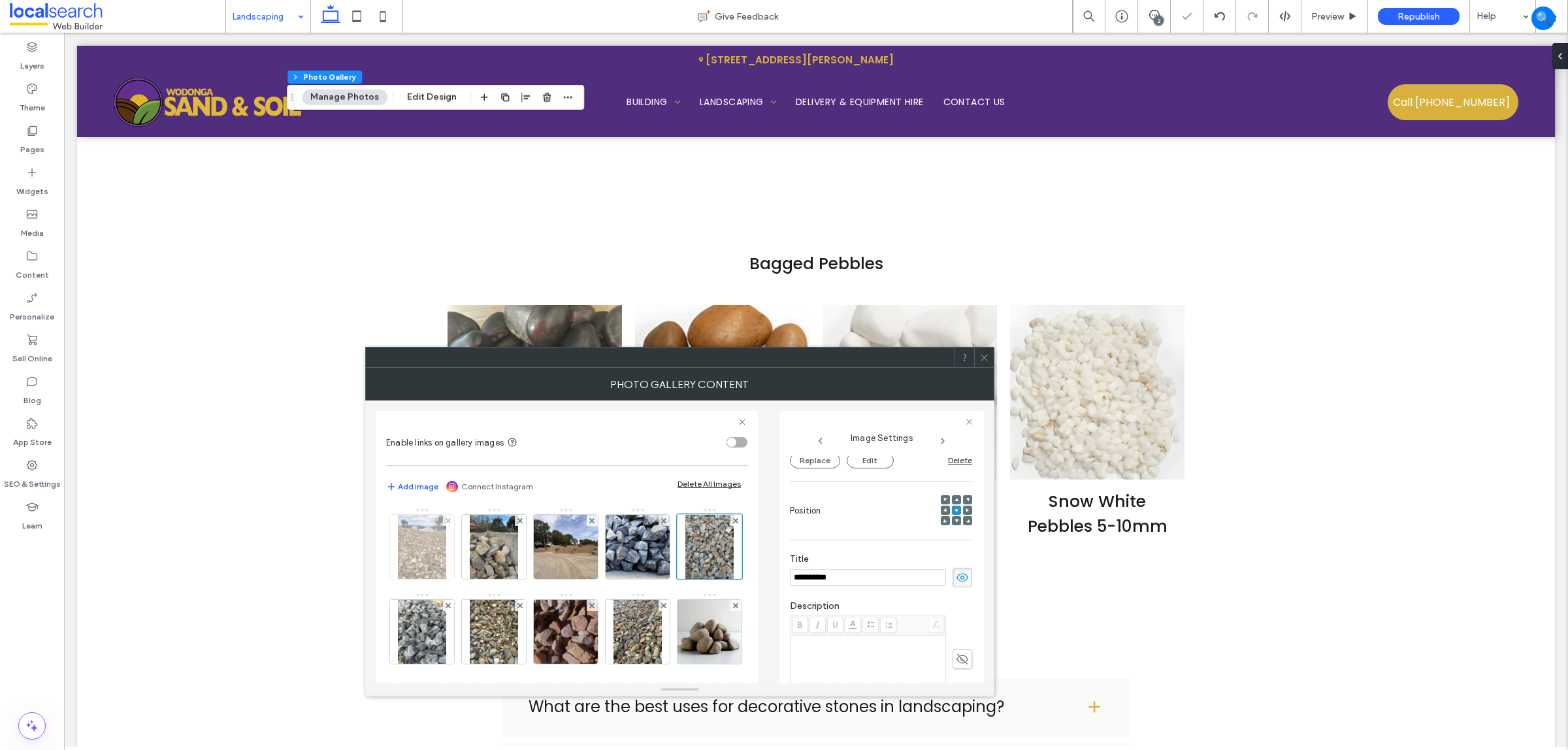
click at [429, 549] on img at bounding box center [422, 547] width 49 height 64
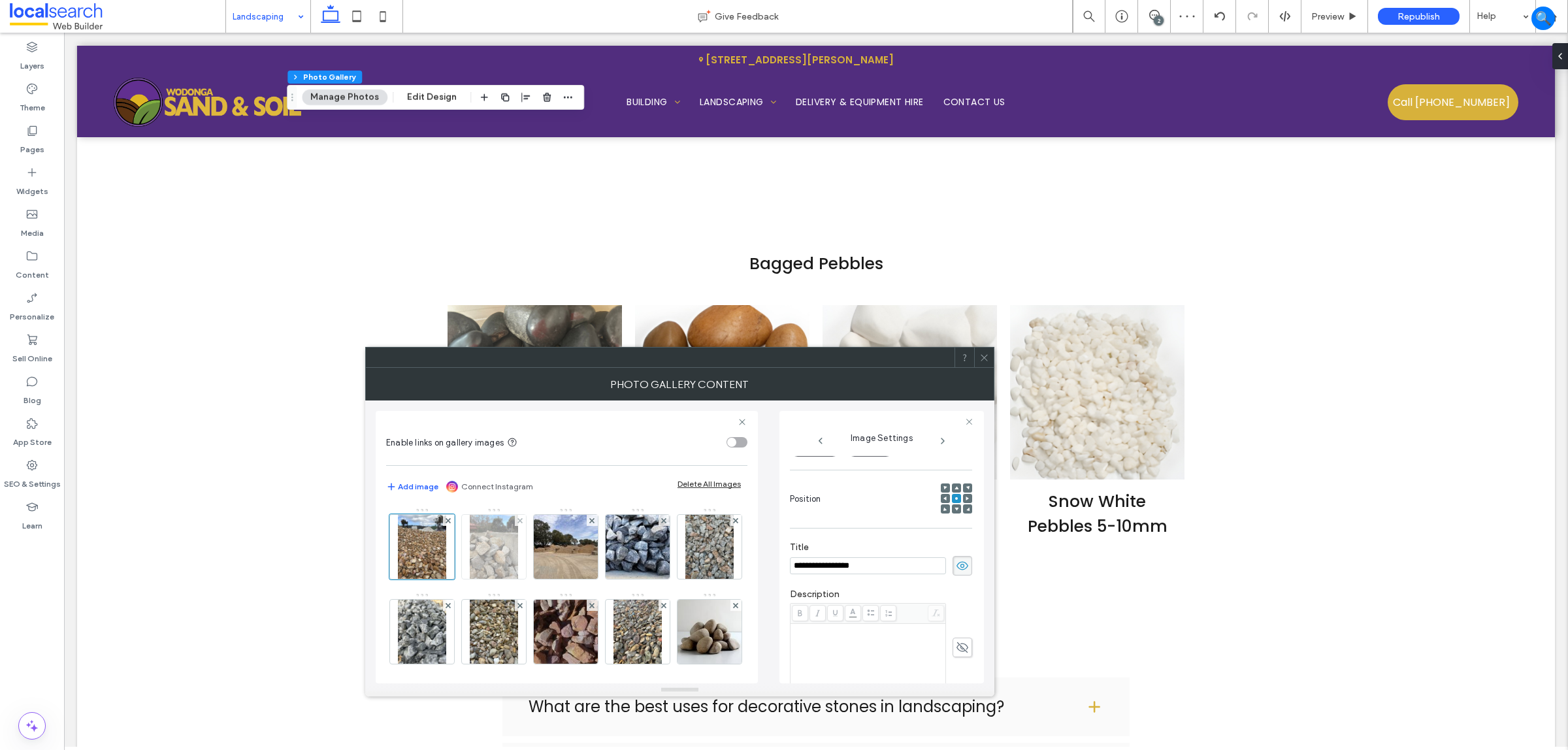
click at [498, 549] on img at bounding box center [494, 547] width 49 height 64
click at [555, 556] on img at bounding box center [567, 547] width 85 height 64
click at [646, 540] on img at bounding box center [637, 547] width 93 height 64
click at [685, 579] on img at bounding box center [709, 547] width 49 height 64
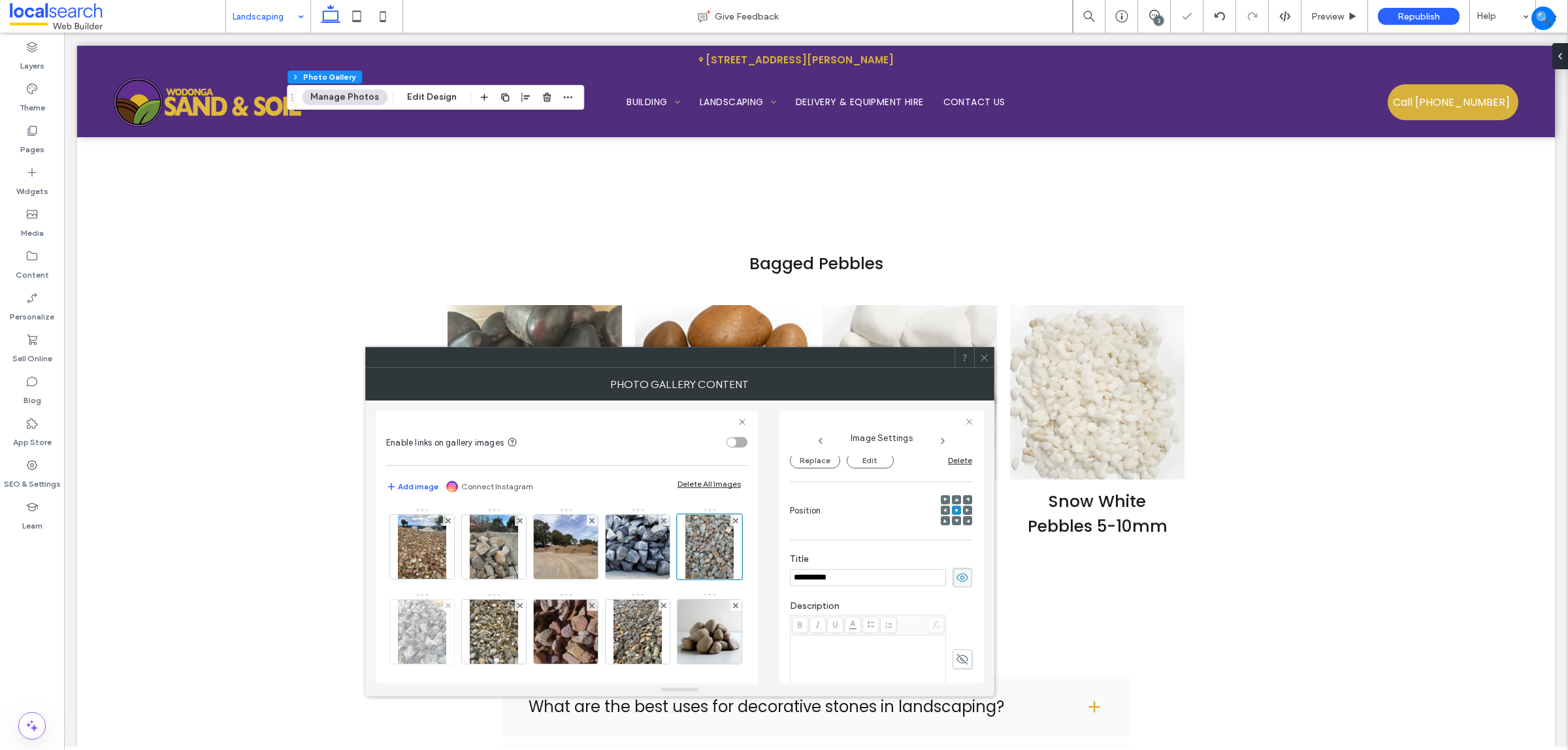
click at [446, 600] on img at bounding box center [422, 631] width 49 height 64
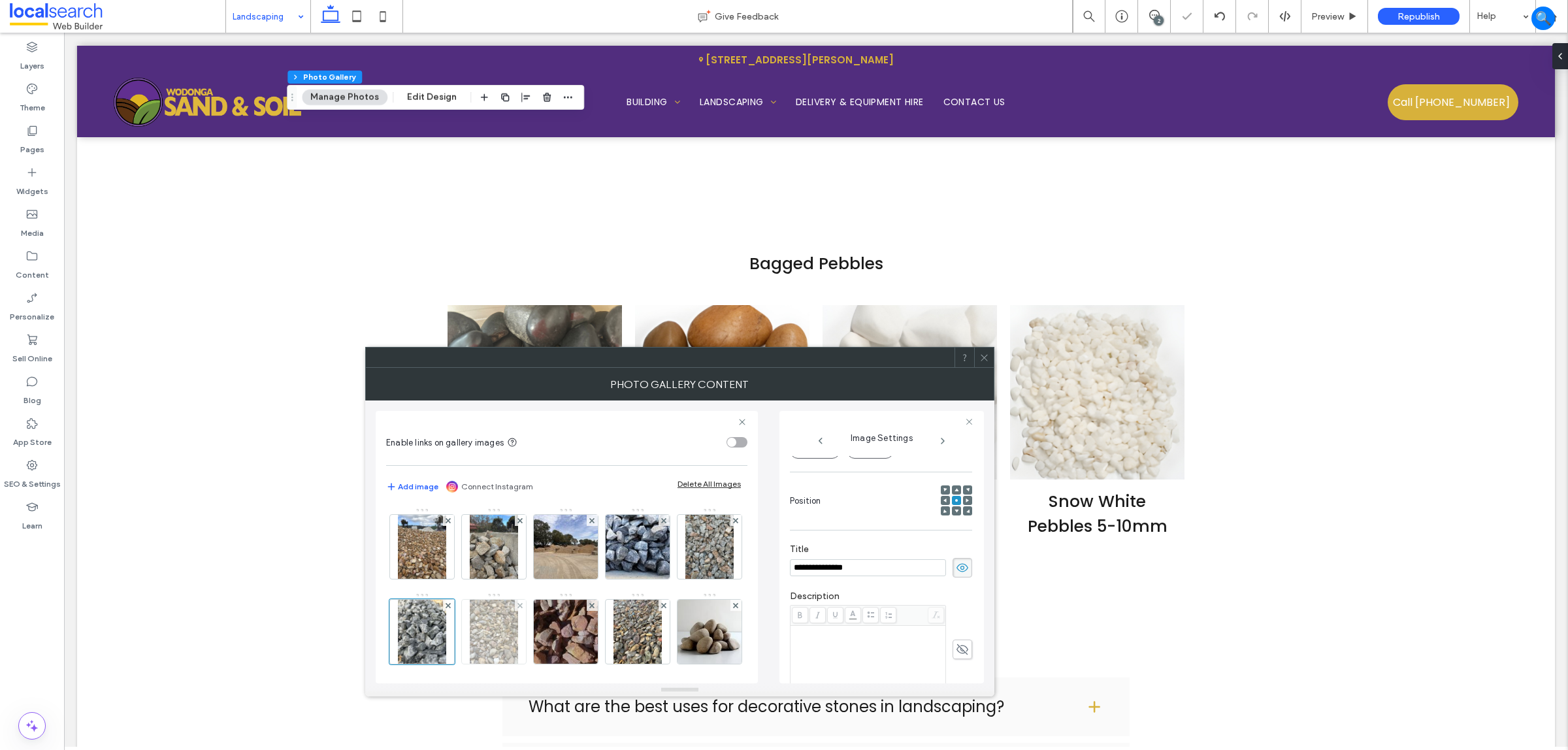
click at [518, 600] on img at bounding box center [494, 631] width 49 height 64
drag, startPoint x: 567, startPoint y: 640, endPoint x: 497, endPoint y: 635, distance: 70.2
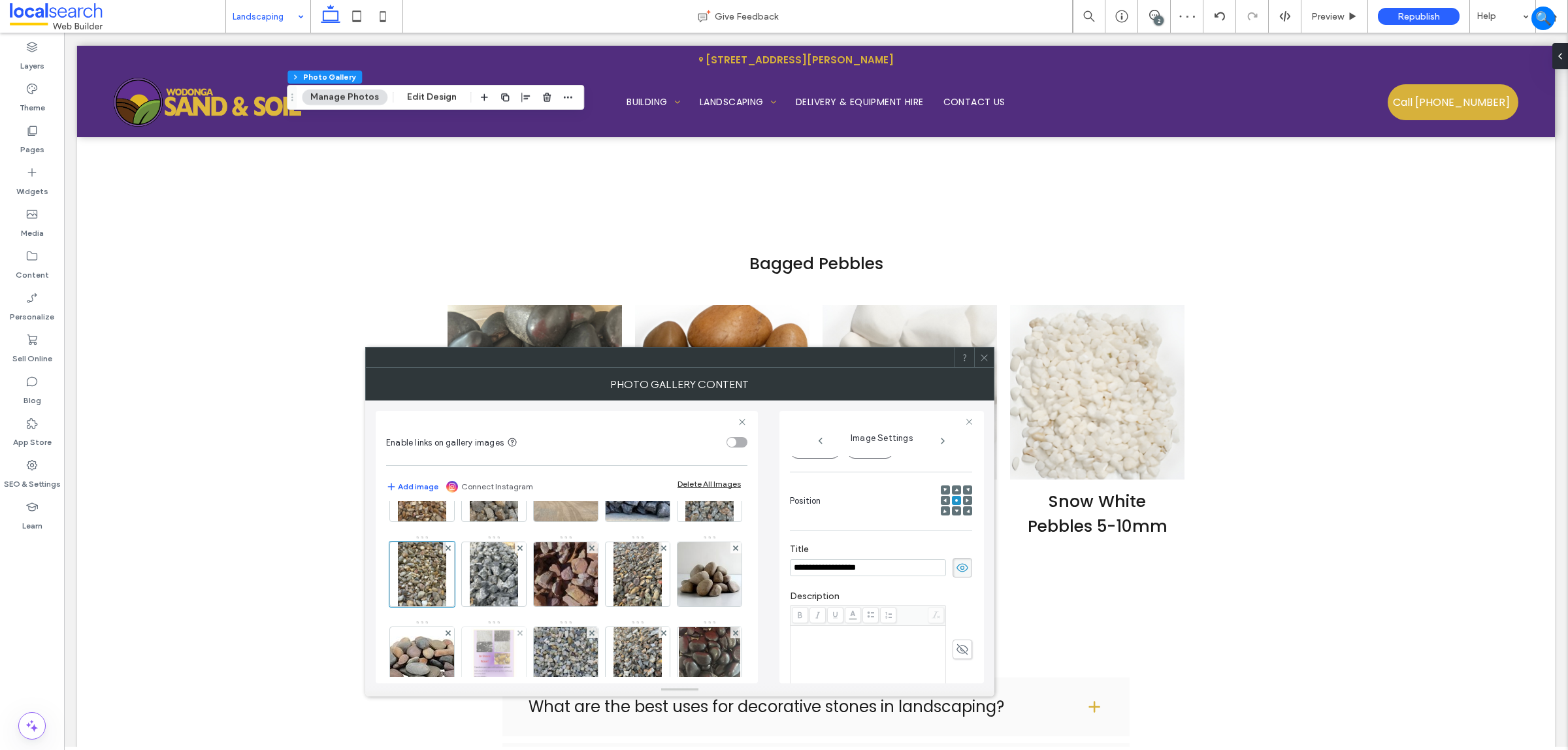
scroll to position [82, 0]
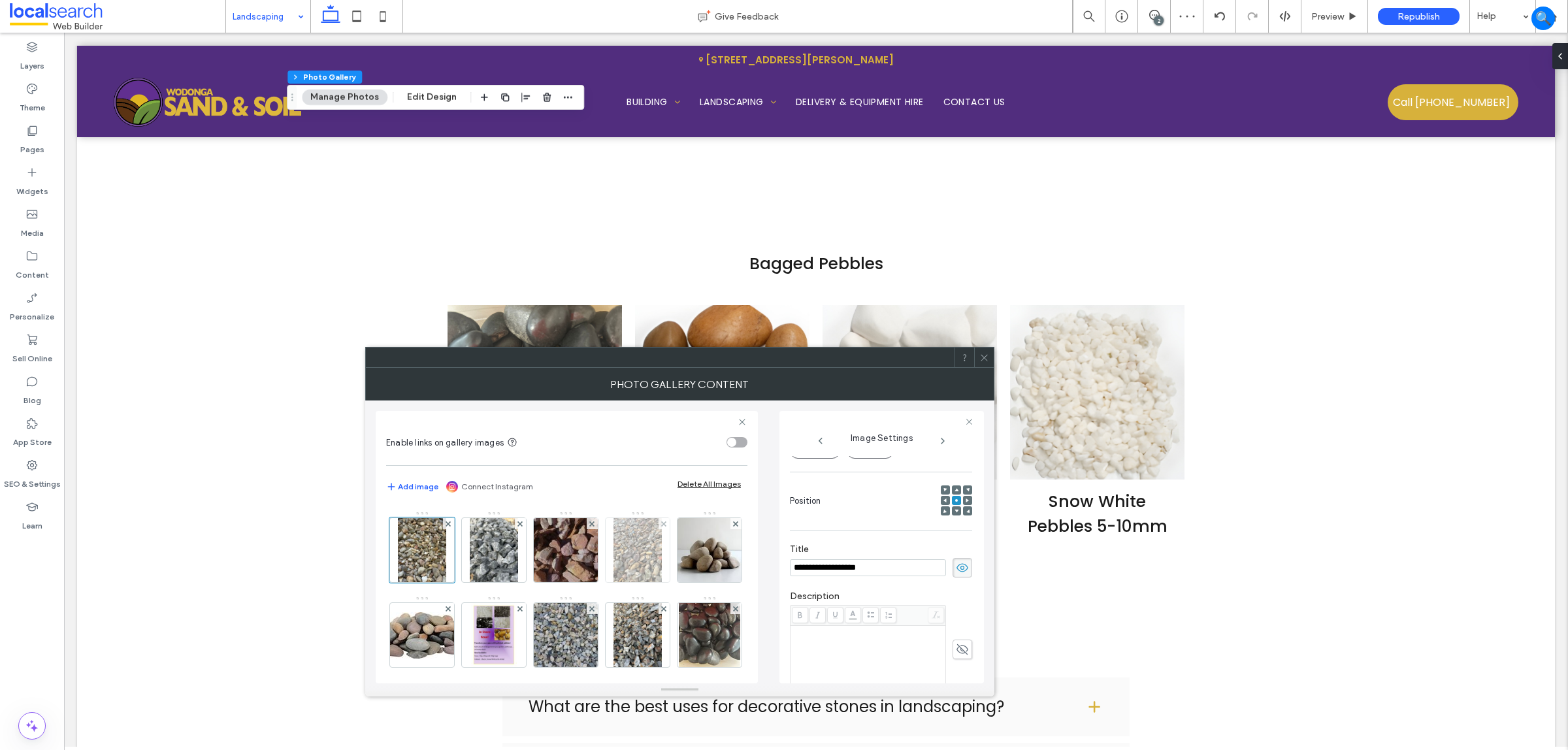
click at [614, 582] on img at bounding box center [637, 549] width 49 height 64
click at [609, 568] on img at bounding box center [567, 549] width 87 height 64
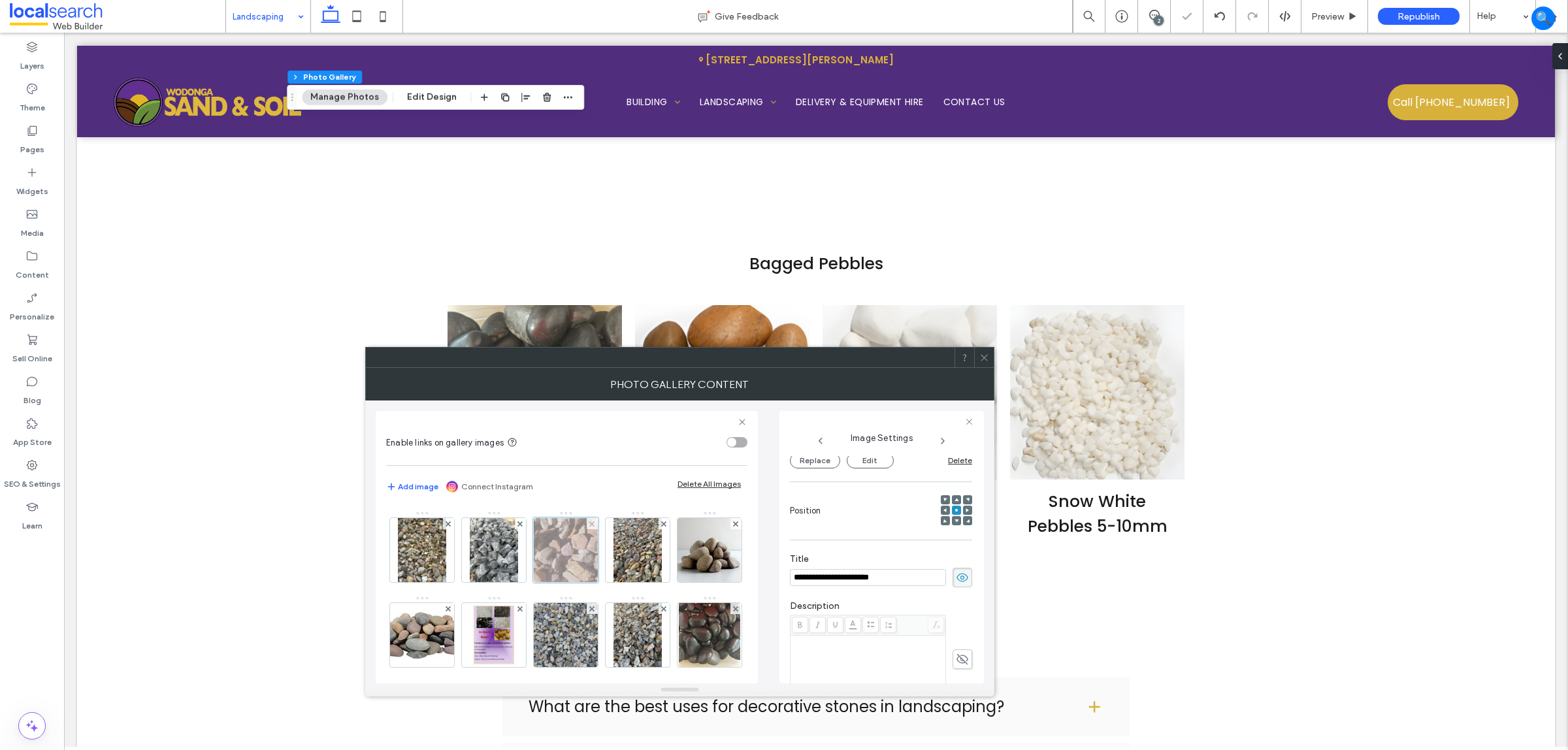
scroll to position [167, 0]
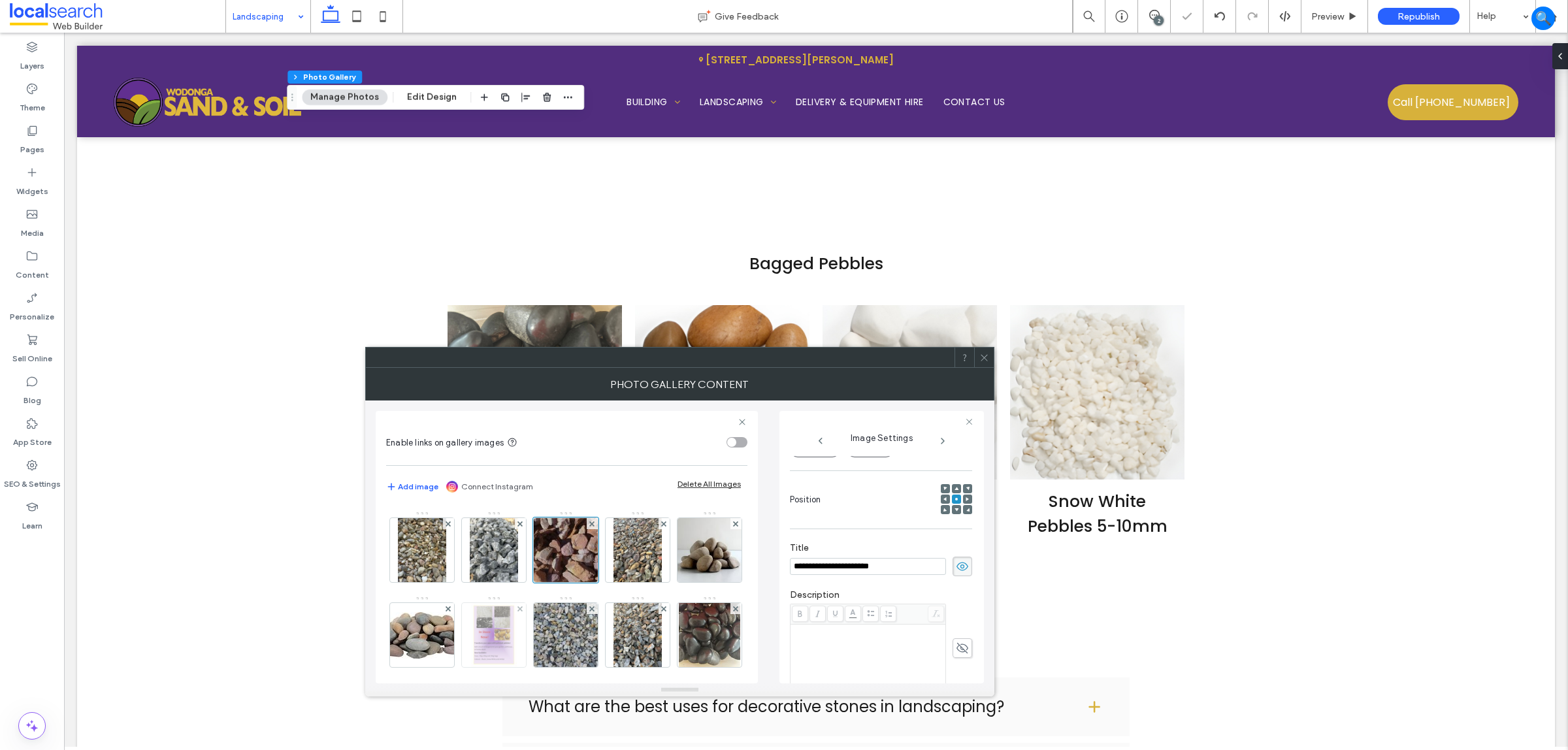
click at [516, 600] on img at bounding box center [493, 635] width 45 height 64
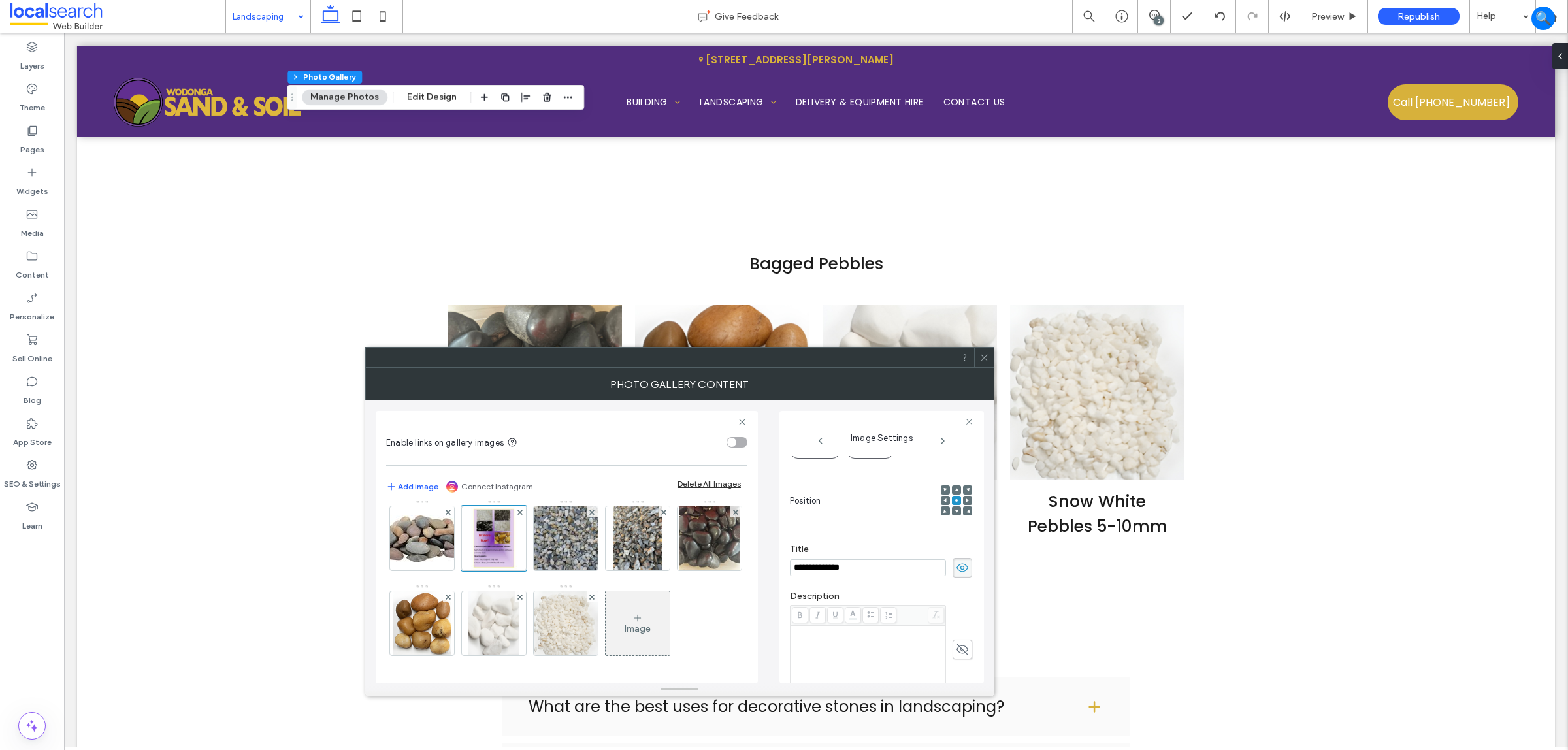
scroll to position [265, 0]
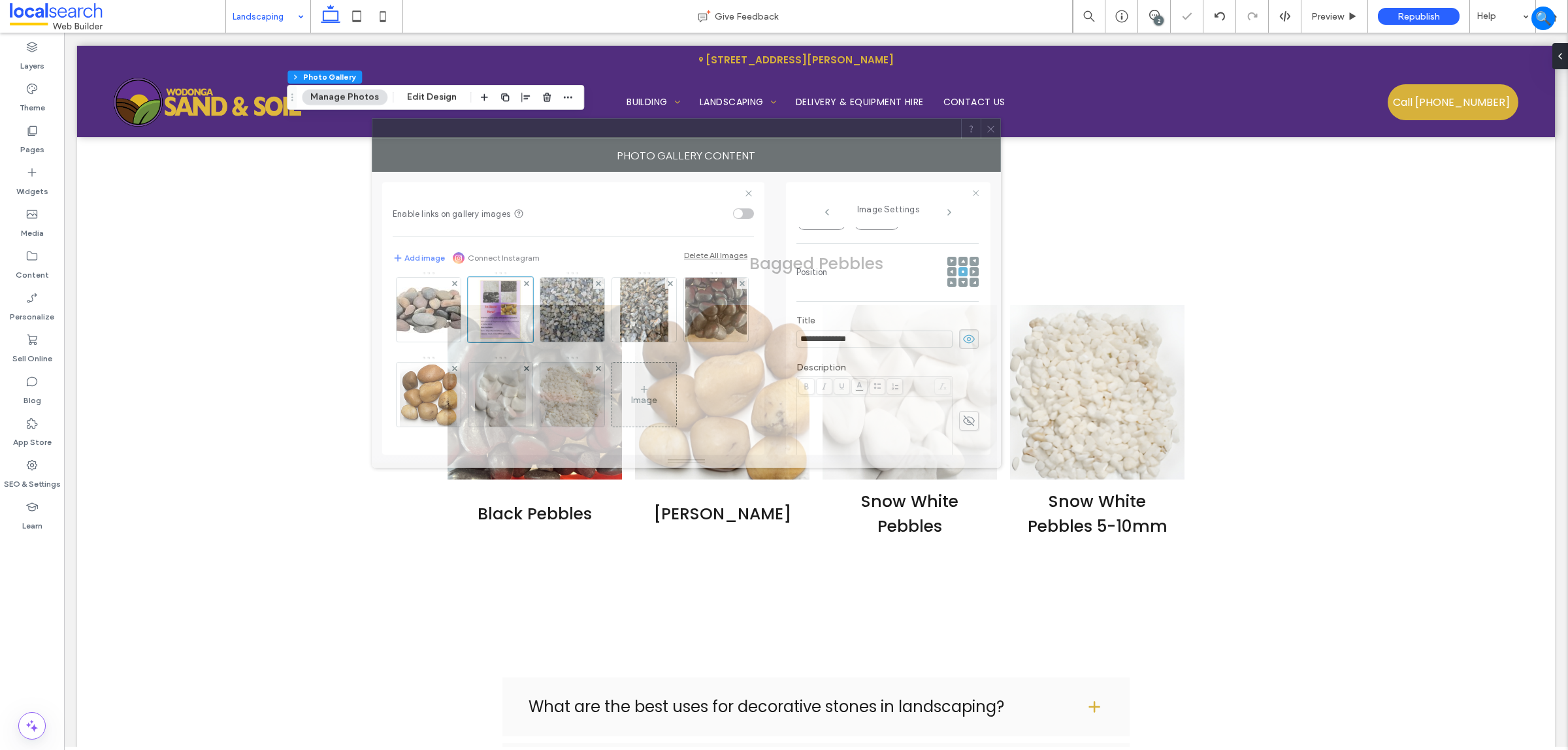
drag, startPoint x: 837, startPoint y: 360, endPoint x: 843, endPoint y: 132, distance: 228.1
click at [843, 132] on div at bounding box center [667, 128] width 589 height 20
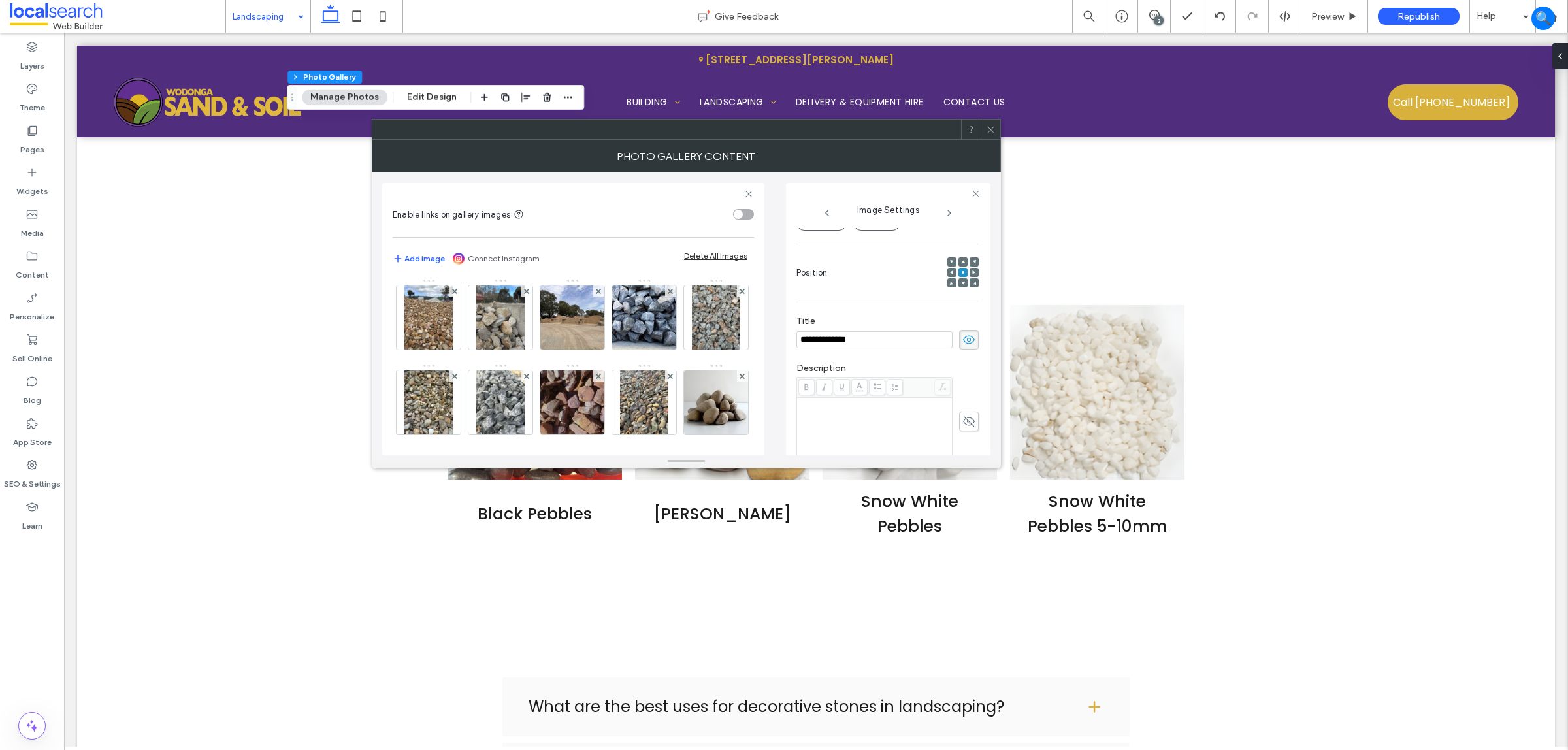
scroll to position [0, 0]
click at [525, 405] on img at bounding box center [500, 403] width 49 height 64
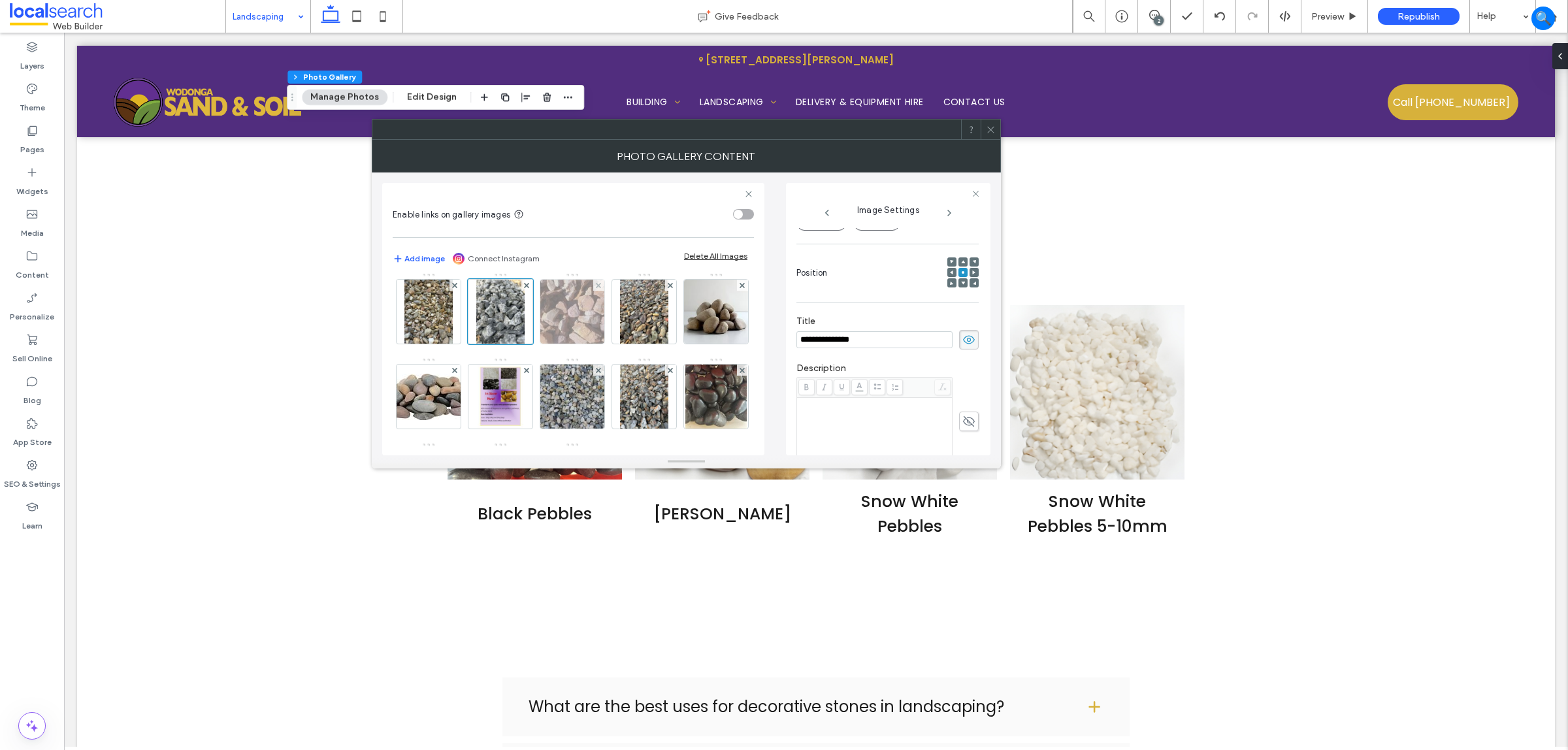
scroll to position [163, 0]
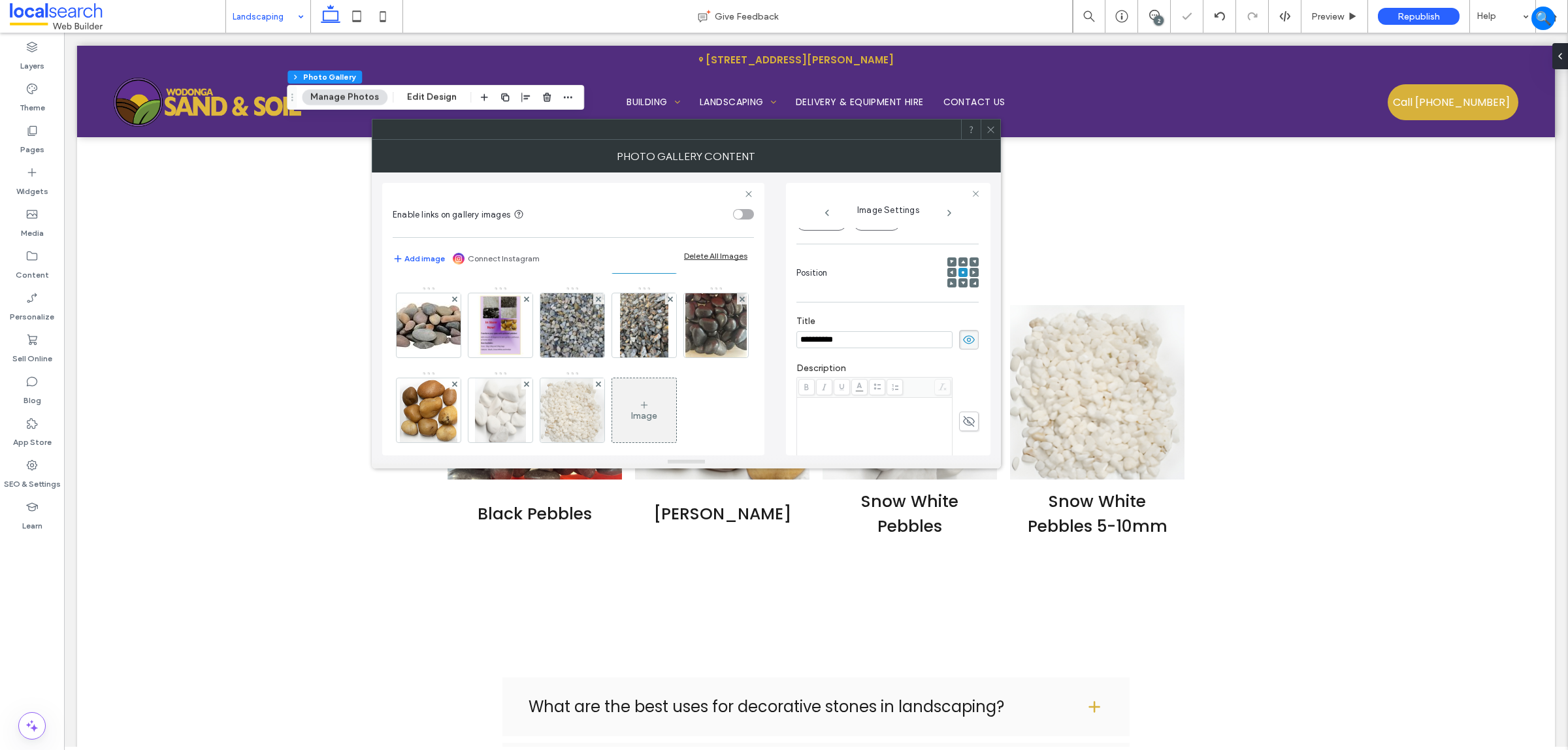
click at [684, 272] on img at bounding box center [716, 240] width 64 height 64
click at [481, 331] on img at bounding box center [428, 325] width 104 height 46
click at [685, 357] on img at bounding box center [716, 325] width 62 height 64
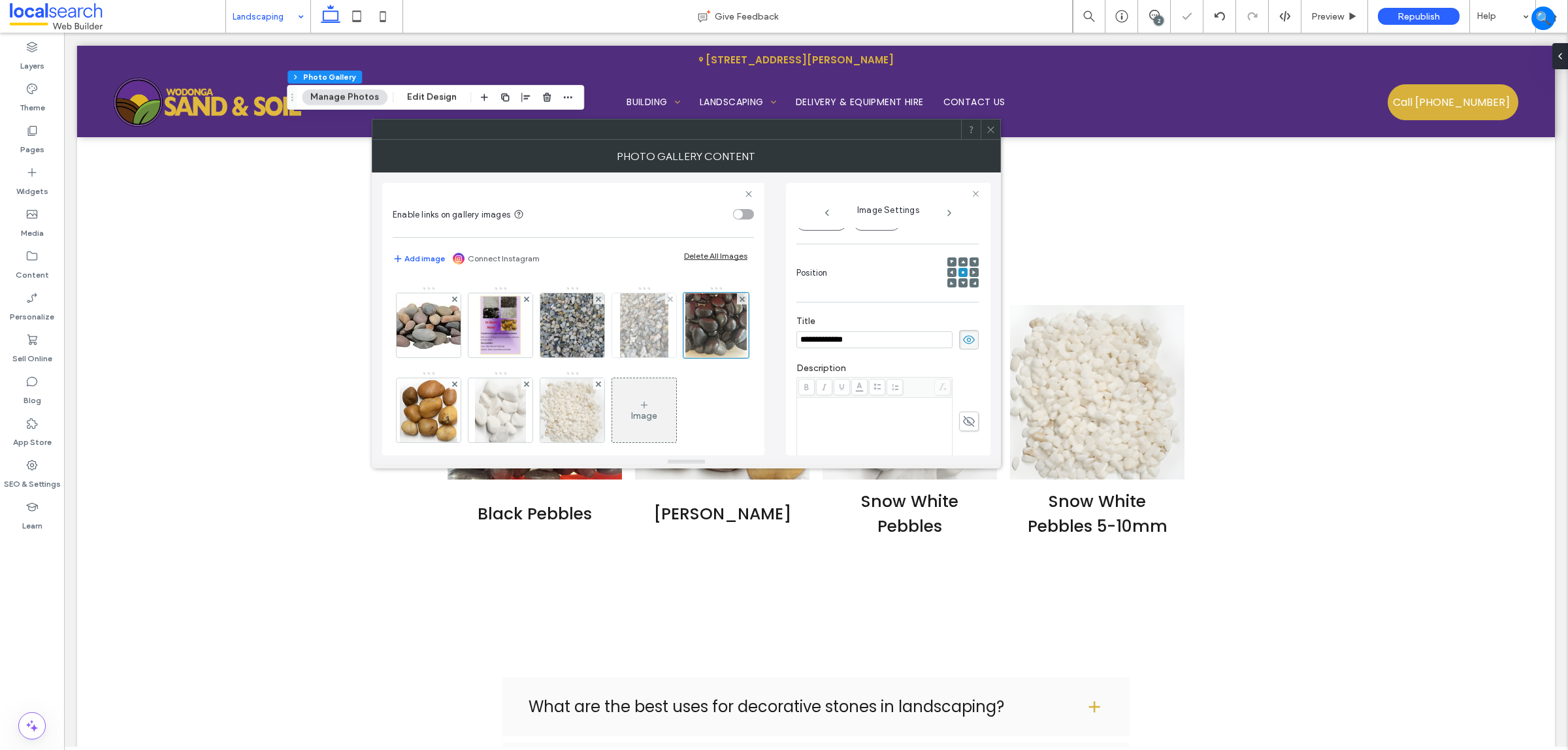
click at [620, 357] on img at bounding box center [644, 325] width 49 height 64
click at [530, 357] on img at bounding box center [573, 325] width 85 height 64
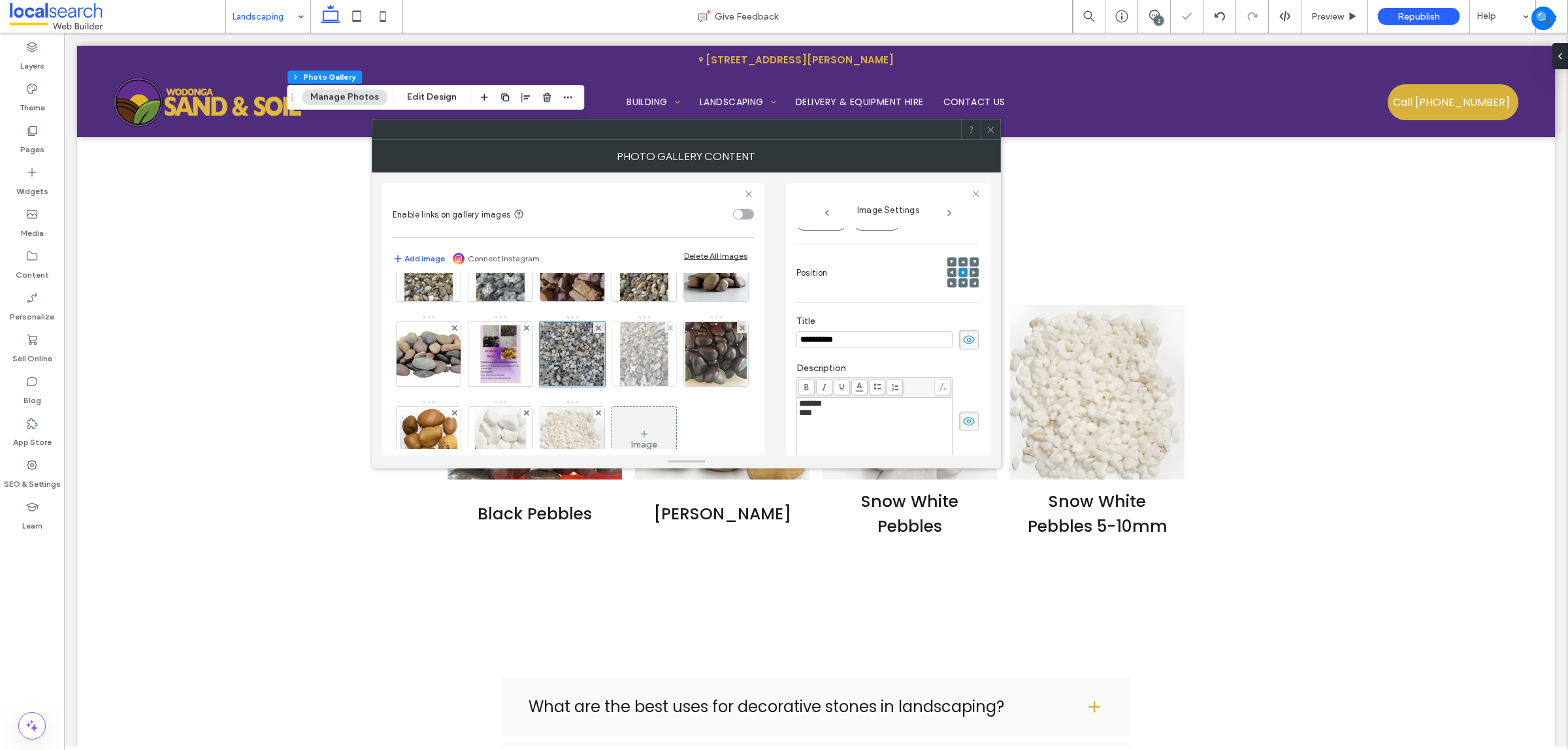
scroll to position [163, 0]
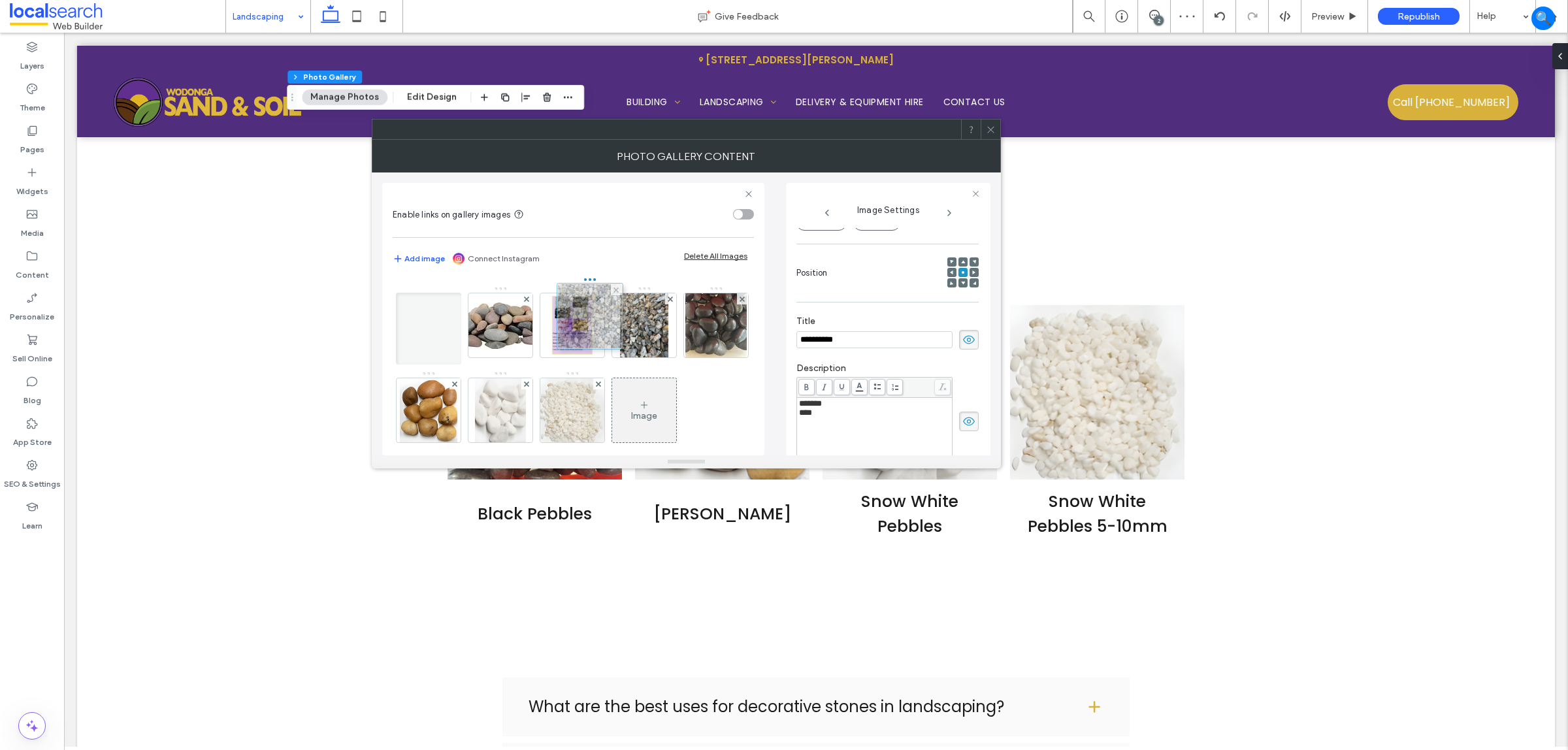
drag, startPoint x: 402, startPoint y: 407, endPoint x: 560, endPoint y: 312, distance: 184.4
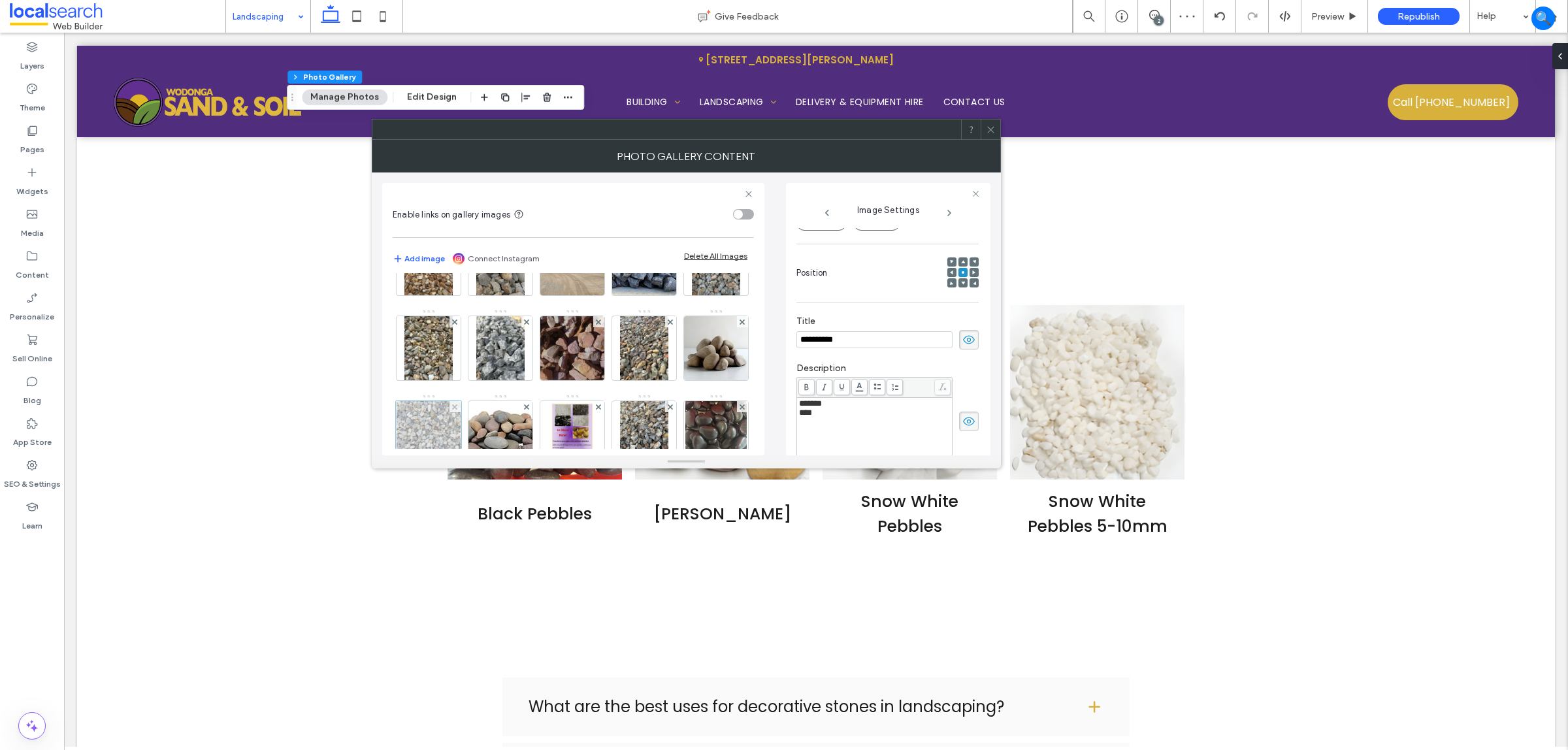
scroll to position [82, 0]
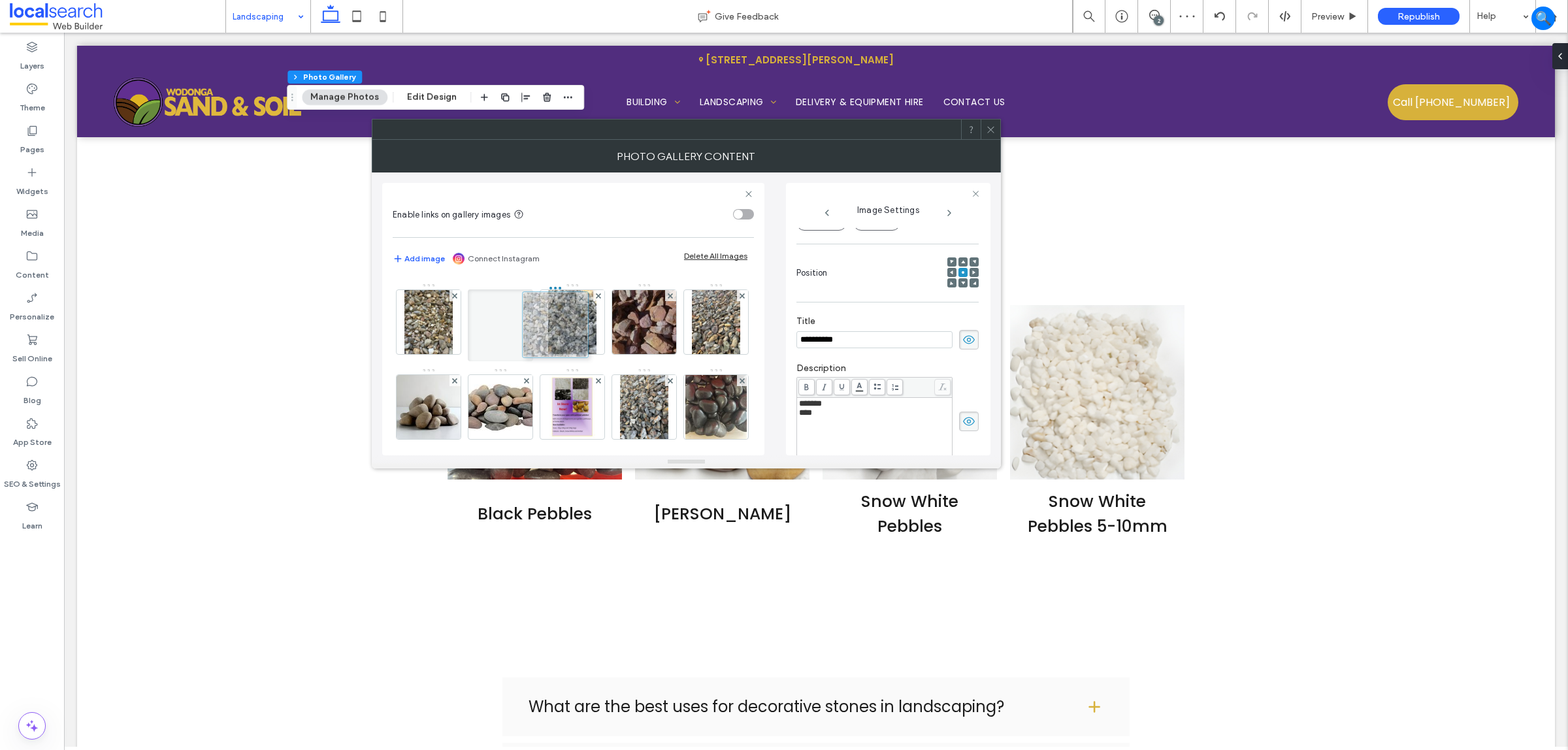
drag, startPoint x: 573, startPoint y: 407, endPoint x: 551, endPoint y: 324, distance: 85.9
click at [453, 324] on img at bounding box center [428, 322] width 49 height 64
click at [543, 319] on img at bounding box center [501, 322] width 85 height 64
click at [596, 324] on img at bounding box center [573, 322] width 49 height 64
click at [543, 335] on img at bounding box center [501, 322] width 85 height 64
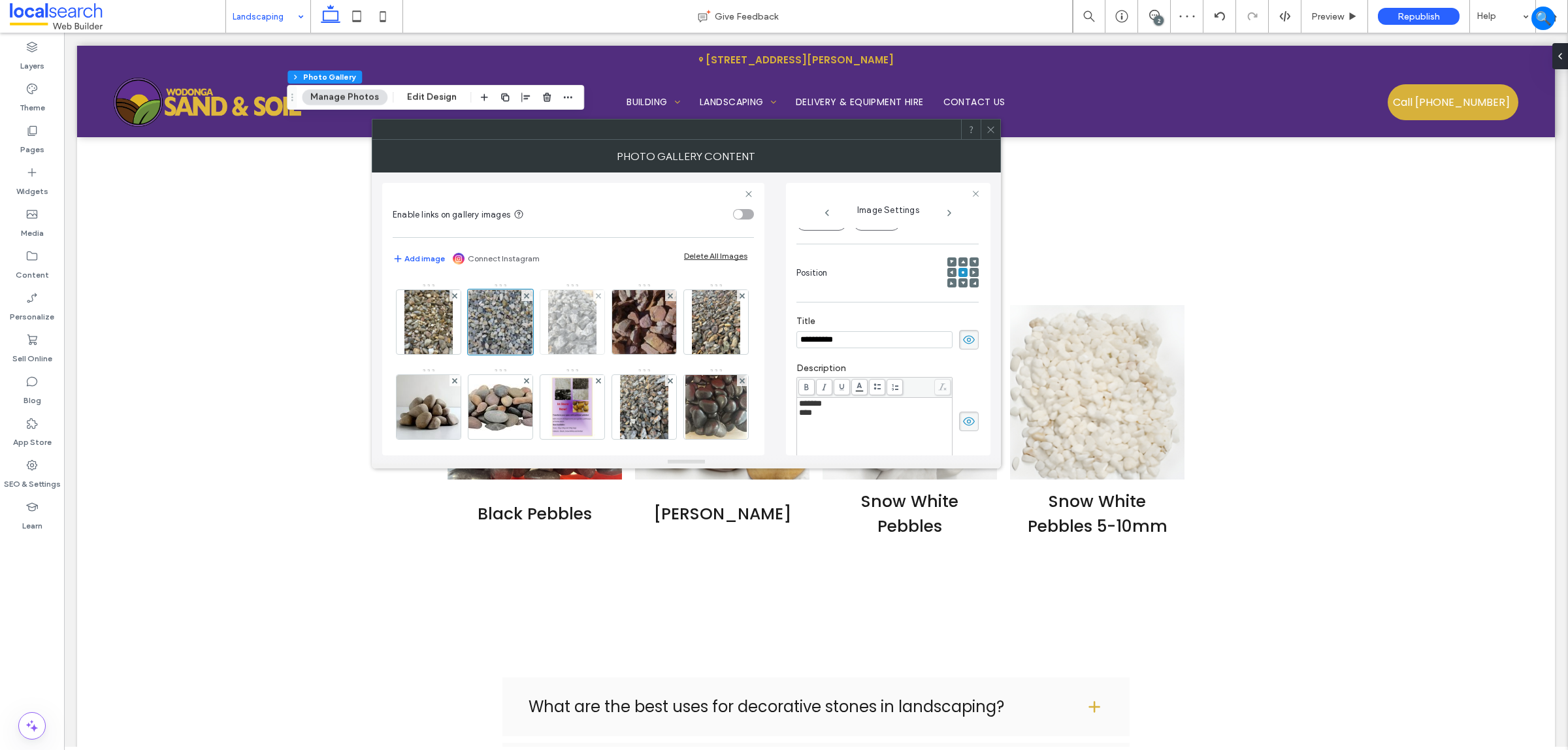
click at [596, 330] on img at bounding box center [573, 322] width 49 height 64
click at [692, 354] on img at bounding box center [716, 322] width 49 height 64
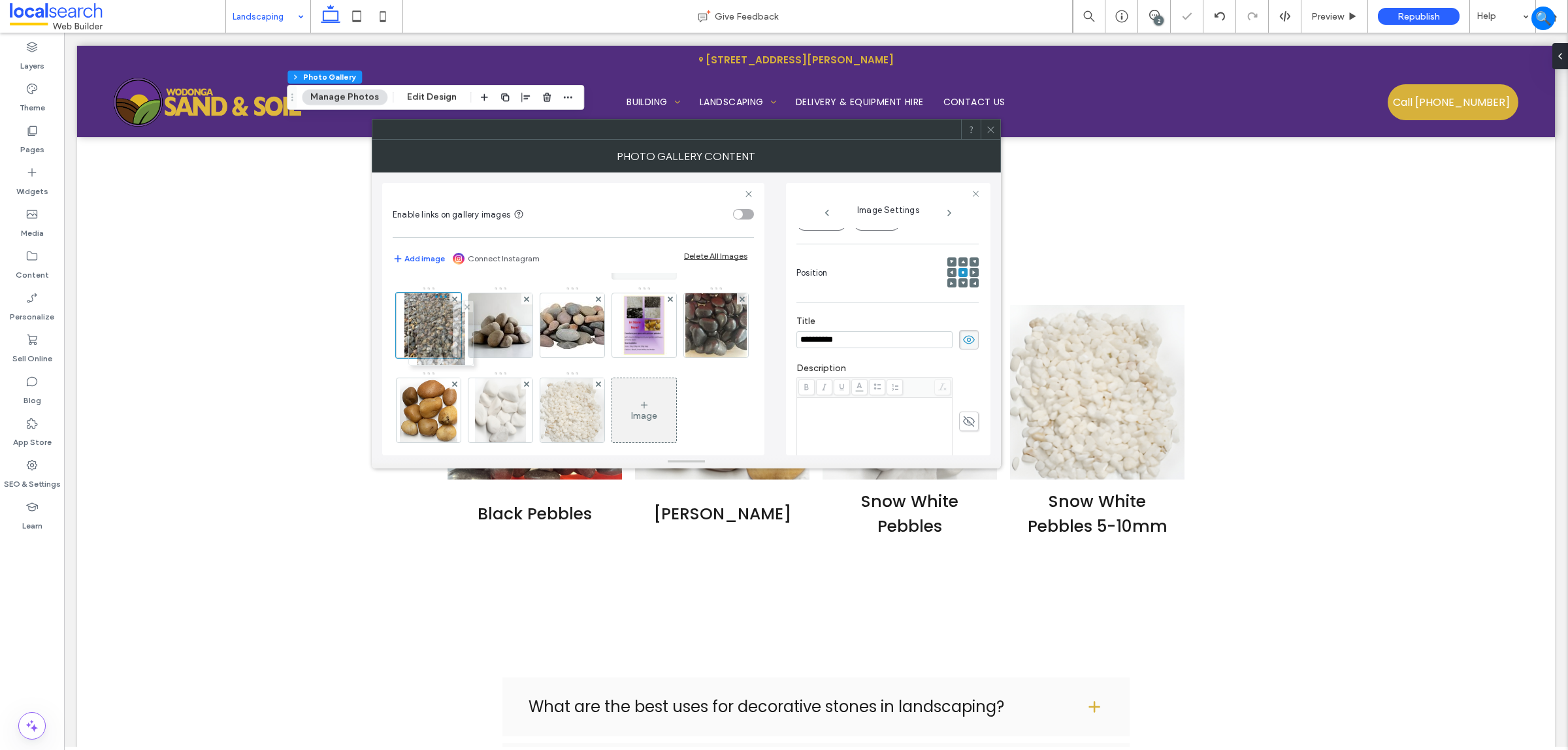
drag, startPoint x: 498, startPoint y: 405, endPoint x: 436, endPoint y: 327, distance: 99.6
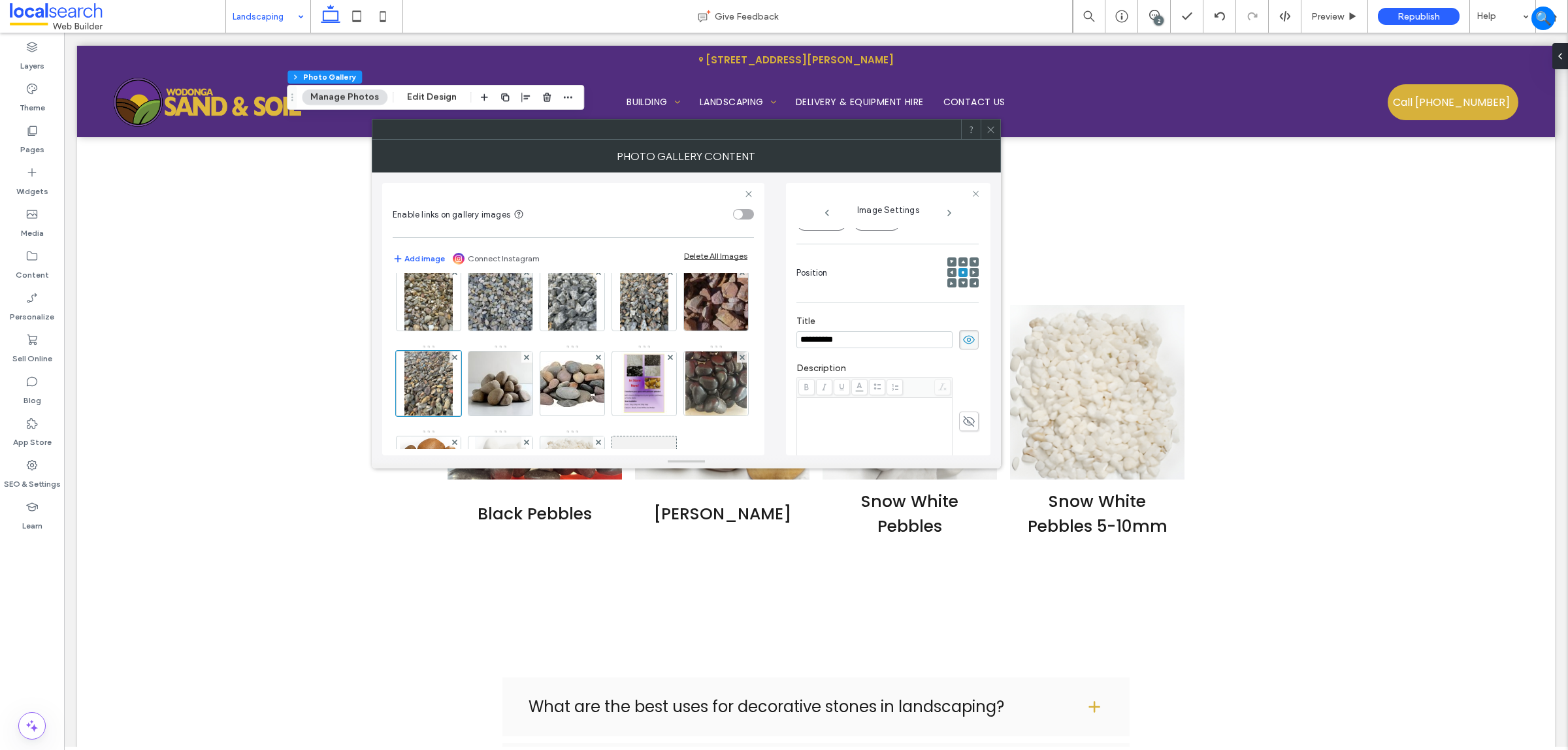
scroll to position [82, 0]
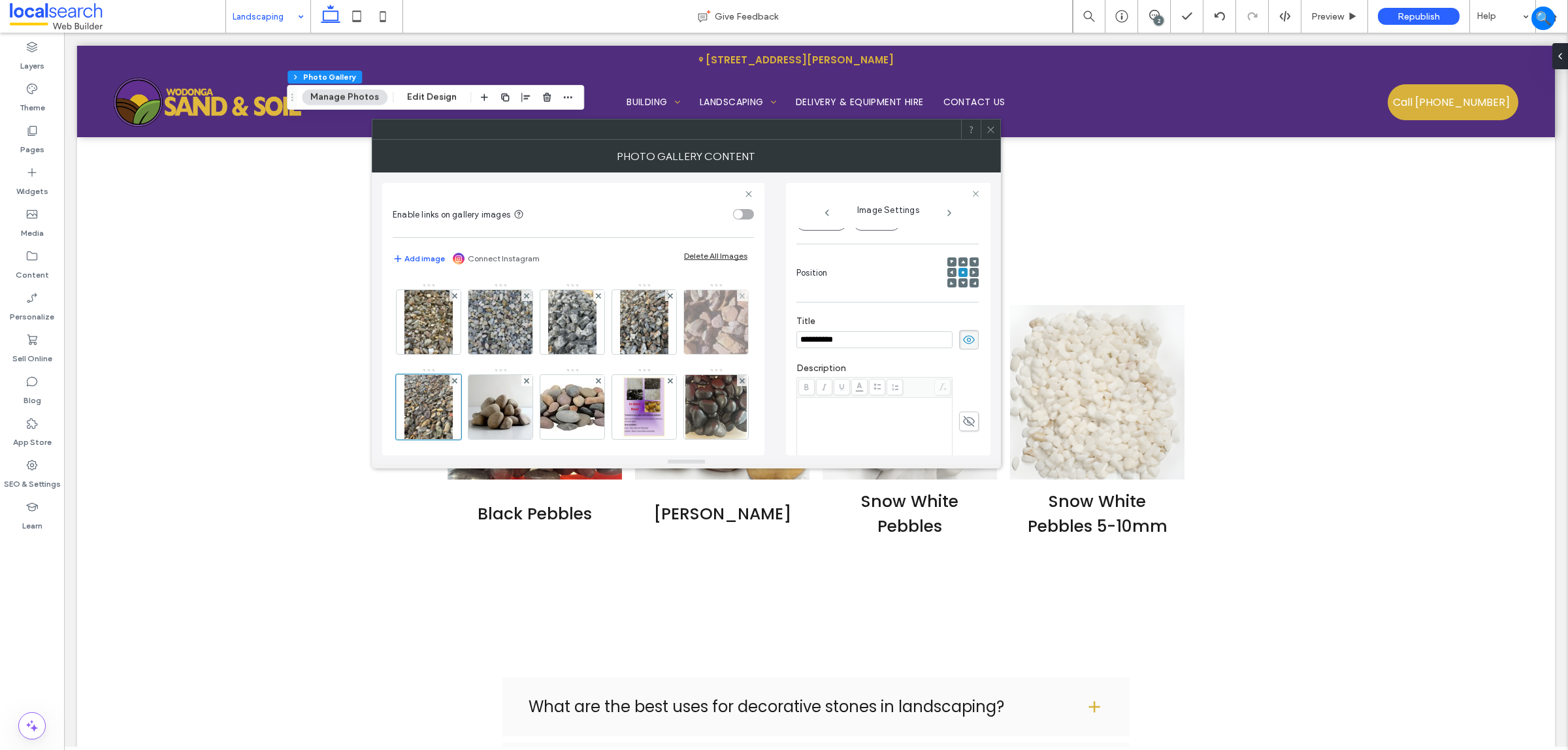
click at [673, 354] on img at bounding box center [717, 322] width 87 height 64
click at [37, 468] on icon at bounding box center [32, 465] width 13 height 13
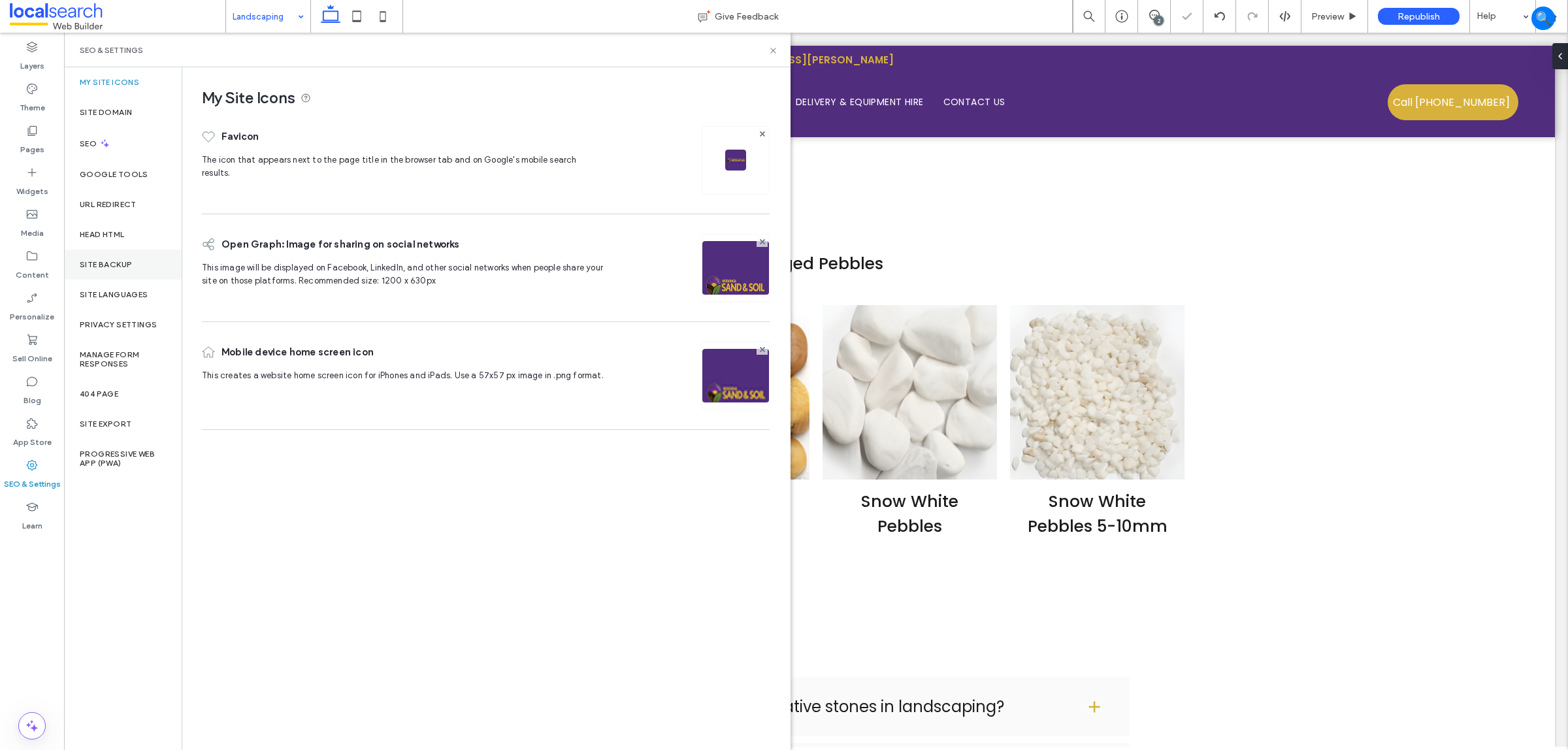
click at [141, 265] on div "Site Backup" at bounding box center [123, 264] width 118 height 30
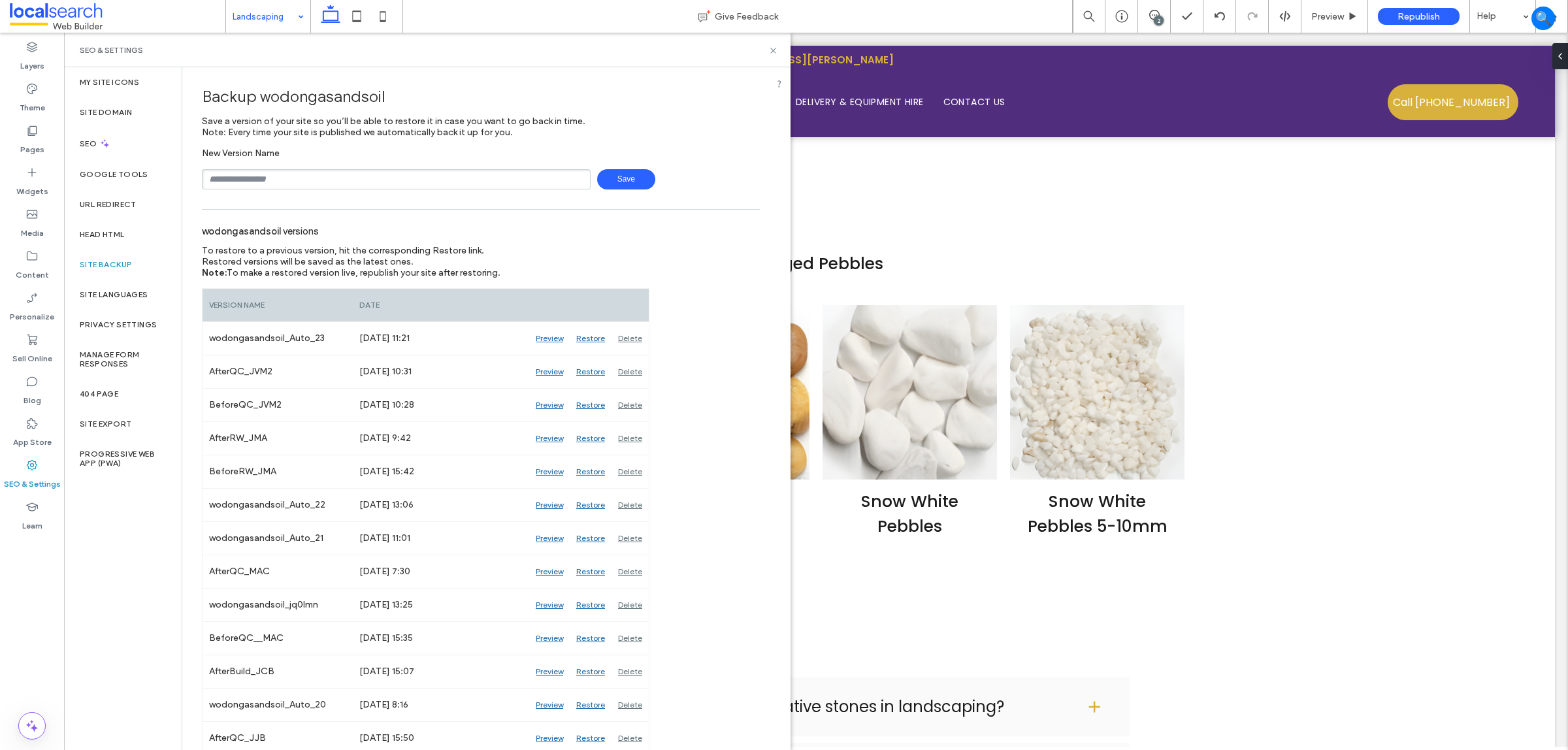
click at [327, 180] on input "text" at bounding box center [396, 179] width 389 height 21
type input "**********"
click at [618, 174] on span "Save" at bounding box center [626, 179] width 58 height 21
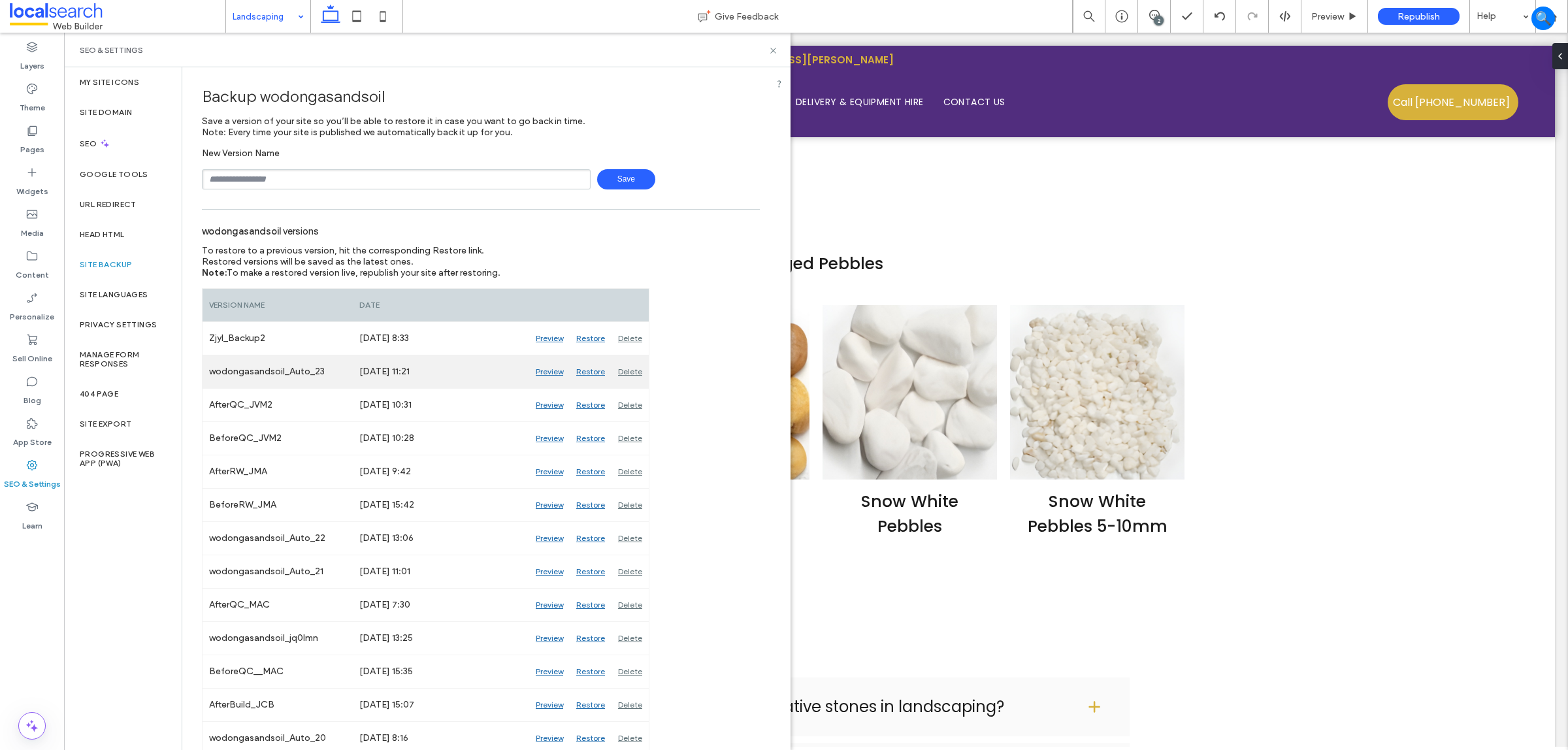
click at [587, 371] on div "Restore" at bounding box center [590, 372] width 42 height 32
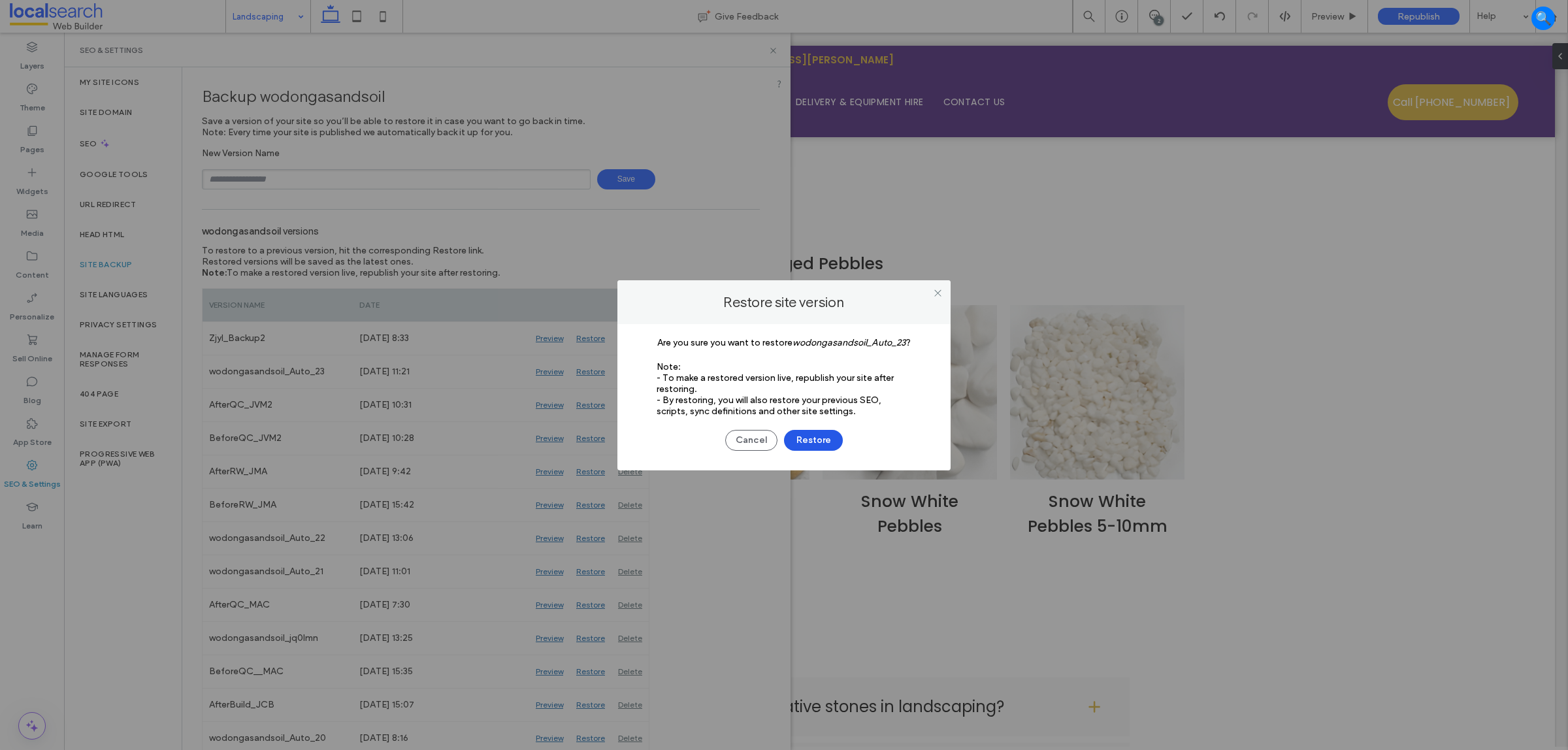
click at [827, 441] on button "Restore" at bounding box center [813, 440] width 59 height 21
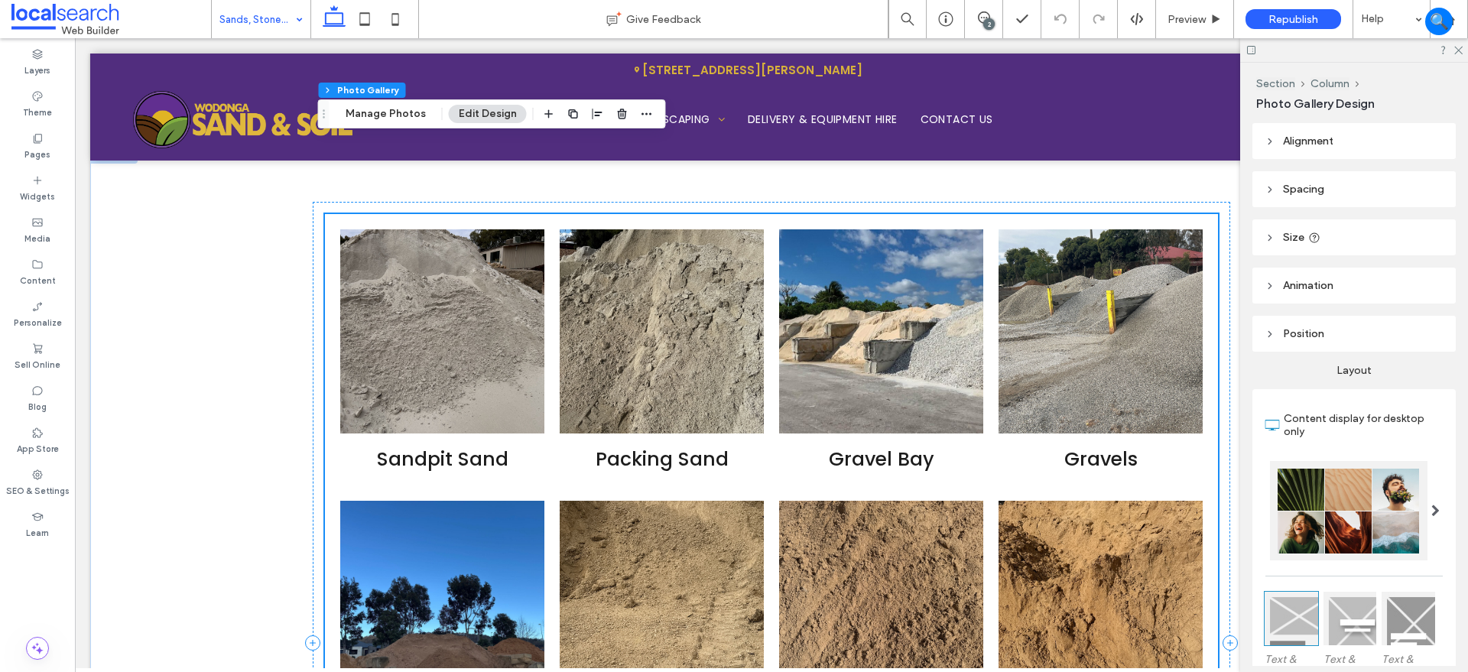
scroll to position [1625, 0]
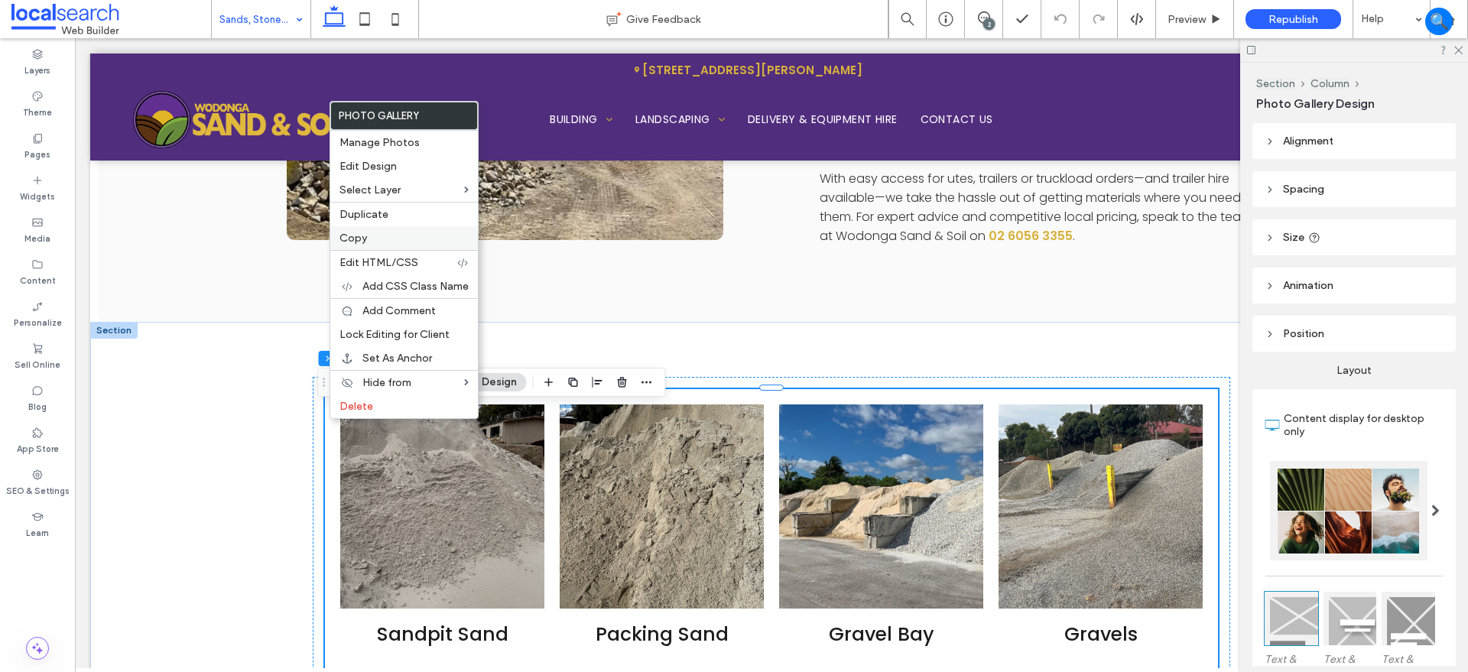
click at [381, 233] on label "Copy" at bounding box center [404, 238] width 129 height 13
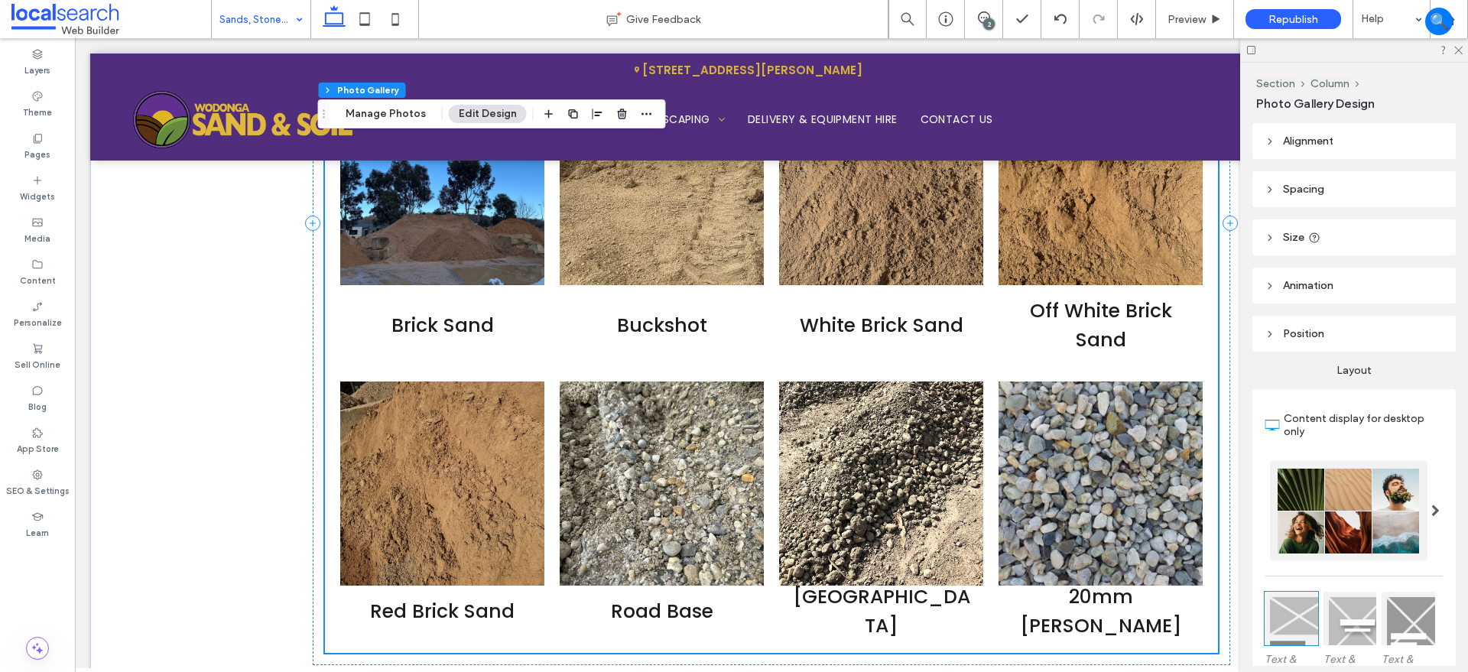
scroll to position [2294, 0]
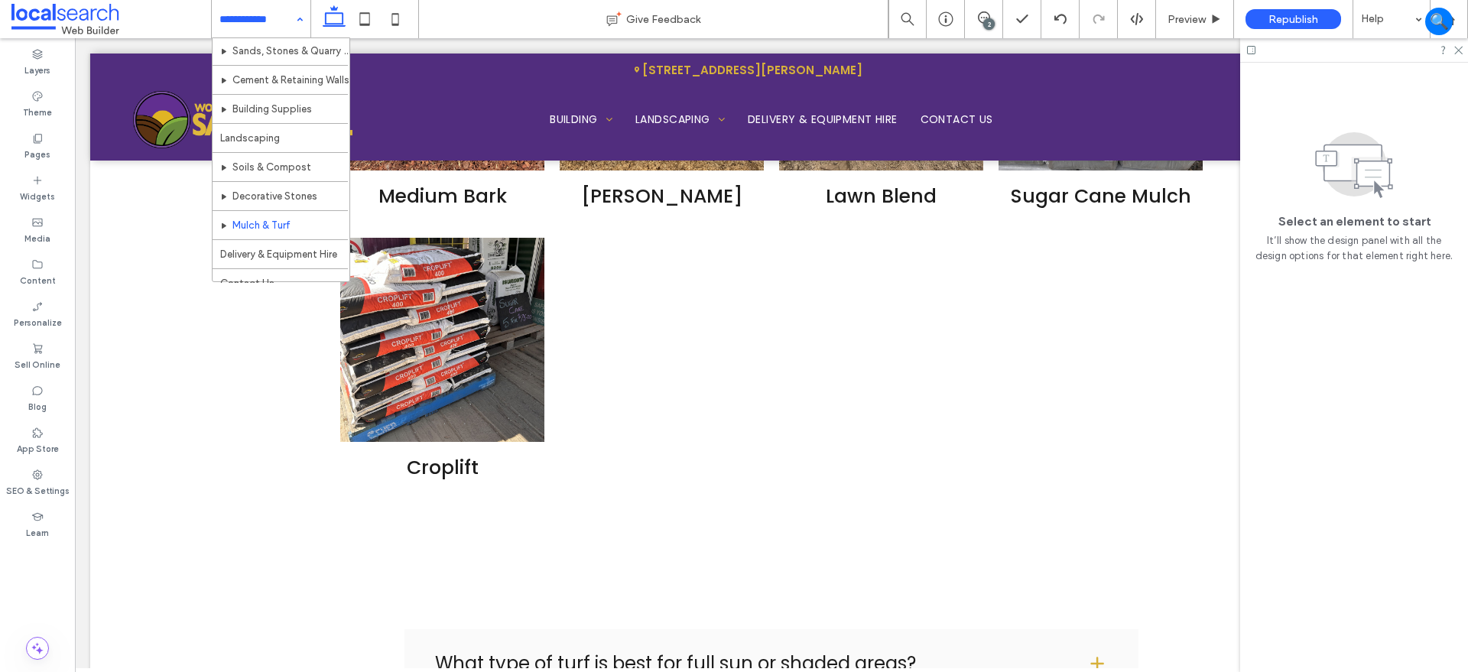
scroll to position [45, 0]
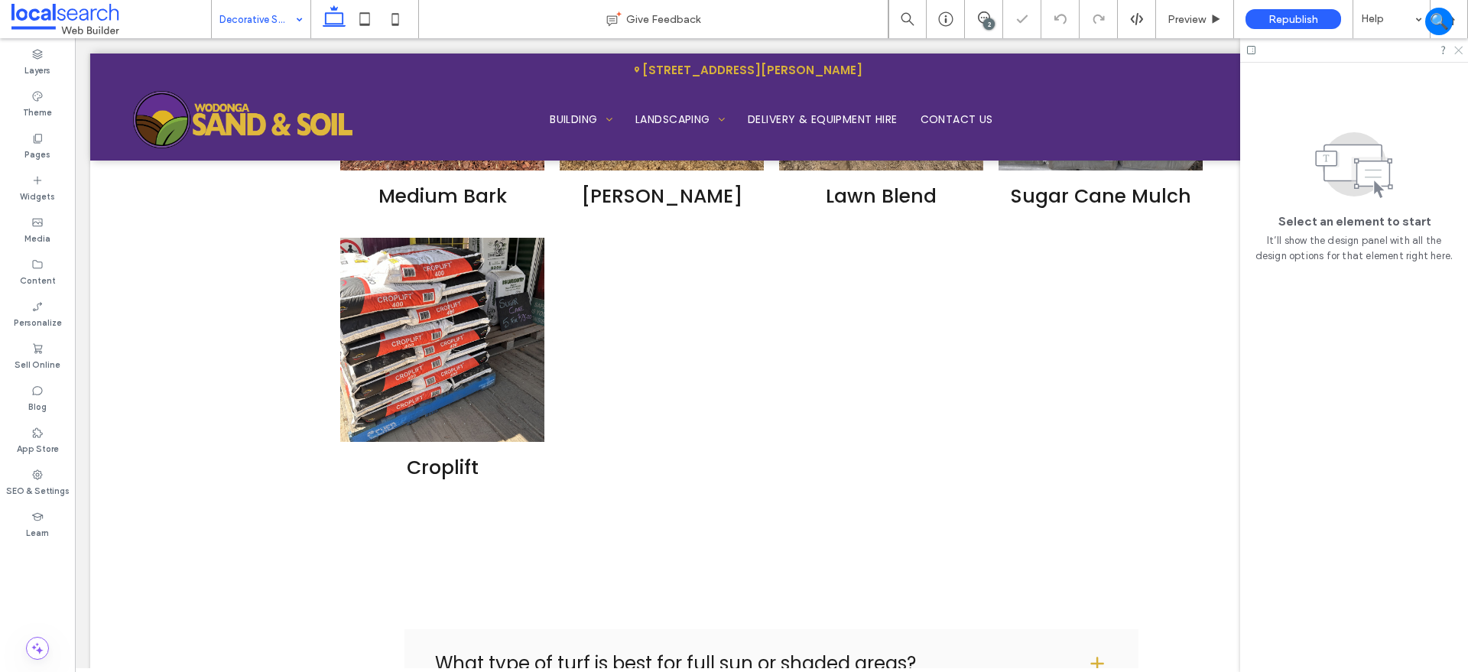
click at [1460, 49] on use at bounding box center [1459, 51] width 8 height 8
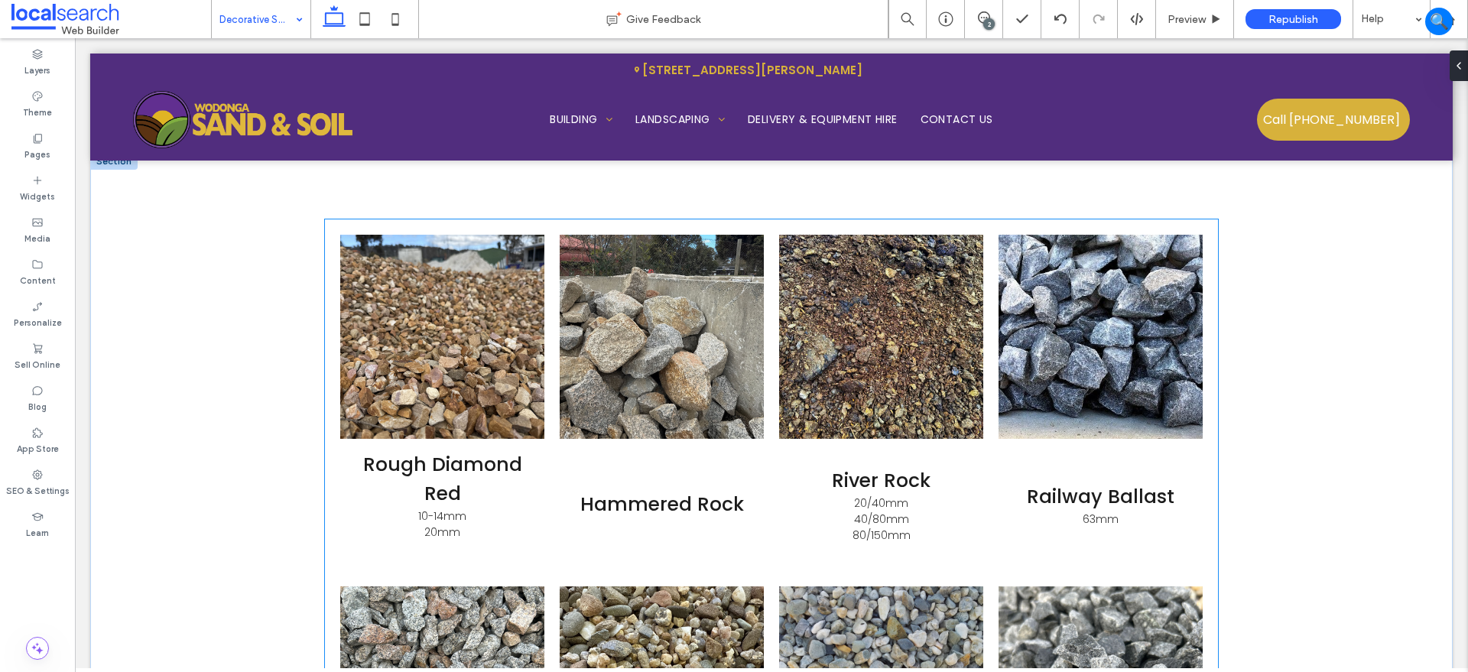
scroll to position [1721, 0]
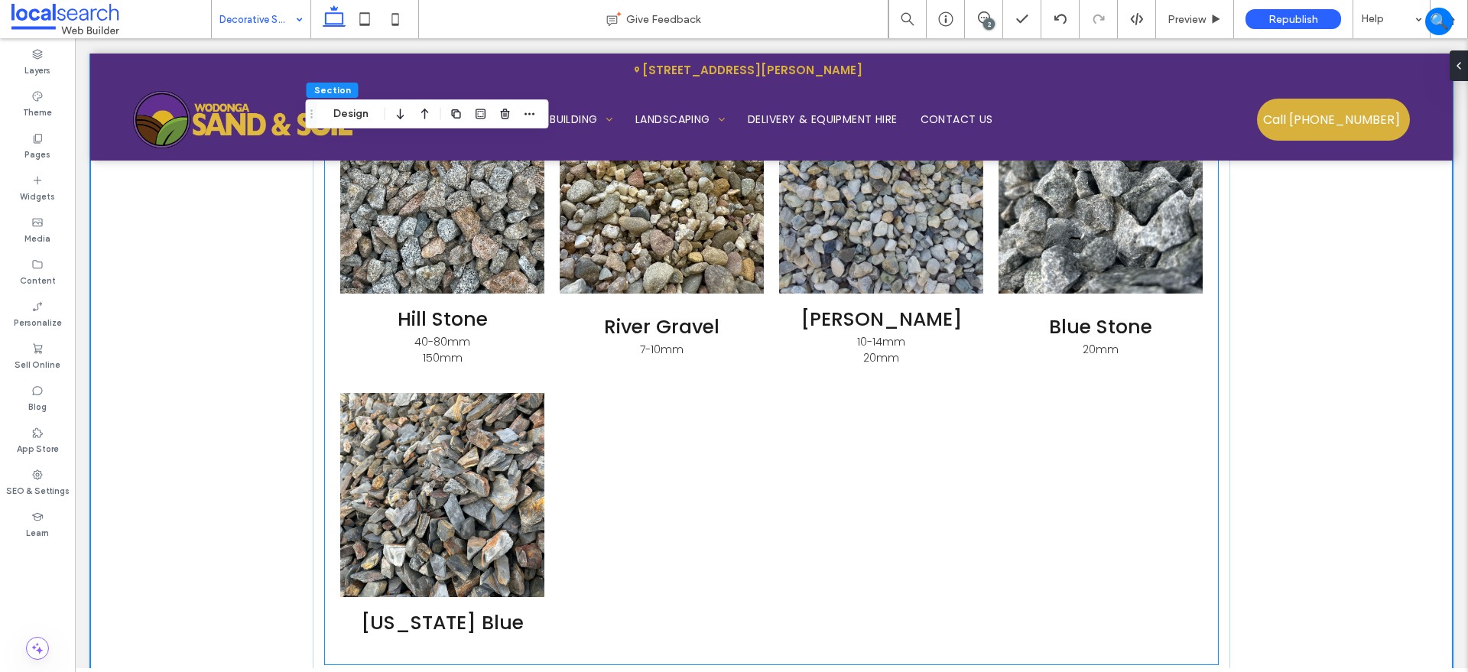
scroll to position [2294, 0]
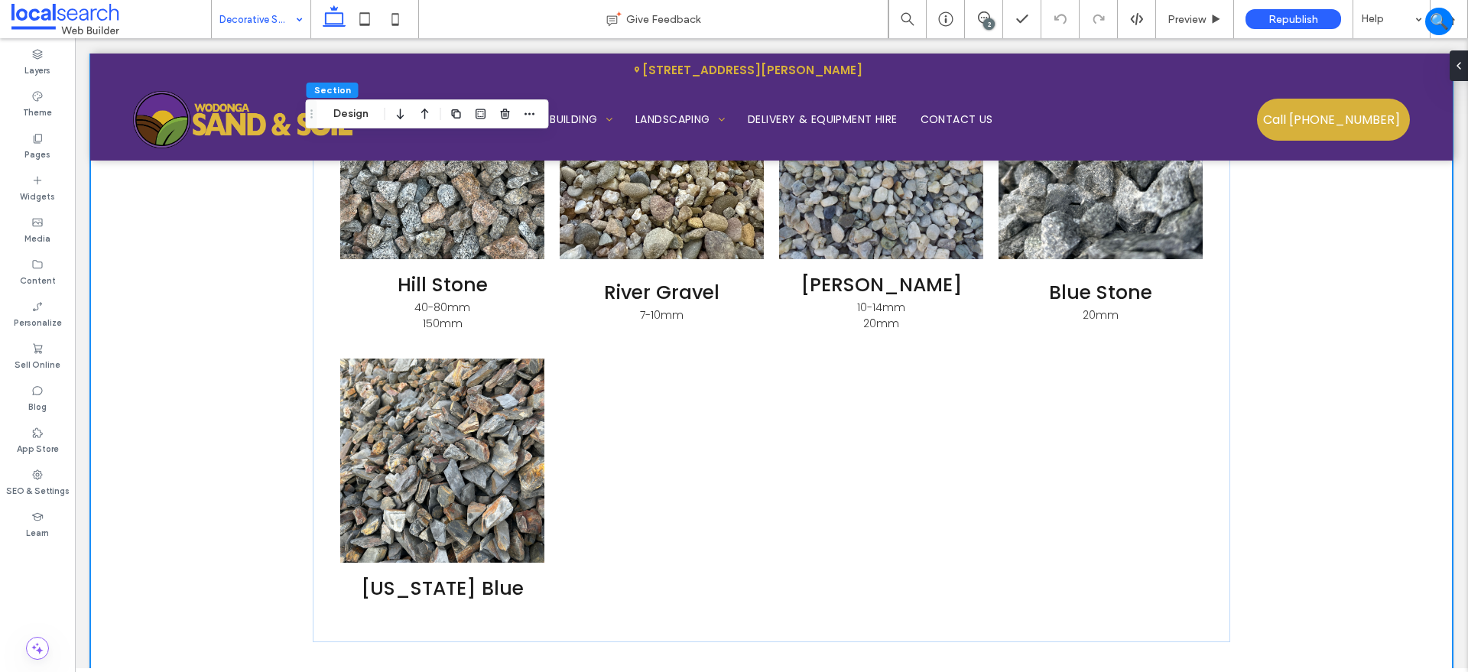
click at [1326, 606] on div "Rough Diamond Red 10-14mm 20mm Hammered Rock Button River Rock 20/40mm 40/80mm …" at bounding box center [771, 159] width 1363 height 1076
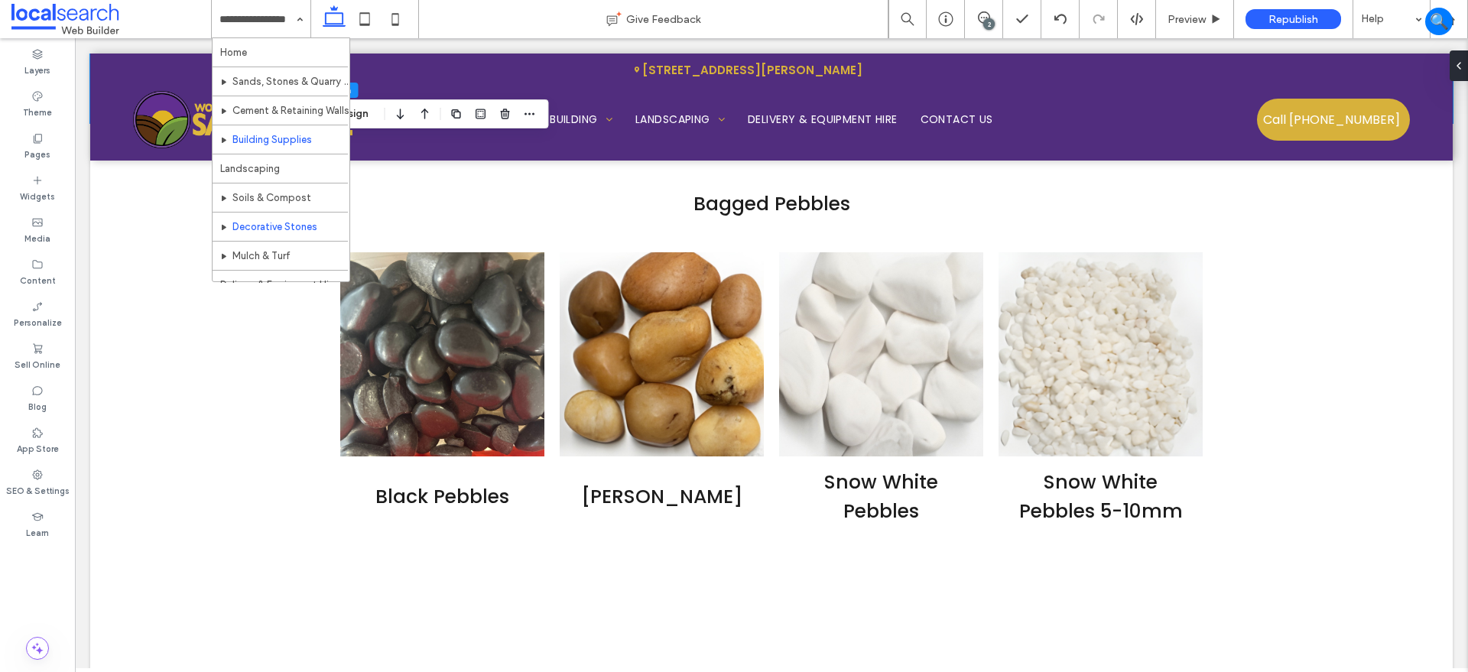
scroll to position [45, 0]
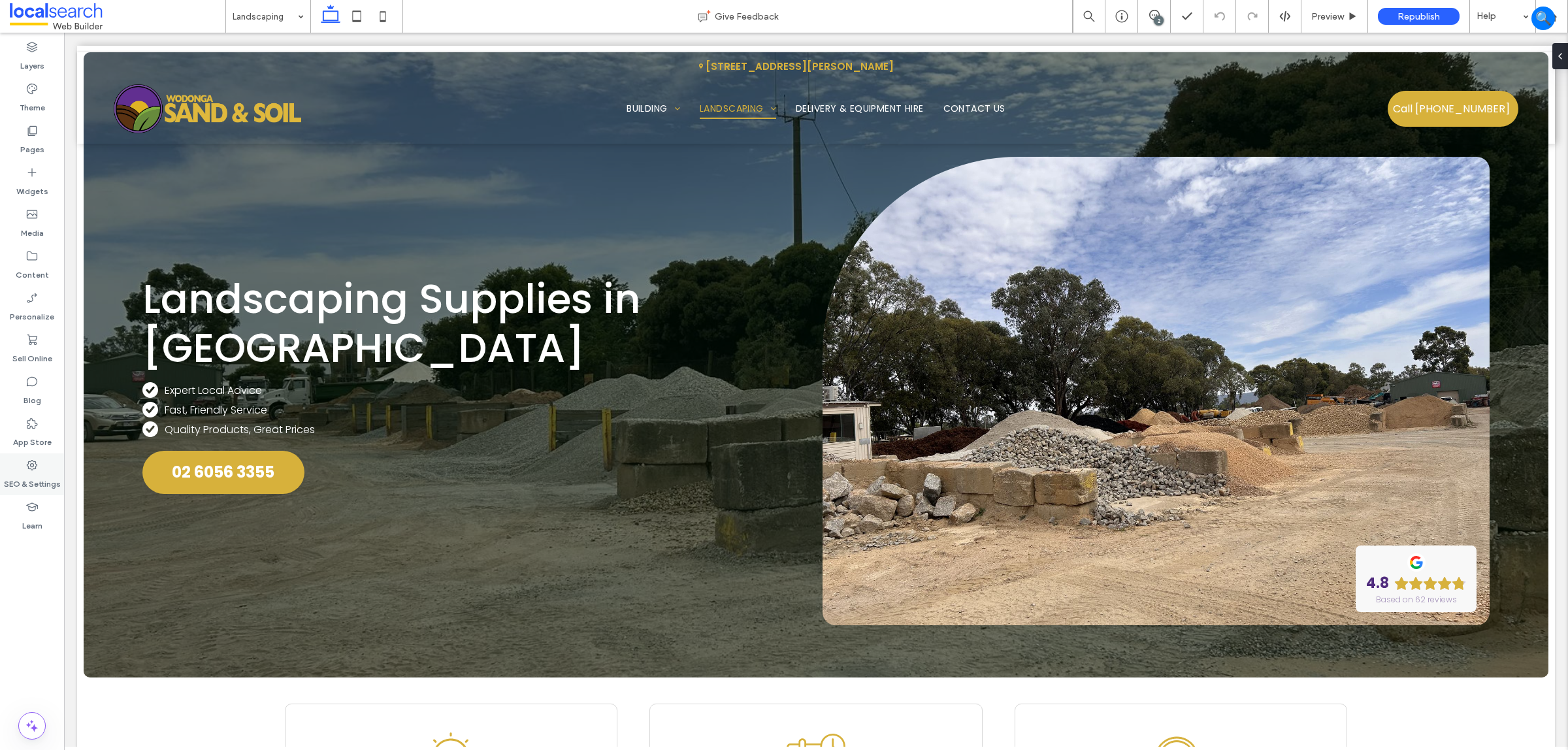
click at [37, 468] on icon at bounding box center [32, 465] width 13 height 13
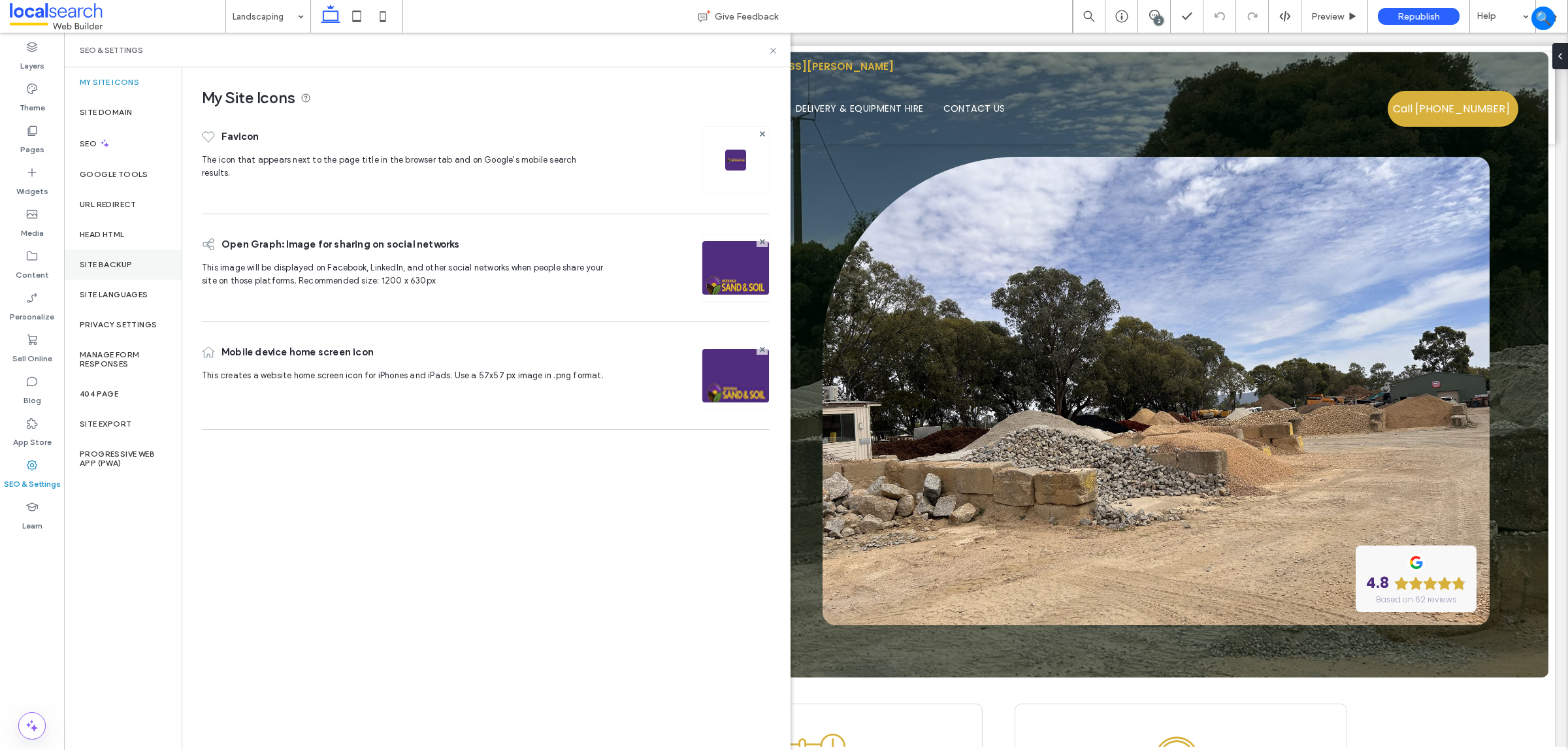
click at [129, 268] on label "Site Backup" at bounding box center [105, 264] width 52 height 9
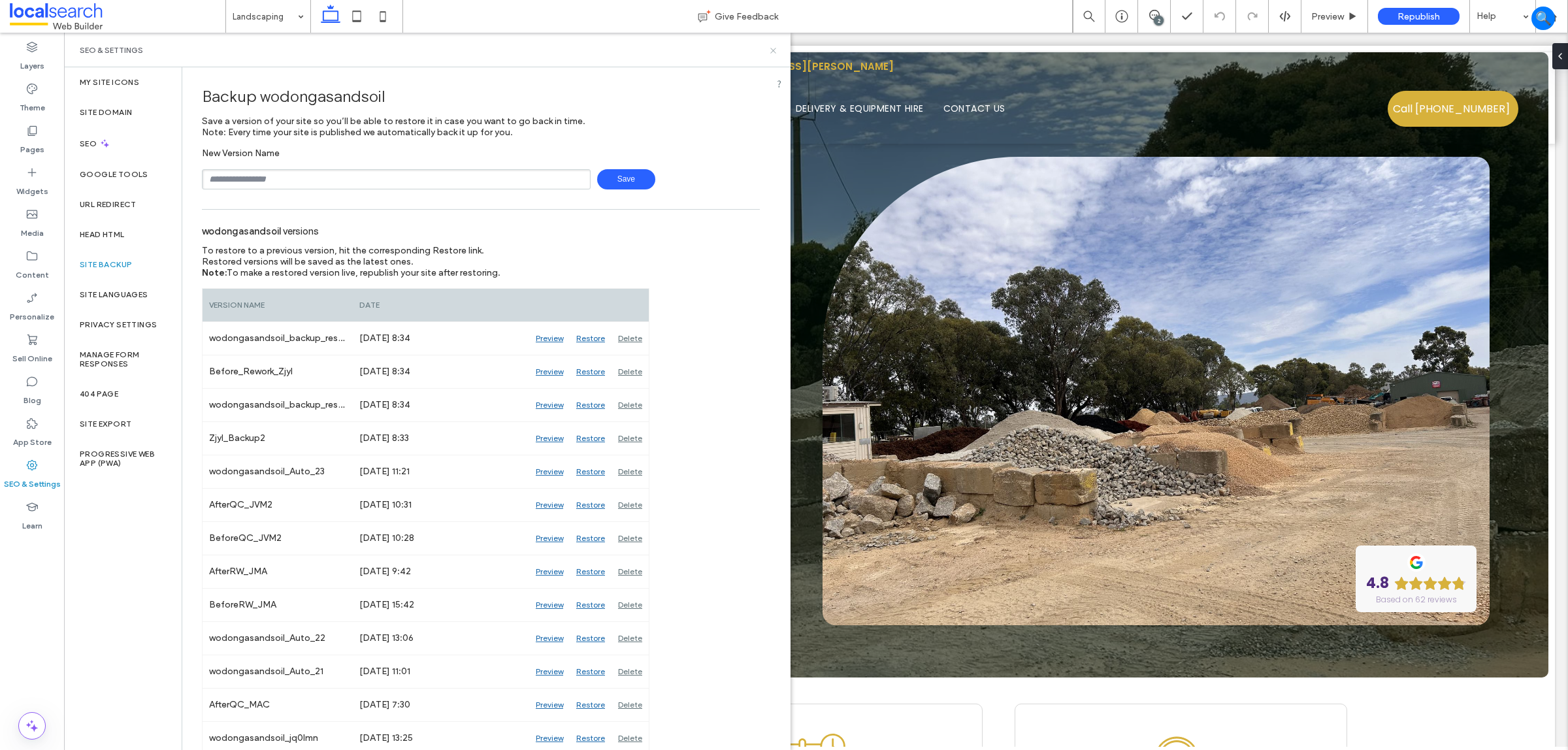
drag, startPoint x: 771, startPoint y: 53, endPoint x: 708, endPoint y: 20, distance: 71.1
click at [771, 53] on icon at bounding box center [772, 50] width 9 height 9
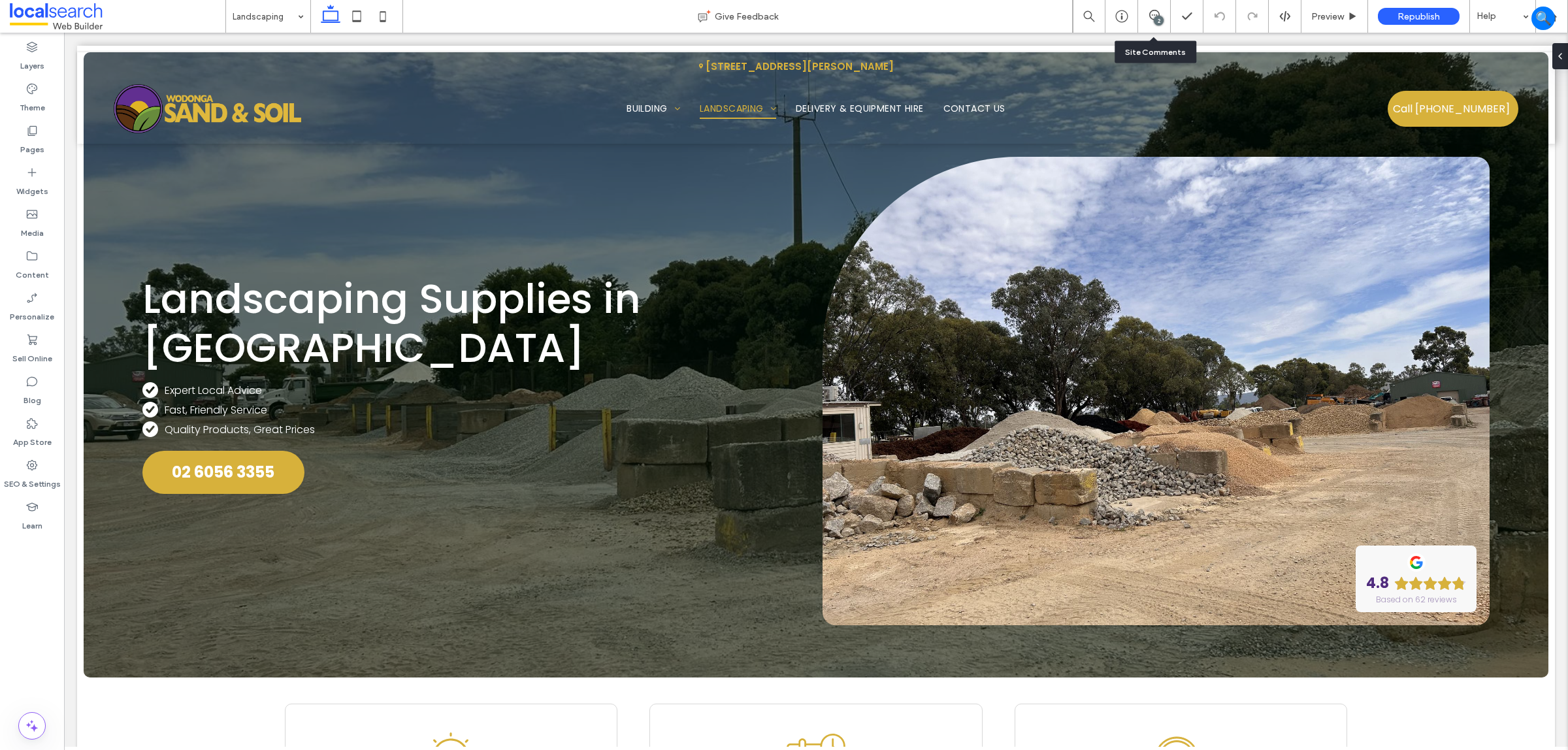
click at [1155, 8] on div "2" at bounding box center [1154, 16] width 32 height 32
click at [1147, 9] on div "2" at bounding box center [1154, 16] width 32 height 32
click at [1159, 18] on div "2" at bounding box center [1159, 20] width 9 height 9
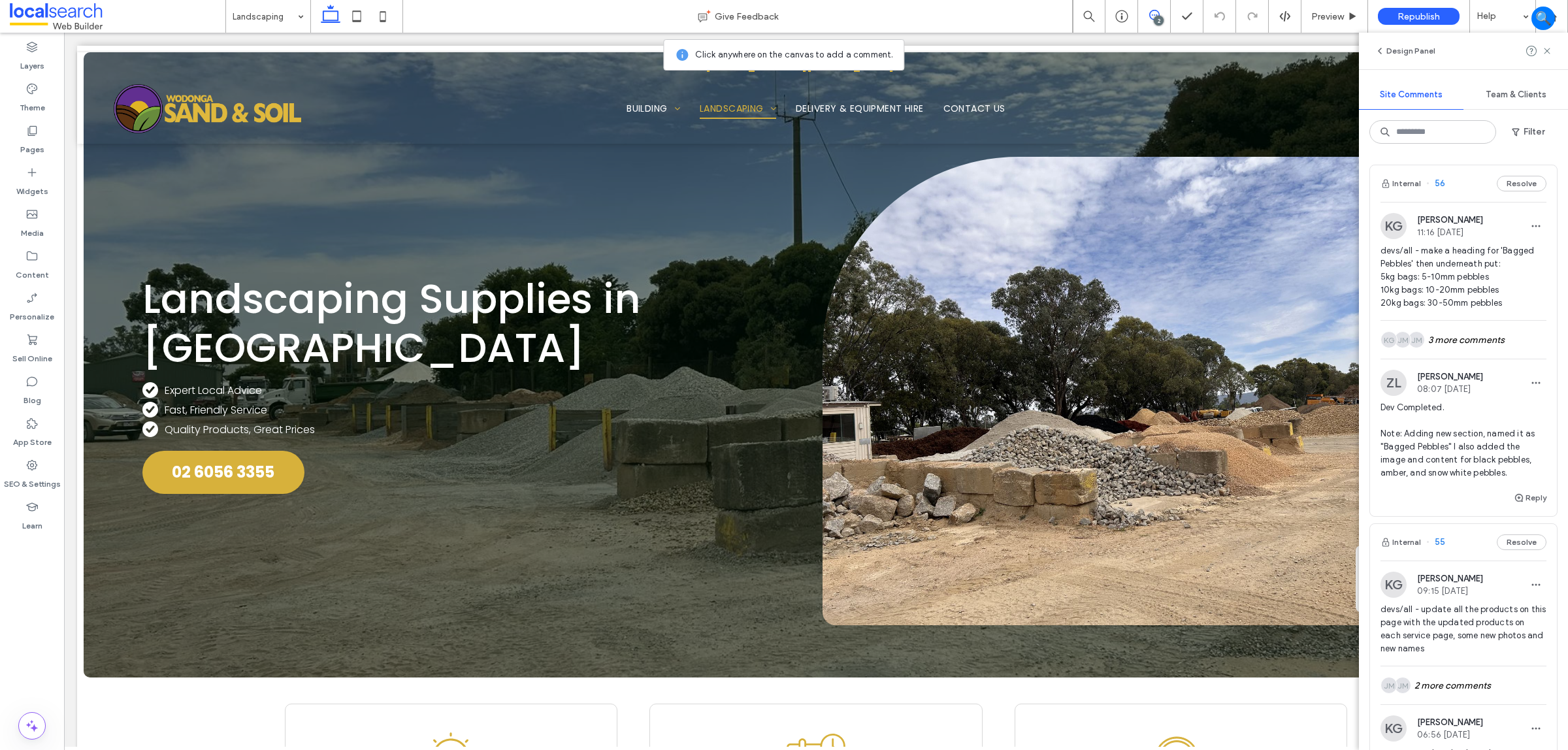
click at [1495, 488] on div "Dev Completed. Note: Adding new section, named it as "Bagged Pebbles" I also ad…" at bounding box center [1464, 446] width 166 height 89
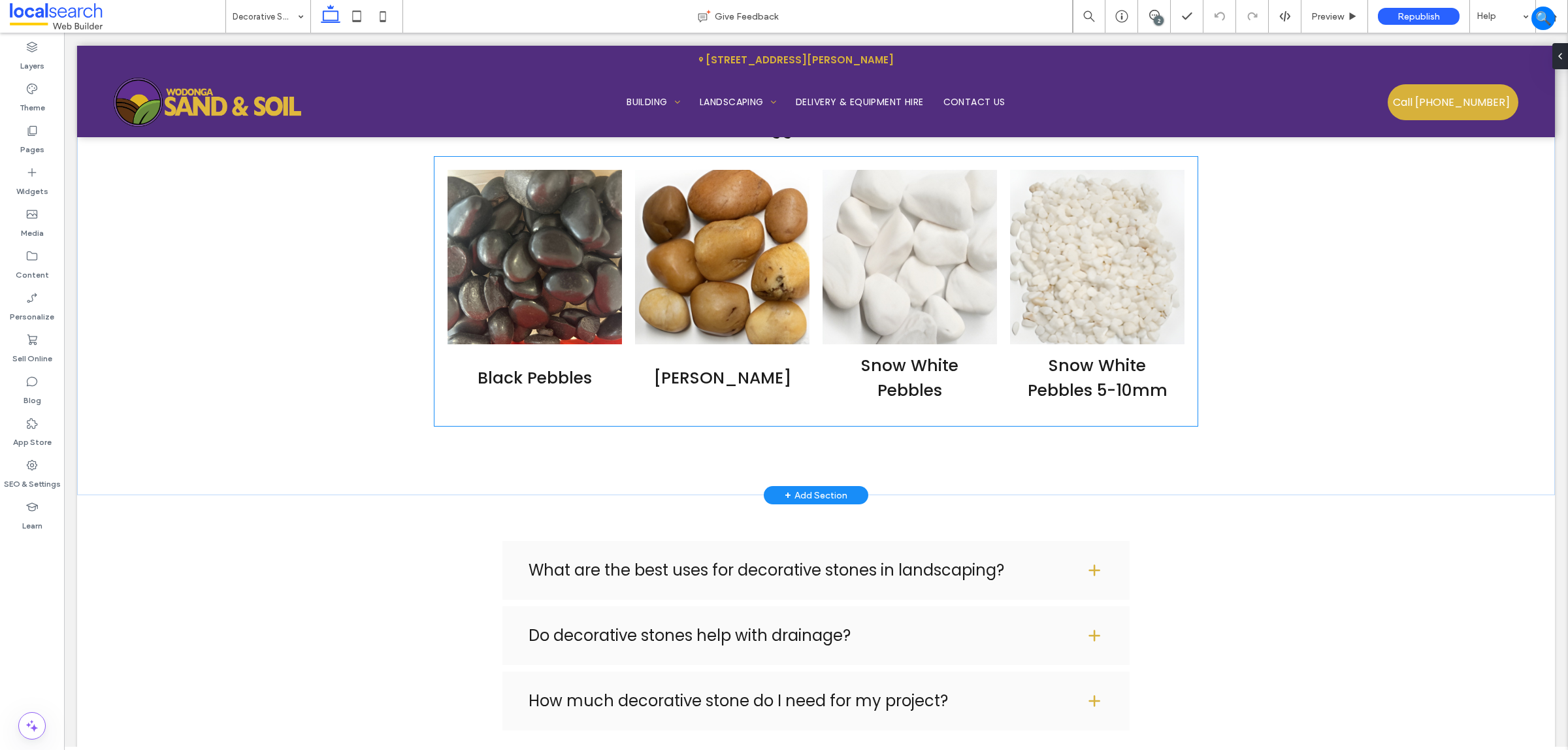
scroll to position [2486, 0]
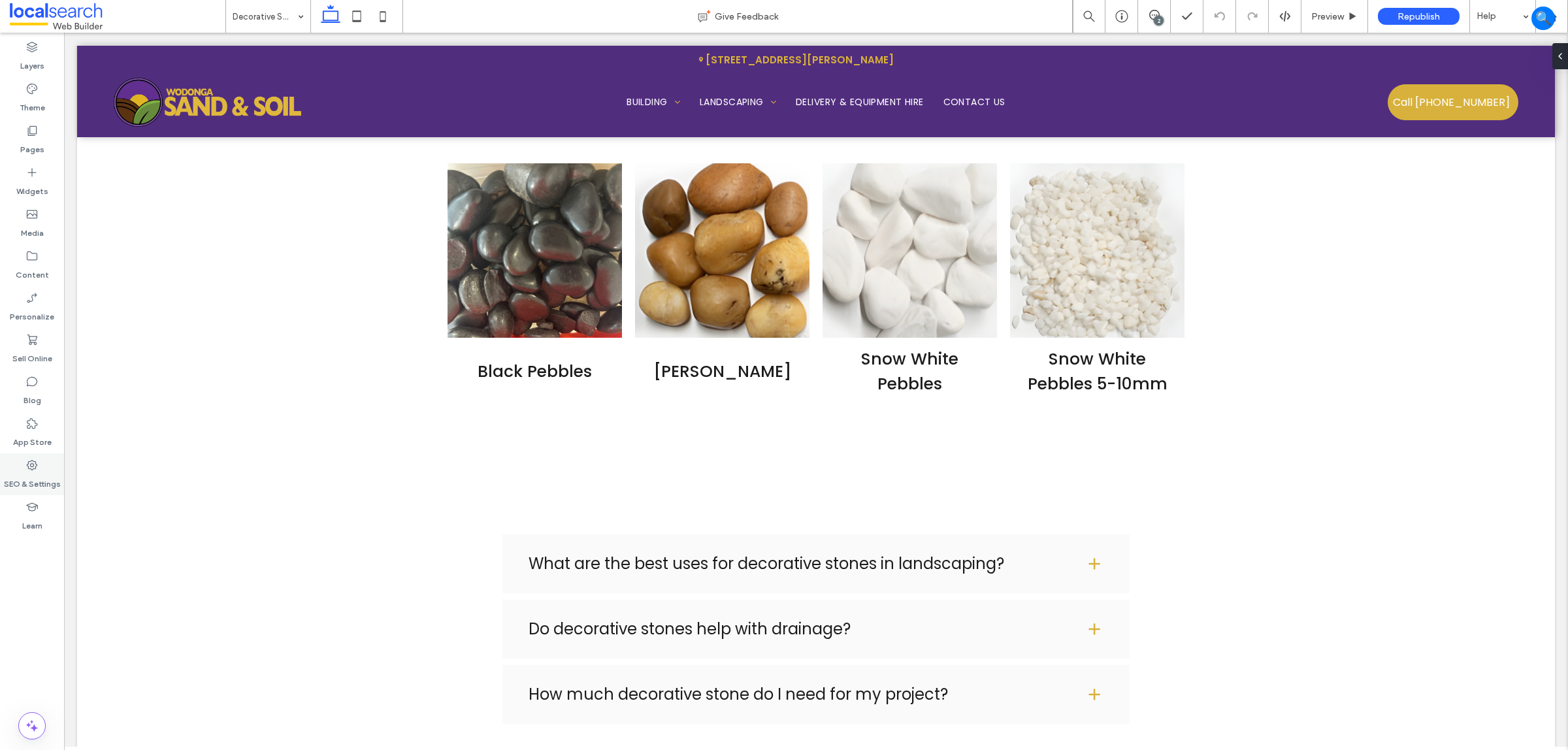
click at [44, 467] on div "SEO & Settings" at bounding box center [32, 474] width 64 height 42
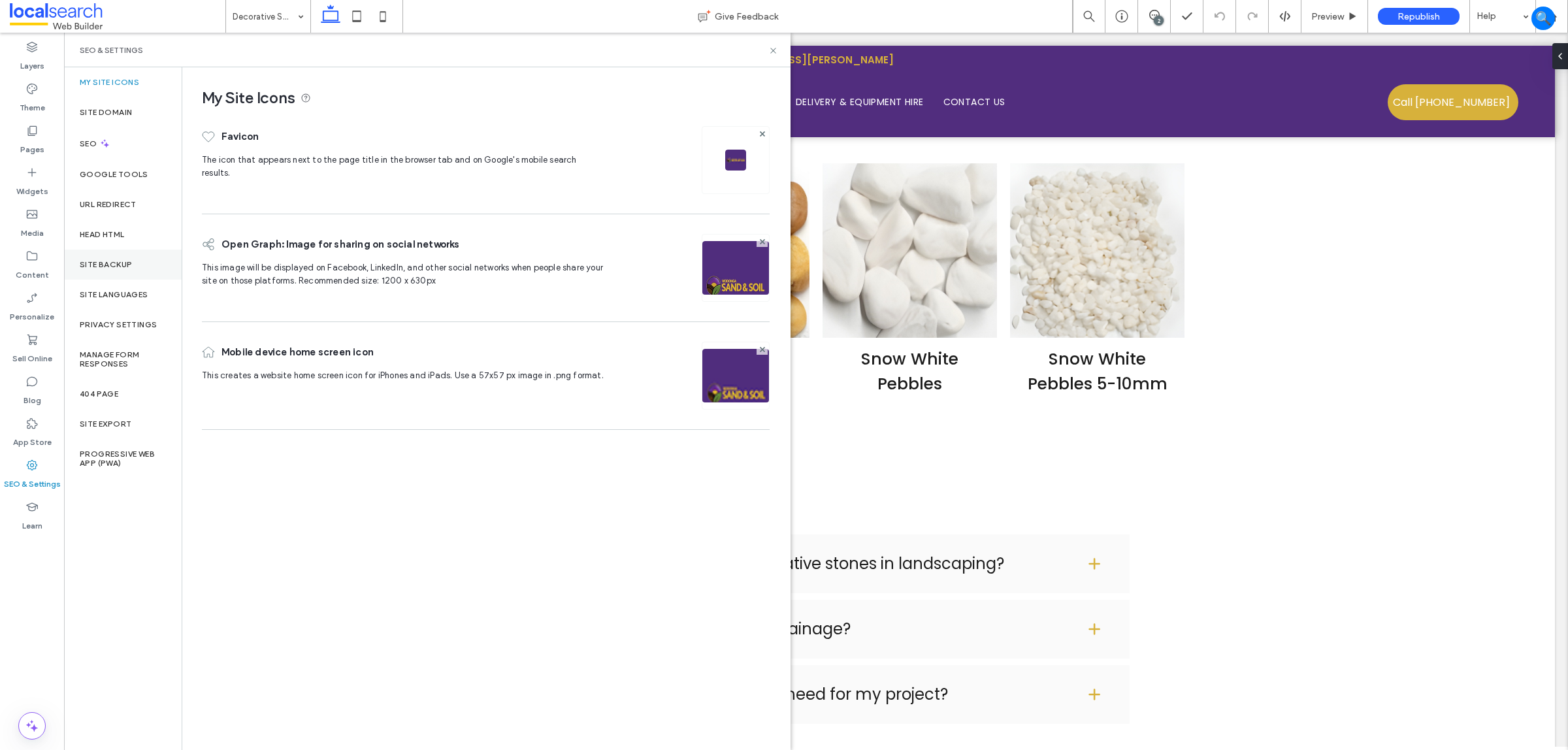
click at [135, 265] on div "Site Backup" at bounding box center [123, 264] width 118 height 30
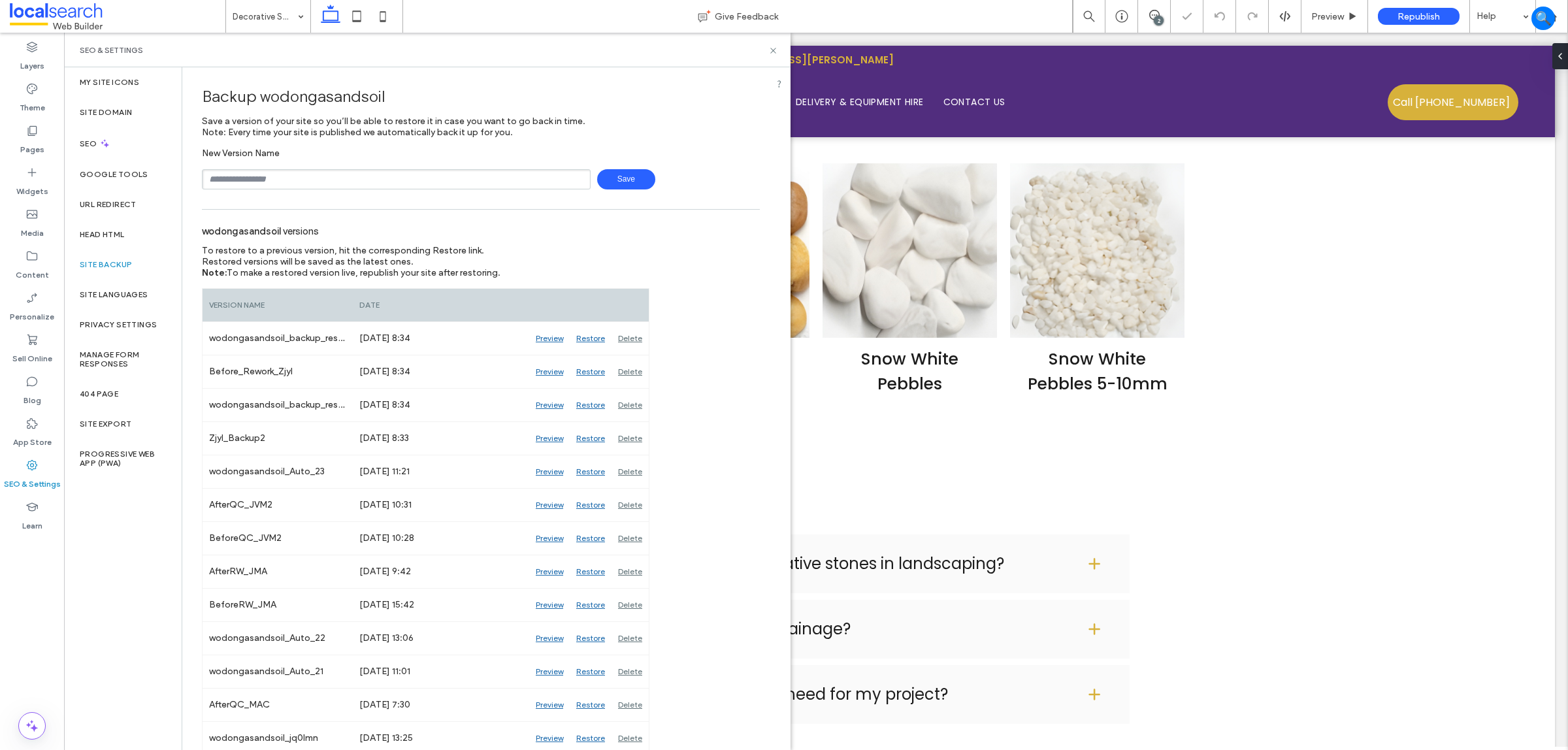
click at [346, 179] on input "text" at bounding box center [396, 179] width 389 height 21
type input "**********"
click at [626, 173] on span "Save" at bounding box center [626, 179] width 58 height 21
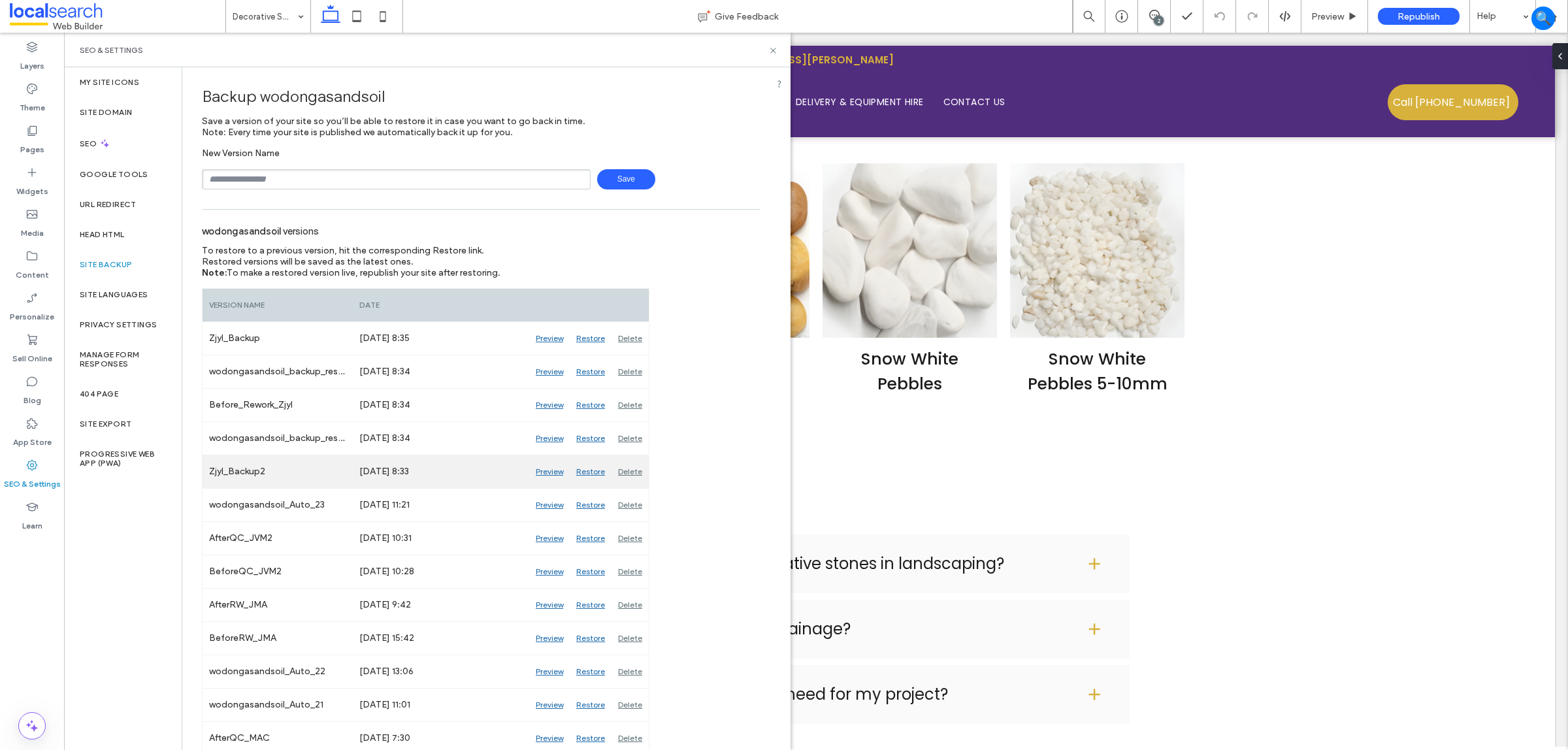
click at [634, 473] on div "Delete" at bounding box center [631, 472] width 38 height 32
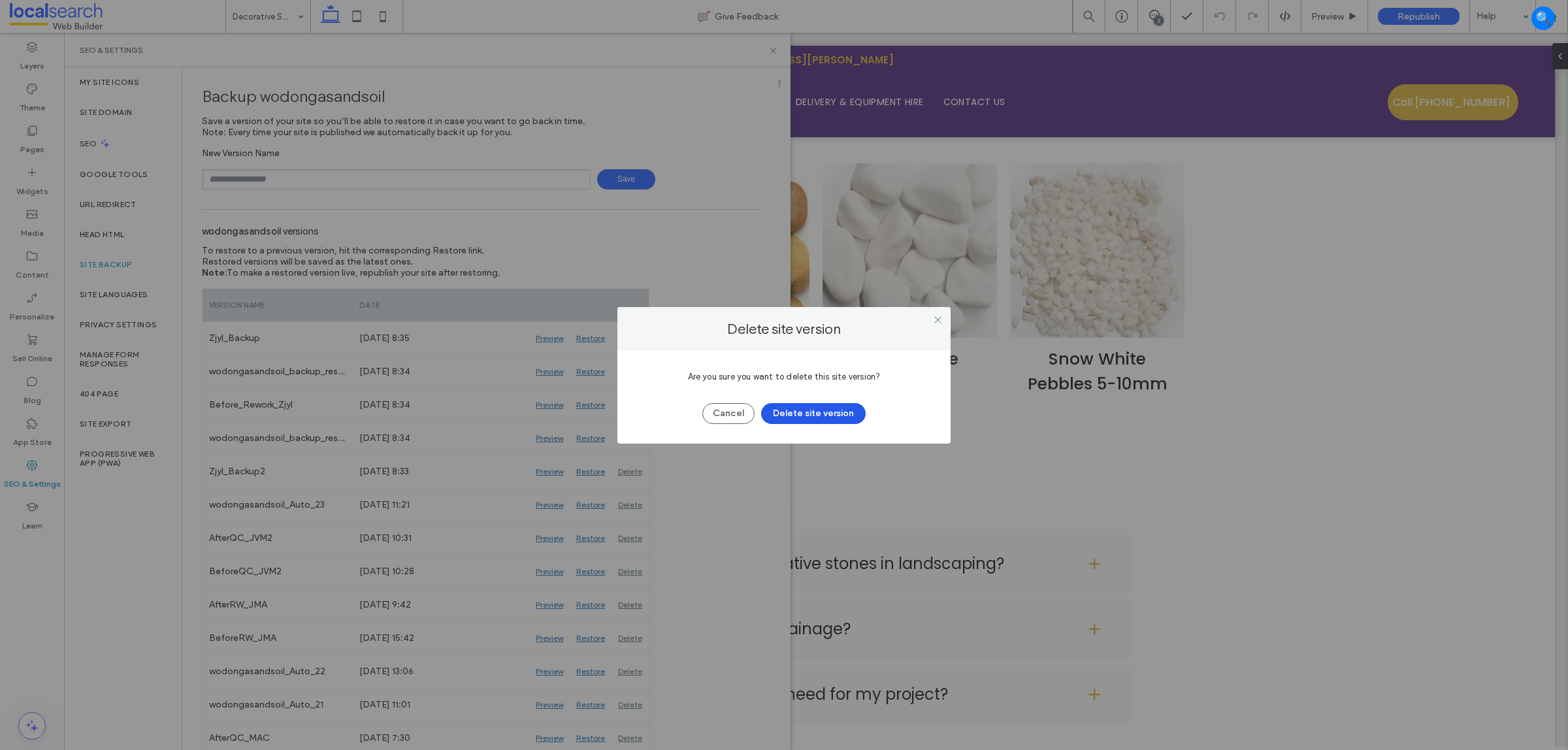
click at [802, 407] on button "Delete site version" at bounding box center [813, 413] width 104 height 21
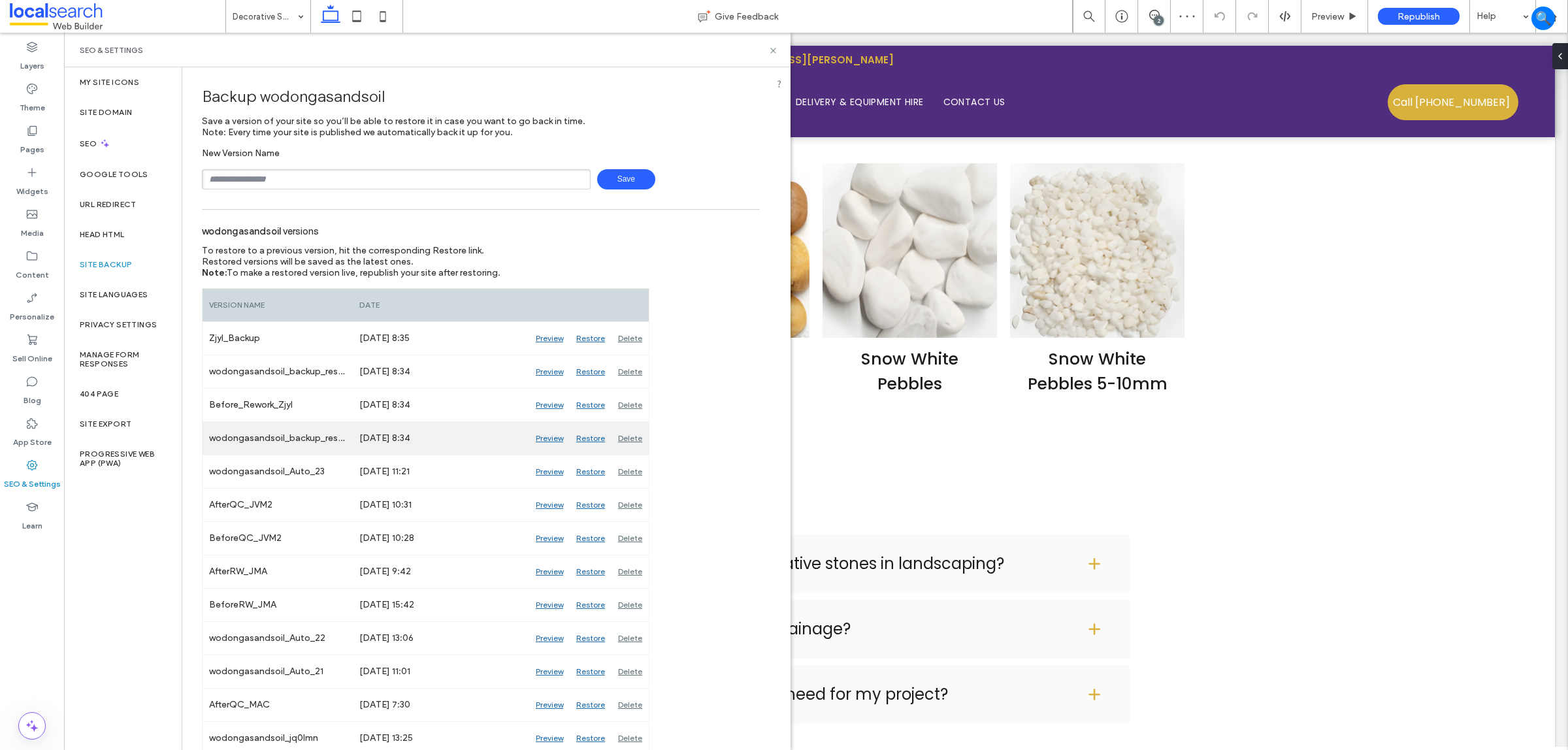
click at [635, 441] on div "Delete" at bounding box center [631, 438] width 38 height 32
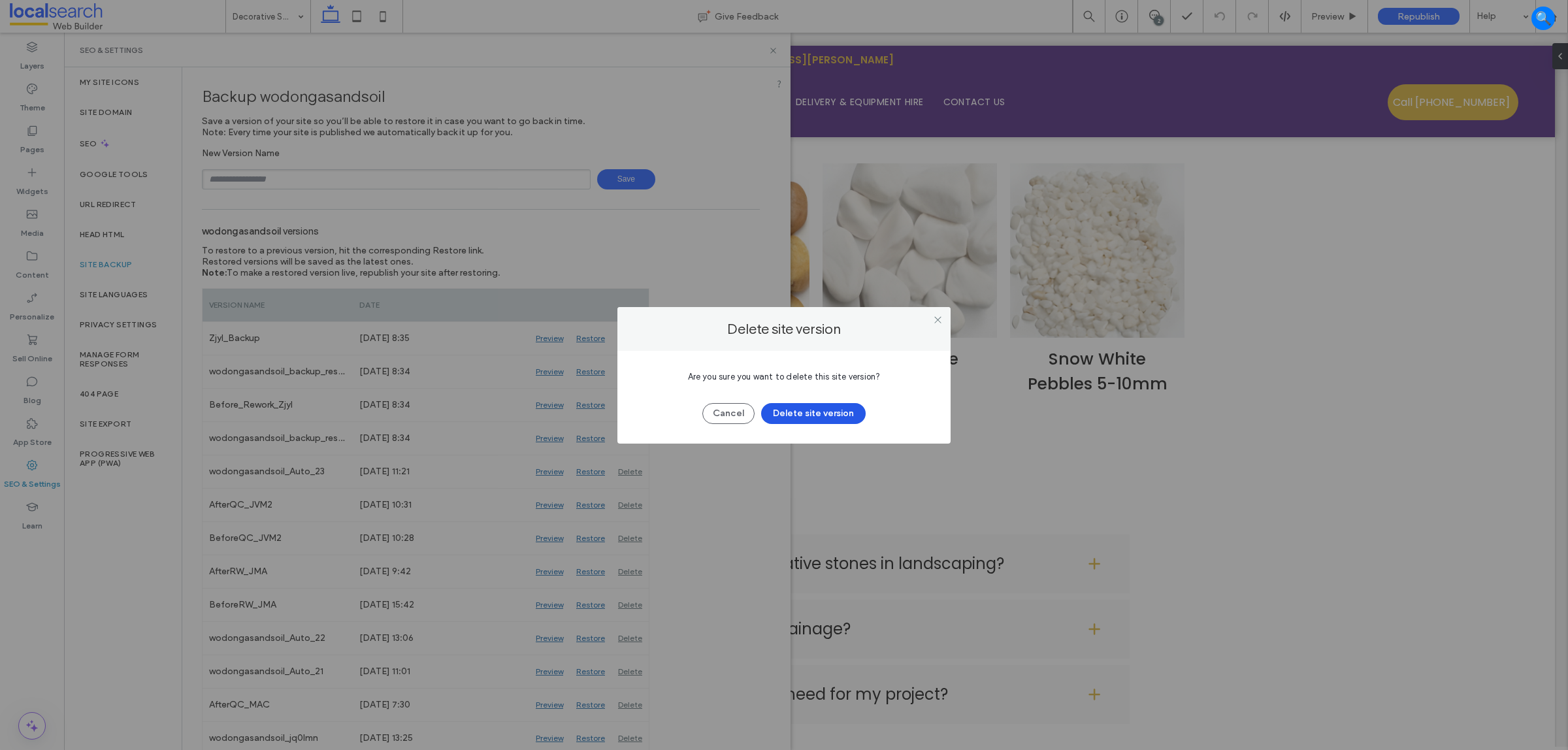
click at [779, 413] on button "Delete site version" at bounding box center [813, 413] width 104 height 21
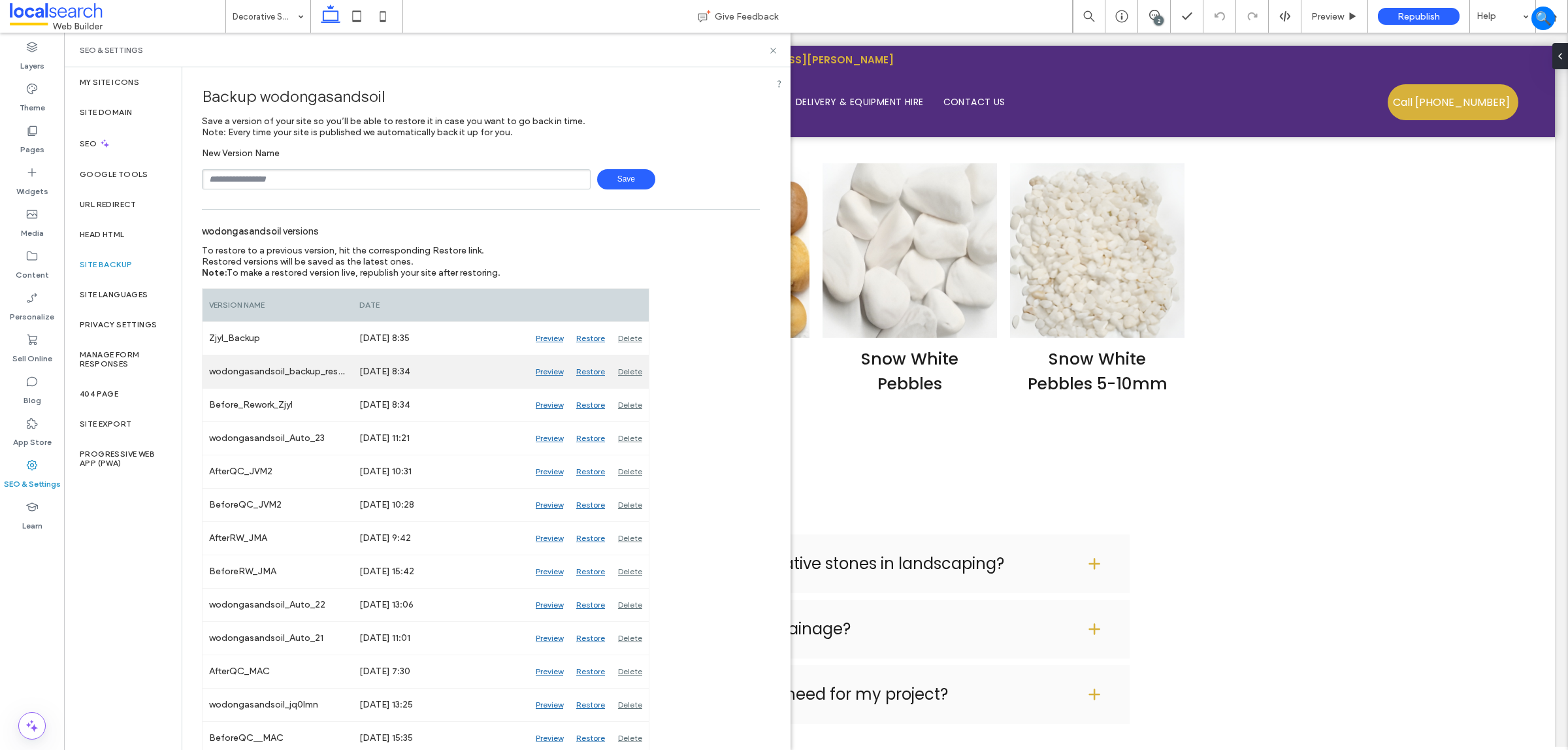
click at [638, 373] on div "Delete" at bounding box center [631, 372] width 38 height 32
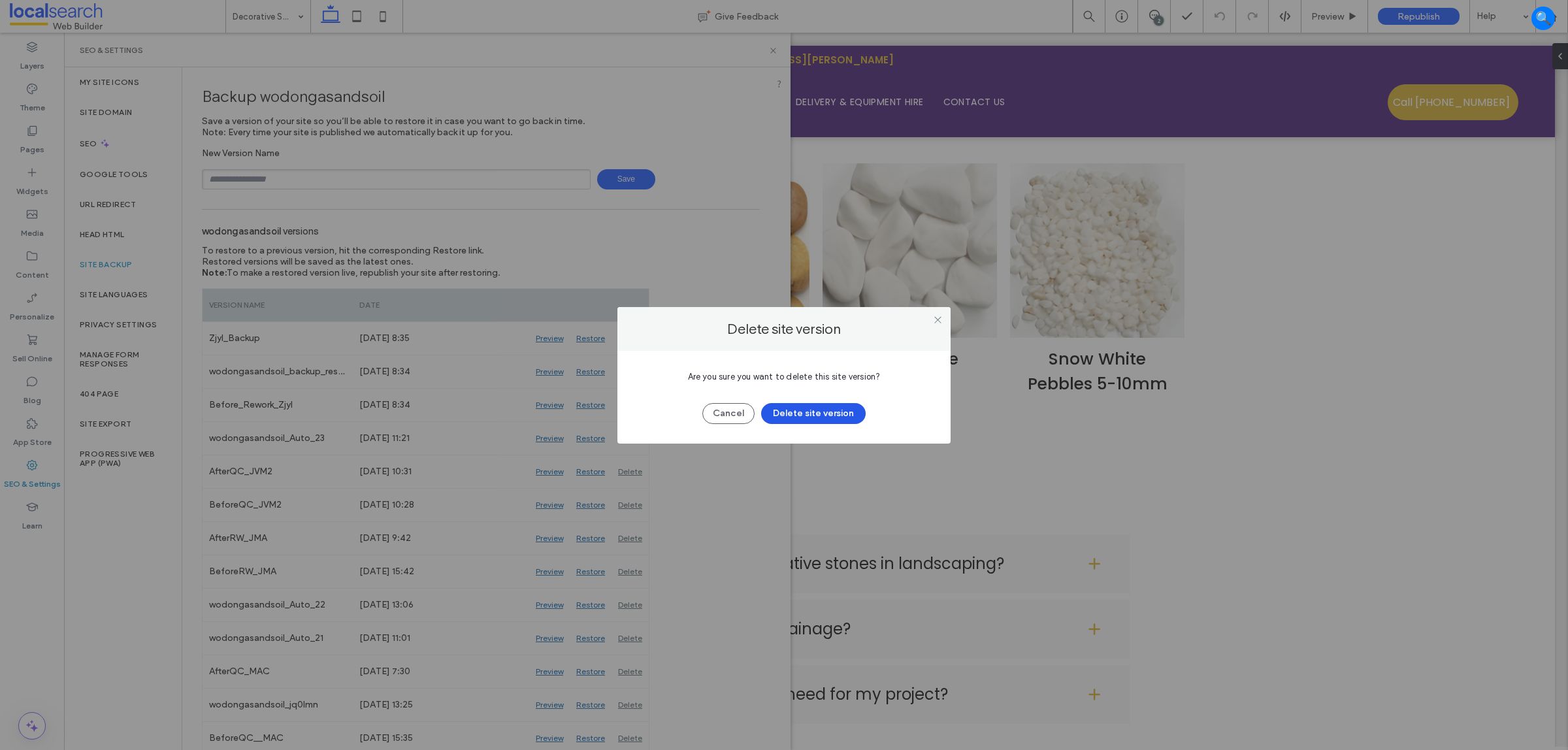
click at [831, 413] on button "Delete site version" at bounding box center [813, 413] width 104 height 21
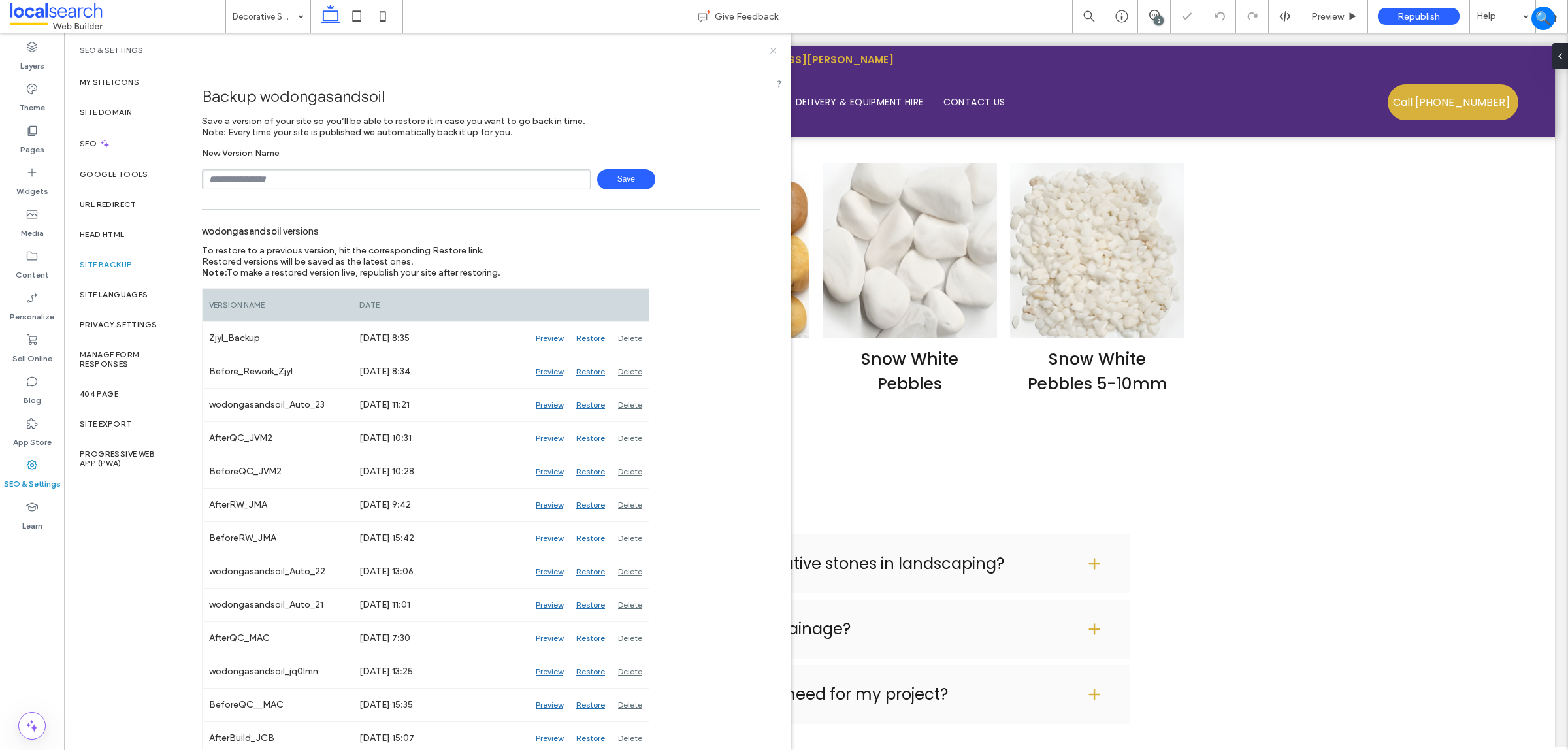
click at [771, 50] on icon at bounding box center [772, 50] width 9 height 9
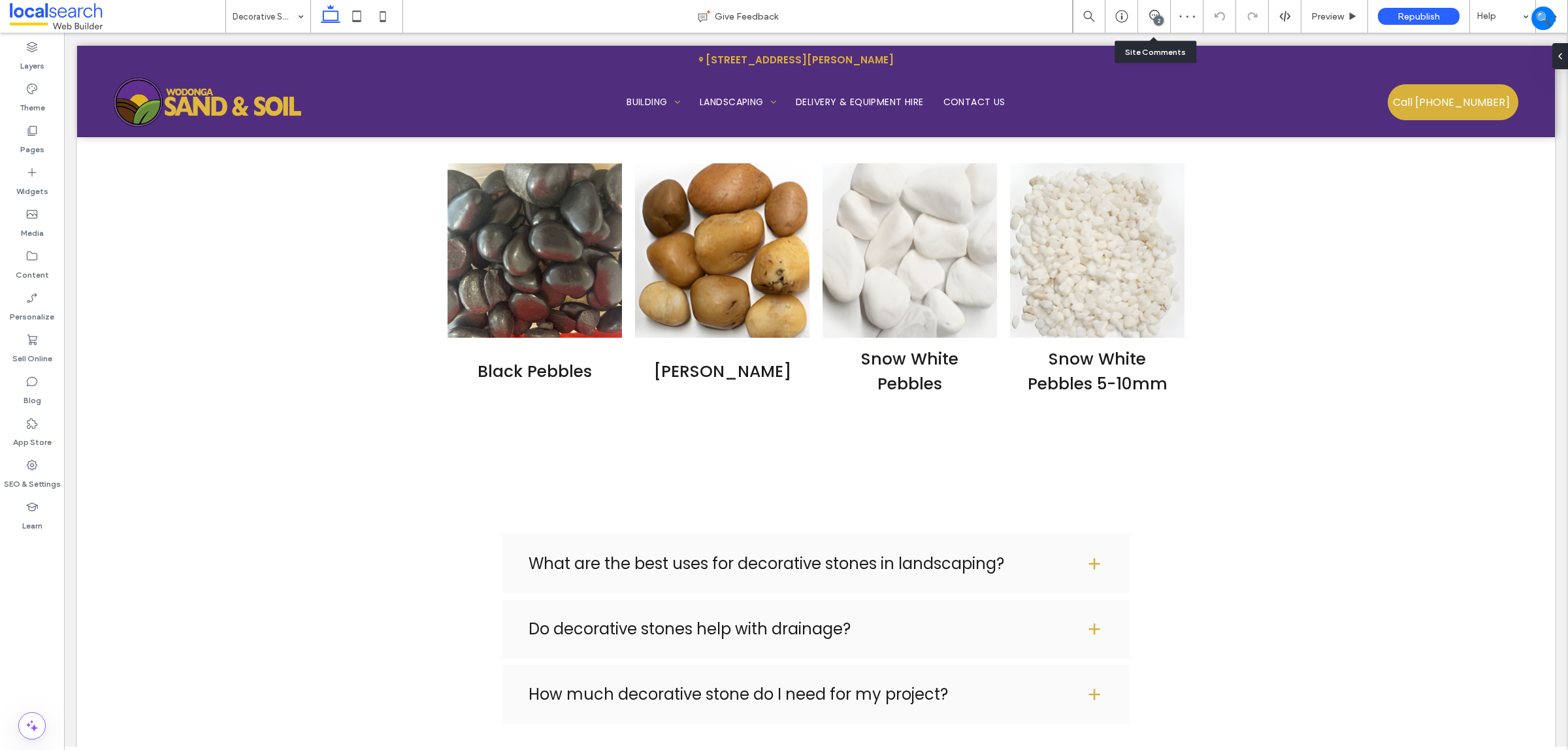
click at [1160, 4] on div "2" at bounding box center [1154, 16] width 32 height 32
drag, startPoint x: 1074, startPoint y: 1, endPoint x: 1157, endPoint y: 12, distance: 83.7
click at [1151, 15] on icon at bounding box center [1154, 15] width 10 height 10
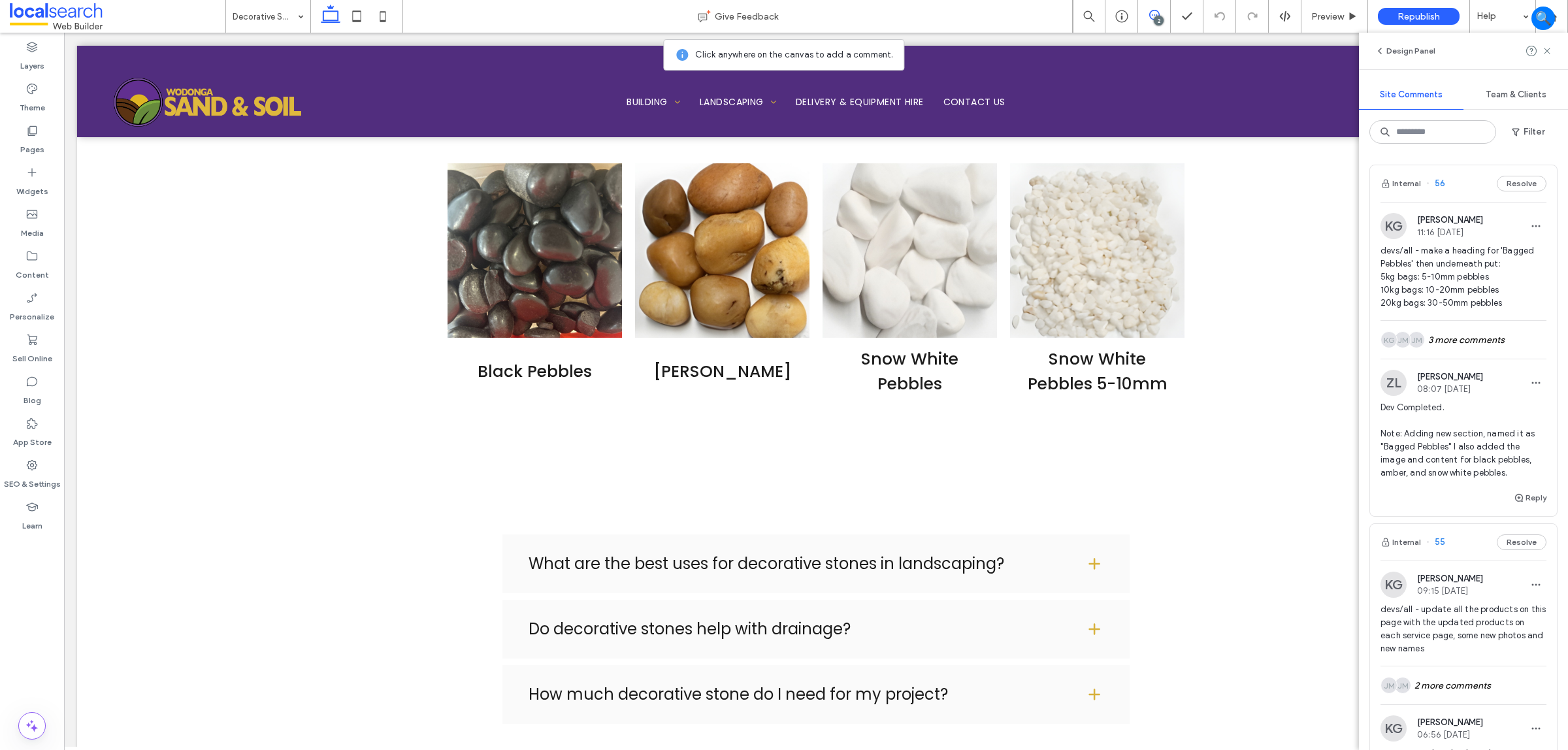
click at [1449, 535] on div "Internal 55 Resolve" at bounding box center [1464, 542] width 187 height 37
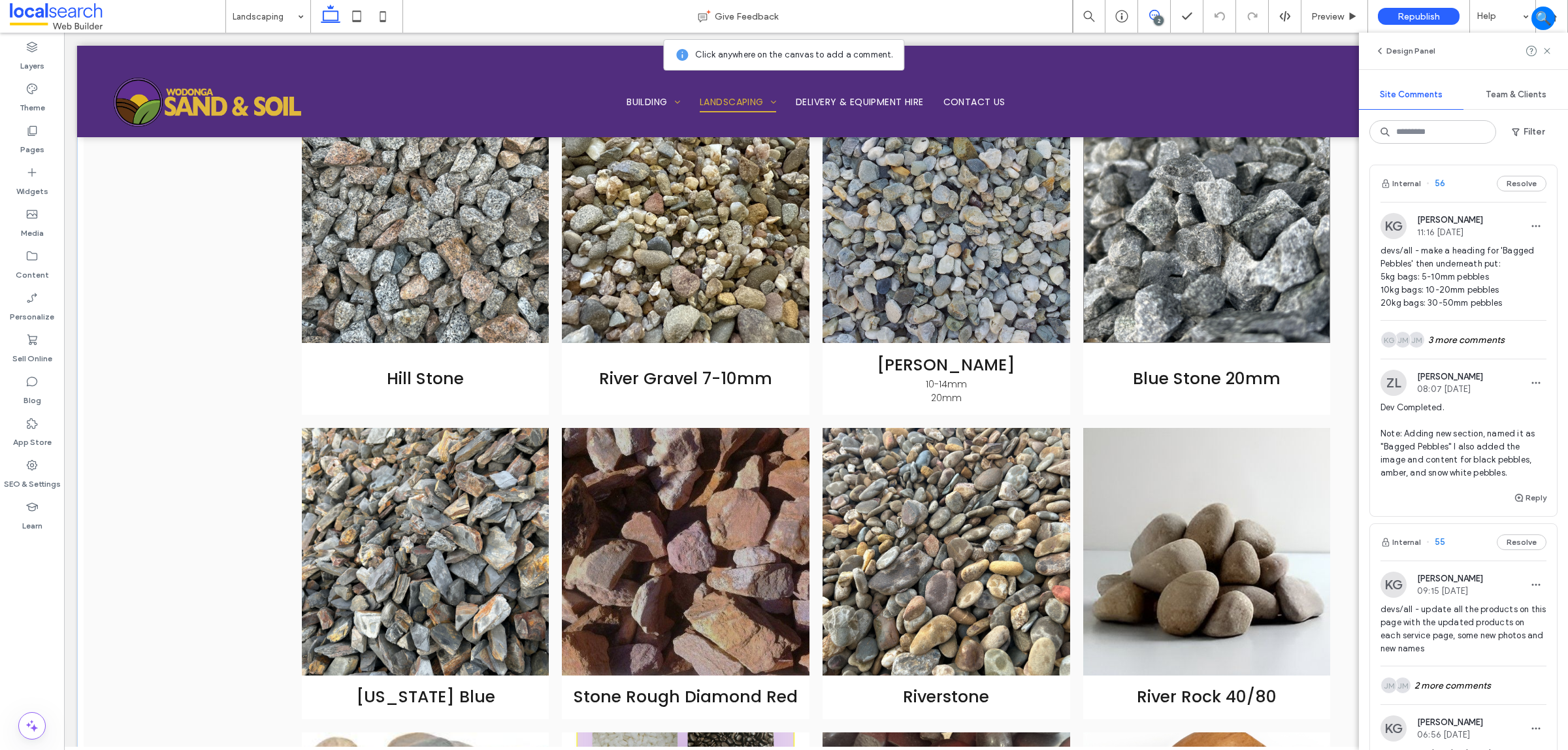
scroll to position [3401, 0]
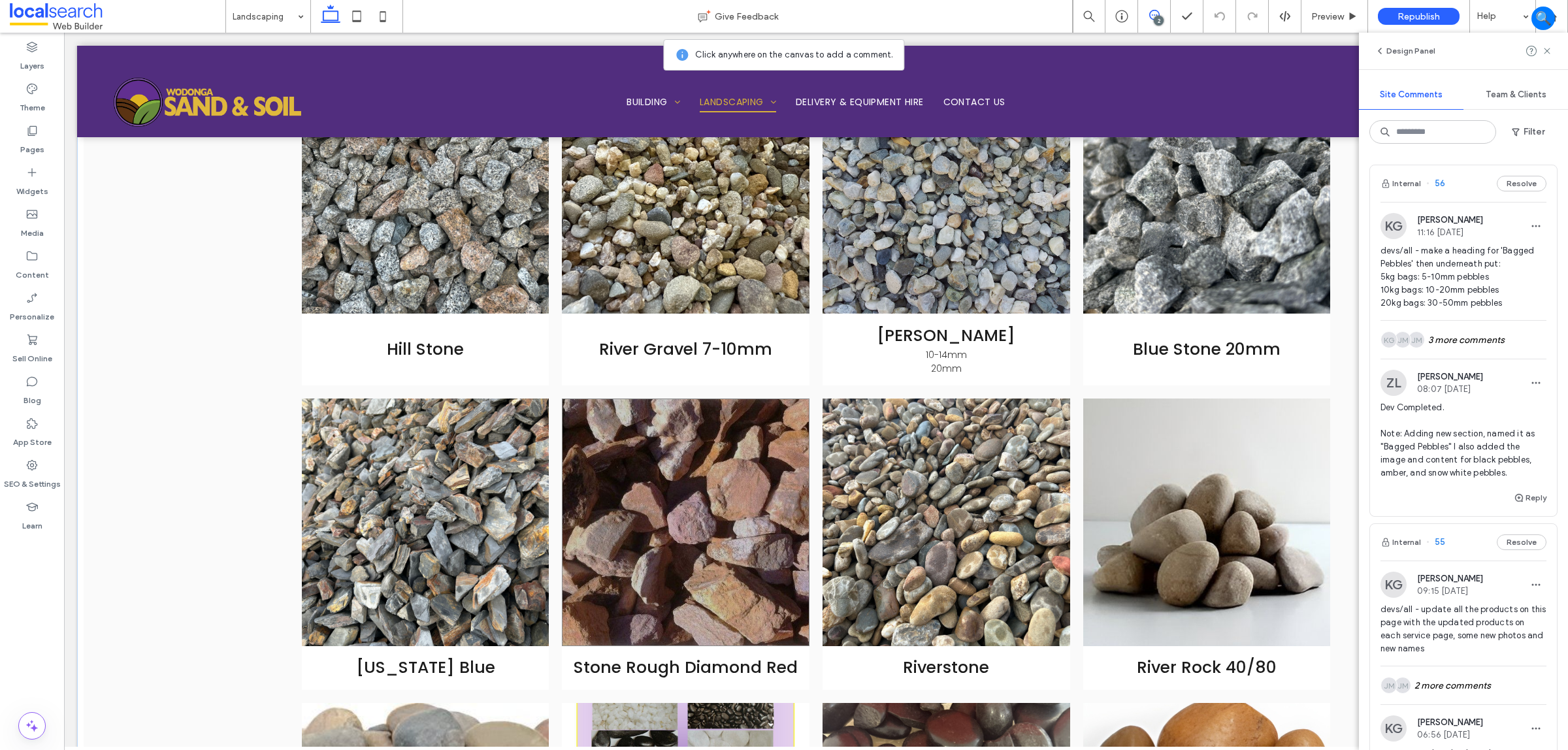
click at [707, 498] on link at bounding box center [686, 522] width 248 height 248
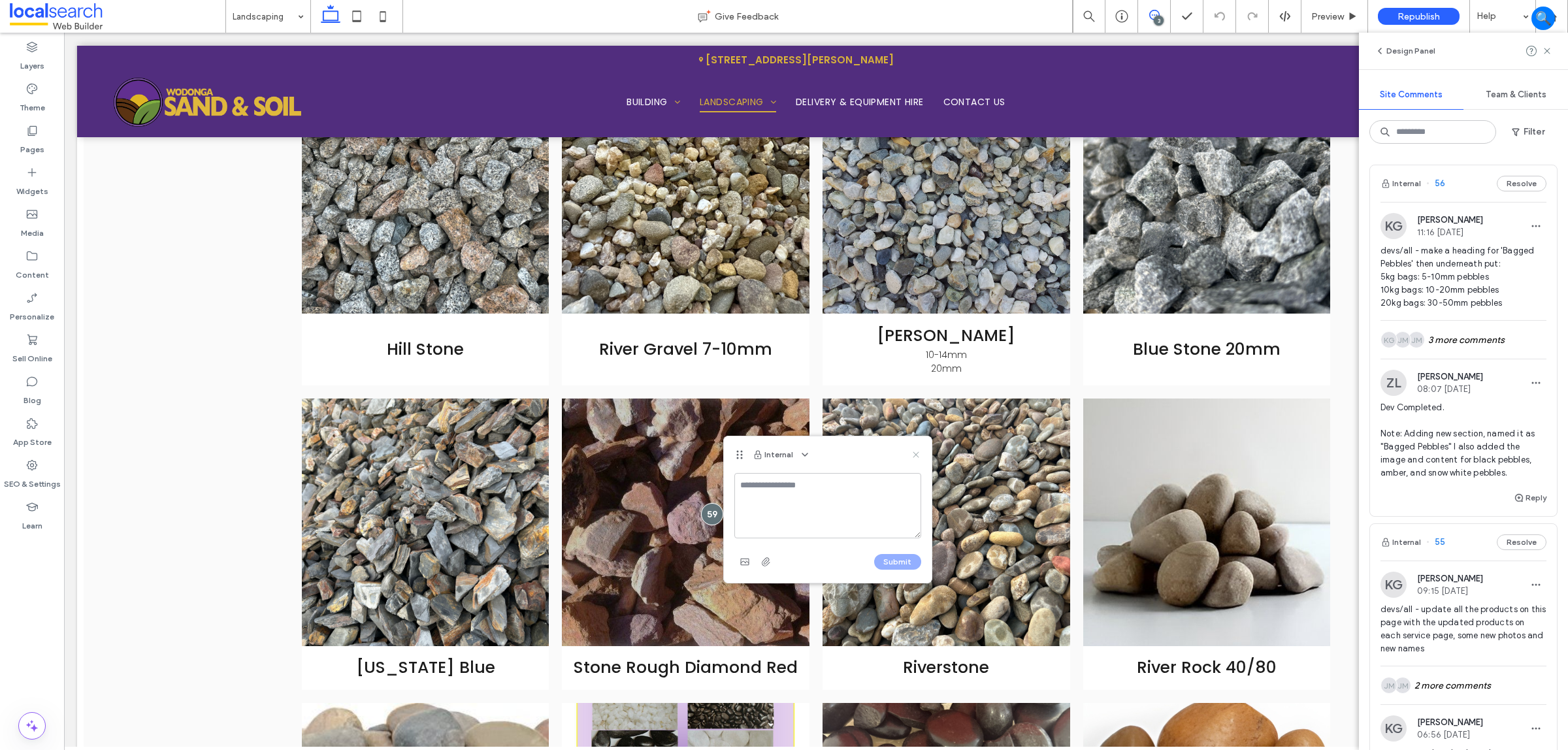
drag, startPoint x: 915, startPoint y: 457, endPoint x: 914, endPoint y: 390, distance: 67.0
click at [915, 457] on icon at bounding box center [916, 454] width 10 height 10
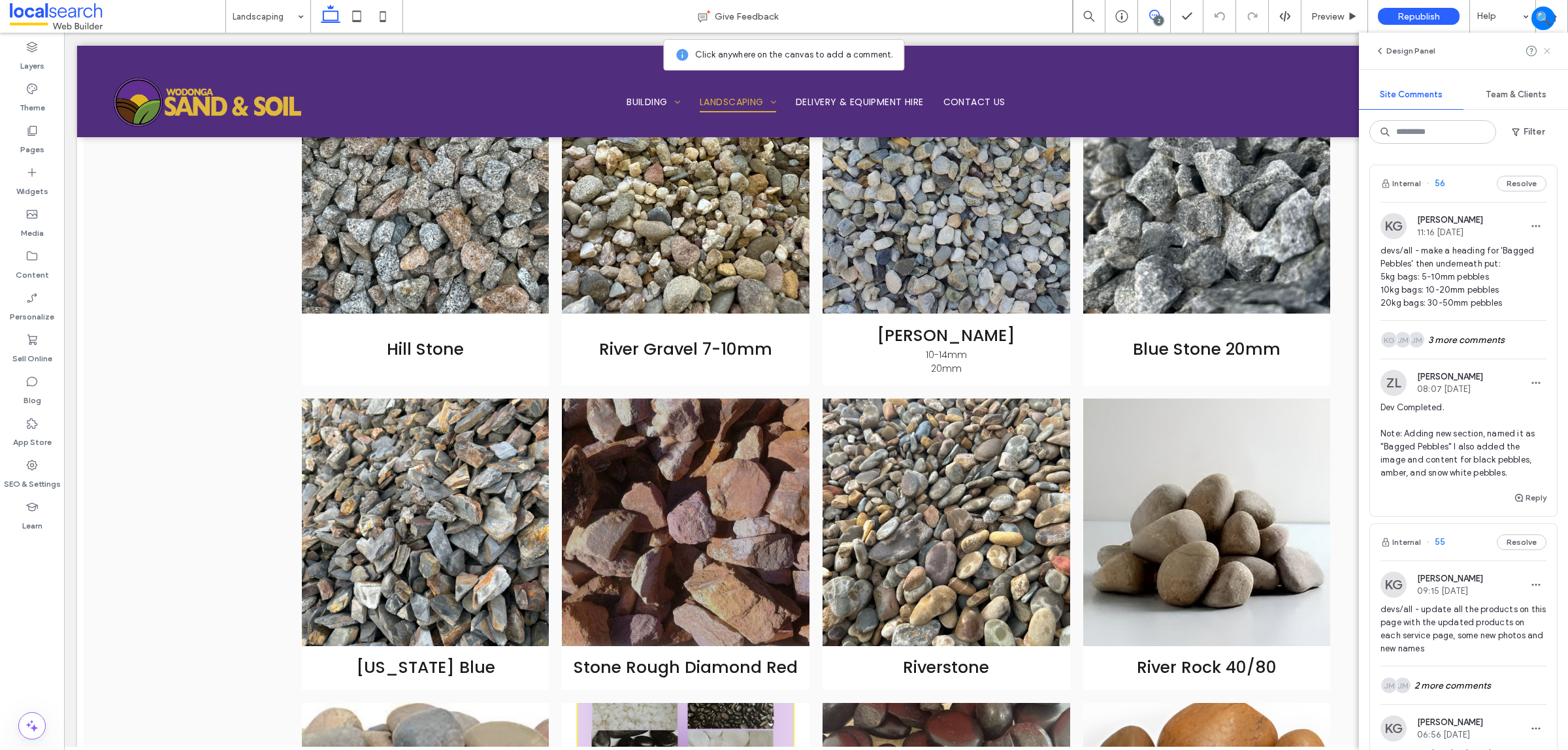
click at [1548, 51] on use at bounding box center [1547, 50] width 6 height 6
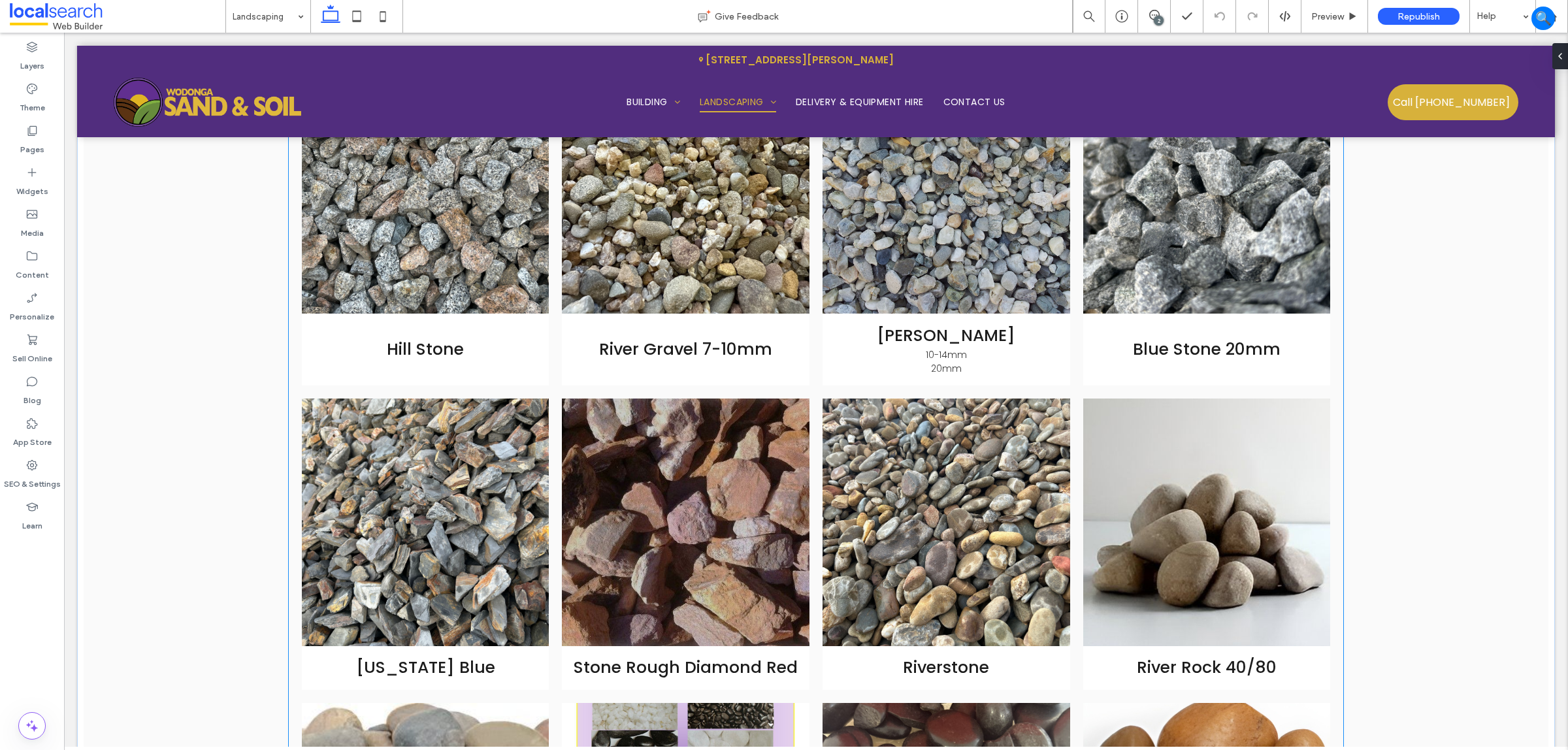
click at [567, 488] on link at bounding box center [686, 522] width 248 height 248
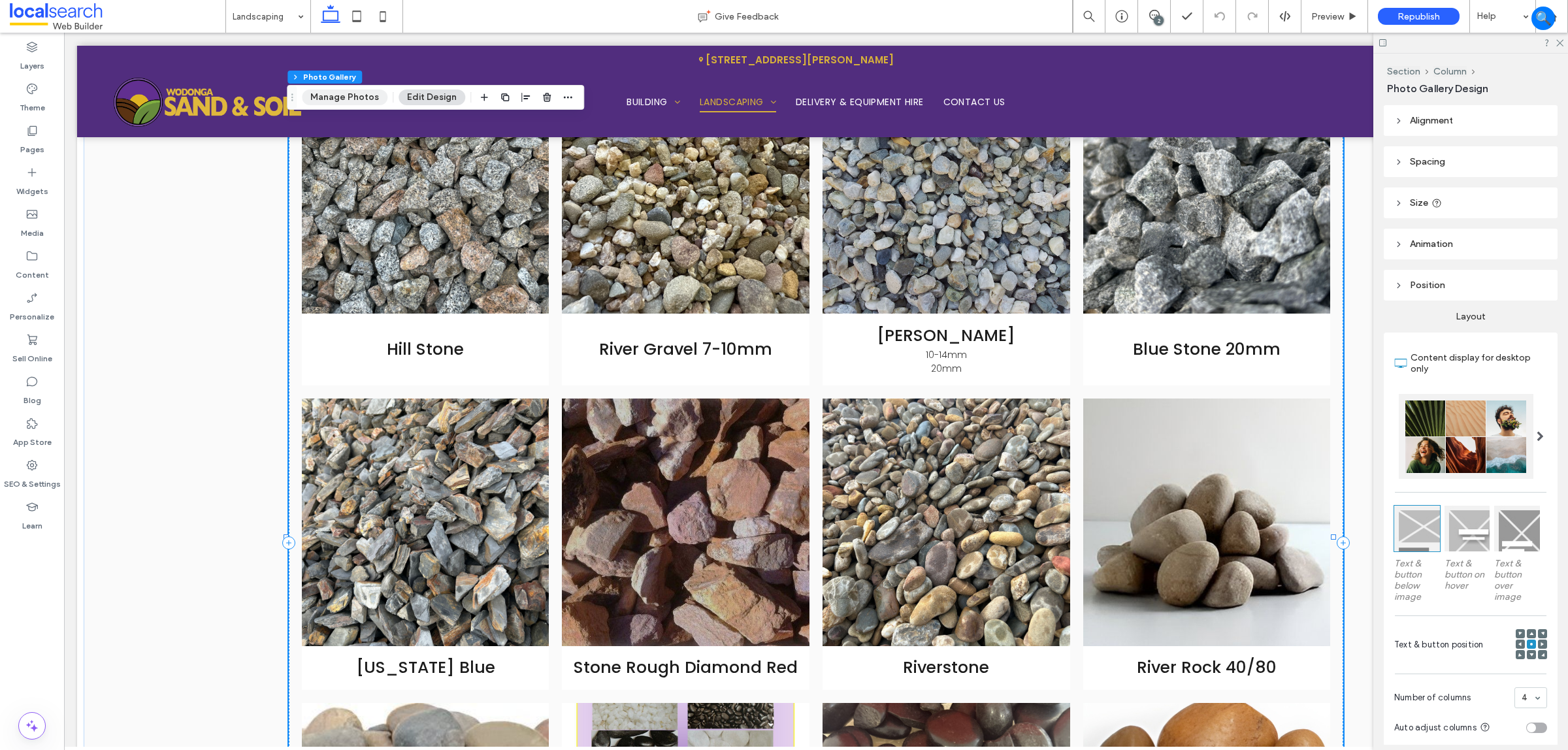
drag, startPoint x: 337, startPoint y: 97, endPoint x: 580, endPoint y: 299, distance: 316.0
click at [337, 97] on button "Manage Photos" at bounding box center [344, 97] width 85 height 15
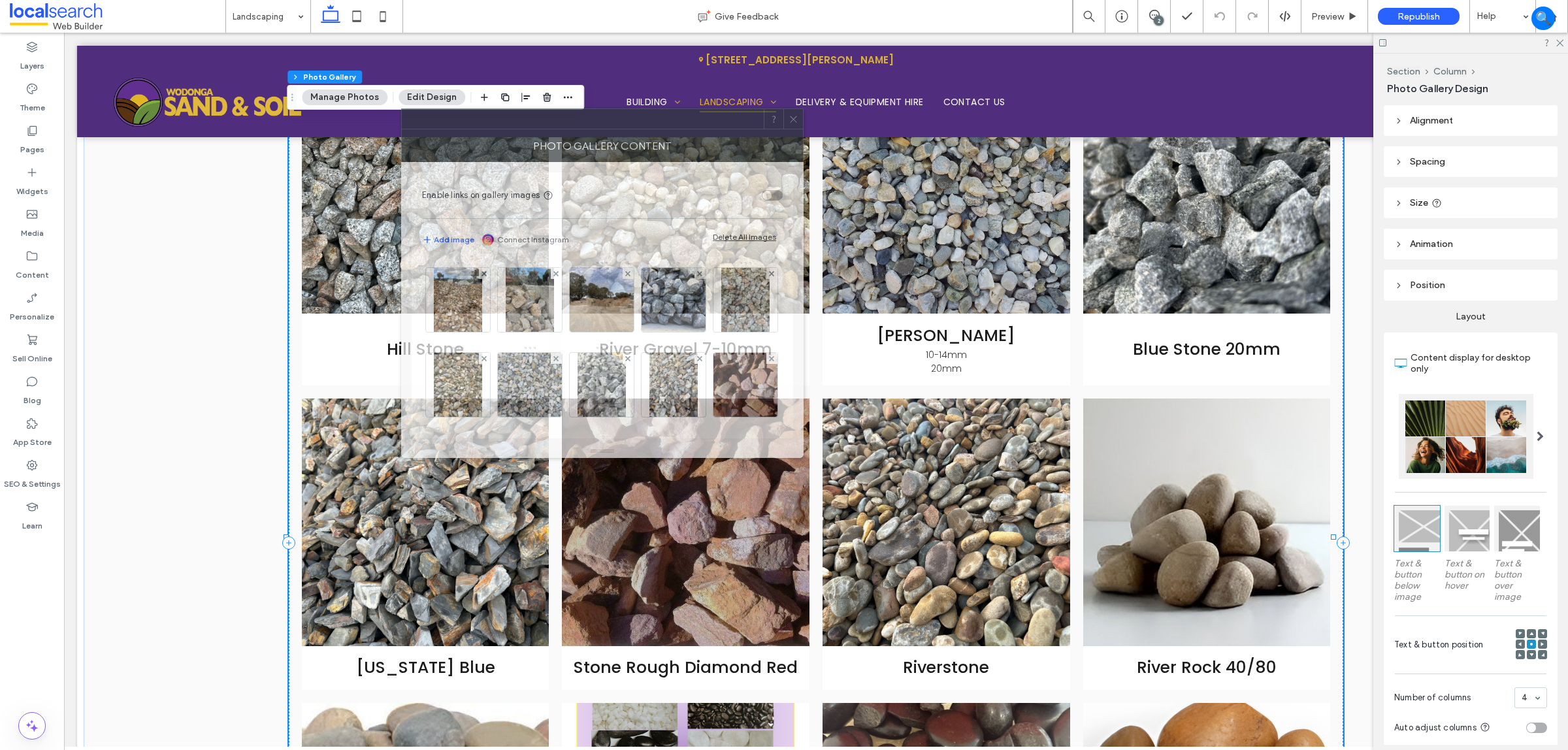
drag, startPoint x: 1304, startPoint y: 218, endPoint x: 596, endPoint y: 154, distance: 710.9
click at [562, 129] on div at bounding box center [583, 119] width 362 height 20
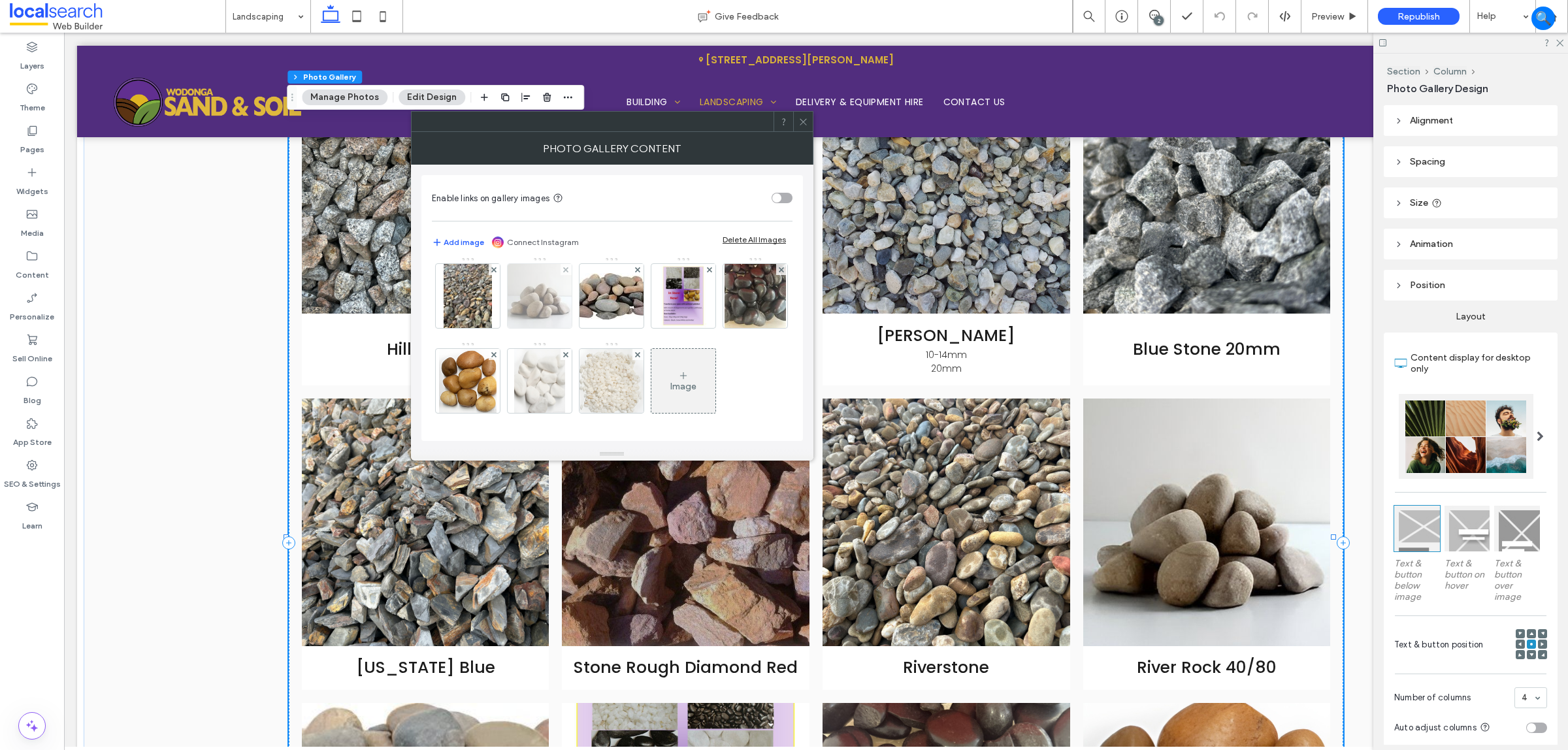
scroll to position [163, 0]
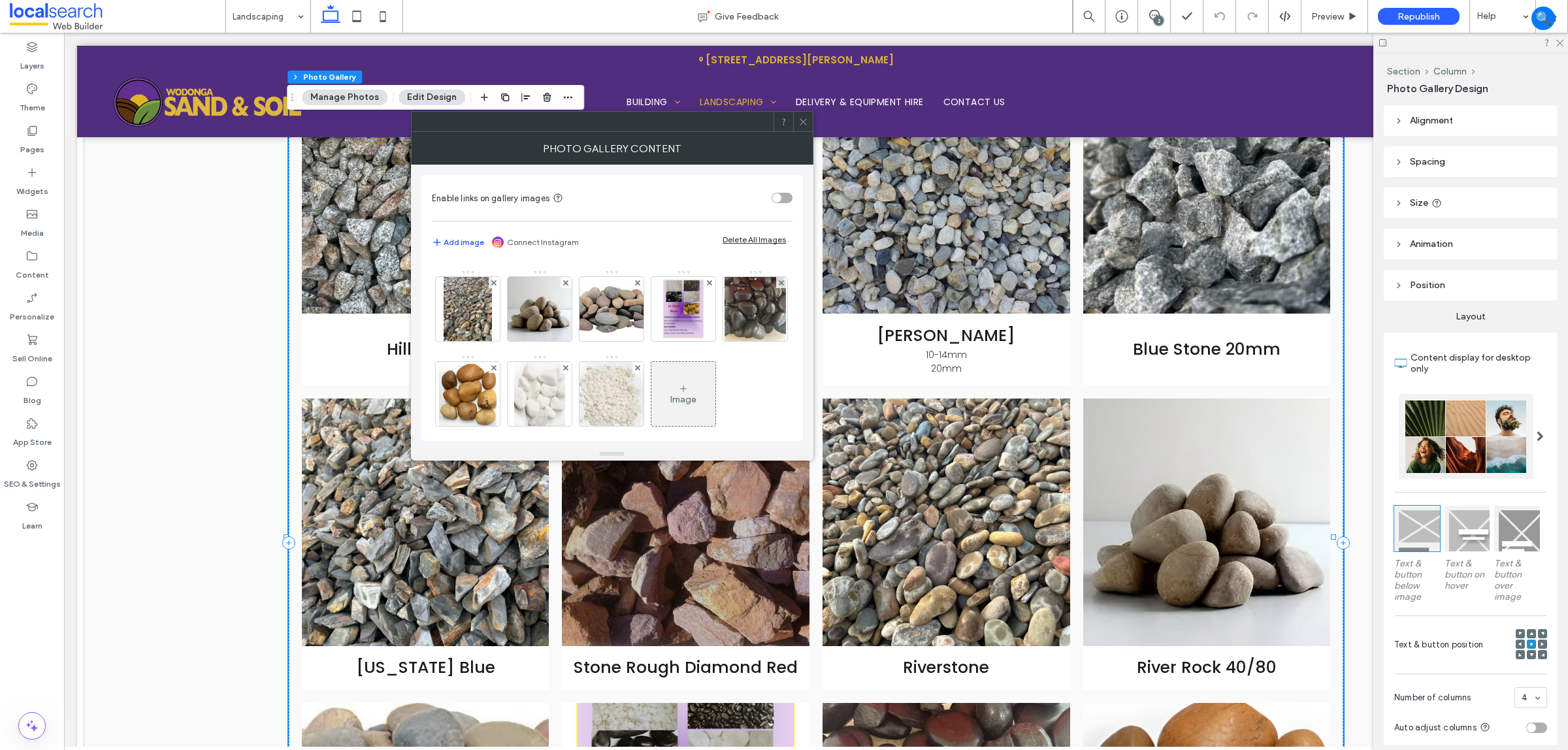
click at [779, 201] on use at bounding box center [782, 198] width 5 height 5
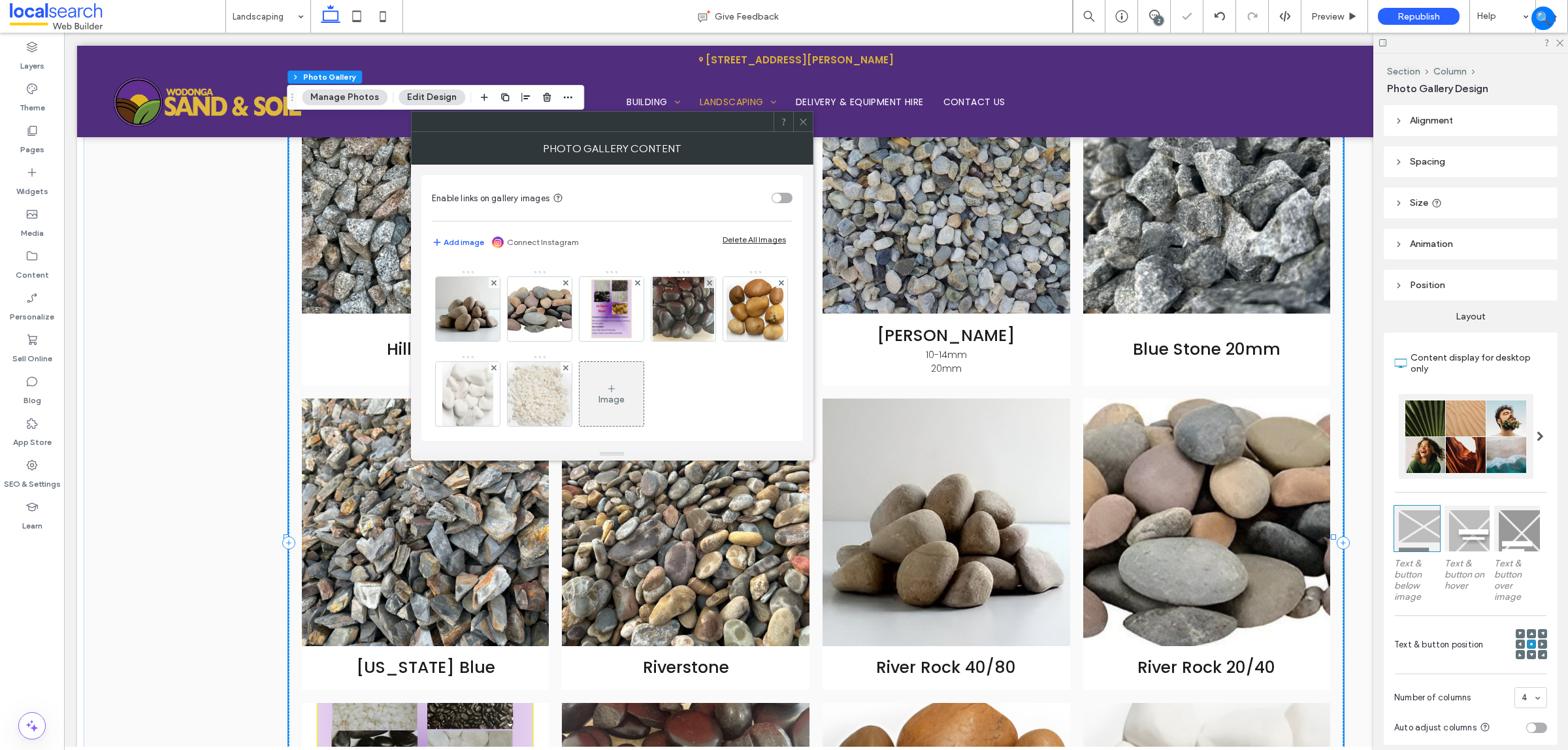
click at [779, 201] on use at bounding box center [782, 198] width 5 height 5
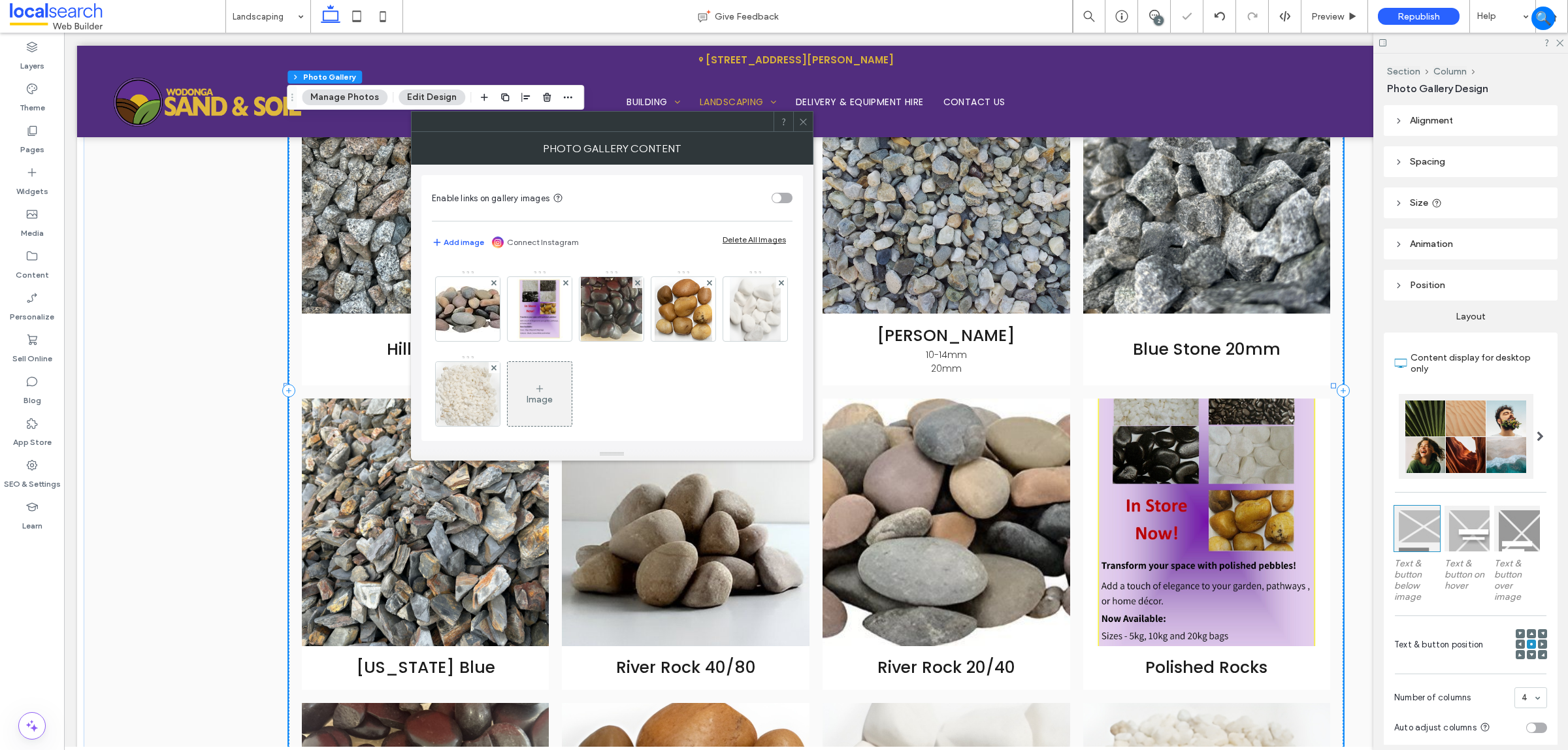
click at [779, 201] on use at bounding box center [782, 198] width 5 height 5
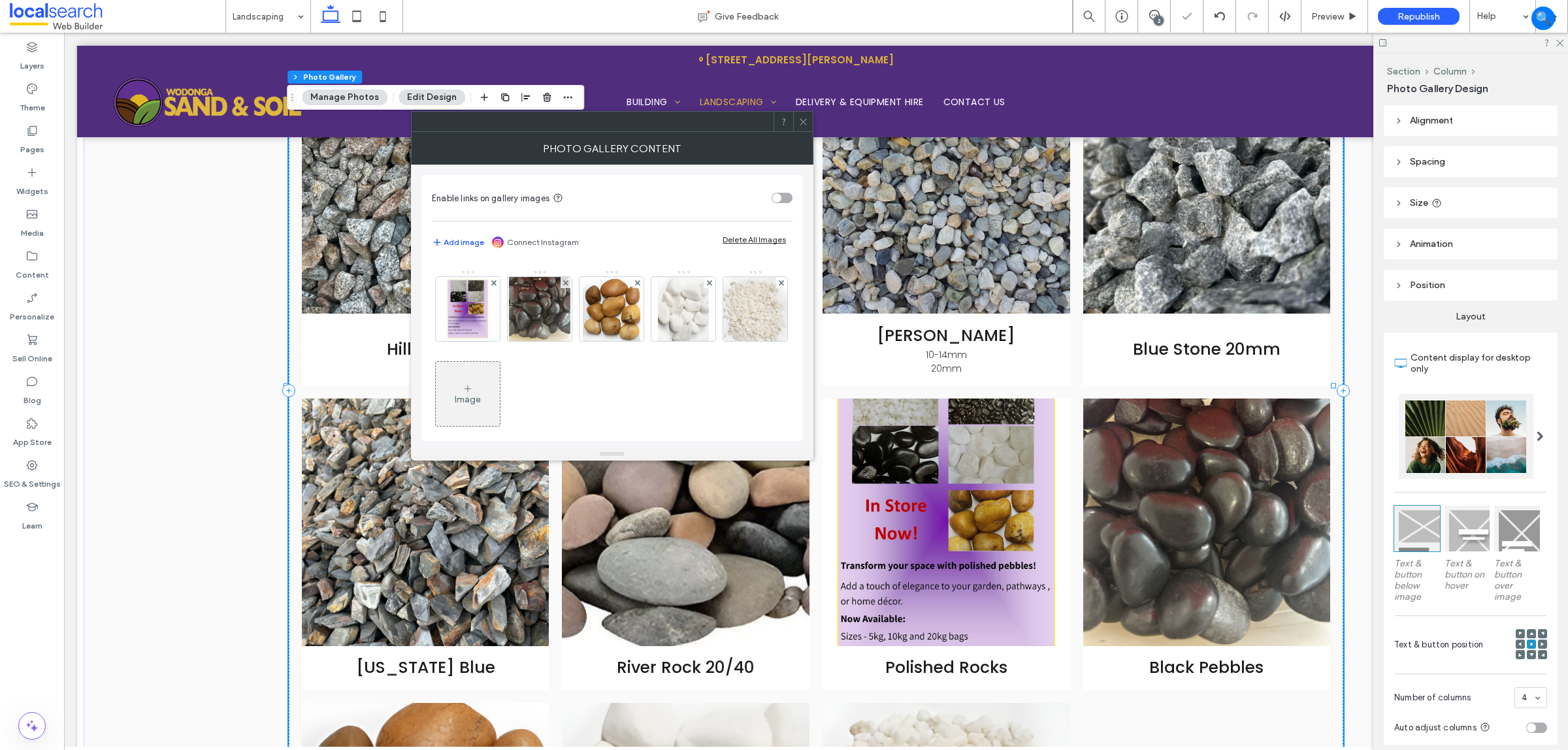
click at [779, 201] on use at bounding box center [782, 198] width 5 height 5
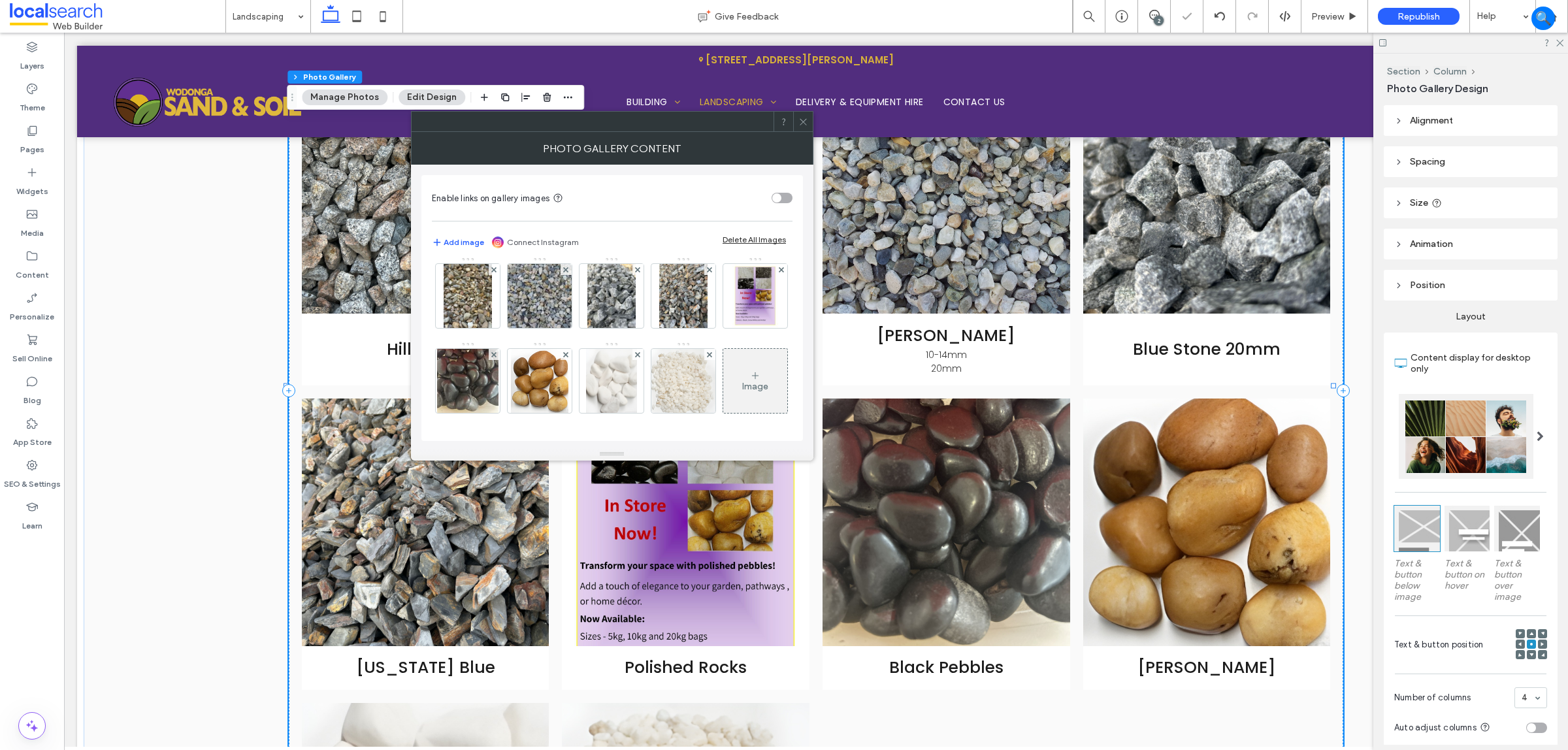
click at [779, 272] on use at bounding box center [782, 270] width 5 height 5
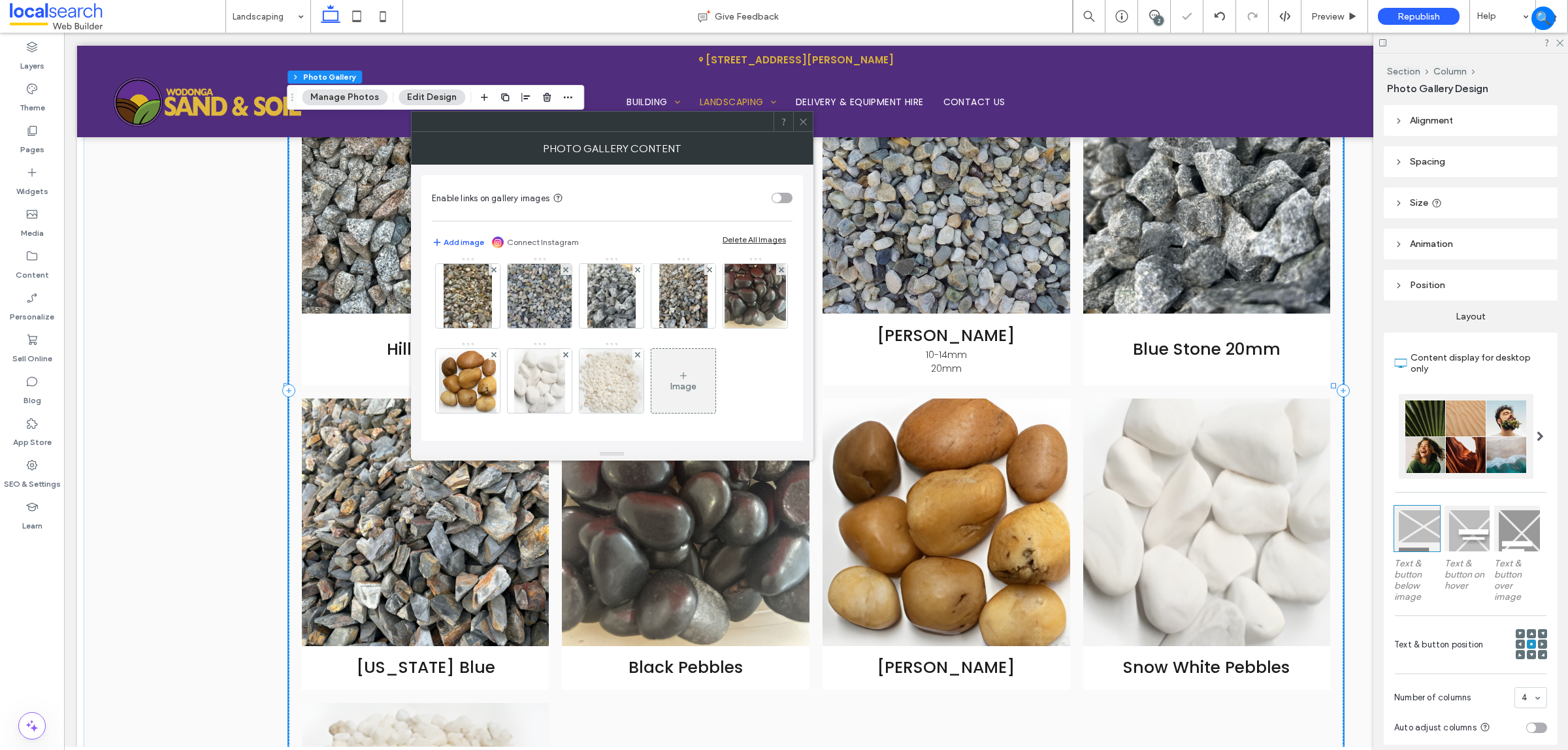
click at [779, 272] on use at bounding box center [782, 270] width 5 height 5
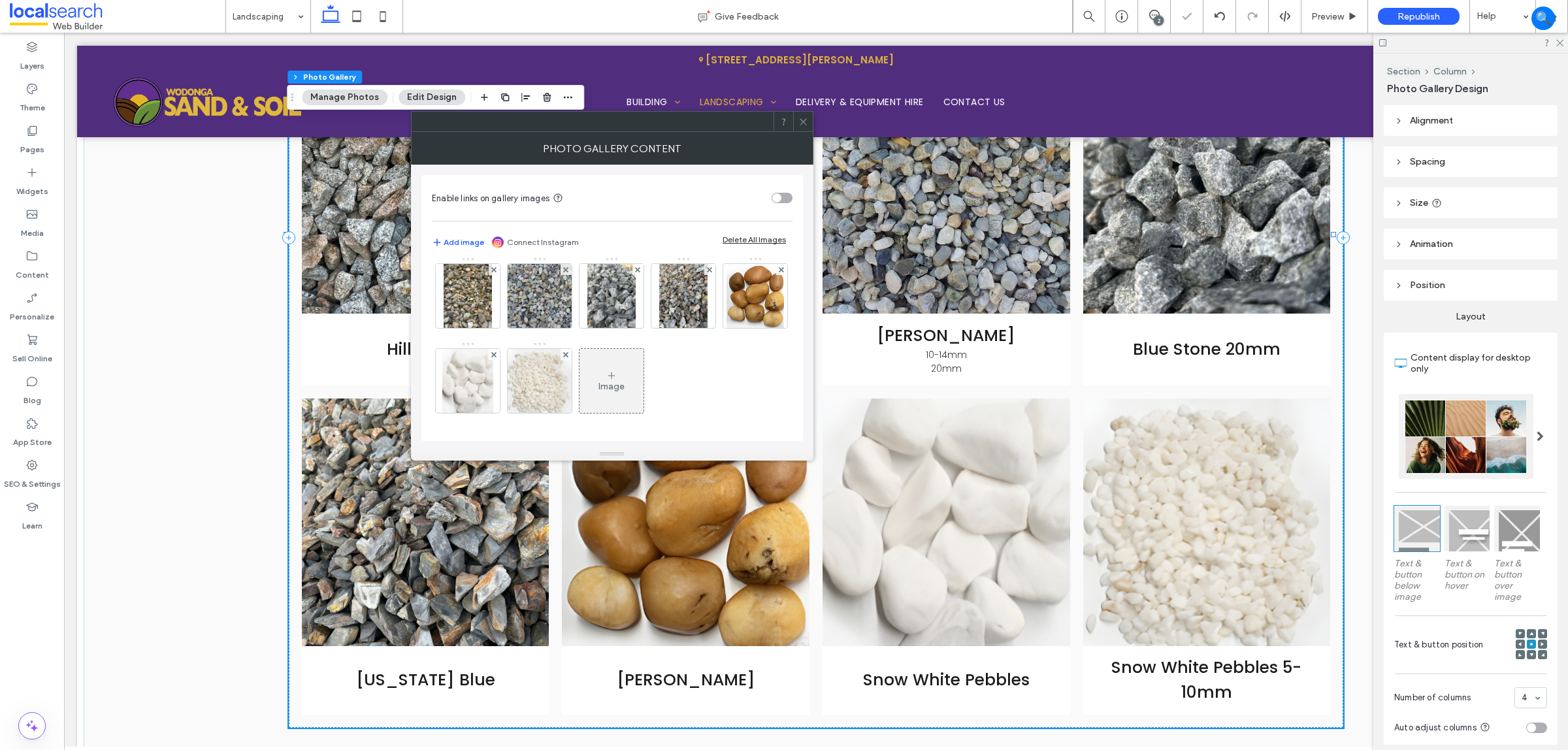
click at [779, 272] on use at bounding box center [782, 270] width 5 height 5
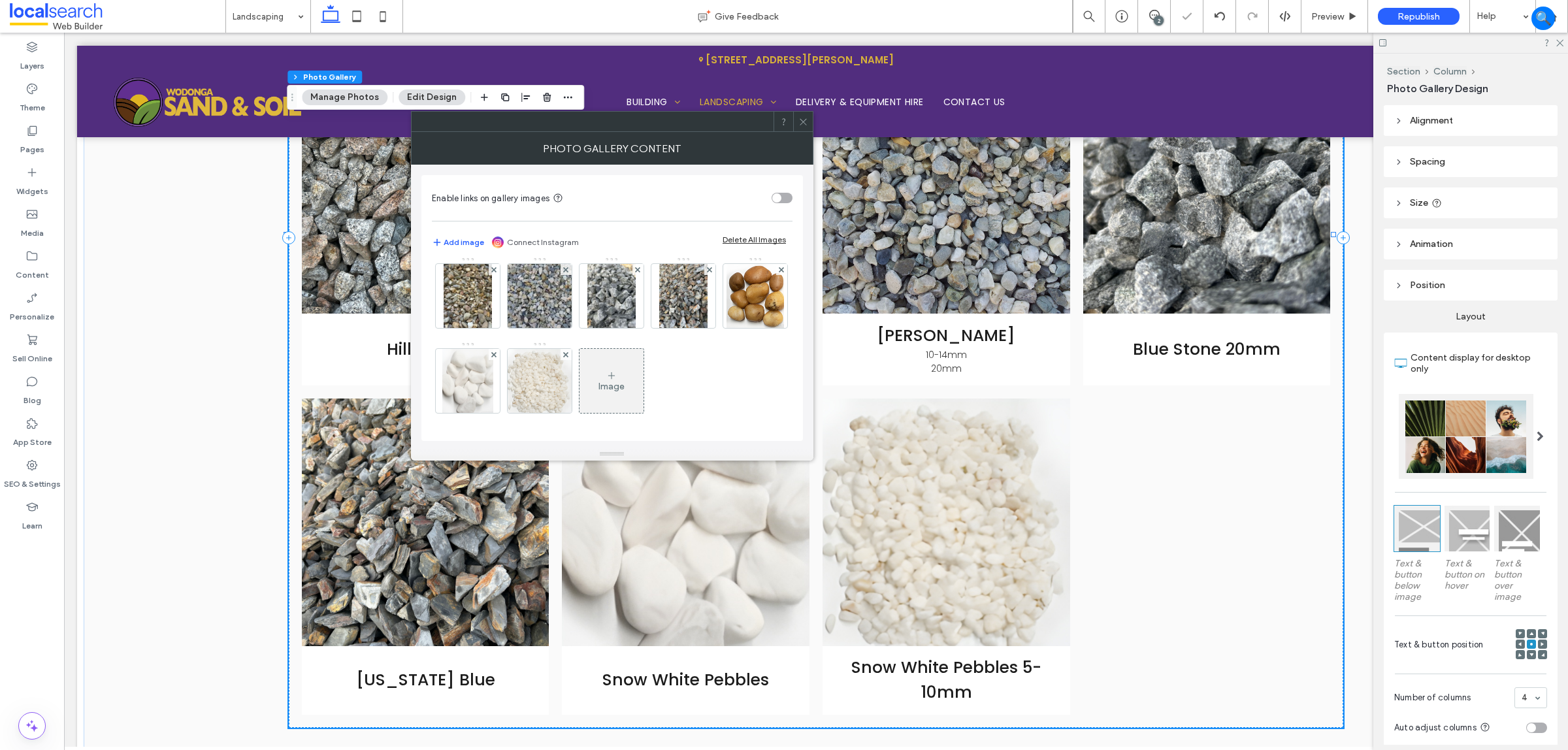
scroll to position [93, 0]
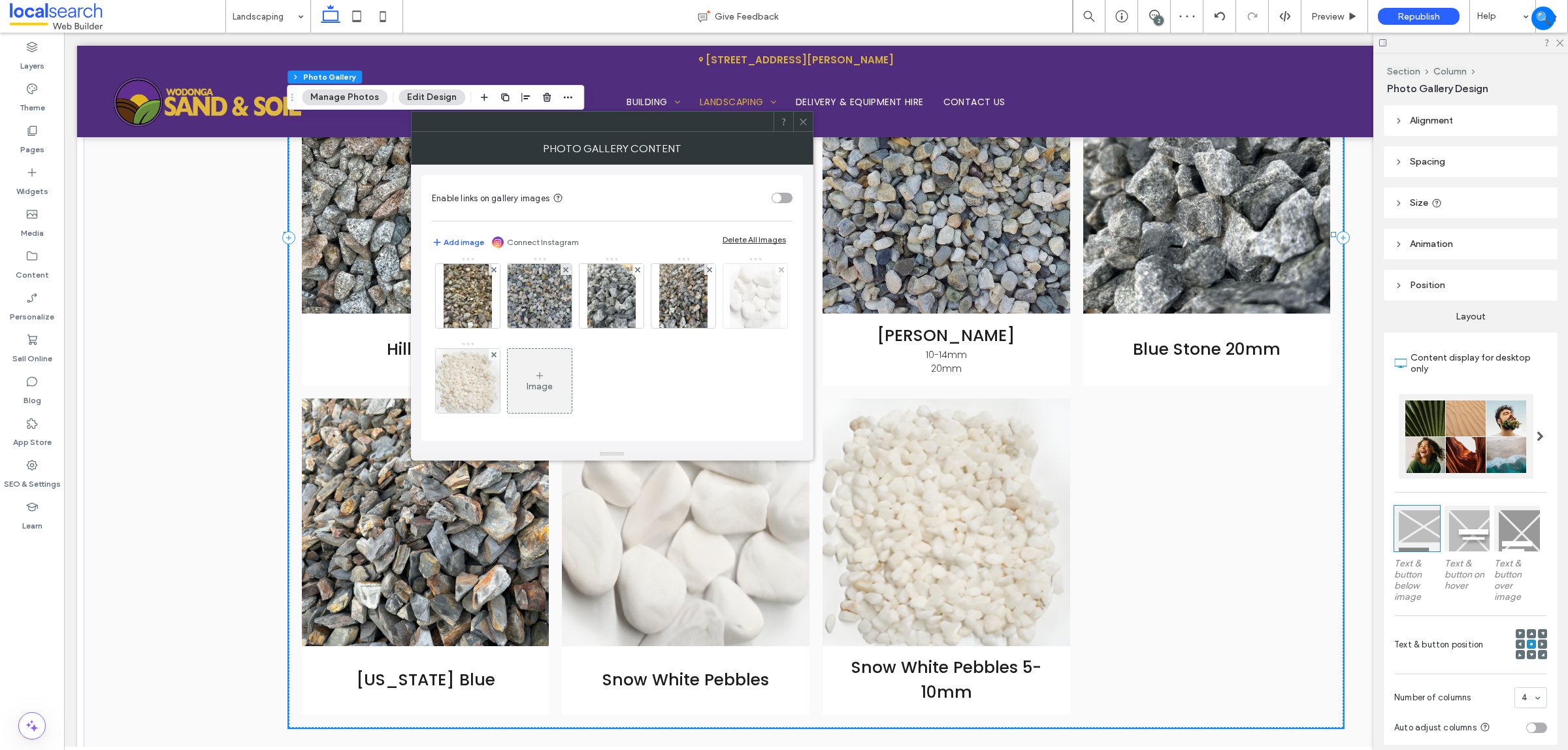
click at [776, 275] on div at bounding box center [781, 269] width 11 height 11
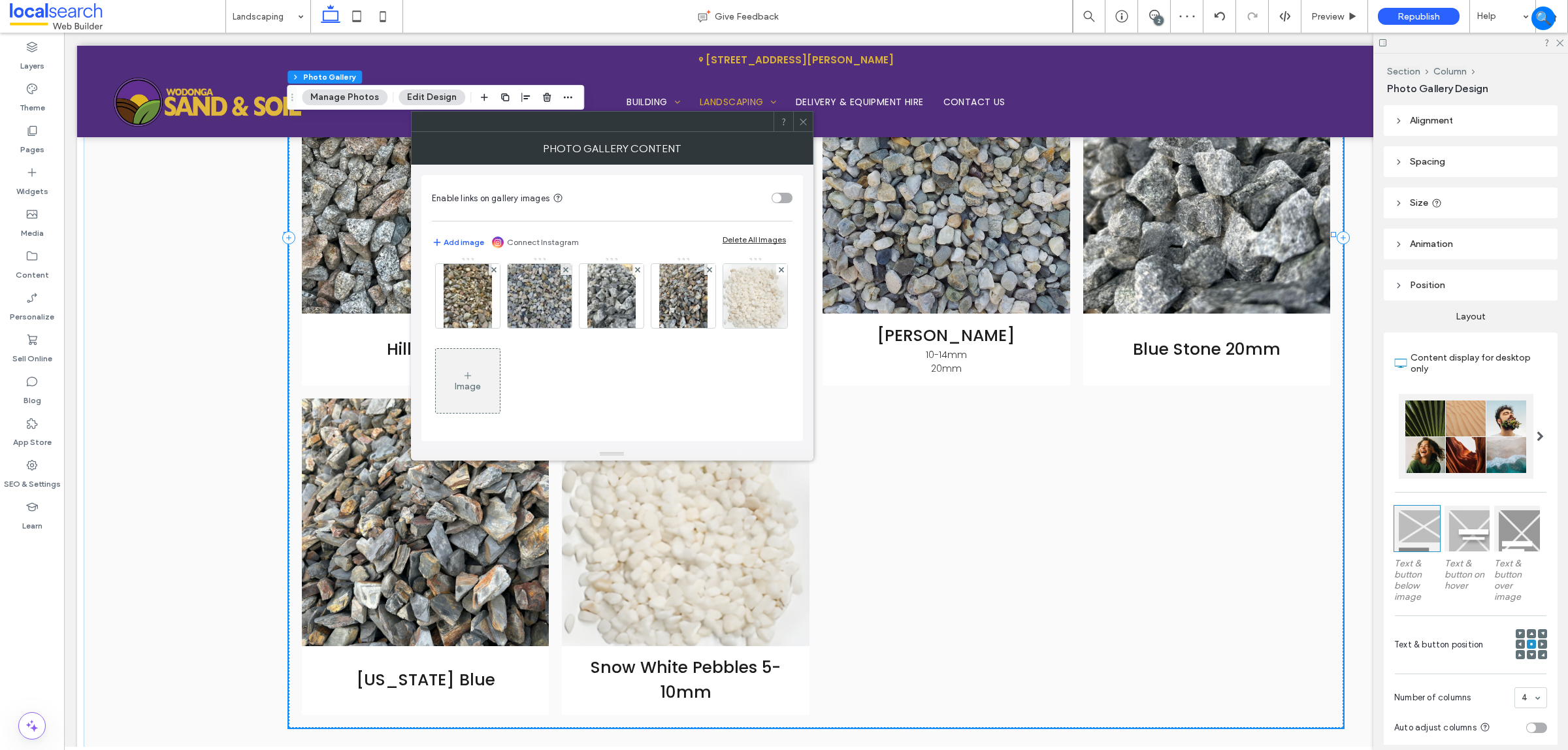
click at [779, 272] on icon at bounding box center [782, 270] width 5 height 5
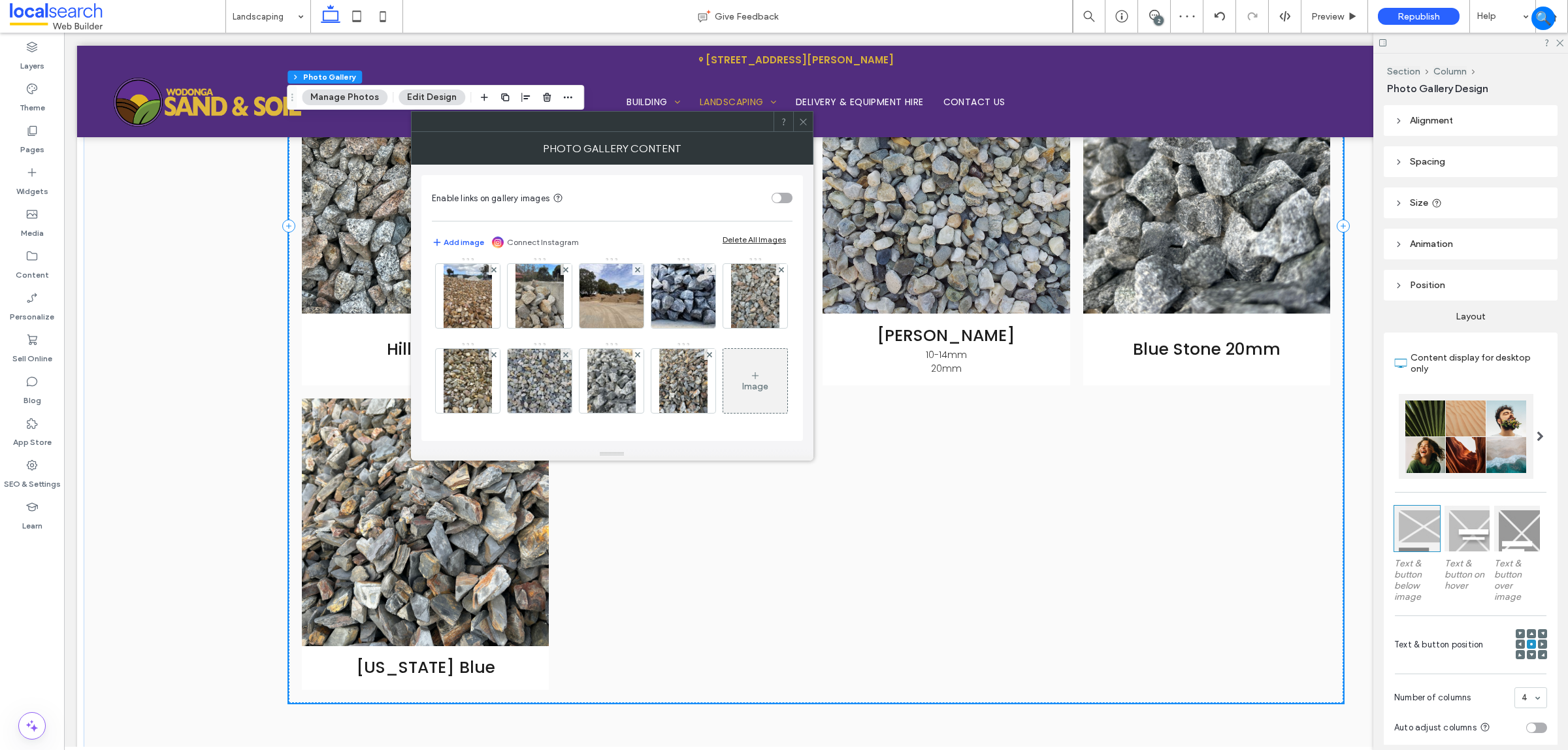
scroll to position [3319, 0]
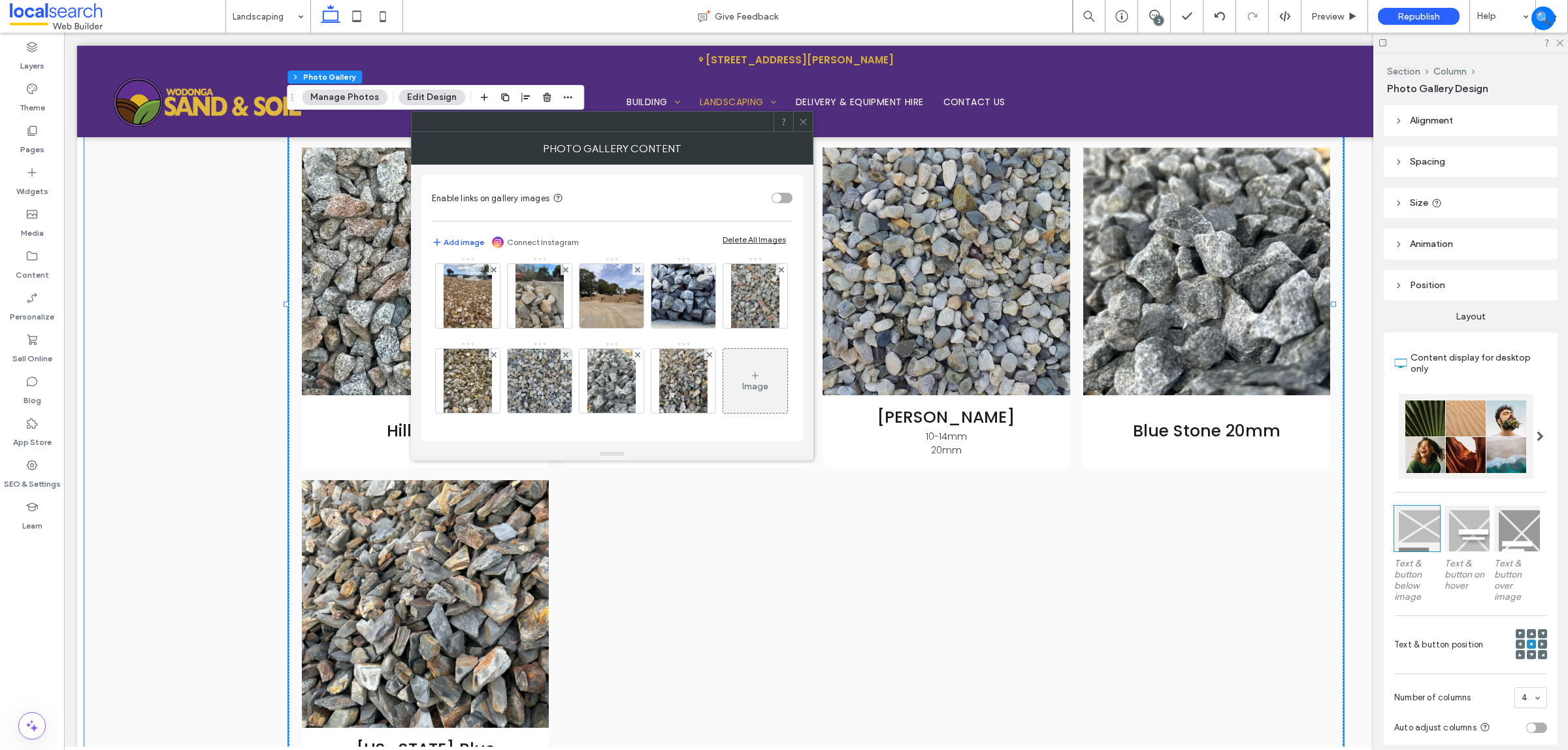
click at [195, 534] on div "Rough Diamond Red Hammered Rock River Rocks Railway Ballast 63mm Hill Stone Riv…" at bounding box center [816, 346] width 1465 height 1033
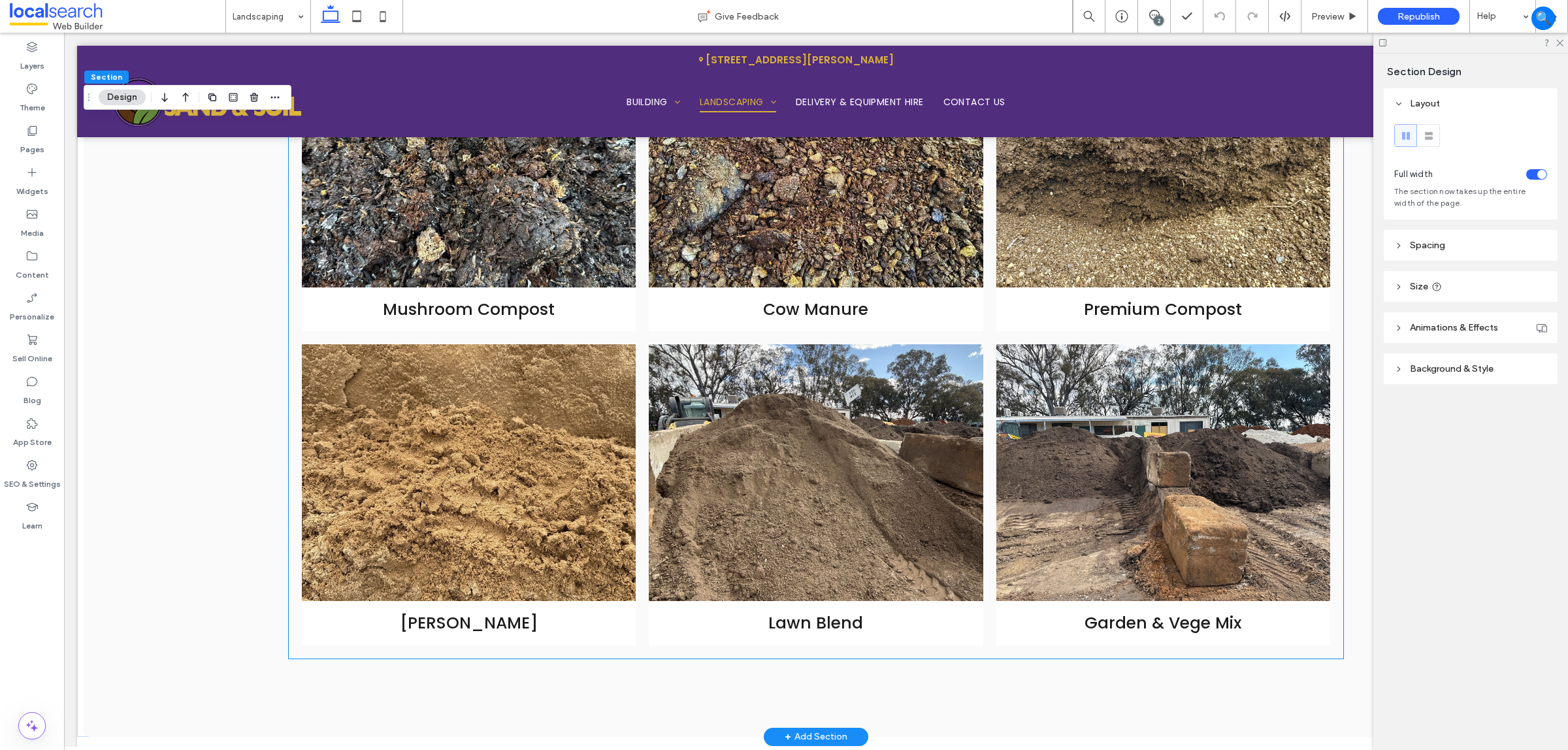
scroll to position [4952, 0]
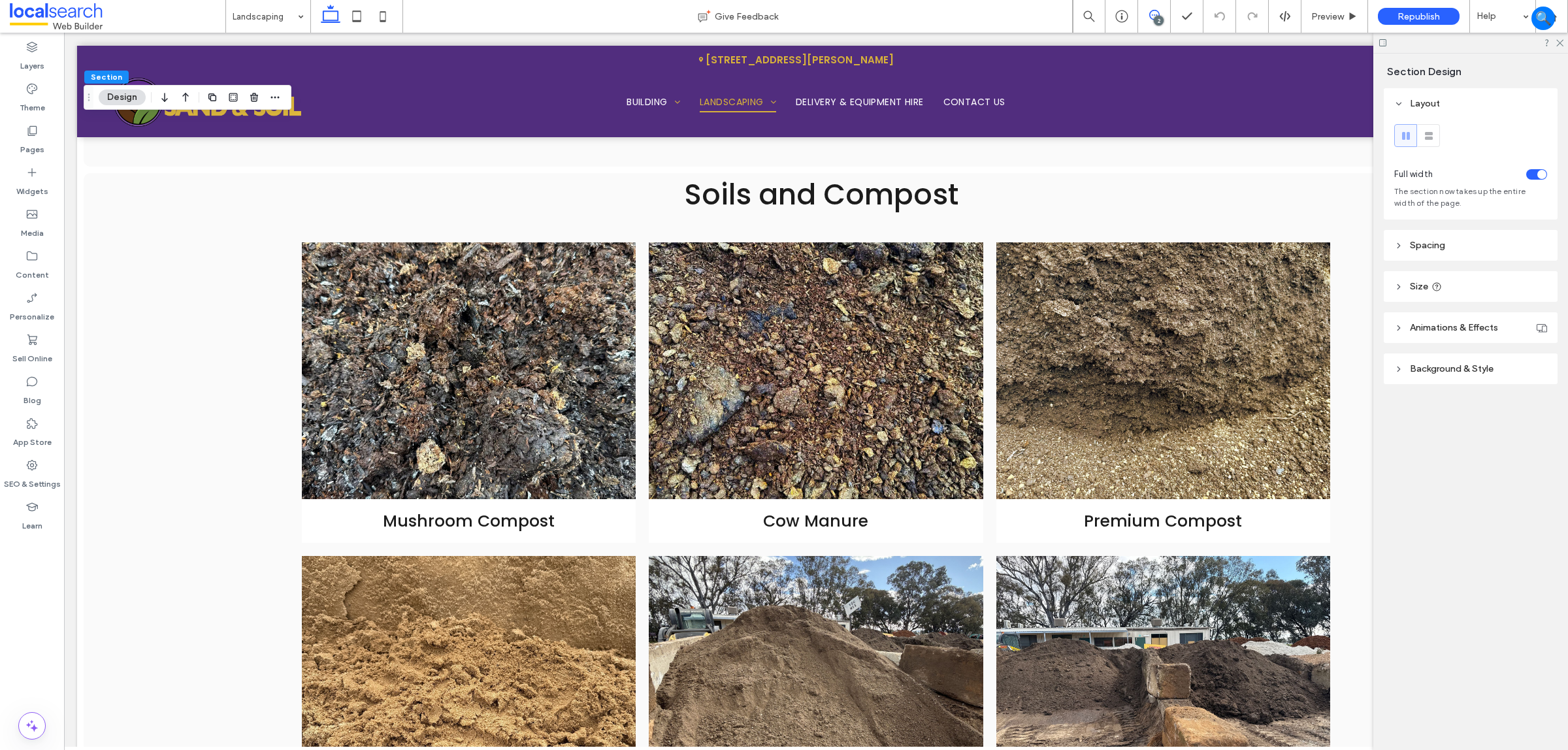
drag, startPoint x: 1109, startPoint y: 21, endPoint x: 1151, endPoint y: 18, distance: 42.1
click at [1151, 18] on icon at bounding box center [1154, 15] width 10 height 10
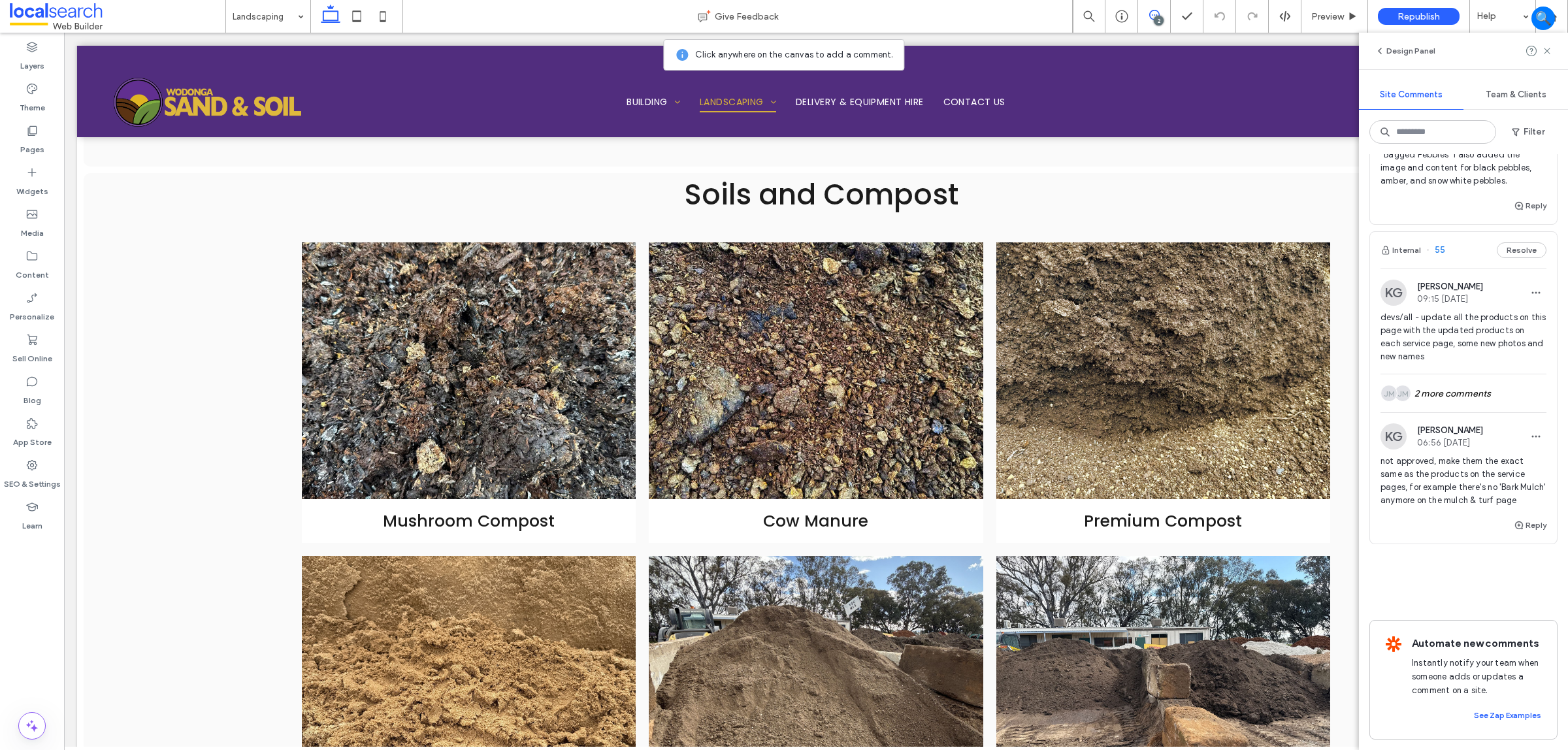
scroll to position [335, 0]
click at [1519, 518] on button "Reply" at bounding box center [1530, 525] width 32 height 15
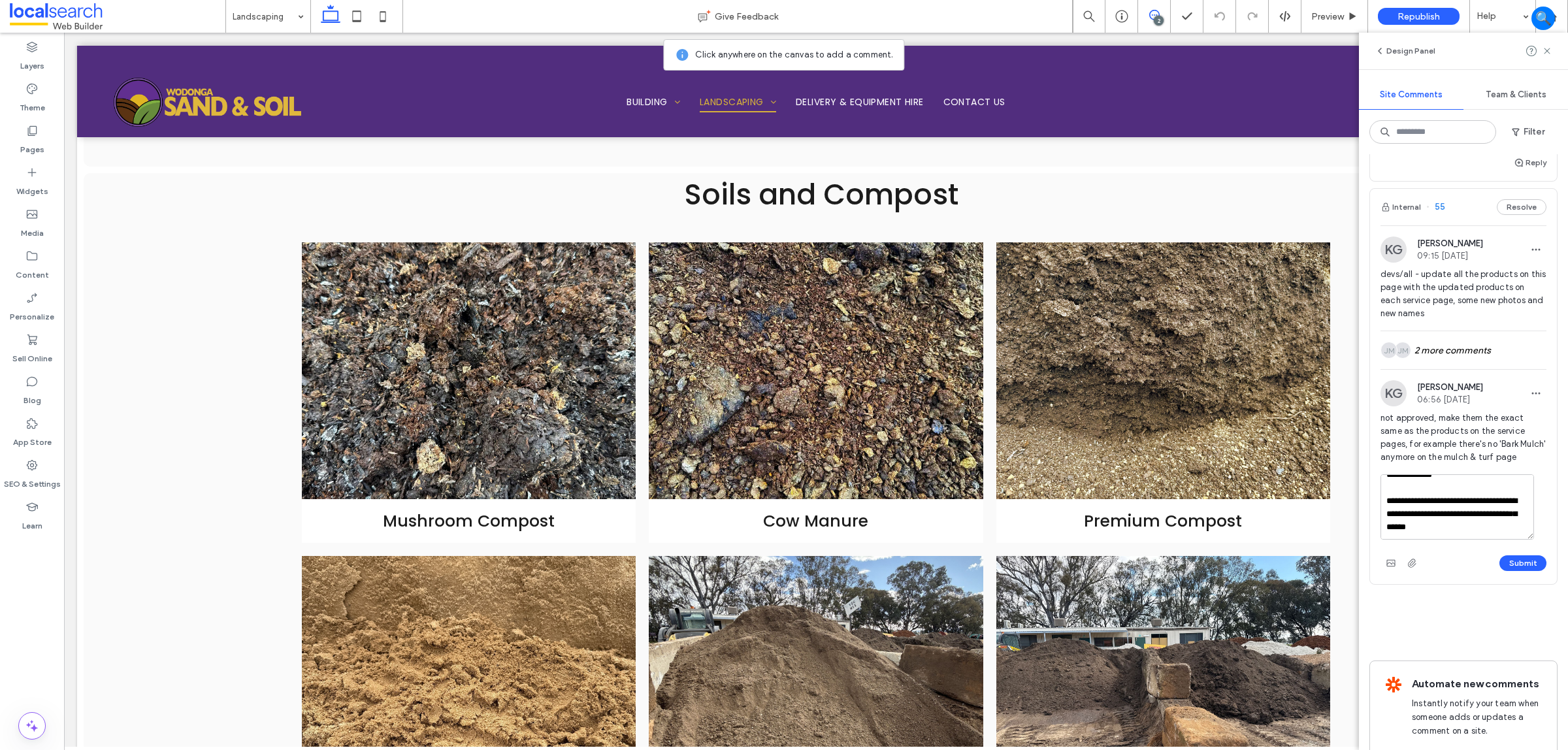
scroll to position [12, 0]
type textarea "**********"
click at [1459, 540] on textarea "**********" at bounding box center [1458, 507] width 154 height 65
click at [1500, 567] on div "Submit" at bounding box center [1464, 563] width 166 height 21
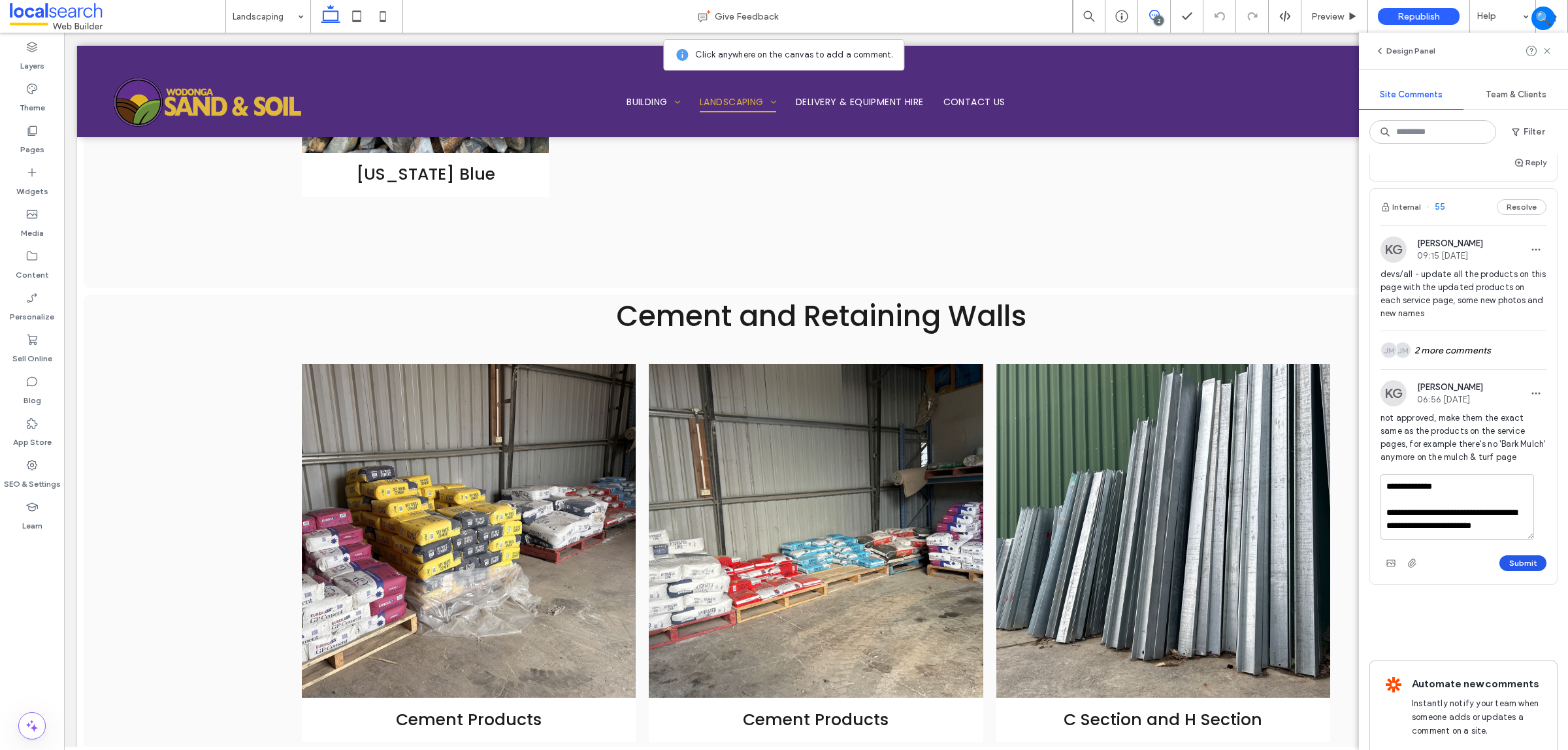
click at [1500, 571] on button "Submit" at bounding box center [1523, 563] width 47 height 15
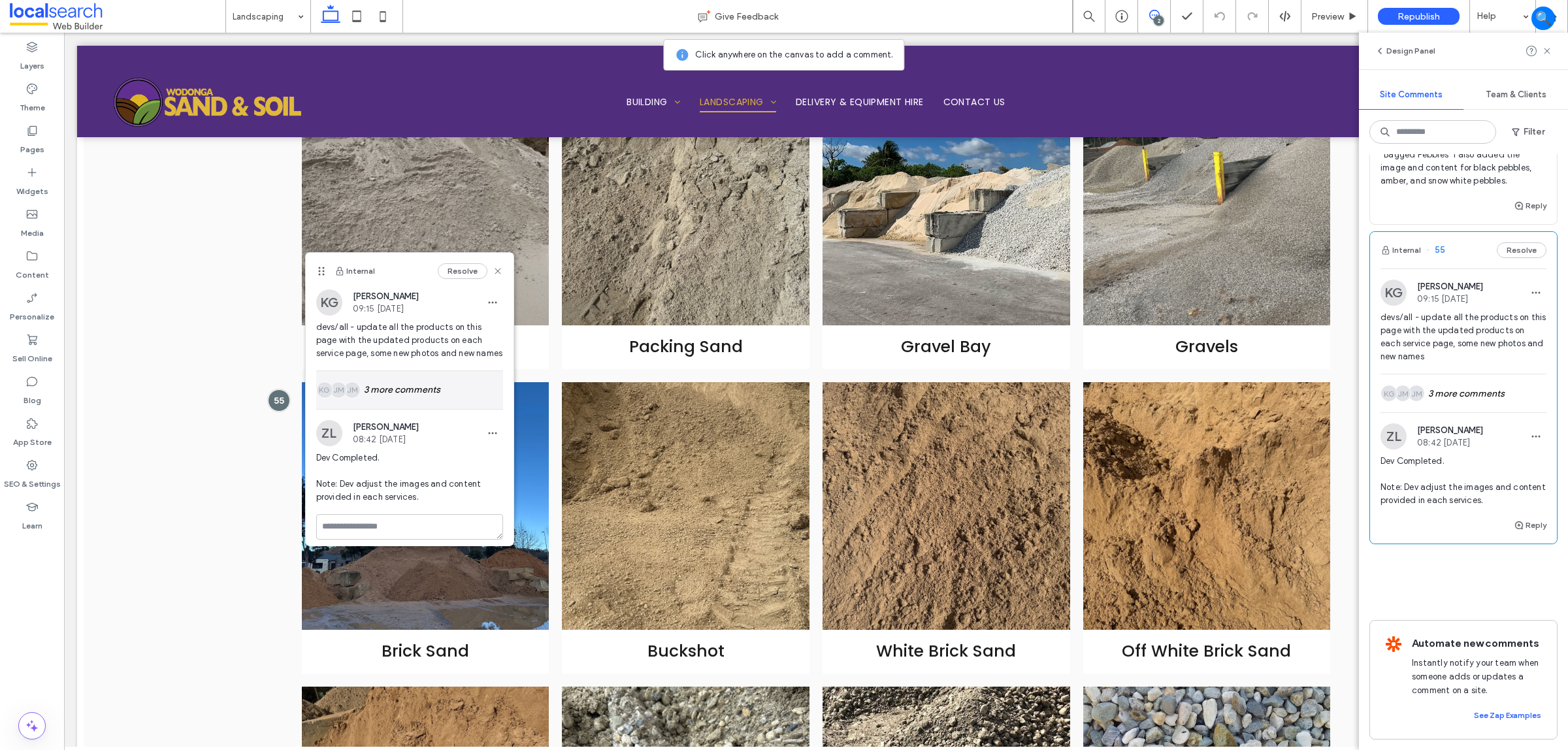
scroll to position [21, 0]
click at [487, 424] on icon "button" at bounding box center [492, 425] width 10 height 10
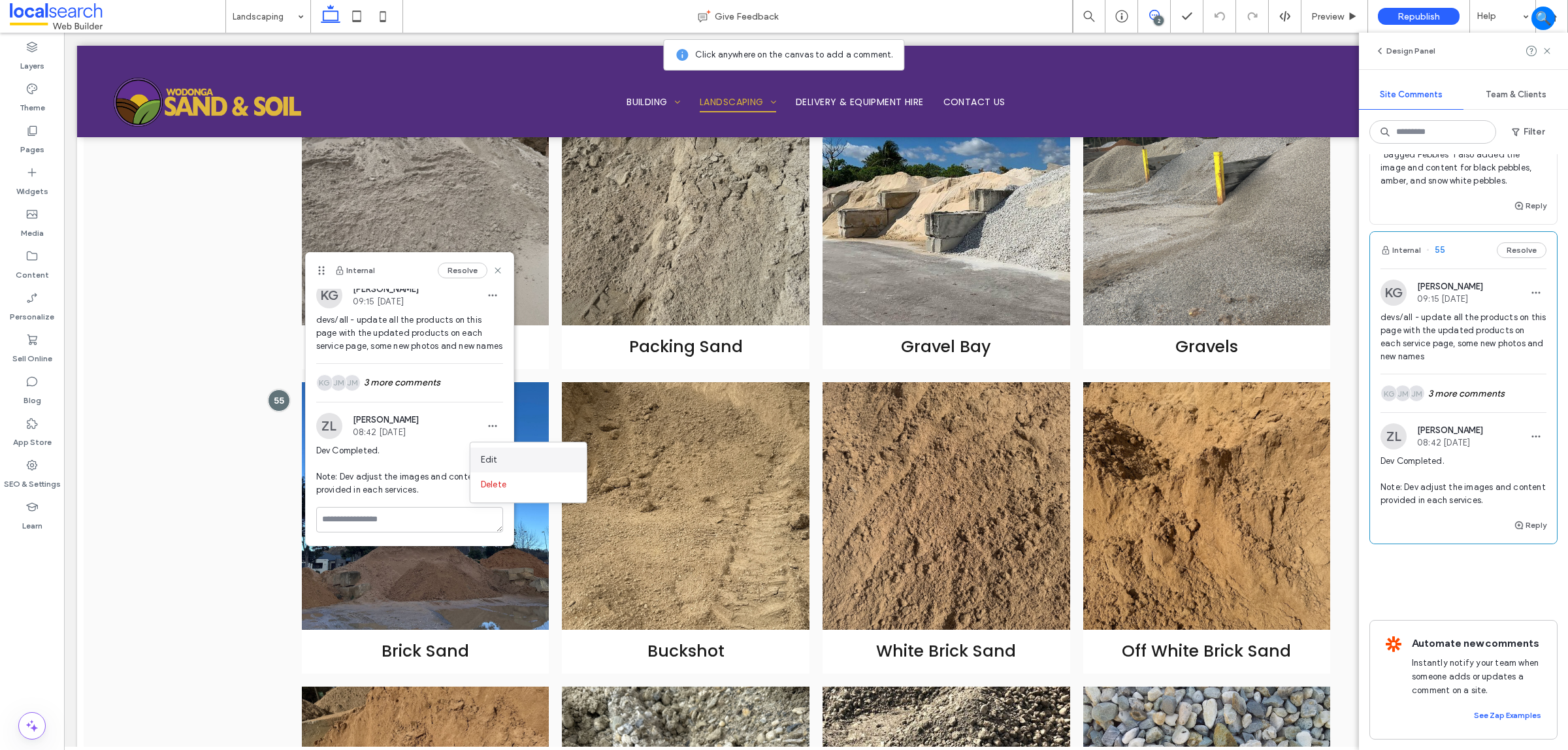
click at [513, 453] on div "Edit" at bounding box center [529, 460] width 116 height 25
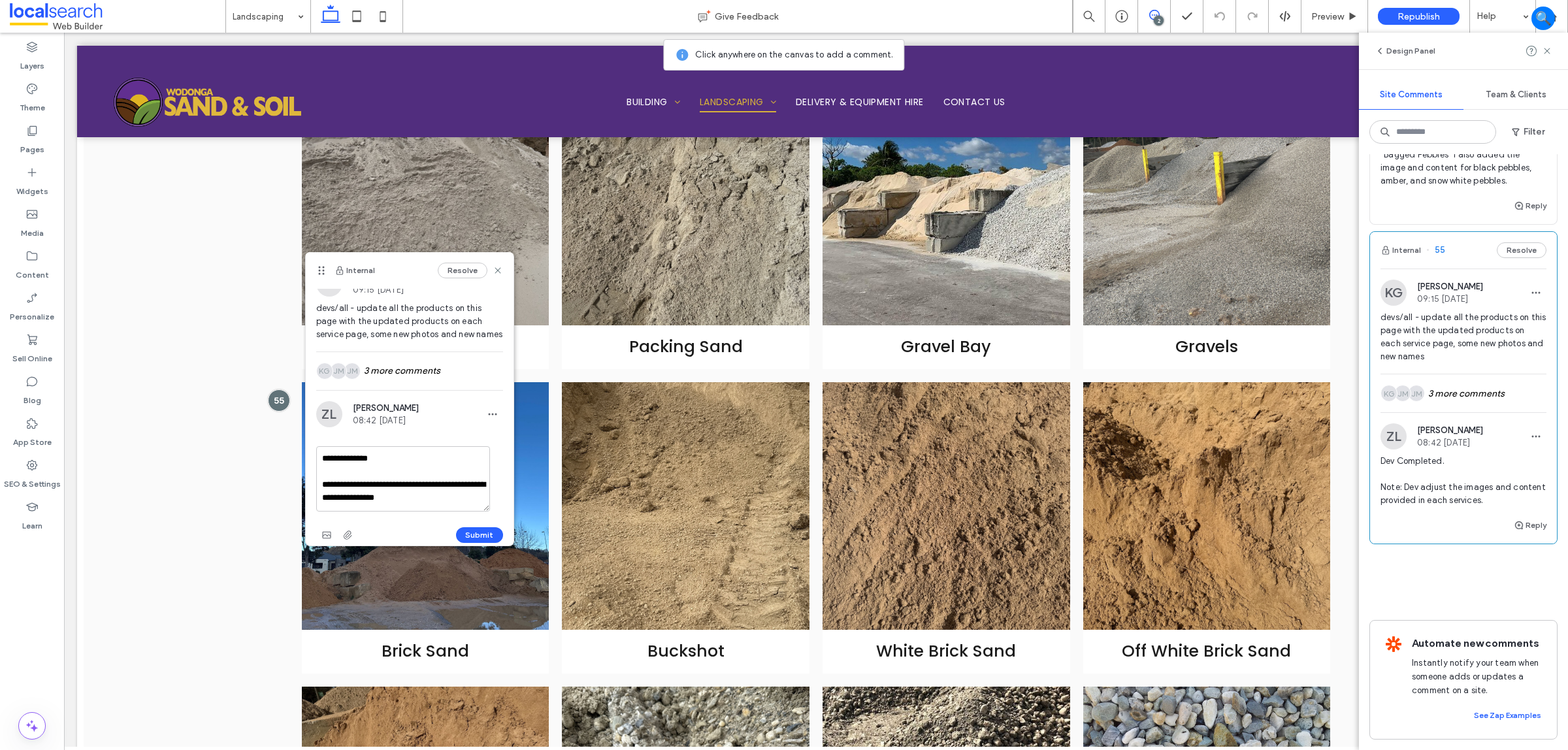
click at [429, 508] on textarea "**********" at bounding box center [403, 478] width 174 height 65
click at [433, 495] on textarea "**********" at bounding box center [403, 478] width 174 height 65
click at [445, 495] on textarea "**********" at bounding box center [403, 478] width 174 height 65
click at [477, 490] on textarea "**********" at bounding box center [403, 478] width 174 height 65
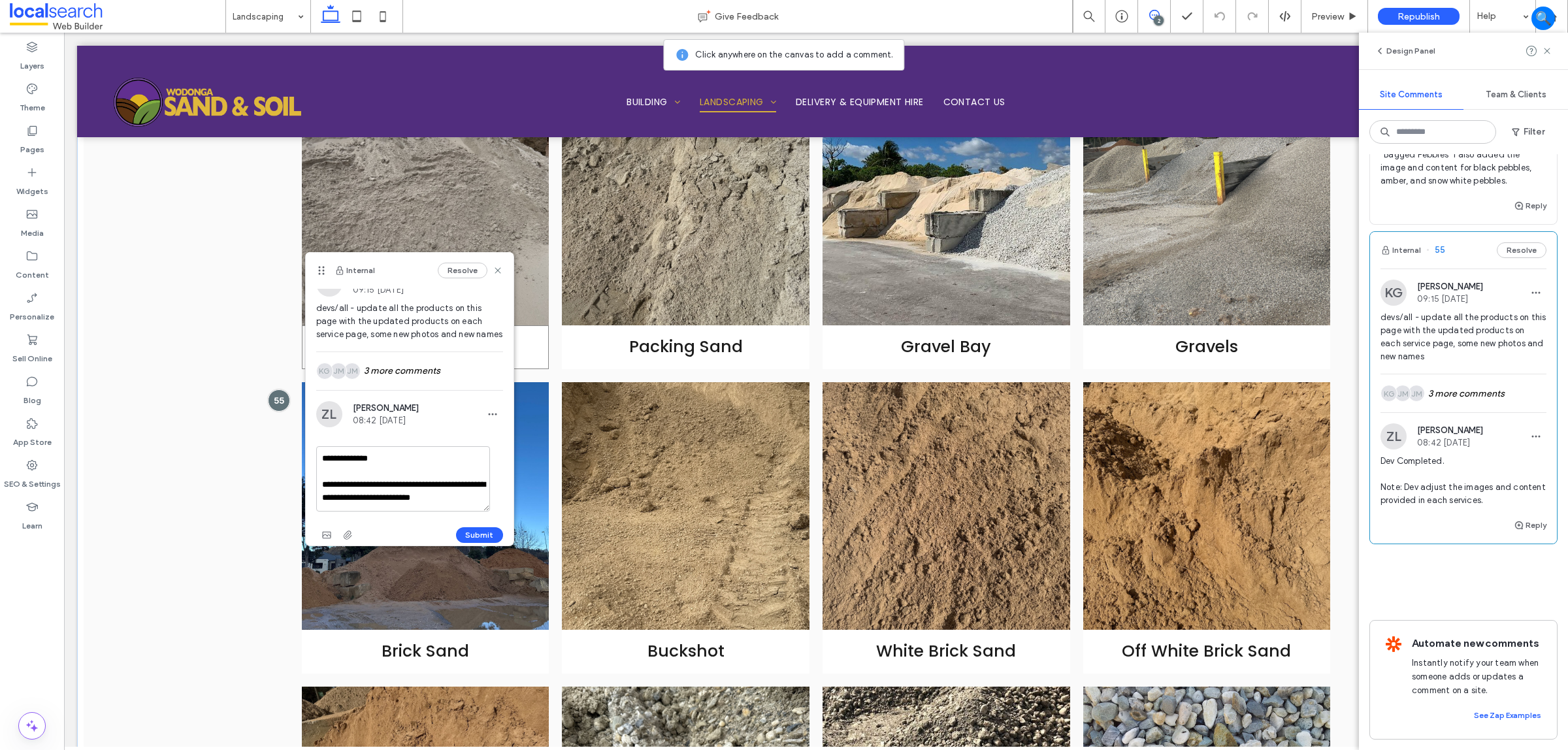
scroll to position [32, 0]
click at [390, 482] on textarea "**********" at bounding box center [403, 478] width 174 height 65
click at [430, 501] on textarea "**********" at bounding box center [403, 478] width 174 height 65
type textarea "**********"
click at [468, 537] on button "Submit" at bounding box center [479, 535] width 47 height 15
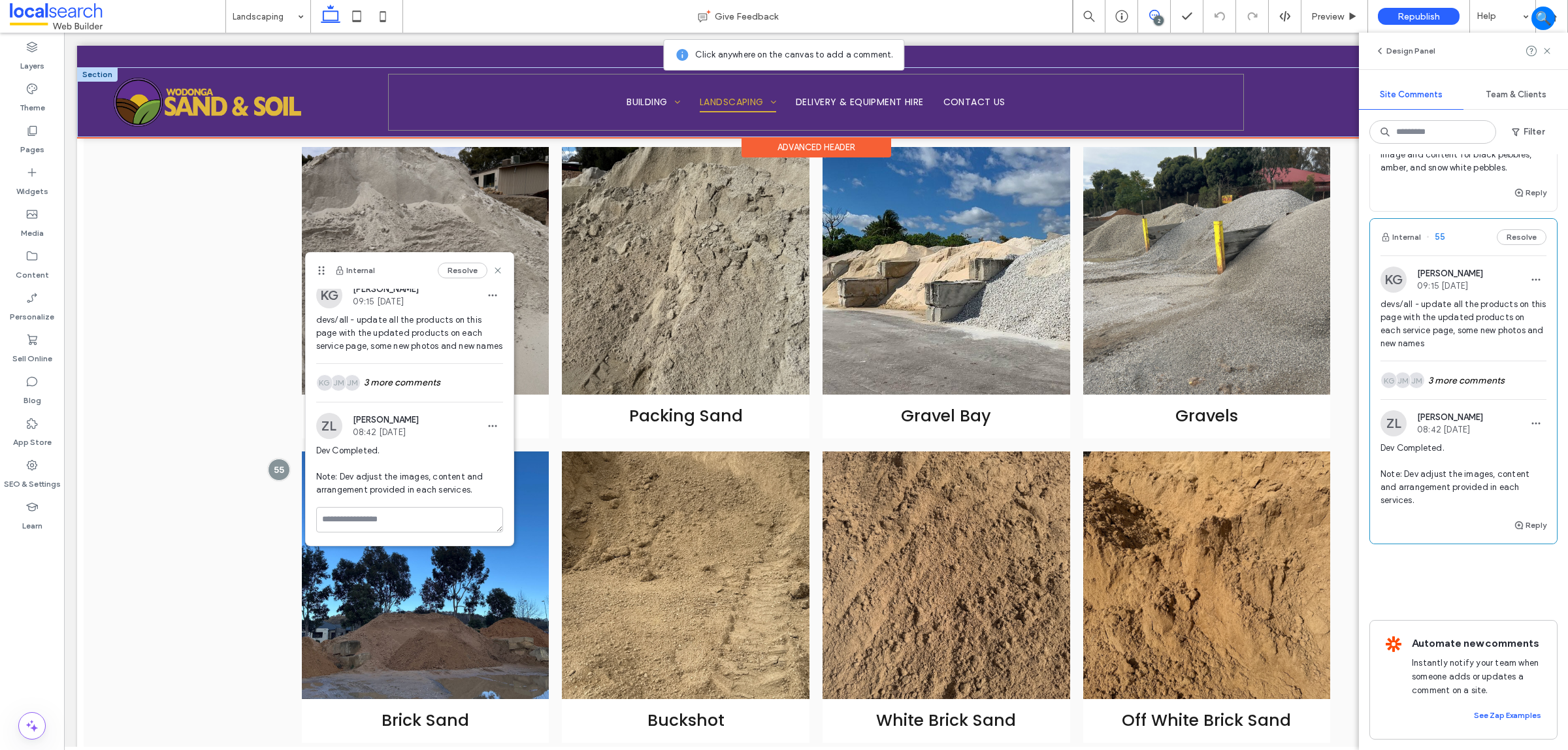
scroll to position [788, 0]
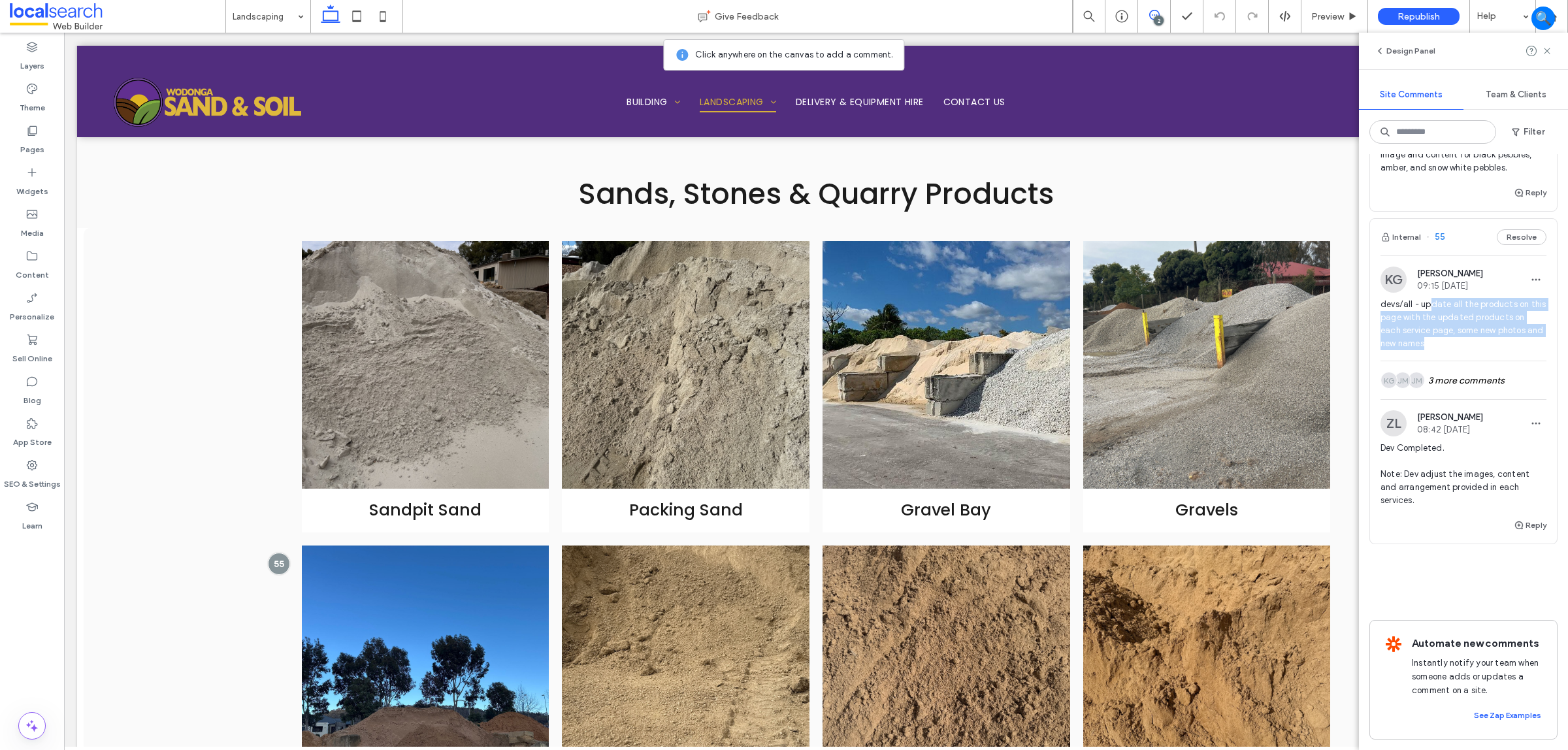
drag, startPoint x: 1484, startPoint y: 315, endPoint x: 1429, endPoint y: 268, distance: 72.3
click at [1429, 298] on span "devs/all - update all the products on this page with the updated products on ea…" at bounding box center [1464, 324] width 166 height 52
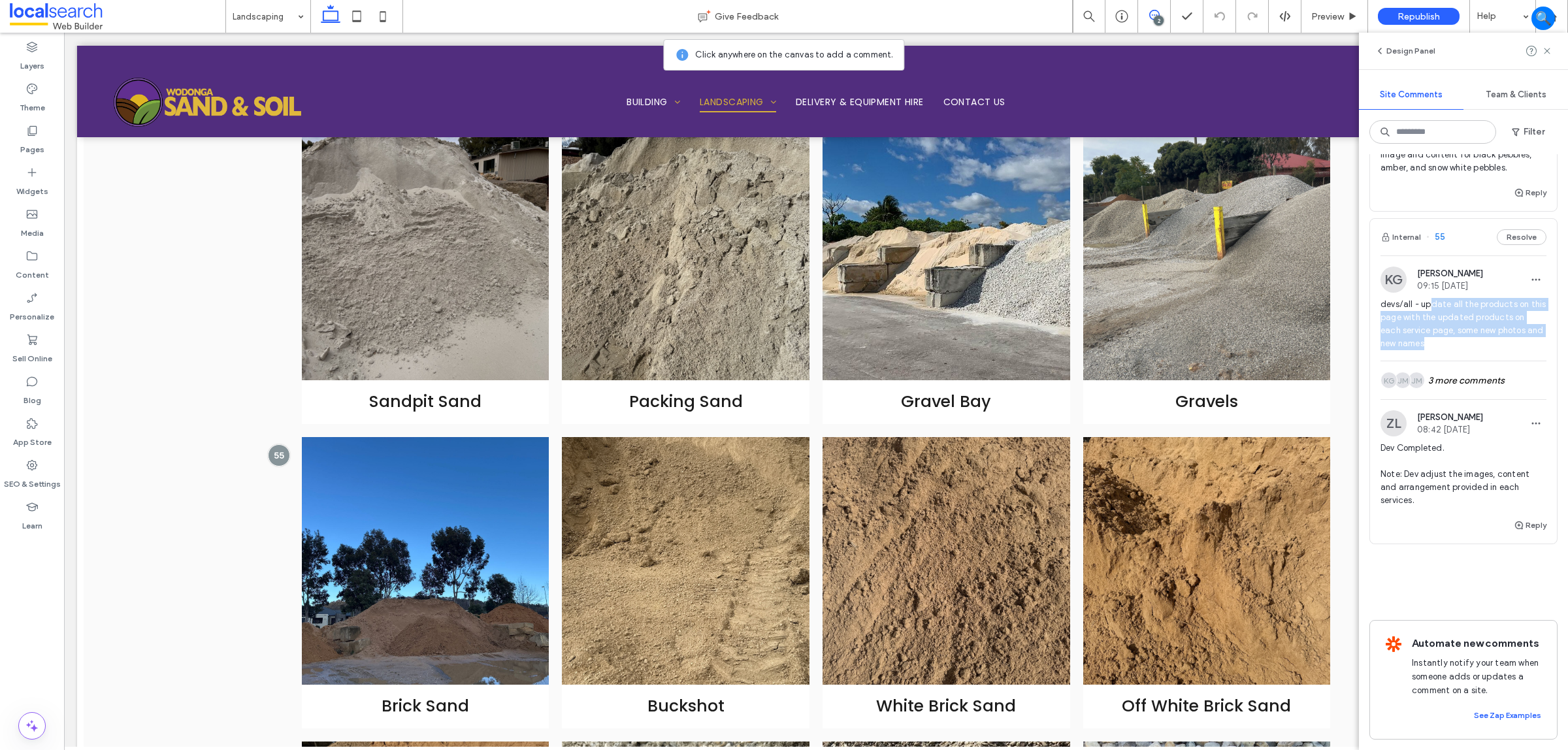
click at [1429, 298] on span "devs/all - update all the products on this page with the updated products on ea…" at bounding box center [1464, 324] width 166 height 52
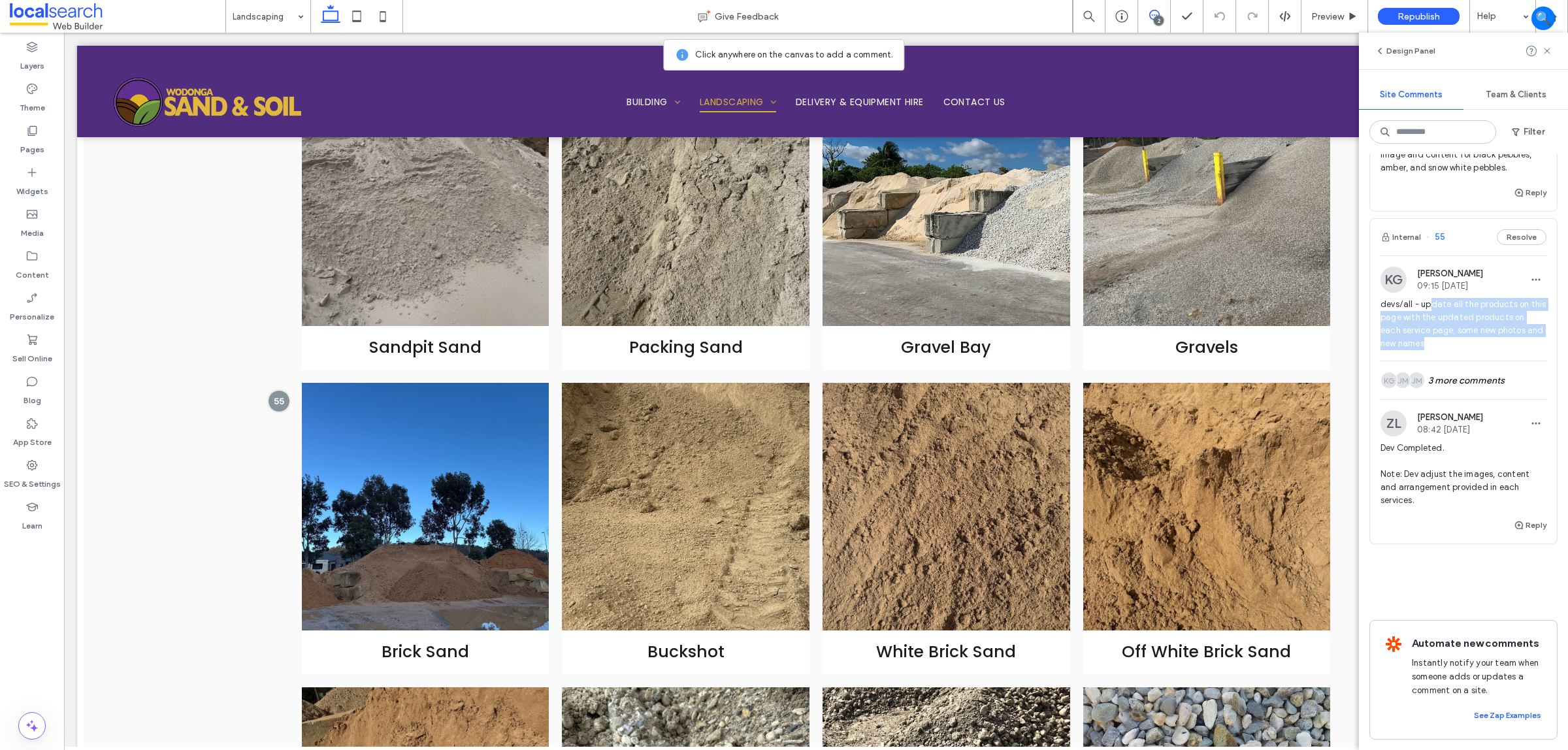
scroll to position [951, 0]
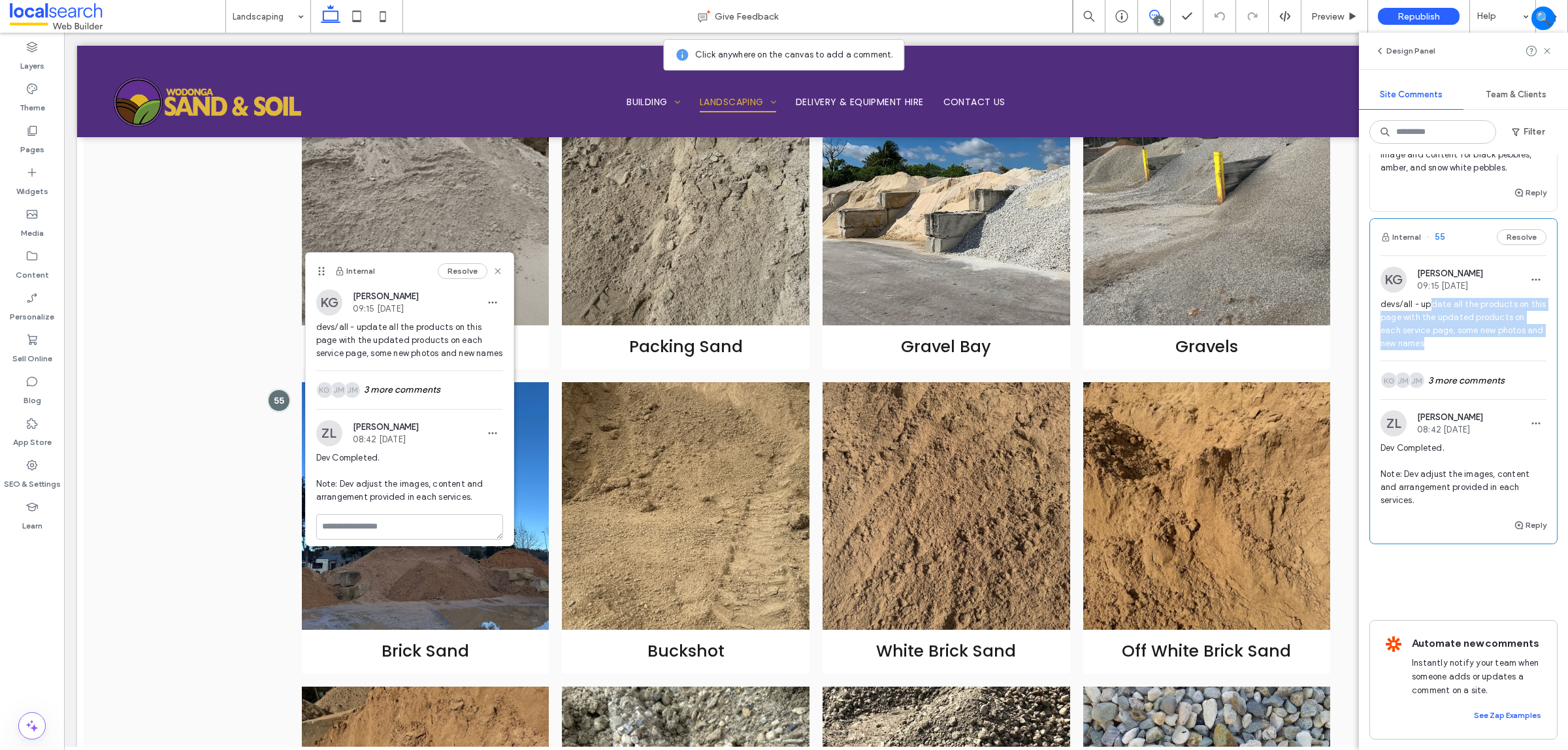
click at [1429, 267] on div "KG Katie Gibson 09:15 Aug 6 2025 devs/all - update all the products on this pag…" at bounding box center [1464, 313] width 166 height 94
drag, startPoint x: 1423, startPoint y: 276, endPoint x: 1482, endPoint y: 315, distance: 70.7
click at [1482, 315] on span "devs/all - update all the products on this page with the updated products on ea…" at bounding box center [1464, 324] width 166 height 52
copy span "update all the products on this page with the updated products on each service …"
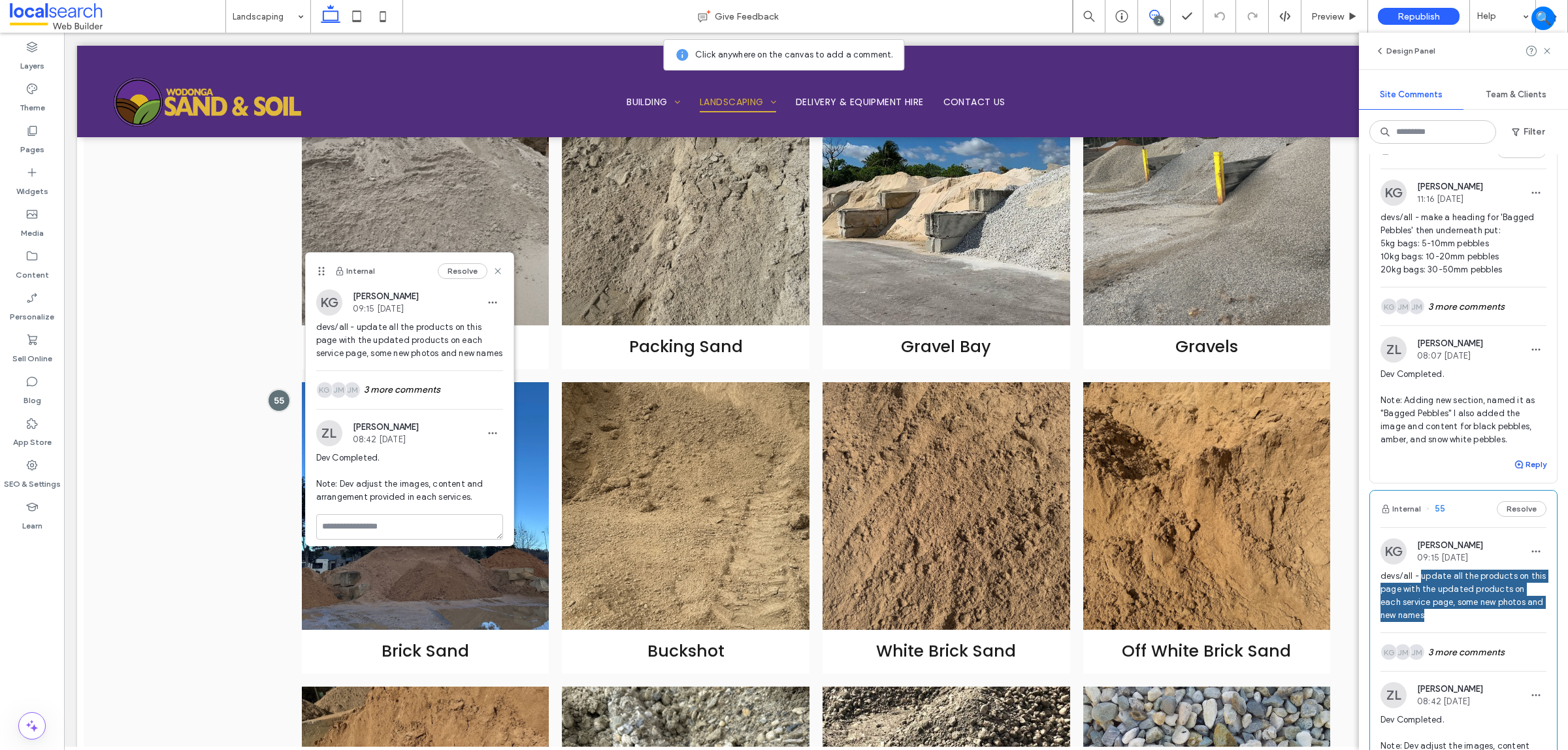
scroll to position [0, 0]
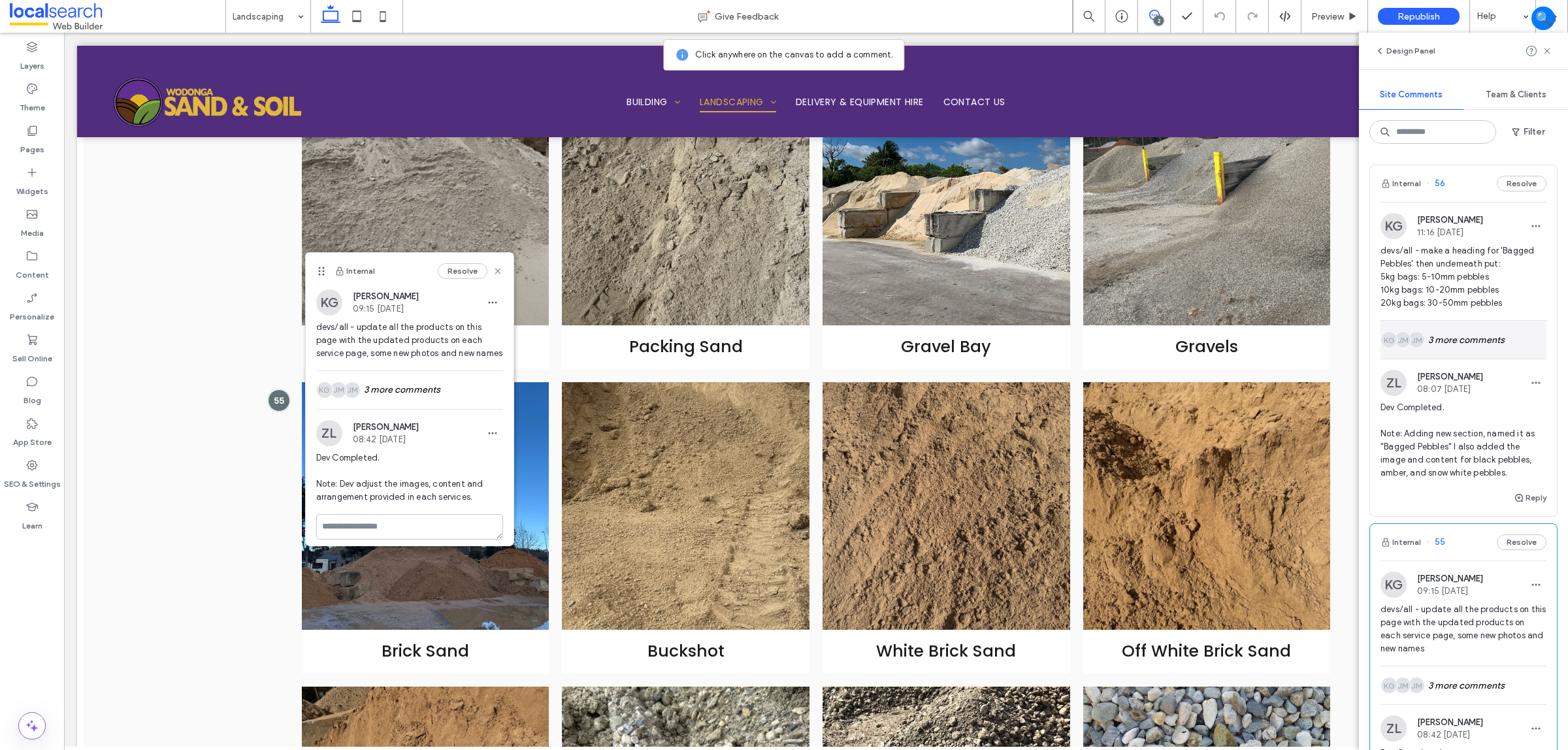
click at [1460, 347] on div "JM JM KG 3 more comments" at bounding box center [1464, 339] width 166 height 38
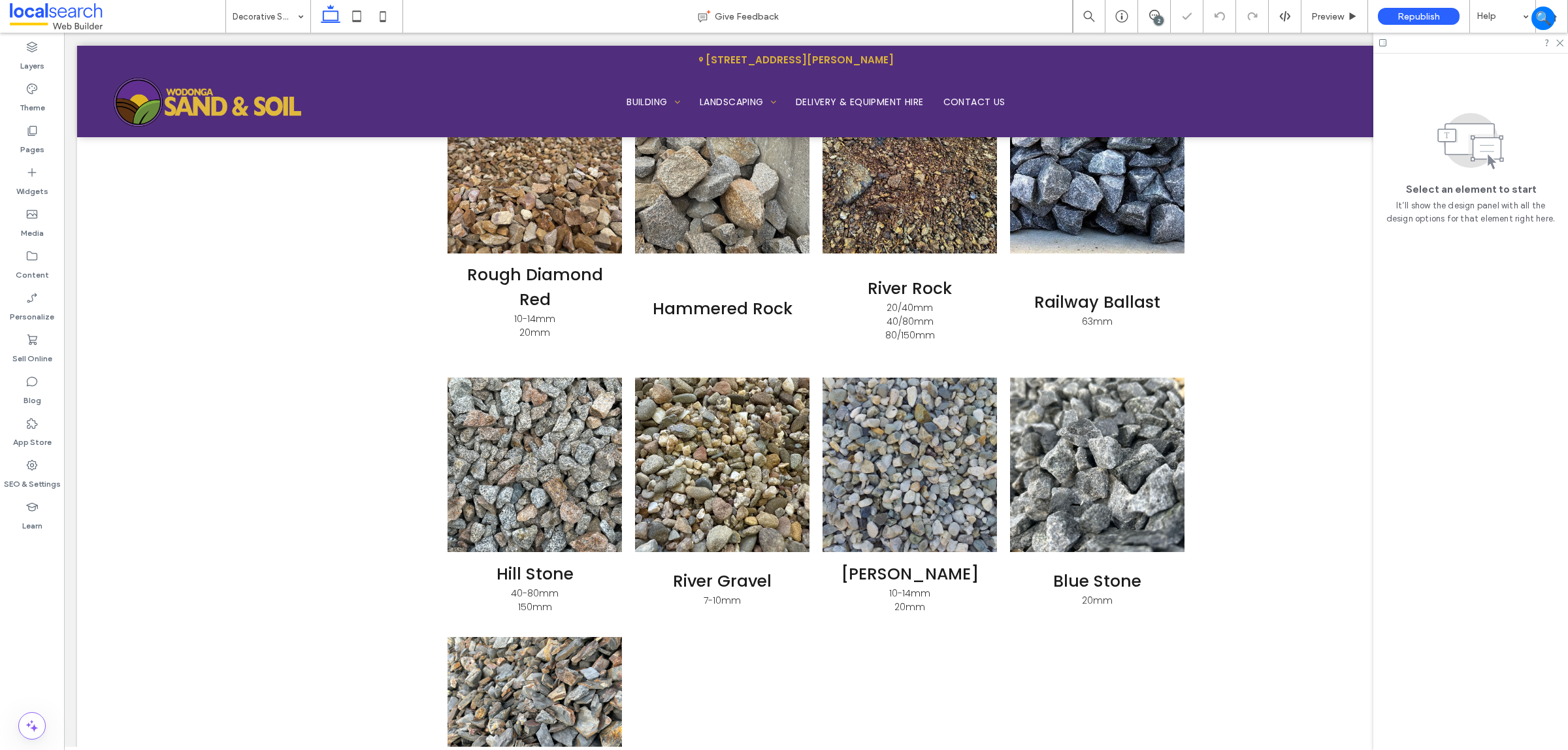
scroll to position [1587, 0]
click at [1157, 17] on div "2" at bounding box center [1159, 20] width 9 height 9
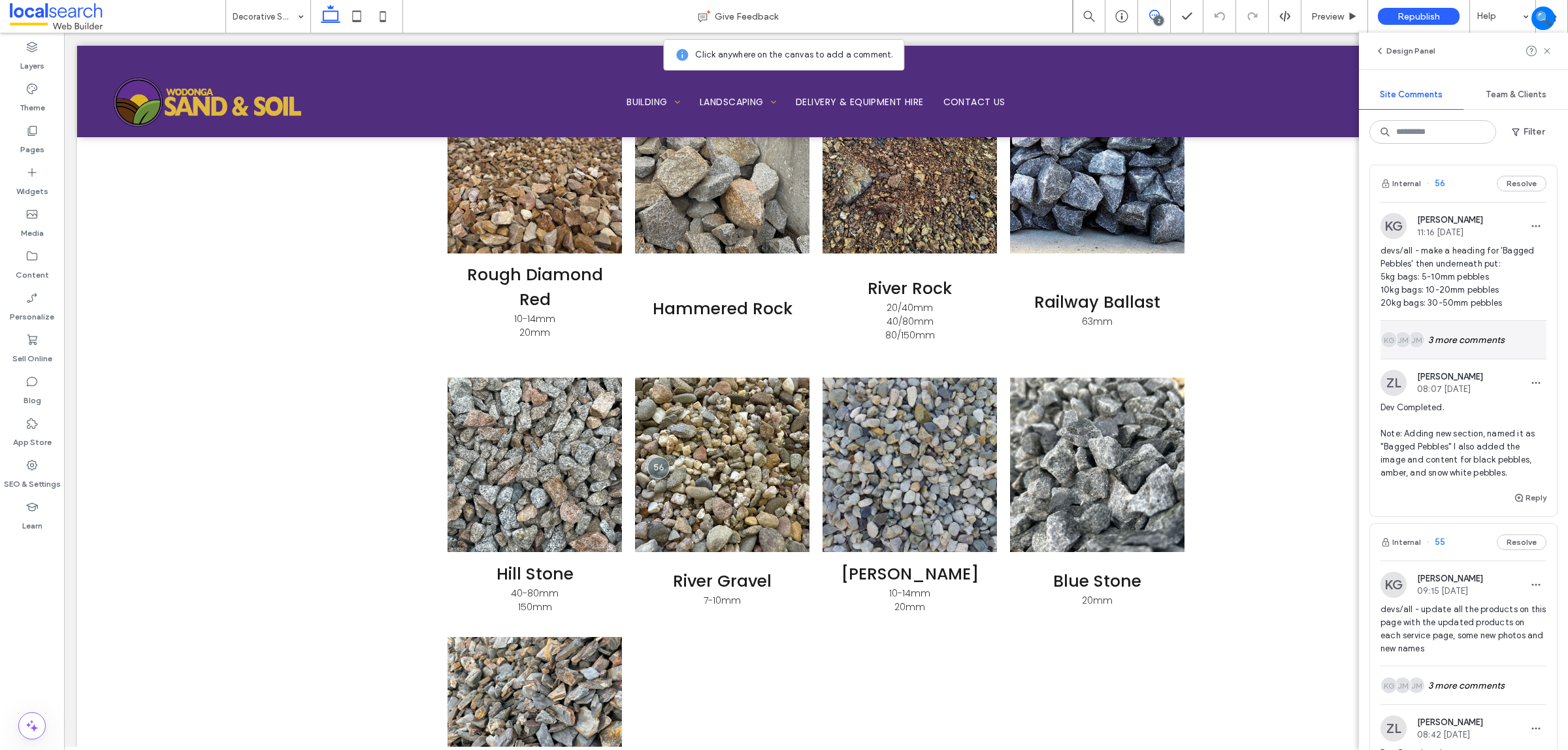
click at [1487, 342] on div "JM JM KG 3 more comments" at bounding box center [1464, 339] width 166 height 38
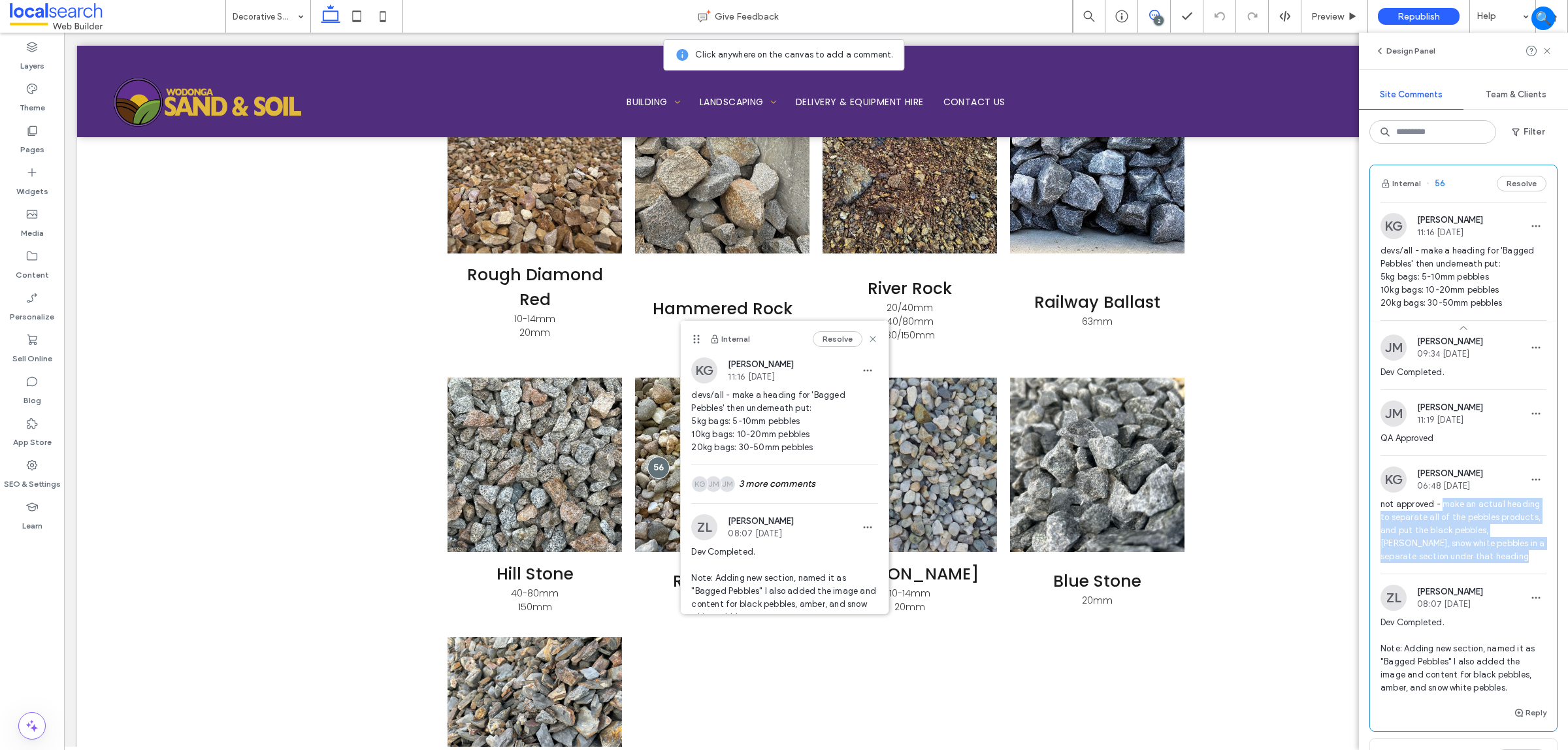
drag, startPoint x: 1537, startPoint y: 568, endPoint x: 1443, endPoint y: 501, distance: 115.4
click at [1443, 501] on div "KG Katie Gibson 06:48 Aug 13 2025 not approved - make an actual heading to sepa…" at bounding box center [1464, 519] width 187 height 107
copy span "make an actual heading to separate all of the pebbles products, and put the bla…"
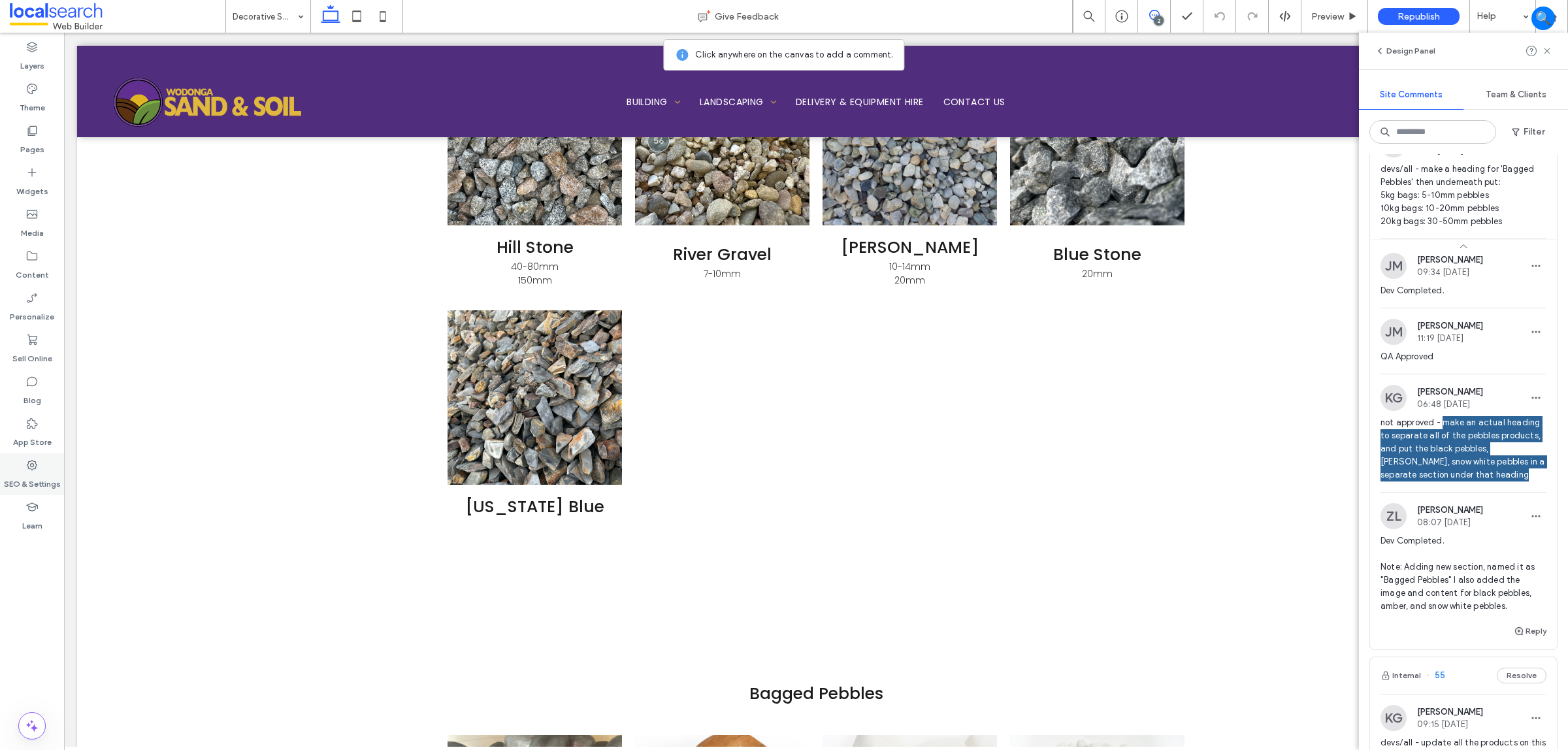
scroll to position [0, 0]
click at [1546, 494] on div "Internal 56 Resolve KG Katie Gibson 11:16 Aug 6 2025 devs/all - make a heading …" at bounding box center [1464, 366] width 188 height 567
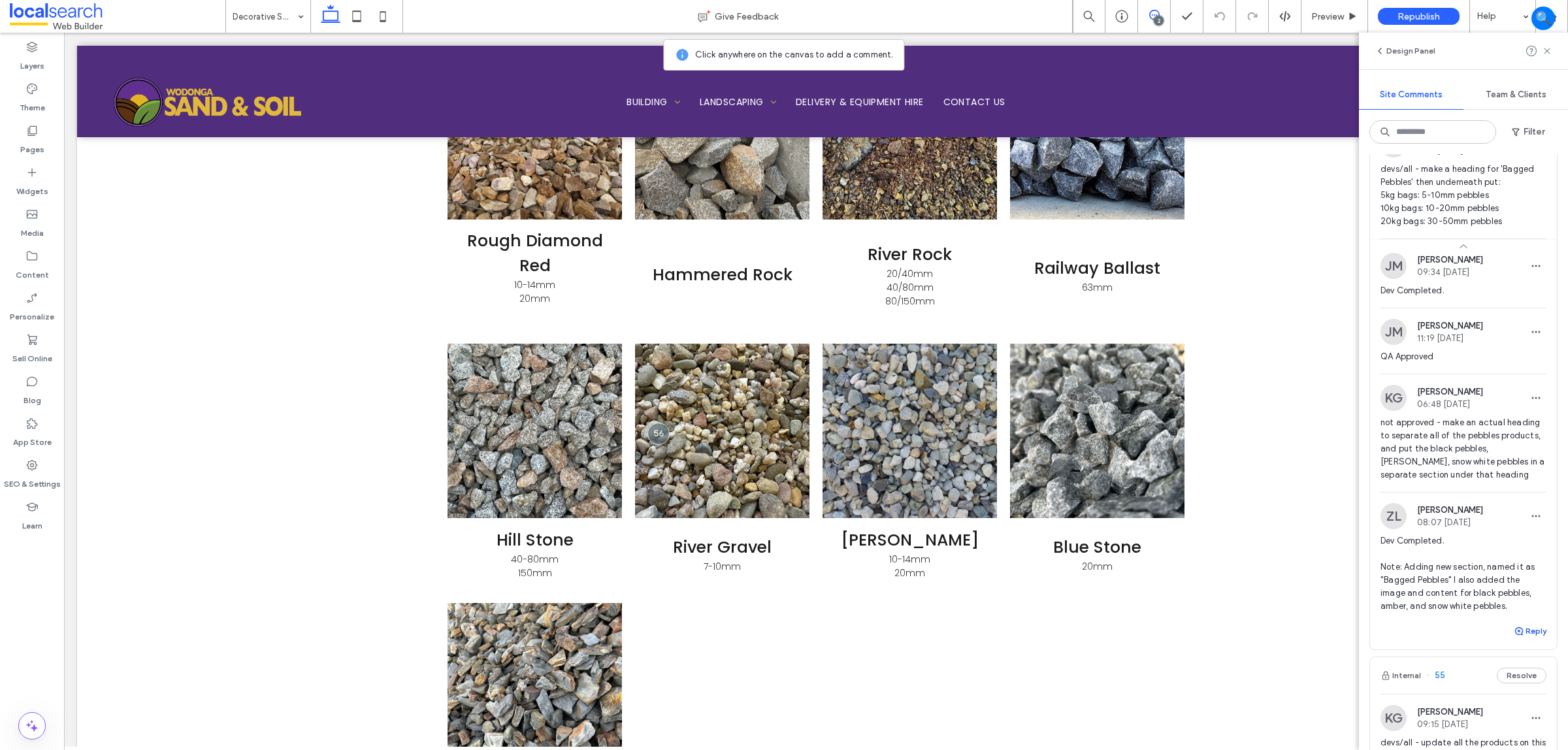
scroll to position [1587, 0]
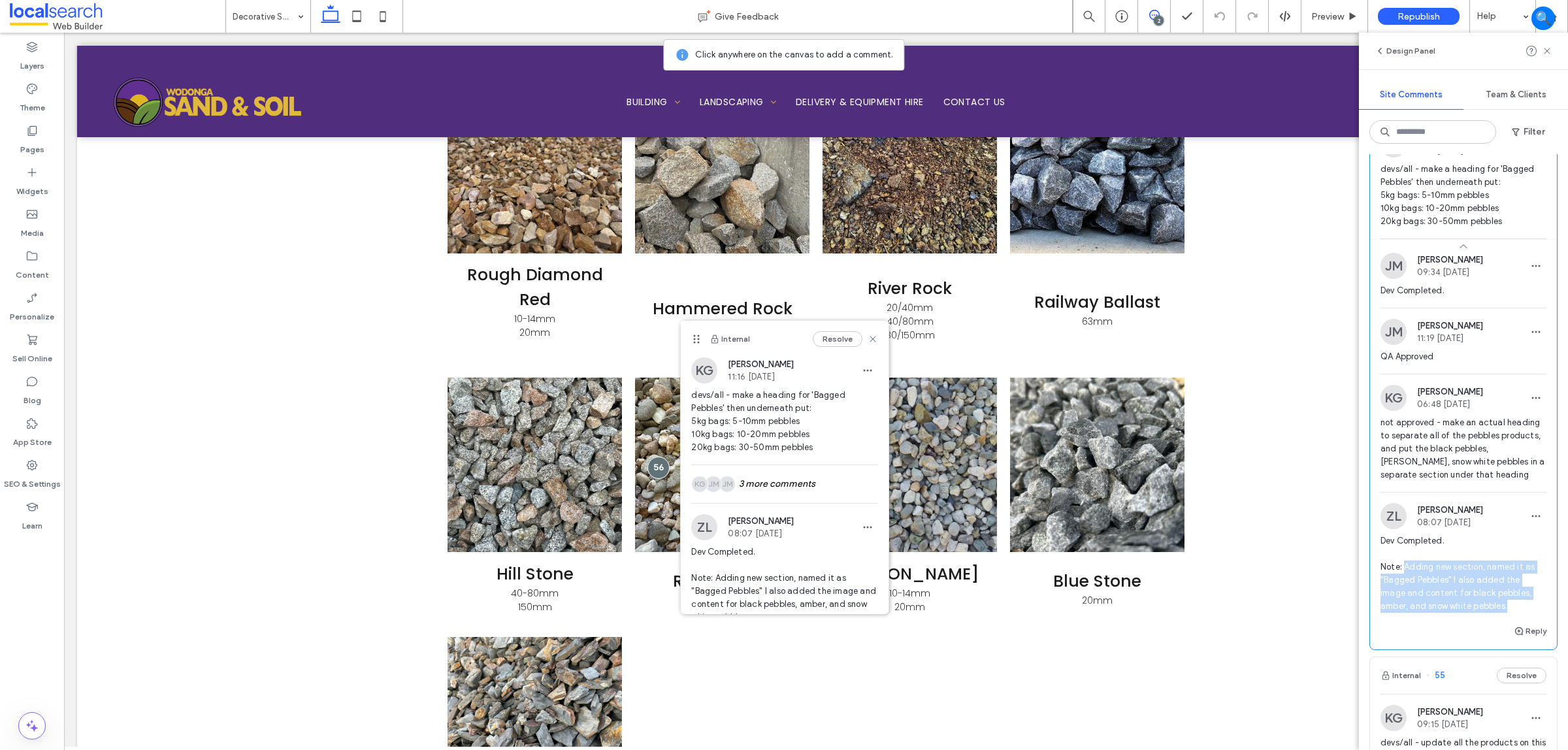
drag, startPoint x: 1521, startPoint y: 612, endPoint x: 1406, endPoint y: 569, distance: 122.8
click at [1406, 569] on span "Dev Completed. Note: Adding new section, named it as "Bagged Pebbles" I also ad…" at bounding box center [1464, 574] width 166 height 79
copy span "Adding new section, named it as "Bagged Pebbles" I also added the image and con…"
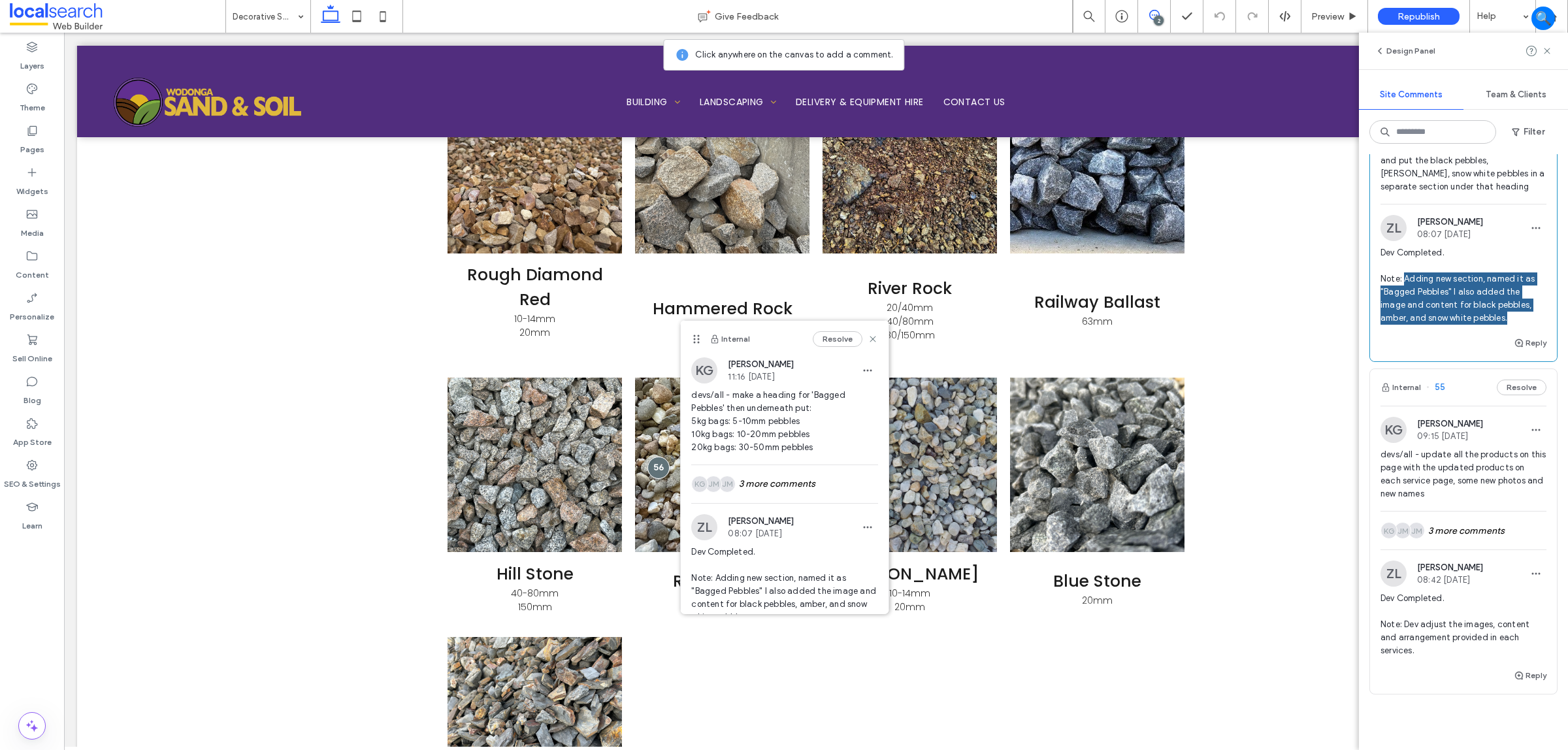
scroll to position [408, 0]
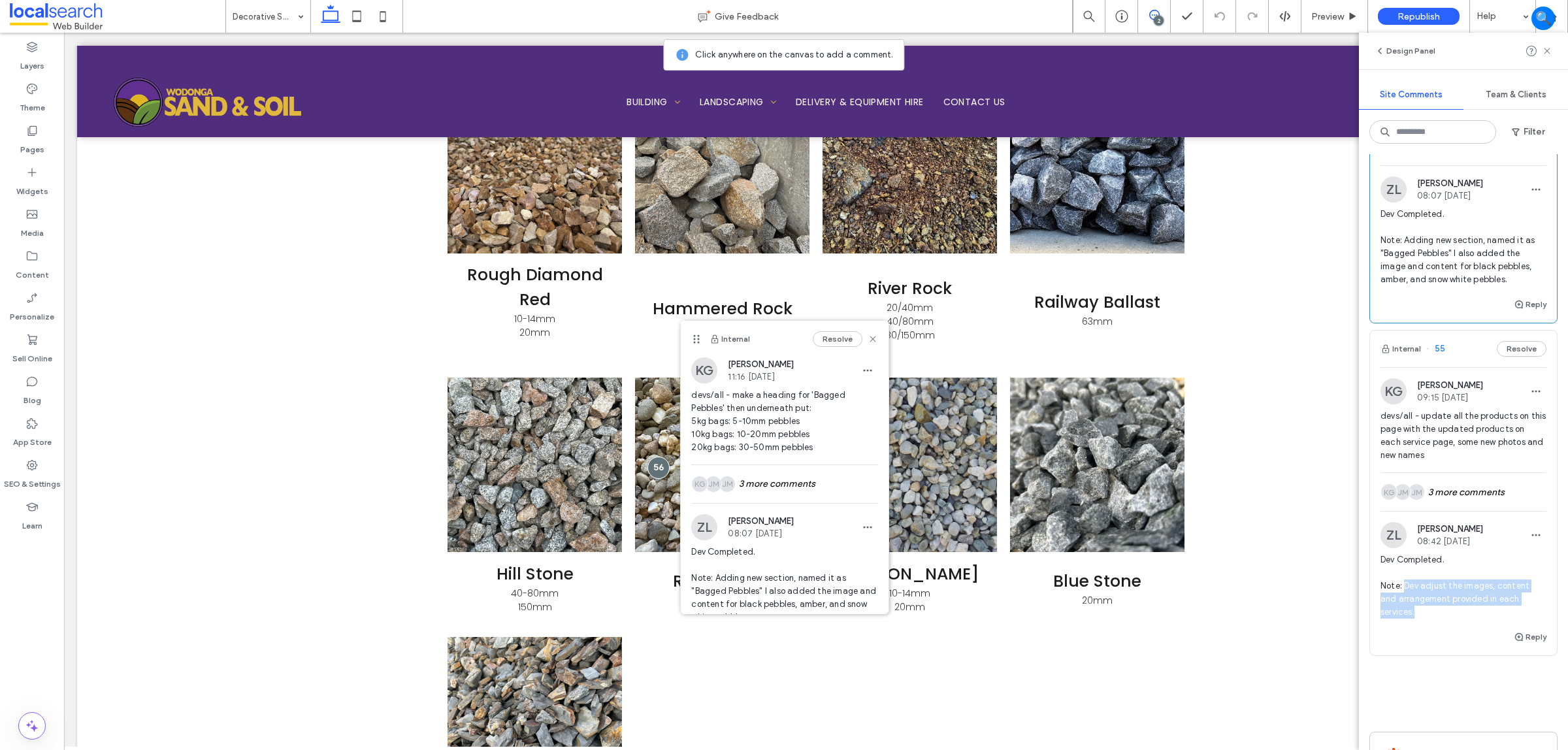
drag, startPoint x: 1426, startPoint y: 622, endPoint x: 1405, endPoint y: 582, distance: 45.2
click at [1405, 582] on div "Dev Completed. Note: Dev adjust the images, content and arrangement provided in…" at bounding box center [1464, 591] width 166 height 76
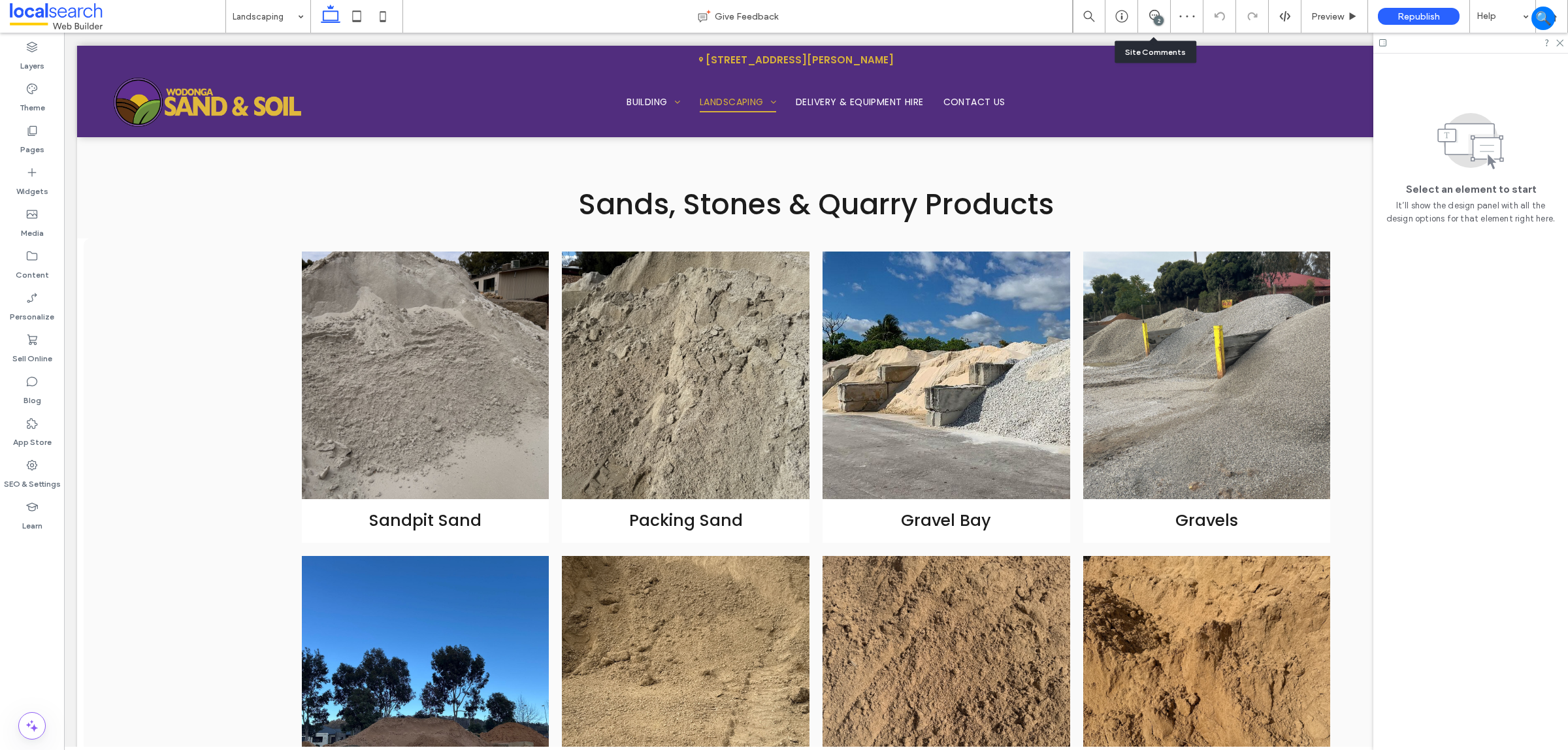
click at [1148, 21] on div "2" at bounding box center [1154, 15] width 32 height 13
click at [1155, 12] on icon at bounding box center [1154, 15] width 10 height 10
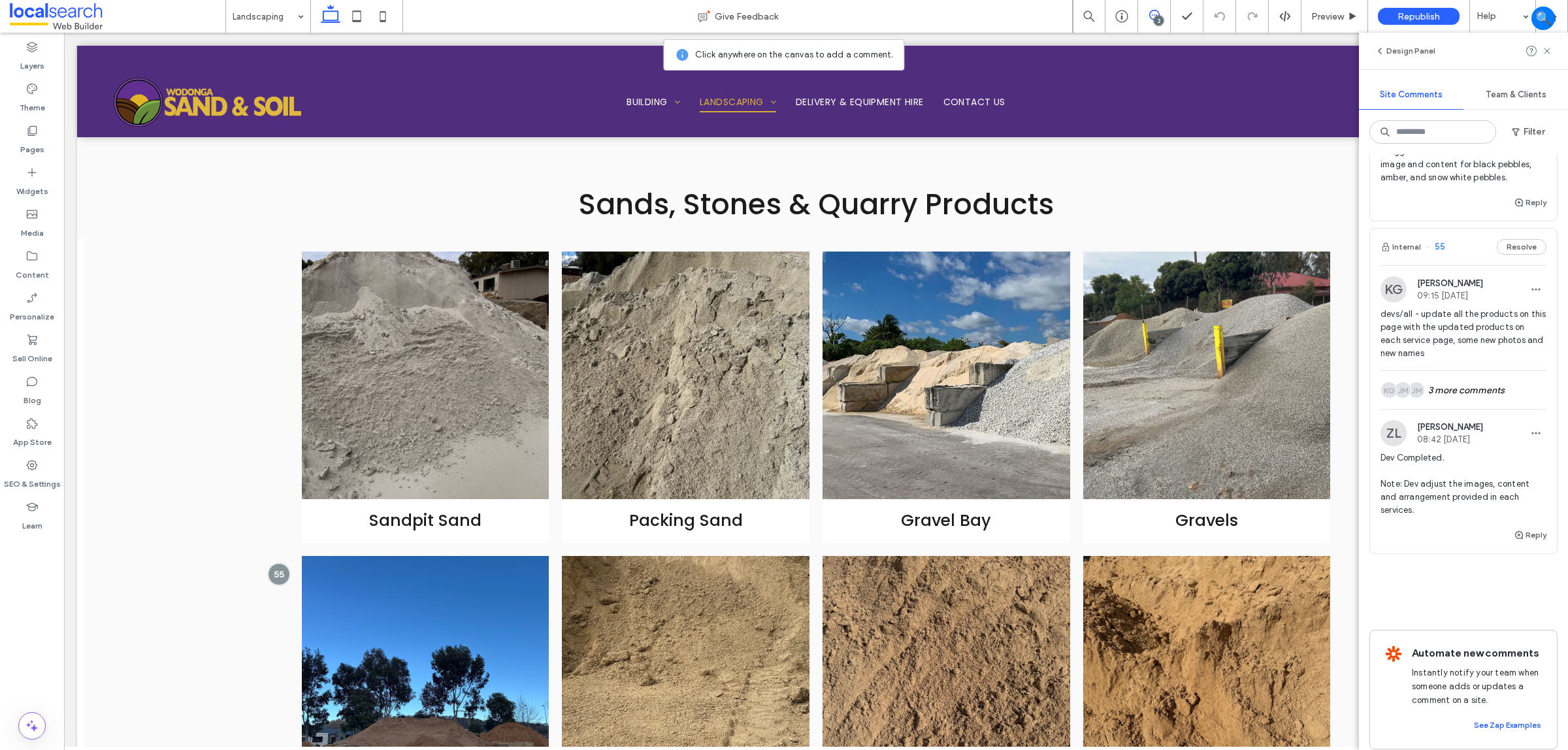
scroll to position [335, 0]
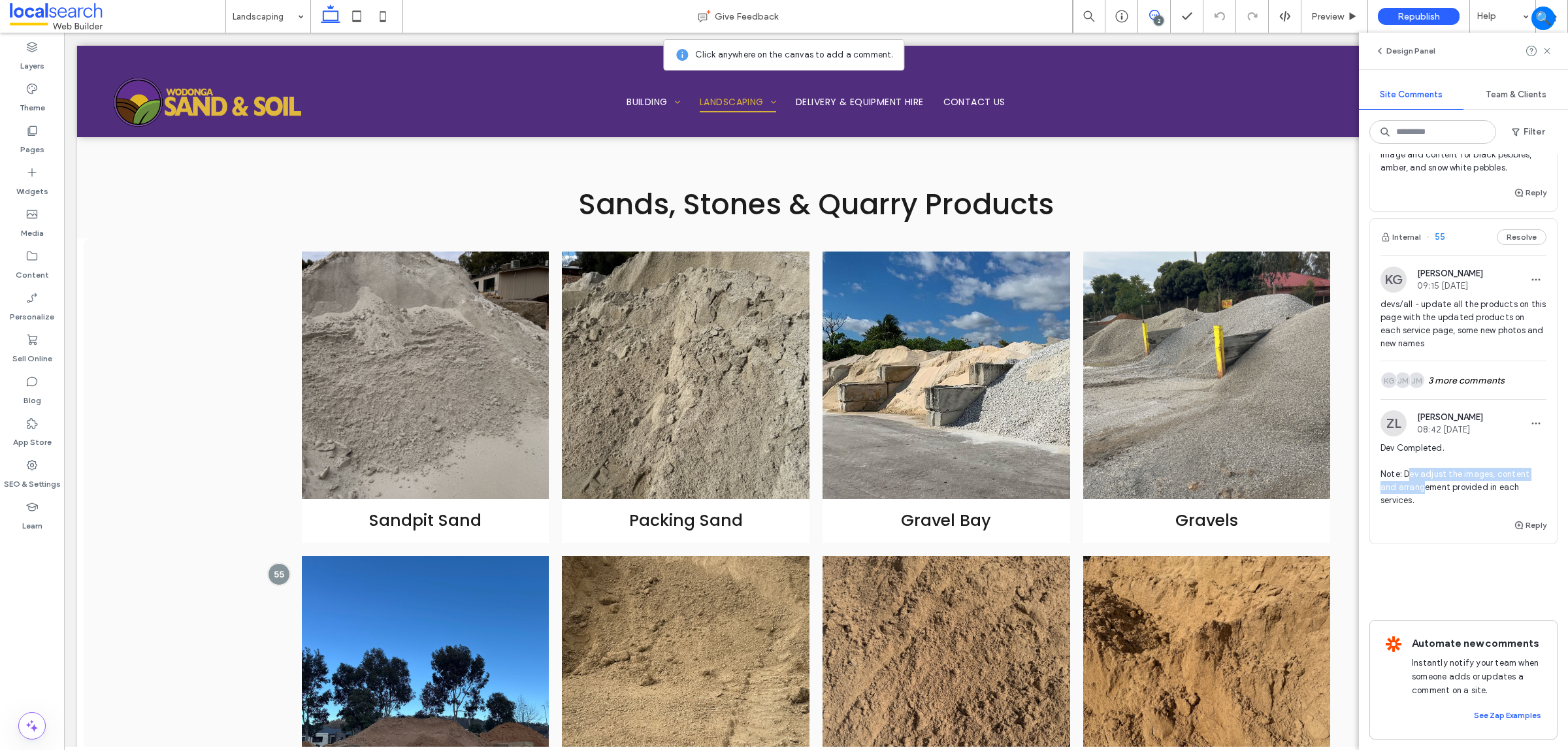
drag, startPoint x: 1423, startPoint y: 464, endPoint x: 1412, endPoint y: 442, distance: 24.6
click at [1412, 442] on span "Dev Completed. Note: Dev adjust the images, content and arrangement provided in…" at bounding box center [1464, 474] width 166 height 65
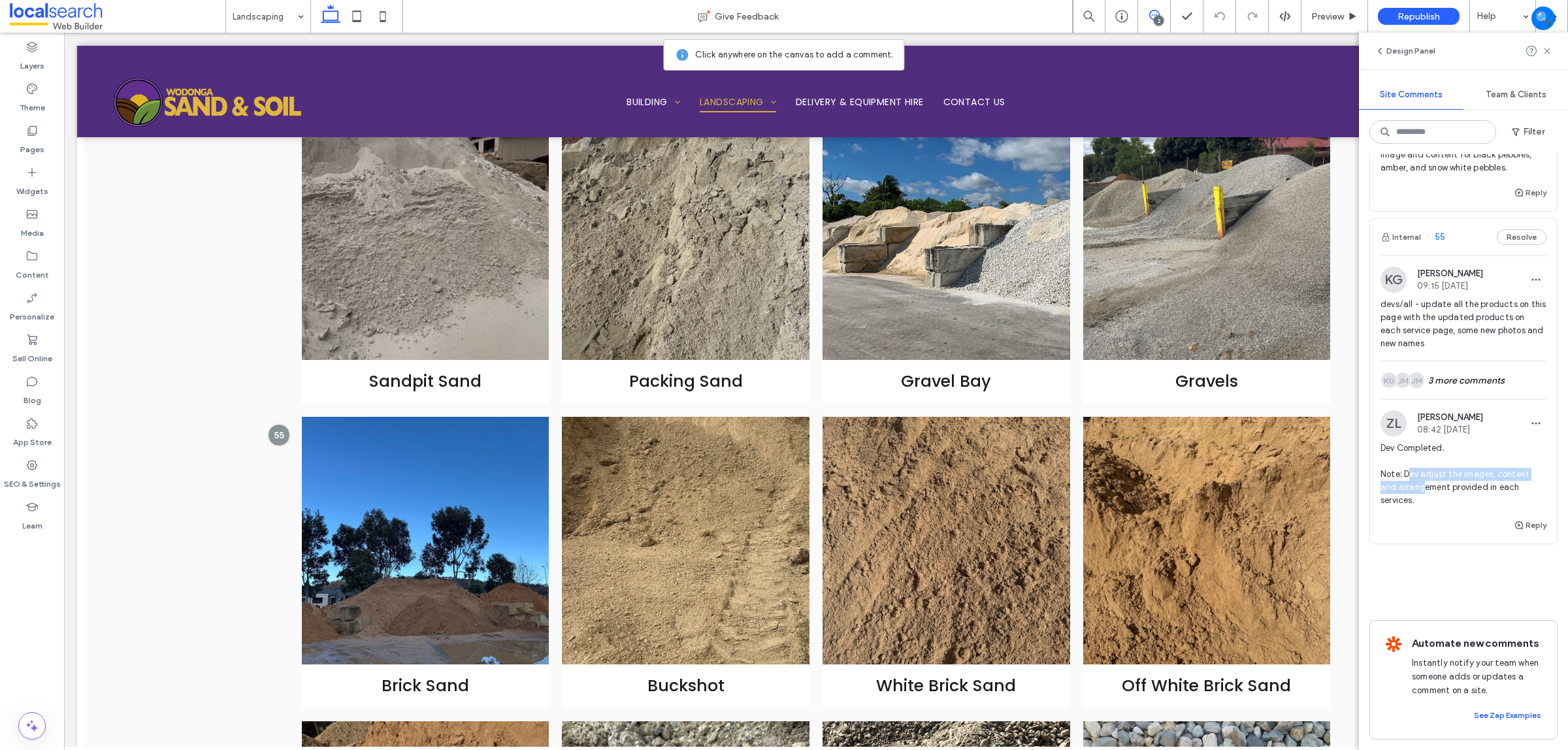
scroll to position [951, 0]
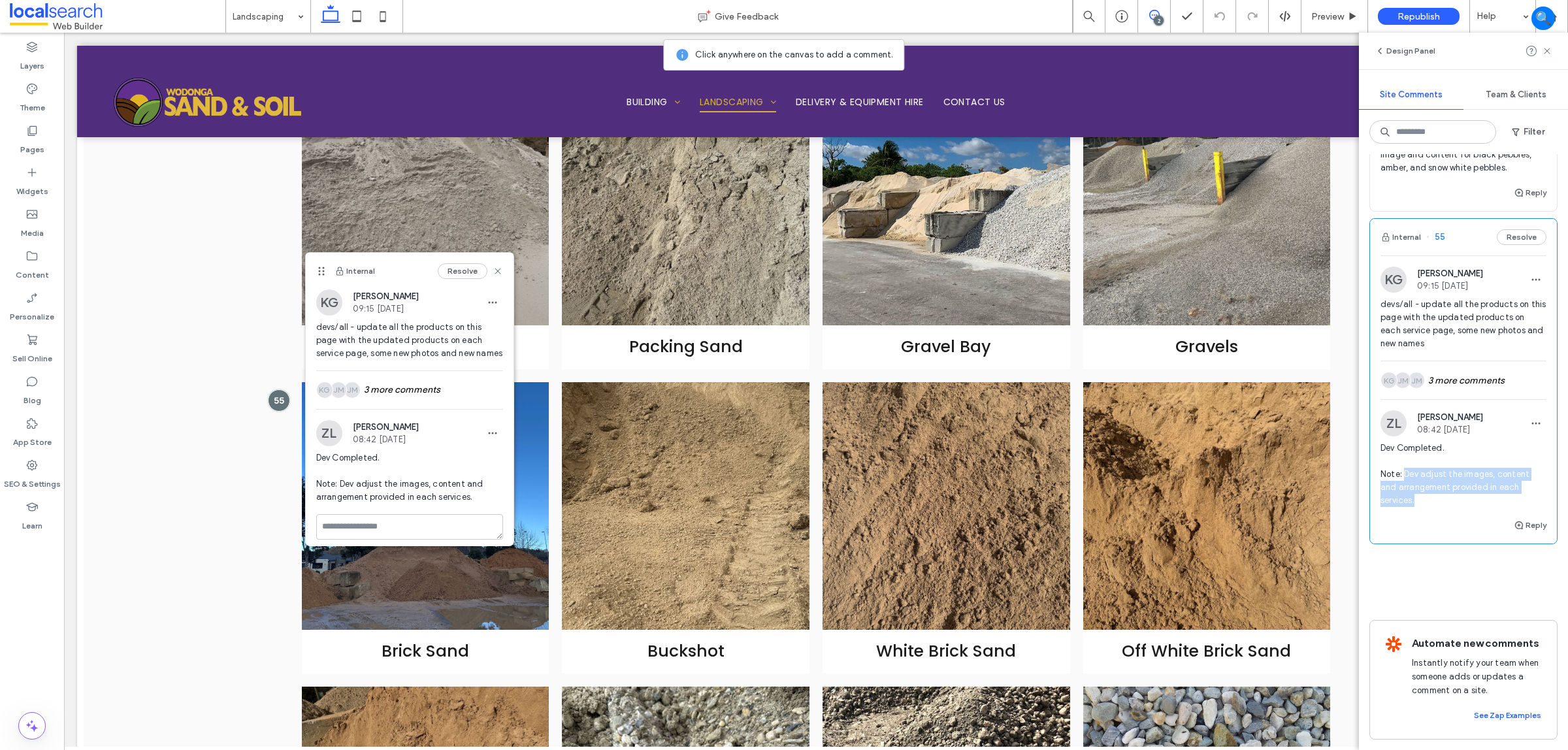
drag, startPoint x: 1407, startPoint y: 442, endPoint x: 1420, endPoint y: 484, distance: 44.0
click at [1420, 484] on div "Dev Completed. Note: Dev adjust the images, content and arrangement provided in…" at bounding box center [1464, 479] width 166 height 76
copy span "Dev adjust the images, content and arrangement provided in each services."
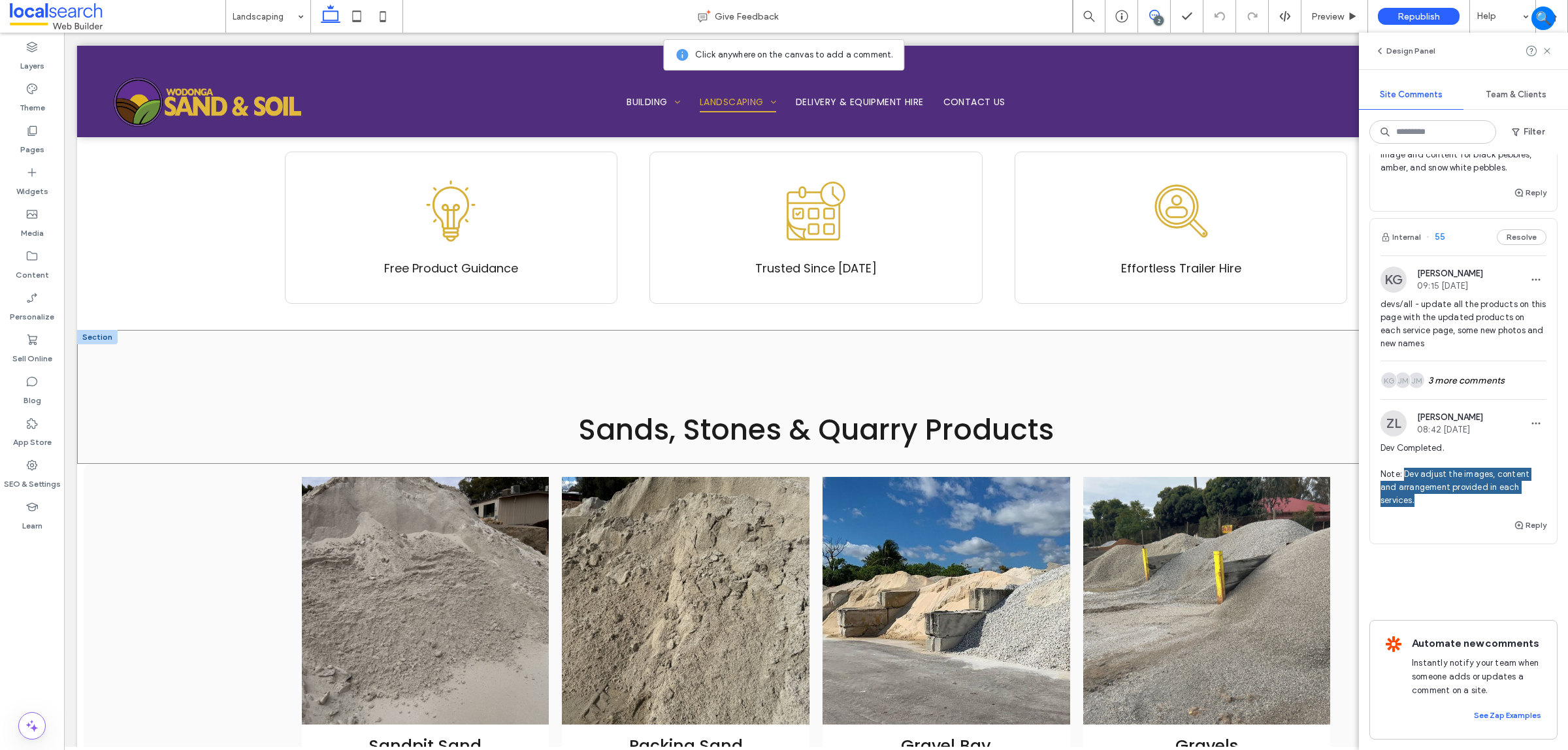
scroll to position [542, 0]
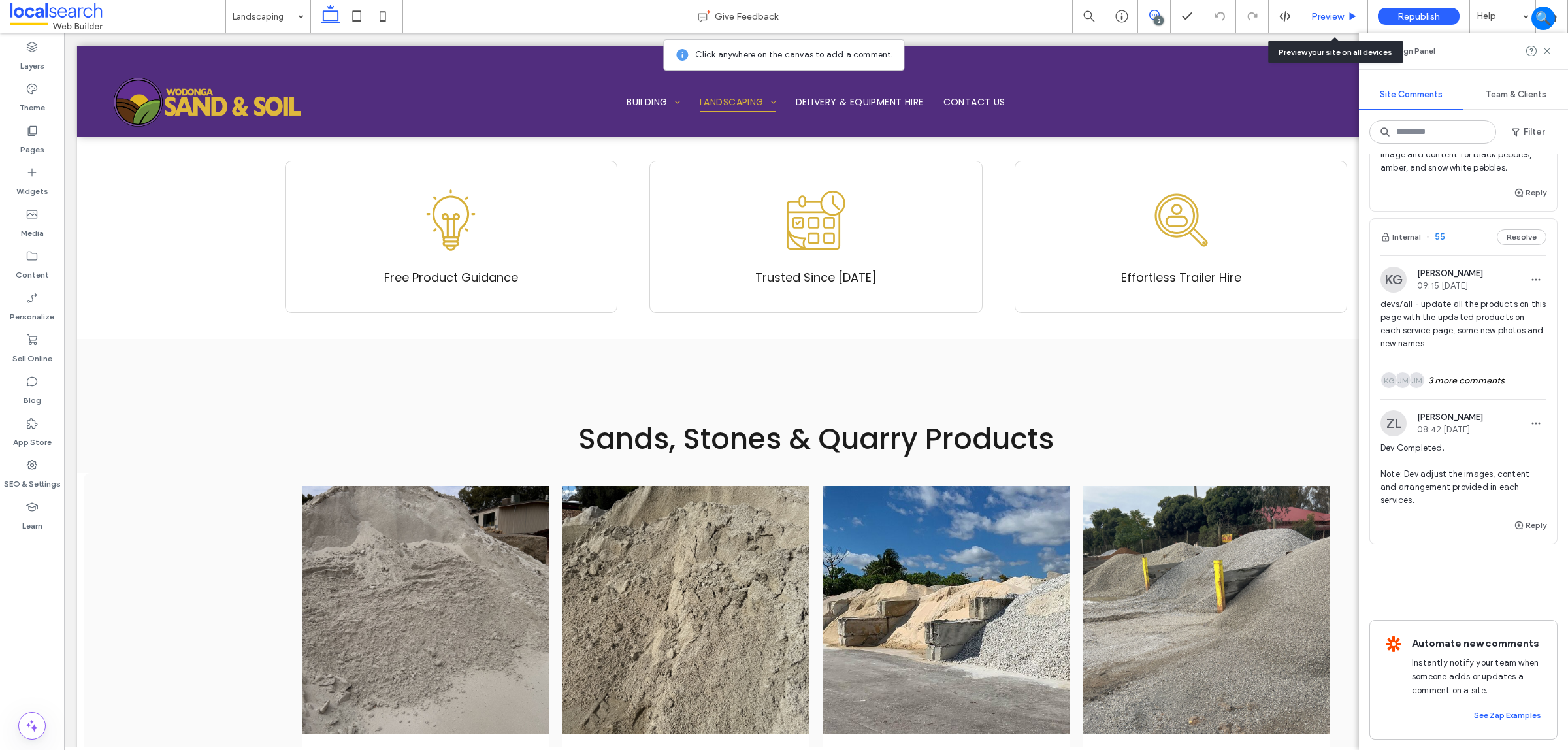
drag, startPoint x: 1320, startPoint y: 15, endPoint x: 1204, endPoint y: 24, distance: 116.3
click at [1320, 15] on span "Preview" at bounding box center [1328, 16] width 32 height 11
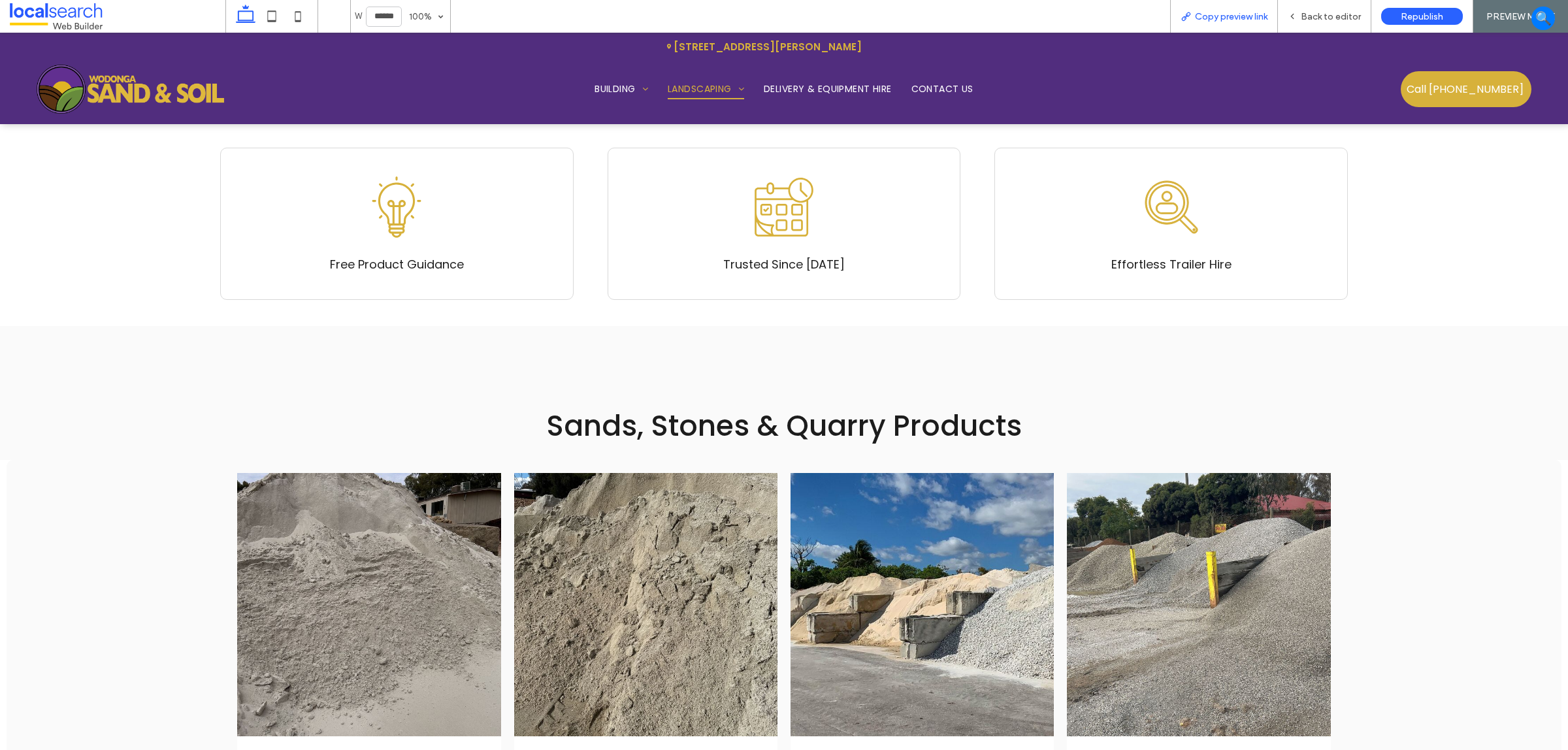
click at [1206, 15] on span "Copy preview link" at bounding box center [1231, 16] width 73 height 11
click at [1204, 15] on span "Copy preview link" at bounding box center [1231, 16] width 73 height 11
click at [1301, 16] on div "Back to editor" at bounding box center [1324, 16] width 93 height 11
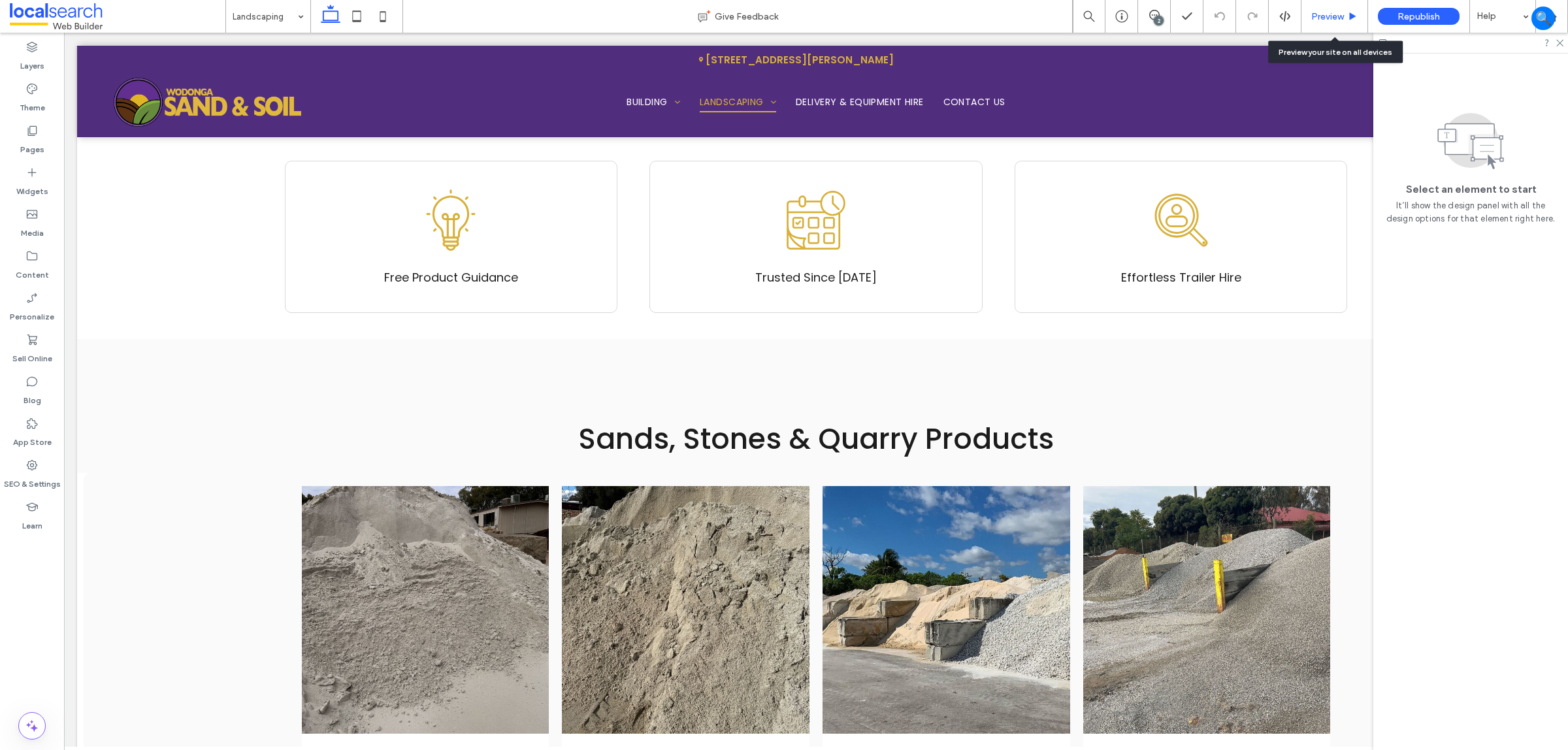
click at [1332, 18] on span "Preview" at bounding box center [1328, 16] width 32 height 11
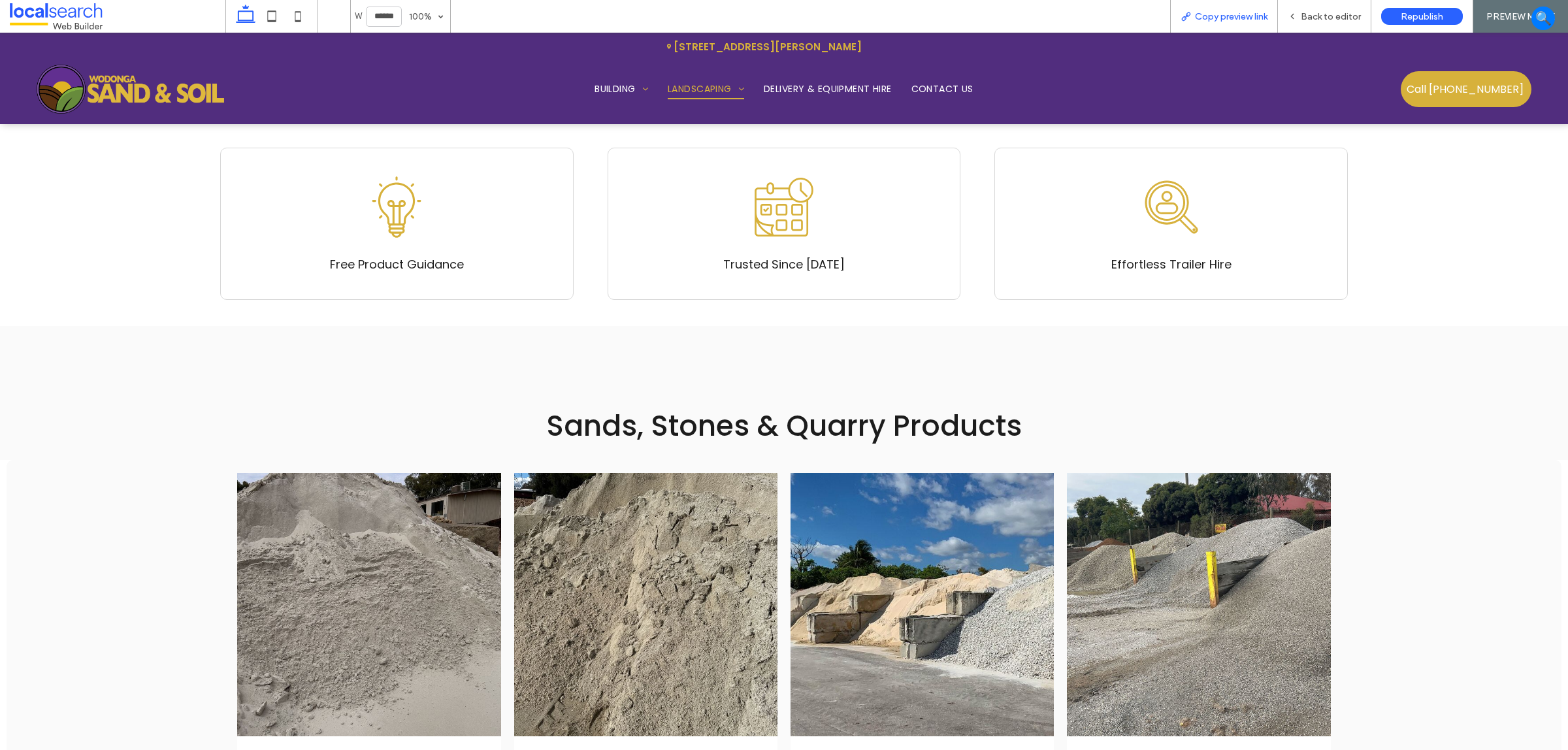
click at [1229, 16] on span "Copy preview link" at bounding box center [1231, 16] width 73 height 11
click at [1295, 12] on icon at bounding box center [1292, 16] width 9 height 9
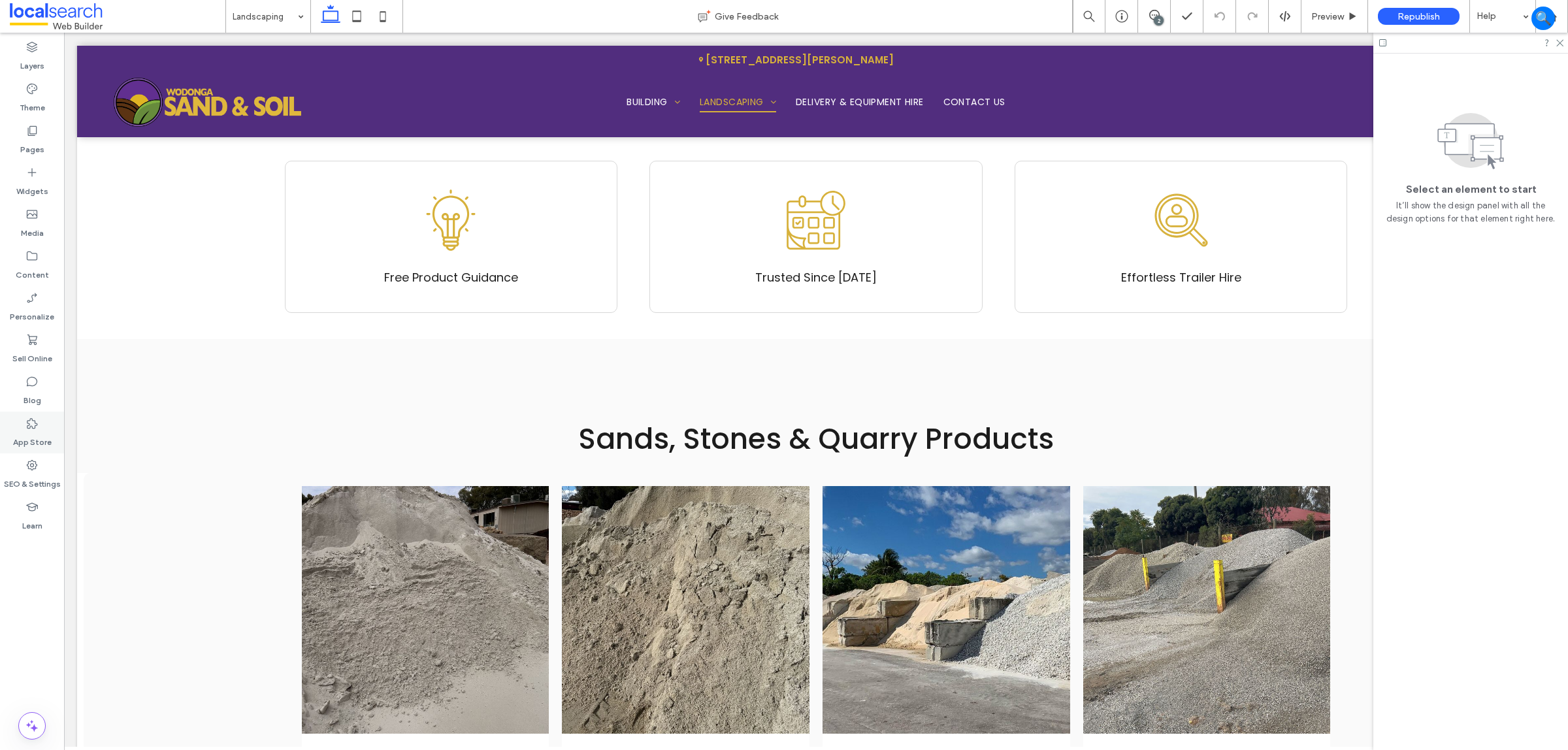
click at [39, 451] on div "App Store" at bounding box center [32, 432] width 64 height 42
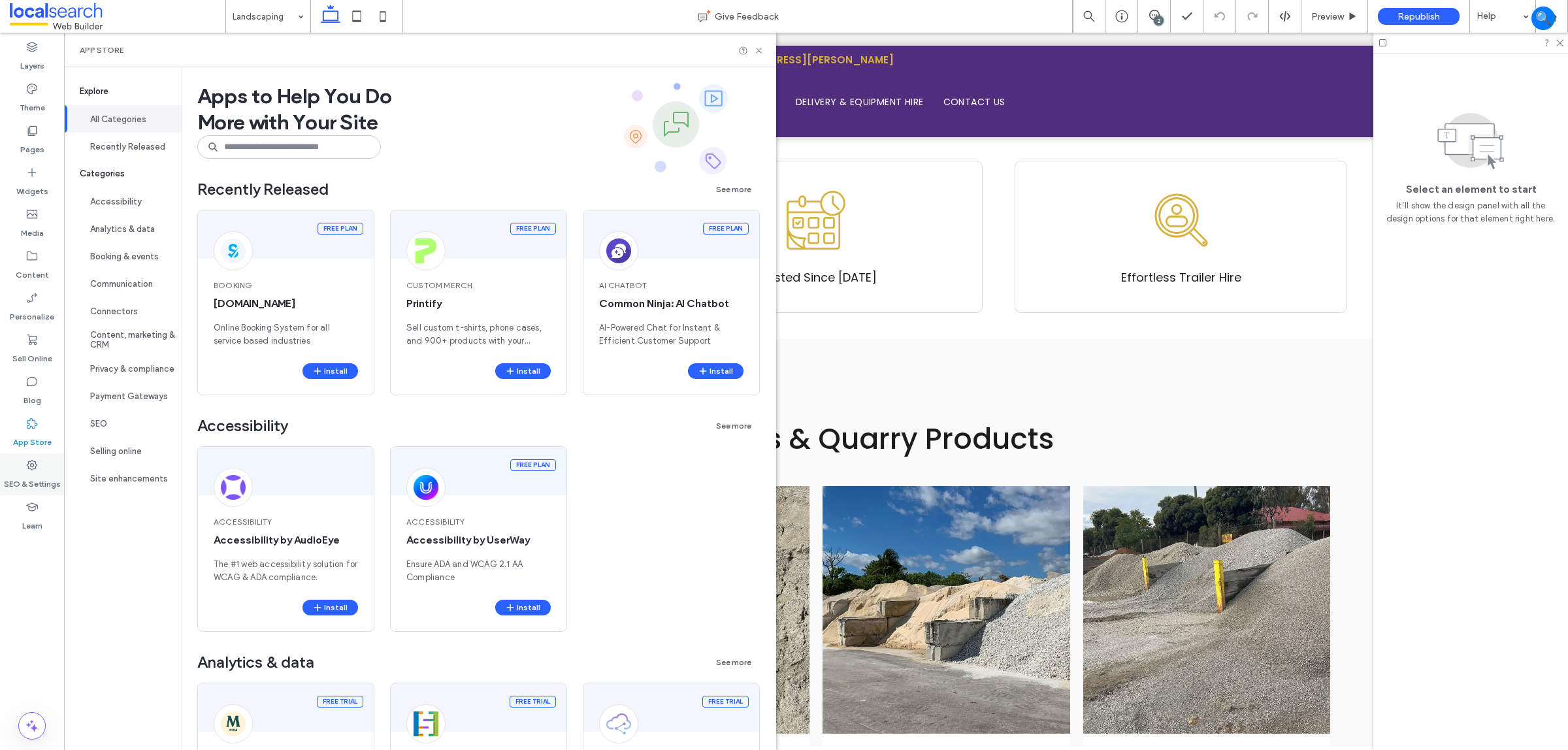
click at [31, 472] on label "SEO & Settings" at bounding box center [32, 480] width 57 height 18
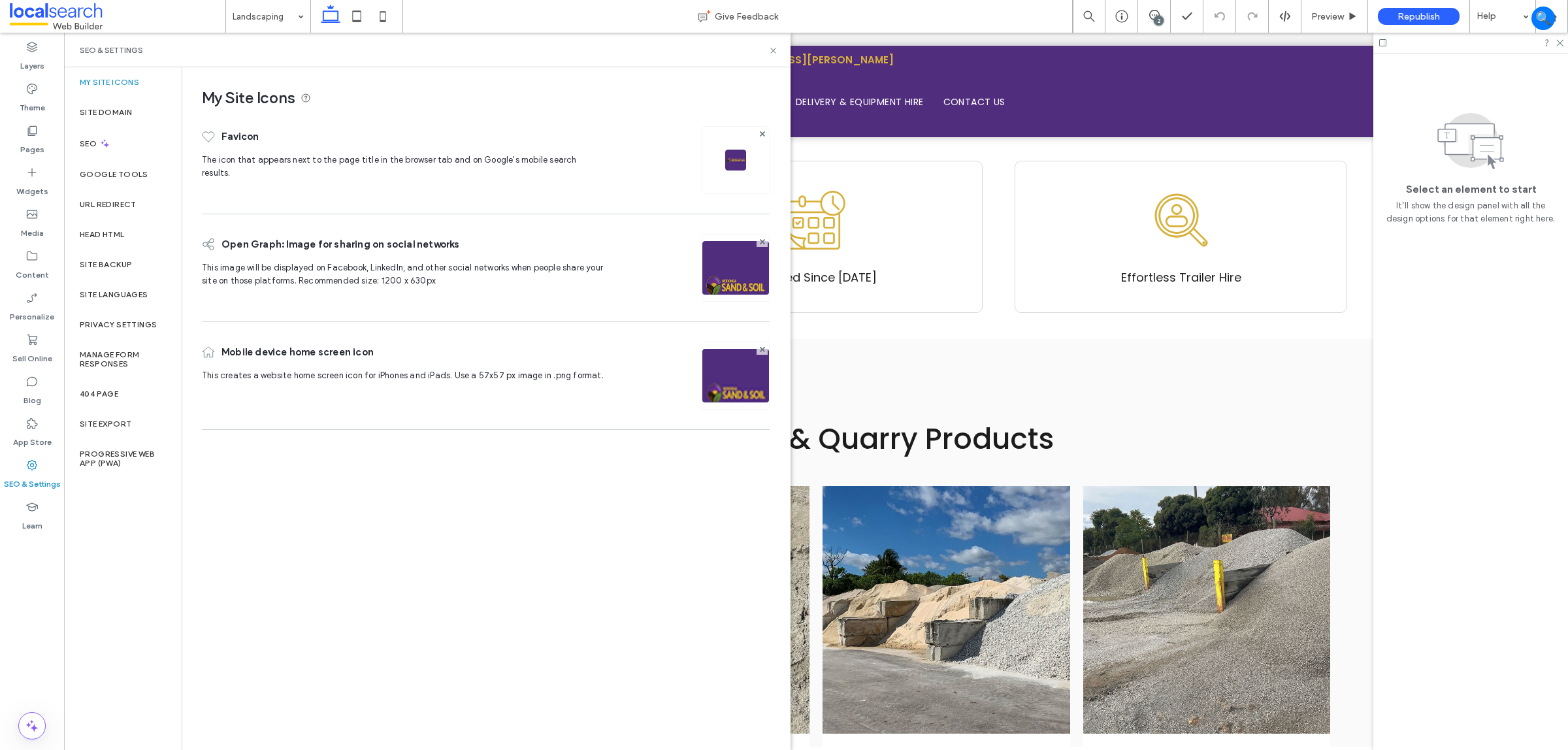
click at [120, 254] on div "Site Backup" at bounding box center [123, 264] width 118 height 30
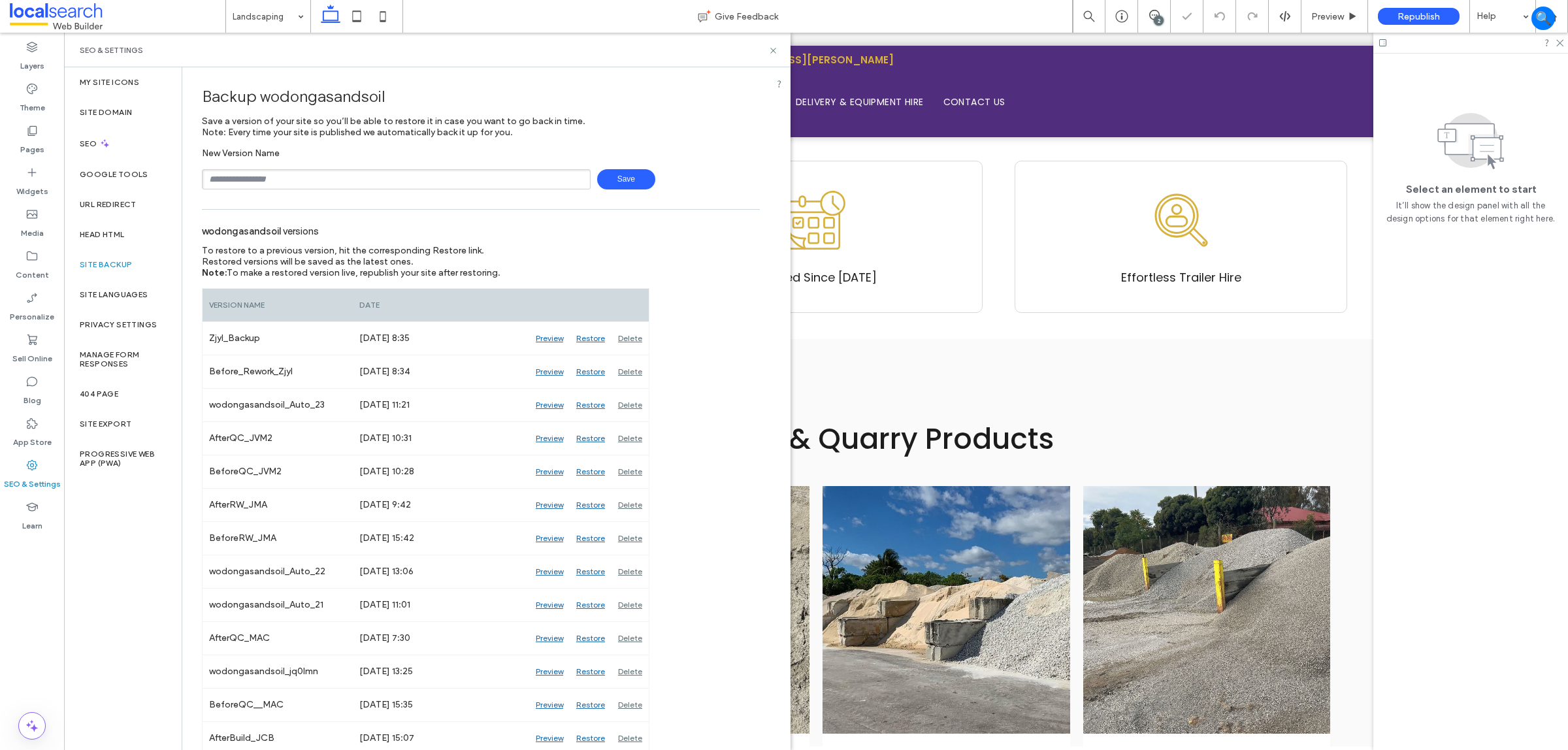
click at [361, 170] on input "text" at bounding box center [396, 179] width 389 height 21
click at [616, 179] on span "Save" at bounding box center [626, 179] width 58 height 21
click at [291, 183] on input "**********" at bounding box center [396, 179] width 389 height 21
type input "**********"
click at [599, 185] on span "Save" at bounding box center [626, 179] width 58 height 21
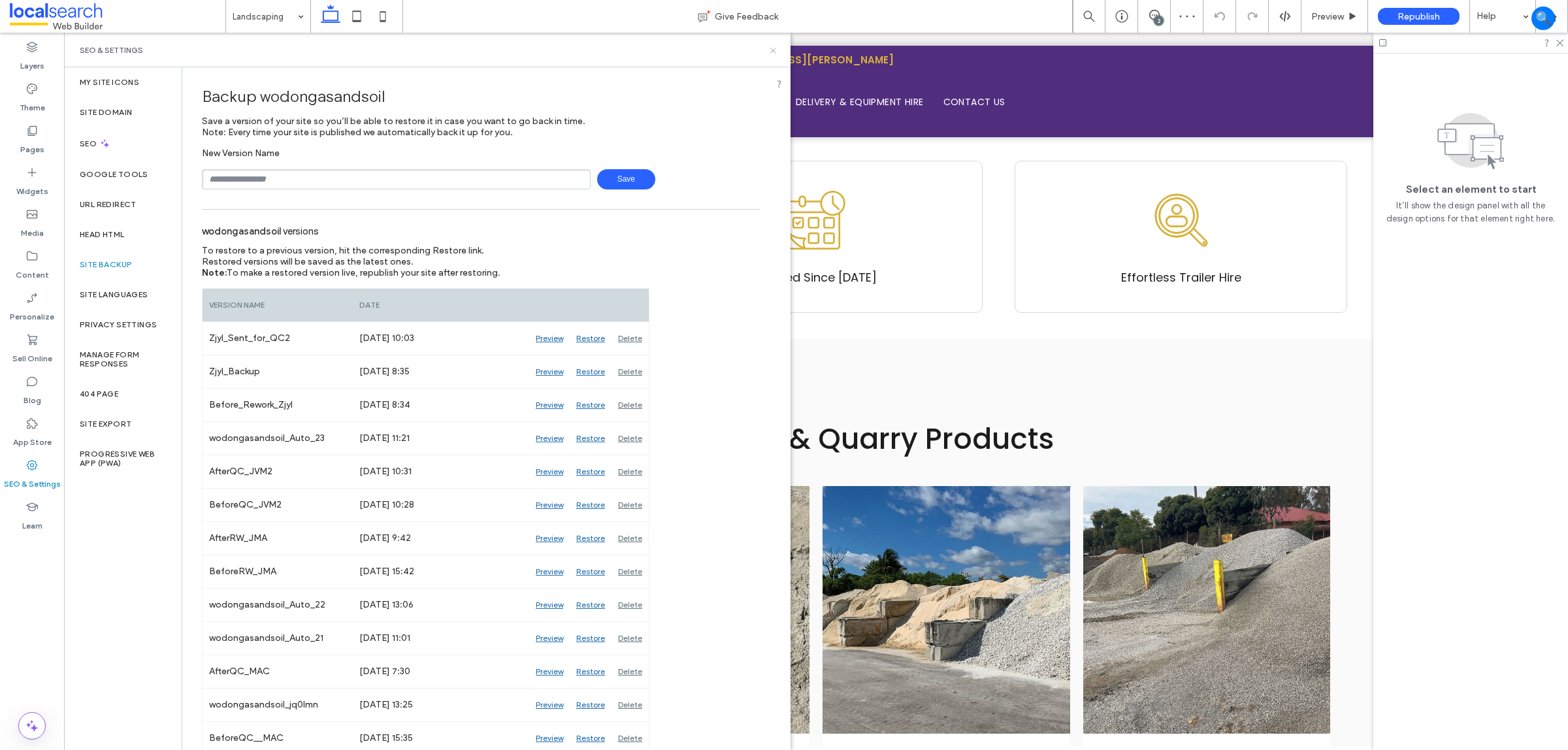
click at [773, 53] on icon at bounding box center [772, 50] width 9 height 9
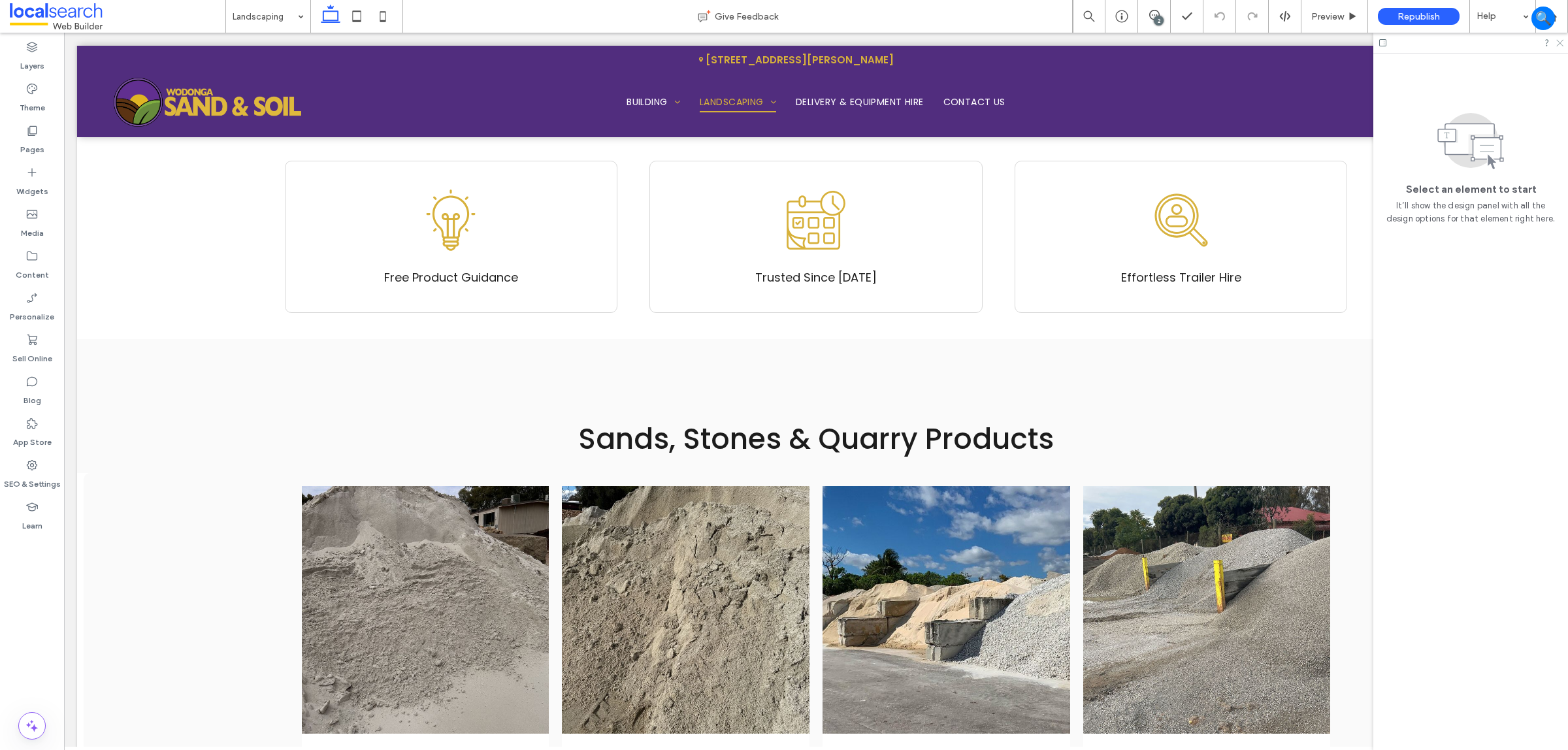
click at [1563, 40] on icon at bounding box center [1559, 42] width 9 height 9
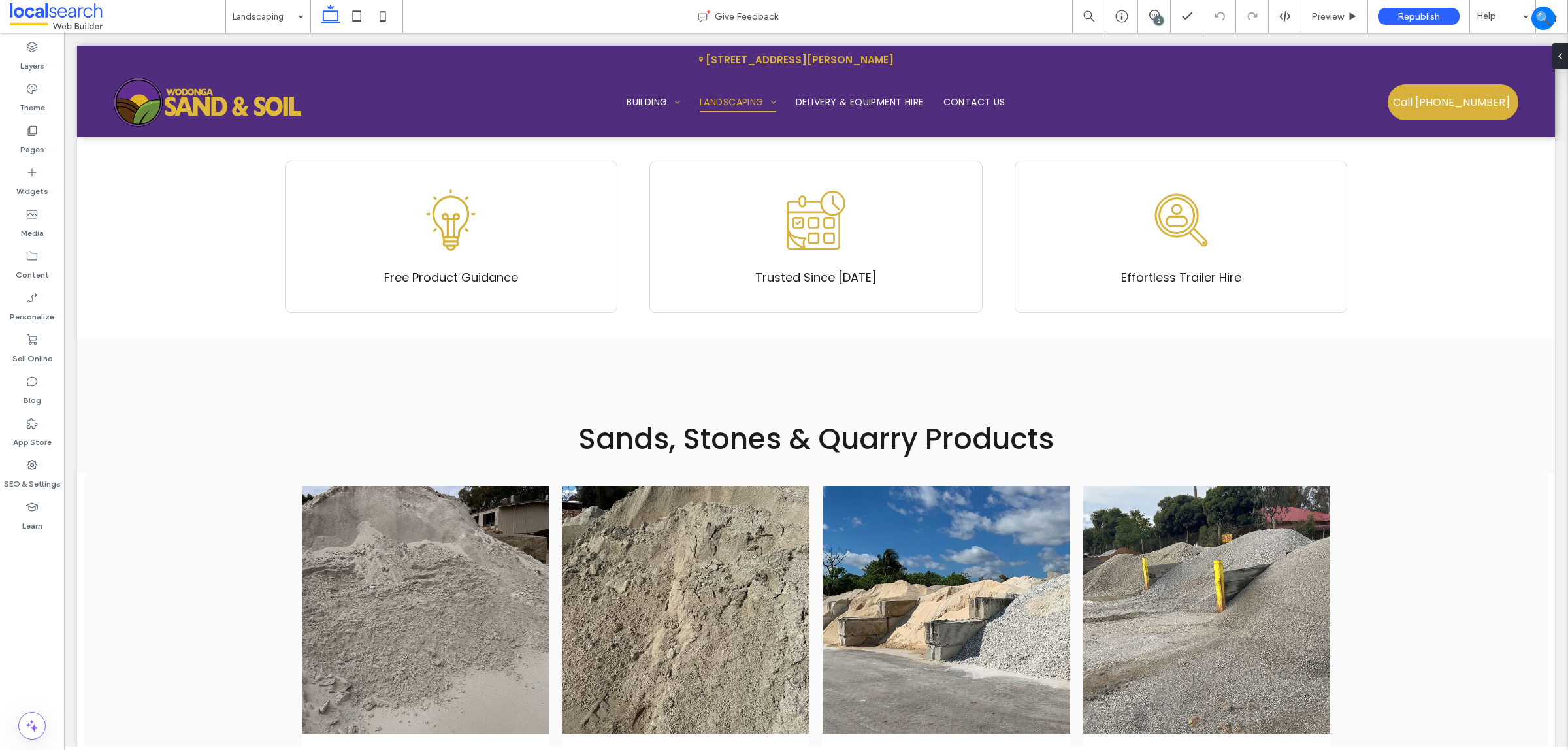
click at [1155, 17] on div "2" at bounding box center [1159, 20] width 9 height 9
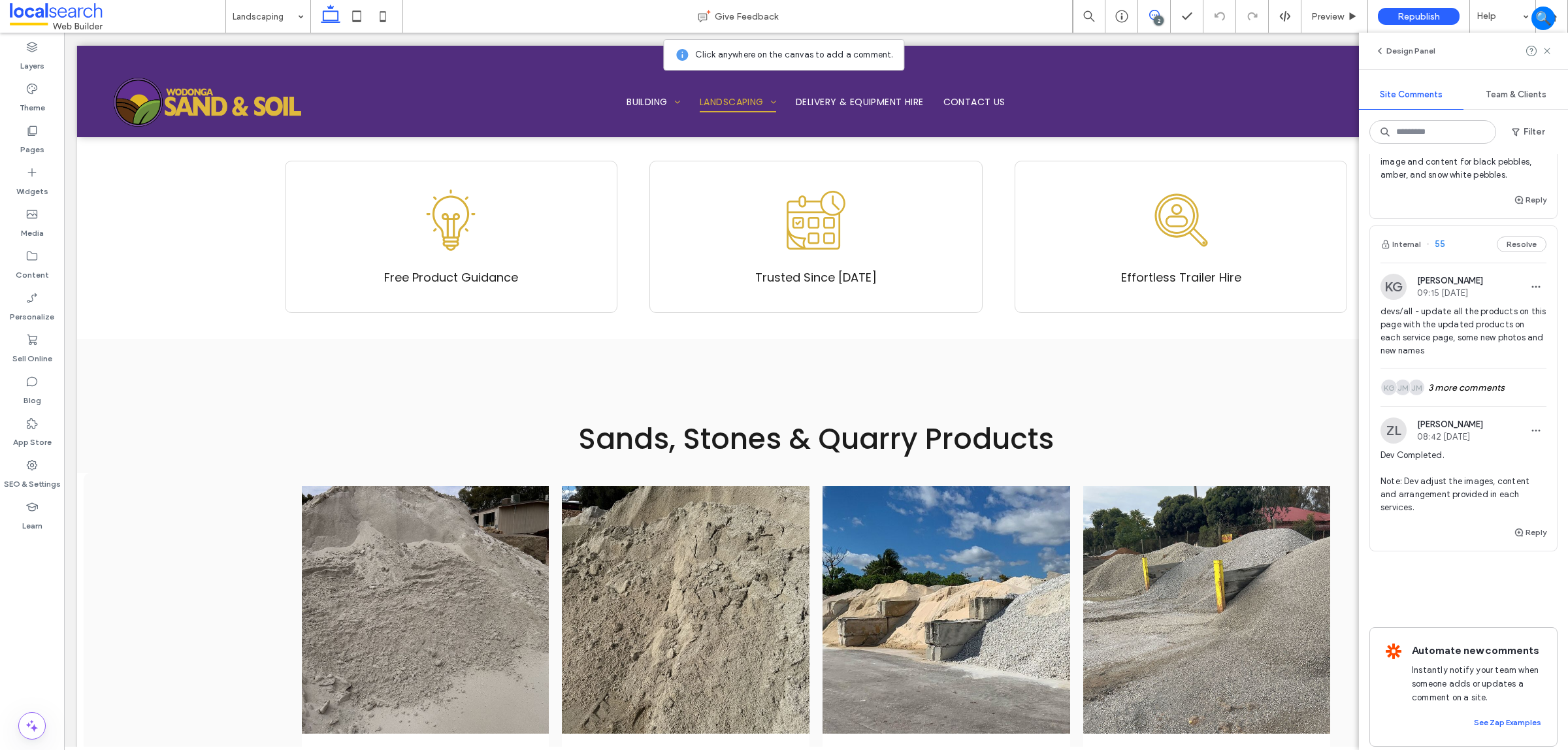
scroll to position [326, 0]
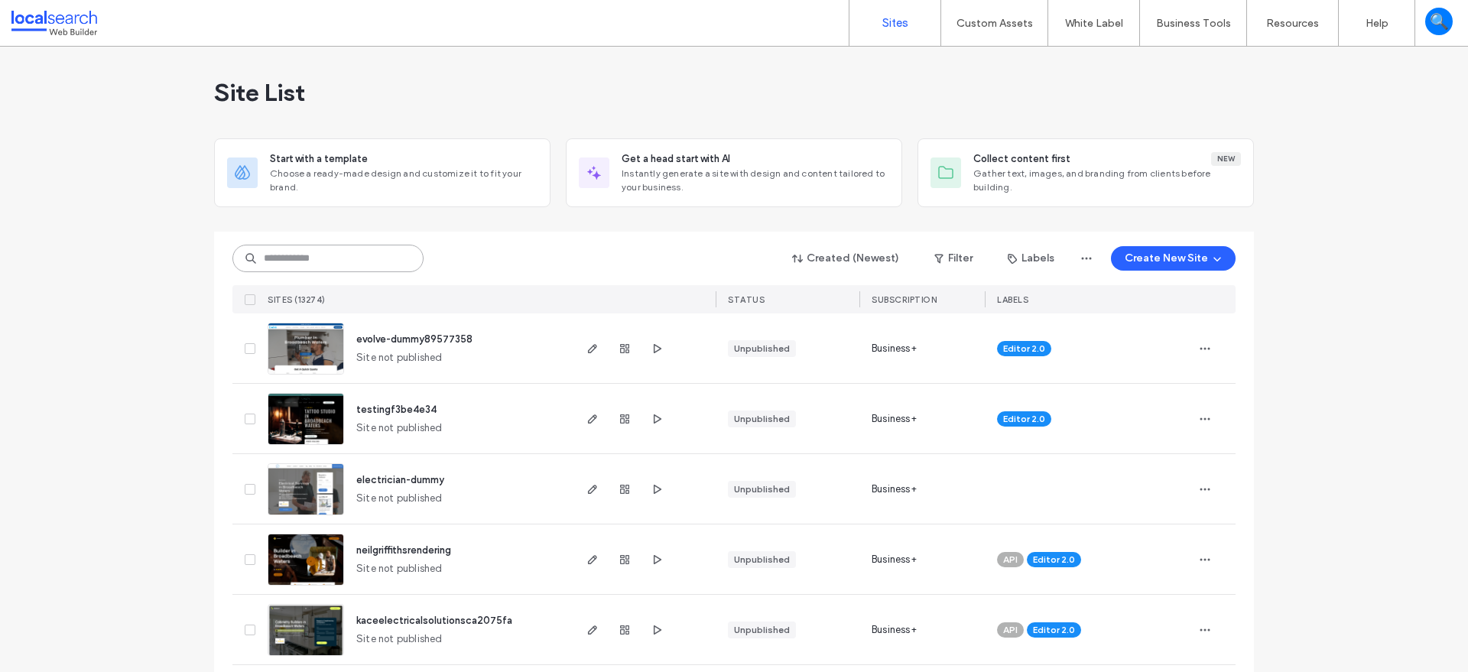
click at [299, 259] on input at bounding box center [327, 259] width 191 height 28
paste input "********"
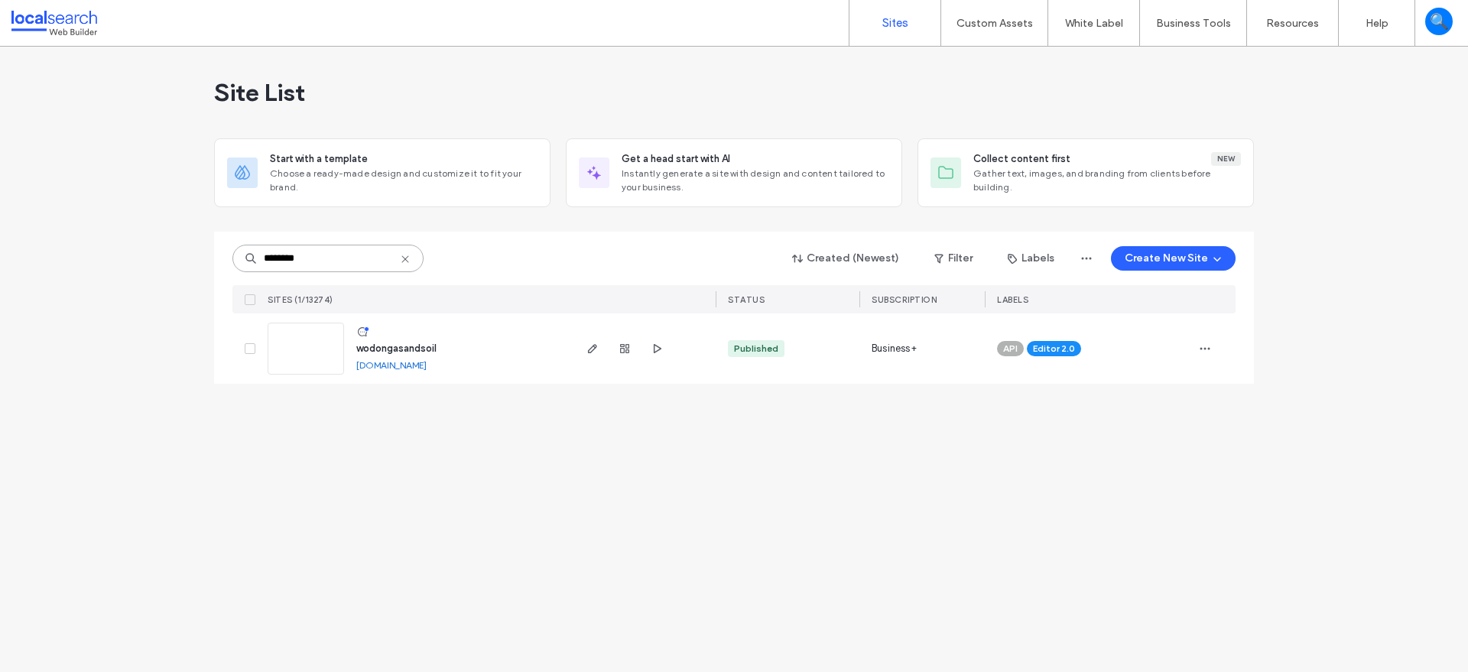
type input "********"
click at [323, 361] on link at bounding box center [306, 349] width 76 height 52
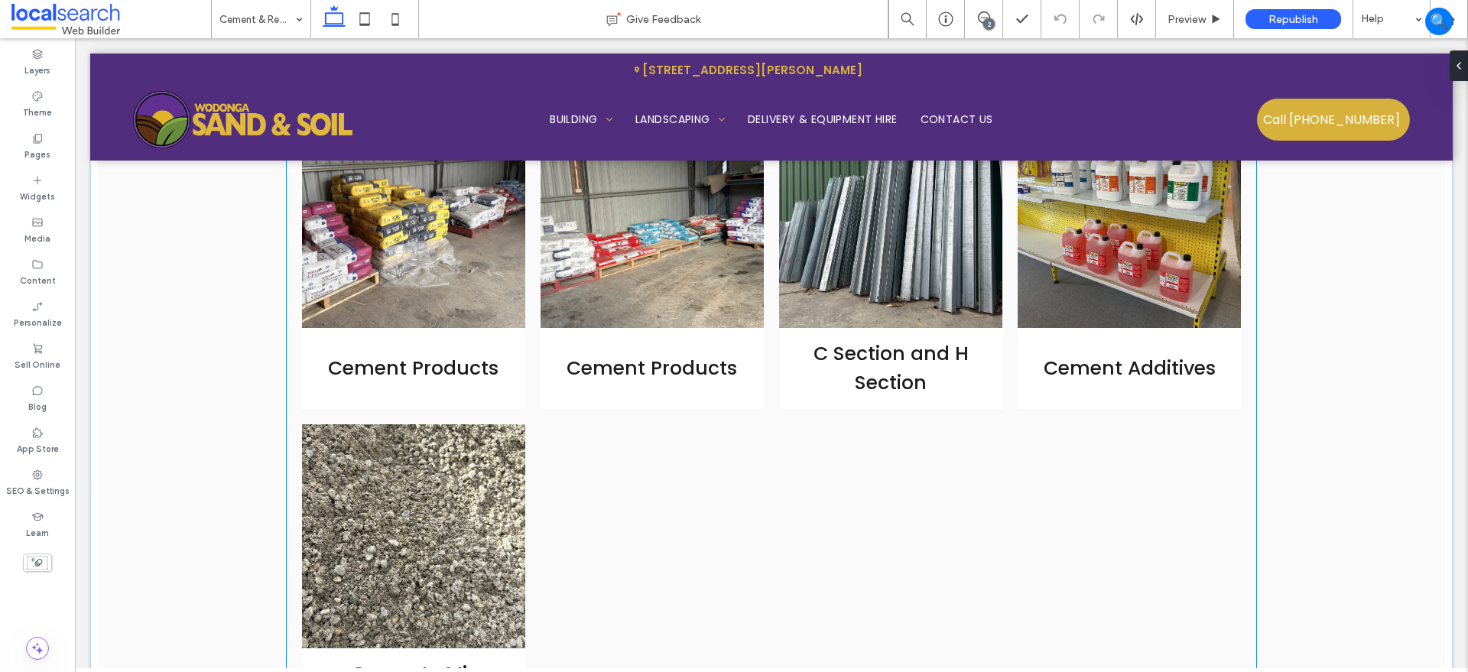
scroll to position [2103, 0]
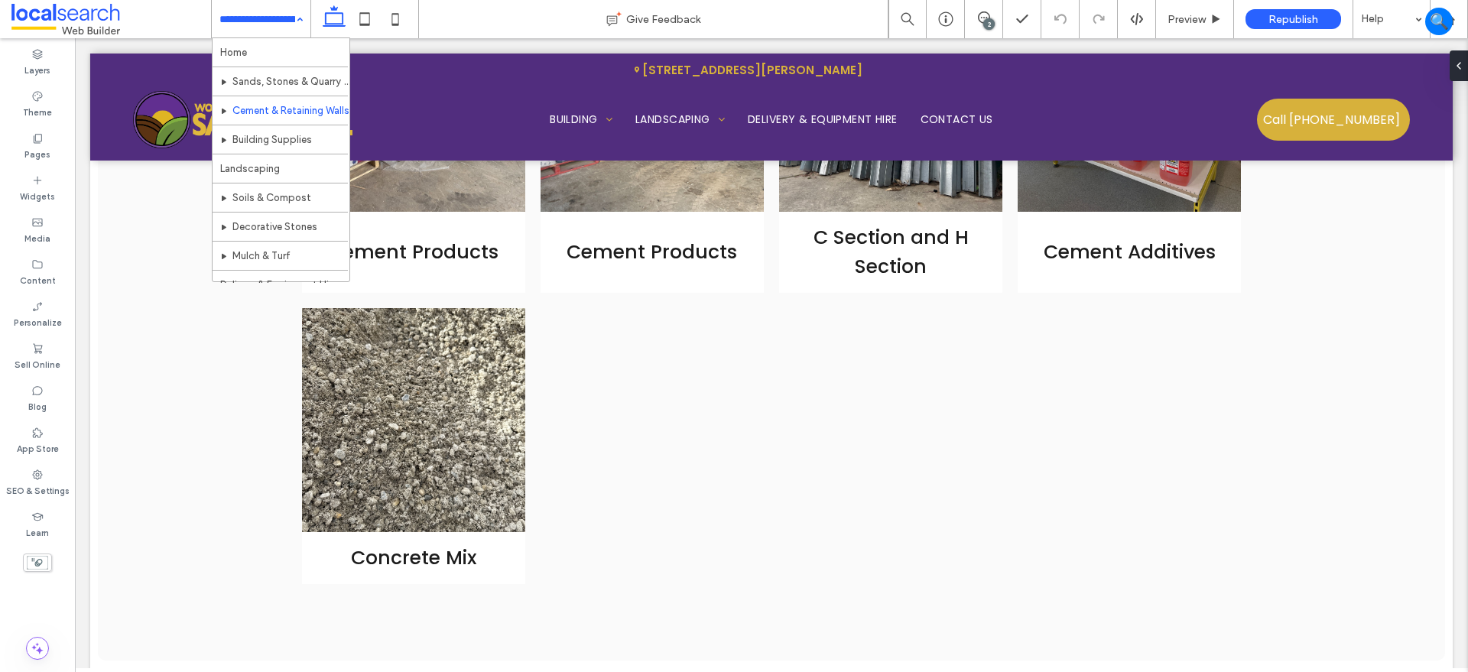
click at [269, 22] on input at bounding box center [257, 19] width 76 height 38
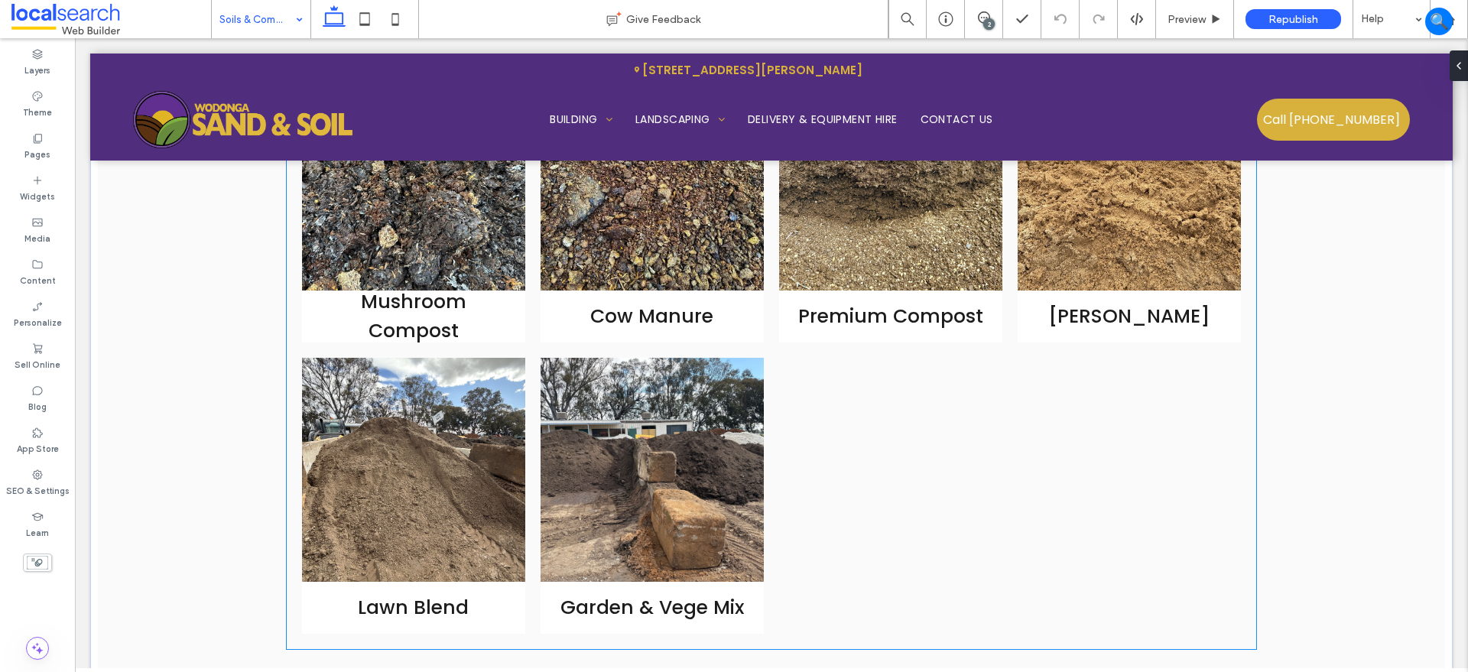
scroll to position [1912, 0]
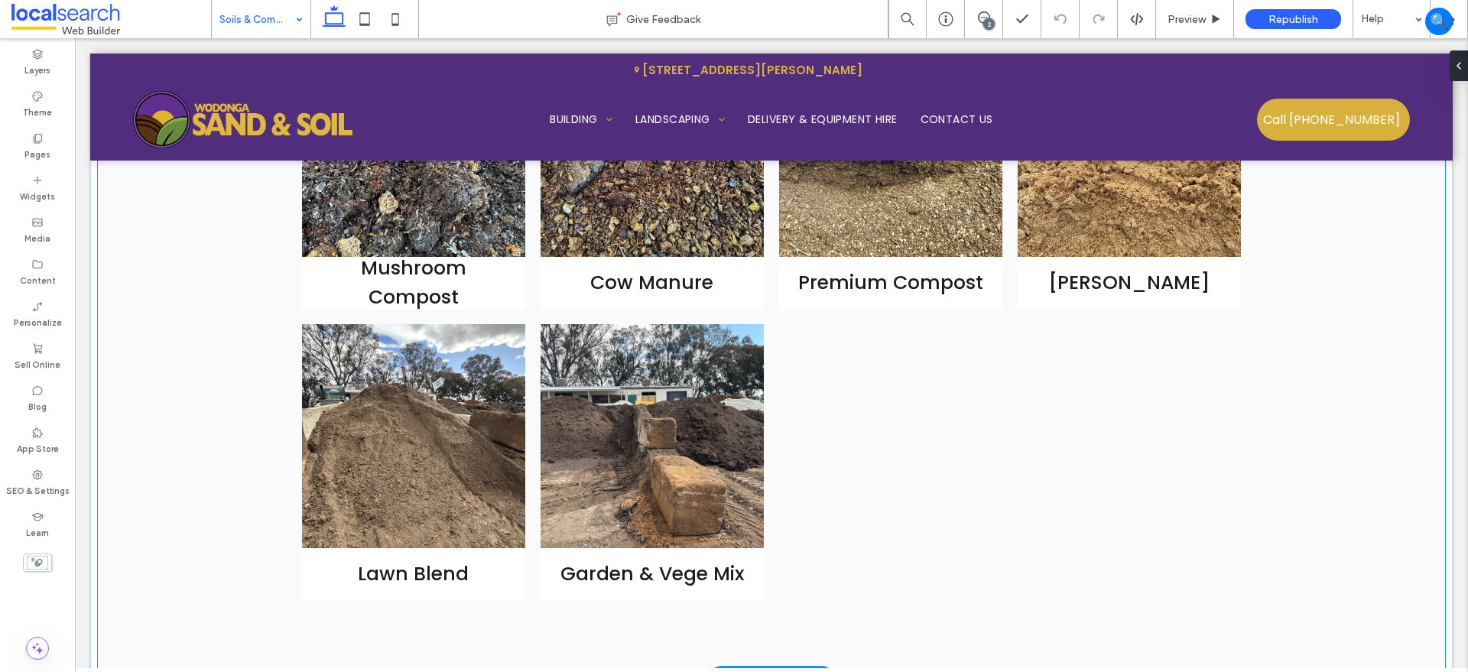
click at [1335, 533] on div "Mushroom Compost Cow Manure Premium Compost [PERSON_NAME] Loam Button Lawn Blen…" at bounding box center [771, 331] width 1347 height 689
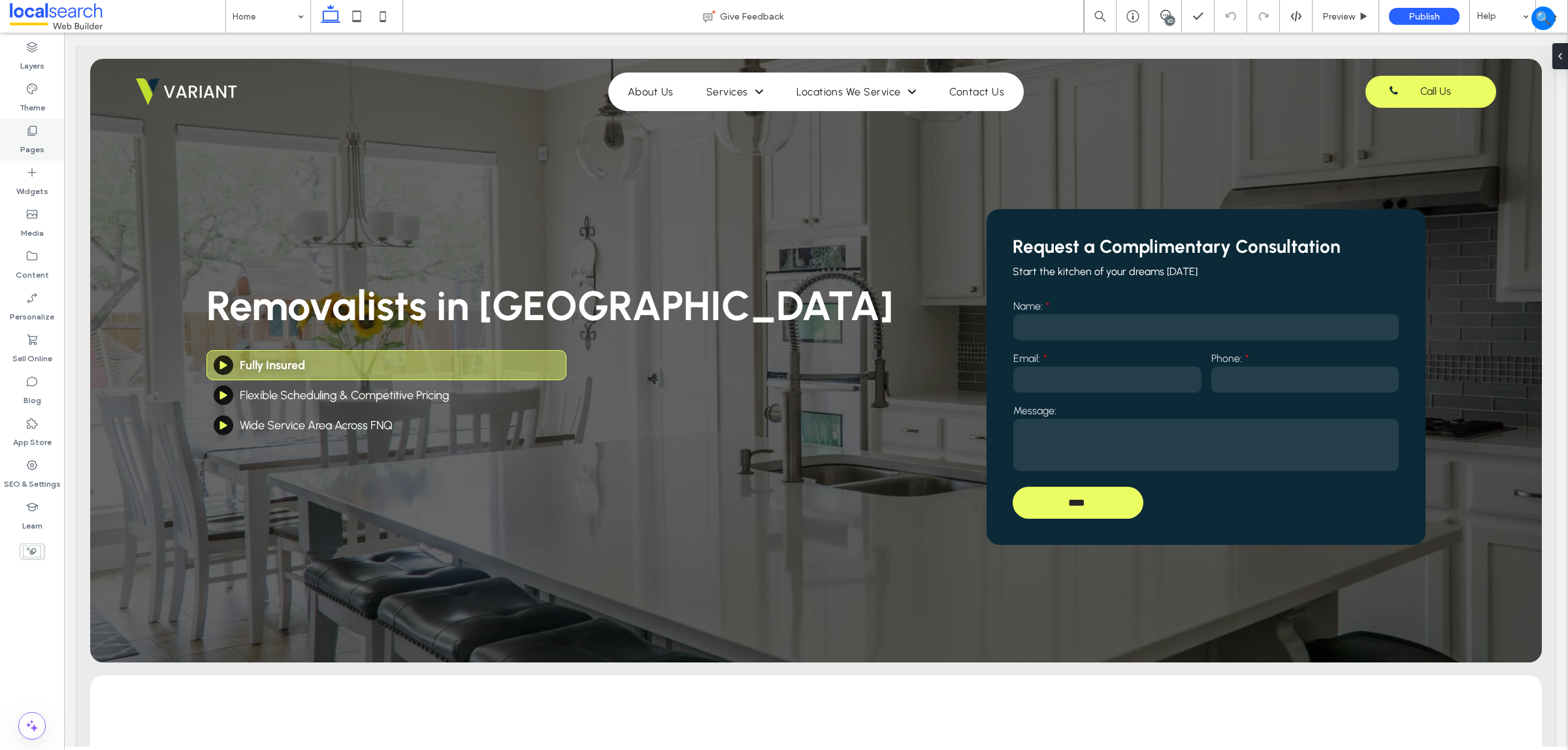
click at [37, 131] on use at bounding box center [32, 131] width 9 height 9
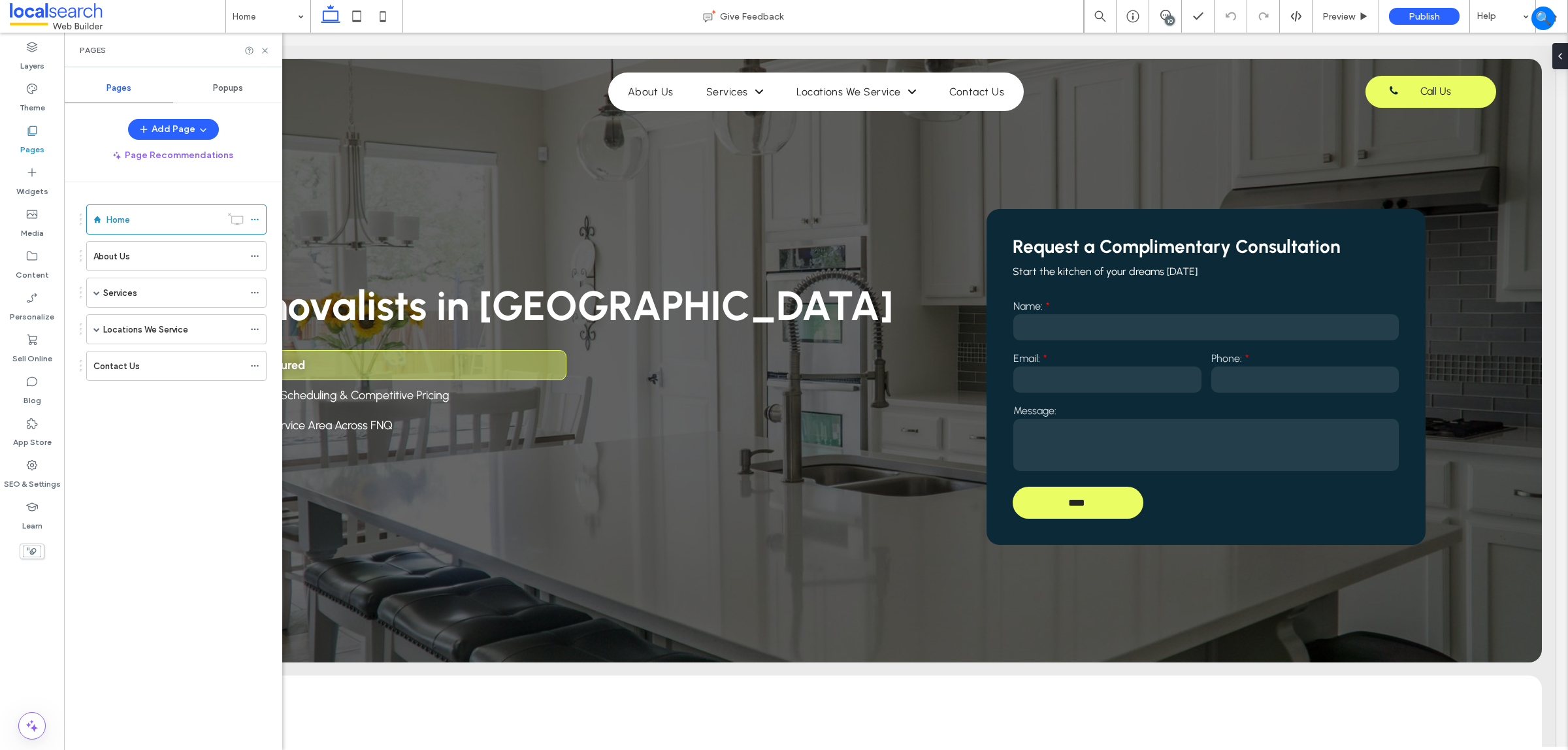
click at [165, 334] on label "Locations We Service" at bounding box center [145, 329] width 85 height 23
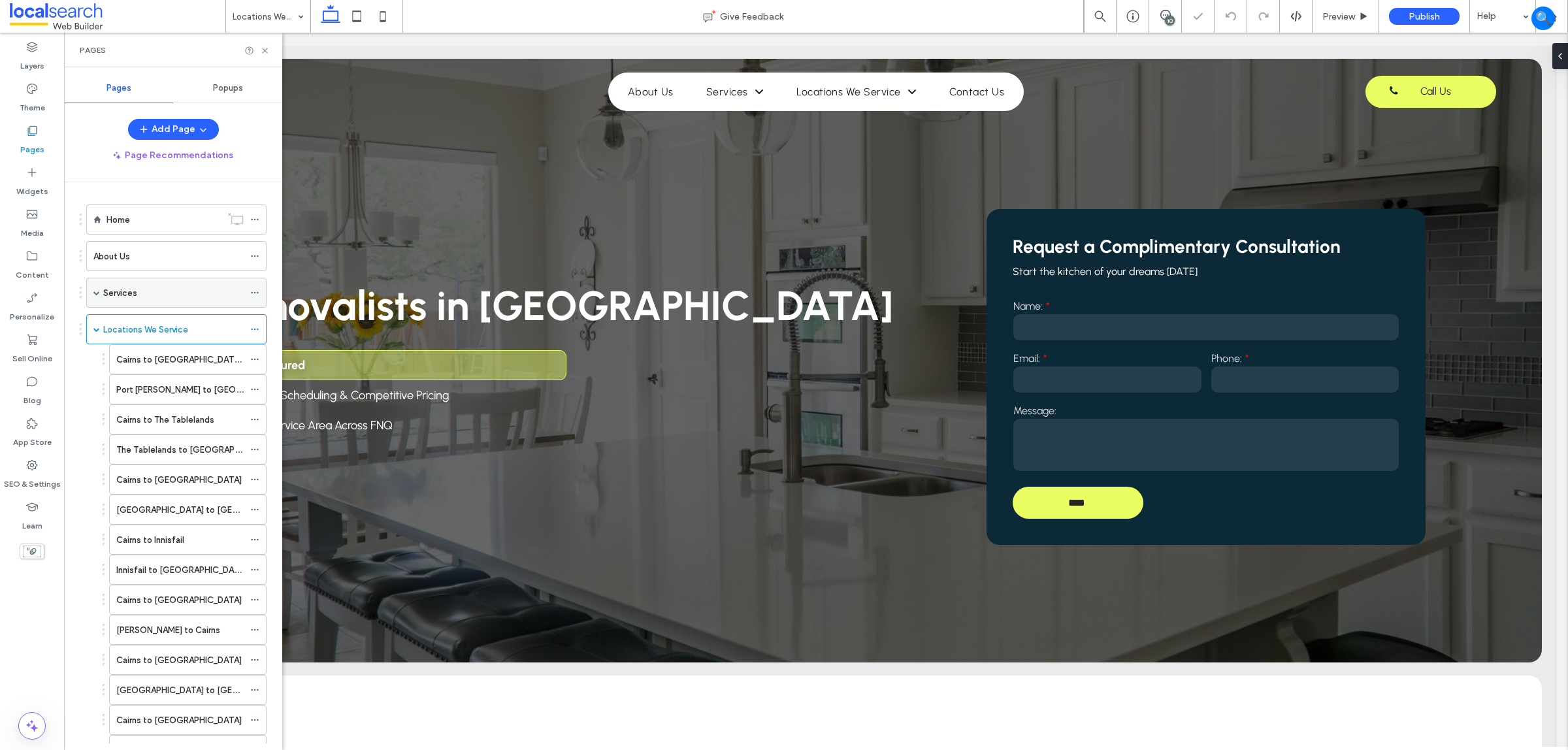
click at [185, 287] on div "Services" at bounding box center [173, 293] width 140 height 14
click at [263, 49] on use at bounding box center [265, 50] width 5 height 5
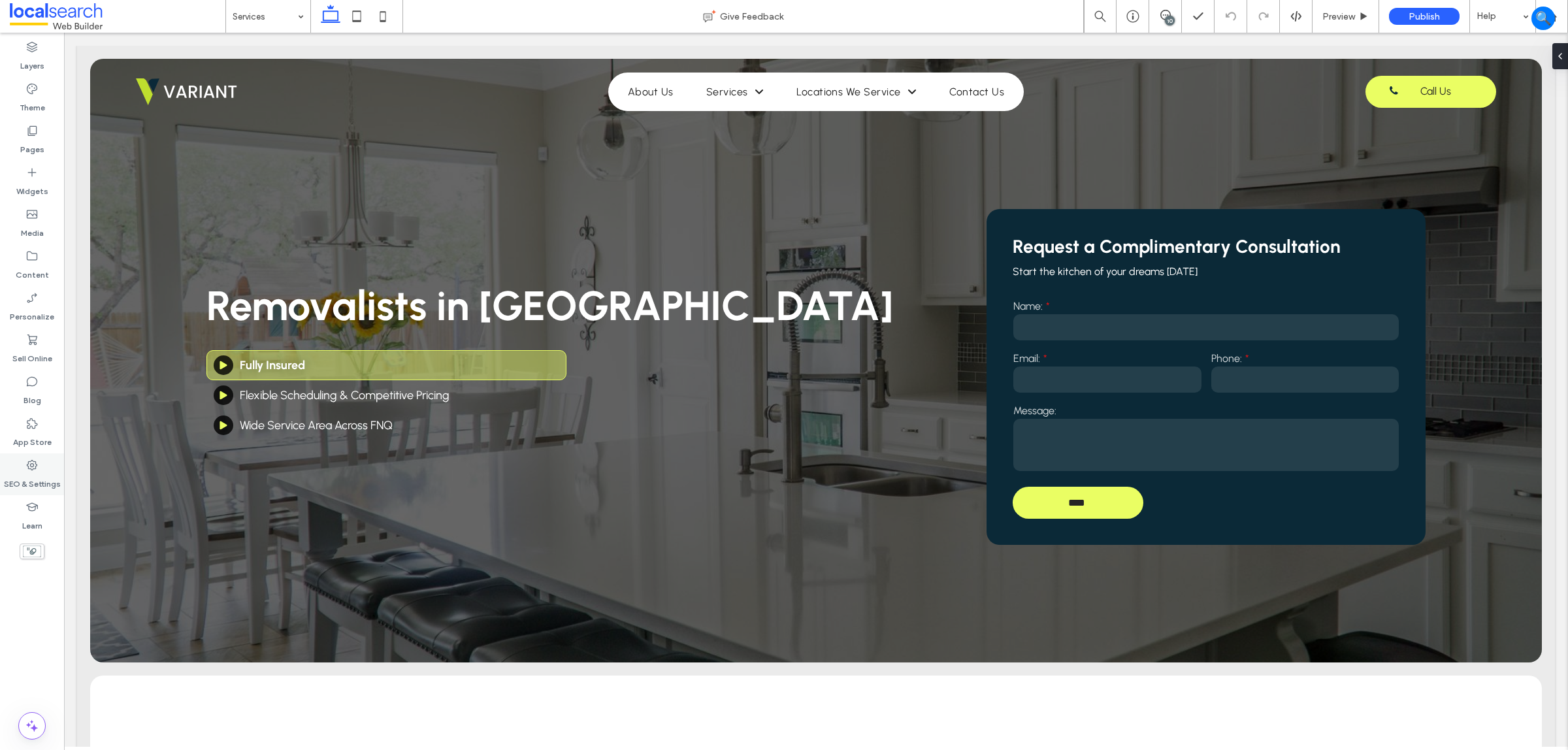
click at [18, 475] on label "SEO & Settings" at bounding box center [32, 480] width 57 height 18
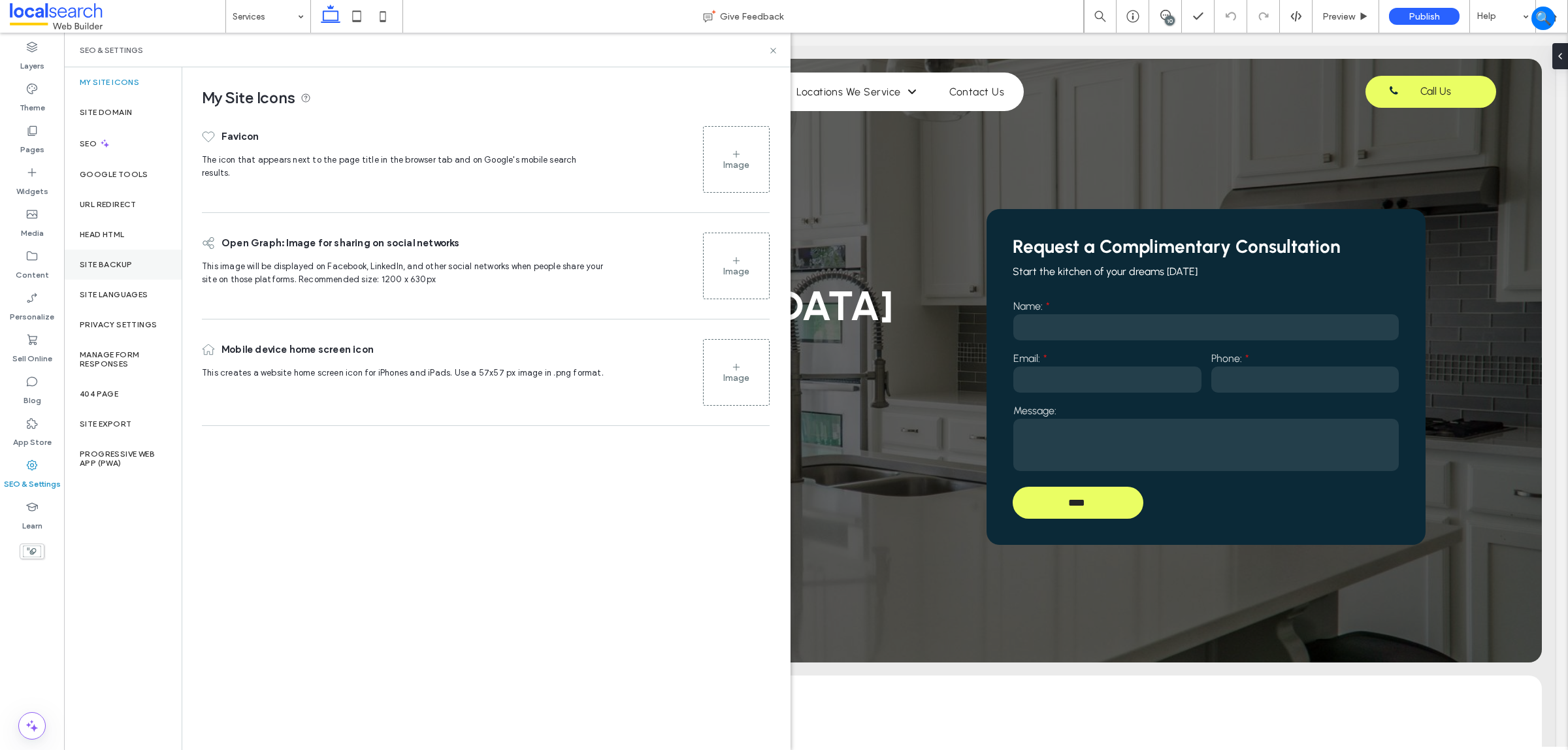
click at [126, 266] on label "Site Backup" at bounding box center [105, 264] width 52 height 9
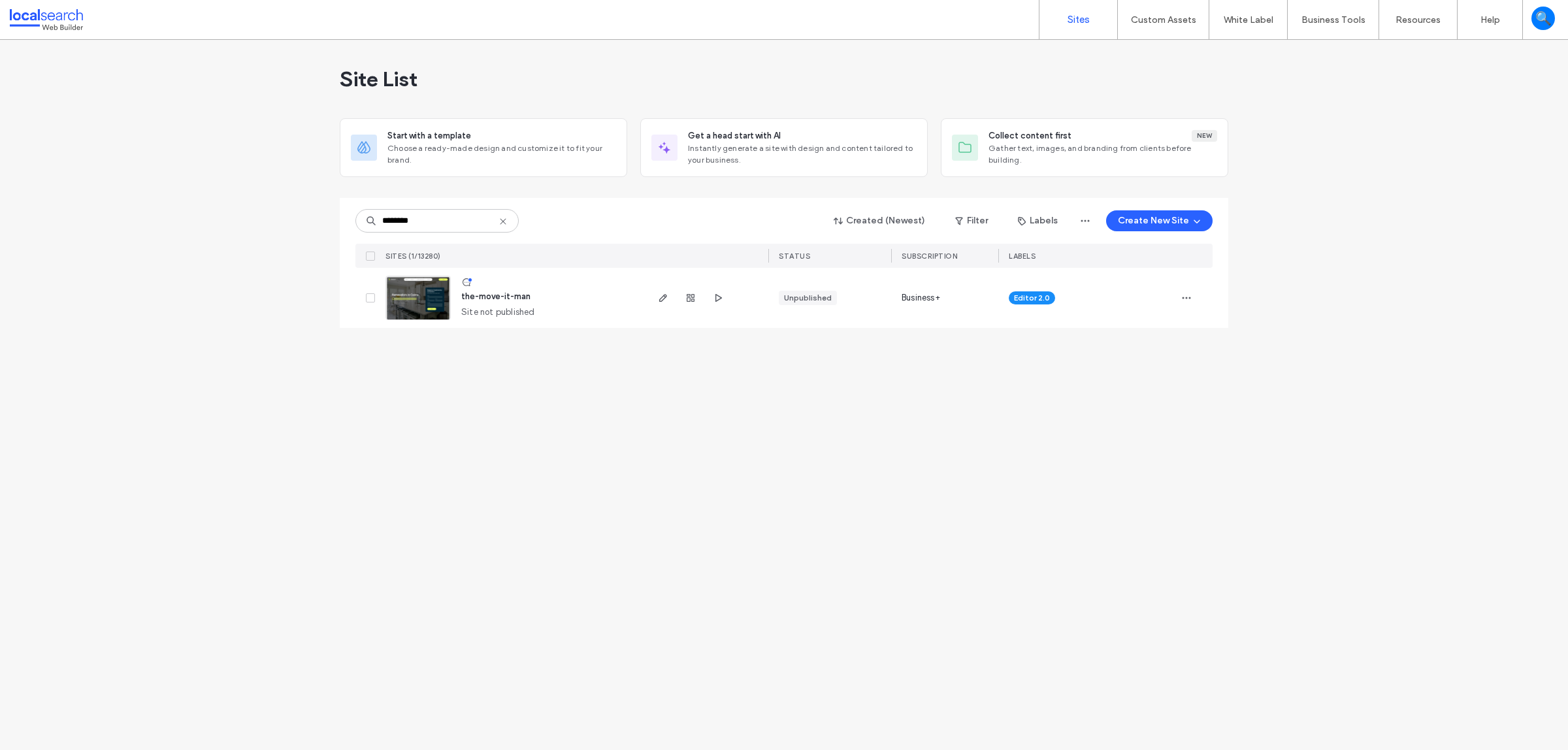
type input "********"
click at [422, 298] on img at bounding box center [418, 320] width 64 height 89
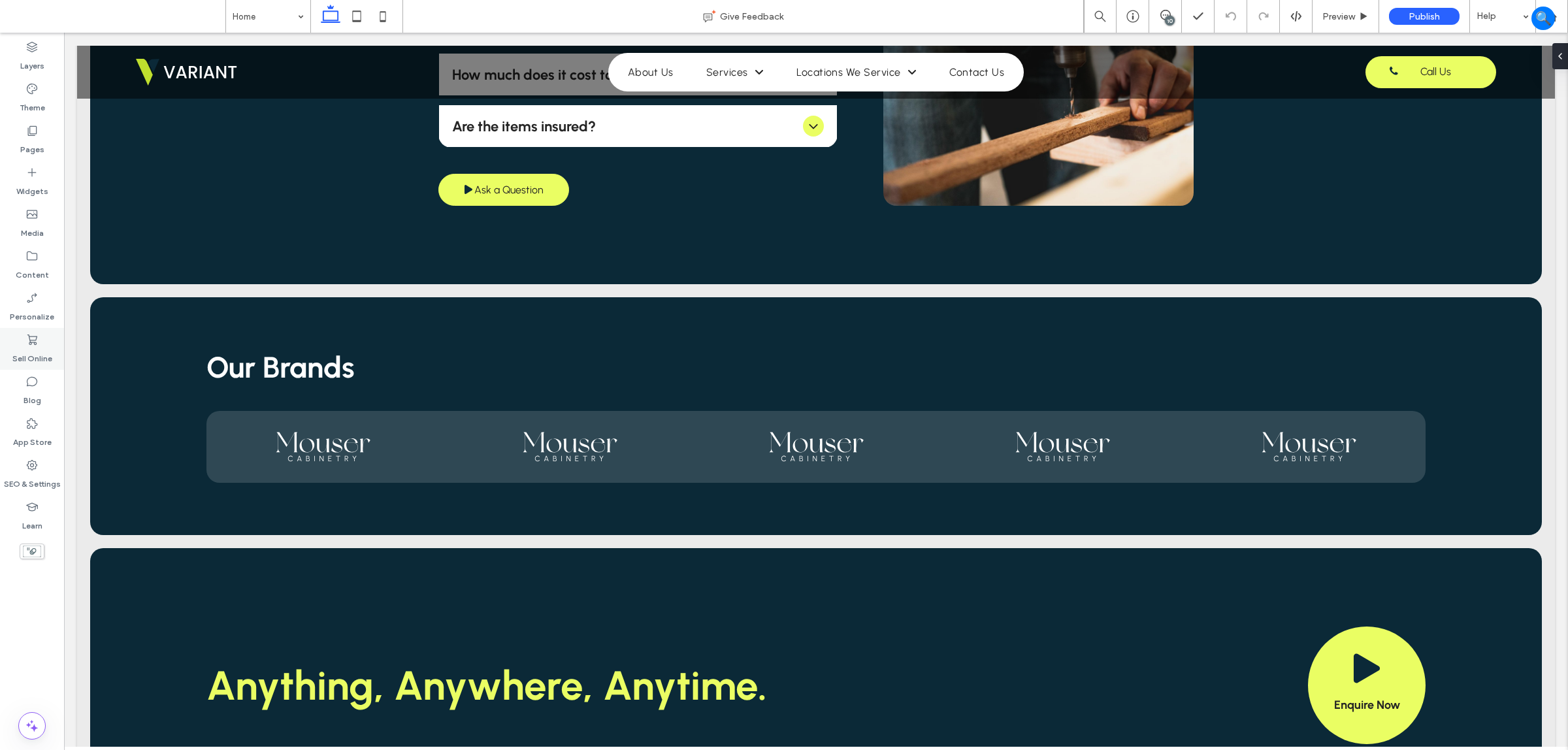
scroll to position [3222, 0]
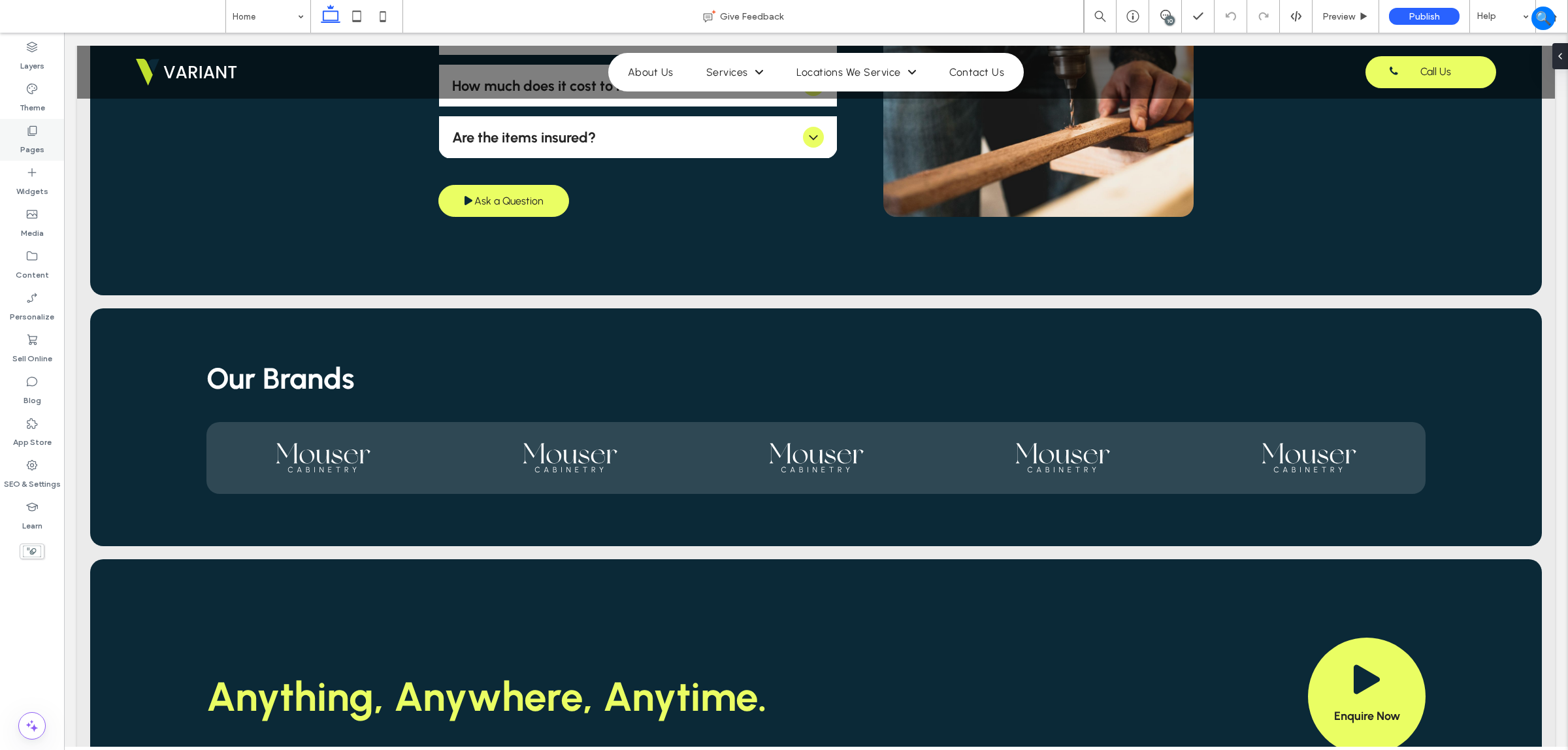
click at [41, 139] on label "Pages" at bounding box center [32, 146] width 24 height 18
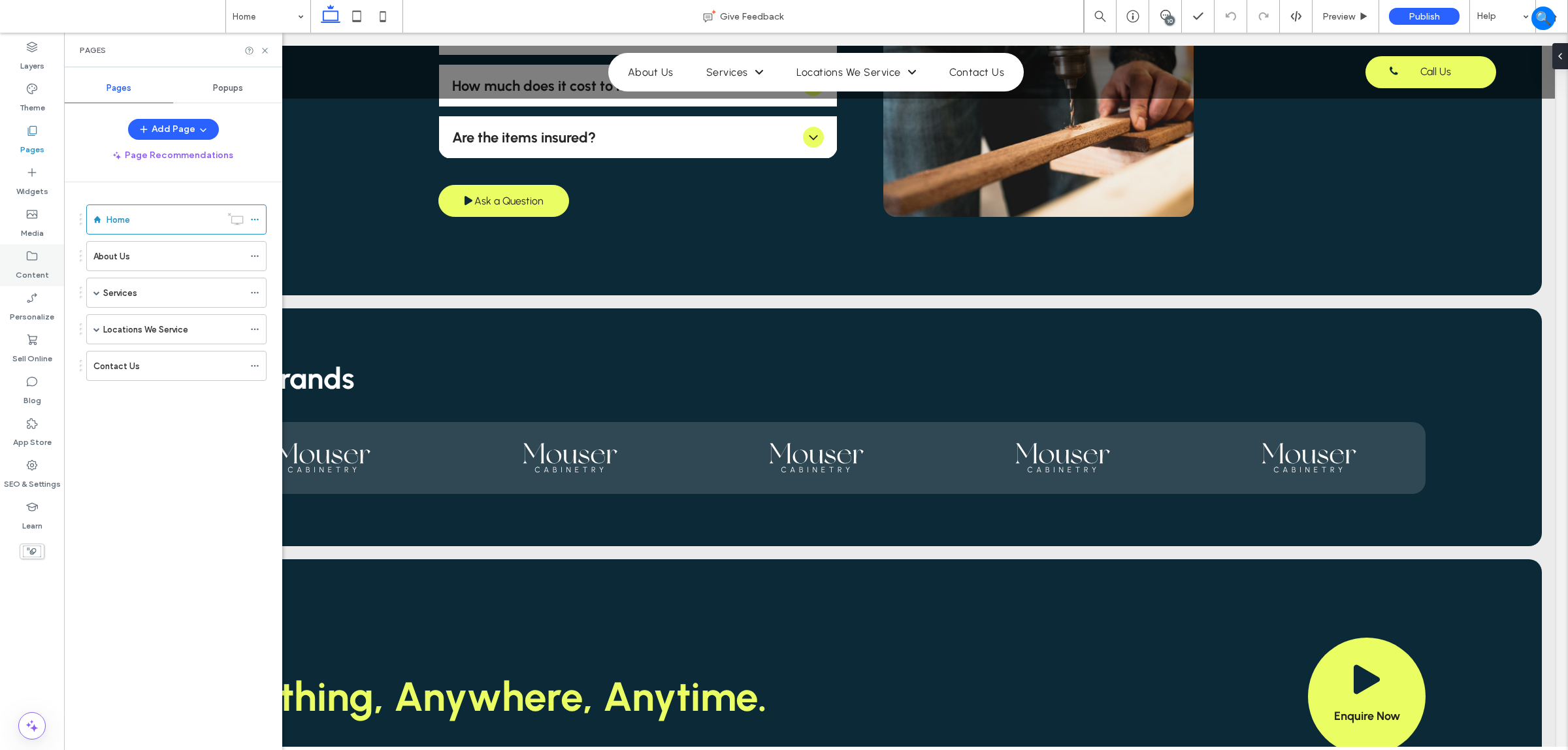
click at [18, 254] on div "Content" at bounding box center [32, 265] width 64 height 42
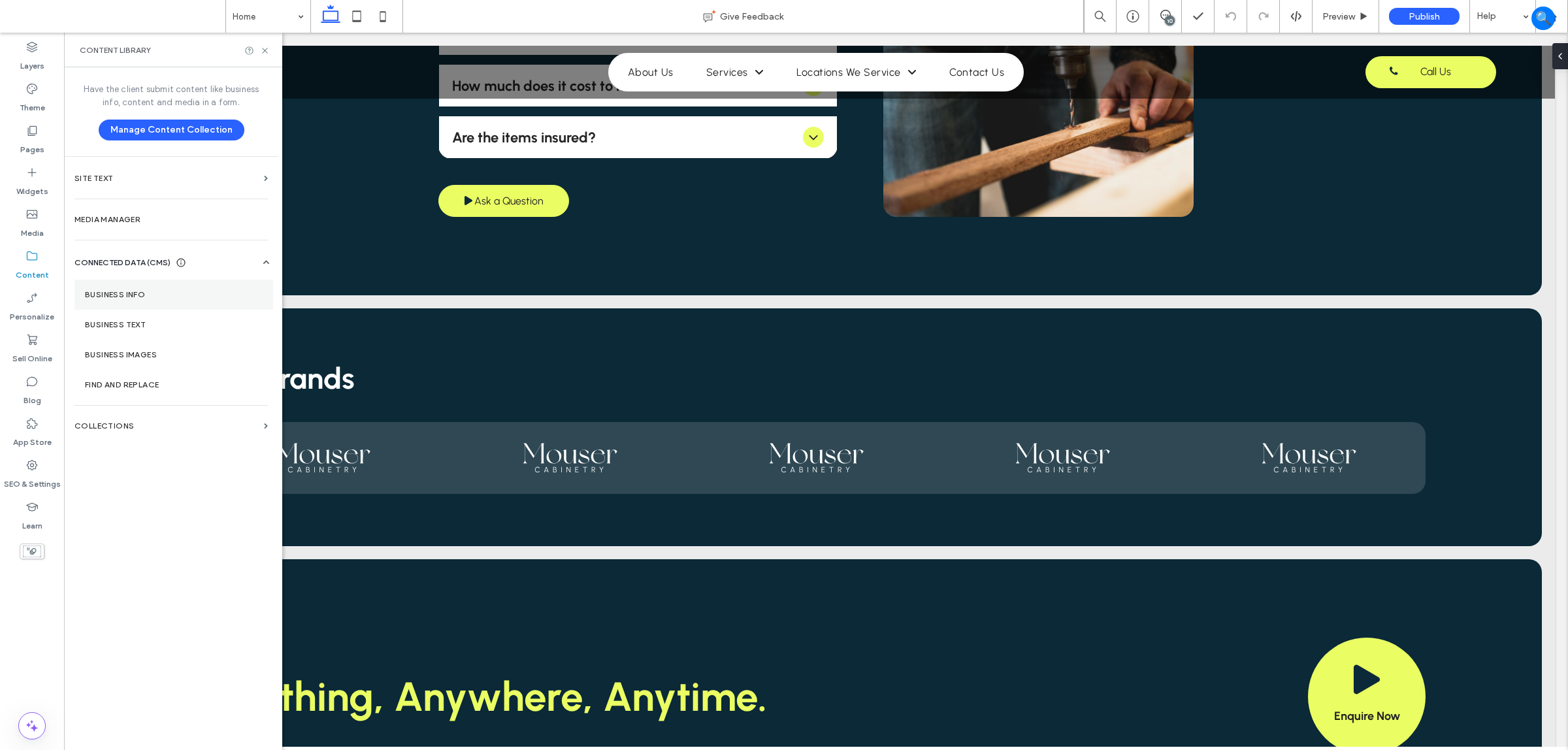
click at [150, 291] on label "Business Info" at bounding box center [173, 295] width 178 height 9
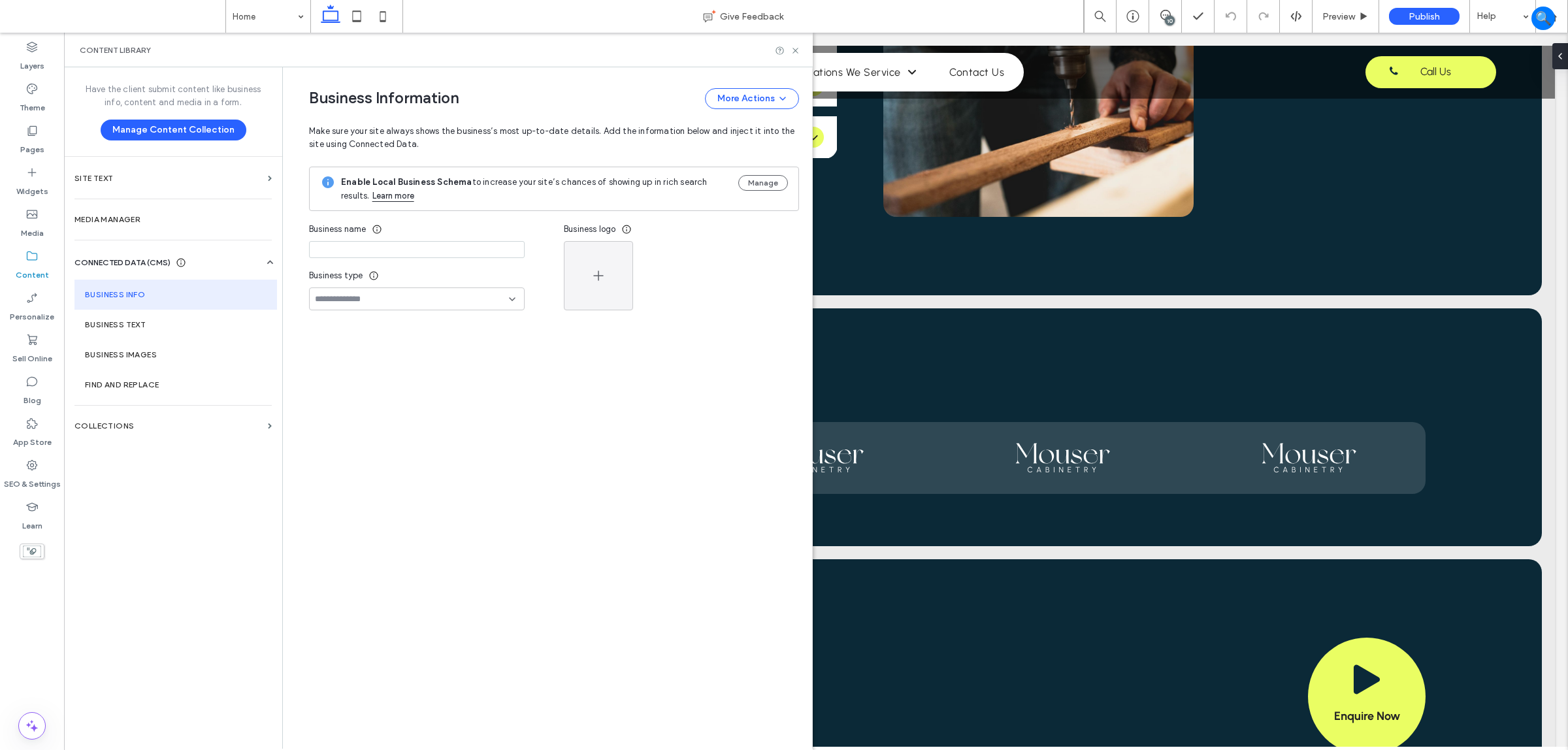
type input "**********"
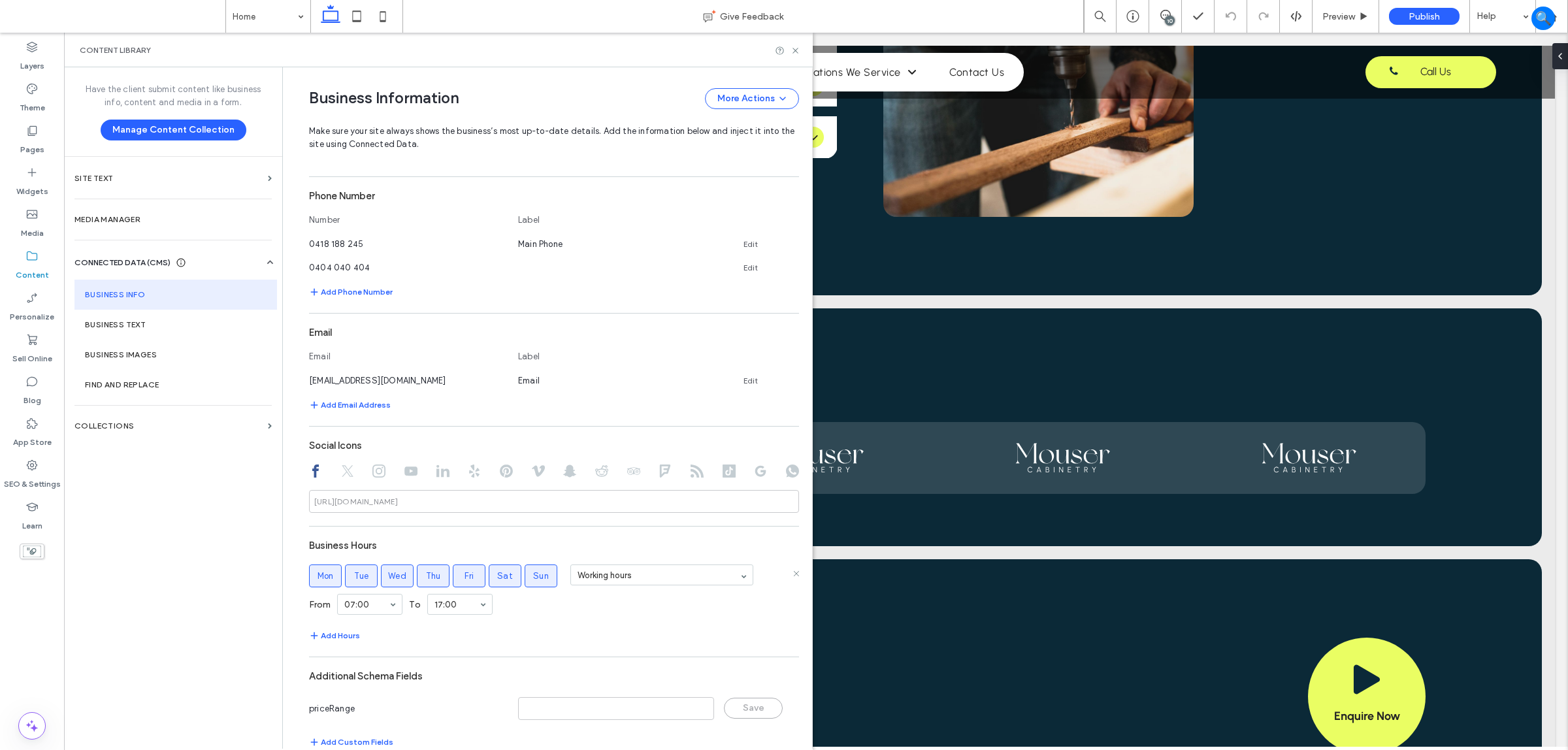
scroll to position [366, 0]
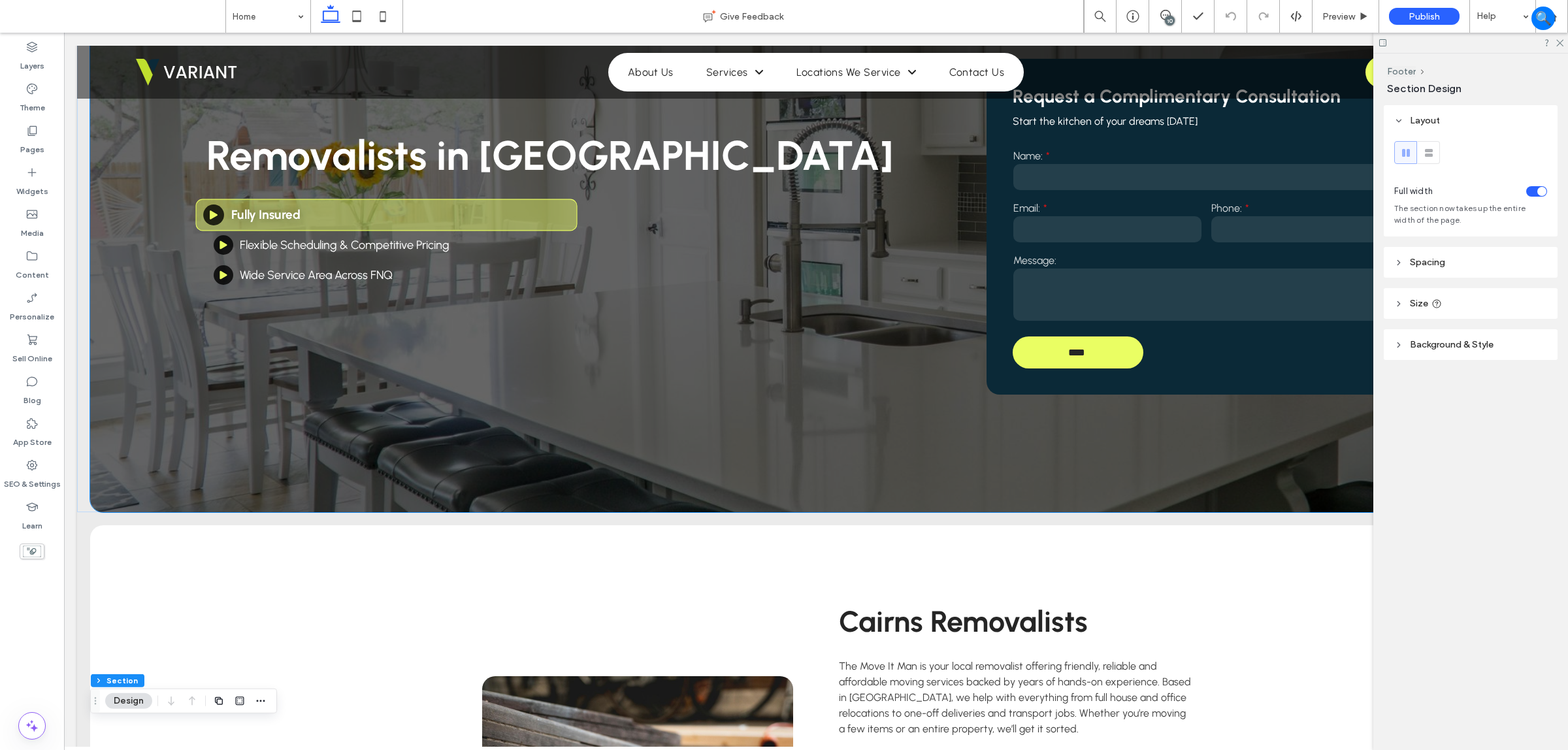
scroll to position [0, 0]
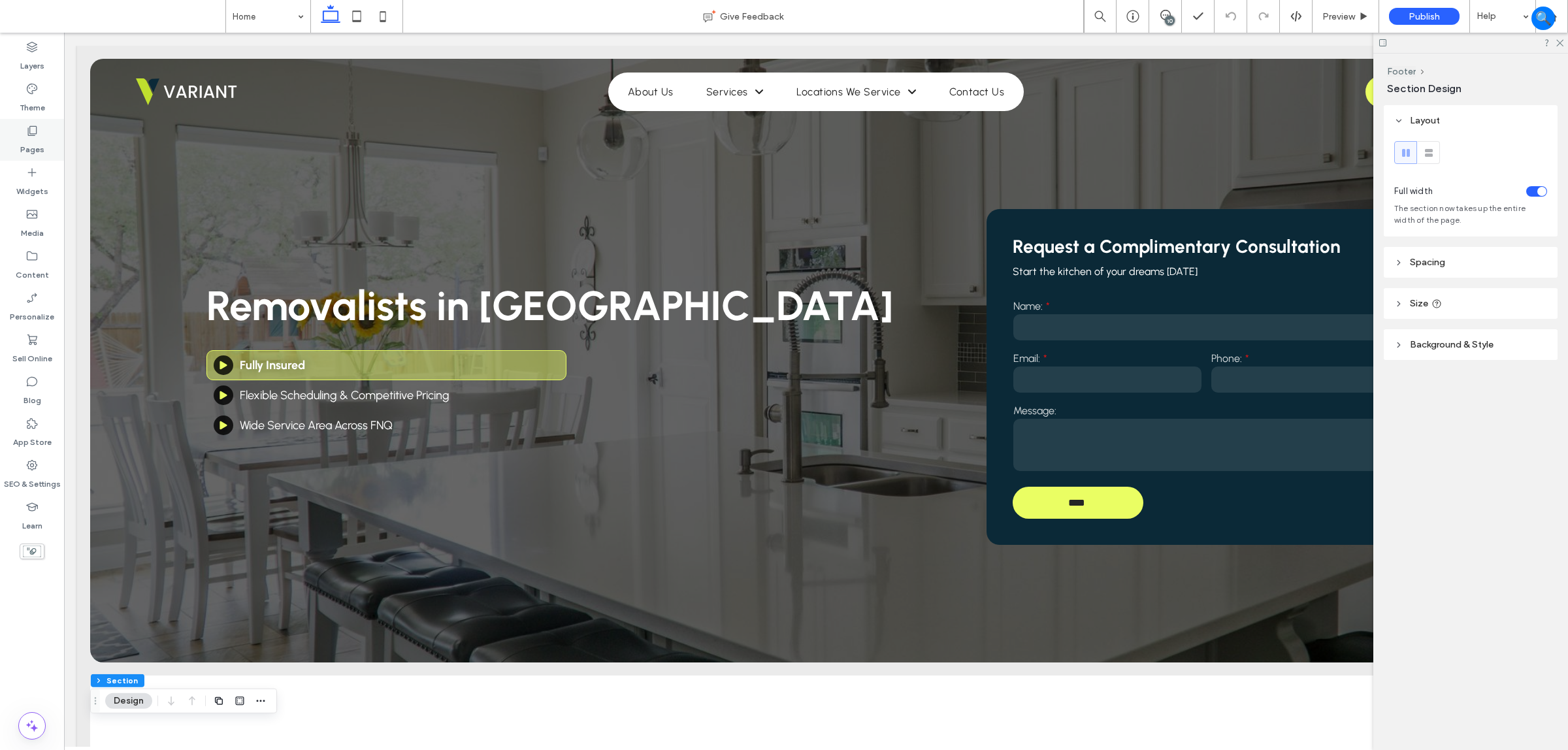
click at [14, 149] on div "Pages" at bounding box center [32, 139] width 64 height 42
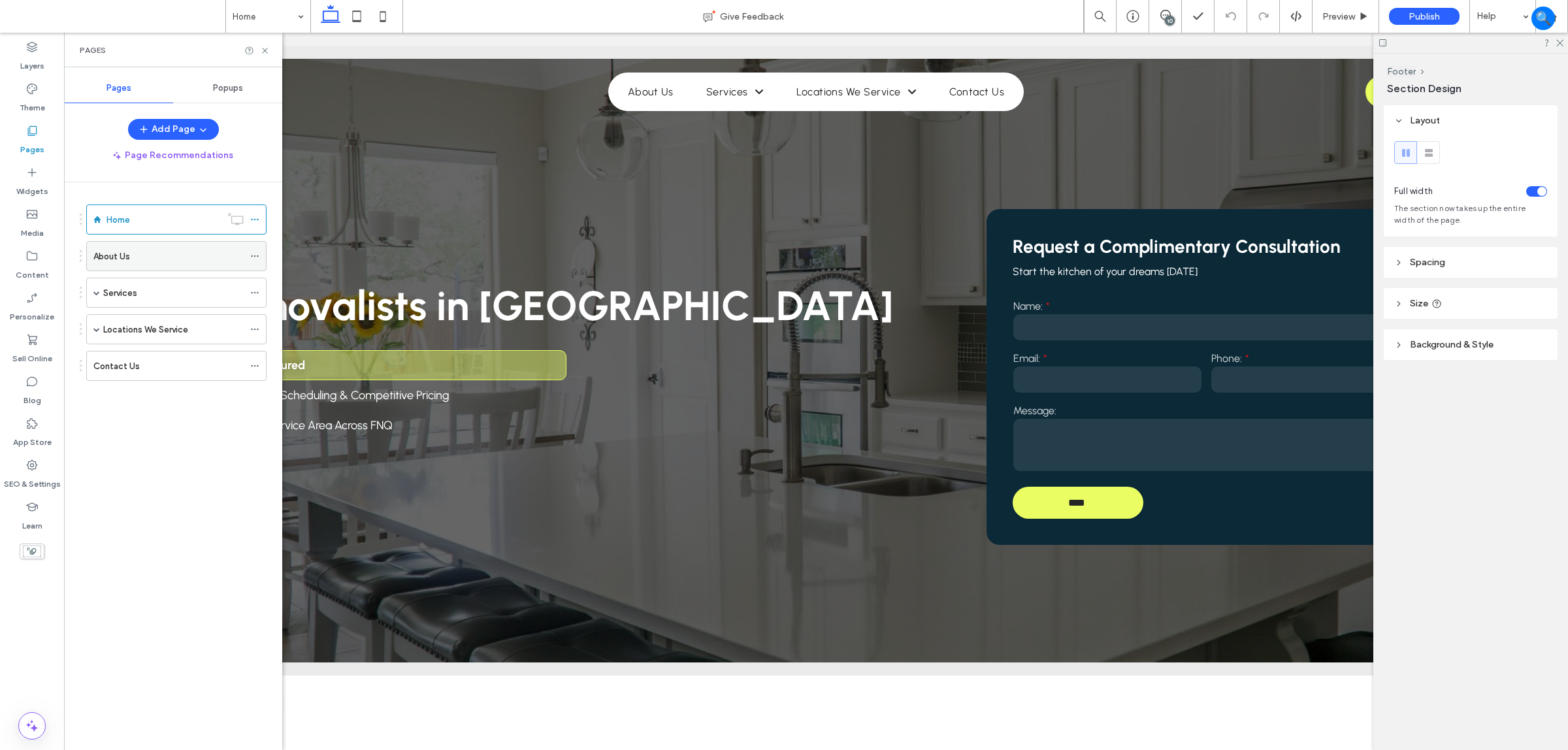
click at [154, 253] on div "About Us" at bounding box center [168, 256] width 150 height 14
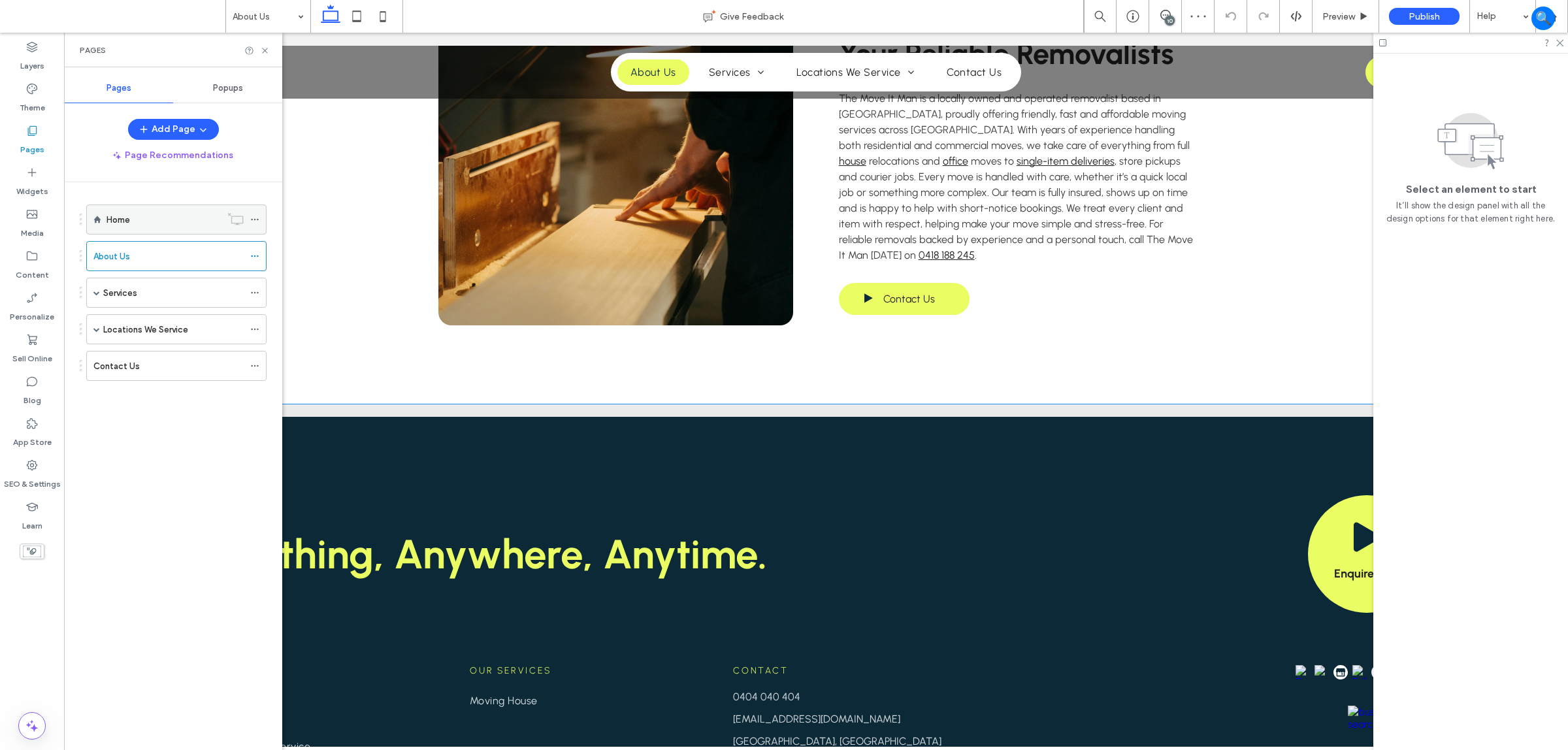
scroll to position [428, 0]
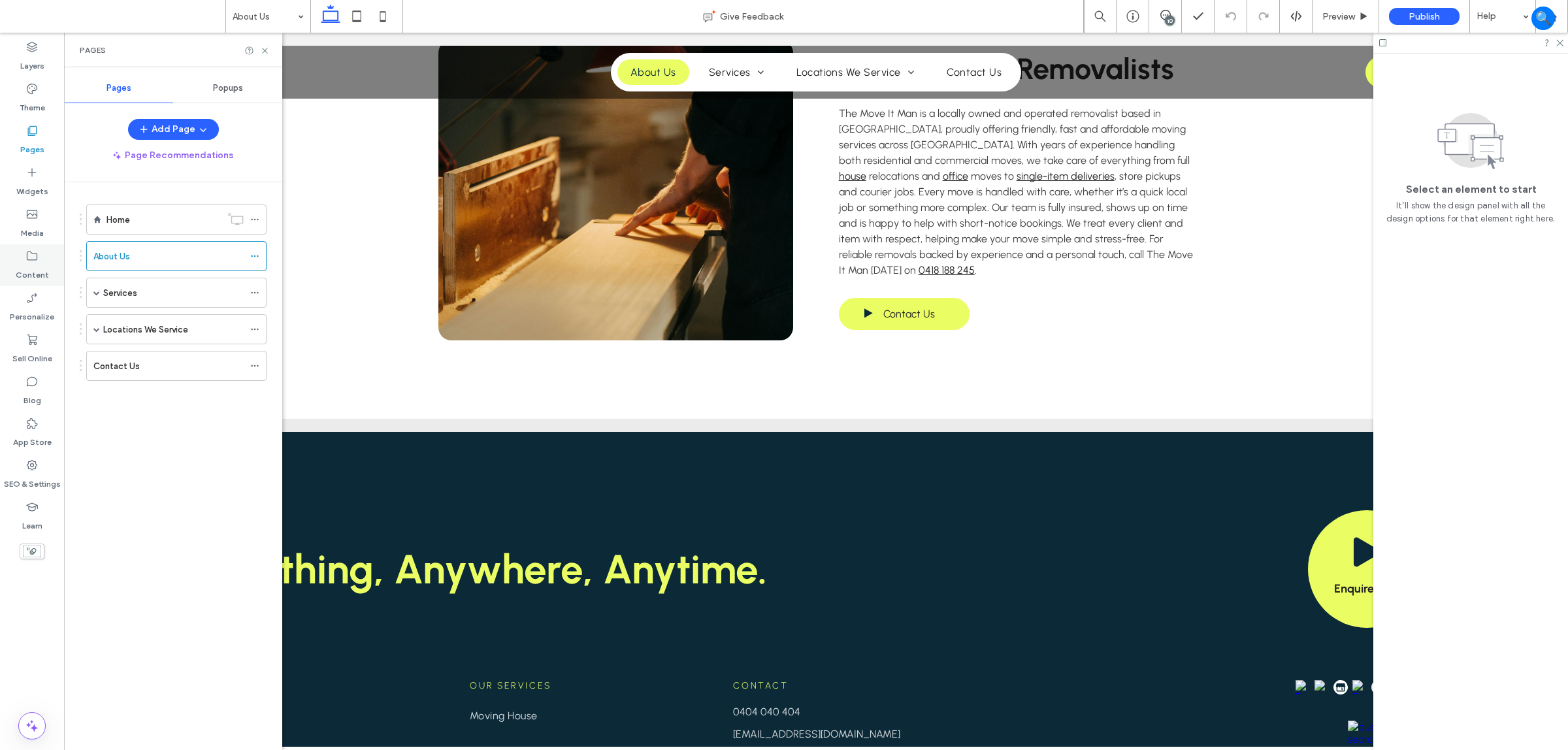
click at [16, 260] on div "Content" at bounding box center [32, 265] width 64 height 42
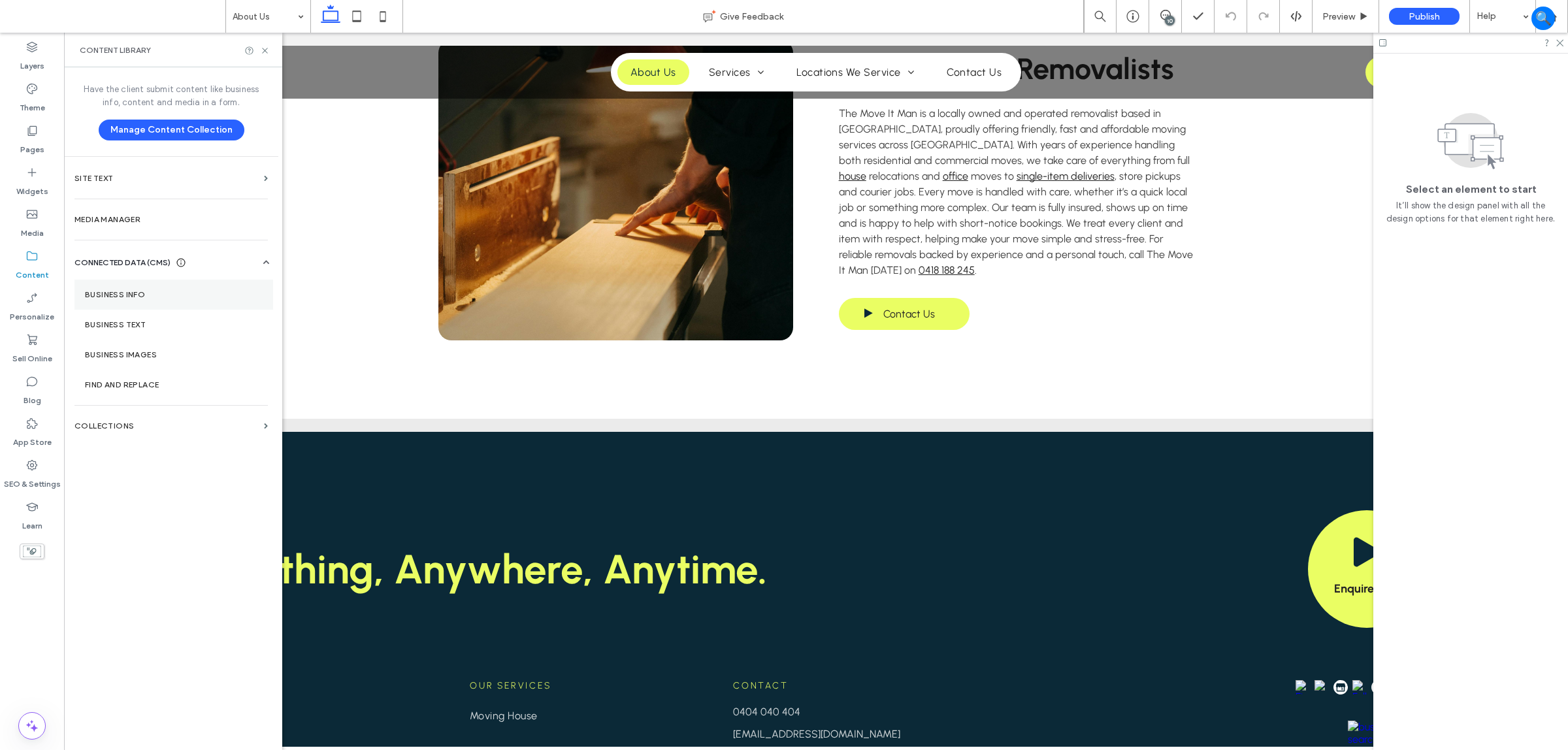
click at [177, 302] on section "Business Info" at bounding box center [173, 294] width 198 height 30
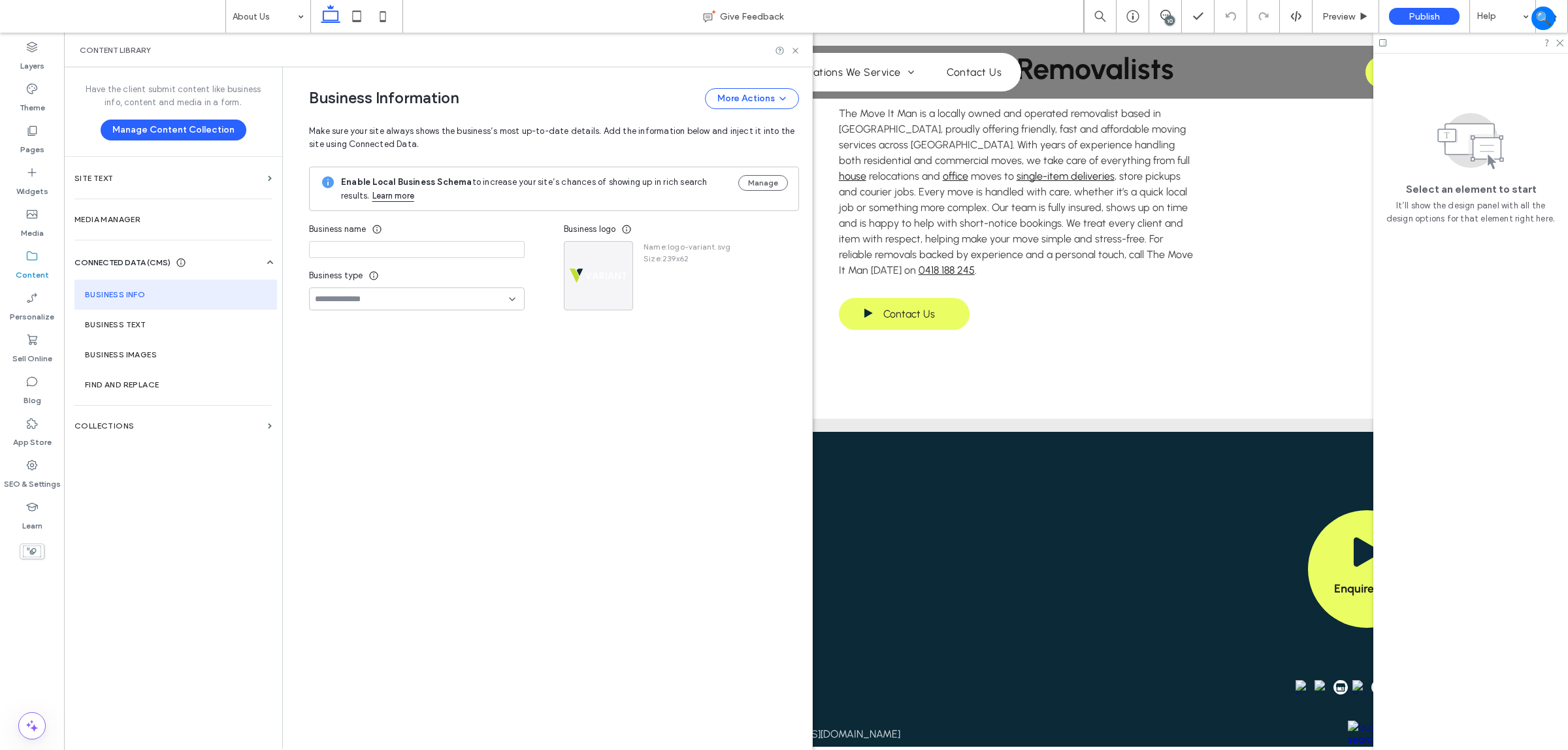
type input "**********"
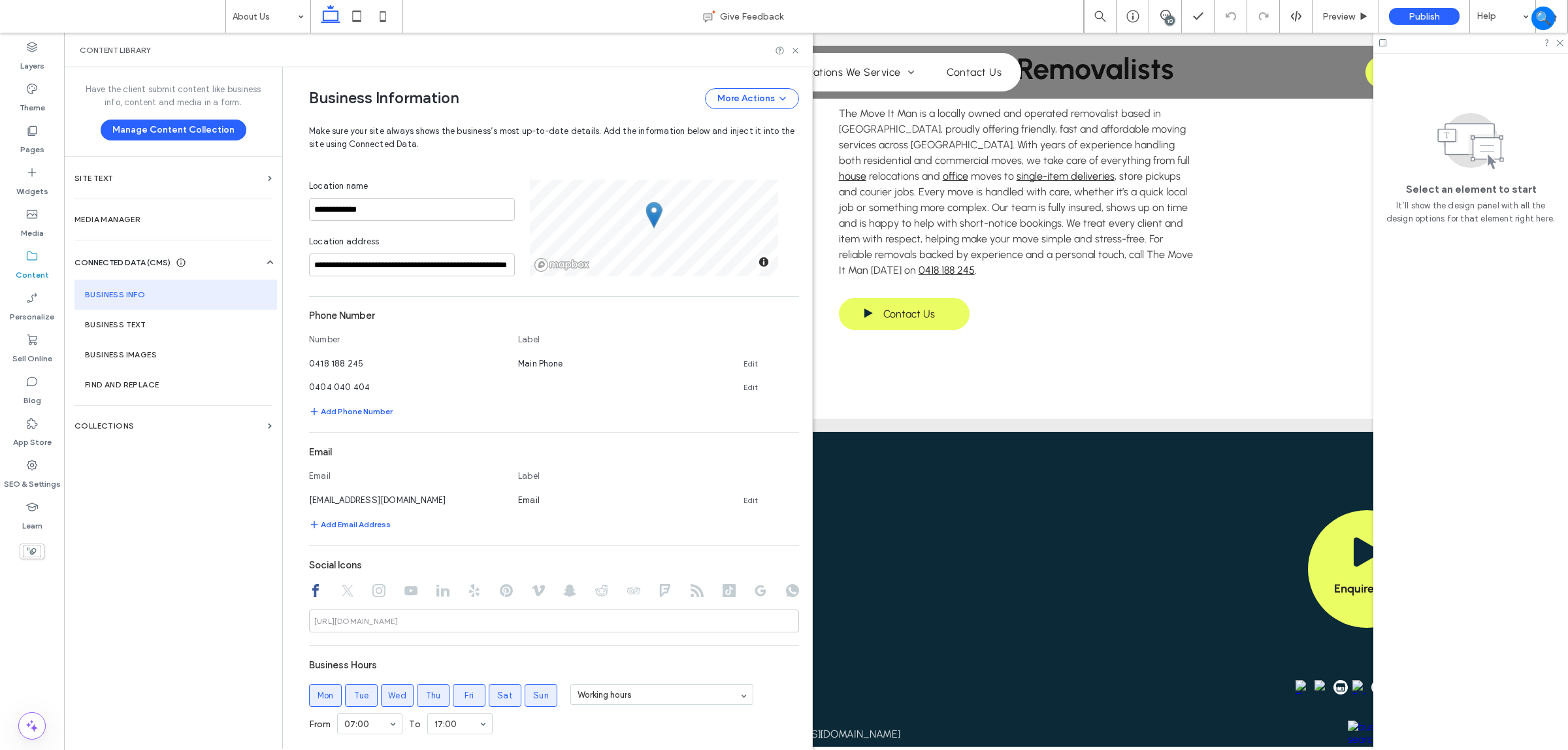
scroll to position [287, 0]
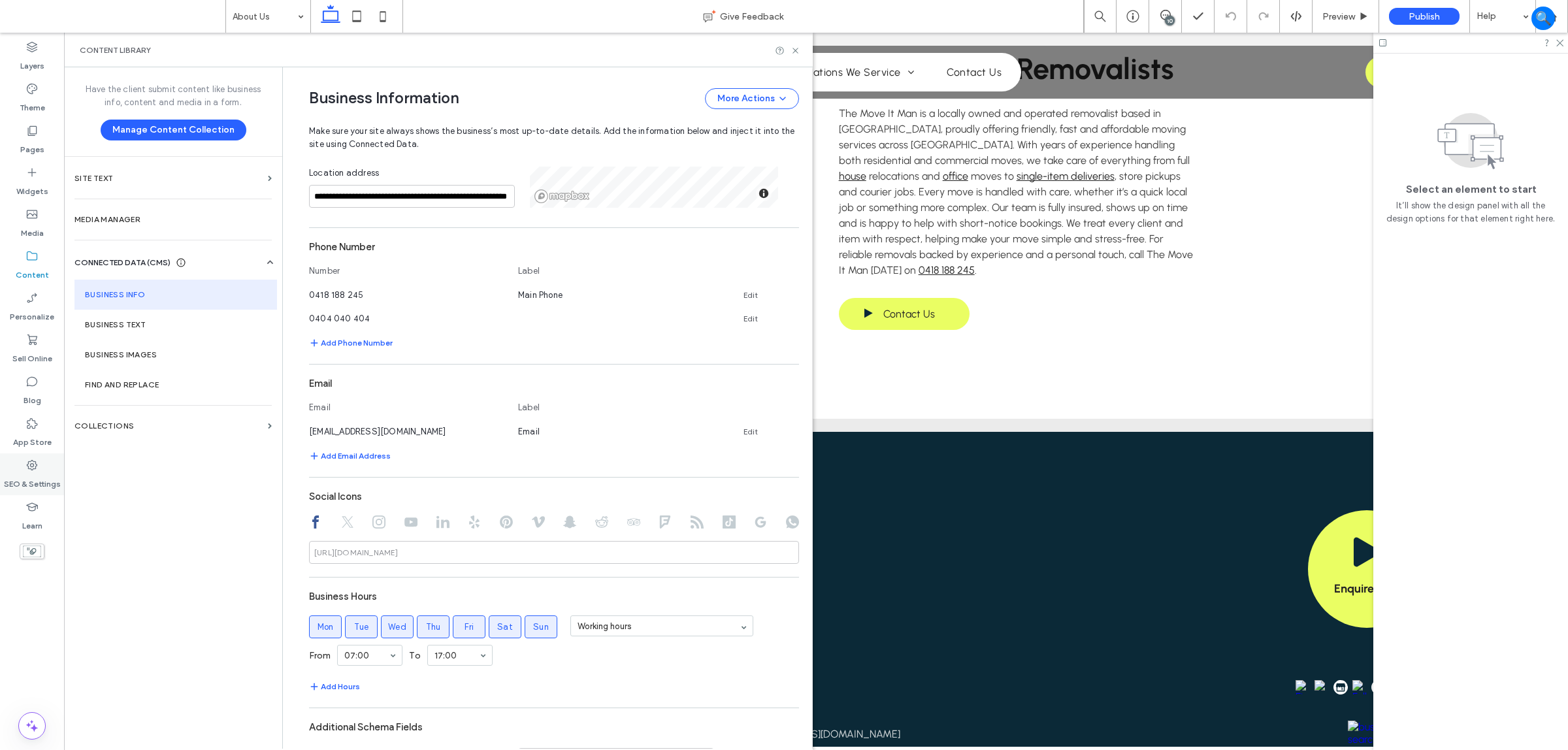
click at [32, 478] on label "SEO & Settings" at bounding box center [32, 480] width 57 height 18
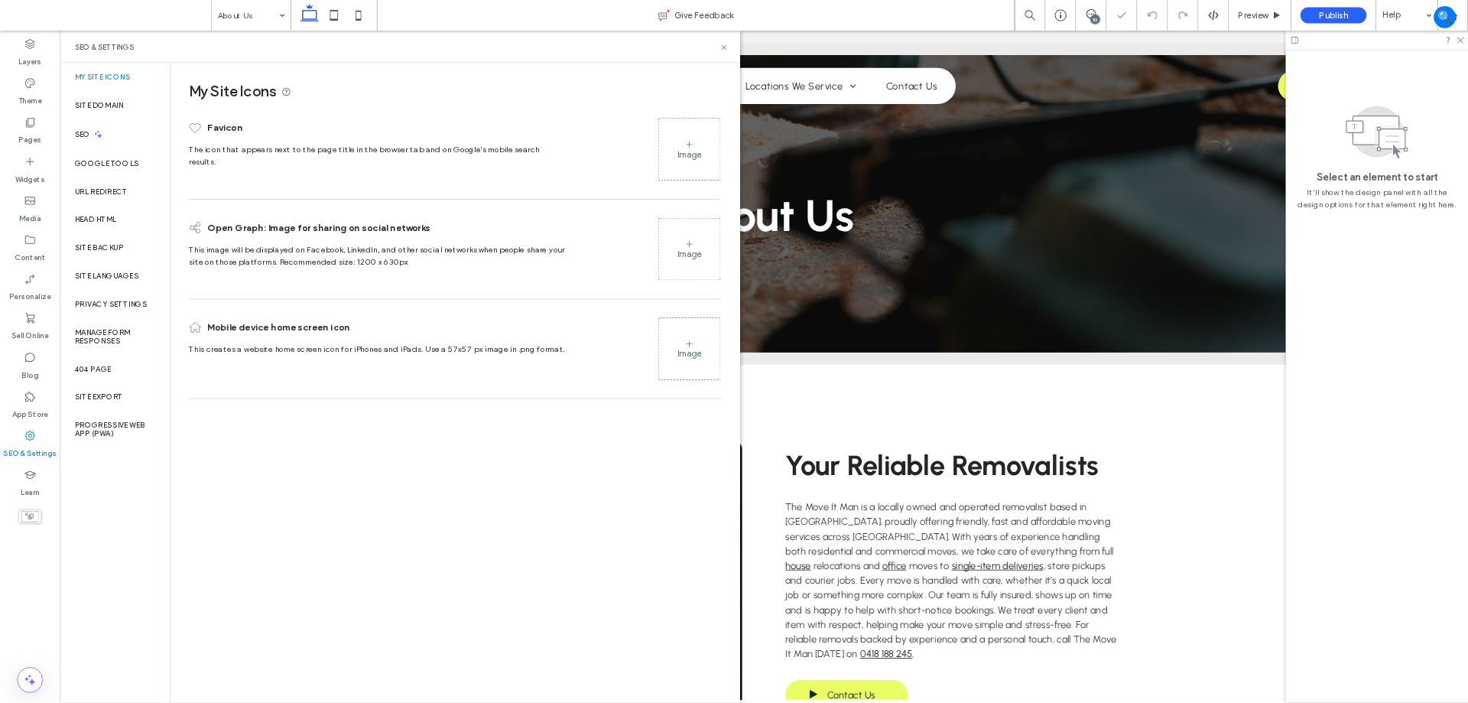
scroll to position [0, 0]
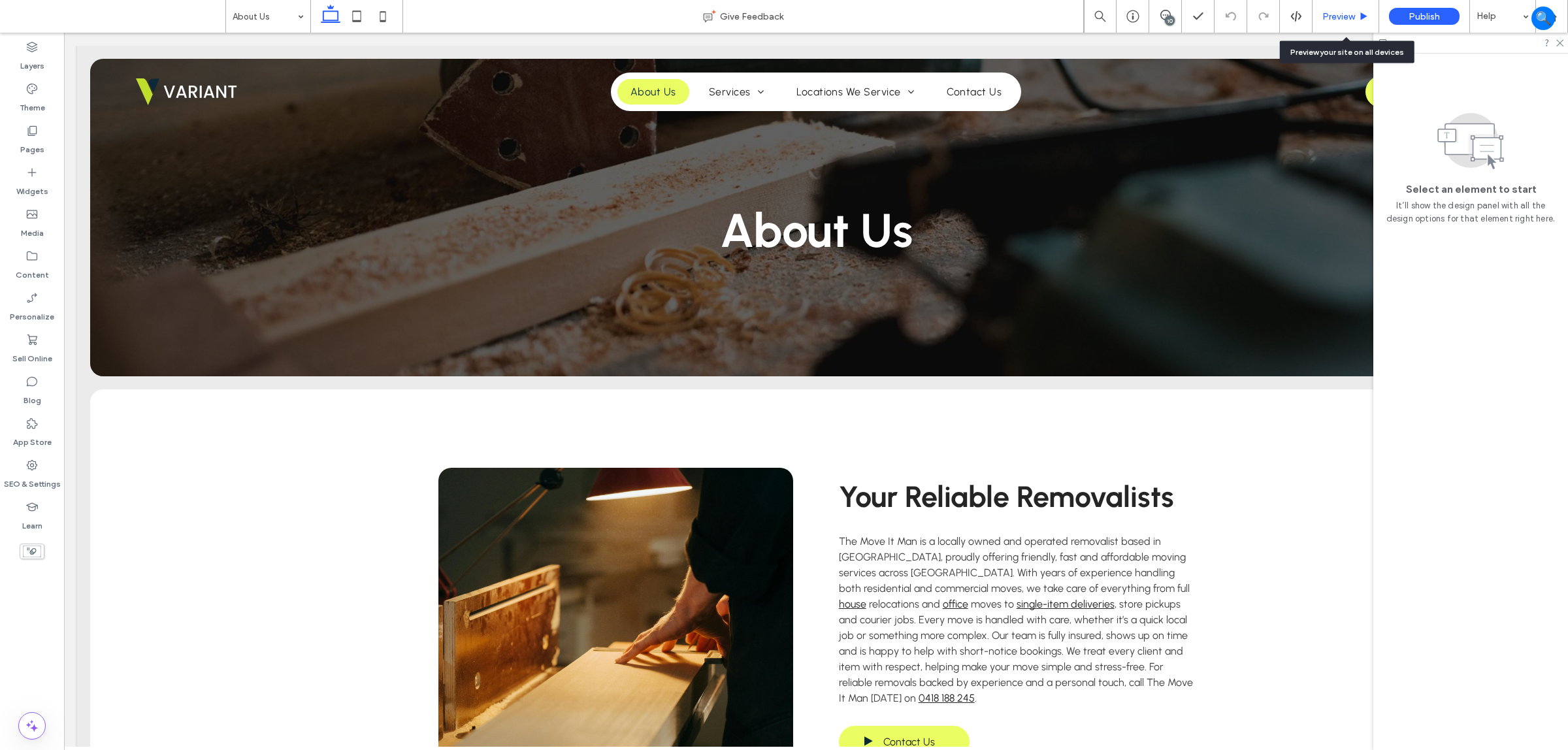
click at [1341, 21] on div "Preview" at bounding box center [1346, 16] width 67 height 32
click at [1329, 17] on span "Preview" at bounding box center [1339, 16] width 32 height 11
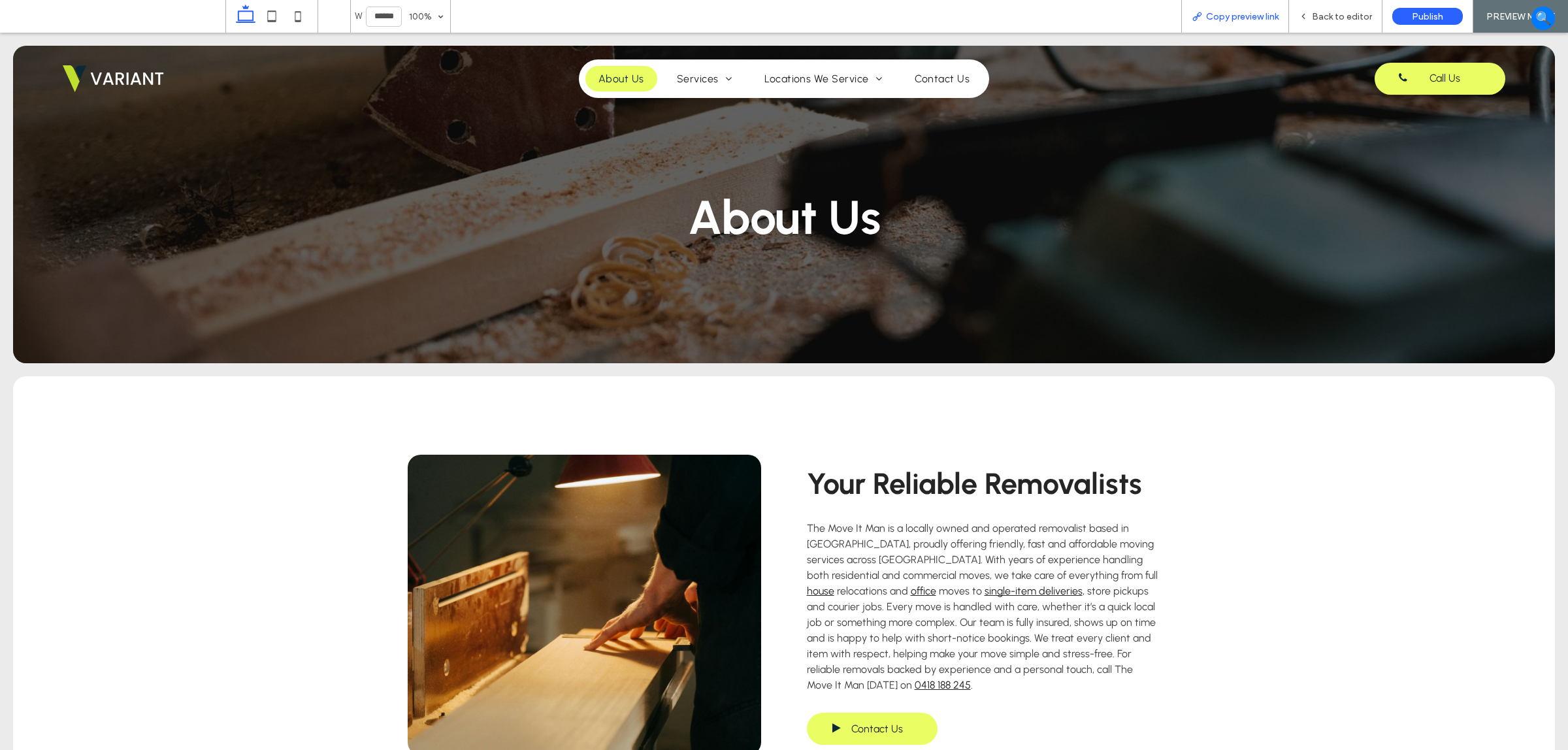
click at [1250, 21] on span "Copy preview link" at bounding box center [1242, 16] width 73 height 11
click at [1250, 16] on span "Copy preview link" at bounding box center [1242, 16] width 73 height 11
click at [1322, 12] on span "Back to editor" at bounding box center [1342, 16] width 60 height 11
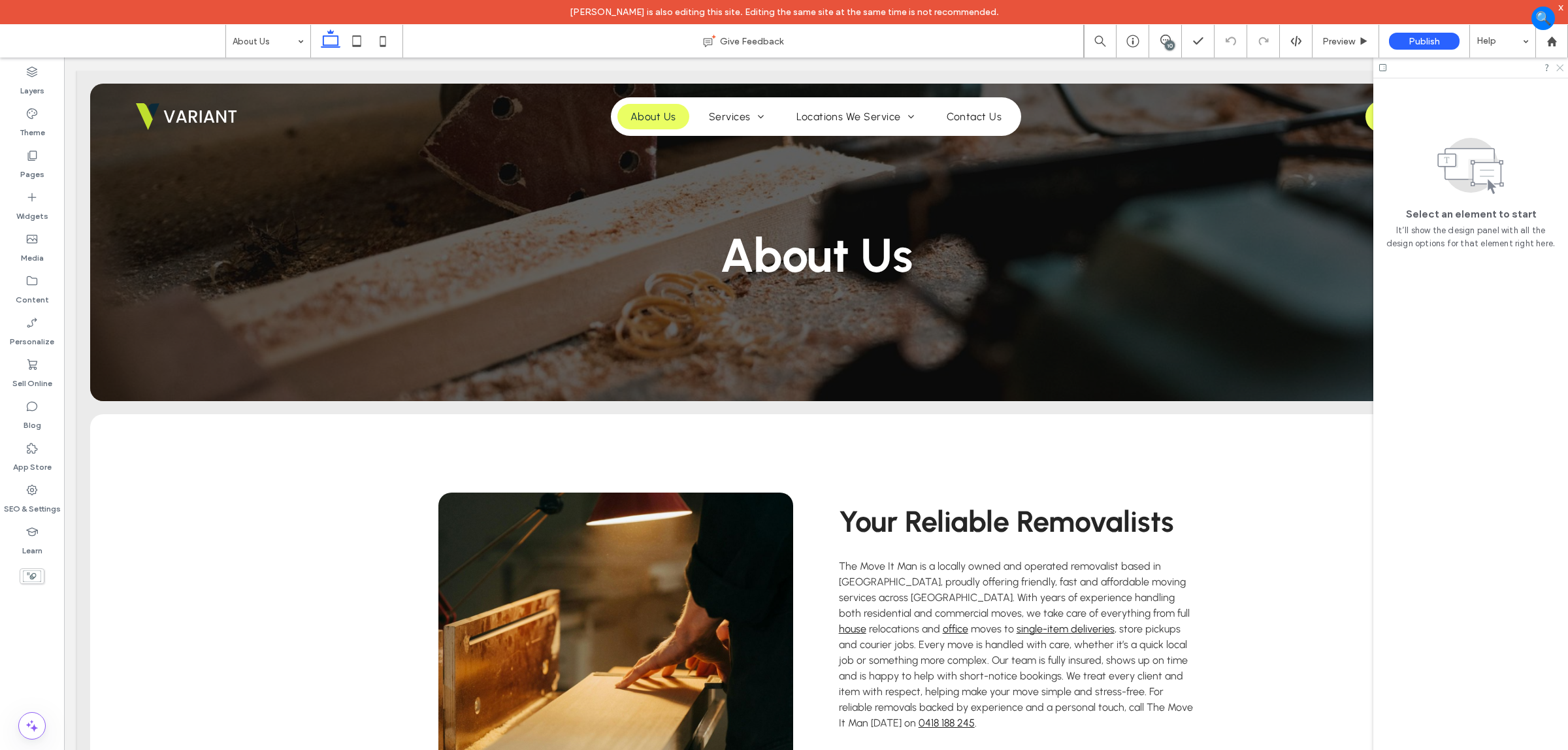
click at [1562, 64] on icon at bounding box center [1559, 67] width 9 height 9
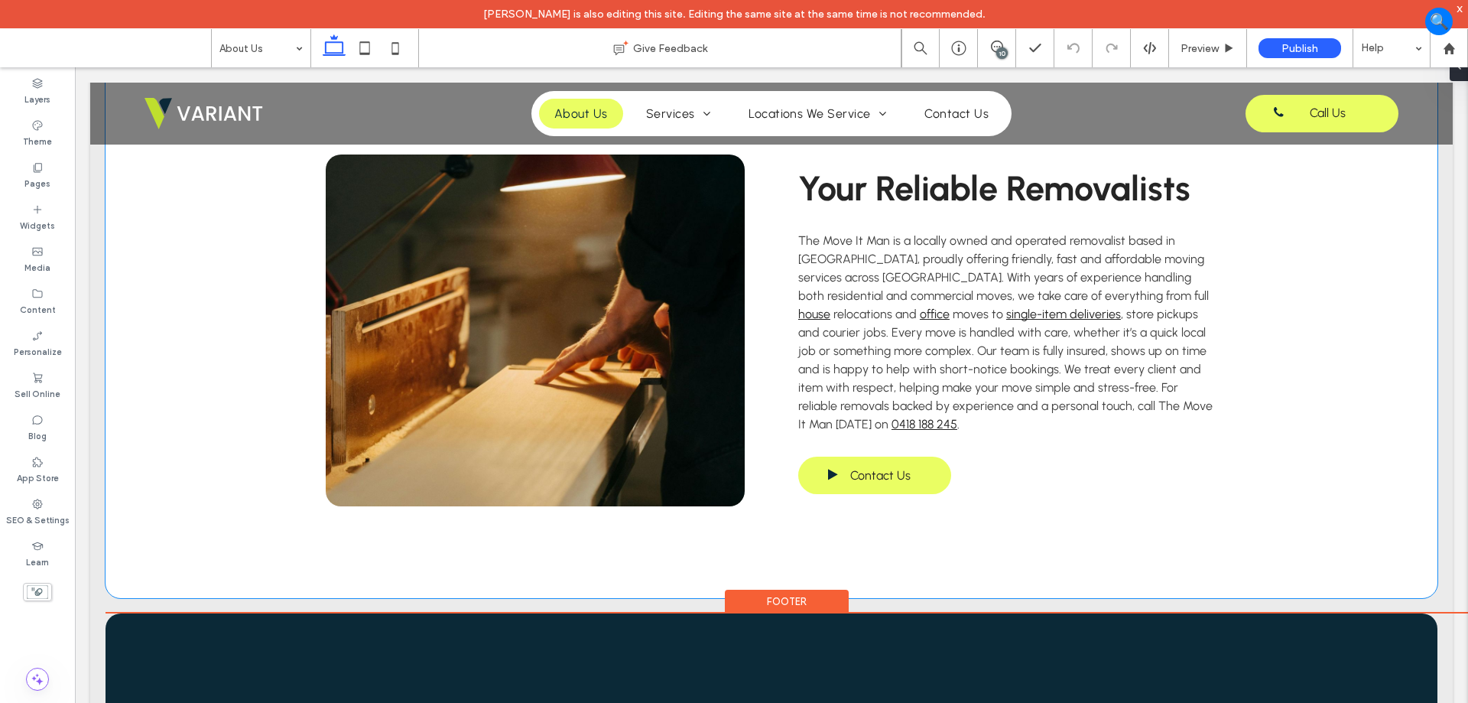
scroll to position [612, 0]
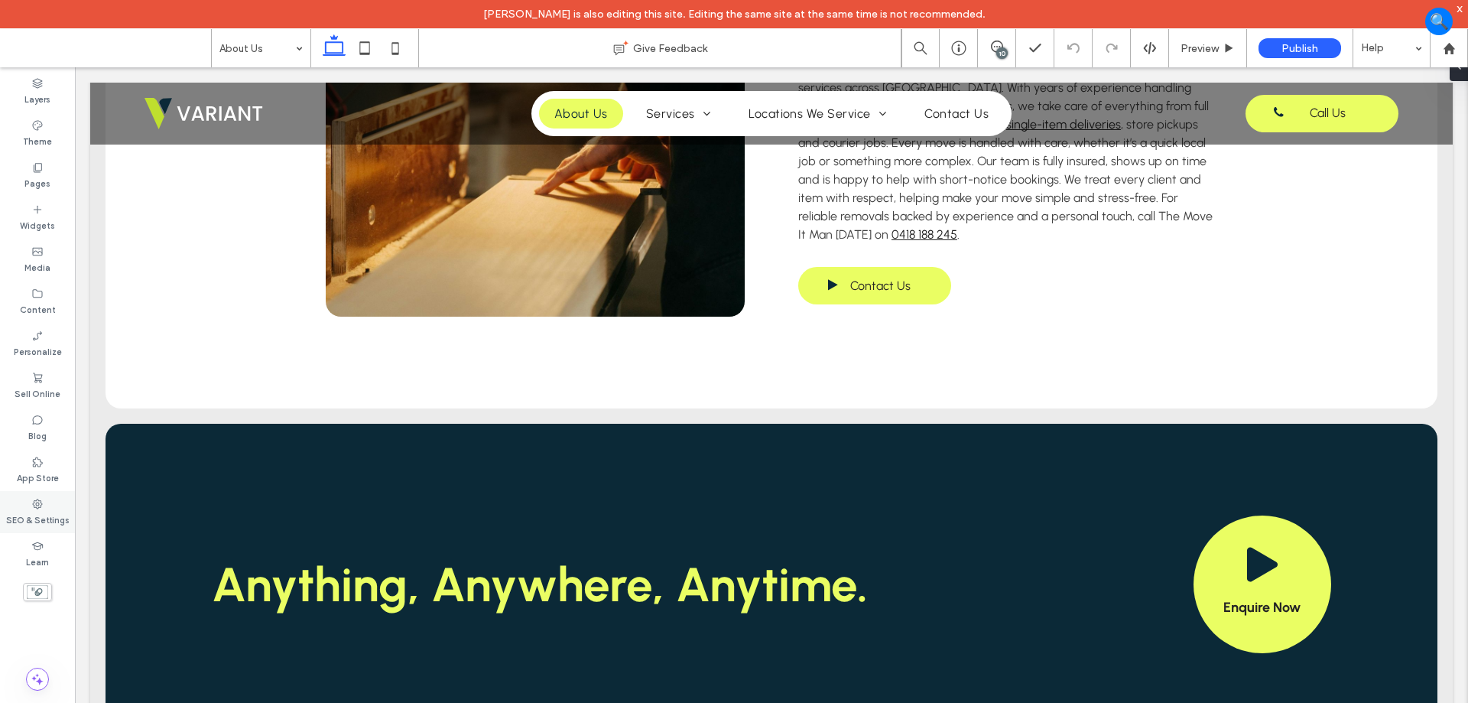
click at [65, 499] on div "SEO & Settings" at bounding box center [37, 512] width 75 height 42
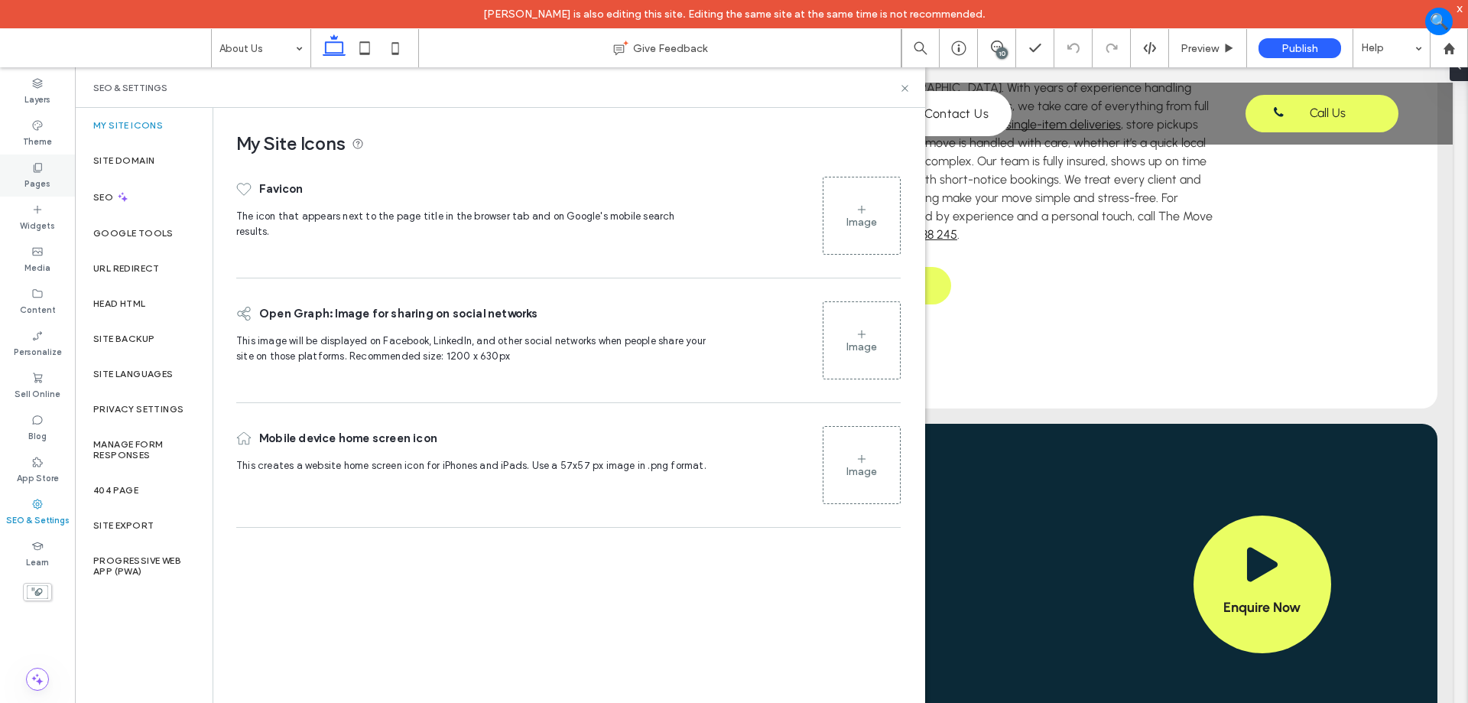
click at [52, 180] on div "Pages" at bounding box center [37, 175] width 75 height 42
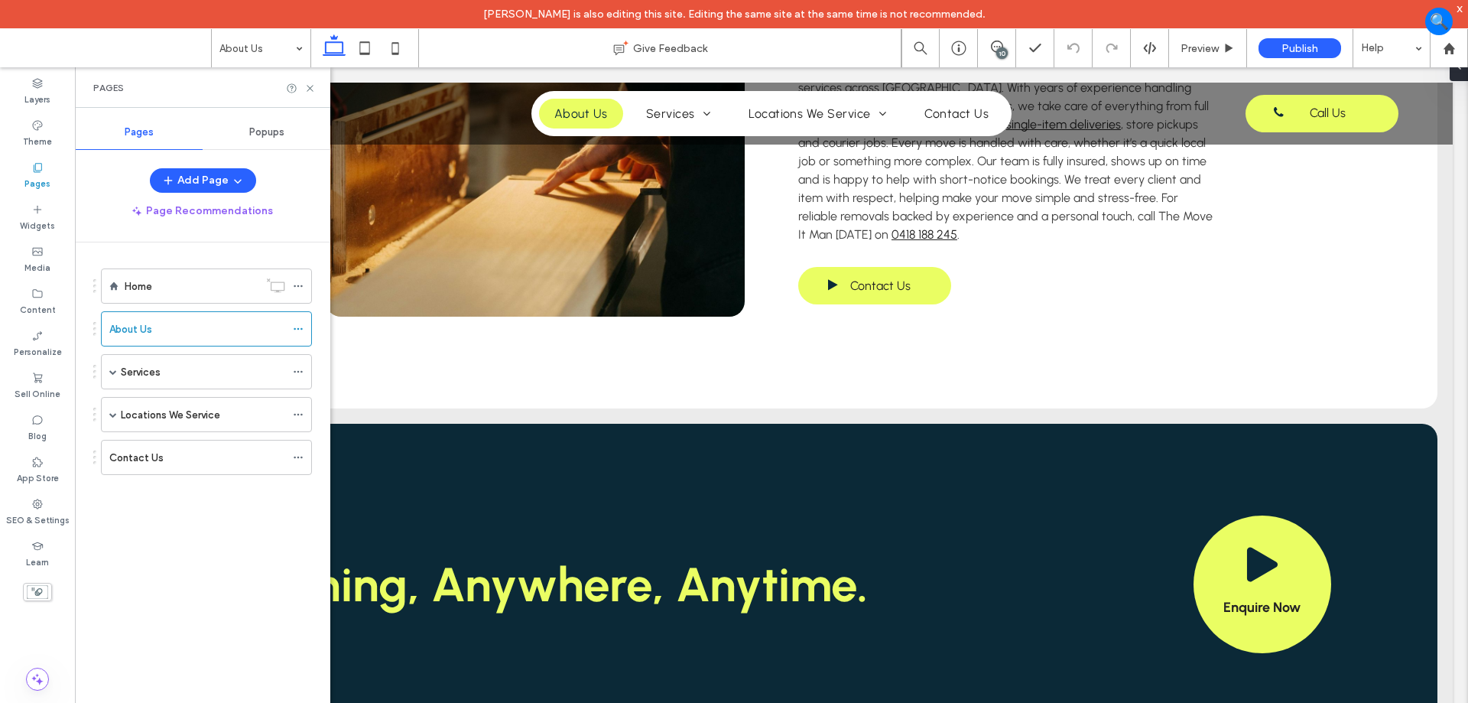
click at [129, 372] on label "Services" at bounding box center [141, 372] width 40 height 27
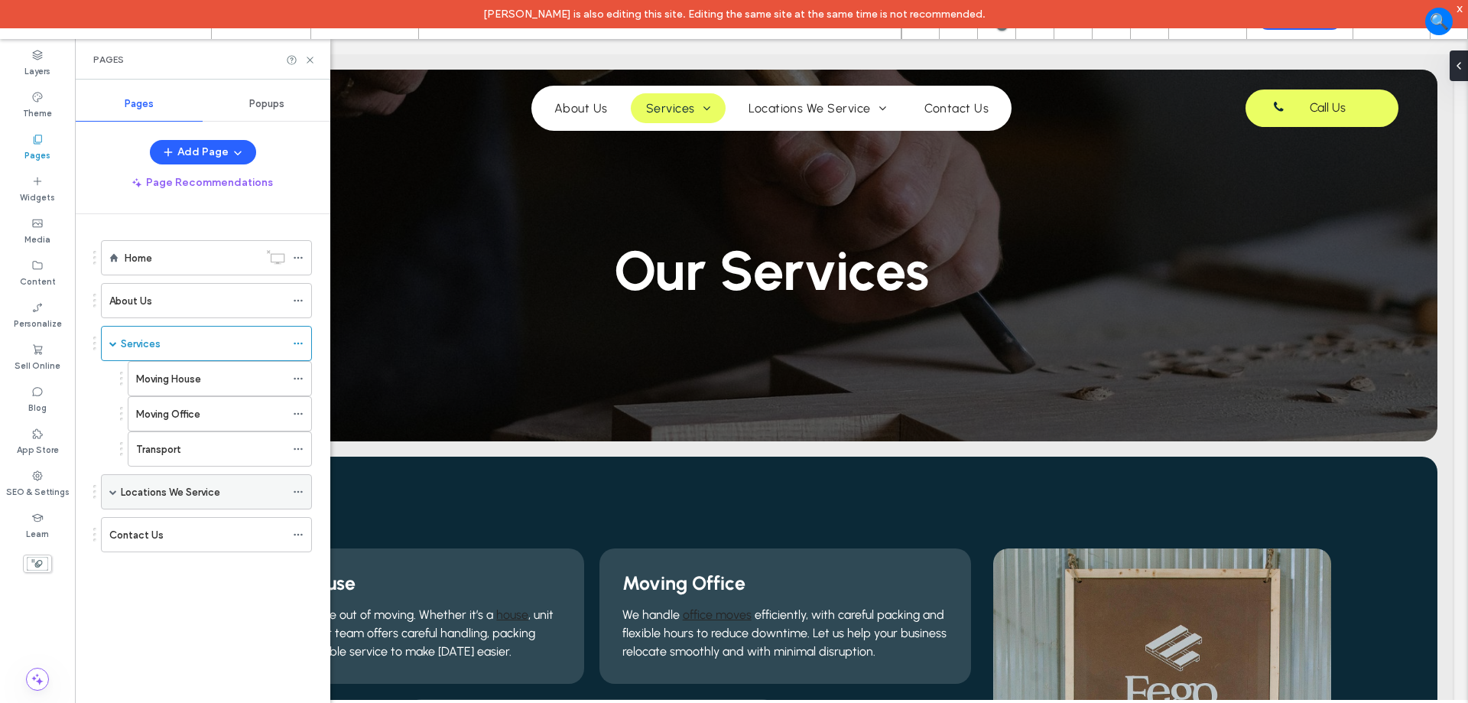
click at [113, 491] on span at bounding box center [113, 492] width 8 height 8
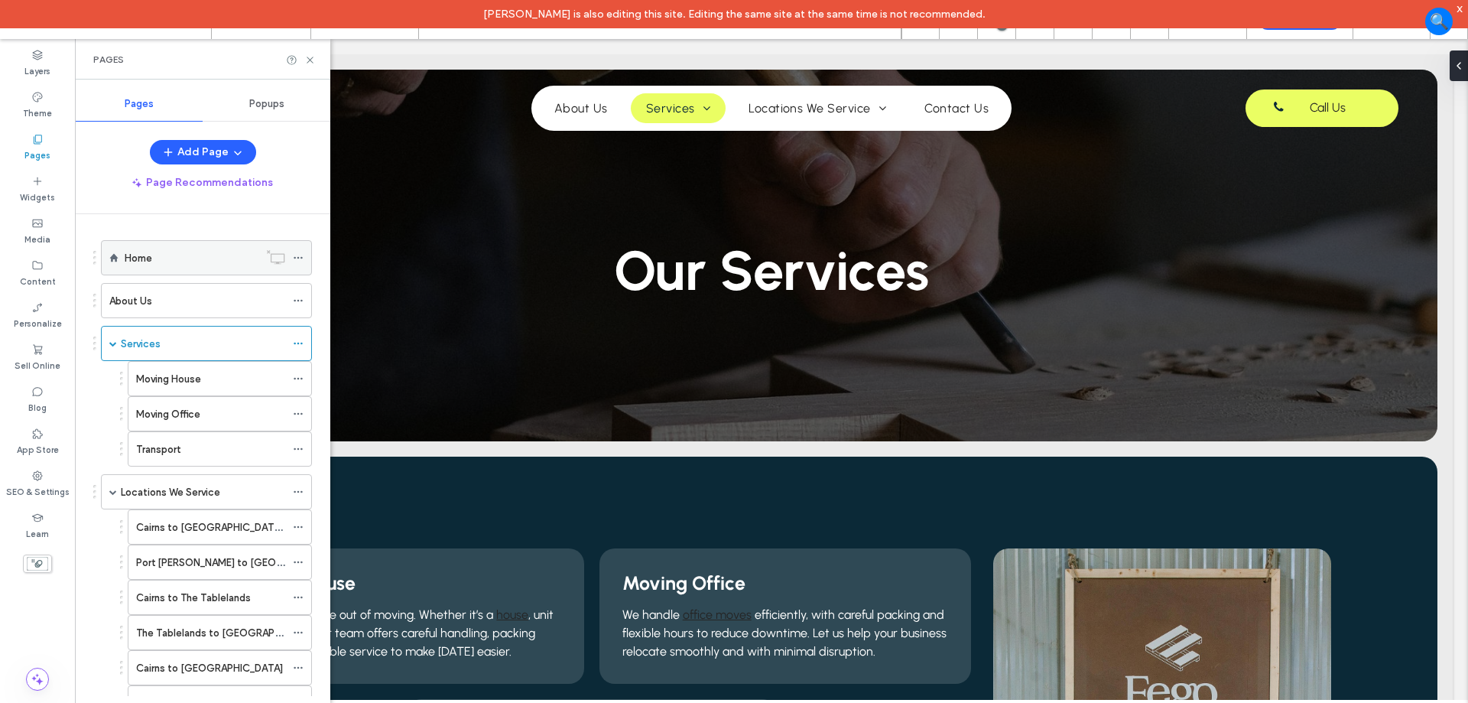
click at [204, 254] on div "Home" at bounding box center [192, 258] width 134 height 16
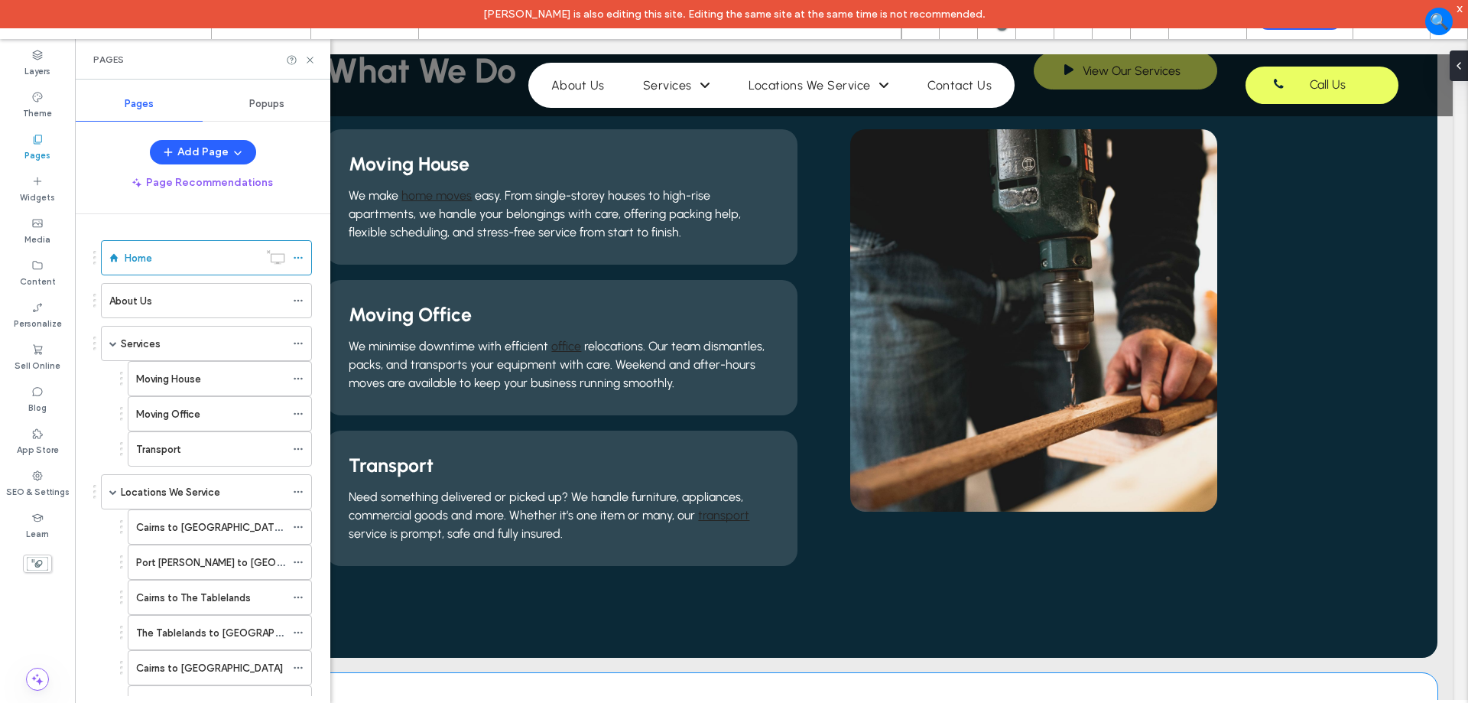
scroll to position [1682, 0]
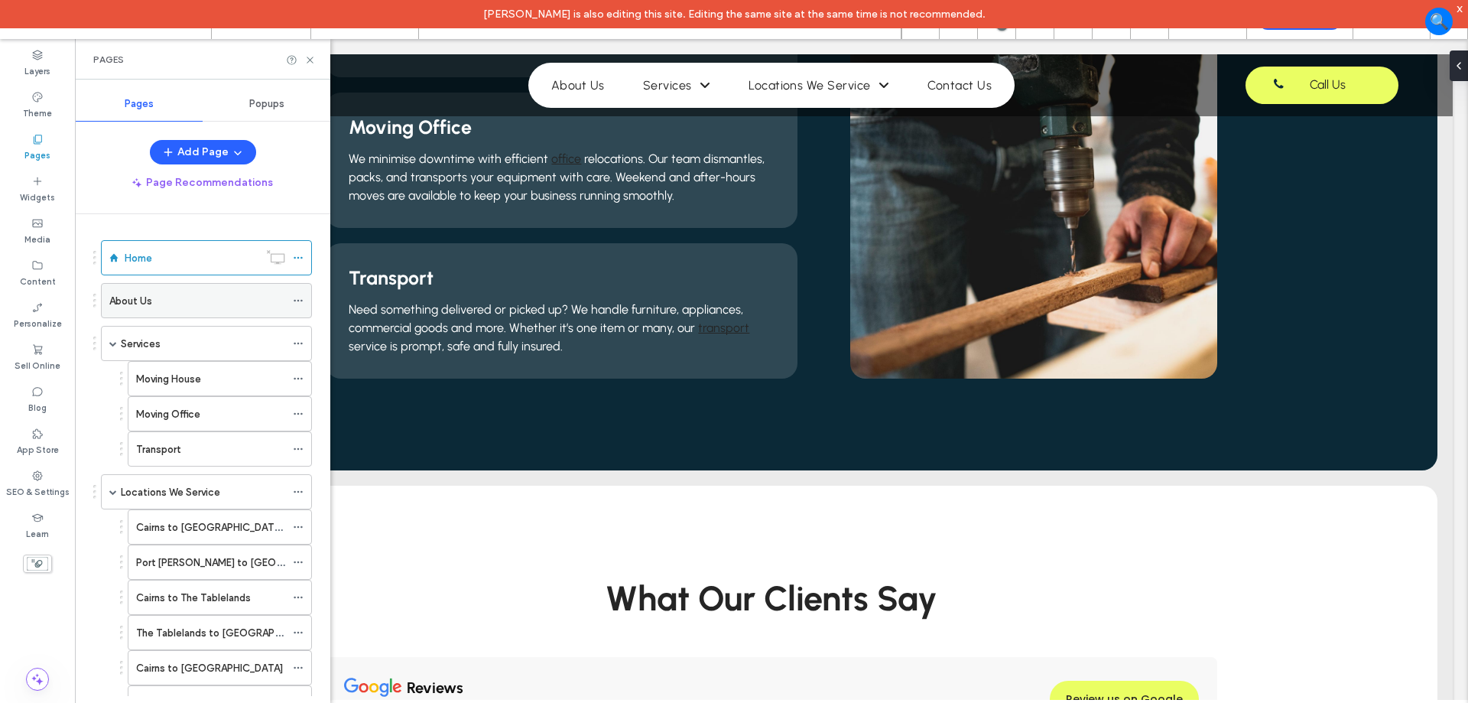
click at [161, 300] on div "About Us" at bounding box center [197, 301] width 176 height 16
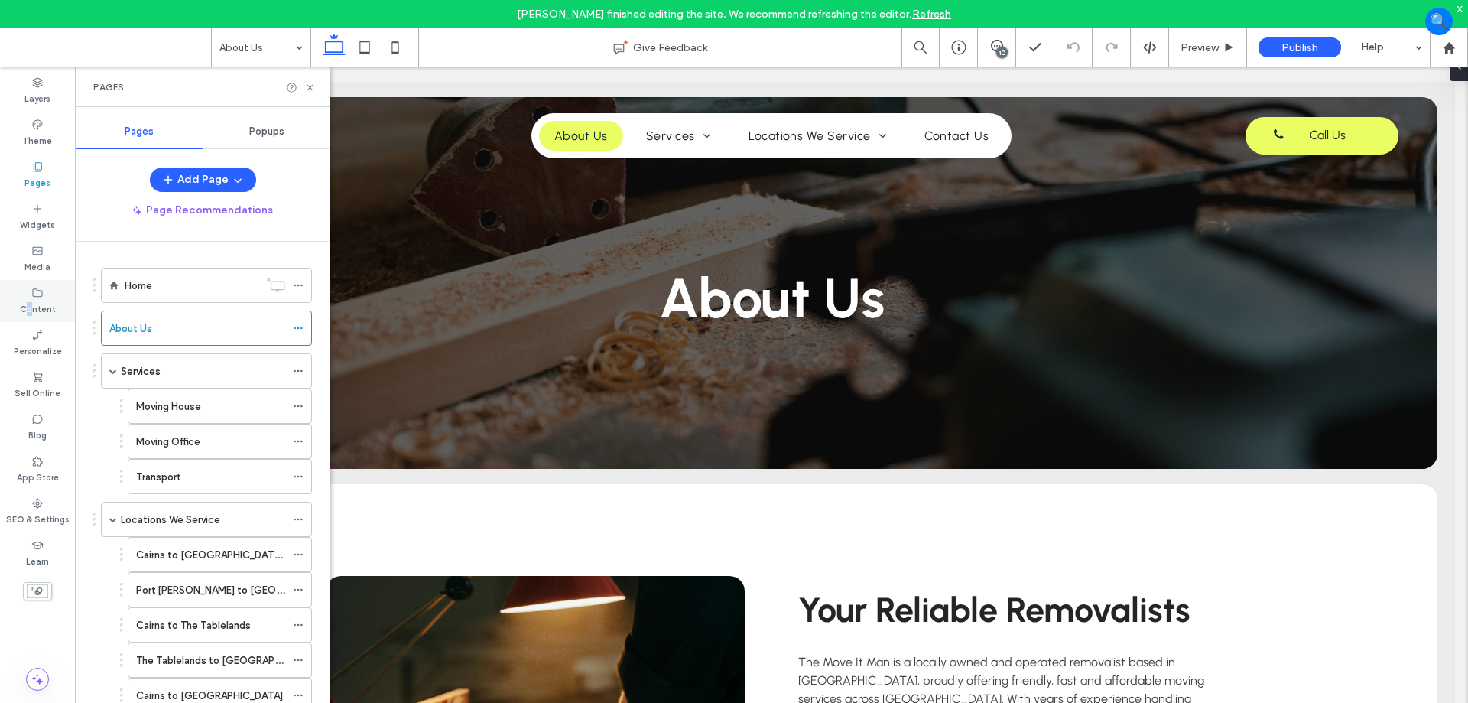
click at [30, 300] on label "Content" at bounding box center [38, 307] width 36 height 17
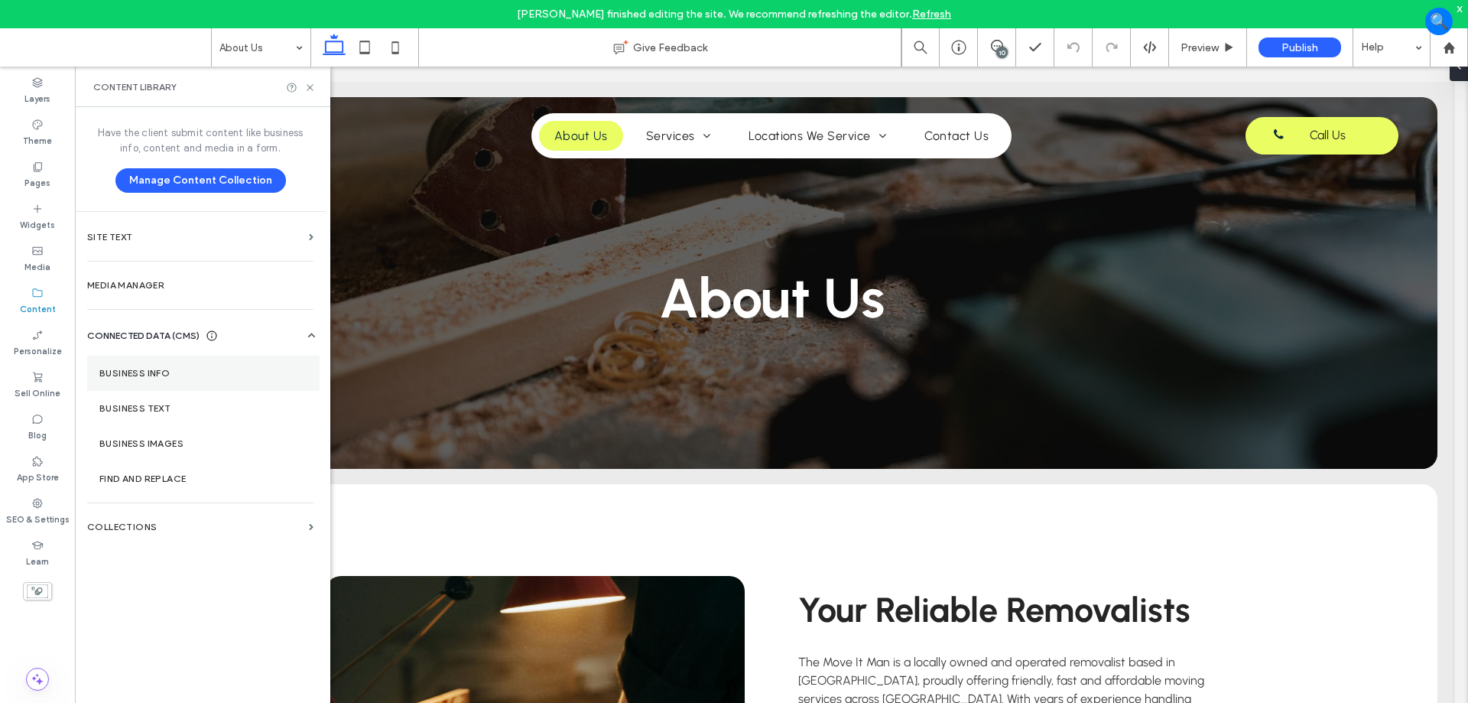
click at [192, 379] on section "Business Info" at bounding box center [203, 373] width 232 height 35
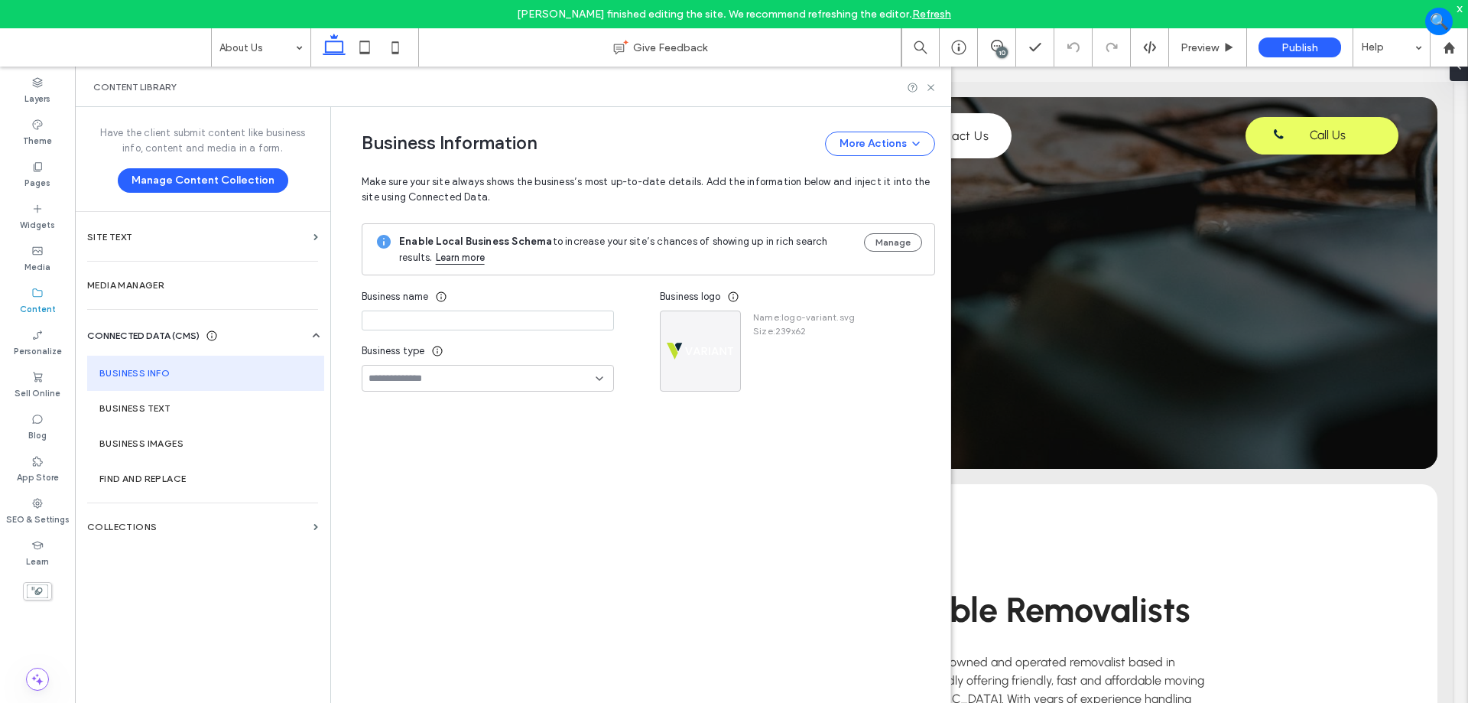
type input "**********"
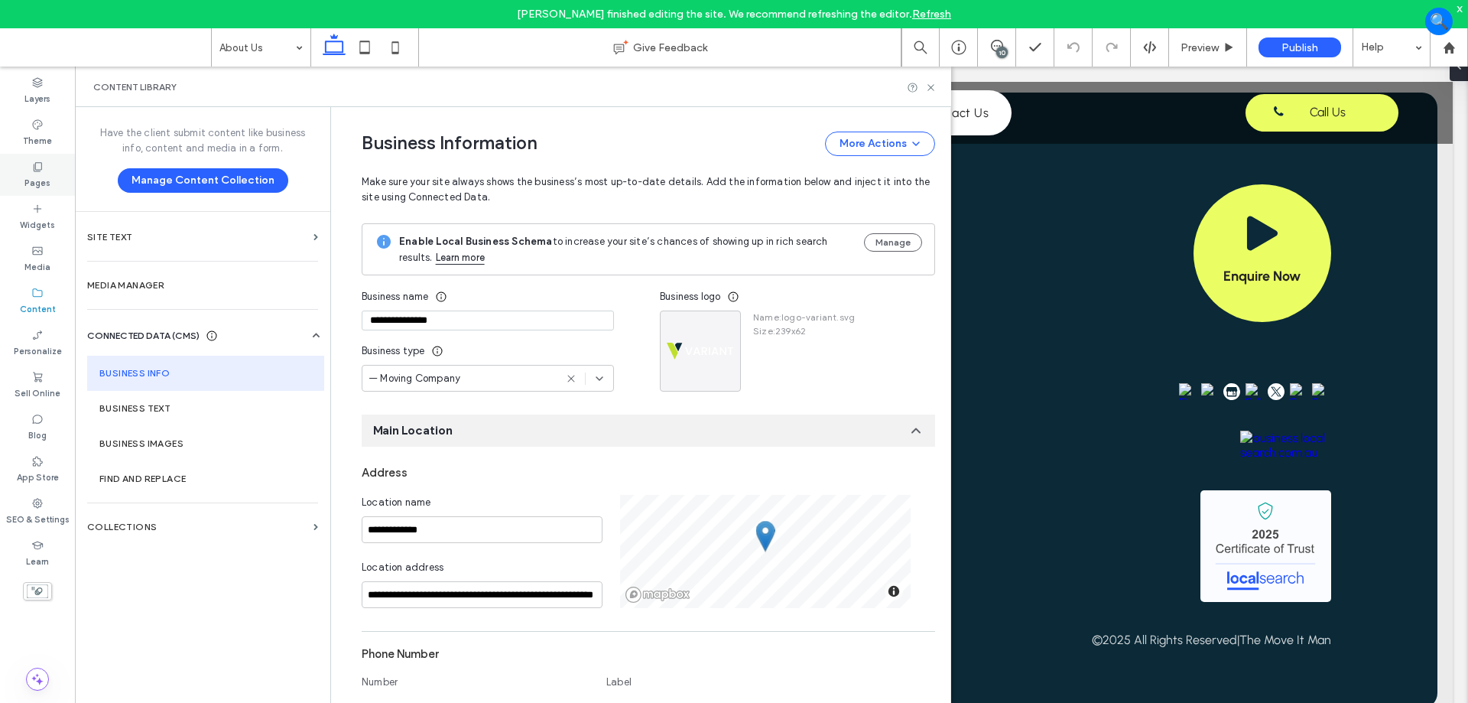
click at [33, 165] on icon at bounding box center [37, 167] width 12 height 12
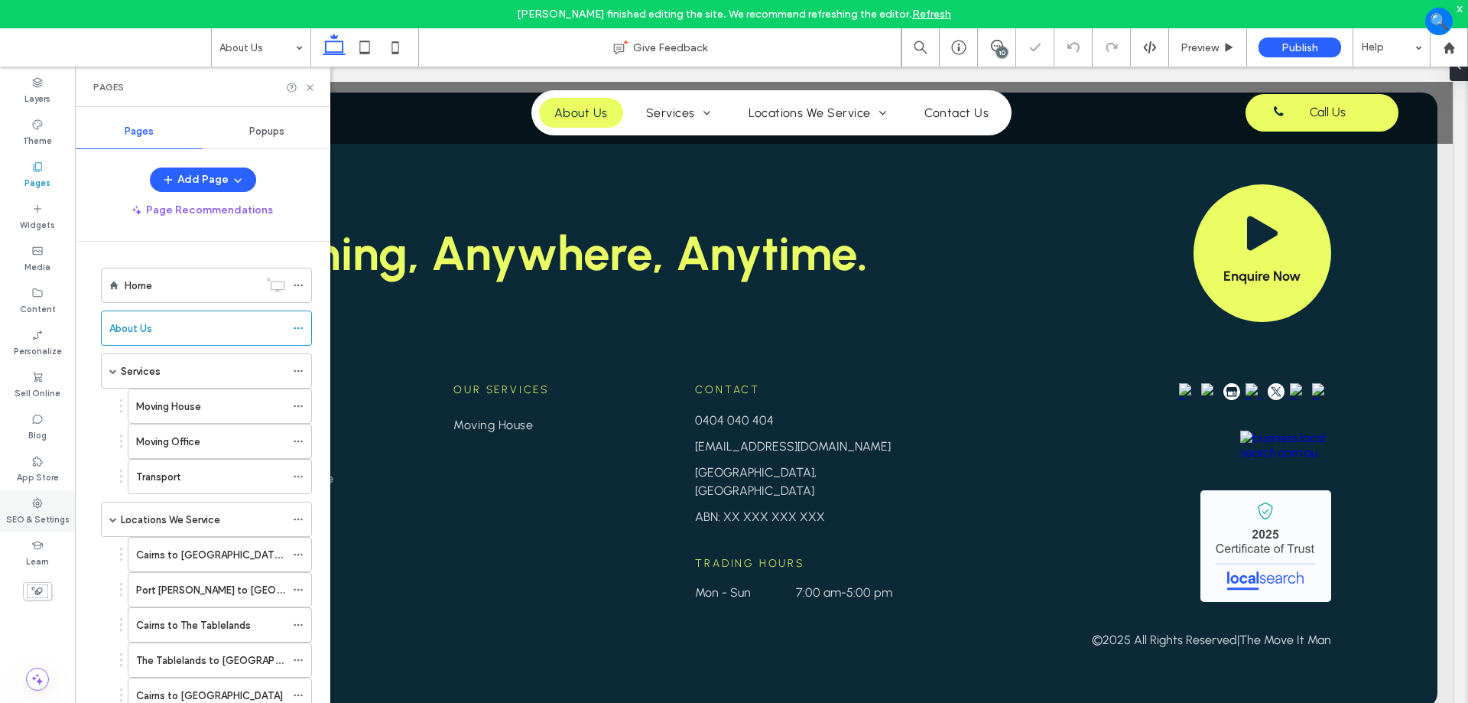
click at [37, 518] on label "SEO & Settings" at bounding box center [37, 517] width 63 height 17
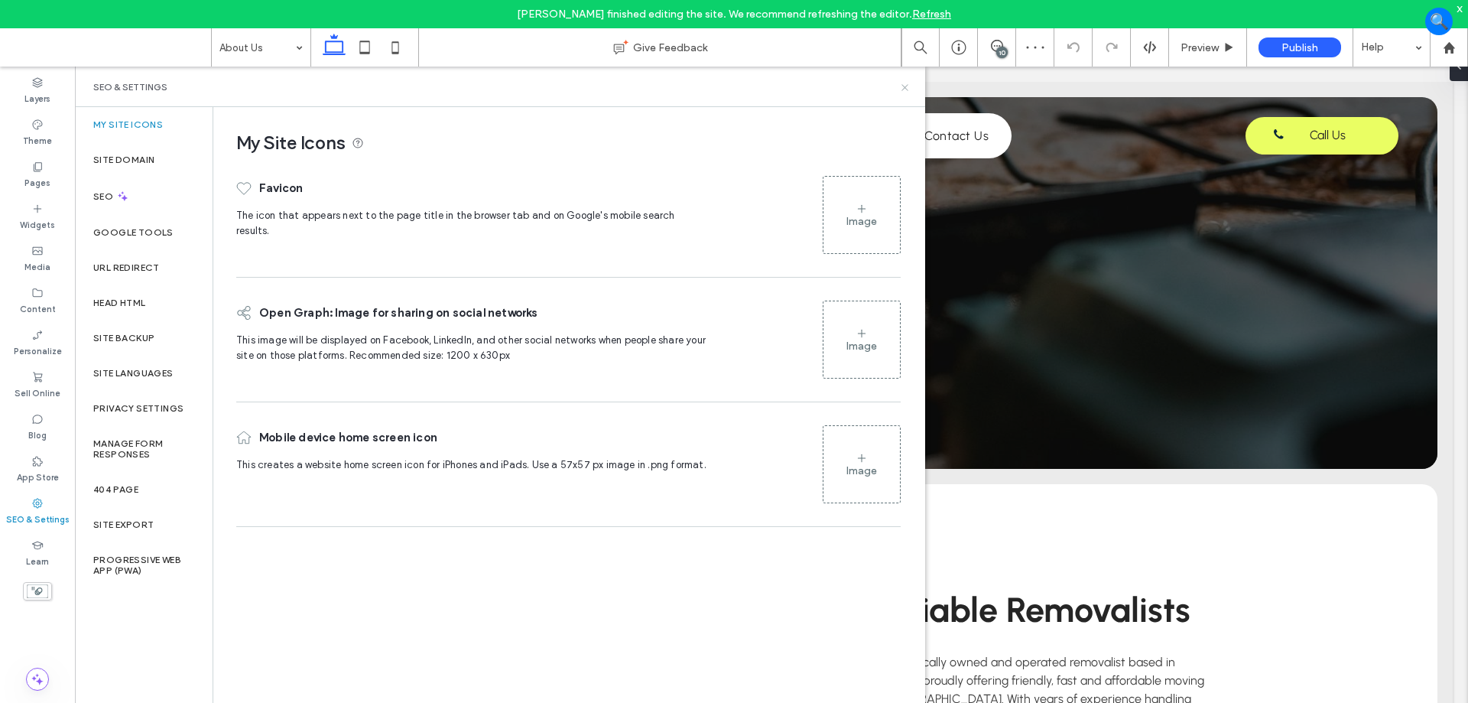
click at [902, 85] on use at bounding box center [905, 87] width 6 height 6
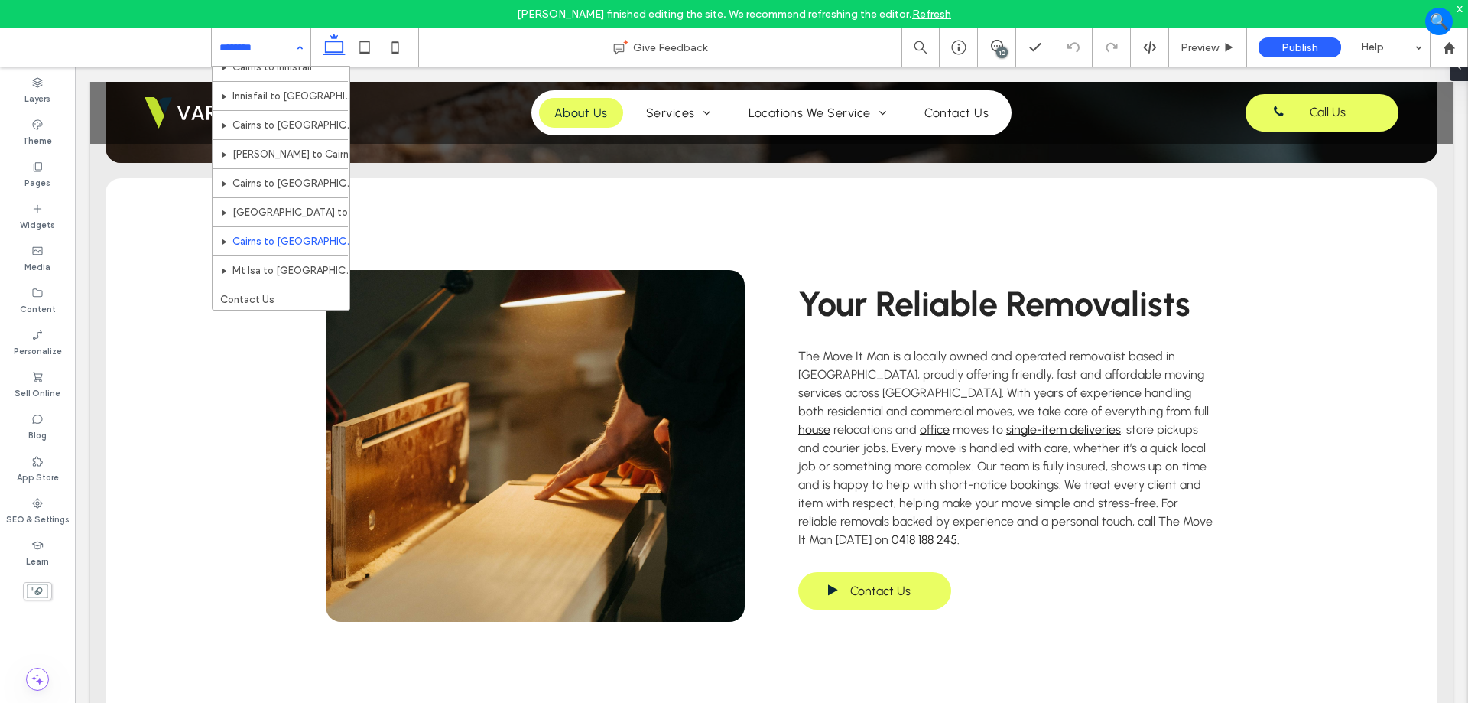
scroll to position [394, 0]
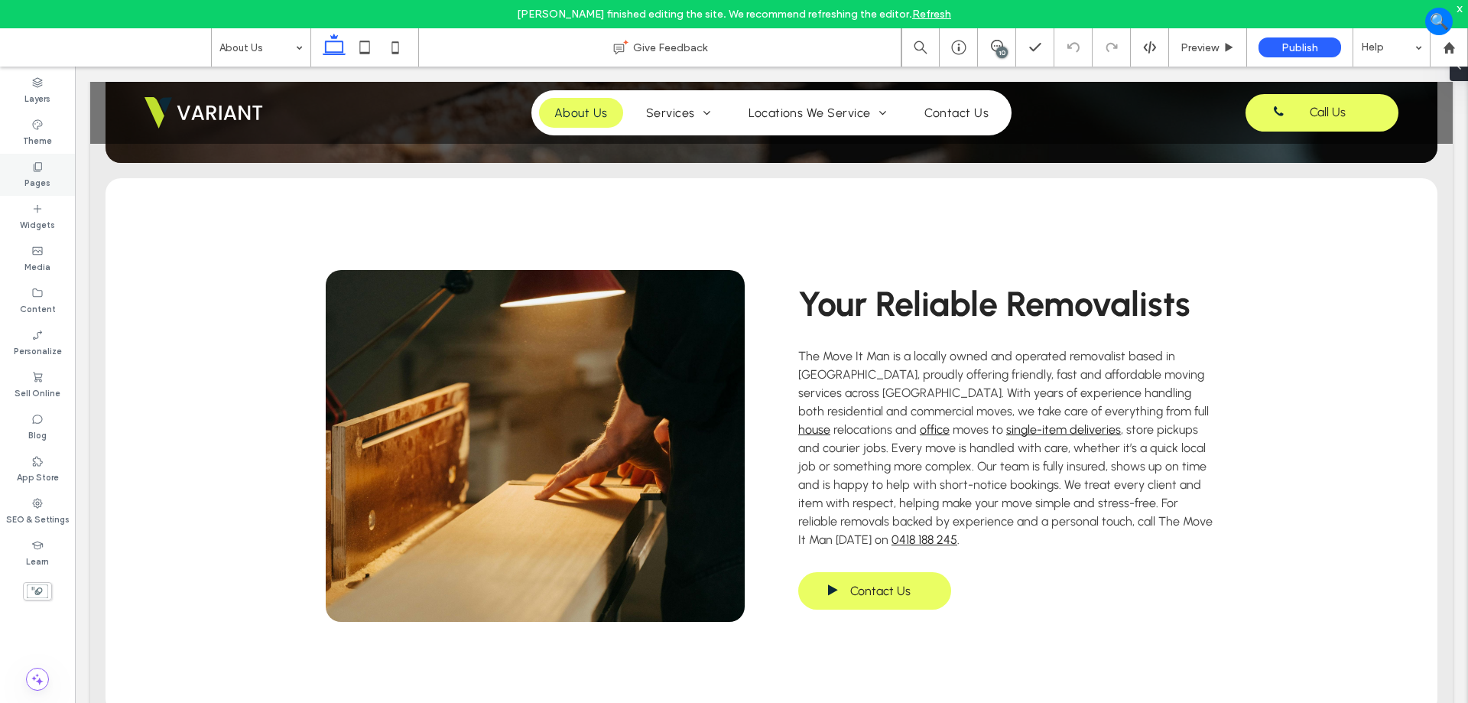
click at [35, 174] on label "Pages" at bounding box center [37, 181] width 26 height 17
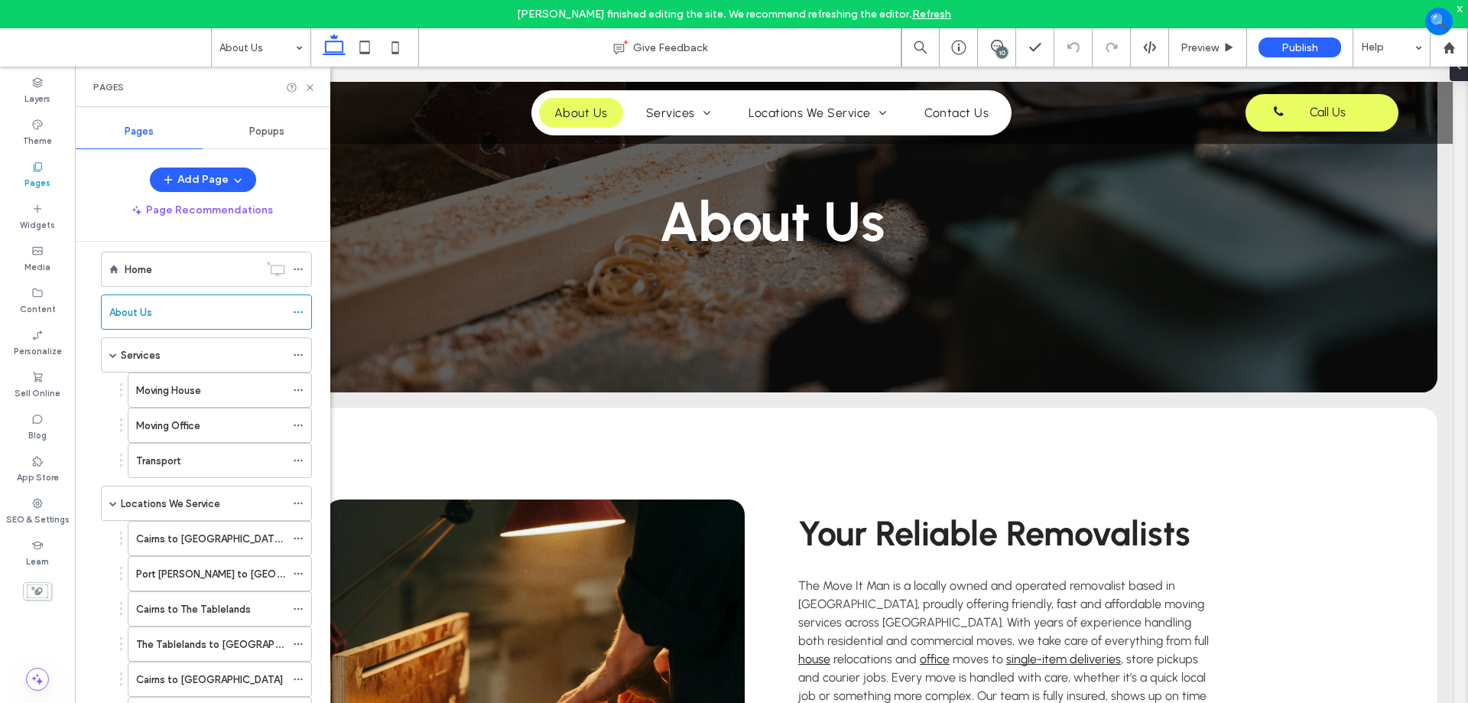
scroll to position [0, 0]
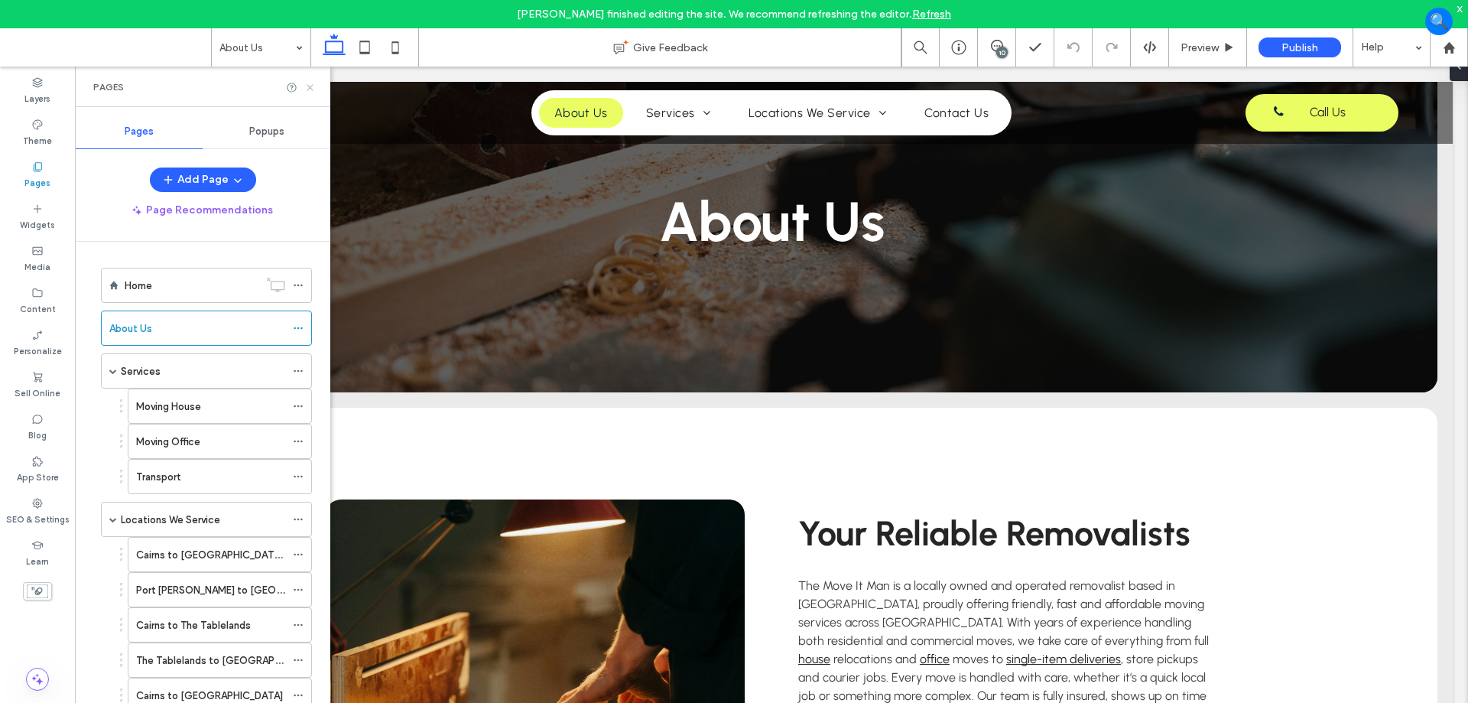
click at [314, 86] on icon at bounding box center [309, 87] width 11 height 11
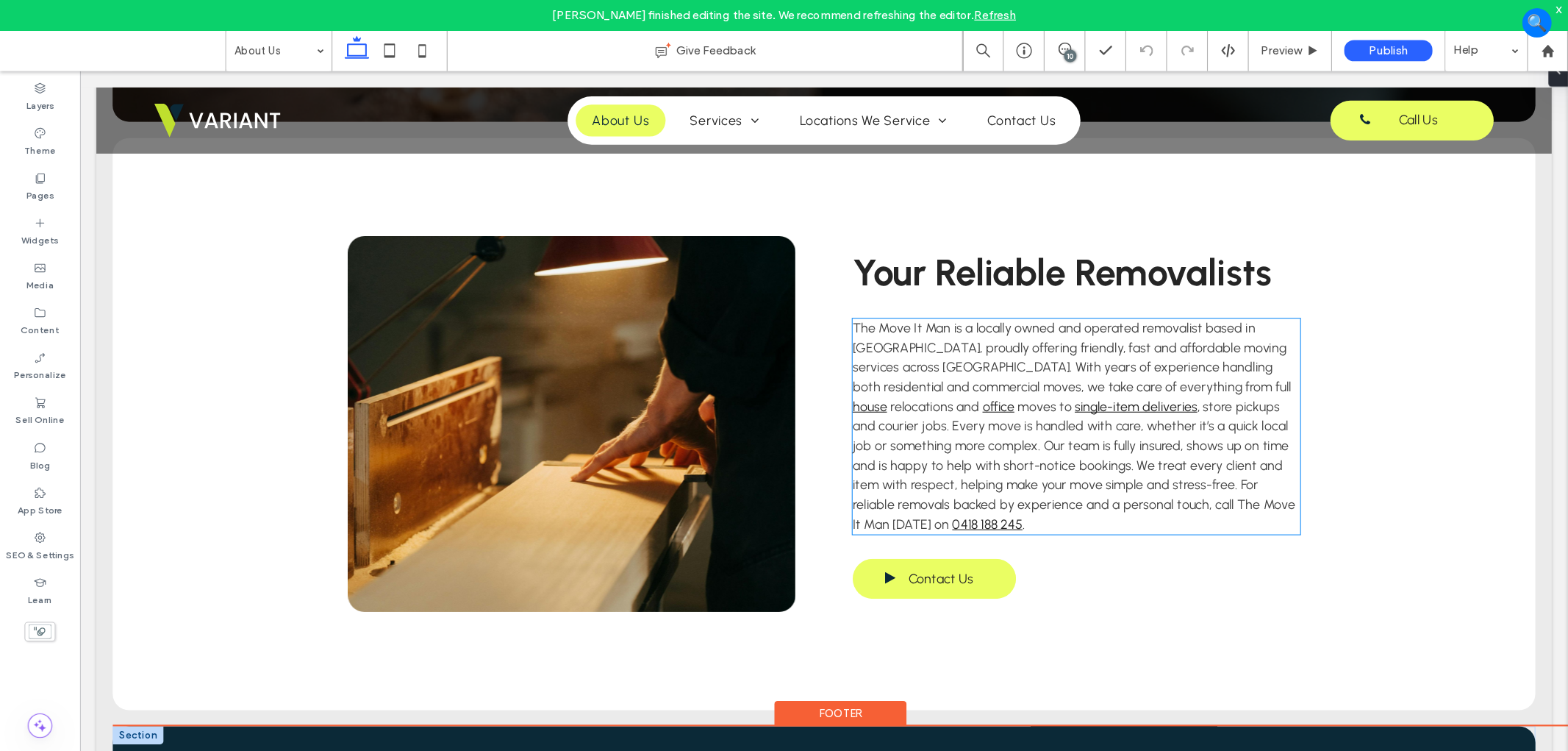
scroll to position [367, 0]
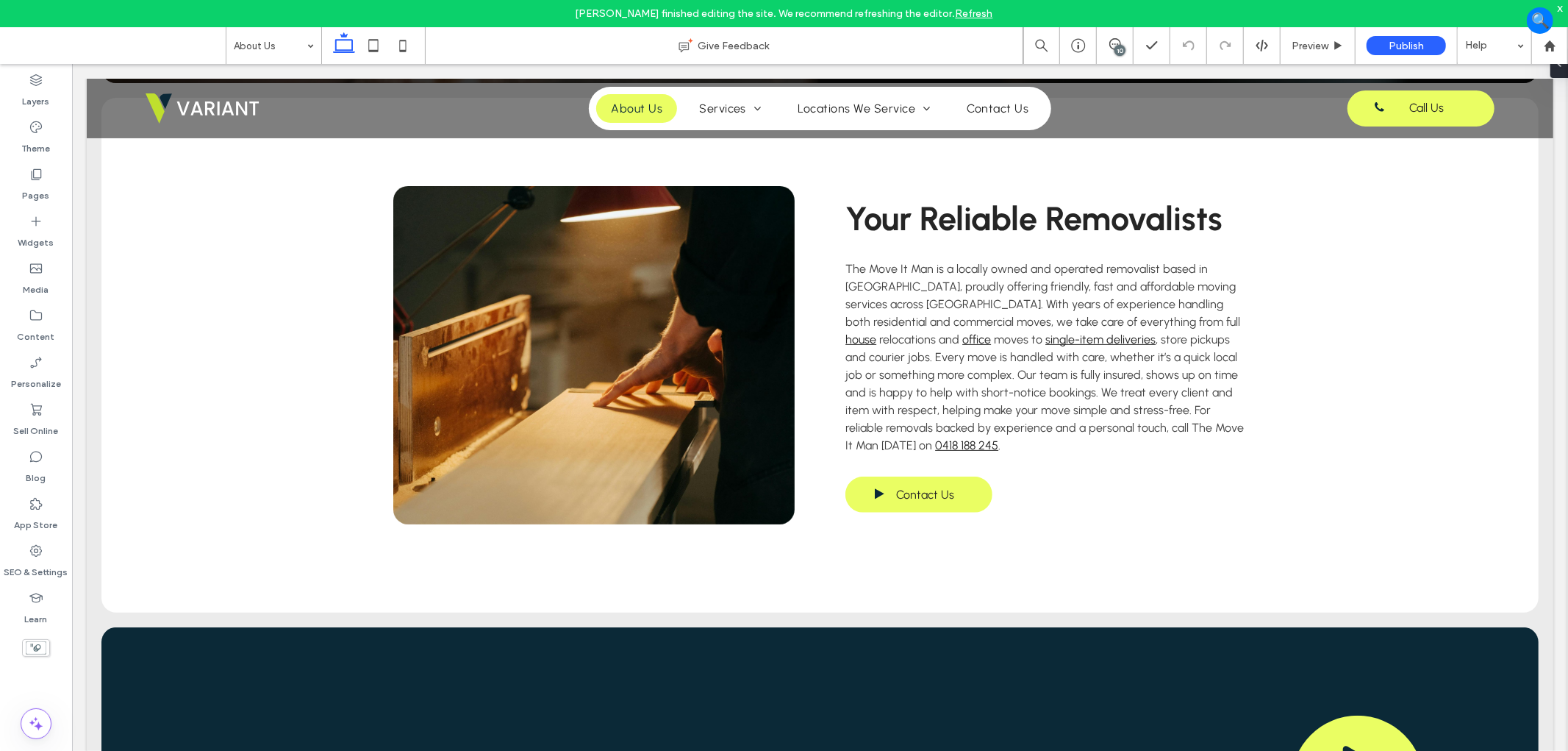
click at [1562, 2] on div "x" at bounding box center [1560, 8] width 7 height 13
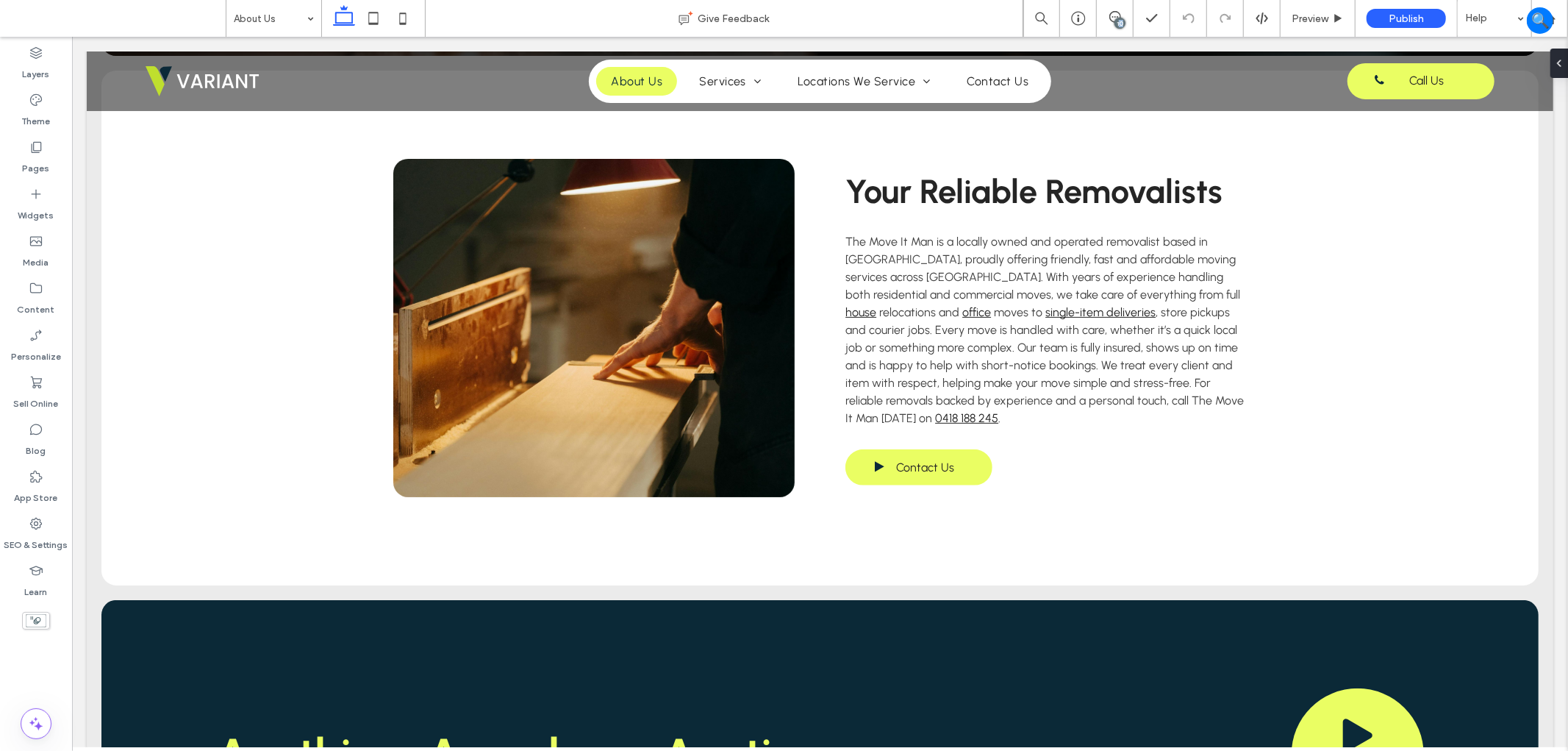
click at [1113, 25] on div "10" at bounding box center [1114, 17] width 36 height 14
click at [1118, 15] on icon at bounding box center [1115, 16] width 12 height 12
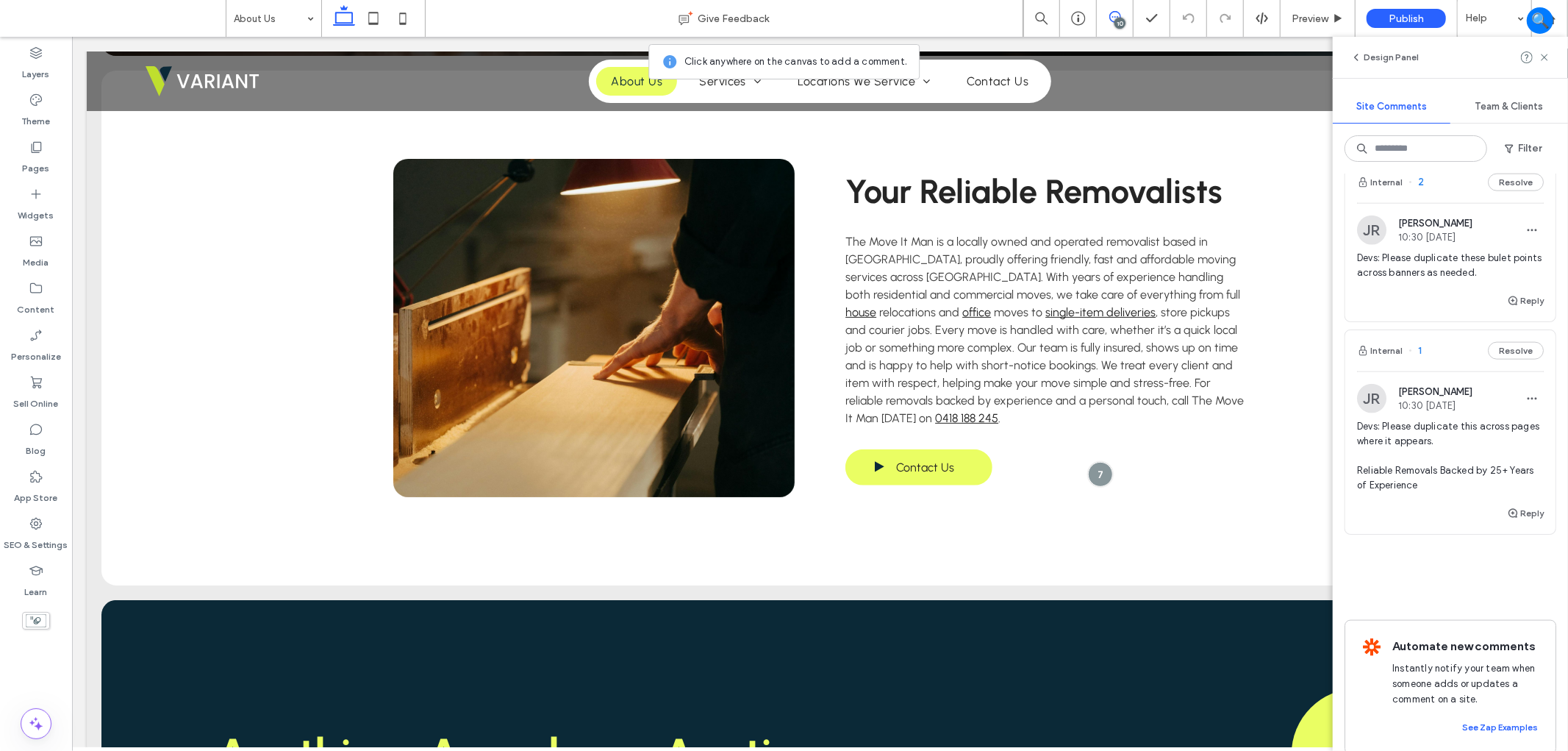
scroll to position [1596, 0]
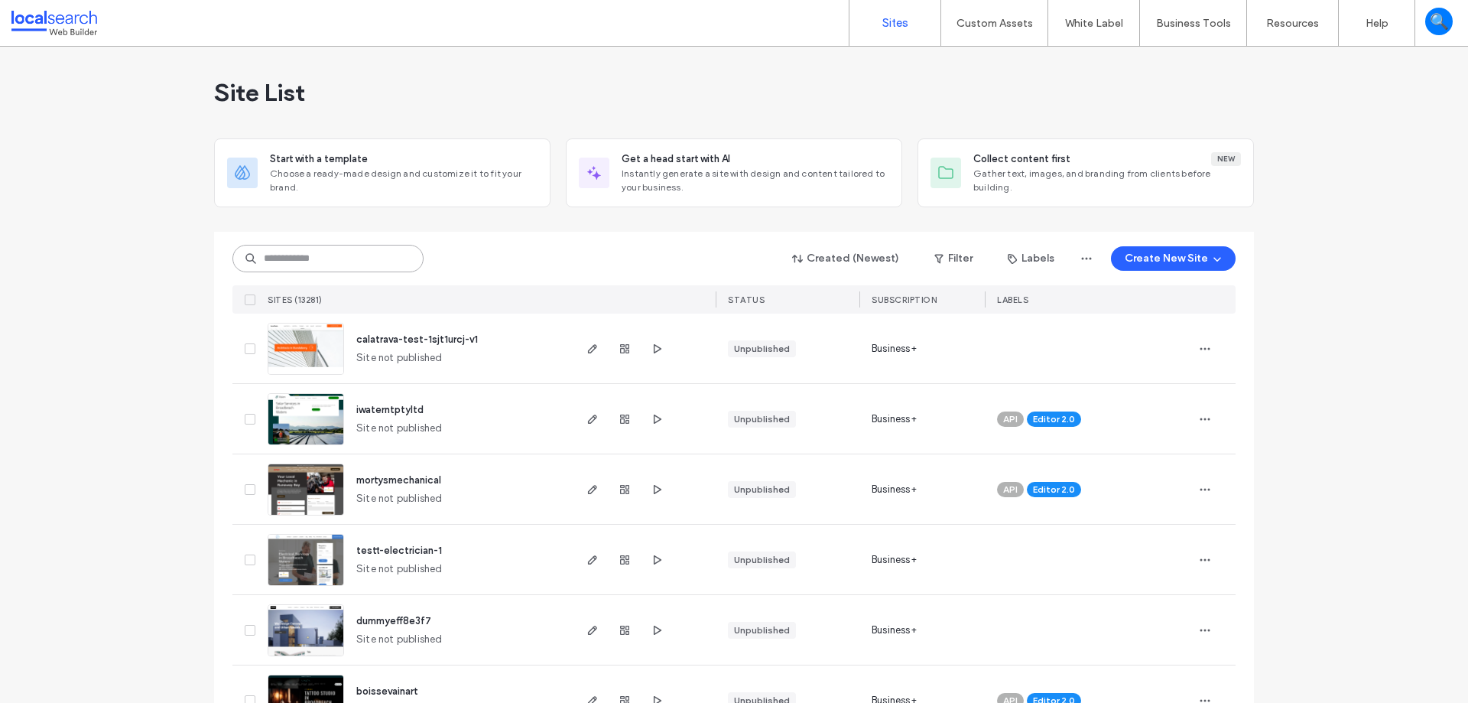
click at [338, 265] on input at bounding box center [327, 259] width 191 height 28
paste input "********"
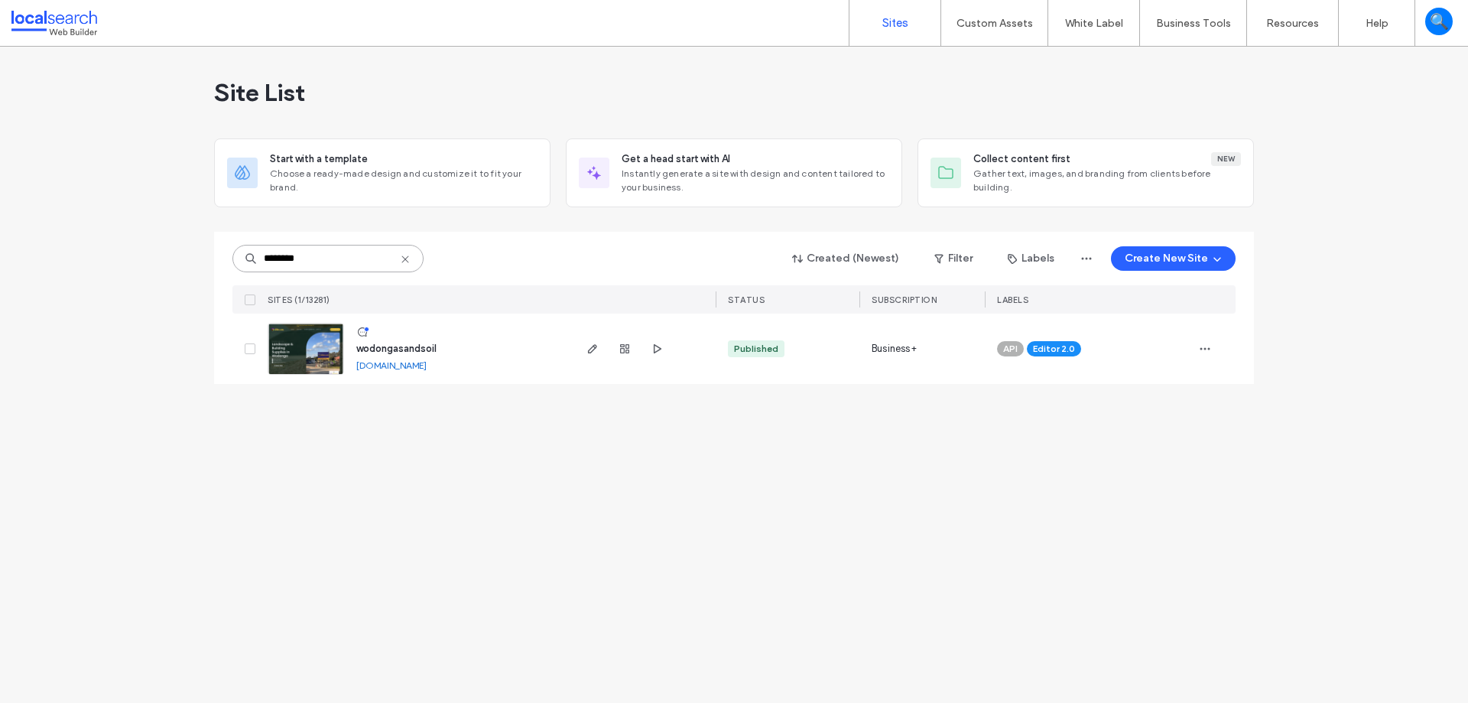
type input "********"
click at [311, 351] on img at bounding box center [305, 375] width 75 height 104
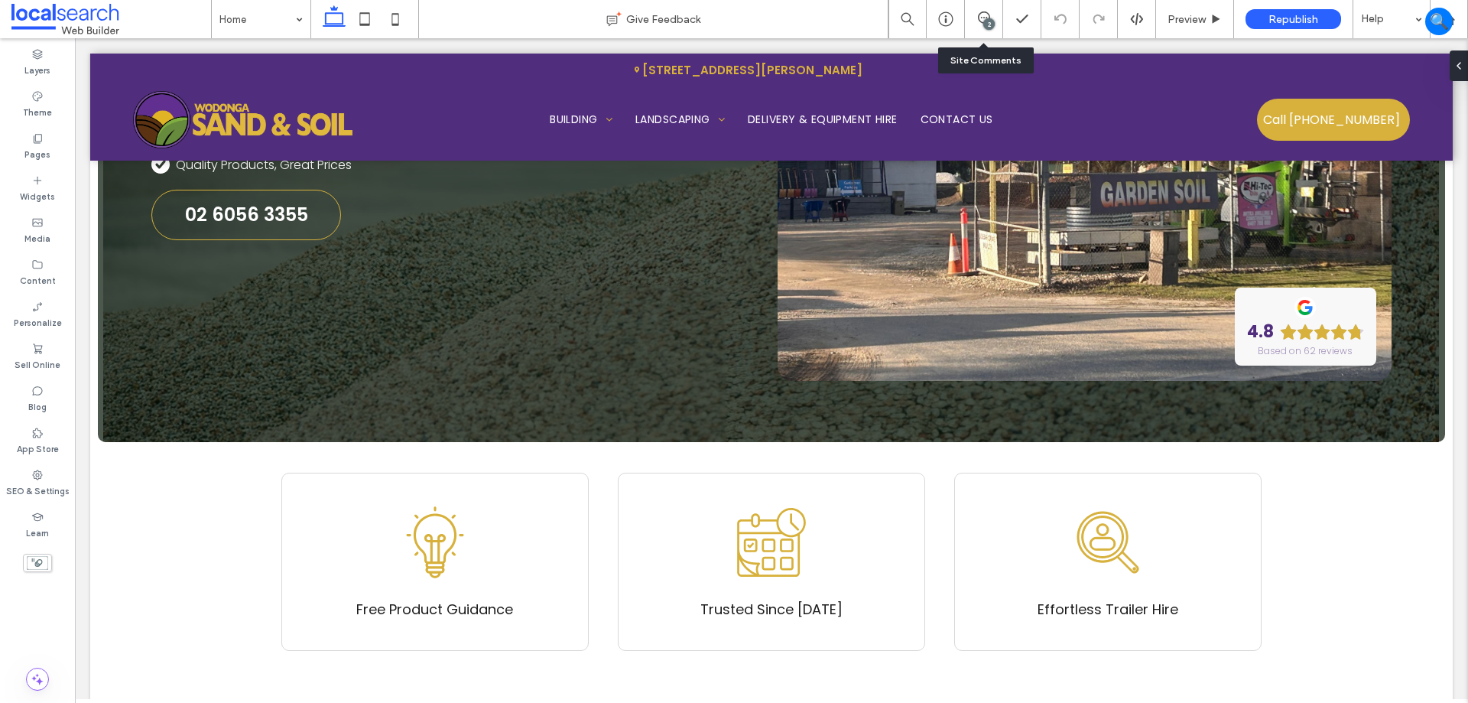
click at [982, 27] on div "2" at bounding box center [984, 19] width 38 height 38
click at [980, 15] on icon at bounding box center [984, 17] width 12 height 12
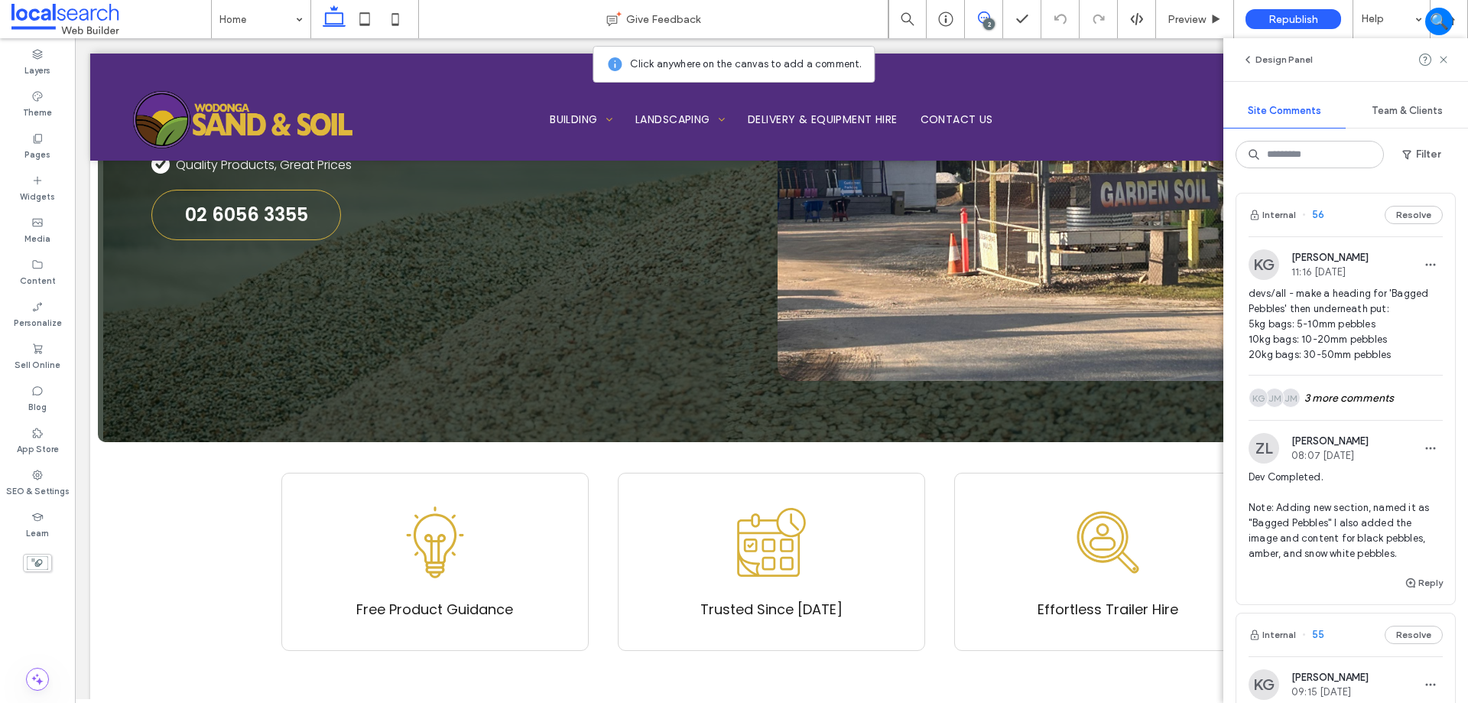
click at [1361, 585] on div "Reply" at bounding box center [1346, 589] width 219 height 31
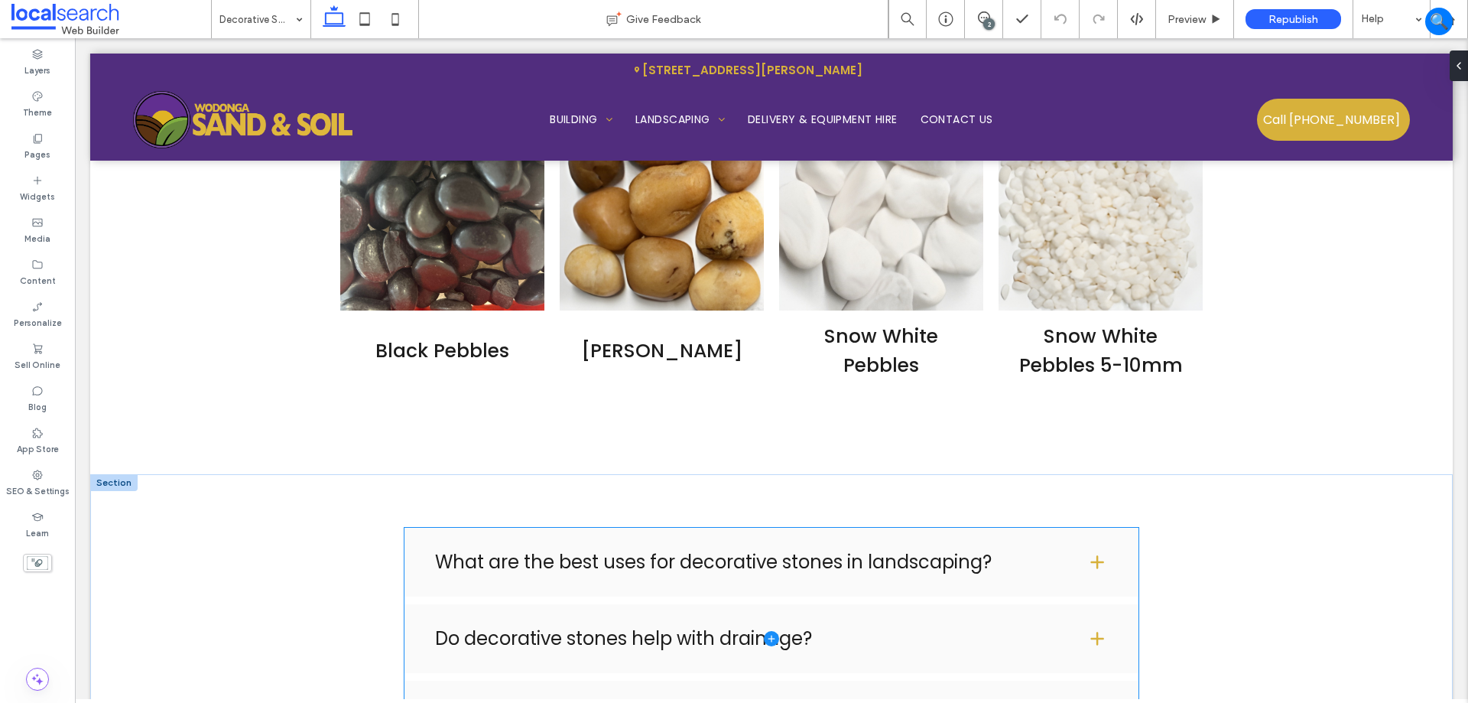
scroll to position [2976, 0]
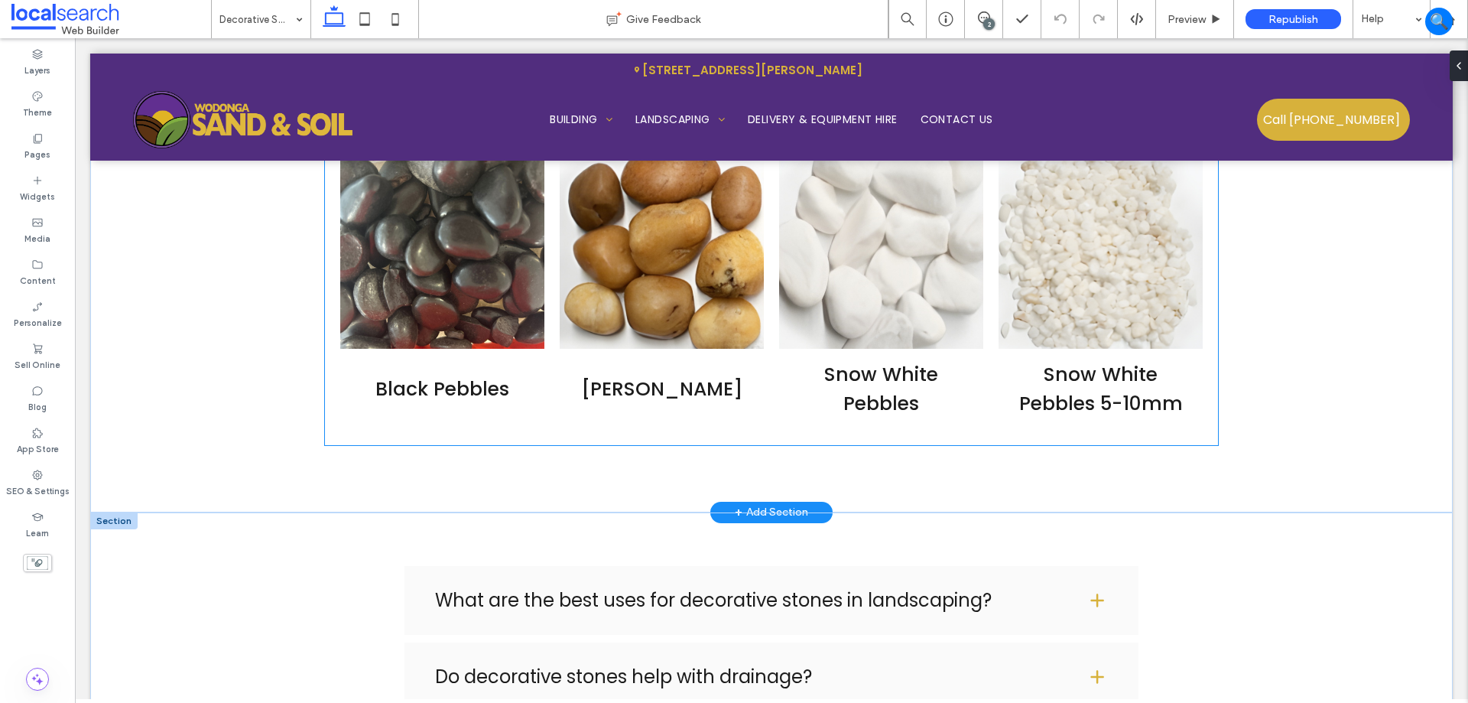
click at [1183, 407] on h3 "Snow White Pebbles 5-10mm" at bounding box center [1100, 389] width 181 height 58
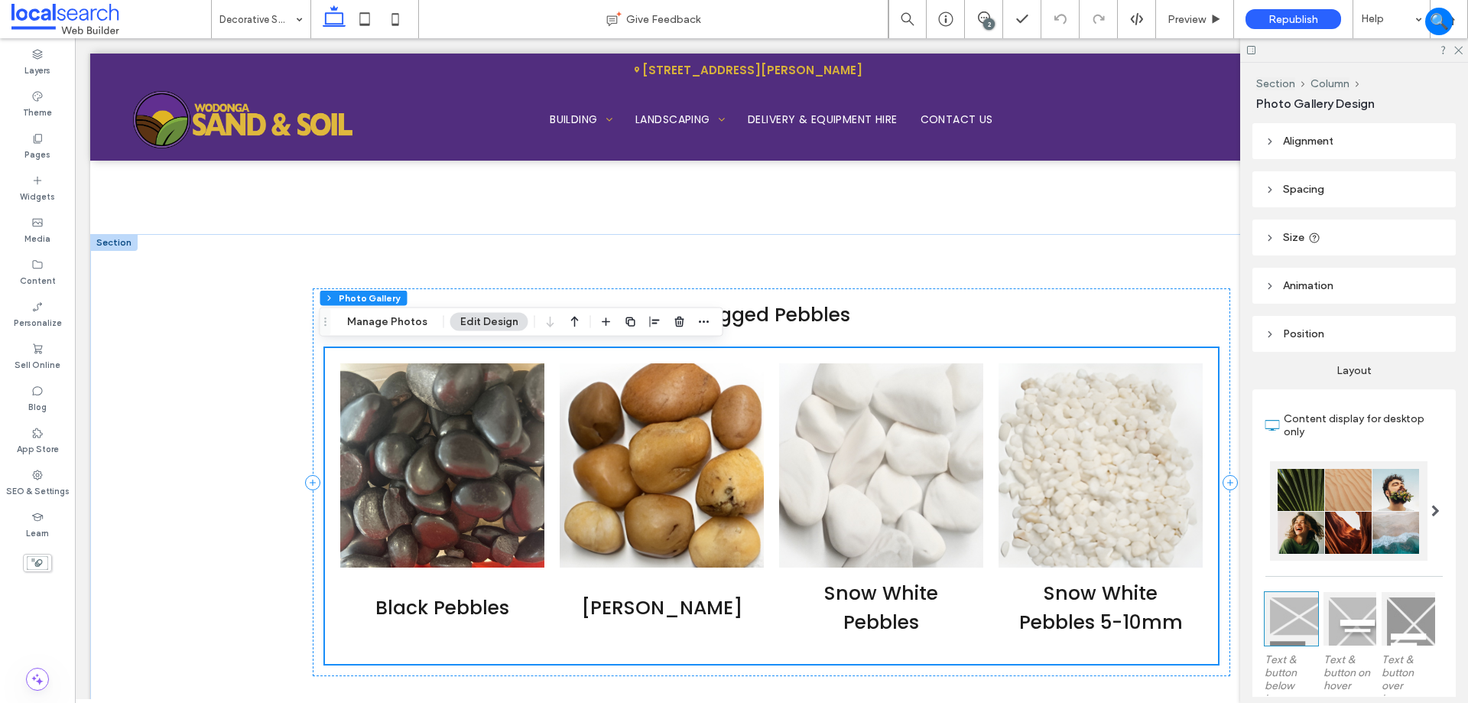
scroll to position [2746, 0]
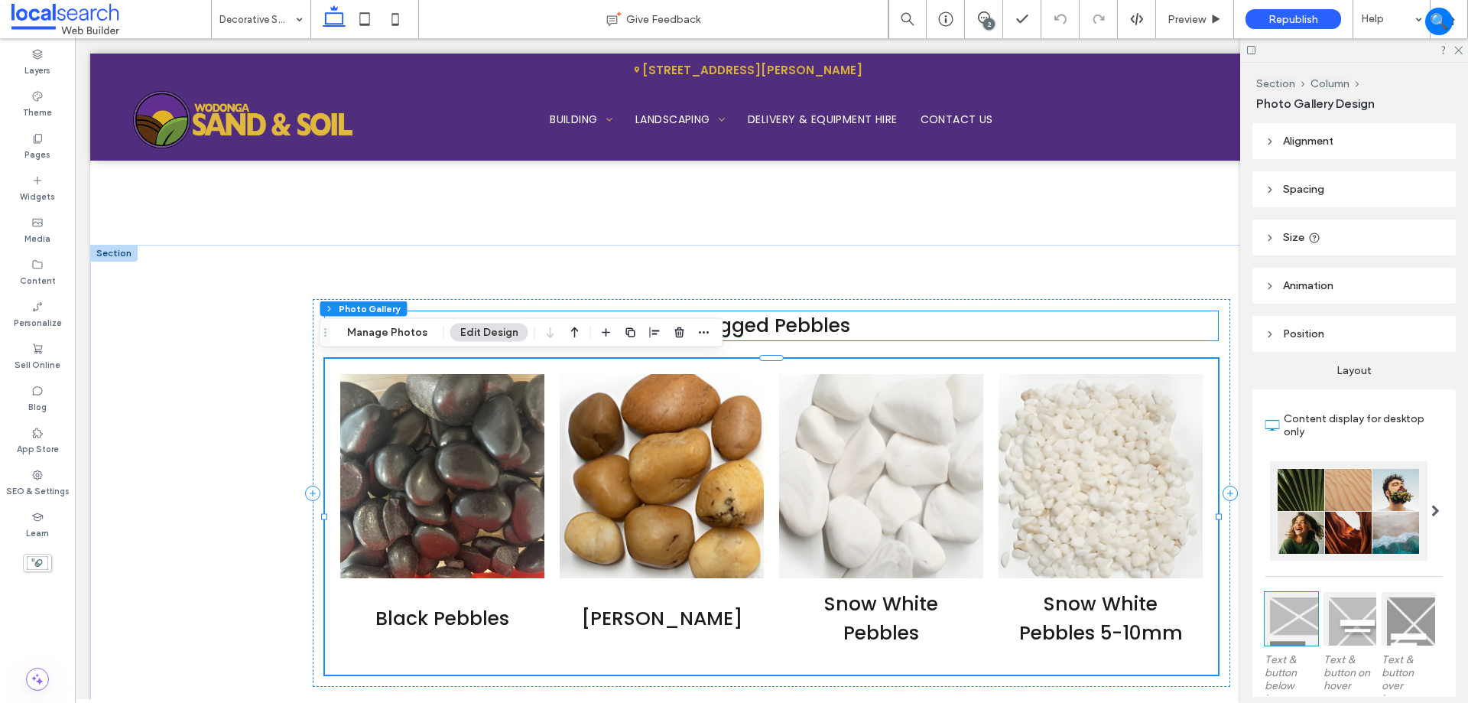
click at [808, 326] on span "Bagged Pebbles" at bounding box center [772, 325] width 157 height 27
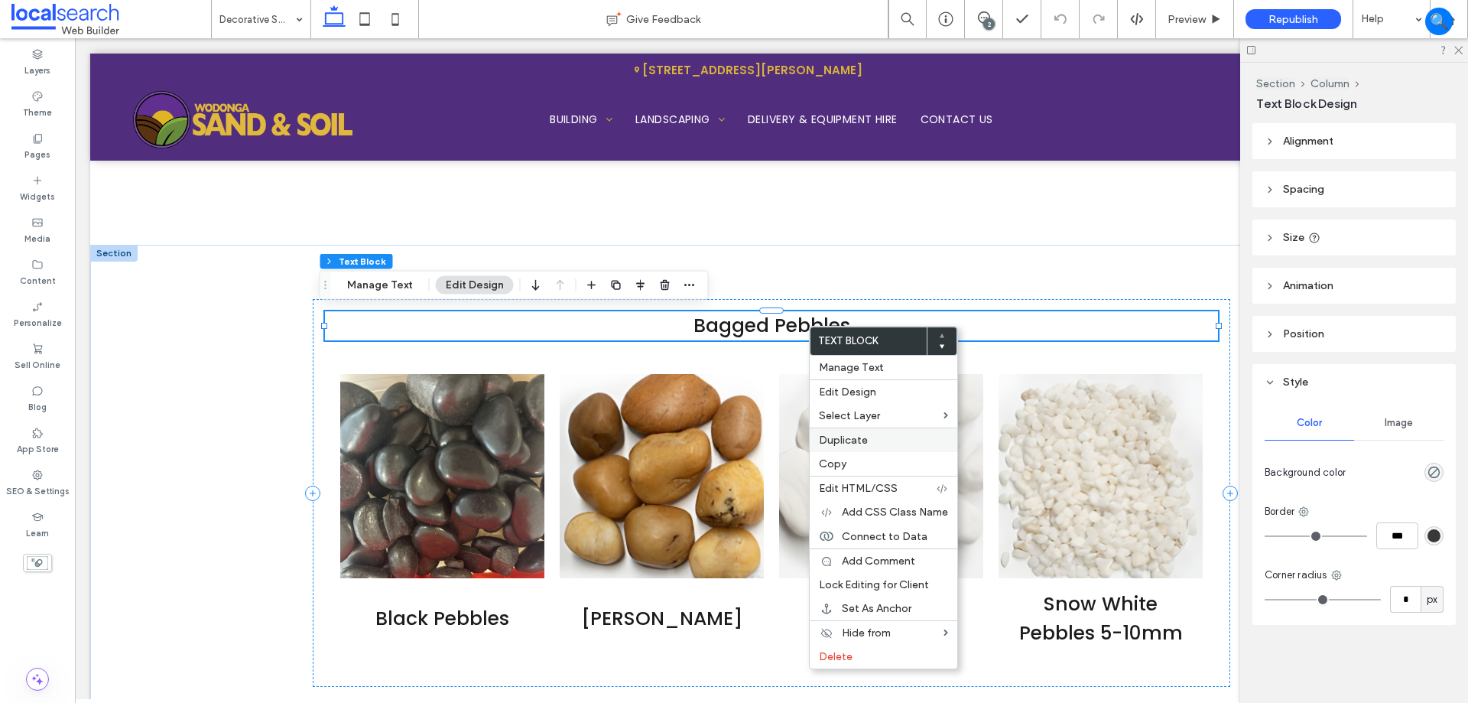
click at [862, 431] on div "Duplicate" at bounding box center [884, 439] width 148 height 24
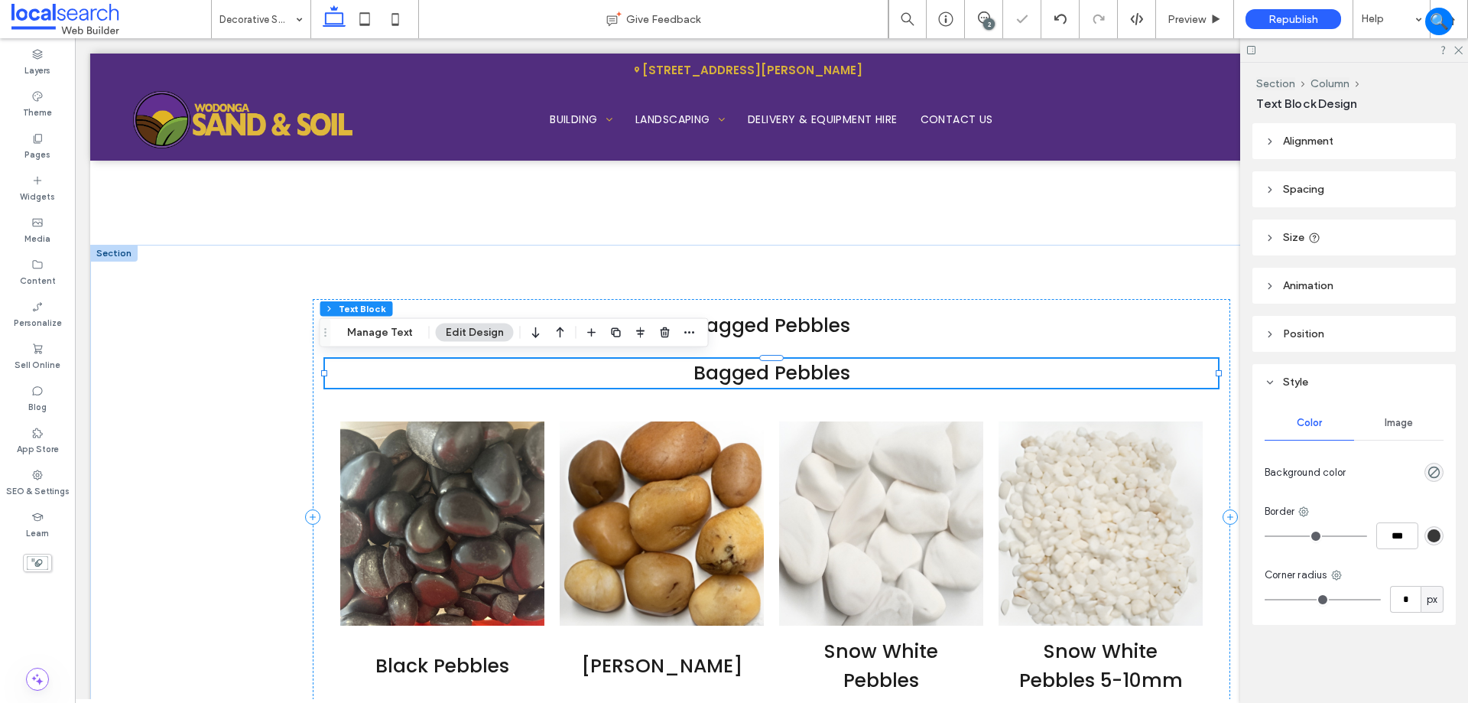
click at [864, 370] on h3 "Bagged Pebbles" at bounding box center [771, 373] width 893 height 29
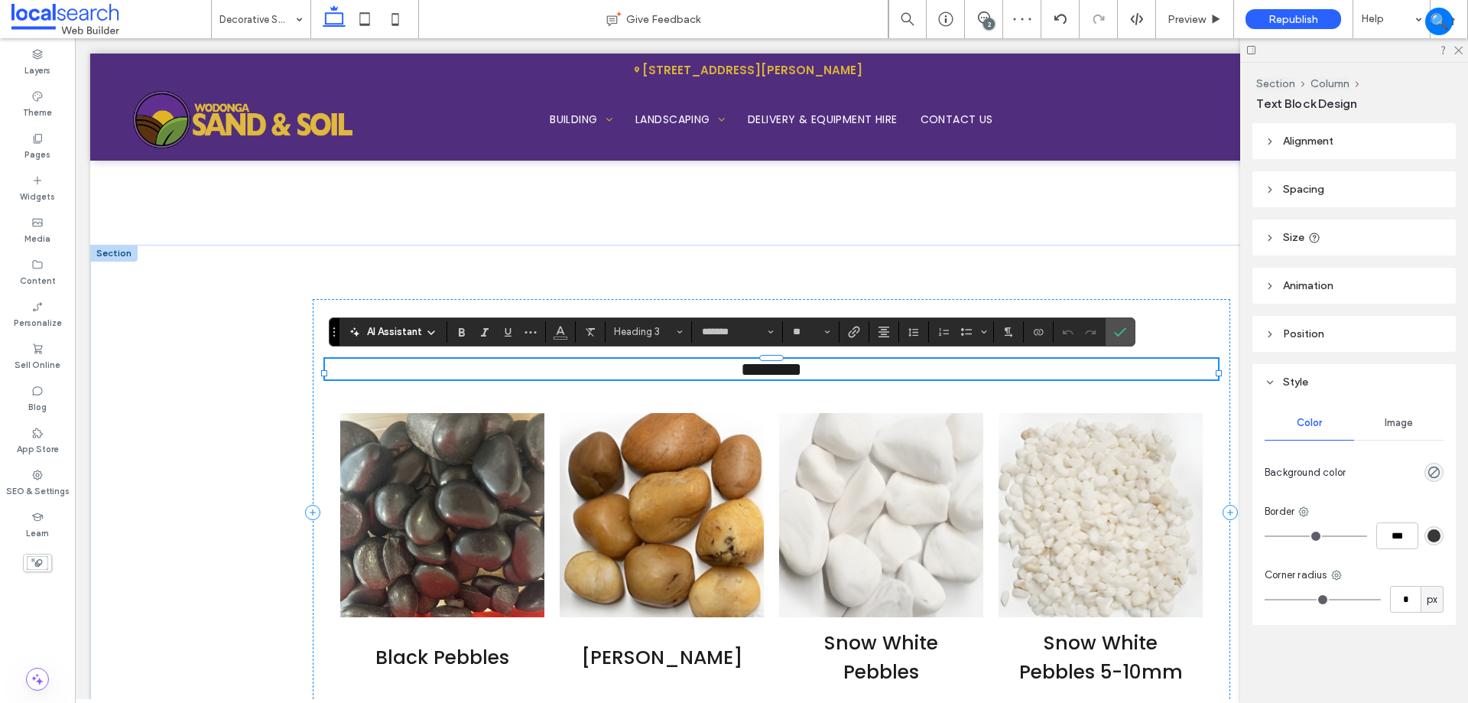
scroll to position [0, 0]
click at [819, 379] on span "**********" at bounding box center [771, 368] width 107 height 19
type input "**"
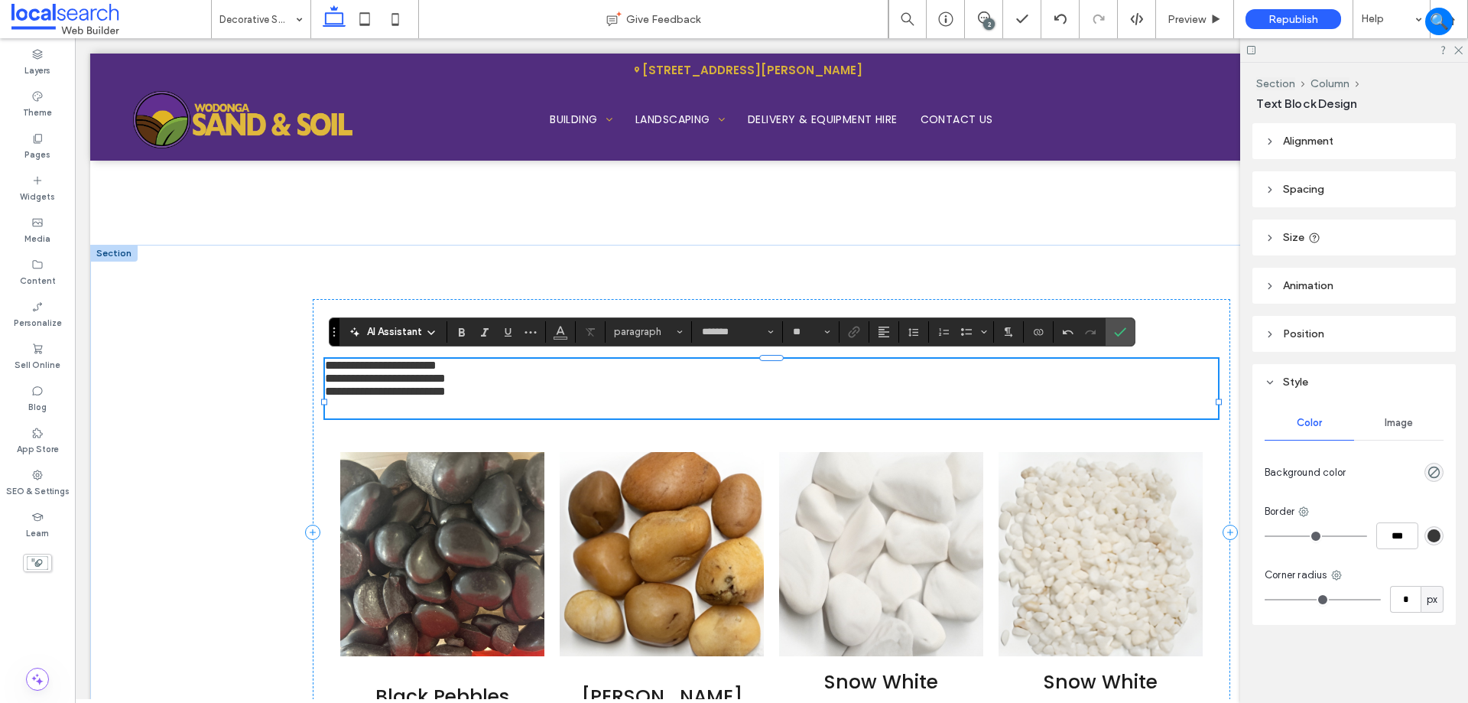
click at [409, 418] on h3 at bounding box center [771, 408] width 893 height 21
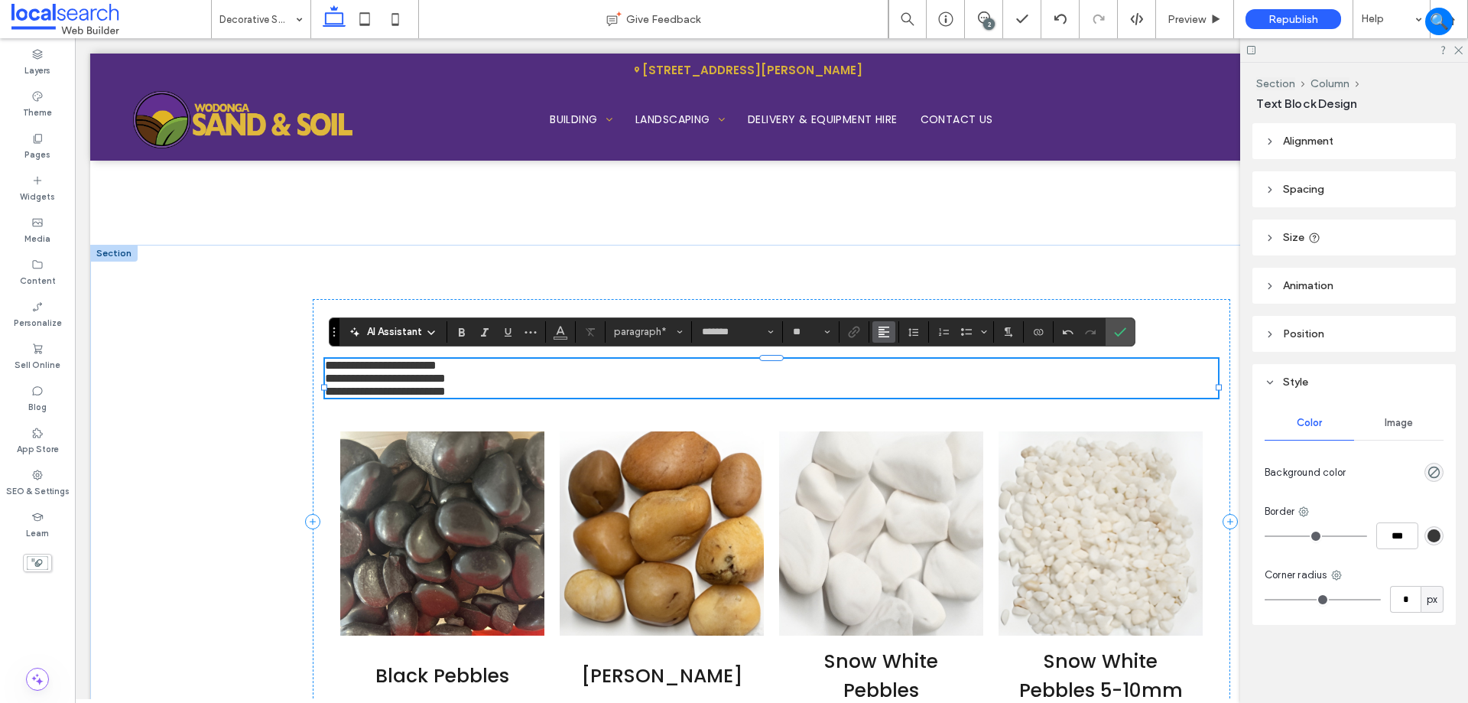
click at [889, 324] on span "Alignment" at bounding box center [884, 332] width 12 height 20
click at [892, 380] on icon "ui.textEditor.alignment.center" at bounding box center [895, 378] width 12 height 12
click at [598, 396] on p "**********" at bounding box center [771, 391] width 893 height 13
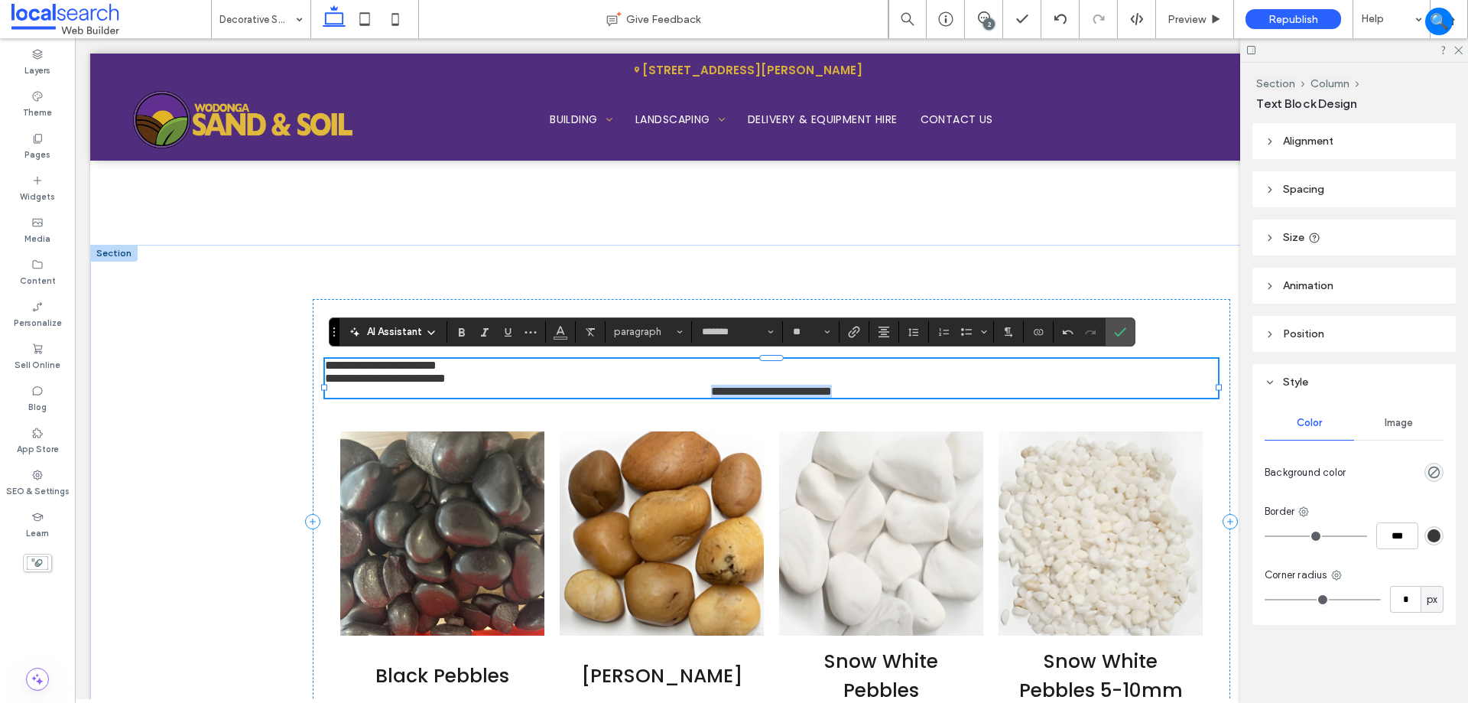
click at [598, 396] on p "**********" at bounding box center [771, 391] width 893 height 13
click at [529, 398] on p "**********" at bounding box center [771, 391] width 893 height 13
drag, startPoint x: 518, startPoint y: 402, endPoint x: 301, endPoint y: 348, distance: 223.9
click at [301, 348] on div "**********" at bounding box center [771, 522] width 1363 height 554
click at [873, 327] on button "Alignment" at bounding box center [884, 331] width 23 height 21
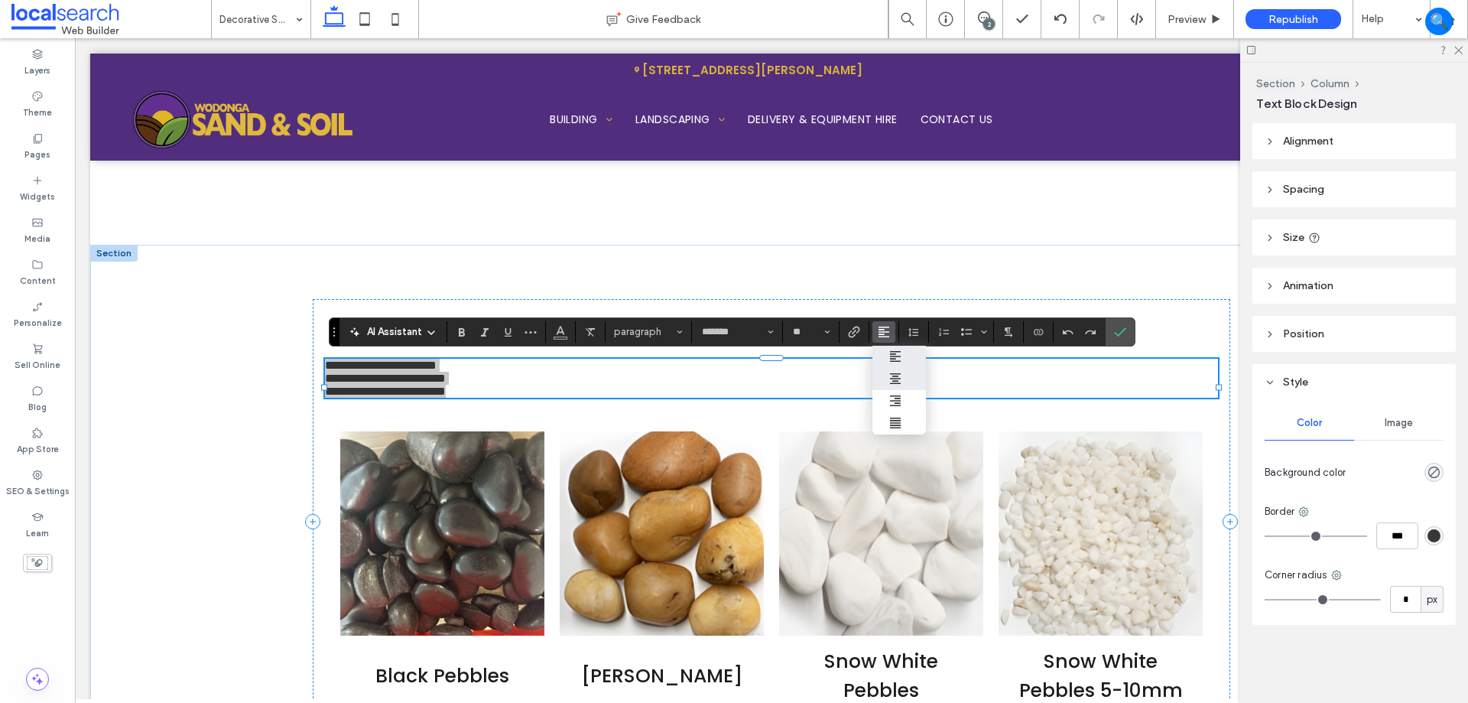
click at [899, 374] on use "ui.textEditor.alignment.center" at bounding box center [895, 378] width 11 height 11
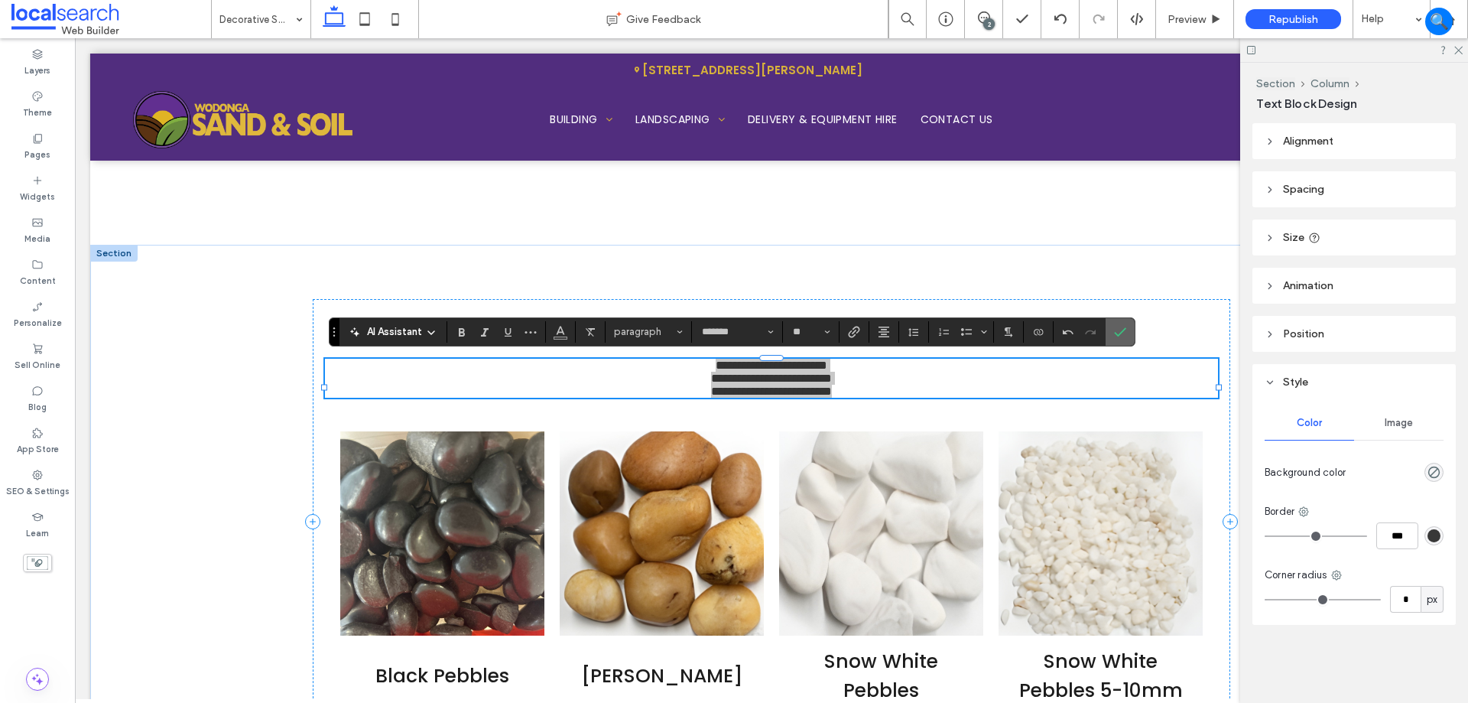
click at [1122, 330] on icon "Confirm" at bounding box center [1120, 332] width 12 height 12
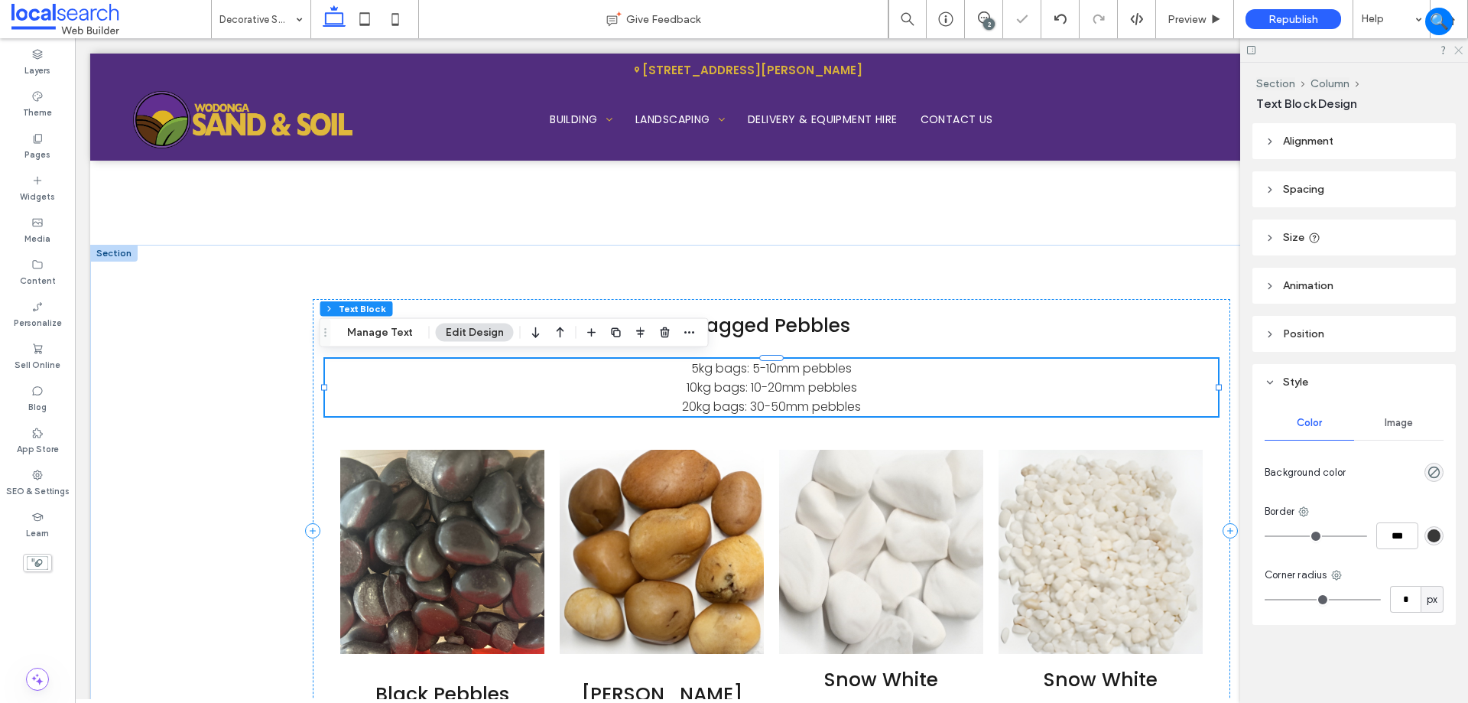
click at [1454, 54] on icon at bounding box center [1458, 49] width 10 height 10
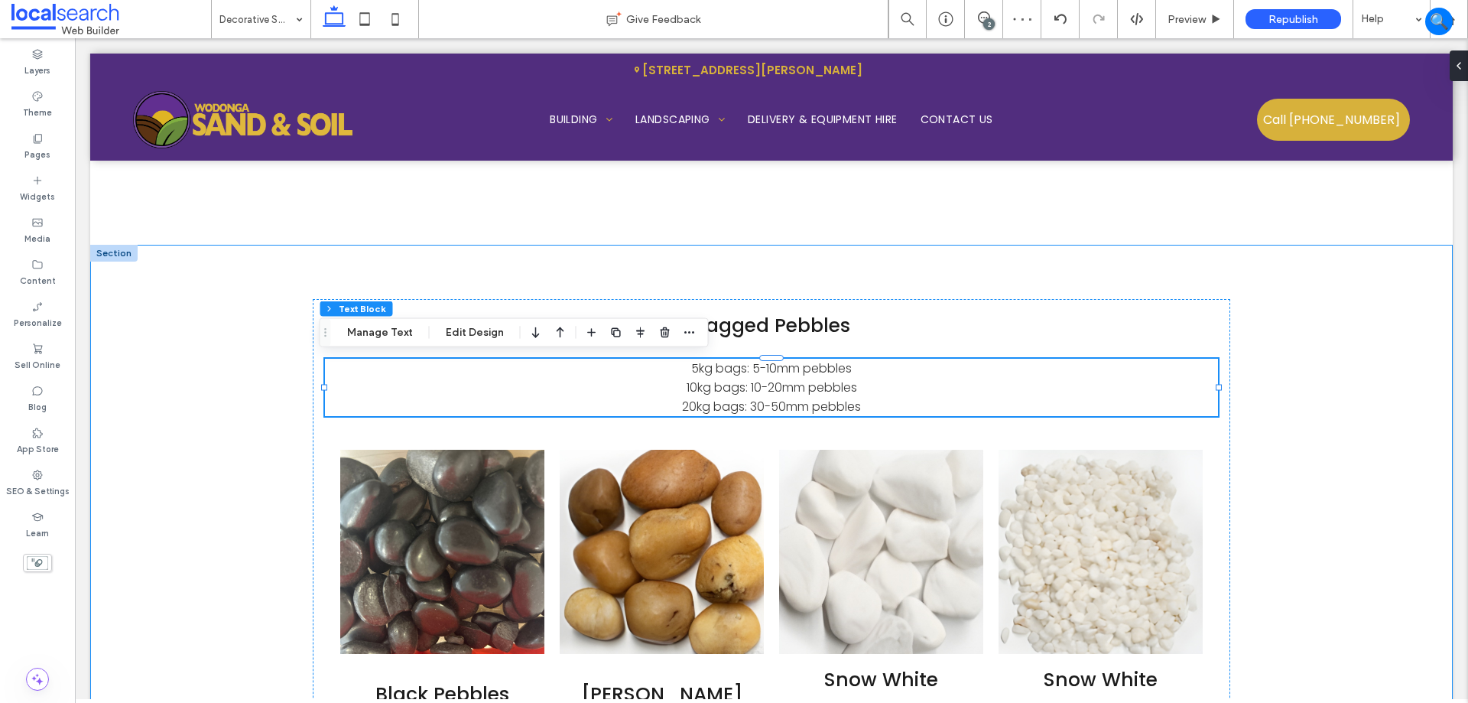
click at [1350, 376] on div "Bagged Pebbles 5kg bags: 5-10mm pebbles 10kg bags: 10-20mm pebbles 20kg bags: 3…" at bounding box center [771, 531] width 1363 height 573
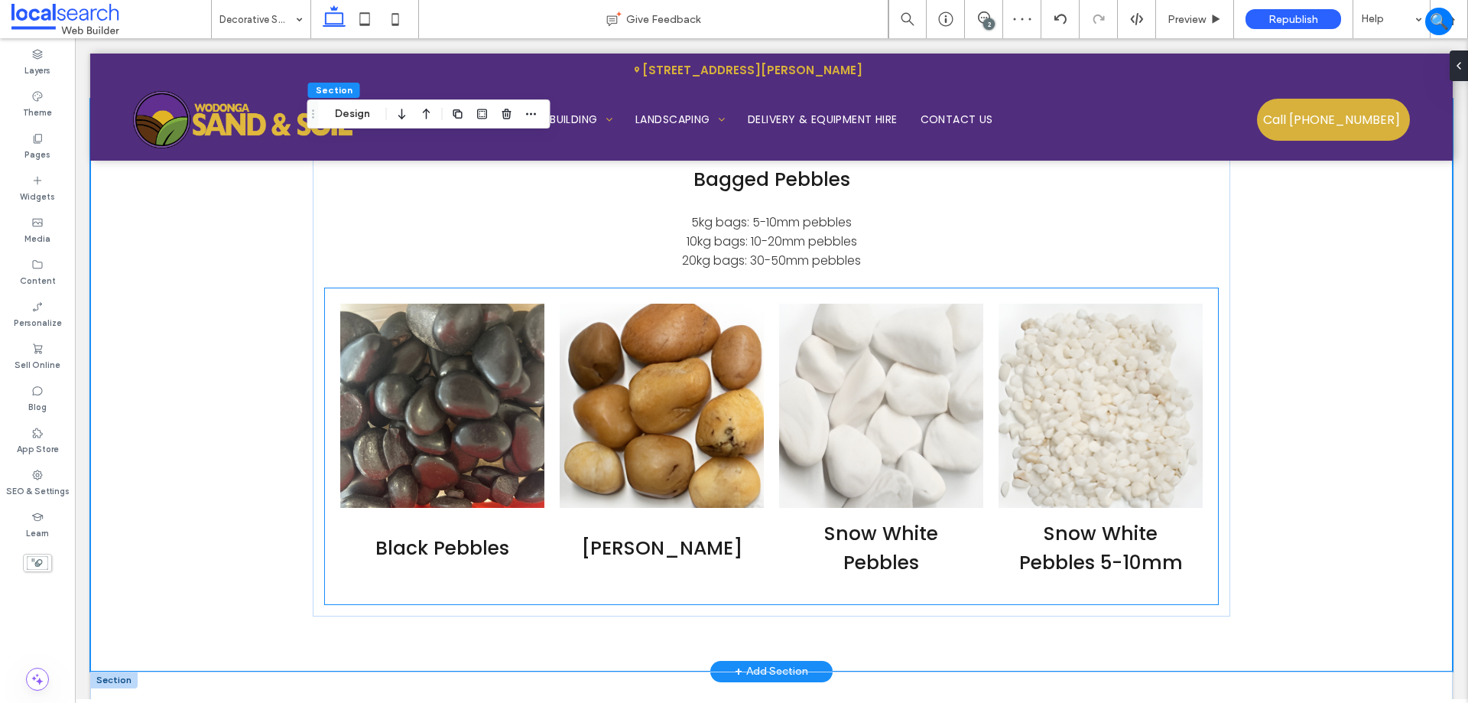
scroll to position [2899, 0]
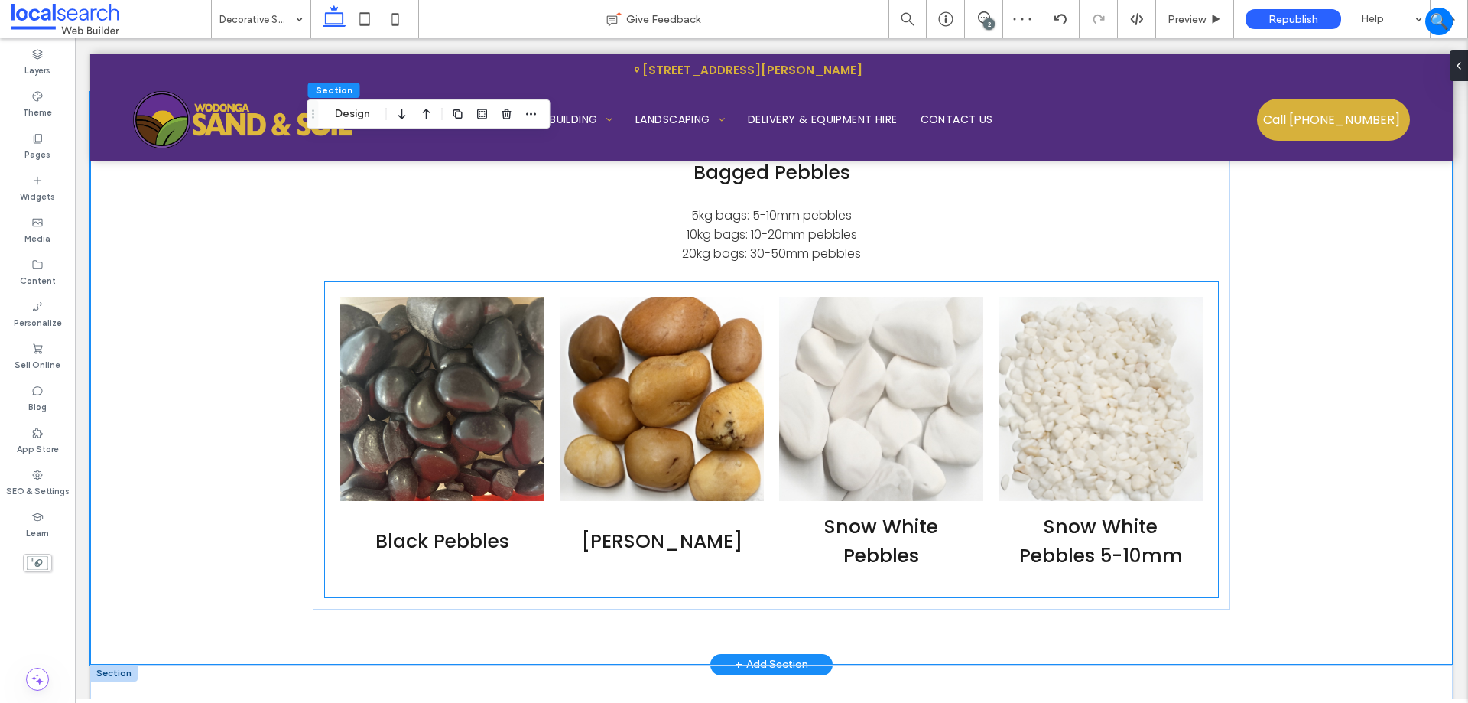
click at [1084, 538] on h3 "Snow White Pebbles 5-10mm" at bounding box center [1100, 541] width 181 height 58
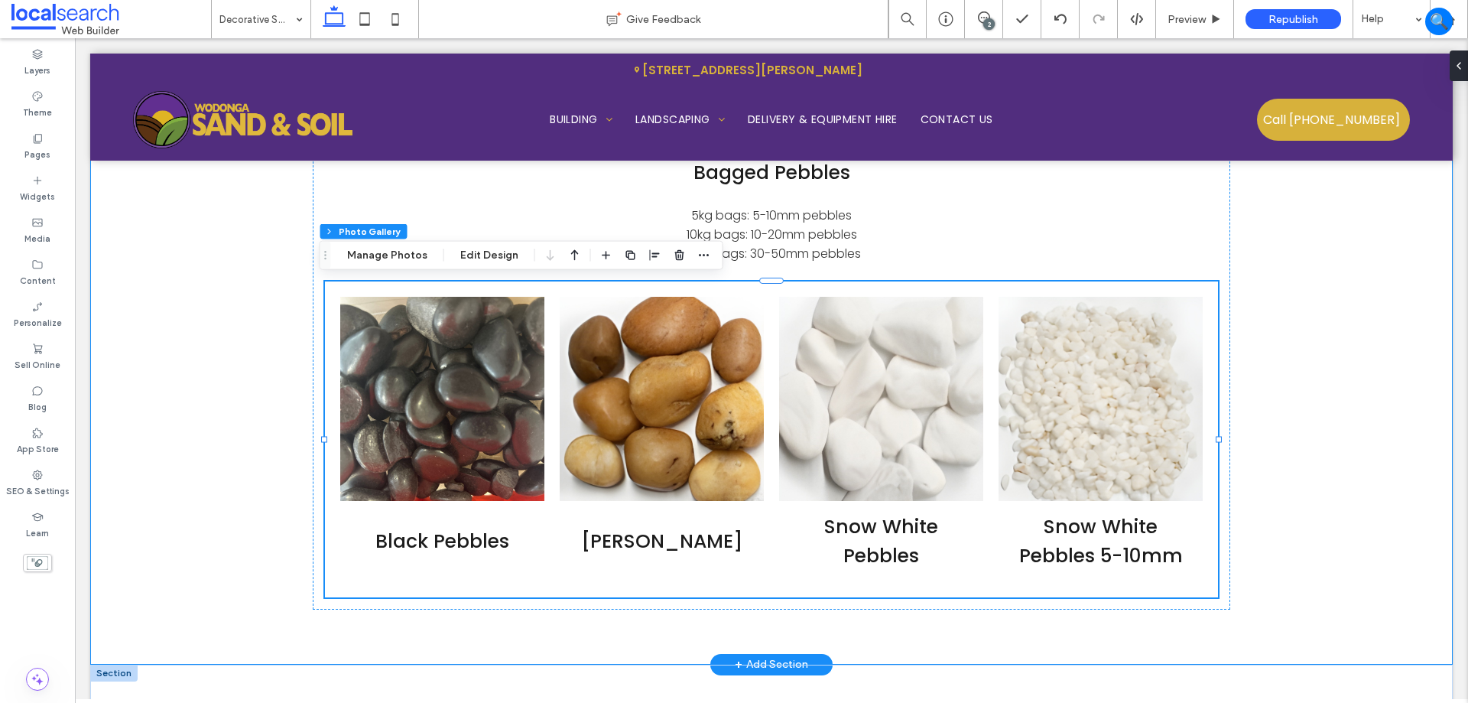
click at [1376, 521] on div "Bagged Pebbles 5kg bags: 5-10mm pebbles 10kg bags: 10-20mm pebbles 20kg bags: 3…" at bounding box center [771, 378] width 1363 height 573
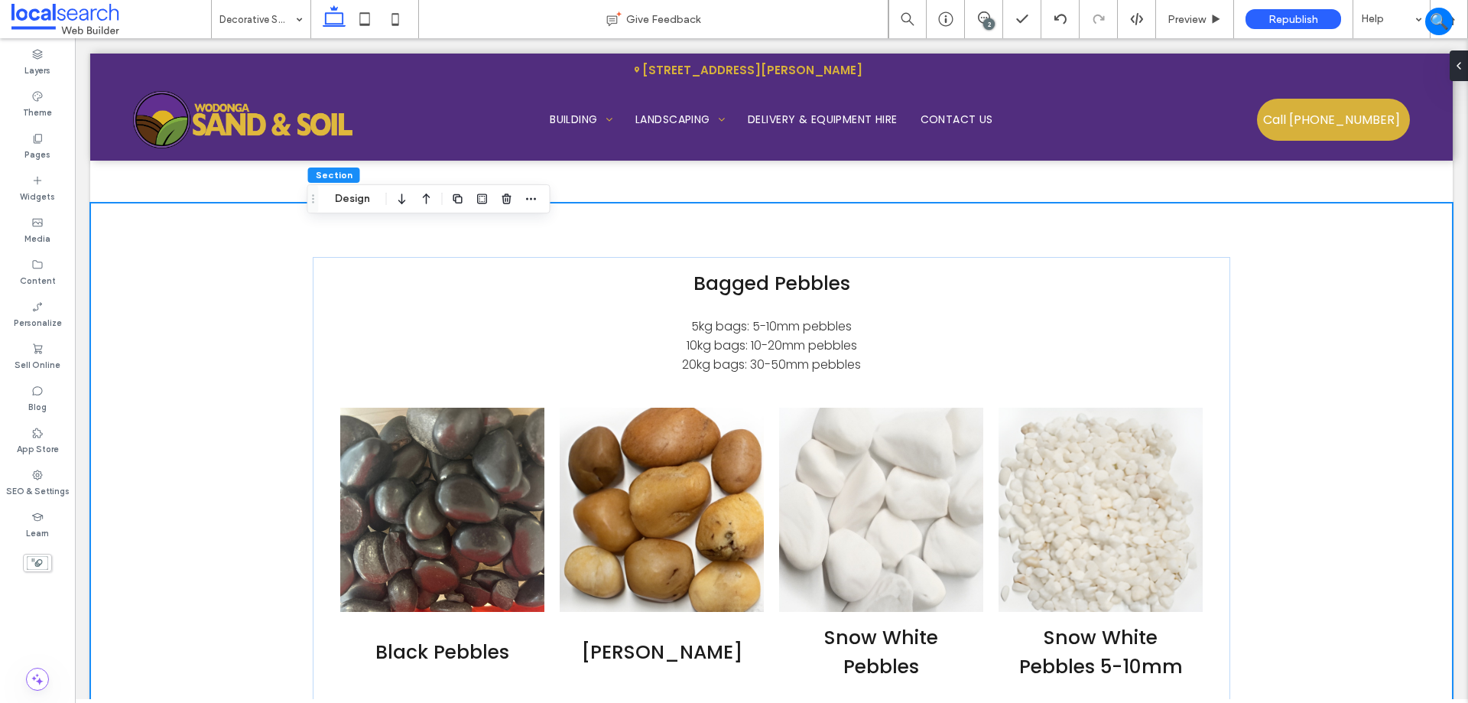
scroll to position [2823, 0]
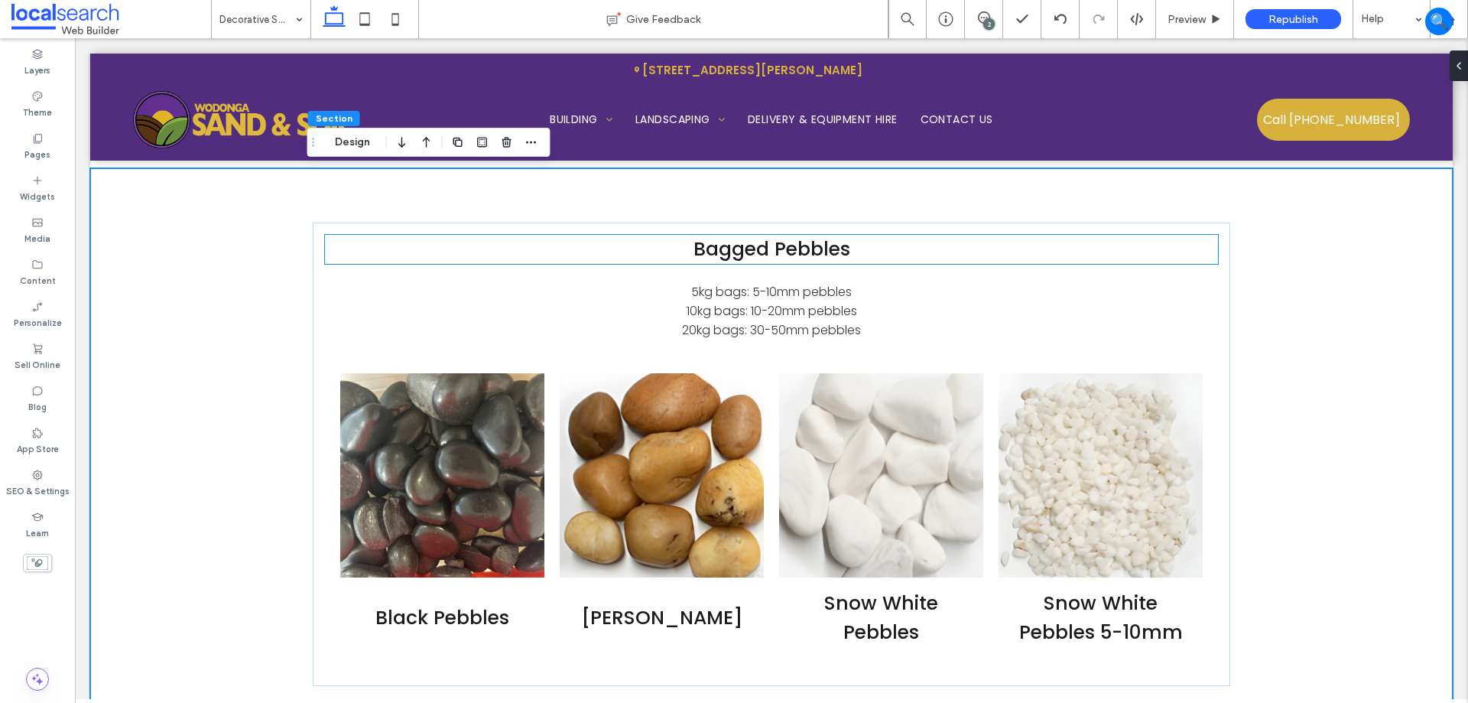
click at [782, 250] on span "Bagged Pebbles" at bounding box center [772, 249] width 157 height 27
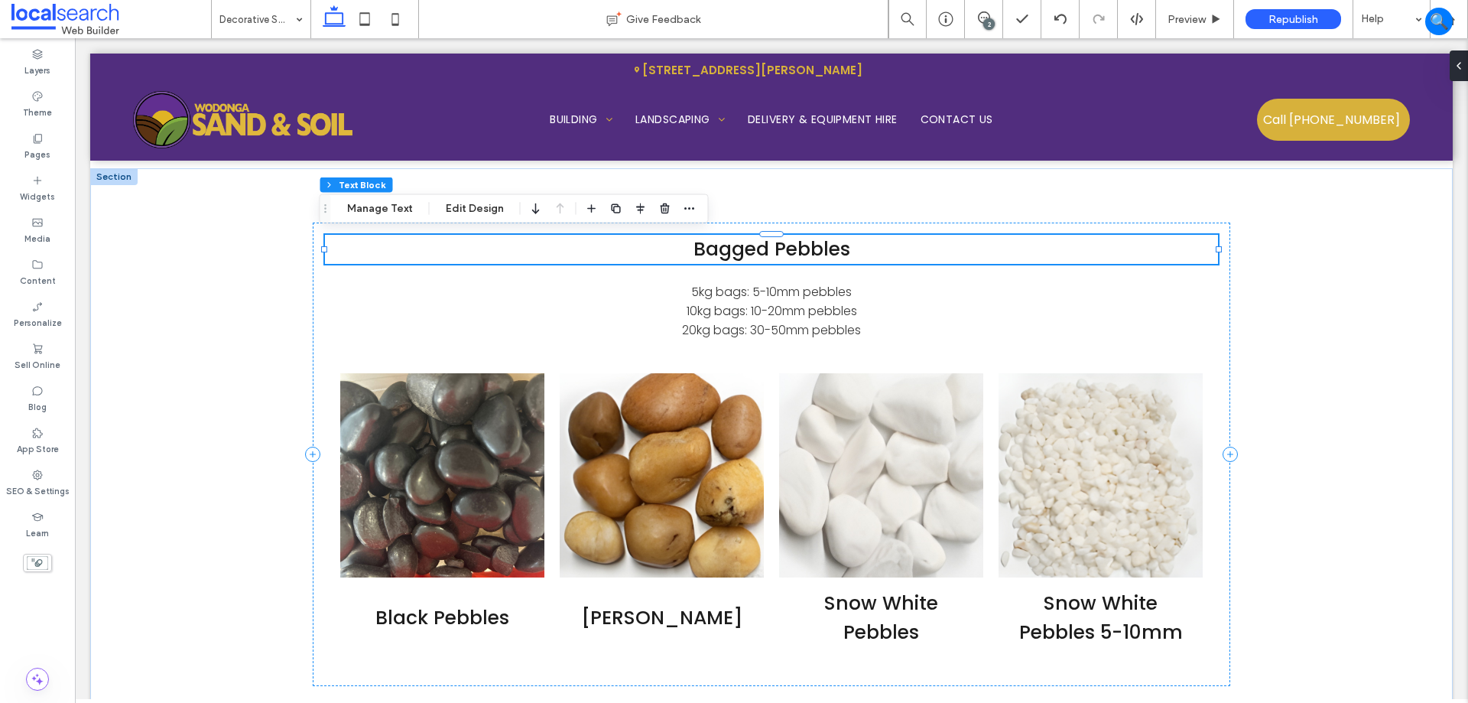
click at [782, 250] on span "Bagged Pebbles" at bounding box center [772, 249] width 157 height 27
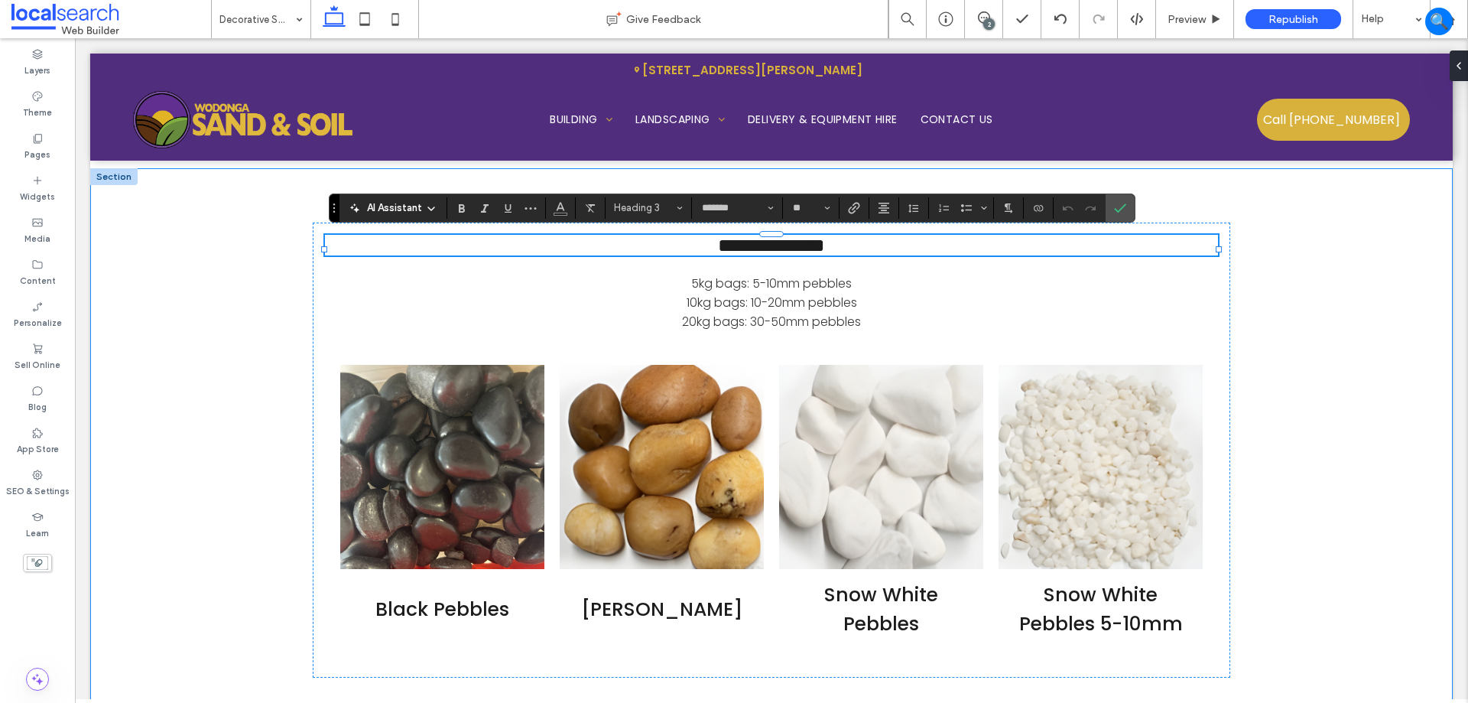
click at [1295, 297] on div "**********" at bounding box center [771, 450] width 1363 height 564
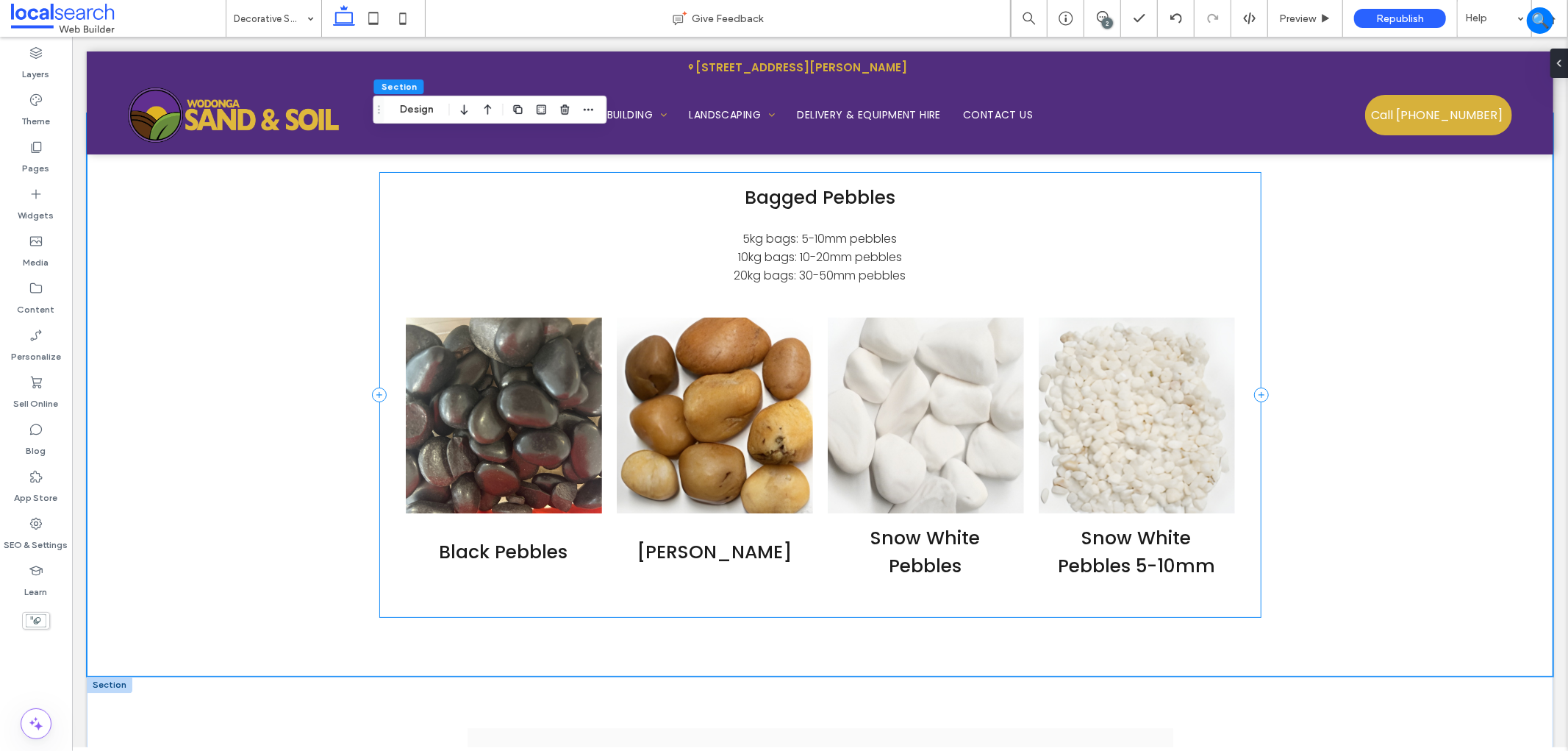
scroll to position [2769, 0]
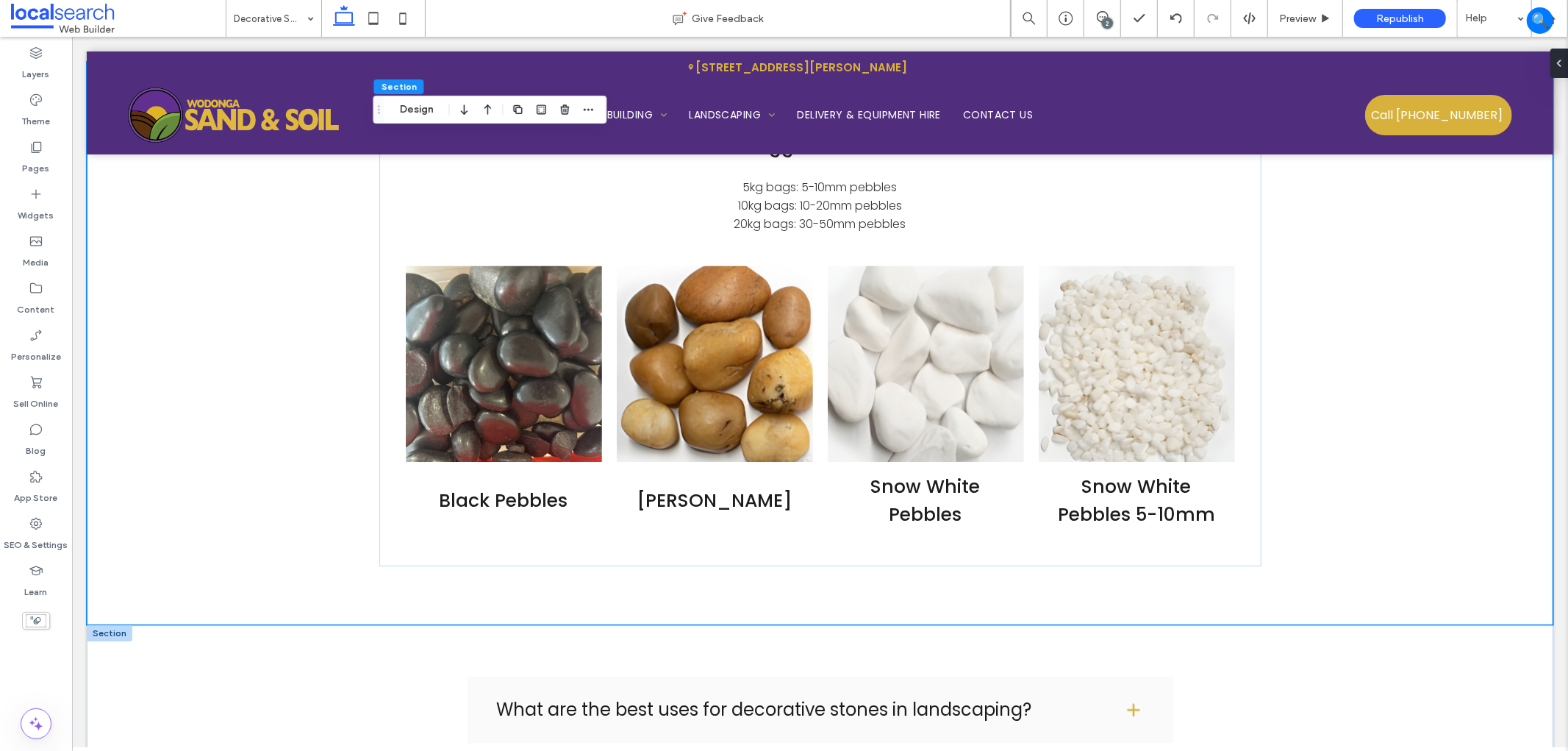
click at [1103, 20] on div "2" at bounding box center [1107, 22] width 11 height 11
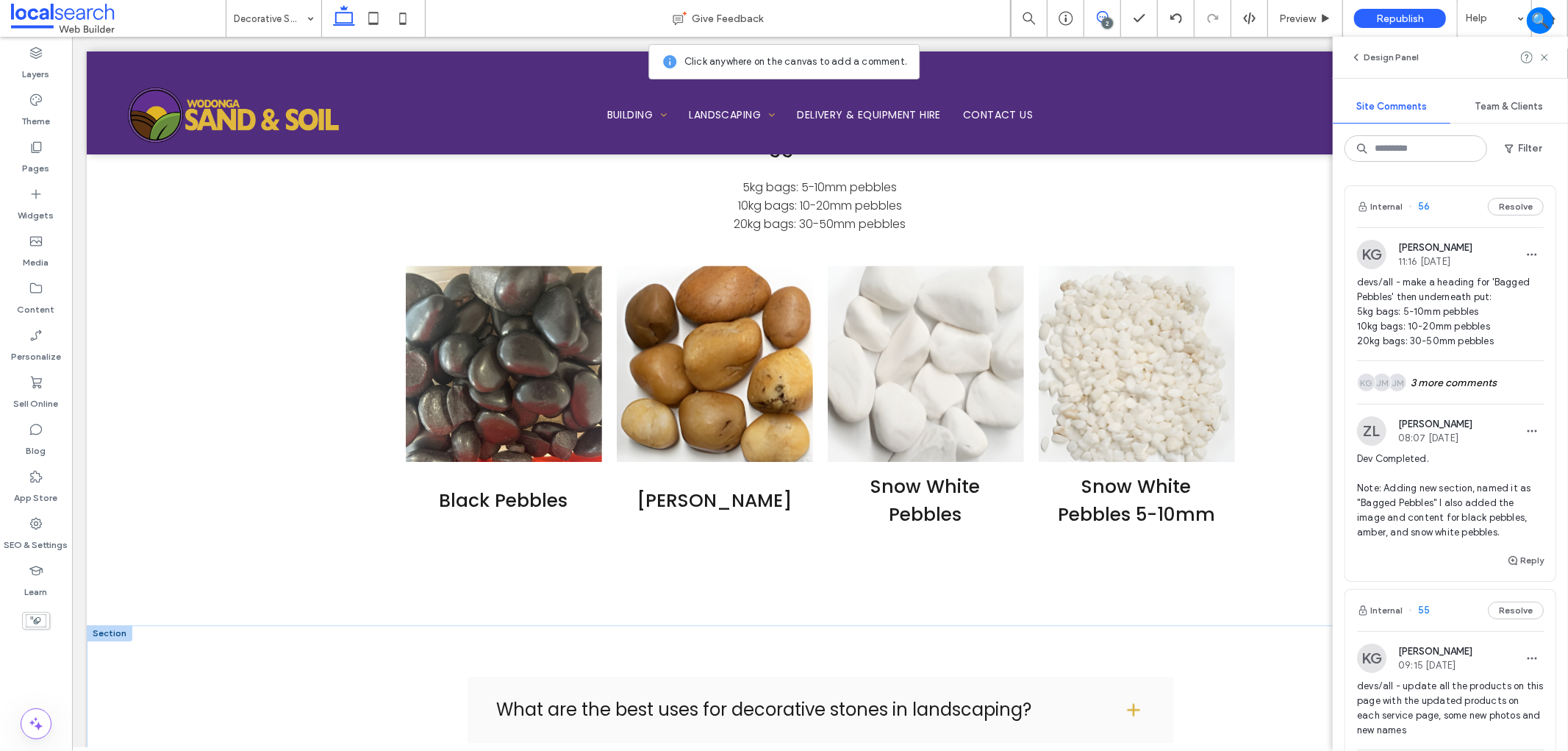
click at [1411, 463] on span "Dev Completed. Note: Adding new section, named it as "Bagged Pebbles" I also ad…" at bounding box center [1451, 496] width 187 height 88
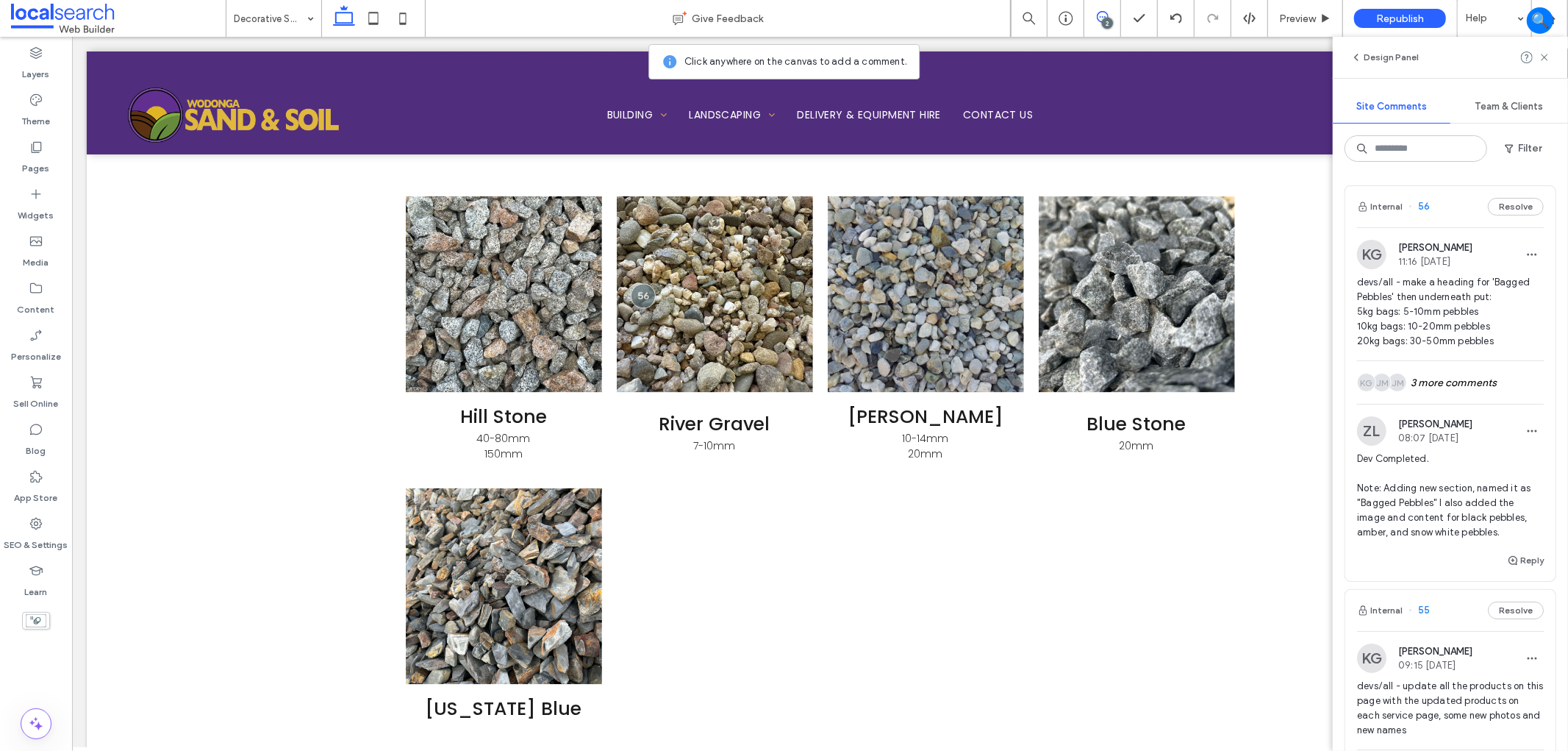
scroll to position [1780, 0]
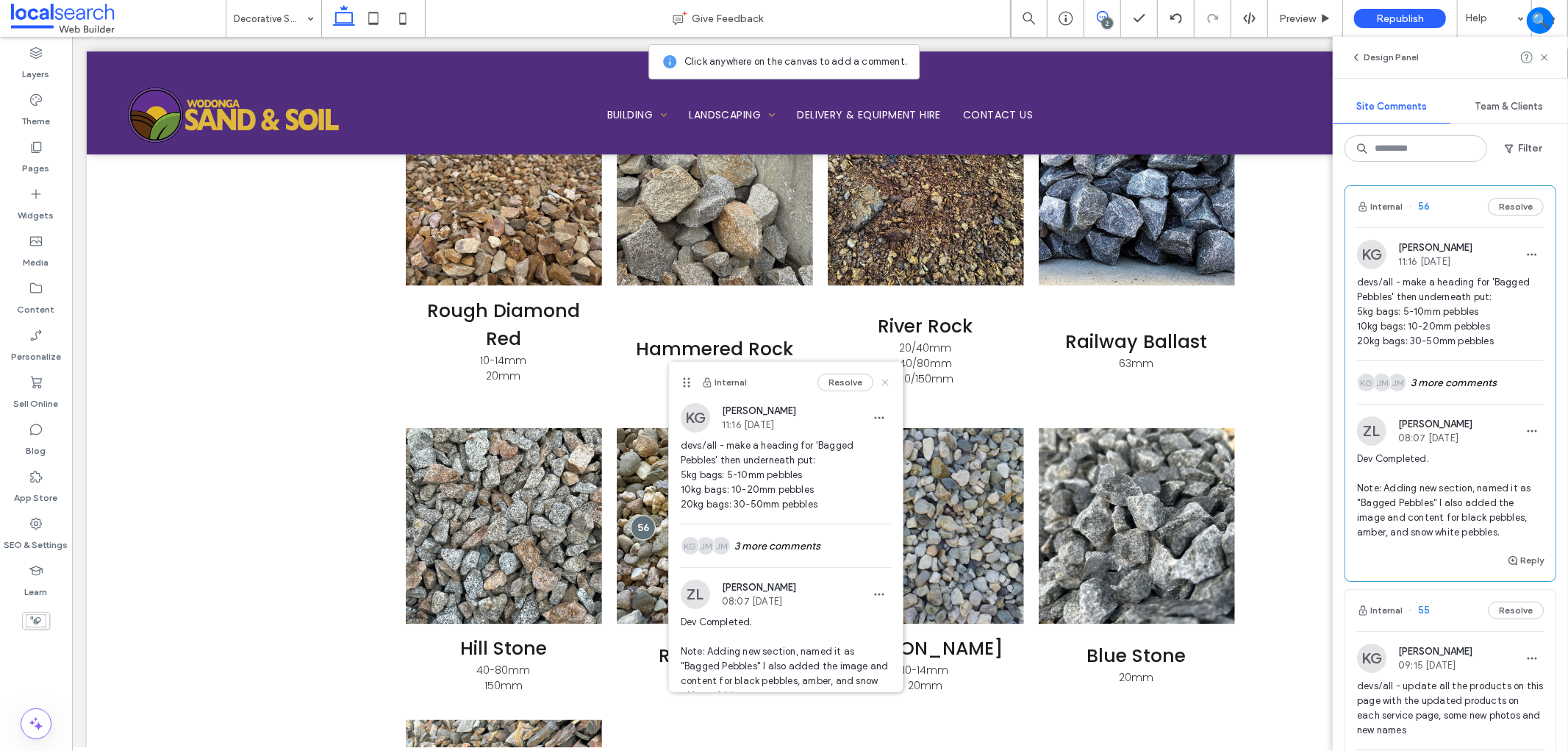
drag, startPoint x: 873, startPoint y: 379, endPoint x: 1021, endPoint y: 415, distance: 152.3
click at [880, 379] on icon at bounding box center [885, 383] width 12 height 12
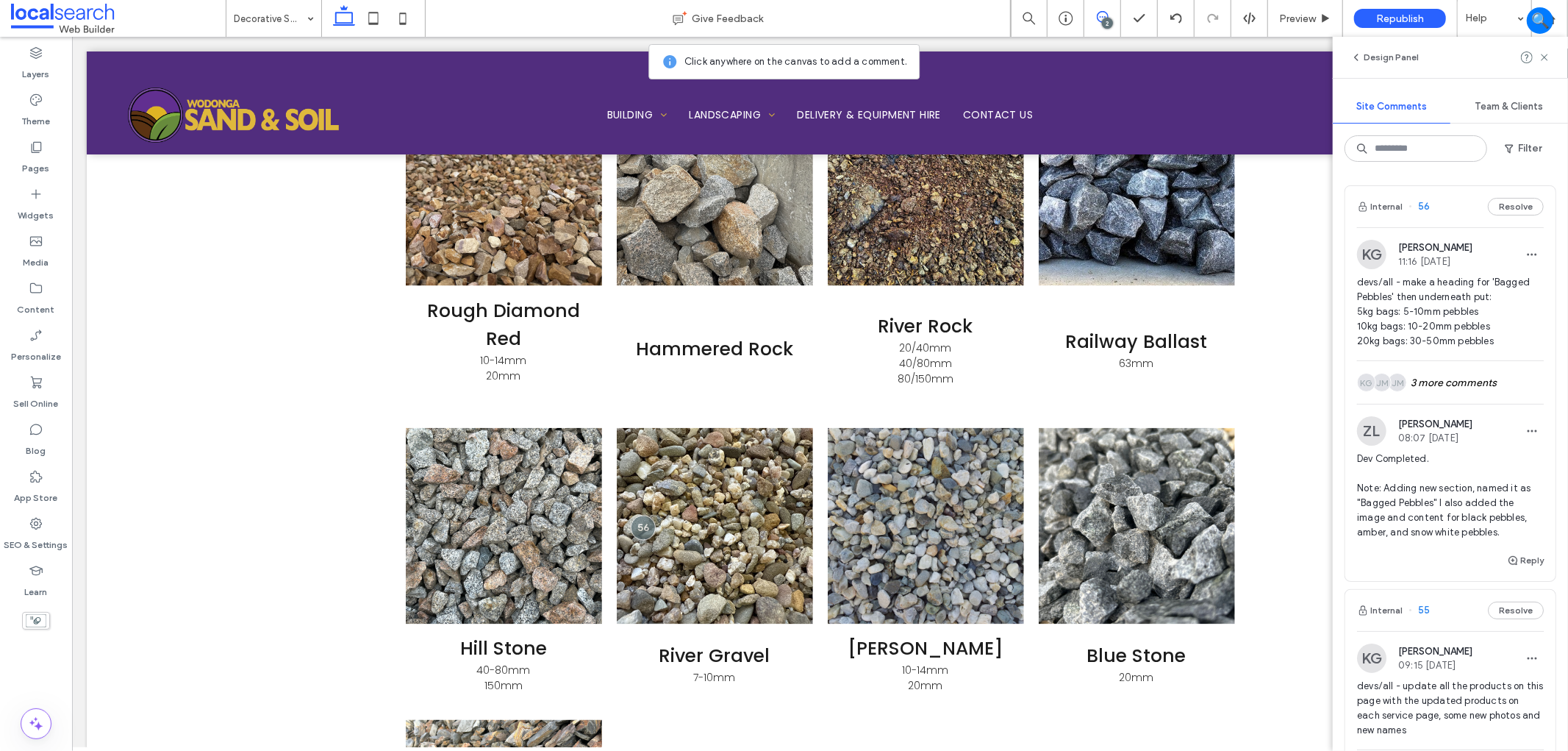
click at [1411, 559] on div "Reply" at bounding box center [1450, 566] width 211 height 30
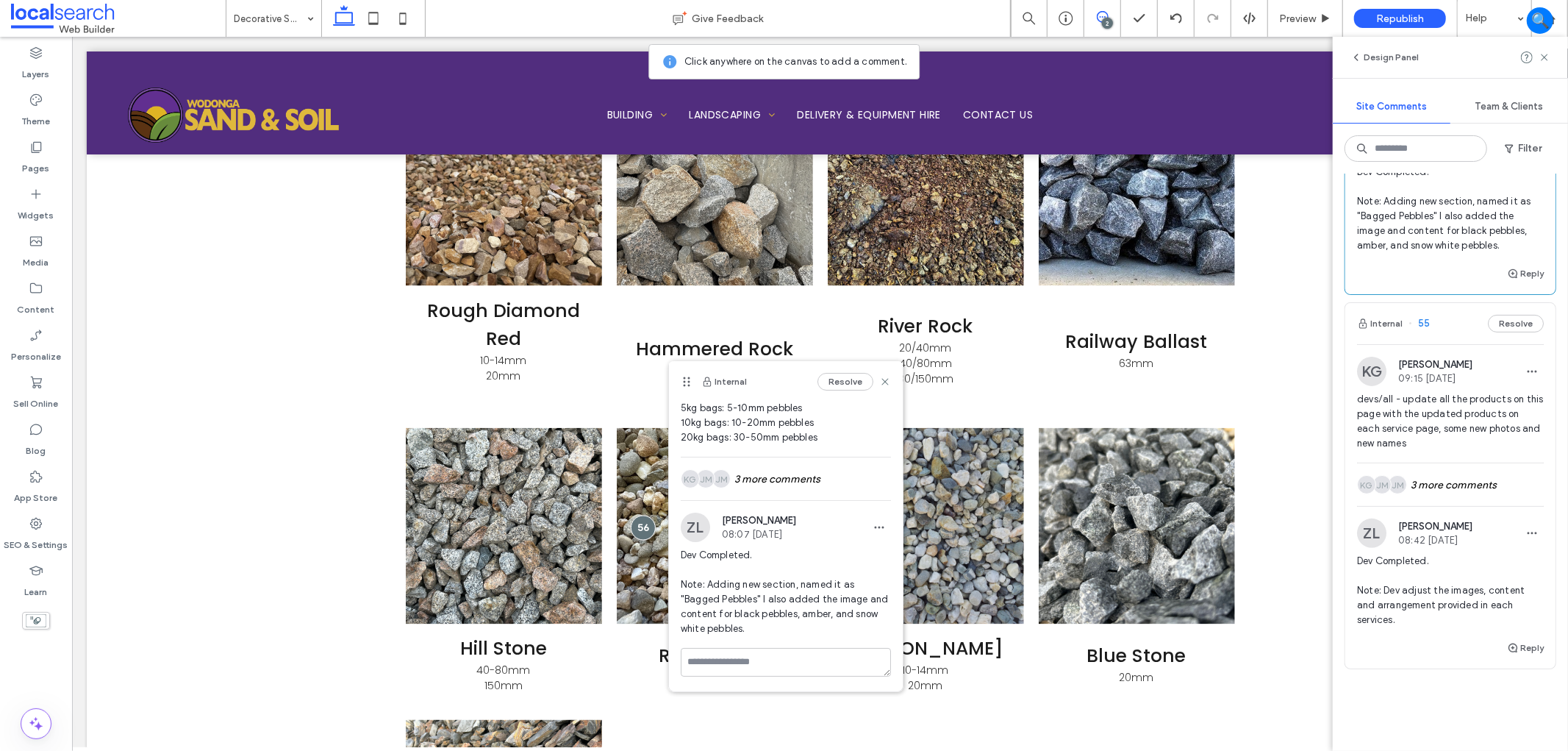
scroll to position [327, 0]
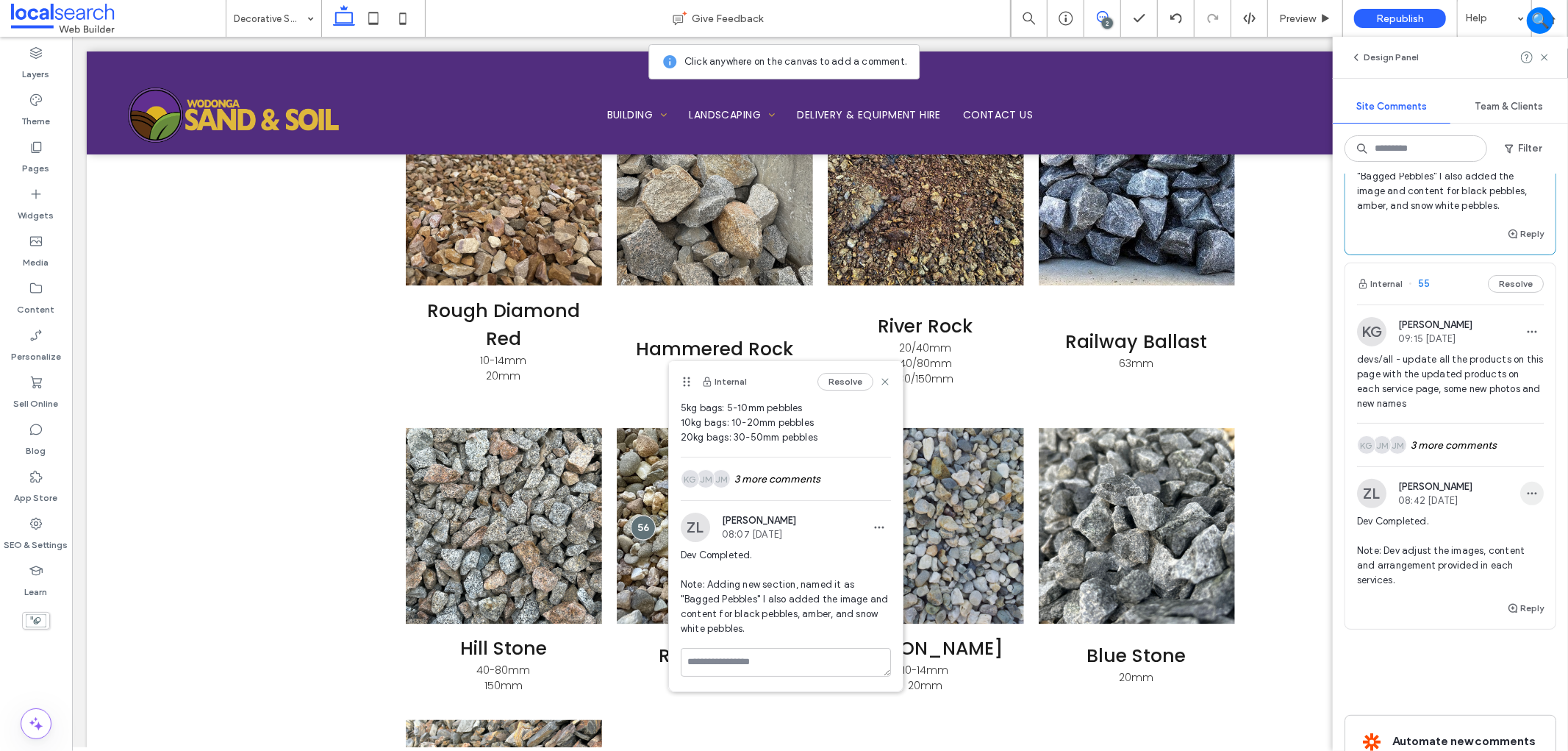
click at [1411, 490] on icon "button" at bounding box center [1532, 493] width 12 height 12
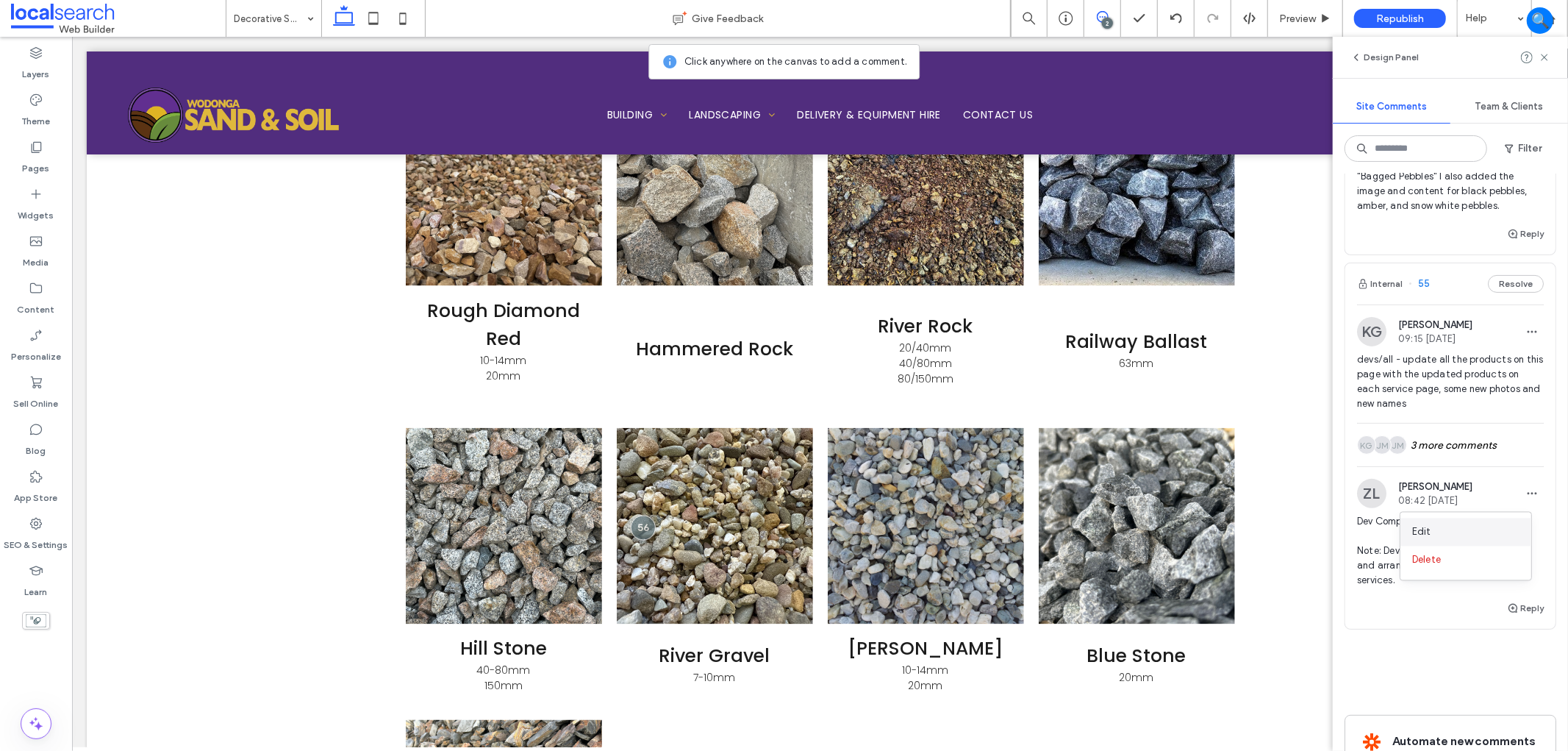
click at [1411, 533] on div "Edit" at bounding box center [1466, 532] width 131 height 28
drag, startPoint x: 1574, startPoint y: 624, endPoint x: 1316, endPoint y: 561, distance: 265.6
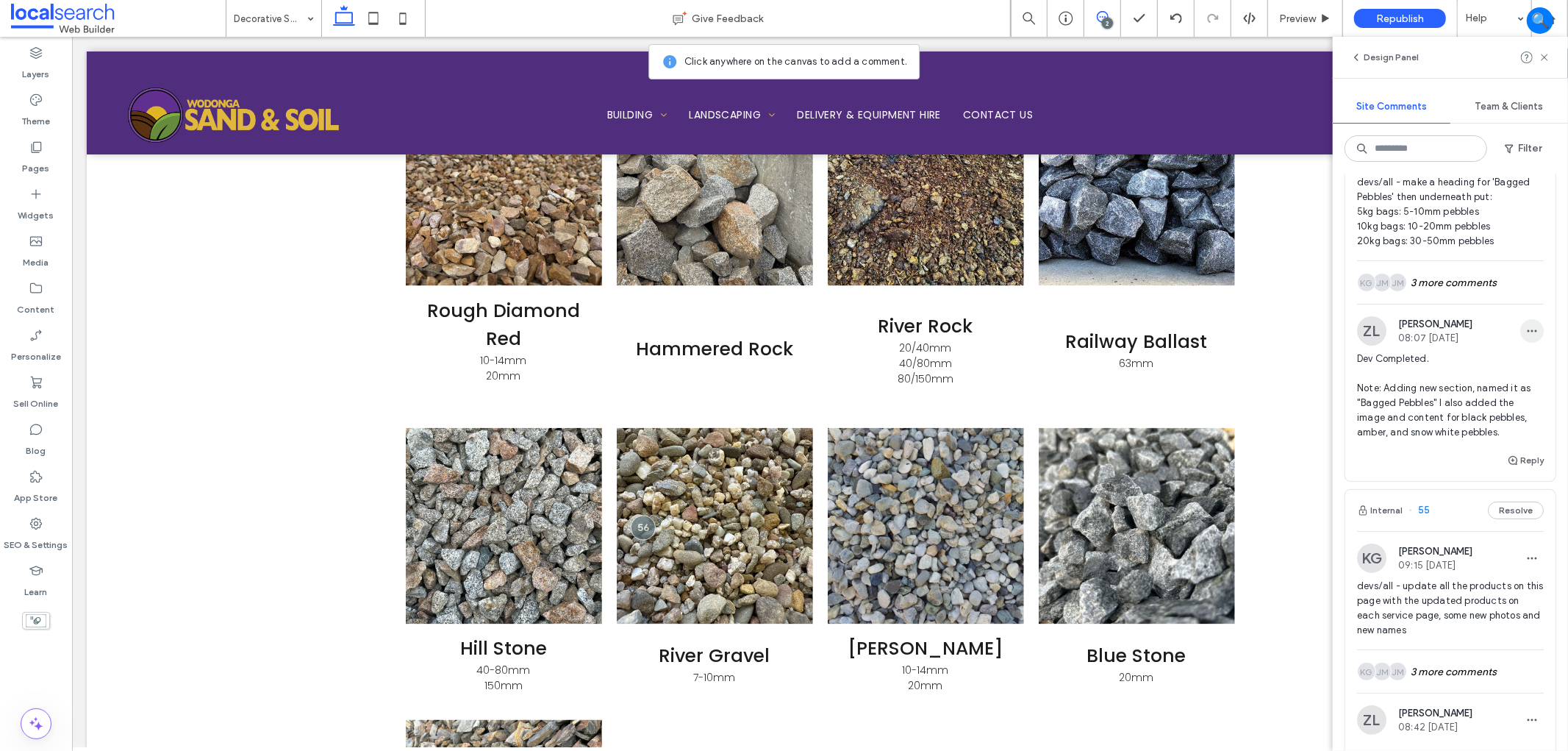
scroll to position [82, 0]
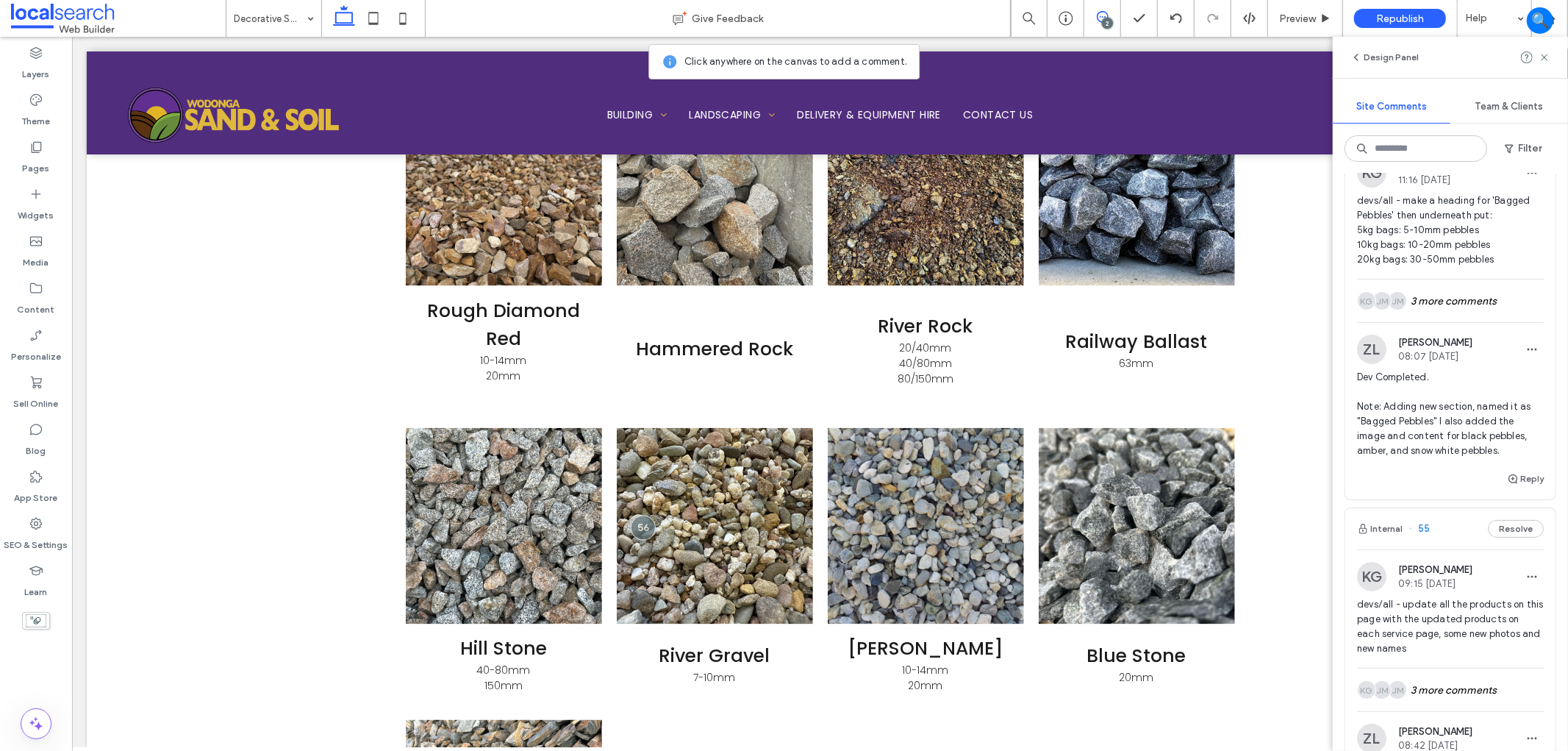
click at [1411, 373] on span "Dev Completed. Note: Adding new section, named it as "Bagged Pebbles" I also ad…" at bounding box center [1451, 414] width 187 height 88
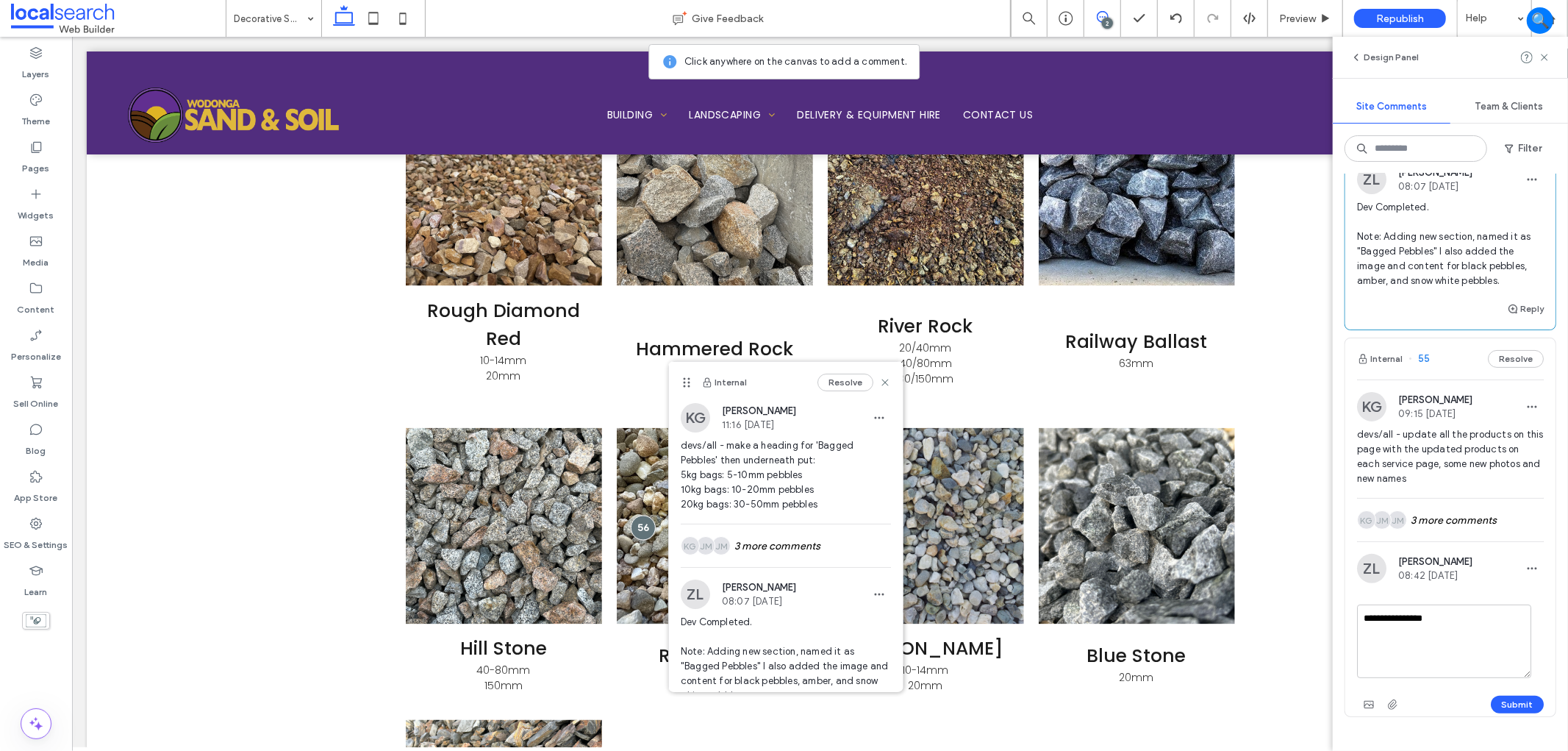
scroll to position [327, 0]
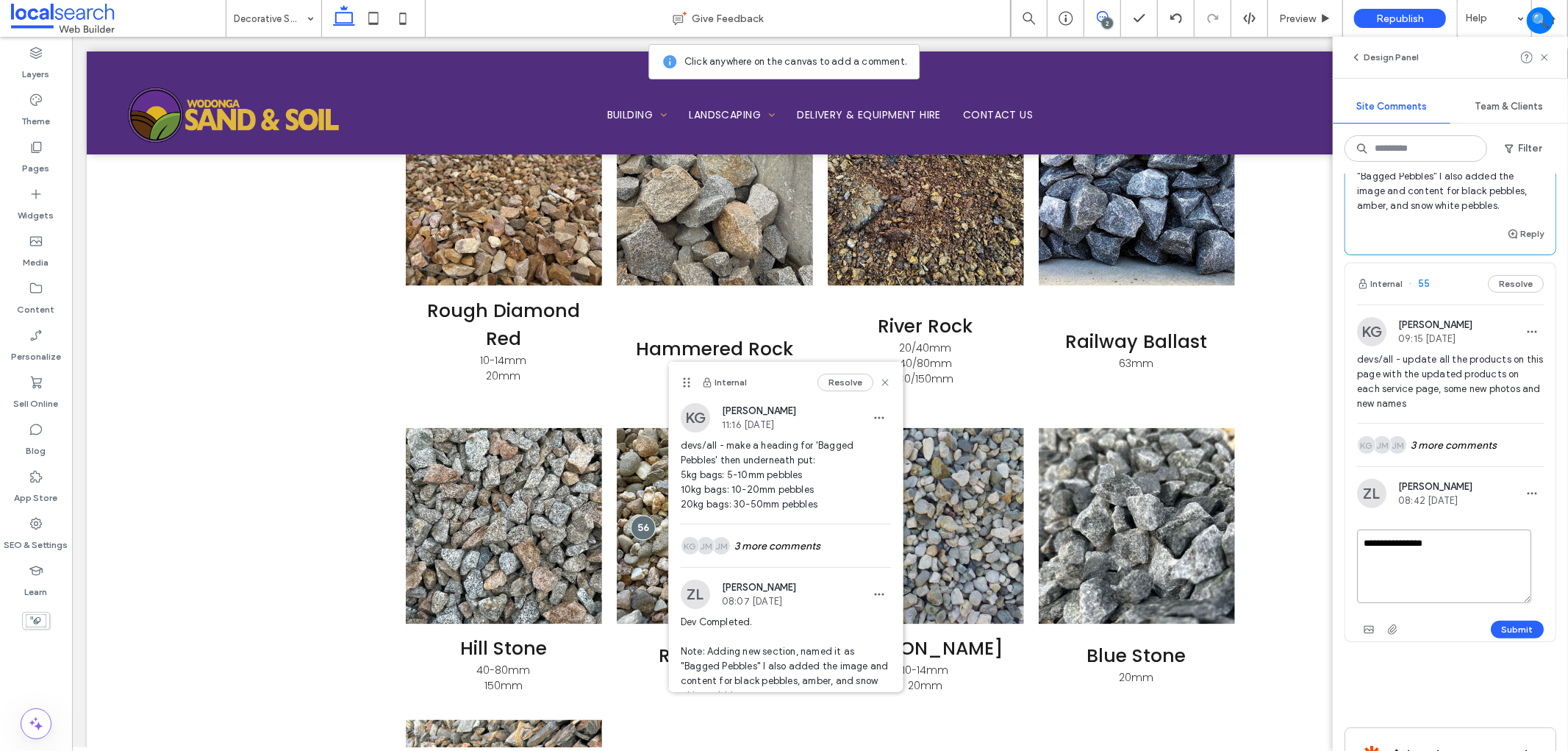
click at [1411, 559] on textarea "**********" at bounding box center [1444, 566] width 174 height 73
paste textarea "**********"
type textarea "**********"
click at [1411, 626] on button "Submit" at bounding box center [1517, 629] width 53 height 17
click at [880, 383] on div "Internal Resolve" at bounding box center [785, 382] width 234 height 41
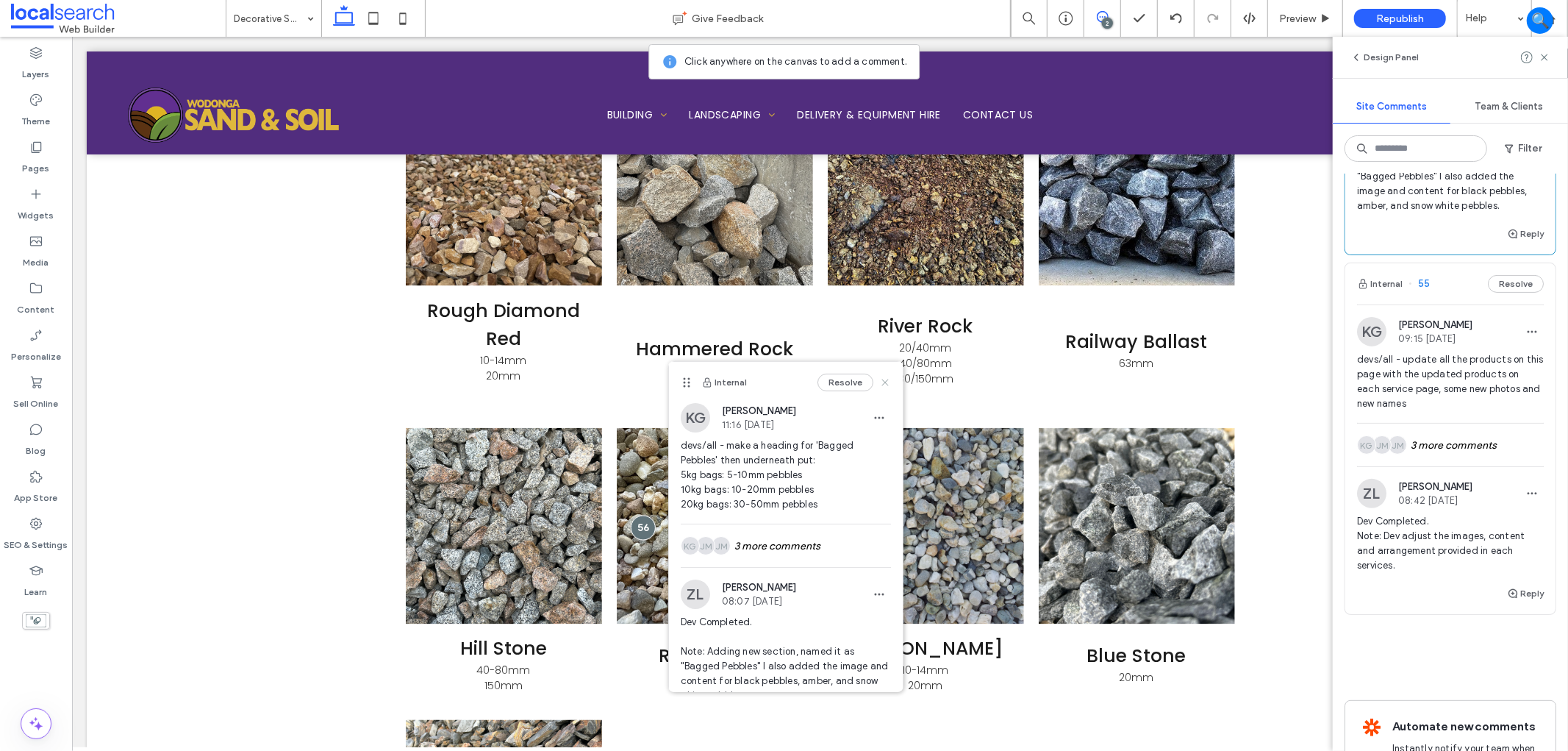
click at [882, 385] on use at bounding box center [884, 383] width 7 height 7
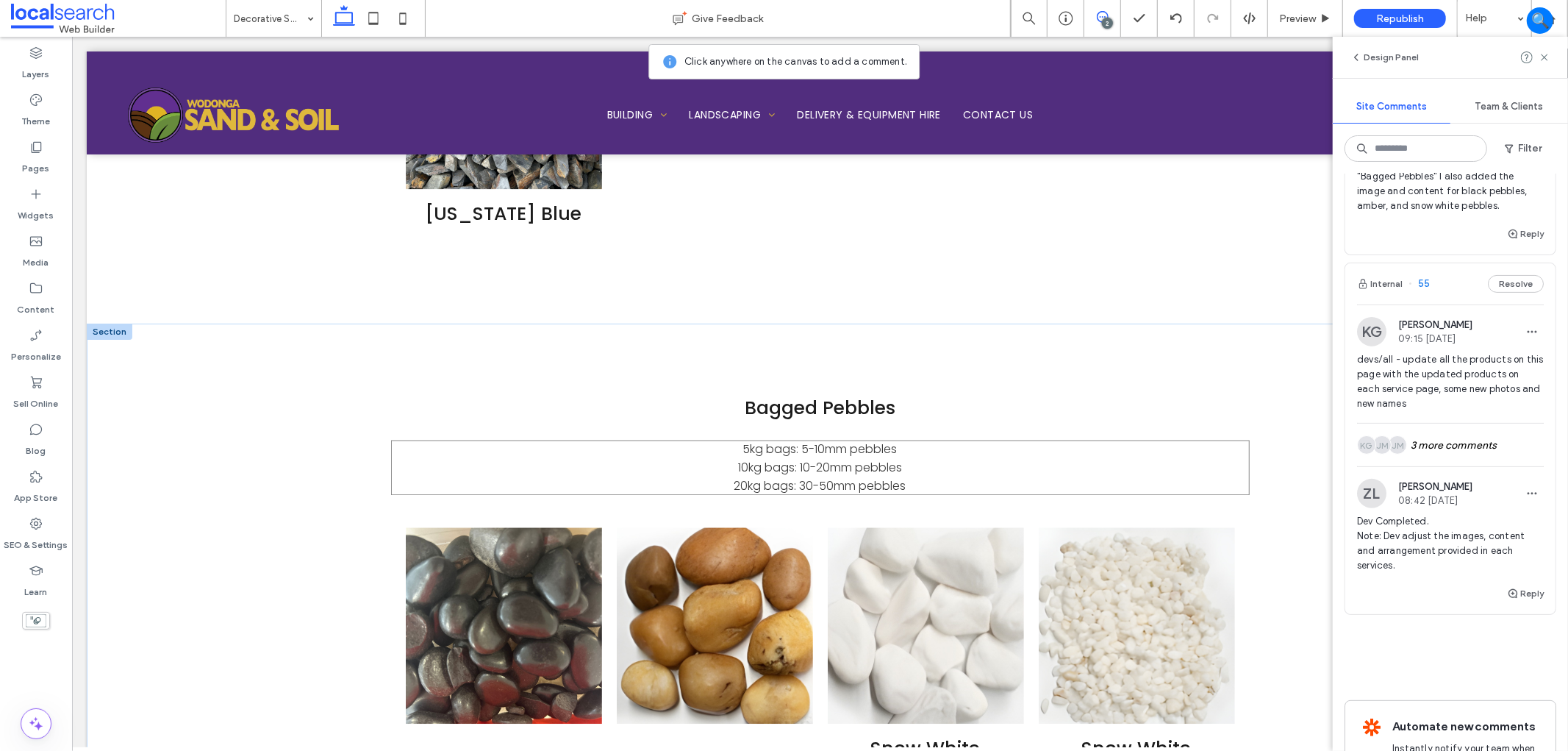
scroll to position [2597, 0]
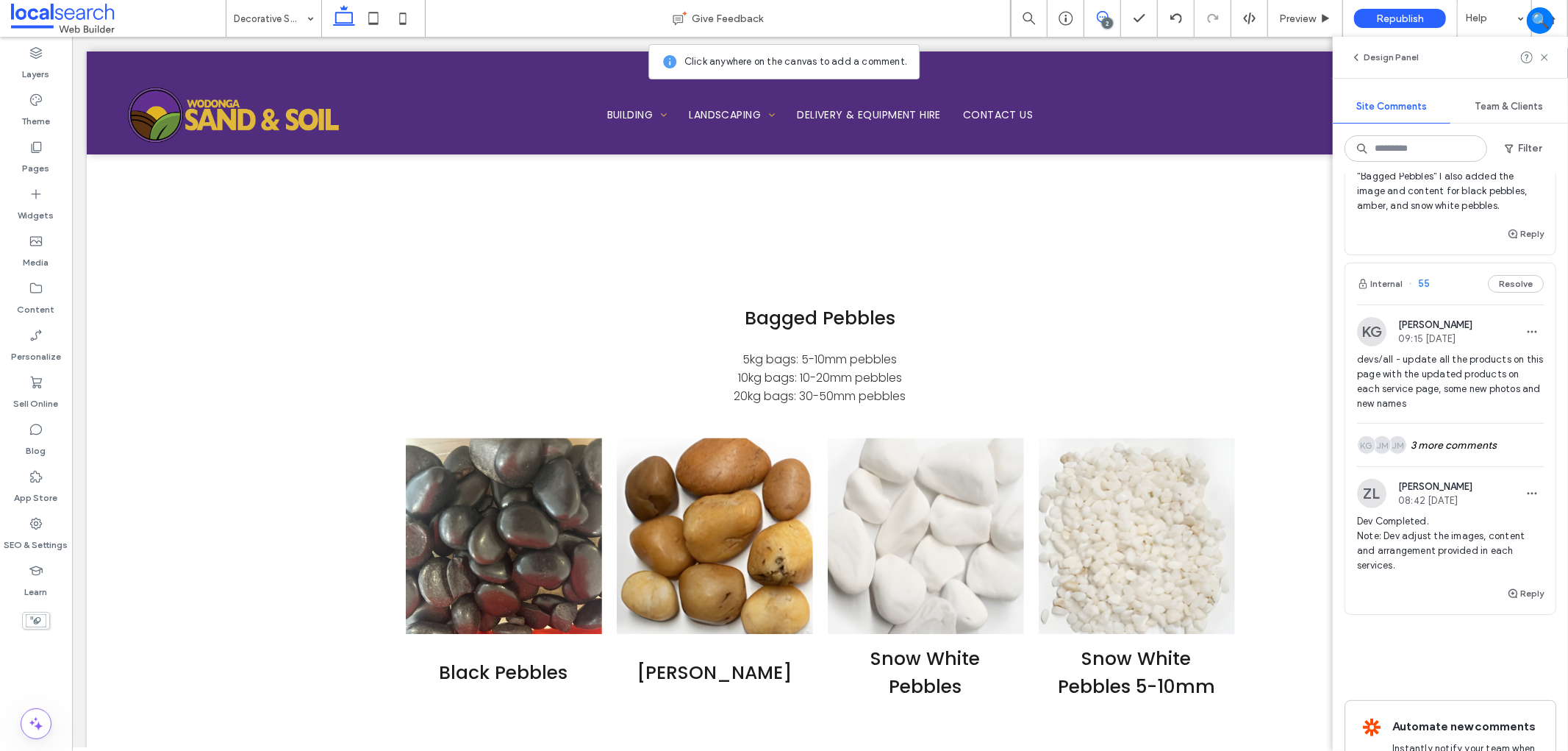
click at [1411, 290] on div "Internal 55 Resolve" at bounding box center [1450, 284] width 211 height 41
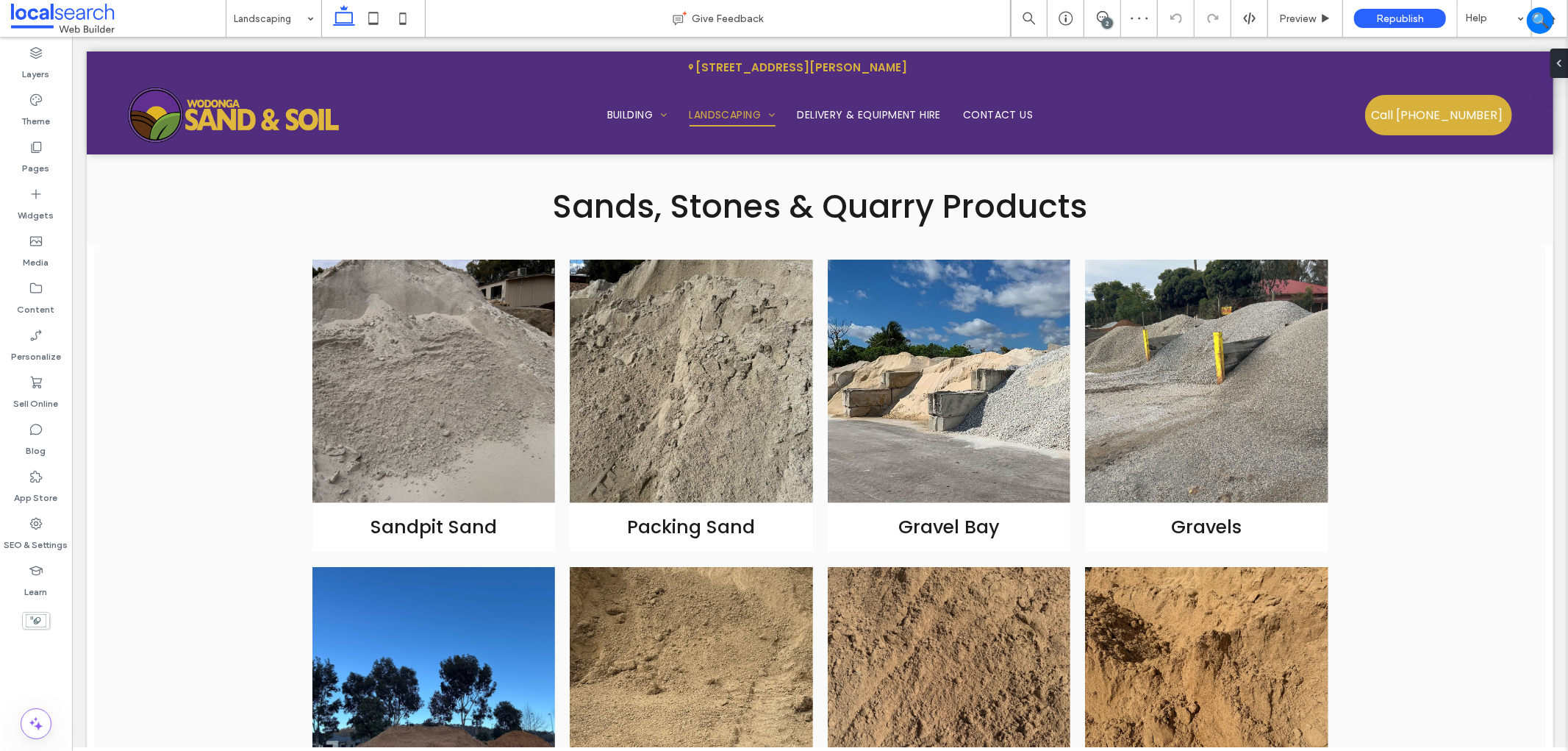
click at [1104, 23] on div "2" at bounding box center [1107, 22] width 11 height 11
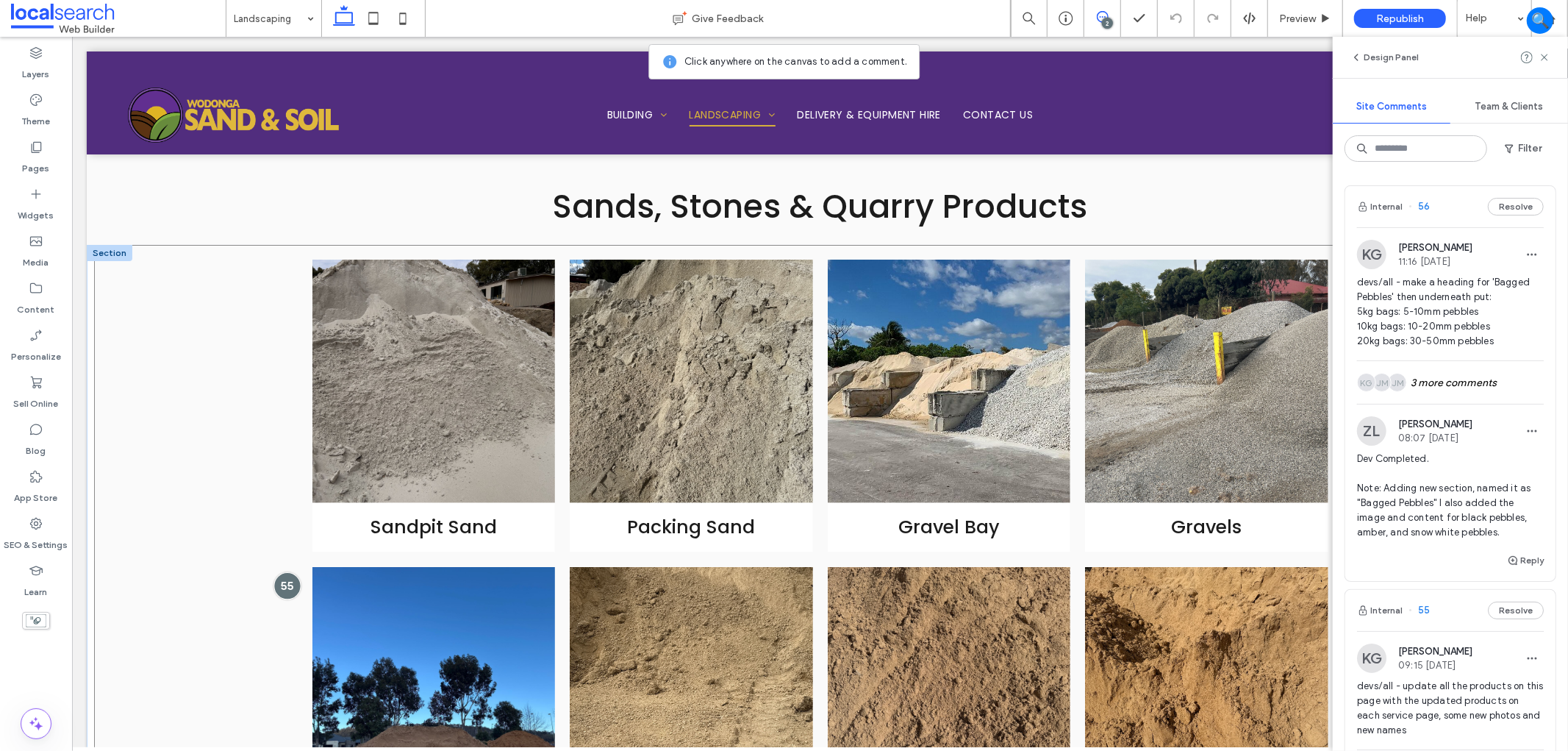
click at [291, 588] on div at bounding box center [286, 586] width 27 height 27
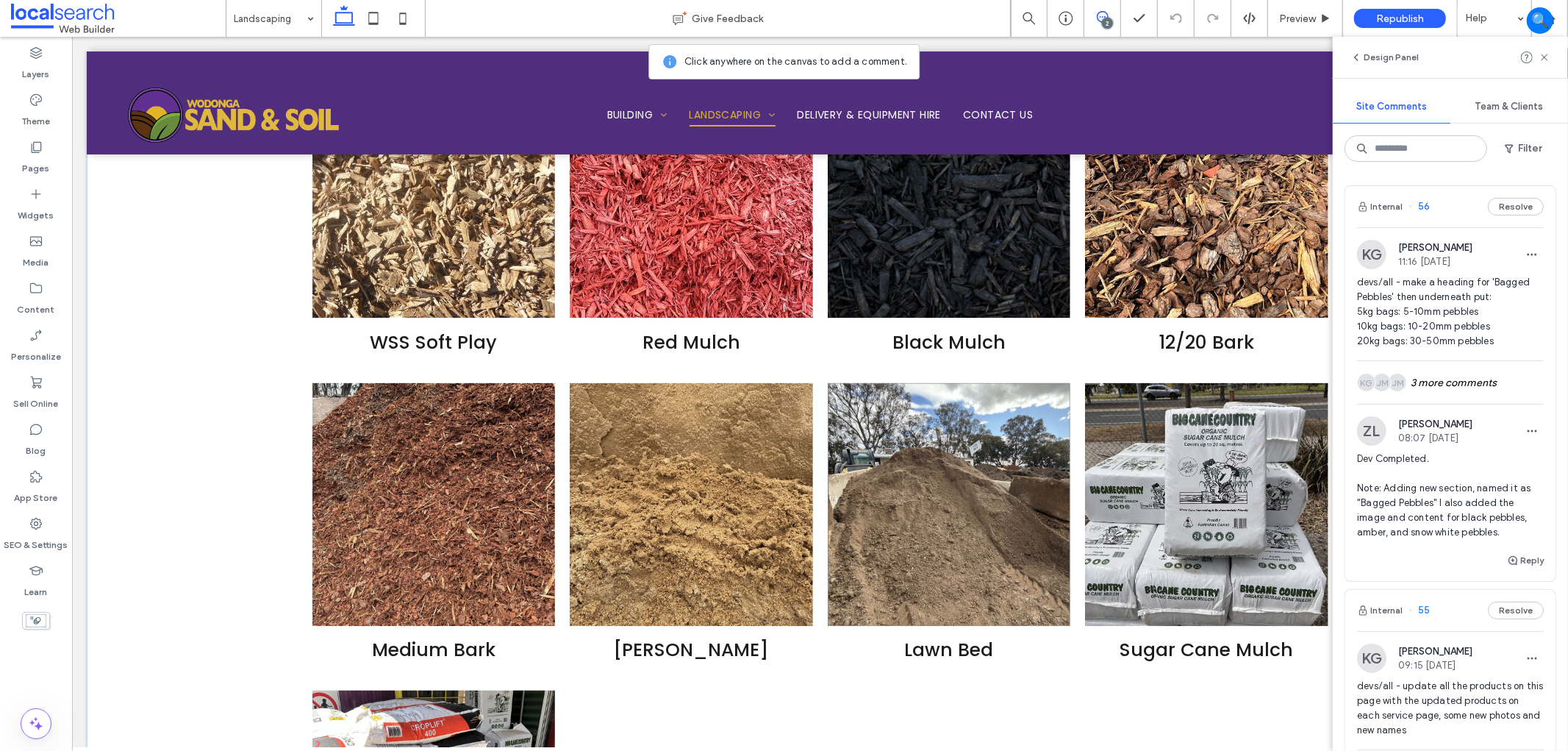
scroll to position [2206, 0]
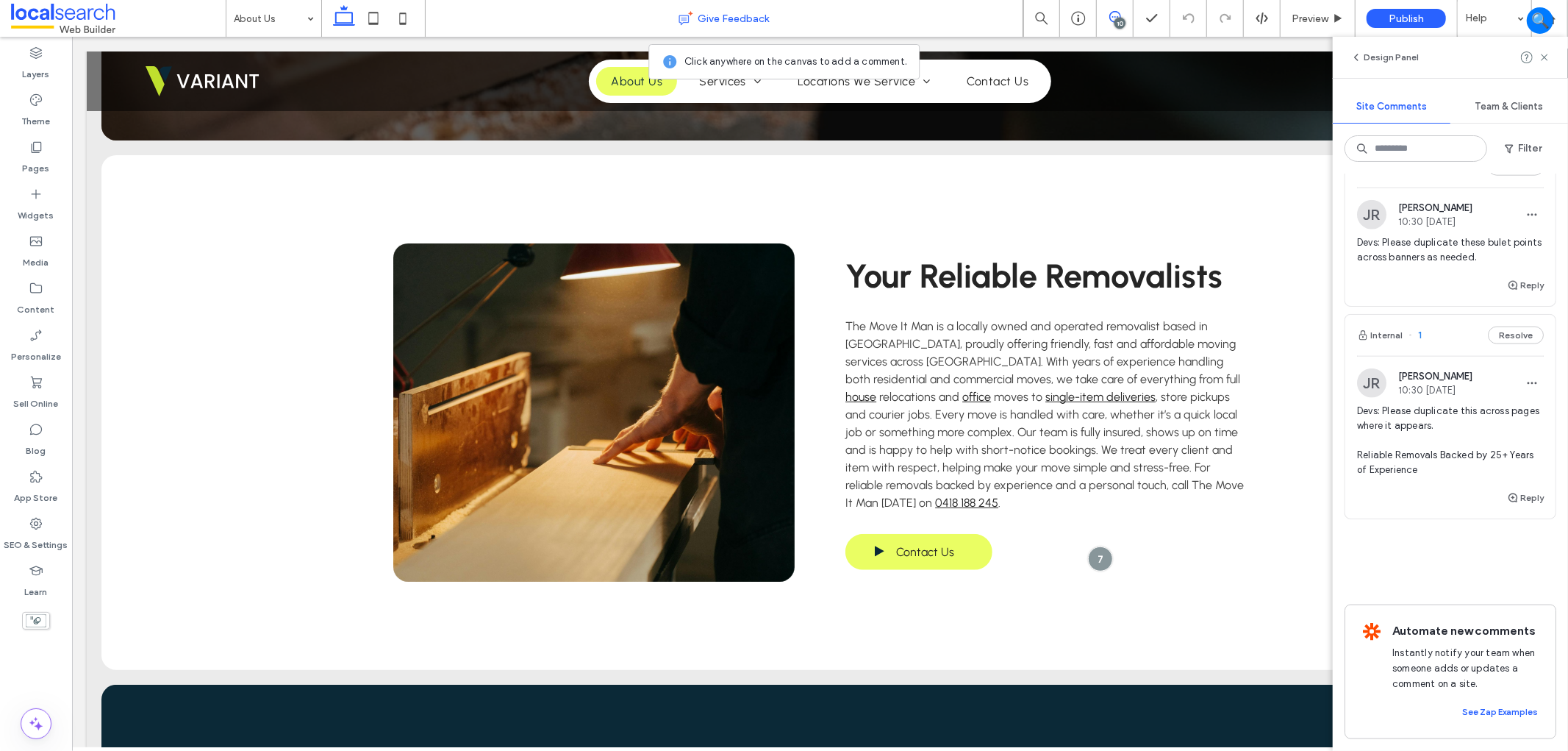
scroll to position [204, 0]
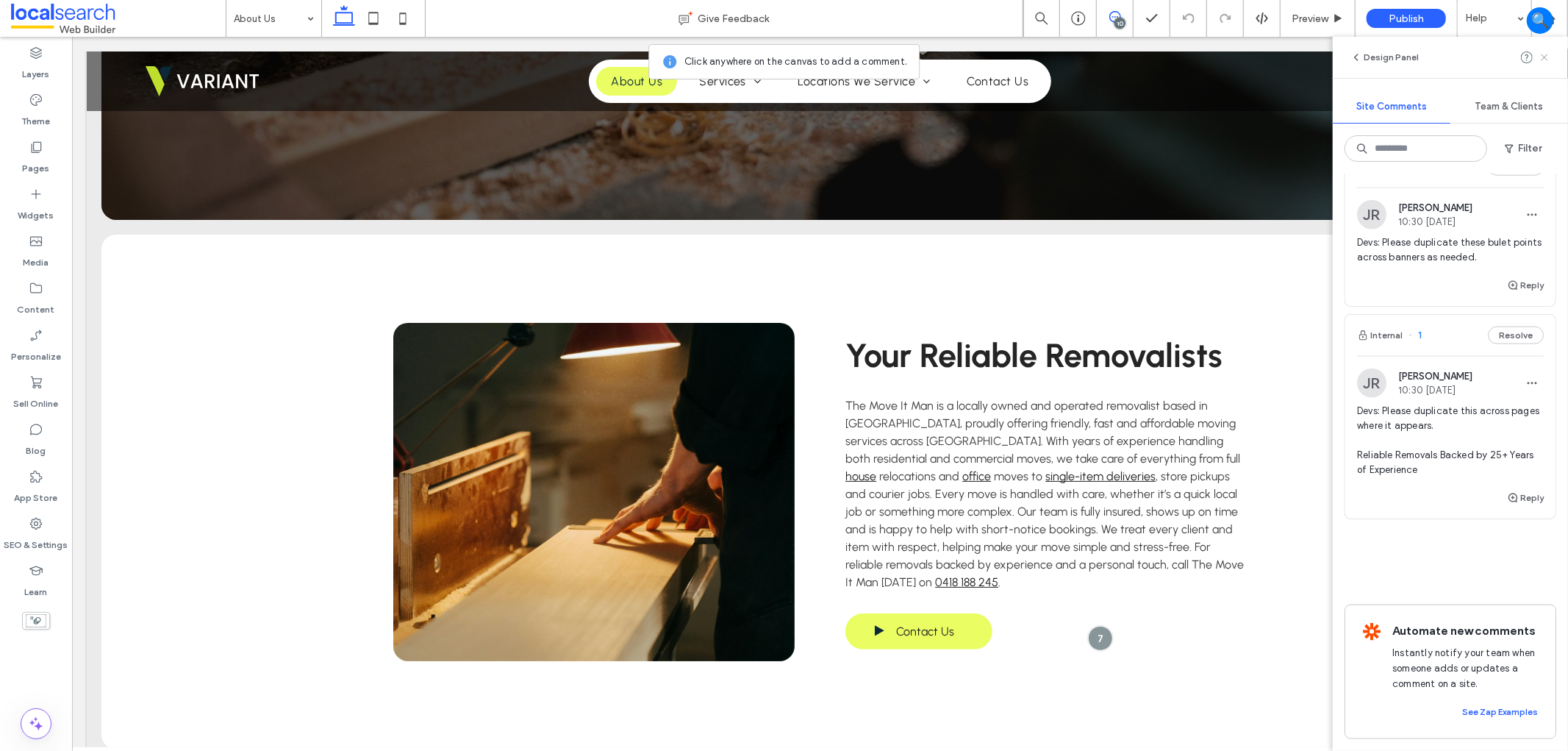
click at [1546, 58] on use at bounding box center [1544, 57] width 7 height 7
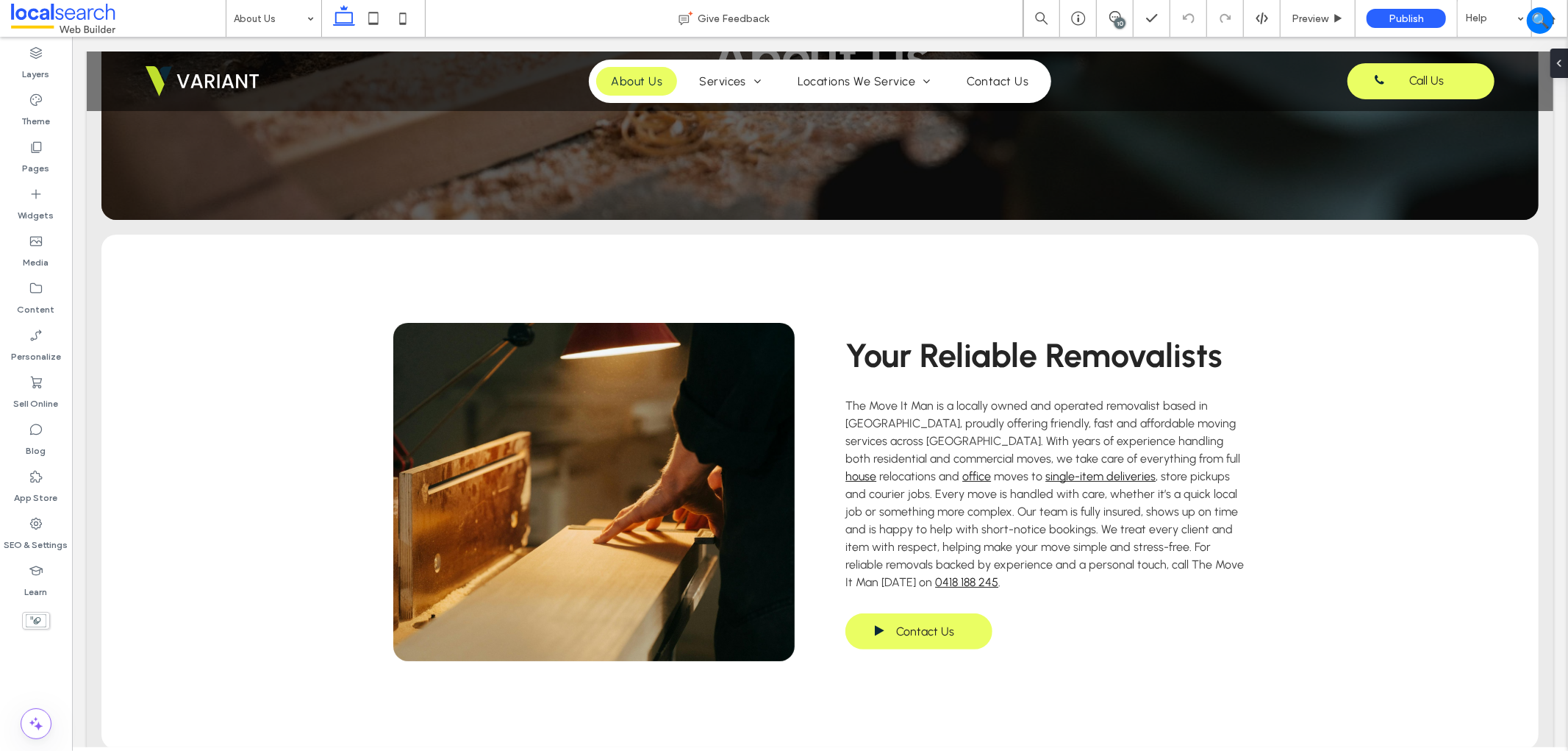
scroll to position [0, 0]
